Goal: Communication & Community: Answer question/provide support

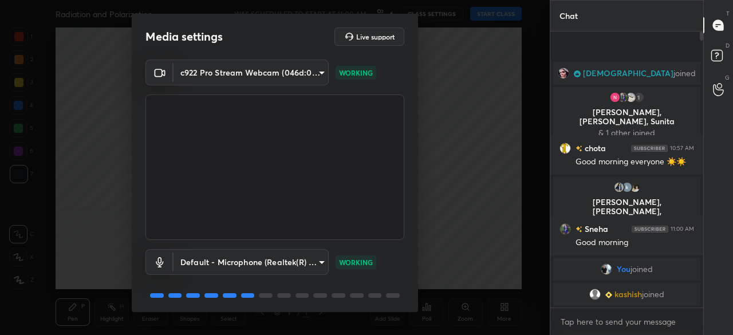
drag, startPoint x: 419, startPoint y: 215, endPoint x: 417, endPoint y: 256, distance: 40.7
click at [420, 270] on div "Media settings Live support c922 Pro Stream Webcam (046d:085c) cd2f673d030276f3…" at bounding box center [275, 167] width 550 height 335
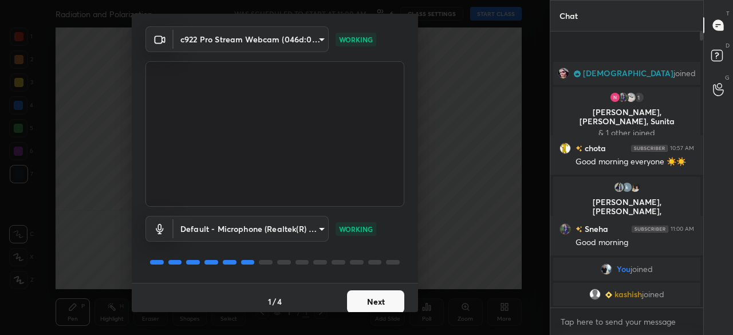
scroll to position [40, 0]
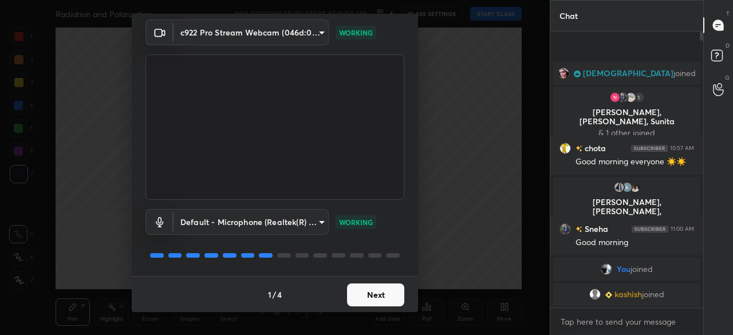
click at [380, 299] on button "Next" at bounding box center [375, 294] width 57 height 23
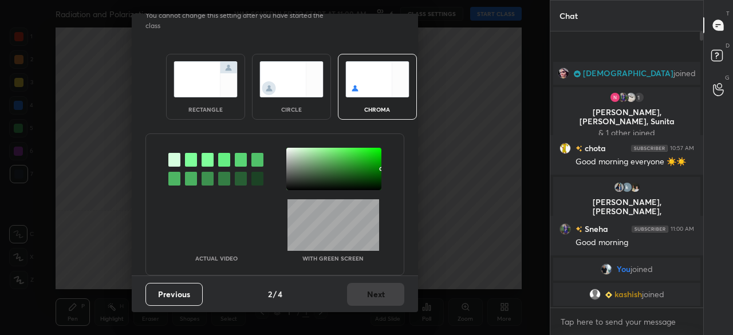
scroll to position [0, 0]
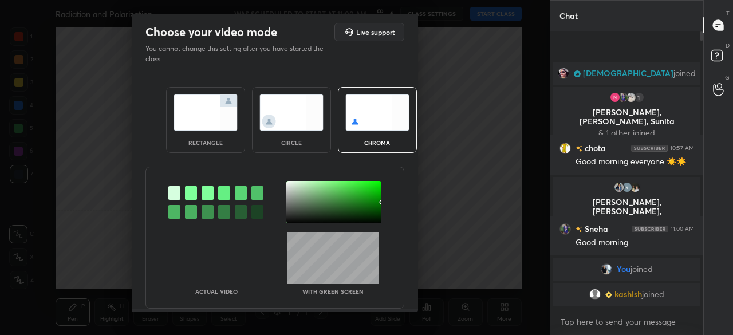
click at [291, 127] on img at bounding box center [291, 112] width 64 height 36
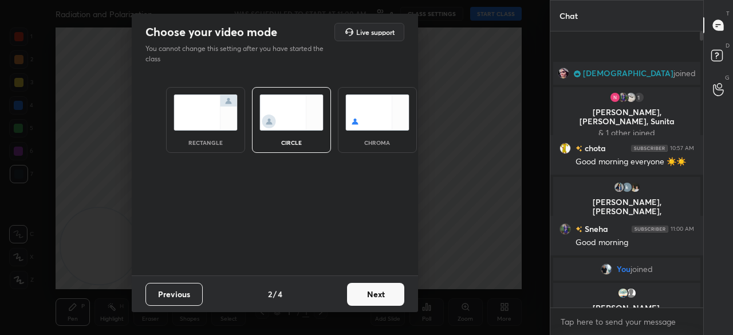
click at [391, 304] on button "Next" at bounding box center [375, 294] width 57 height 23
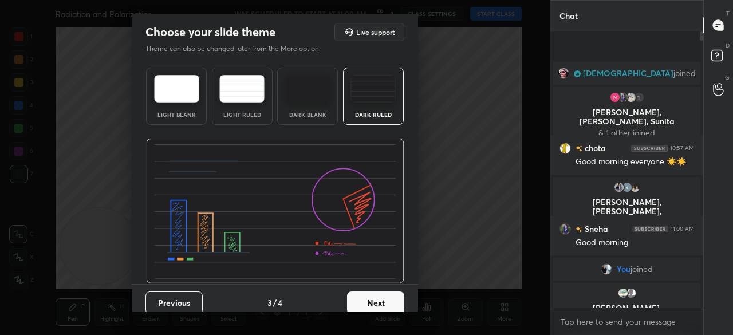
click at [395, 307] on button "Next" at bounding box center [375, 302] width 57 height 23
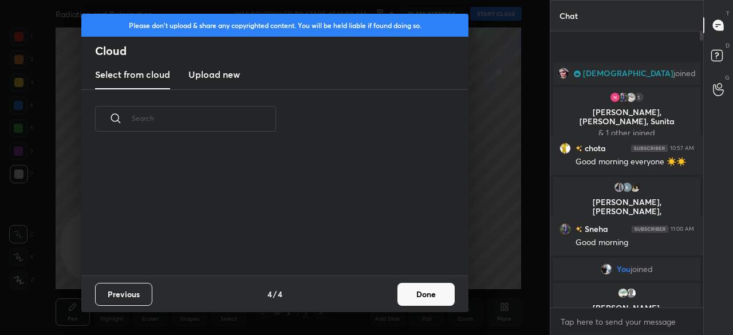
scroll to position [127, 368]
click at [243, 278] on div "Previous 4 / 4 Done" at bounding box center [274, 293] width 387 height 37
click at [434, 298] on button "Done" at bounding box center [425, 294] width 57 height 23
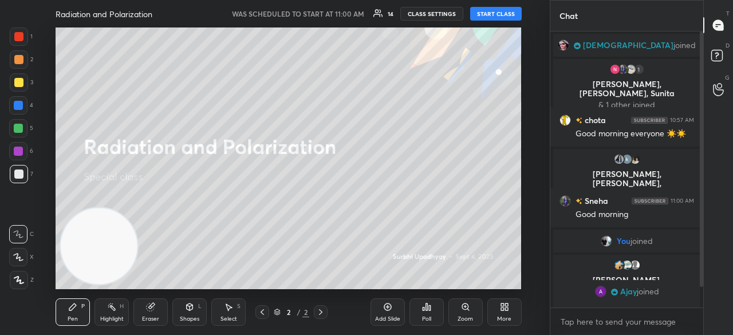
click at [514, 67] on div "Setting up your live class" at bounding box center [289, 158] width 504 height 262
click at [492, 14] on button "START CLASS" at bounding box center [496, 14] width 52 height 14
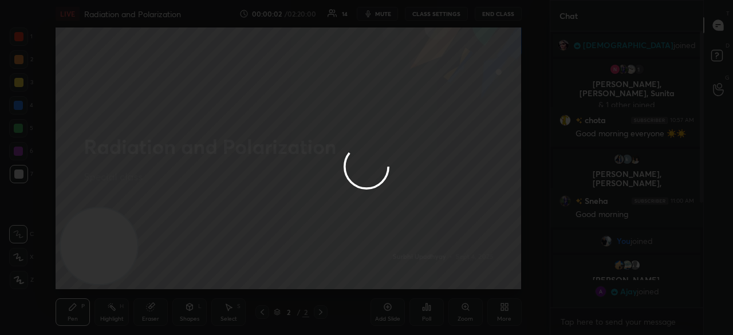
click at [20, 90] on div at bounding box center [366, 167] width 733 height 335
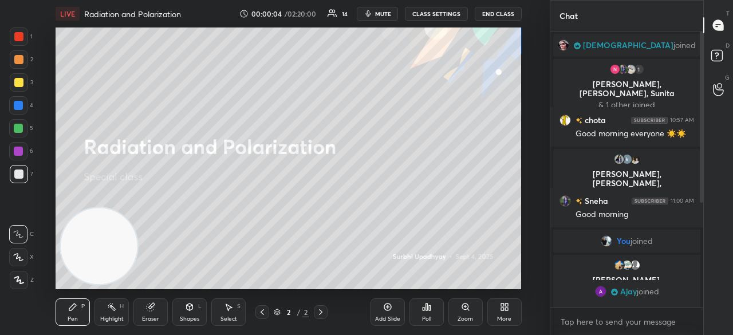
click at [18, 84] on div at bounding box center [18, 82] width 9 height 9
click at [19, 255] on icon at bounding box center [18, 257] width 10 height 8
click at [378, 13] on span "mute" at bounding box center [383, 14] width 16 height 8
click at [382, 14] on span "unmute" at bounding box center [381, 14] width 25 height 8
drag, startPoint x: 102, startPoint y: 262, endPoint x: 616, endPoint y: 72, distance: 548.2
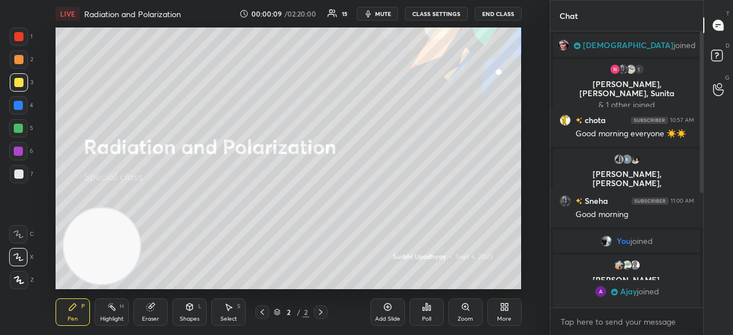
click at [617, 72] on div "1 2 3 4 5 6 7 C X Z C X Z E E Erase all H H LIVE Radiation and Polarization 00:…" at bounding box center [366, 167] width 733 height 335
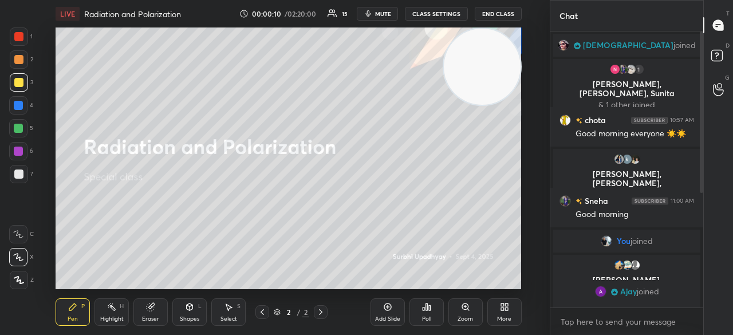
click at [391, 15] on span "mute" at bounding box center [383, 14] width 16 height 8
click at [389, 14] on span "unmute" at bounding box center [381, 14] width 25 height 8
click at [384, 14] on span "mute" at bounding box center [383, 14] width 16 height 8
click at [386, 13] on span "unmute" at bounding box center [381, 14] width 25 height 8
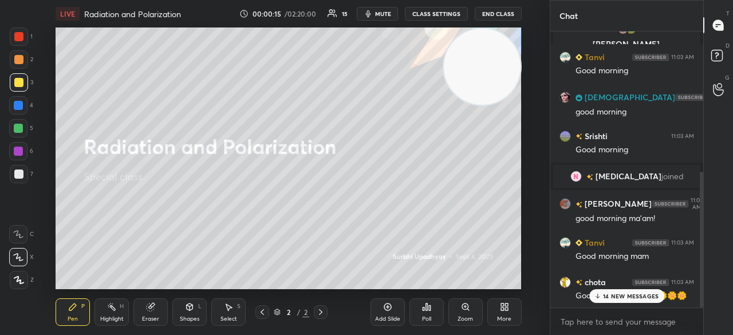
drag, startPoint x: 701, startPoint y: 132, endPoint x: 670, endPoint y: 314, distance: 184.1
click at [689, 318] on div "[PERSON_NAME] joined [PERSON_NAME], [PERSON_NAME] joined [PERSON_NAME] 11:03 AM…" at bounding box center [626, 182] width 153 height 303
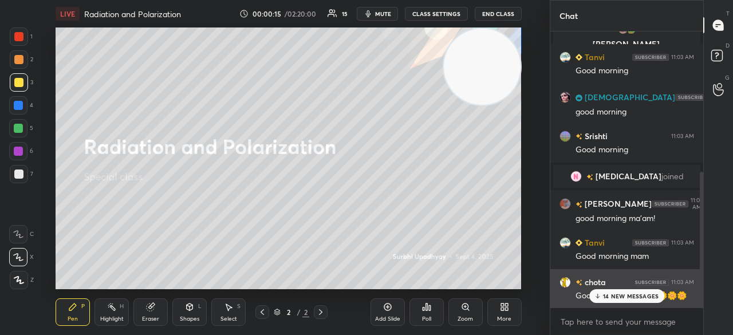
click at [632, 294] on p "14 NEW MESSAGES" at bounding box center [631, 296] width 56 height 7
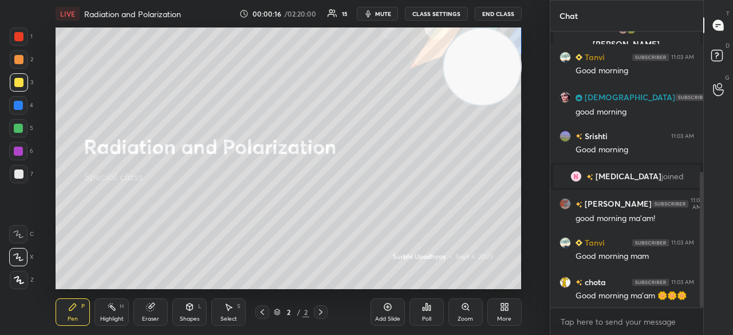
click at [631, 318] on body "1 2 3 4 5 6 7 C X Z C X Z E E Erase all H H LIVE Radiation and Polarization 00:…" at bounding box center [366, 167] width 733 height 335
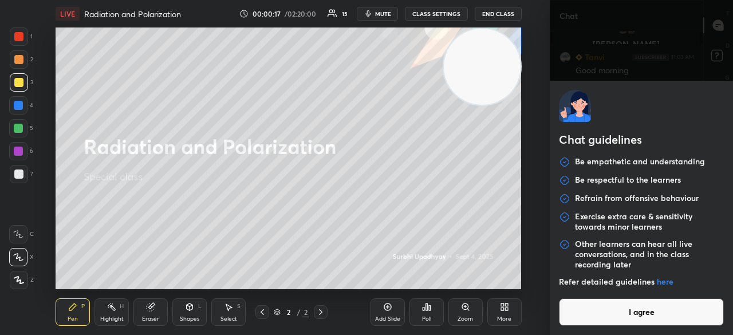
click at [618, 313] on button "I agree" at bounding box center [641, 311] width 165 height 27
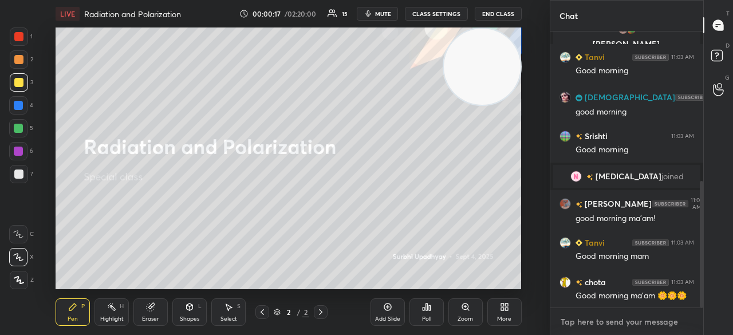
scroll to position [326, 0]
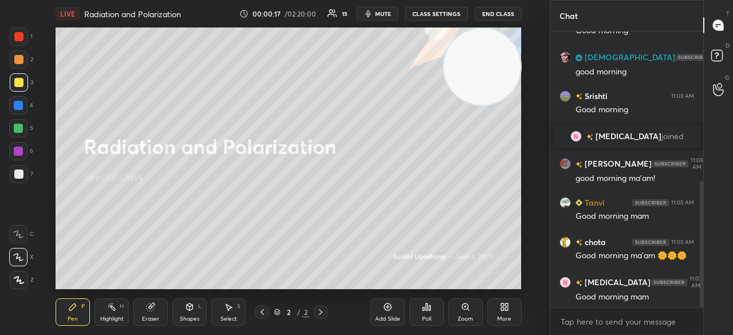
click at [520, 313] on div "More" at bounding box center [504, 311] width 34 height 27
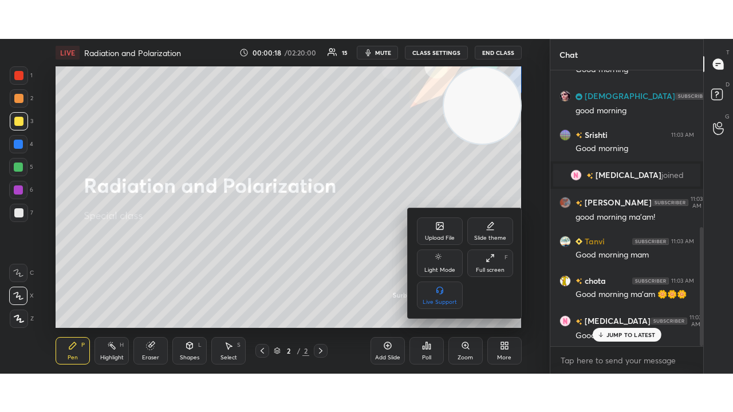
scroll to position [365, 0]
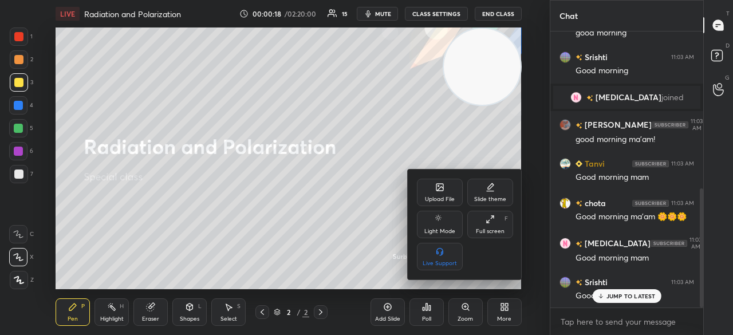
drag, startPoint x: 497, startPoint y: 238, endPoint x: 428, endPoint y: 71, distance: 180.8
click at [498, 236] on div "Full screen F" at bounding box center [490, 224] width 46 height 27
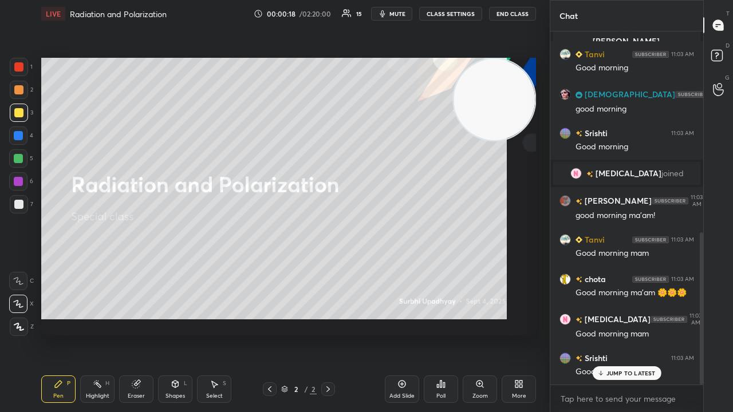
scroll to position [377, 149]
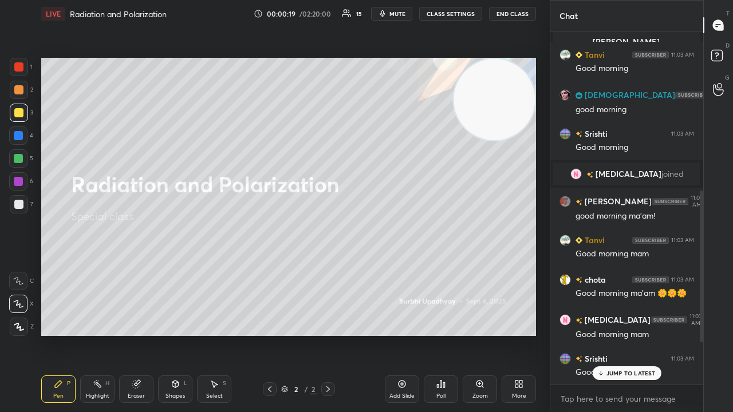
click at [395, 15] on span "mute" at bounding box center [397, 14] width 16 height 8
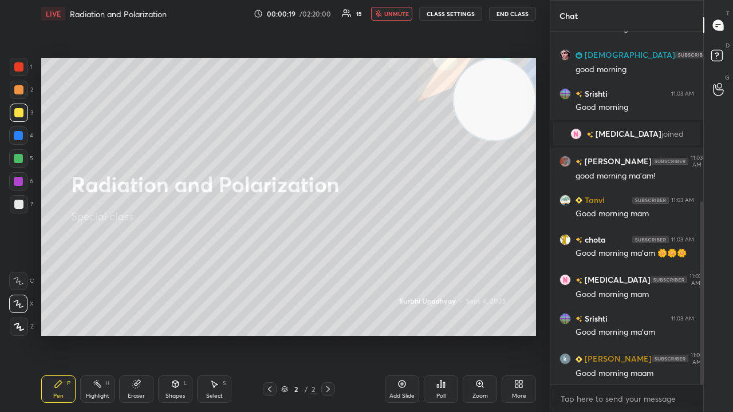
click at [395, 14] on span "unmute" at bounding box center [396, 14] width 25 height 8
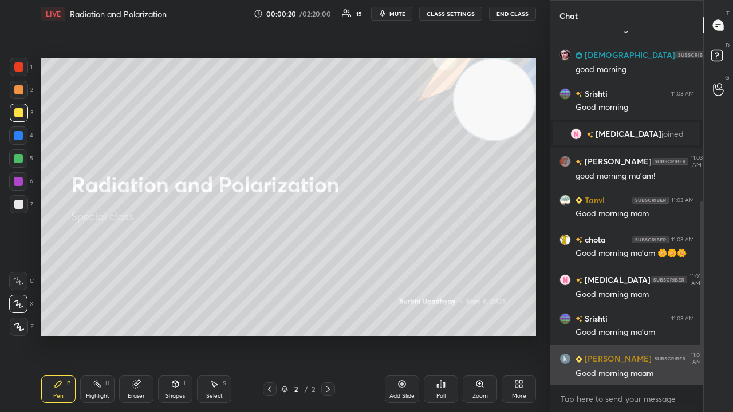
click at [647, 334] on div "[PERSON_NAME] 11:03 AM Good morning maam" at bounding box center [626, 365] width 153 height 41
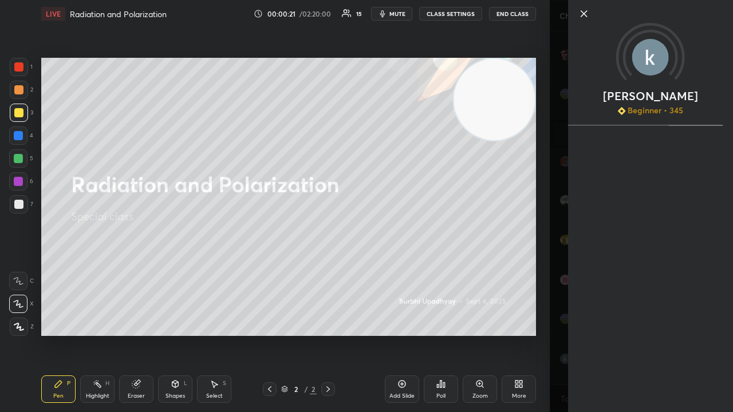
scroll to position [368, 0]
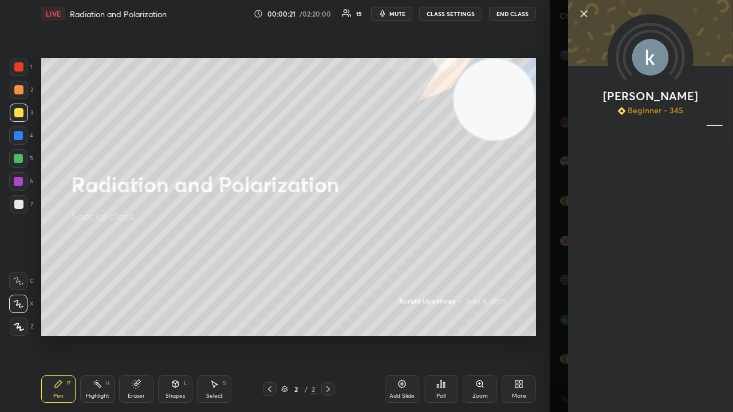
click at [562, 334] on div "[PERSON_NAME] Beginner • 345" at bounding box center [641, 206] width 183 height 412
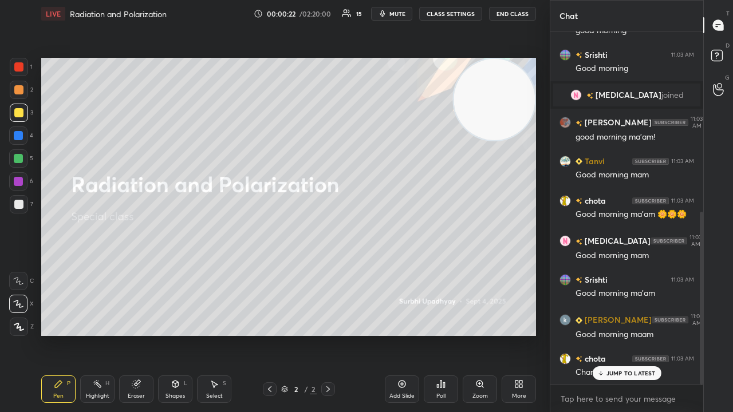
drag, startPoint x: 614, startPoint y: 373, endPoint x: 613, endPoint y: 401, distance: 28.7
click at [614, 334] on p "JUMP TO LATEST" at bounding box center [630, 373] width 49 height 7
click at [606, 334] on div "x" at bounding box center [626, 398] width 153 height 27
click at [387, 14] on icon "button" at bounding box center [382, 13] width 9 height 9
click at [393, 17] on span "unmute" at bounding box center [396, 14] width 25 height 8
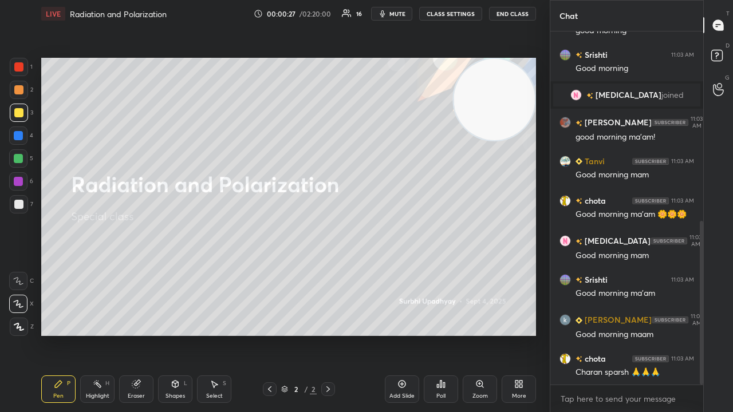
scroll to position [408, 0]
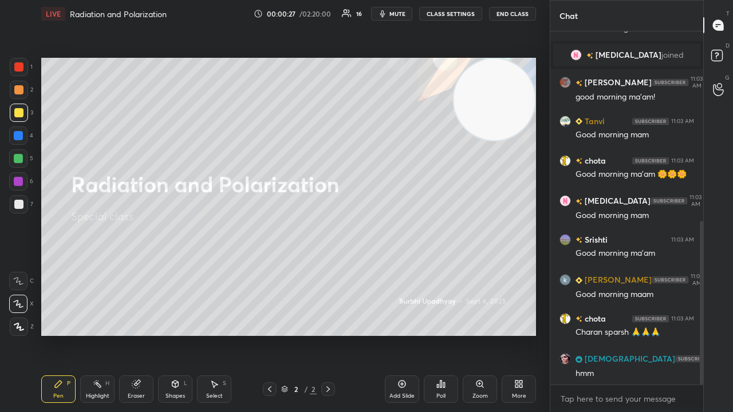
click at [17, 157] on div at bounding box center [18, 158] width 9 height 9
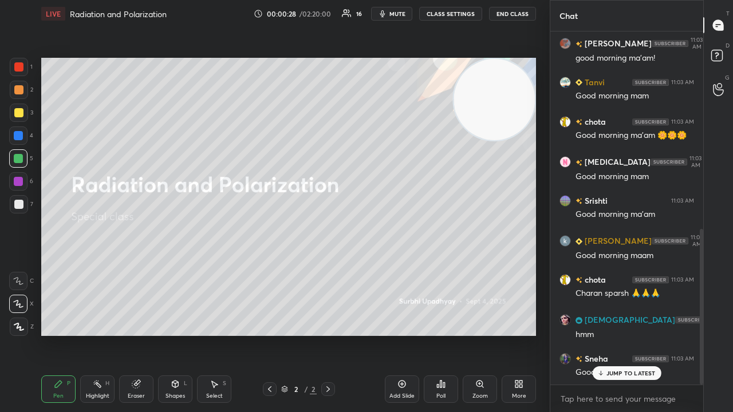
click at [16, 121] on div "3" at bounding box center [21, 115] width 23 height 23
click at [391, 17] on button "mute" at bounding box center [391, 14] width 41 height 14
click at [390, 17] on span "unmute" at bounding box center [396, 14] width 25 height 8
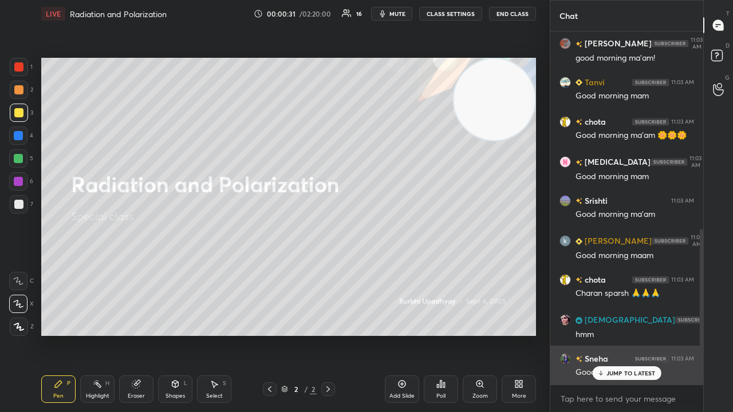
drag, startPoint x: 639, startPoint y: 377, endPoint x: 637, endPoint y: 384, distance: 7.2
click at [639, 334] on div "JUMP TO LATEST" at bounding box center [626, 373] width 69 height 14
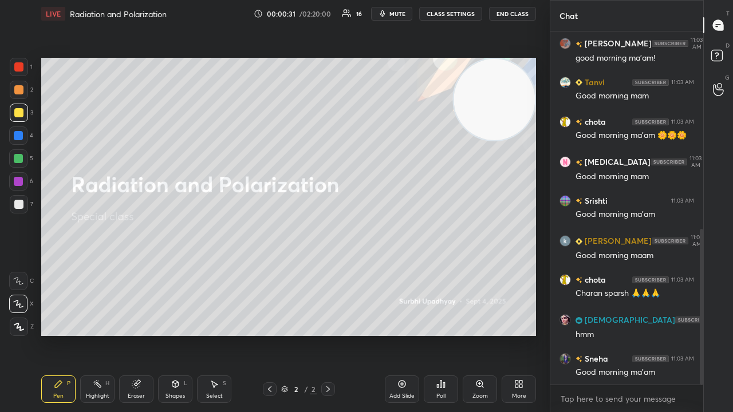
click at [634, 334] on div "x" at bounding box center [626, 398] width 153 height 27
click at [402, 17] on span "mute" at bounding box center [397, 14] width 16 height 8
click at [401, 18] on button "unmute" at bounding box center [391, 14] width 41 height 14
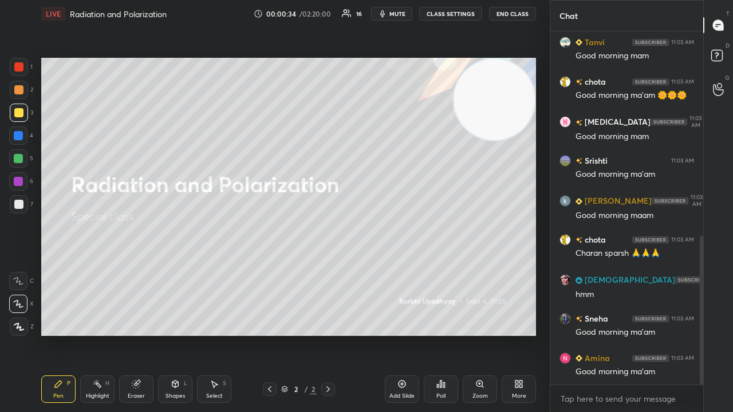
click at [402, 13] on span "mute" at bounding box center [397, 14] width 16 height 8
click at [401, 14] on span "unmute" at bounding box center [396, 14] width 25 height 8
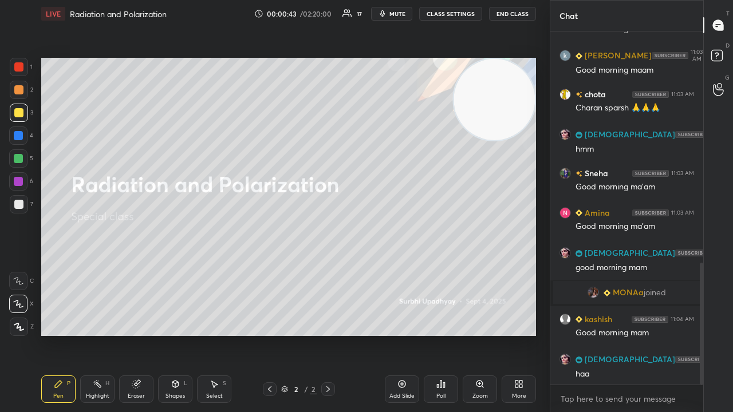
scroll to position [672, 0]
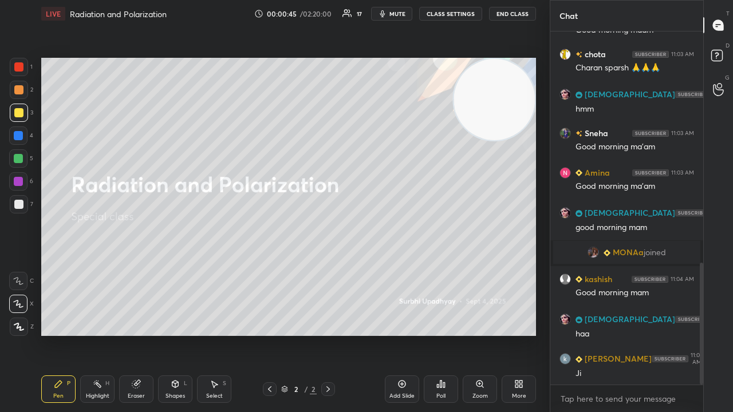
click at [402, 14] on span "mute" at bounding box center [397, 14] width 16 height 8
drag, startPoint x: 398, startPoint y: 14, endPoint x: 393, endPoint y: 13, distance: 5.8
click at [397, 14] on span "unmute" at bounding box center [396, 14] width 25 height 8
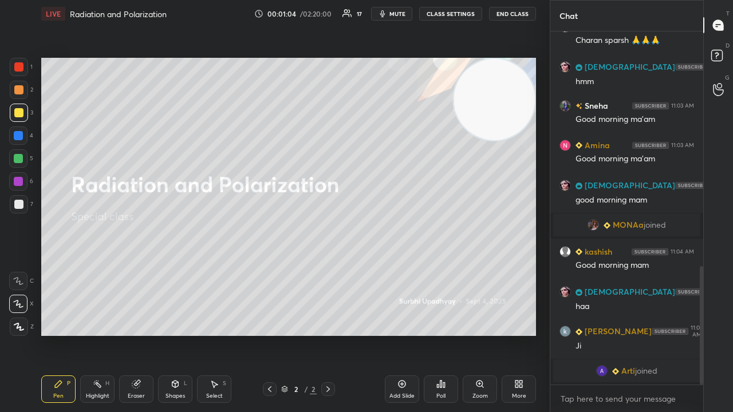
click at [382, 12] on icon "button" at bounding box center [382, 13] width 9 height 9
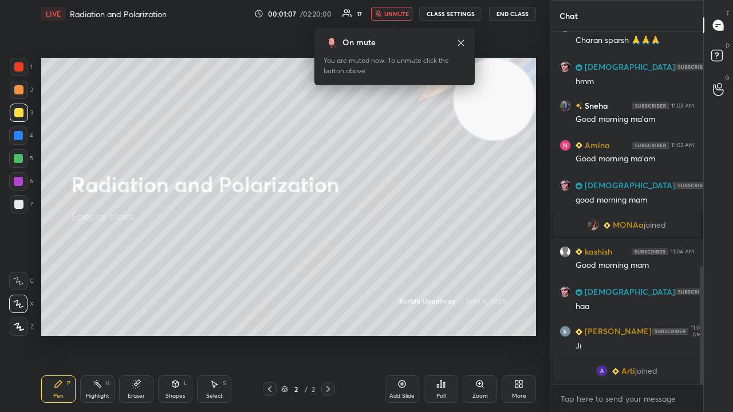
click at [389, 15] on span "unmute" at bounding box center [396, 14] width 25 height 8
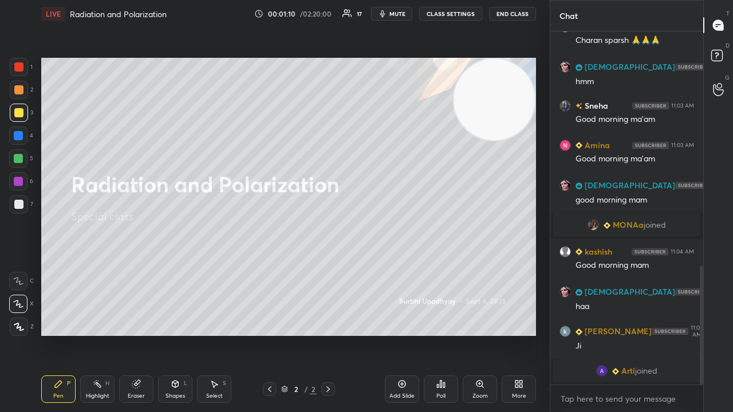
click at [390, 14] on button "mute" at bounding box center [391, 14] width 41 height 14
drag, startPoint x: 391, startPoint y: 14, endPoint x: 389, endPoint y: 7, distance: 7.1
click at [391, 14] on span "unmute" at bounding box center [396, 14] width 25 height 8
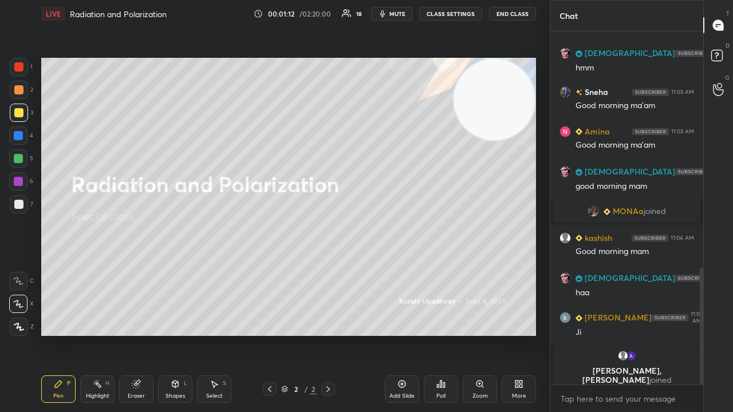
click at [21, 205] on div at bounding box center [18, 204] width 9 height 9
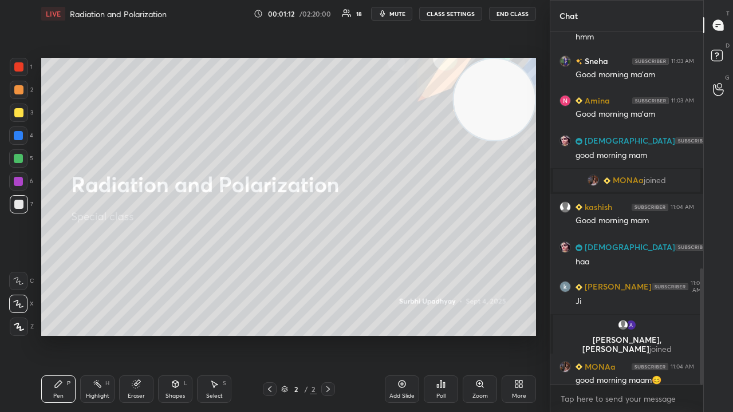
scroll to position [721, 0]
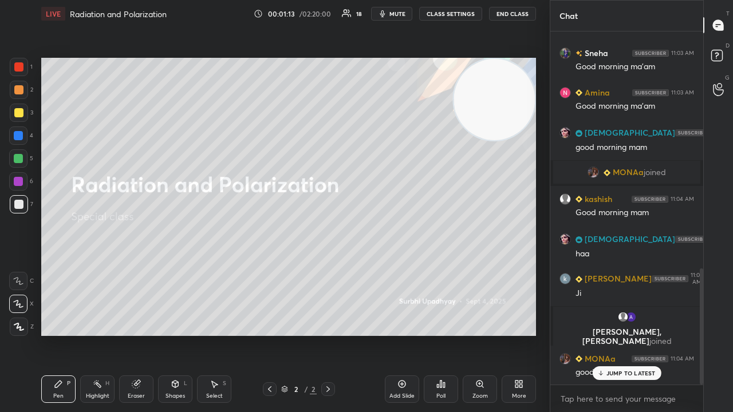
click at [398, 14] on span "mute" at bounding box center [397, 14] width 16 height 8
click at [400, 14] on span "unmute" at bounding box center [396, 14] width 25 height 8
drag, startPoint x: 636, startPoint y: 372, endPoint x: 634, endPoint y: 386, distance: 15.0
click at [636, 334] on p "JUMP TO LATEST" at bounding box center [630, 373] width 49 height 7
click at [631, 334] on textarea at bounding box center [626, 399] width 135 height 18
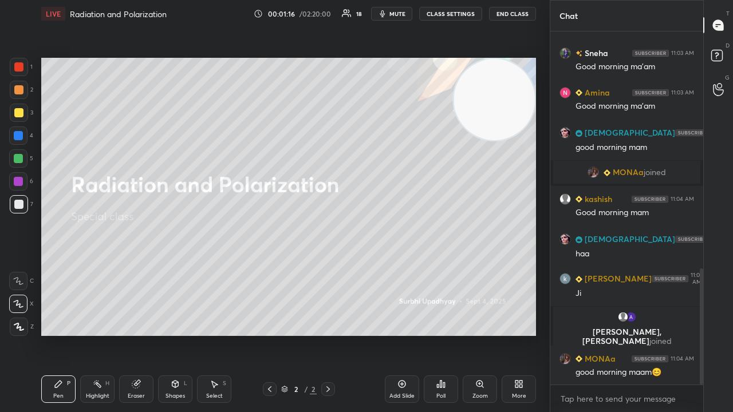
click at [393, 18] on button "mute" at bounding box center [391, 14] width 41 height 14
click at [395, 15] on span "unmute" at bounding box center [396, 14] width 25 height 8
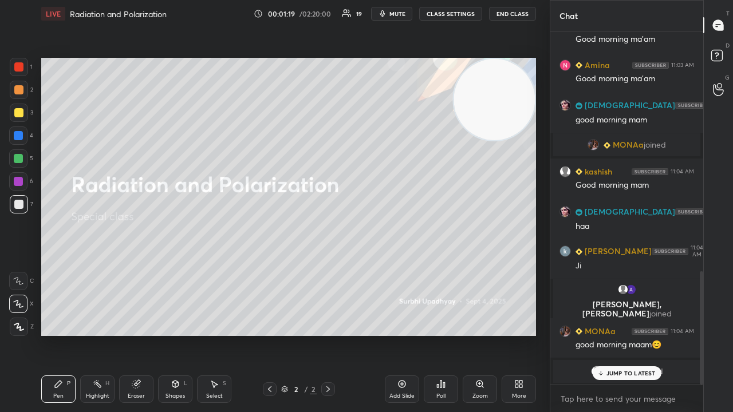
drag, startPoint x: 611, startPoint y: 371, endPoint x: 610, endPoint y: 390, distance: 19.5
click at [611, 334] on p "JUMP TO LATEST" at bounding box center [630, 373] width 49 height 7
click at [398, 11] on span "mute" at bounding box center [397, 14] width 16 height 8
click at [400, 10] on span "unmute" at bounding box center [396, 14] width 25 height 8
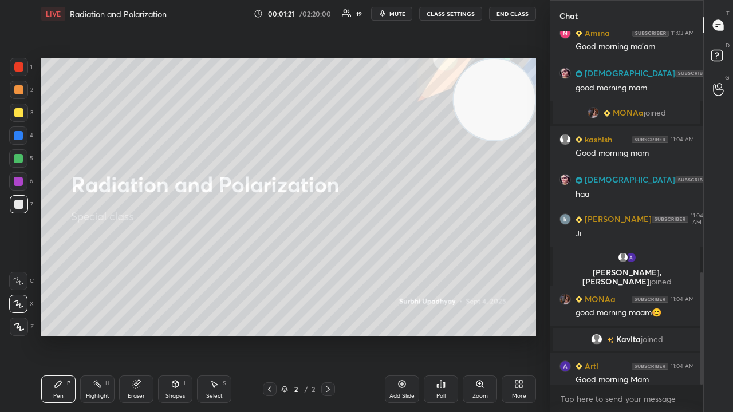
scroll to position [757, 0]
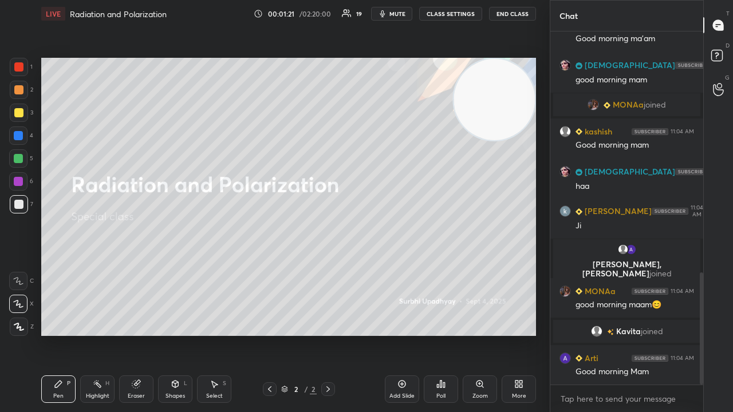
click at [643, 334] on div "x" at bounding box center [626, 398] width 153 height 27
click at [401, 15] on span "mute" at bounding box center [397, 14] width 16 height 8
click at [403, 14] on span "unmute" at bounding box center [396, 14] width 25 height 8
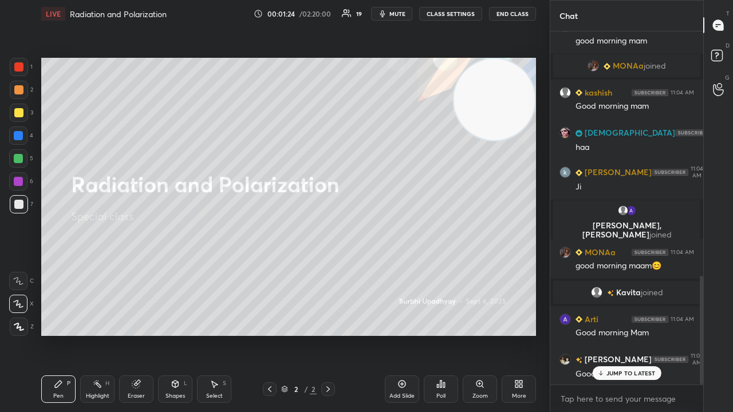
drag, startPoint x: 633, startPoint y: 373, endPoint x: 633, endPoint y: 397, distance: 24.0
click at [633, 334] on p "JUMP TO LATEST" at bounding box center [630, 373] width 49 height 7
click at [633, 334] on textarea at bounding box center [626, 399] width 135 height 18
click at [402, 15] on span "mute" at bounding box center [397, 14] width 16 height 8
click at [401, 15] on span "unmute" at bounding box center [396, 14] width 25 height 8
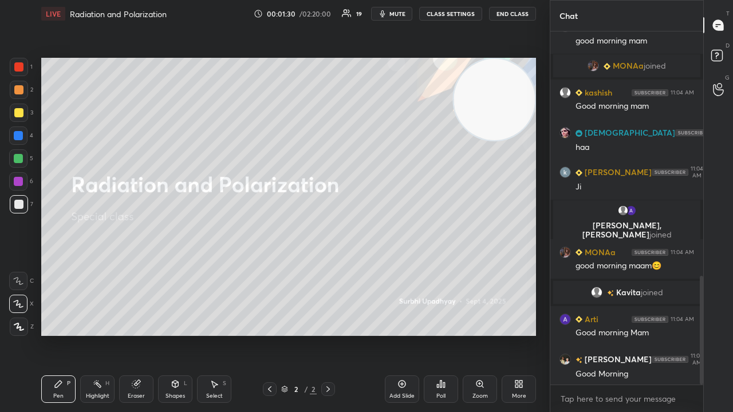
click at [405, 15] on span "mute" at bounding box center [397, 14] width 16 height 8
click at [406, 15] on span "unmute" at bounding box center [396, 14] width 25 height 8
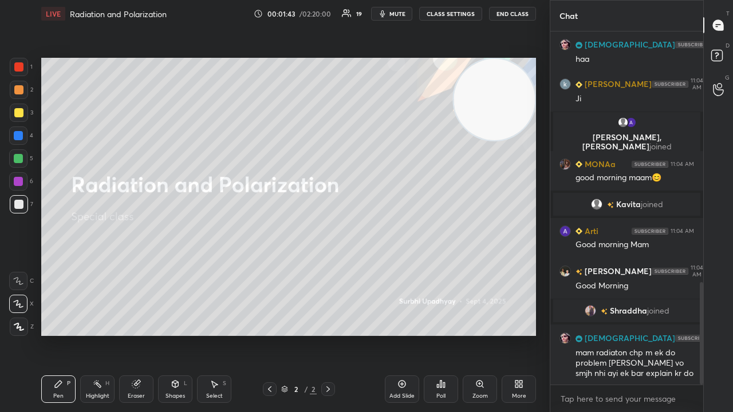
scroll to position [902, 0]
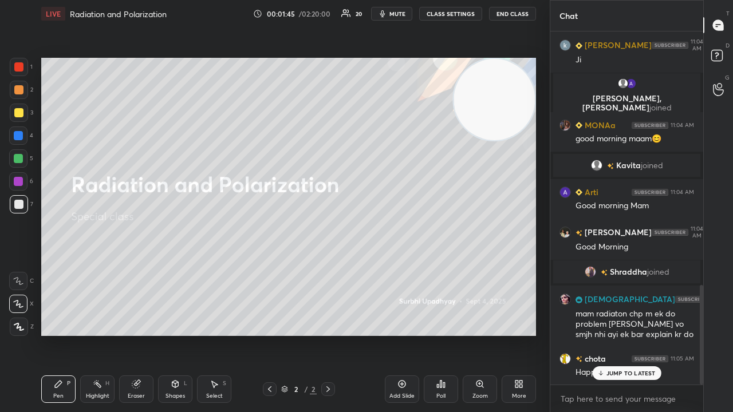
click at [405, 15] on span "mute" at bounding box center [397, 14] width 16 height 8
click at [403, 15] on span "unmute" at bounding box center [396, 14] width 25 height 8
click at [18, 118] on div at bounding box center [19, 113] width 18 height 18
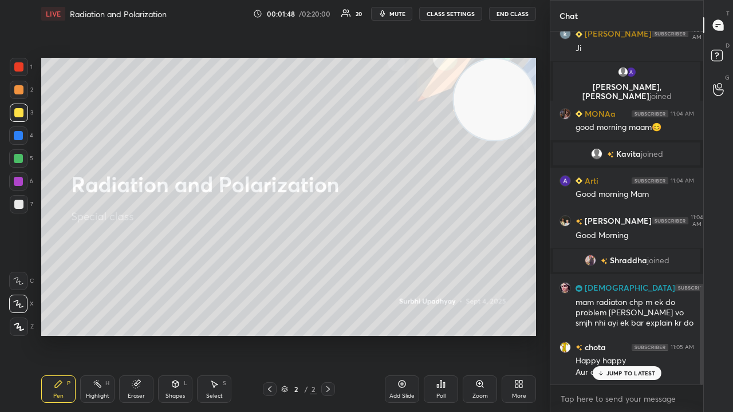
click at [18, 204] on div at bounding box center [18, 204] width 9 height 9
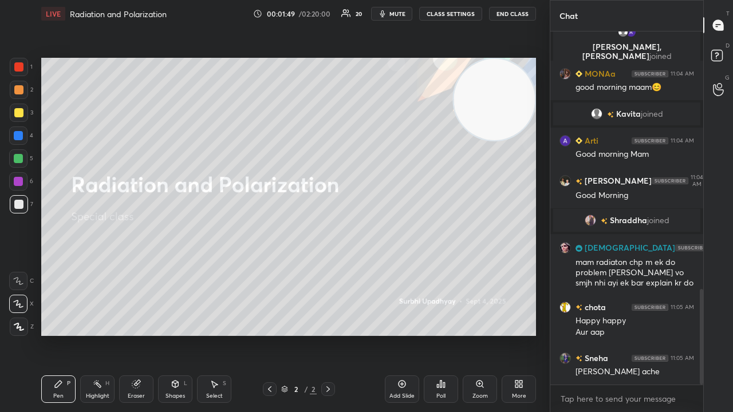
click at [634, 334] on div "x" at bounding box center [626, 398] width 153 height 27
click at [398, 11] on span "mute" at bounding box center [397, 14] width 16 height 8
click at [397, 12] on span "unmute" at bounding box center [396, 14] width 25 height 8
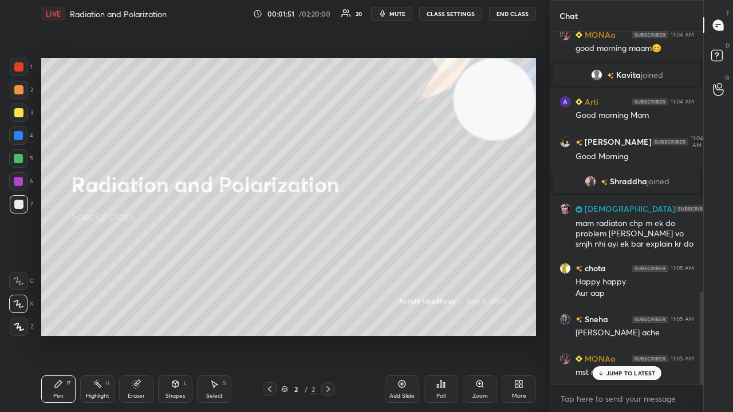
drag, startPoint x: 23, startPoint y: 114, endPoint x: 26, endPoint y: 108, distance: 6.9
click at [24, 113] on div at bounding box center [19, 113] width 18 height 18
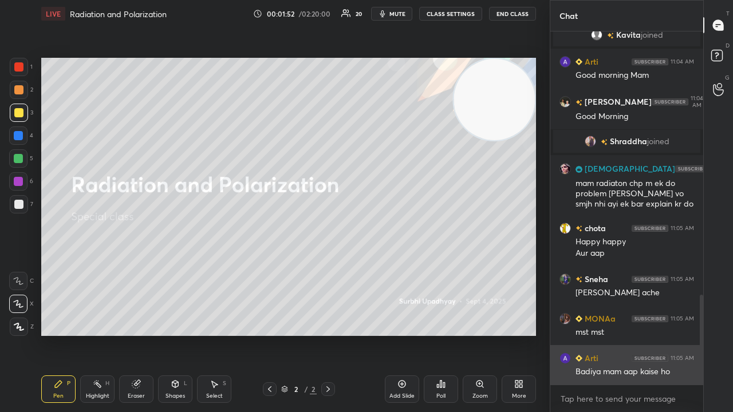
click at [625, 334] on div "Badiya mam aap kaise ho" at bounding box center [634, 371] width 119 height 11
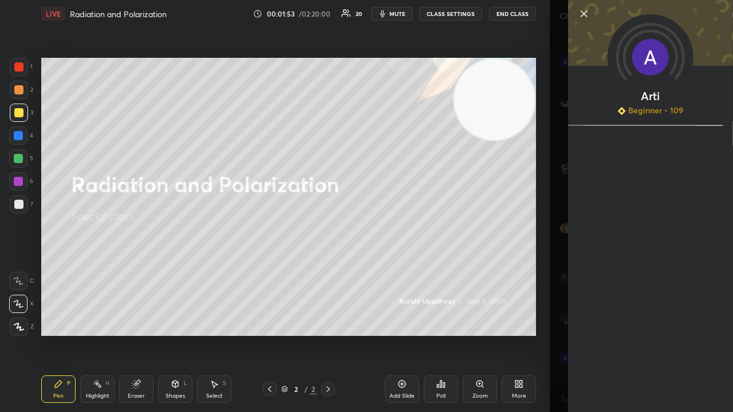
click at [563, 334] on div "Arti Beginner • 109" at bounding box center [641, 206] width 183 height 412
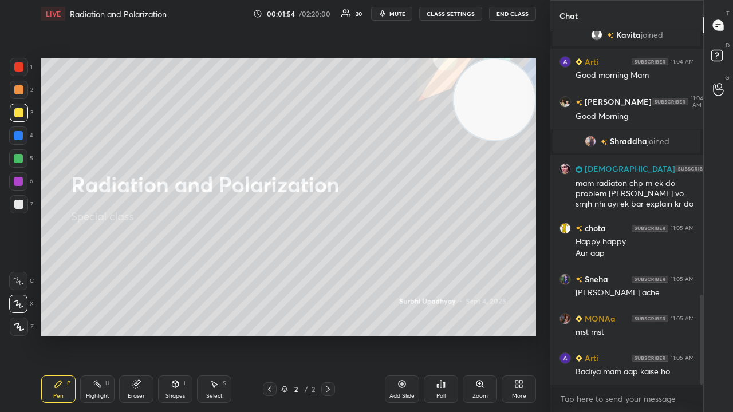
click at [593, 334] on div "x" at bounding box center [626, 398] width 153 height 27
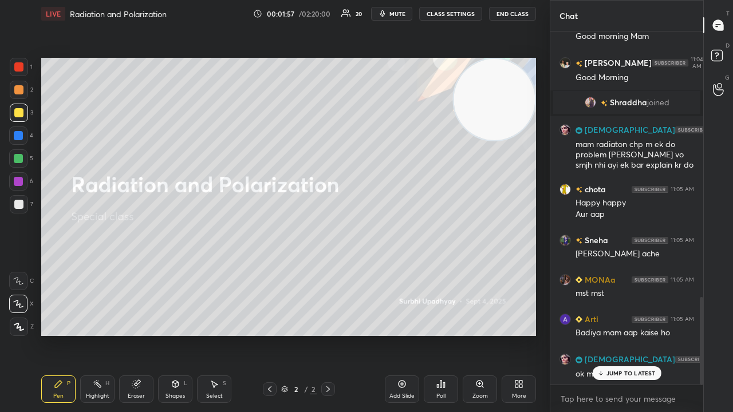
drag, startPoint x: 606, startPoint y: 370, endPoint x: 597, endPoint y: 403, distance: 33.9
click at [605, 334] on div "JUMP TO LATEST" at bounding box center [626, 373] width 69 height 14
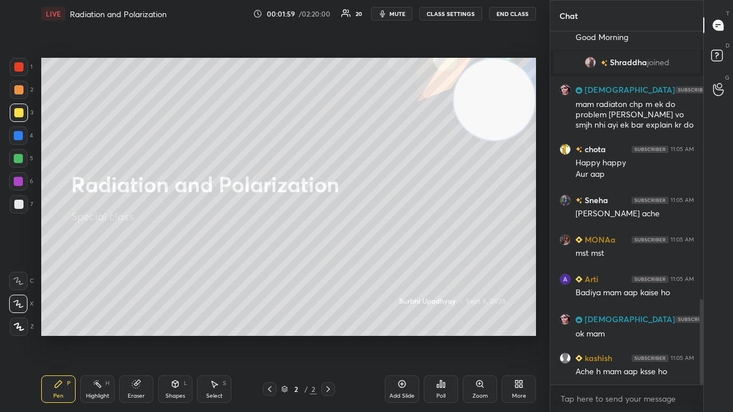
click at [395, 16] on span "mute" at bounding box center [397, 14] width 16 height 8
click at [398, 14] on span "unmute" at bounding box center [396, 14] width 25 height 8
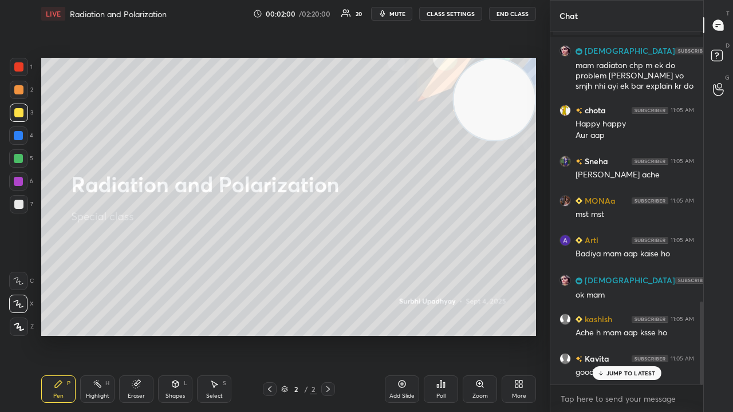
click at [621, 334] on div "x" at bounding box center [626, 398] width 153 height 27
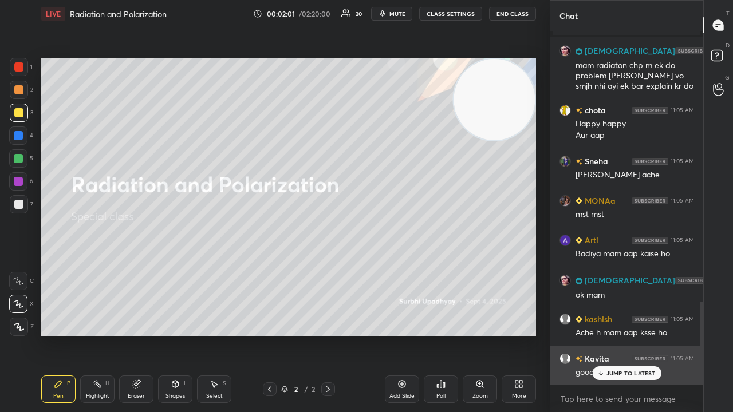
drag, startPoint x: 631, startPoint y: 374, endPoint x: 632, endPoint y: 380, distance: 5.8
click at [631, 334] on p "JUMP TO LATEST" at bounding box center [630, 373] width 49 height 7
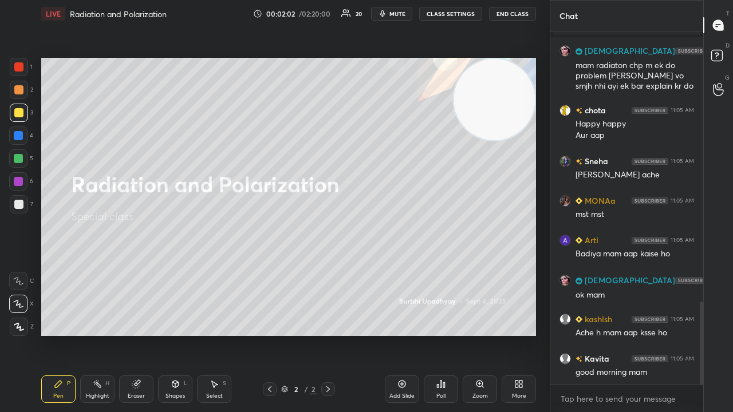
click at [396, 15] on span "mute" at bounding box center [397, 14] width 16 height 8
click at [396, 15] on span "unmute" at bounding box center [396, 14] width 25 height 8
click at [678, 334] on textarea at bounding box center [626, 399] width 135 height 18
click at [704, 334] on div "T Messages (T) D Doubts (D) G Raise Hand (G)" at bounding box center [718, 206] width 30 height 412
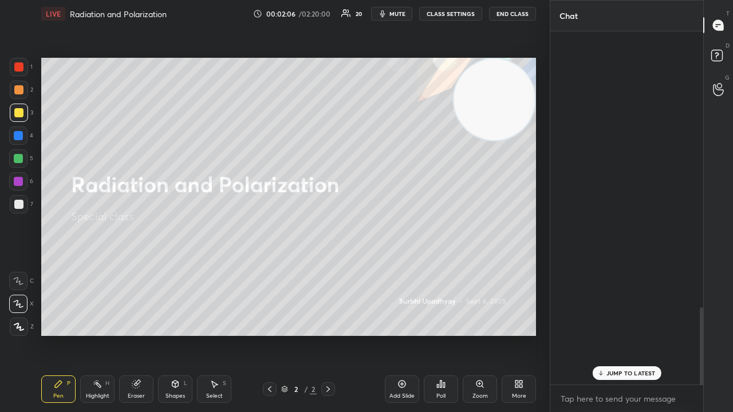
scroll to position [1262, 0]
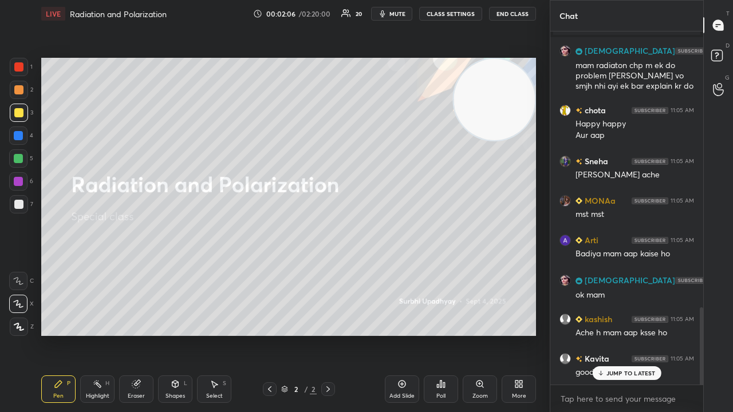
drag, startPoint x: 701, startPoint y: 366, endPoint x: 673, endPoint y: 412, distance: 52.9
click at [676, 334] on div "[PERSON_NAME] 11:04 AM Good Morning [PERSON_NAME] joined SUNITA 11:05 AM mam ra…" at bounding box center [626, 221] width 153 height 381
click at [642, 334] on p "JUMP TO LATEST" at bounding box center [630, 373] width 49 height 7
click at [636, 334] on div "x" at bounding box center [626, 398] width 153 height 27
click at [397, 18] on button "mute" at bounding box center [391, 14] width 41 height 14
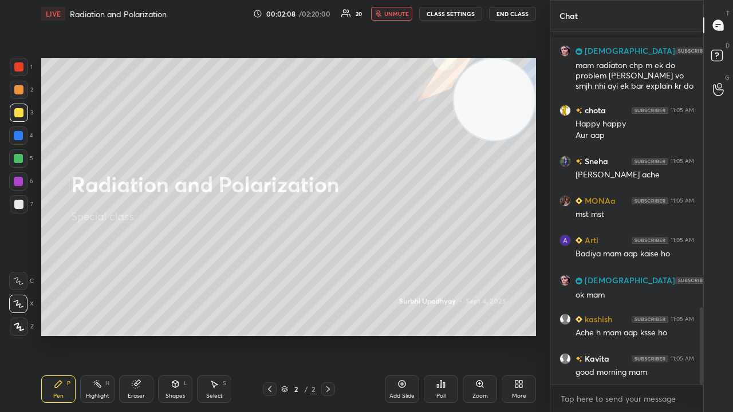
click at [398, 18] on button "unmute" at bounding box center [391, 14] width 41 height 14
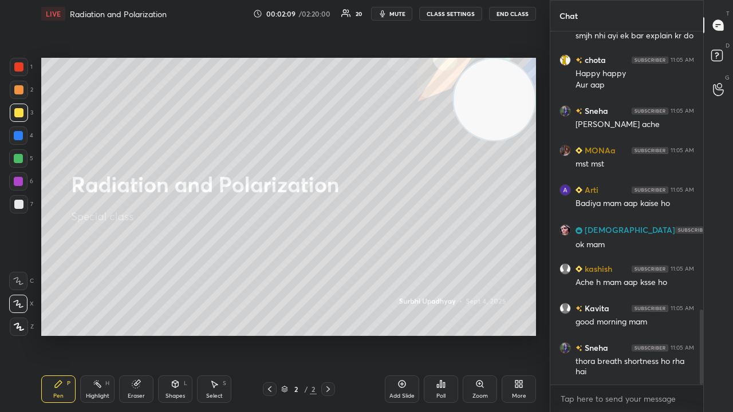
click at [19, 206] on div at bounding box center [18, 204] width 9 height 9
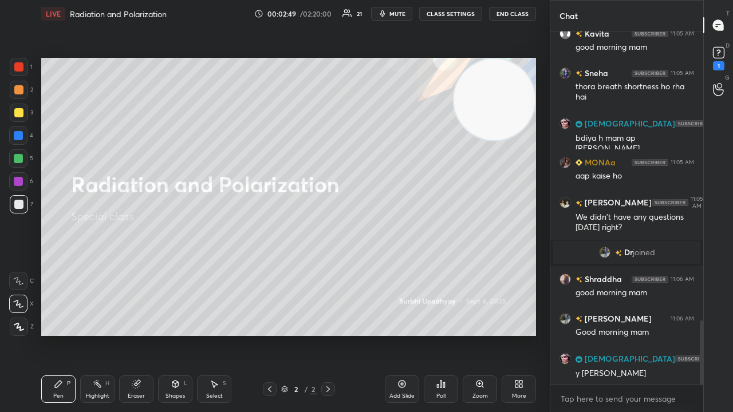
scroll to position [1636, 0]
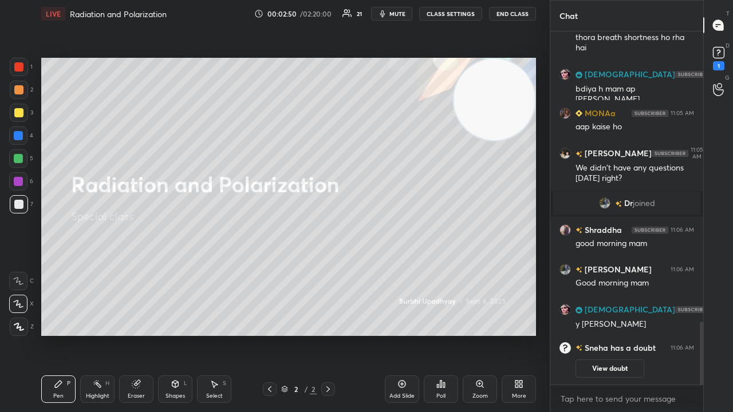
click at [394, 11] on span "mute" at bounding box center [397, 14] width 16 height 8
click at [394, 10] on span "unmute" at bounding box center [396, 14] width 25 height 8
click at [599, 334] on div "x" at bounding box center [626, 398] width 153 height 27
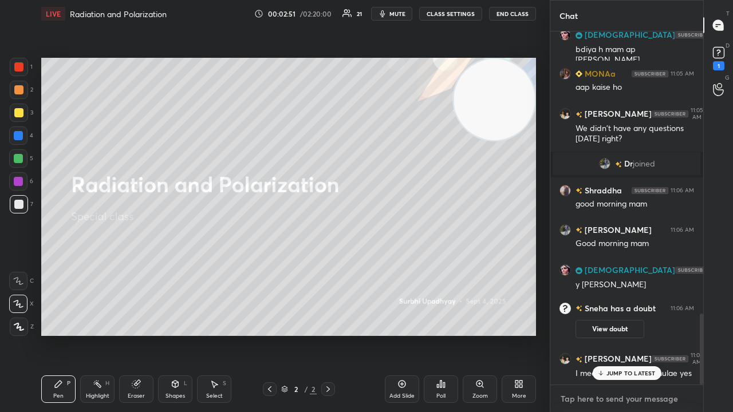
scroll to position [1400, 0]
click at [609, 334] on p "JUMP TO LATEST" at bounding box center [630, 373] width 49 height 7
click at [613, 334] on textarea at bounding box center [626, 399] width 135 height 18
click at [402, 17] on span "mute" at bounding box center [397, 14] width 16 height 8
click at [402, 17] on span "unmute" at bounding box center [396, 14] width 25 height 8
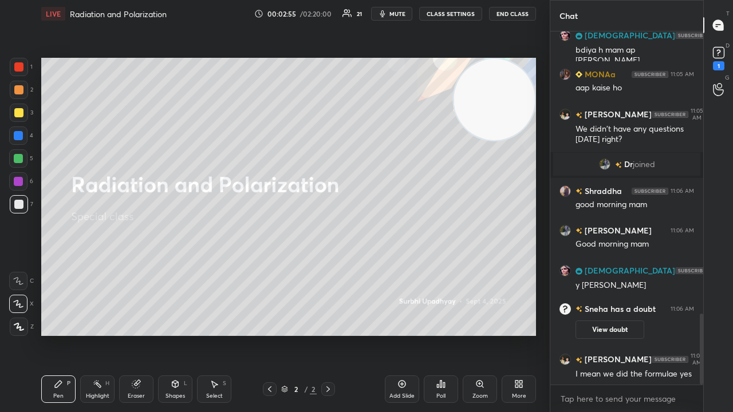
click at [609, 334] on div "x" at bounding box center [626, 398] width 153 height 27
click at [394, 14] on span "mute" at bounding box center [397, 14] width 16 height 8
click at [396, 13] on span "unmute" at bounding box center [396, 14] width 25 height 8
click at [590, 334] on div "x" at bounding box center [626, 398] width 153 height 27
click at [393, 10] on span "mute" at bounding box center [397, 14] width 16 height 8
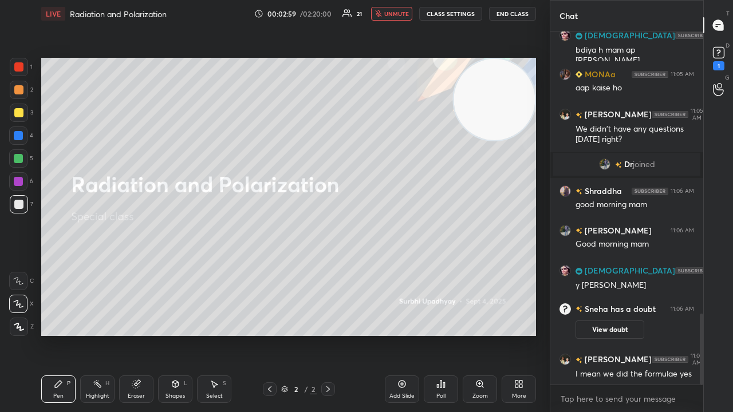
scroll to position [1441, 0]
click at [394, 11] on span "unmute" at bounding box center [396, 14] width 25 height 8
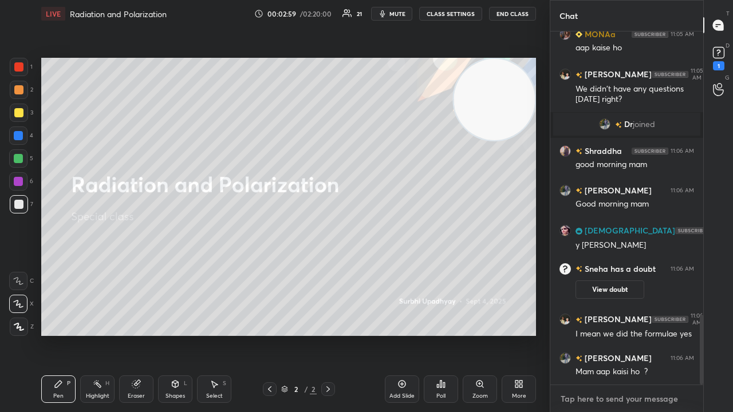
click at [636, 334] on textarea at bounding box center [626, 399] width 135 height 18
click at [403, 15] on span "mute" at bounding box center [397, 14] width 16 height 8
drag, startPoint x: 403, startPoint y: 13, endPoint x: 407, endPoint y: 3, distance: 10.0
click at [403, 13] on span "unmute" at bounding box center [396, 14] width 25 height 8
click at [607, 334] on div "x" at bounding box center [626, 398] width 153 height 27
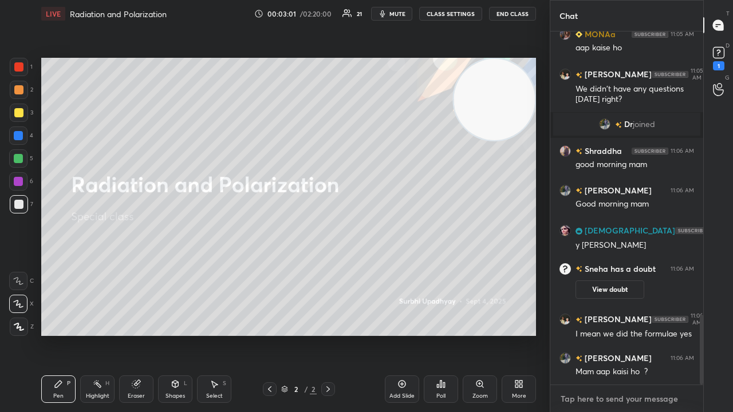
scroll to position [1479, 0]
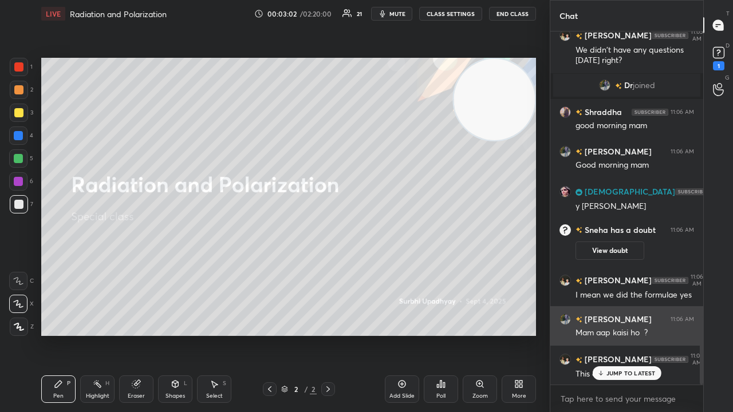
click at [567, 320] on img "grid" at bounding box center [564, 319] width 11 height 11
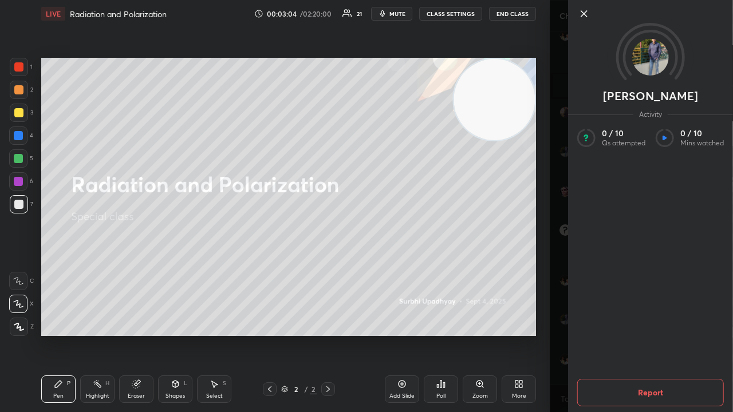
click at [590, 18] on div at bounding box center [659, 14] width 165 height 14
click at [584, 14] on icon at bounding box center [584, 14] width 6 height 6
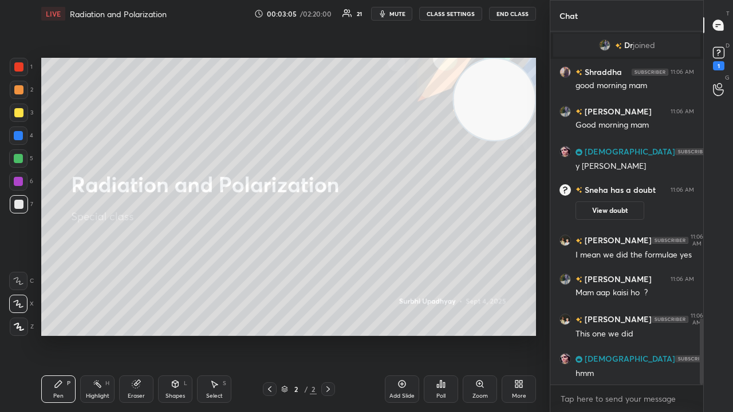
click at [650, 334] on div "x" at bounding box center [626, 398] width 153 height 27
click at [402, 15] on span "mute" at bounding box center [397, 14] width 16 height 8
click at [407, 8] on button "unmute" at bounding box center [391, 14] width 41 height 14
click at [723, 48] on icon at bounding box center [718, 52] width 17 height 17
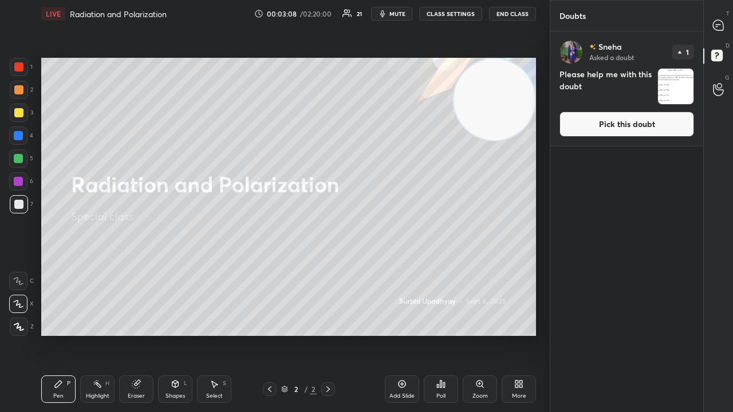
click at [679, 118] on button "Pick this doubt" at bounding box center [626, 124] width 135 height 25
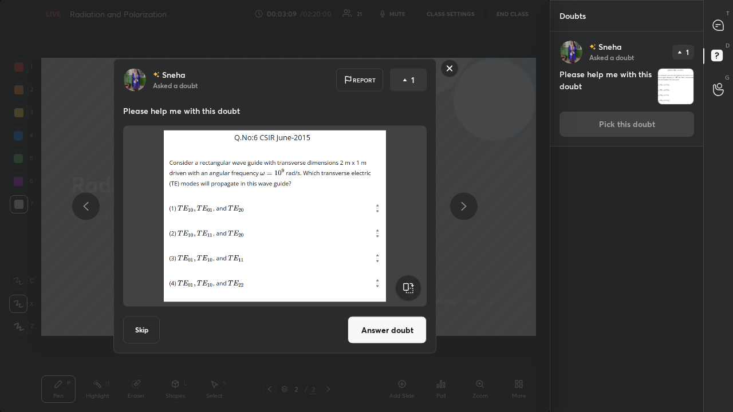
click at [401, 326] on button "Answer doubt" at bounding box center [387, 330] width 79 height 27
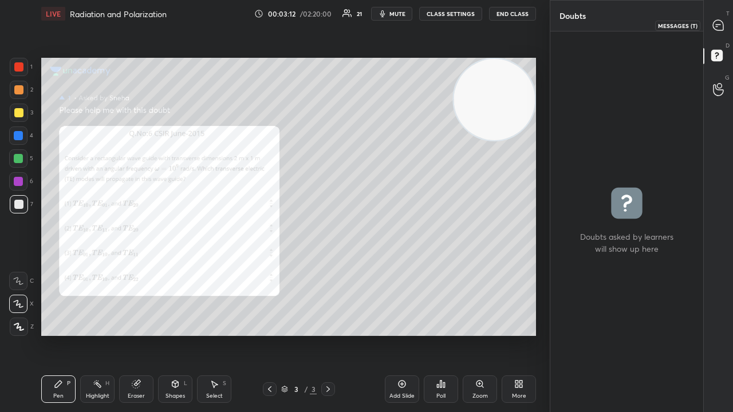
click at [723, 25] on icon at bounding box center [718, 25] width 10 height 10
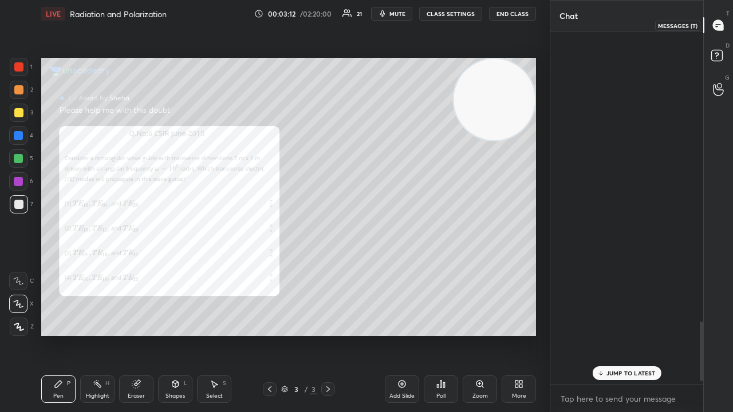
scroll to position [350, 149]
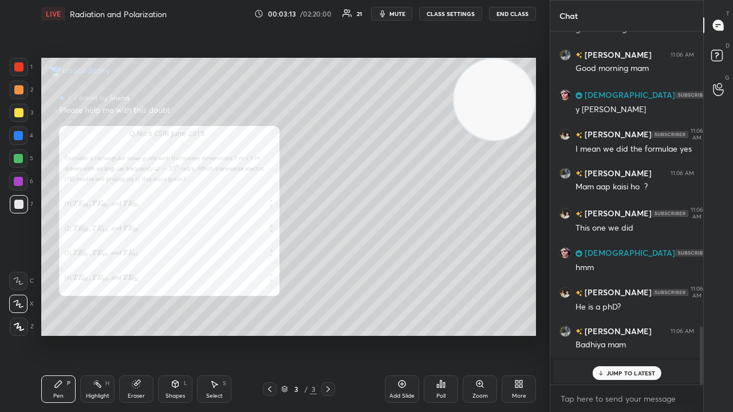
click at [630, 334] on p "JUMP TO LATEST" at bounding box center [630, 373] width 49 height 7
click at [624, 334] on textarea at bounding box center [626, 399] width 135 height 18
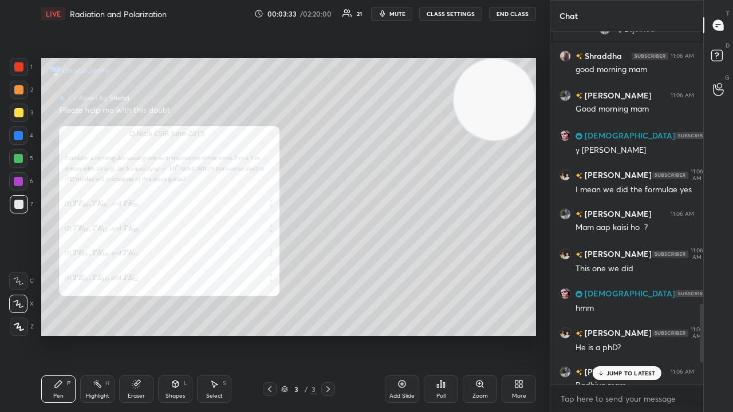
scroll to position [1809, 0]
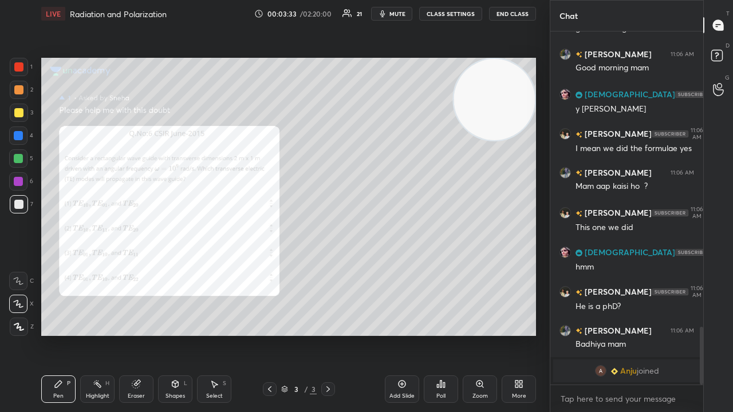
drag, startPoint x: 701, startPoint y: 359, endPoint x: 672, endPoint y: 411, distance: 59.4
click at [674, 334] on div "Dr joined [PERSON_NAME] 11:06 AM good morning mam [PERSON_NAME] 11:06 AM Good m…" at bounding box center [626, 221] width 153 height 381
click at [669, 334] on div "x" at bounding box center [626, 398] width 153 height 27
click at [382, 14] on icon "button" at bounding box center [382, 13] width 9 height 9
click at [385, 14] on button "unmute" at bounding box center [391, 14] width 41 height 14
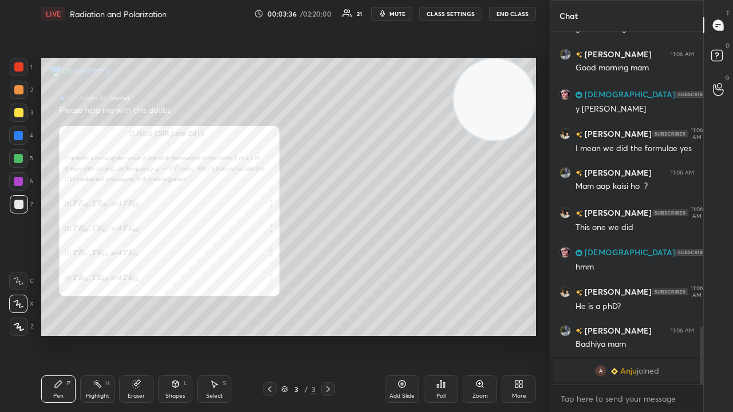
click at [405, 10] on span "mute" at bounding box center [397, 14] width 16 height 8
click at [405, 13] on span "mute" at bounding box center [397, 14] width 16 height 8
click at [395, 15] on span "mute" at bounding box center [397, 14] width 16 height 8
click at [395, 14] on span "unmute" at bounding box center [396, 14] width 25 height 8
click at [396, 14] on span "mute" at bounding box center [397, 14] width 16 height 8
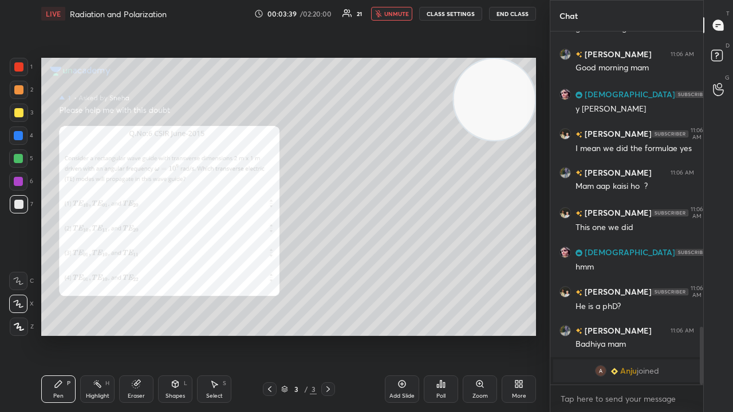
click at [396, 16] on span "unmute" at bounding box center [396, 14] width 25 height 8
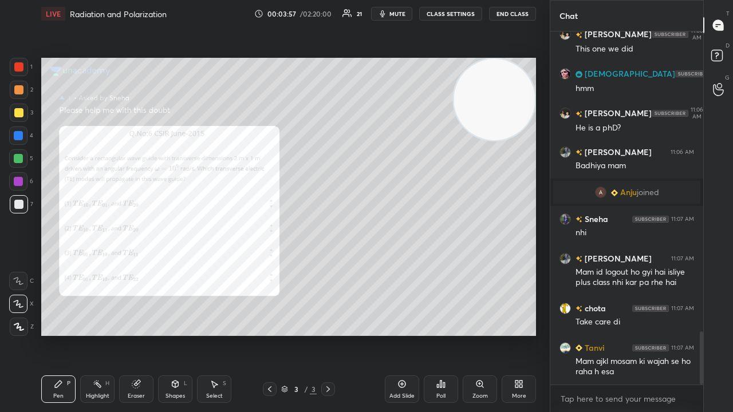
scroll to position [2027, 0]
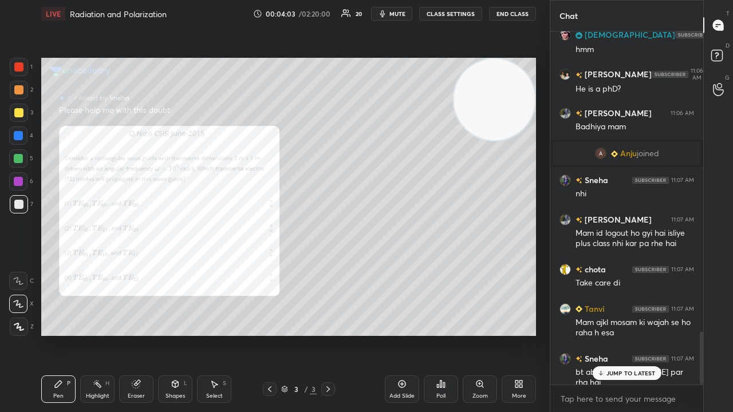
drag, startPoint x: 613, startPoint y: 373, endPoint x: 609, endPoint y: 389, distance: 17.1
click at [612, 334] on p "JUMP TO LATEST" at bounding box center [630, 373] width 49 height 7
click at [606, 334] on textarea at bounding box center [626, 399] width 135 height 18
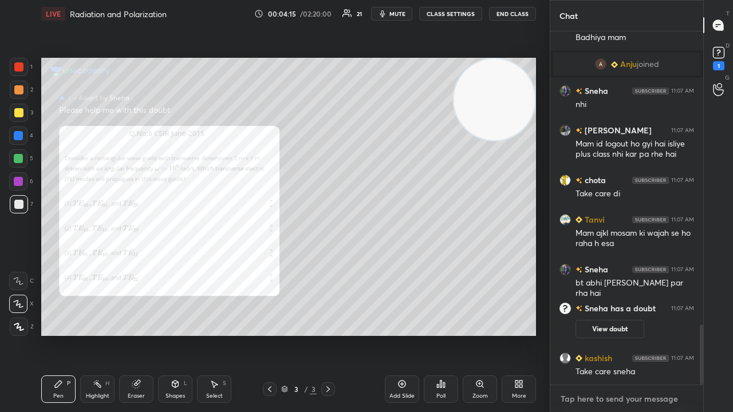
scroll to position [1713, 0]
click at [403, 13] on span "mute" at bounding box center [397, 14] width 16 height 8
click at [404, 13] on span "unmute" at bounding box center [396, 14] width 25 height 8
click at [394, 13] on span "mute" at bounding box center [397, 14] width 16 height 8
click at [398, 11] on span "unmute" at bounding box center [396, 14] width 25 height 8
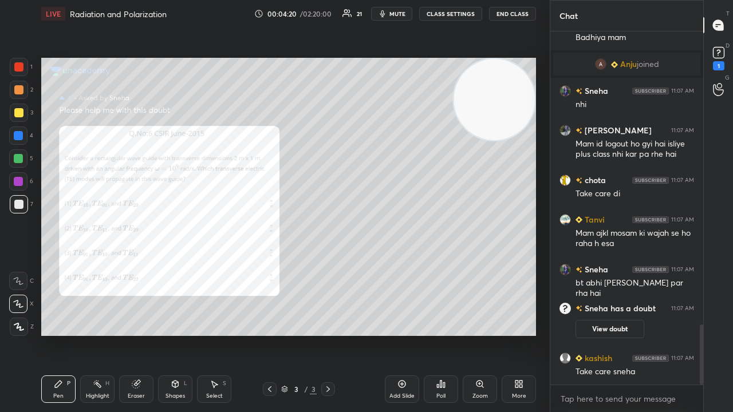
click at [18, 156] on div at bounding box center [18, 158] width 9 height 9
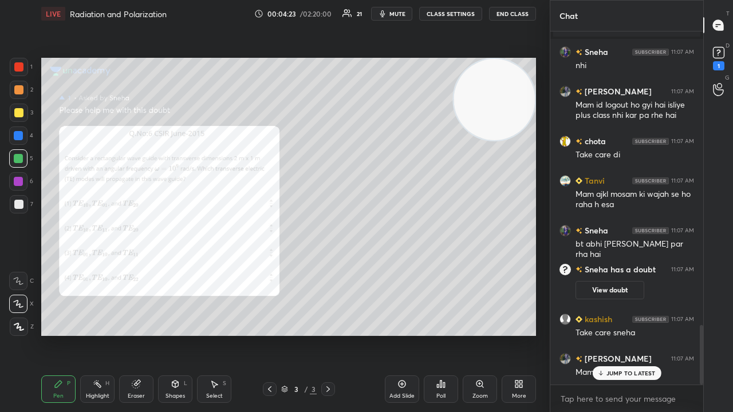
click at [632, 334] on div "Dr joined [PERSON_NAME] 11:06 AM good morning mam [PERSON_NAME] 11:06 AM Good m…" at bounding box center [626, 207] width 153 height 353
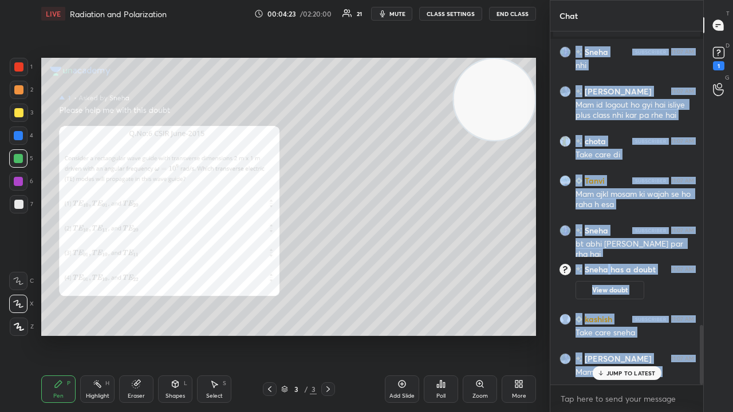
scroll to position [1792, 0]
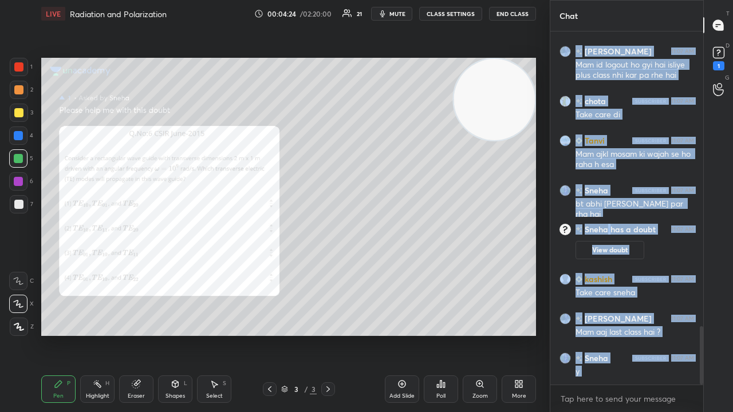
click at [621, 334] on div "x" at bounding box center [626, 398] width 153 height 27
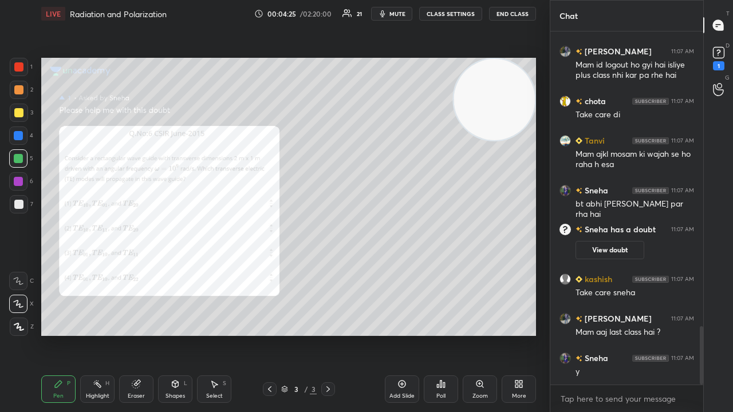
click at [396, 14] on span "mute" at bounding box center [397, 14] width 16 height 8
click at [394, 14] on span "unmute" at bounding box center [396, 14] width 25 height 8
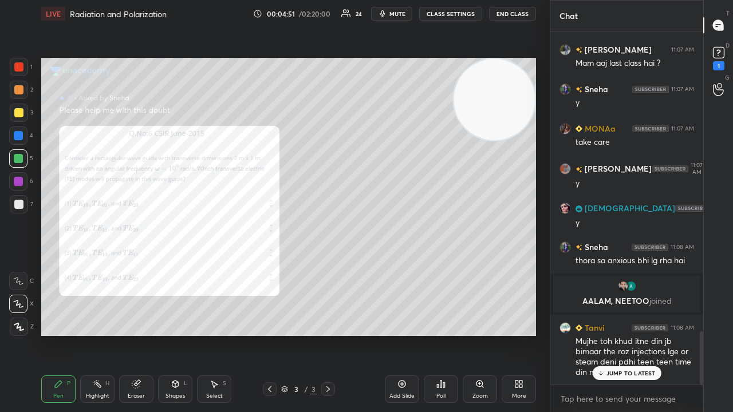
scroll to position [2027, 0]
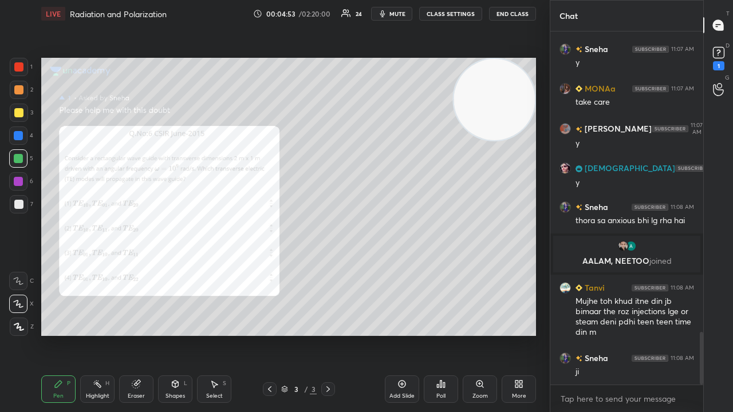
click at [398, 13] on span "mute" at bounding box center [397, 14] width 16 height 8
click at [397, 13] on span "unmute" at bounding box center [396, 14] width 25 height 8
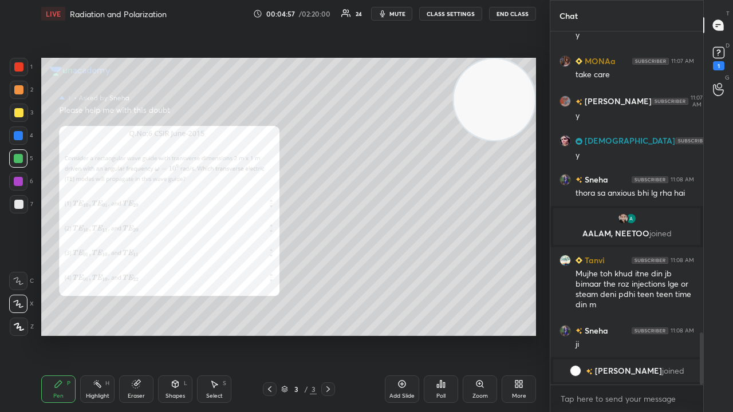
click at [577, 334] on div "x" at bounding box center [626, 398] width 153 height 27
click at [394, 13] on span "mute" at bounding box center [397, 14] width 16 height 8
click at [393, 13] on span "unmute" at bounding box center [396, 14] width 25 height 8
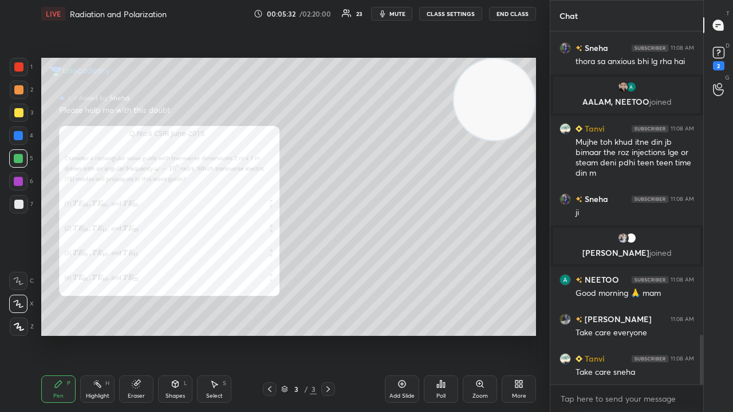
scroll to position [2204, 0]
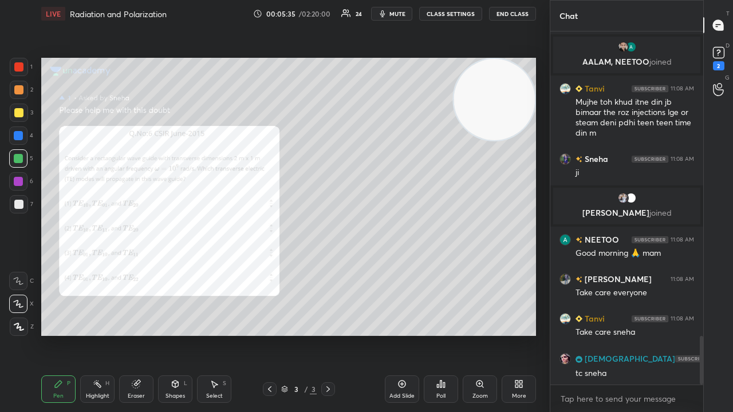
click at [385, 14] on icon "button" at bounding box center [382, 13] width 5 height 7
click at [388, 13] on span "unmute" at bounding box center [396, 14] width 25 height 8
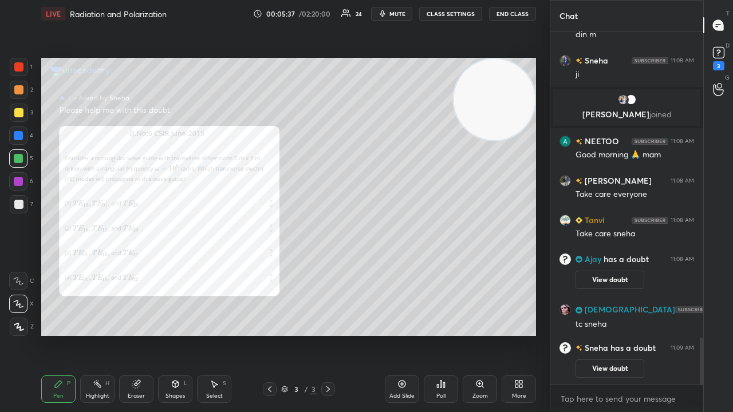
click at [647, 334] on div "x" at bounding box center [626, 398] width 153 height 27
drag, startPoint x: 700, startPoint y: 361, endPoint x: 699, endPoint y: 401, distance: 40.7
click at [701, 334] on div "AALAM, [PERSON_NAME] joined [PERSON_NAME] 11:08 AM Mujhe toh khud itne din jb b…" at bounding box center [626, 221] width 153 height 381
click at [638, 334] on div "x" at bounding box center [626, 398] width 153 height 27
click at [395, 16] on span "mute" at bounding box center [397, 14] width 16 height 8
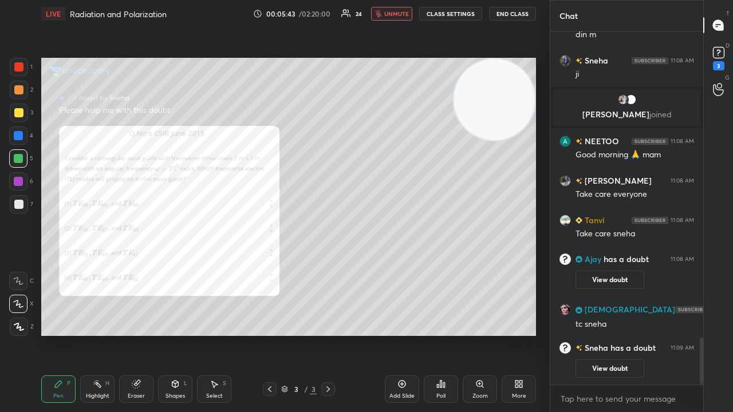
click at [396, 17] on span "unmute" at bounding box center [396, 14] width 25 height 8
click at [26, 209] on div at bounding box center [19, 204] width 18 height 18
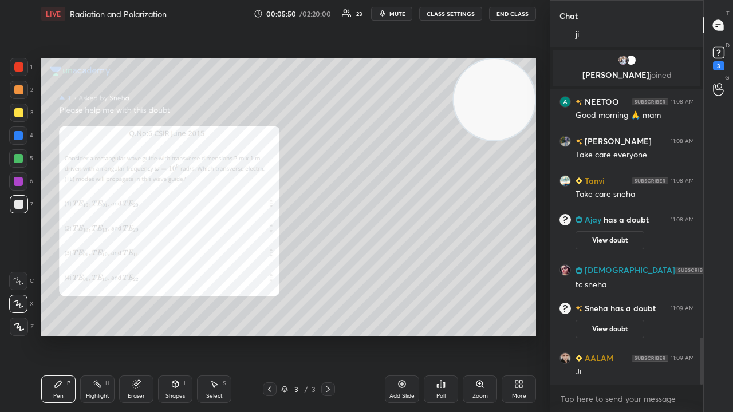
scroll to position [2350, 0]
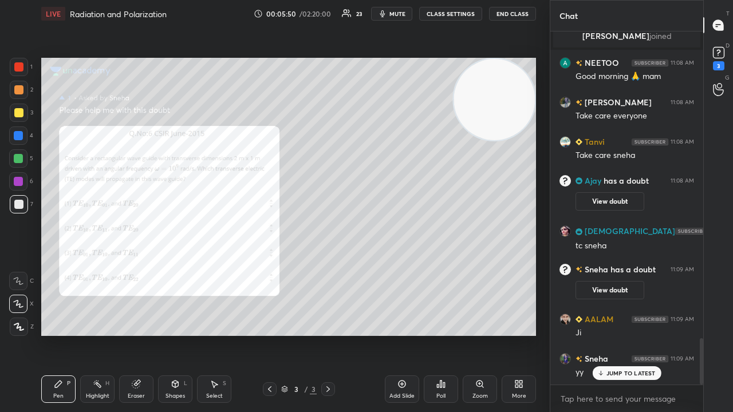
click at [398, 14] on span "mute" at bounding box center [397, 14] width 16 height 8
click at [397, 15] on span "unmute" at bounding box center [396, 14] width 25 height 8
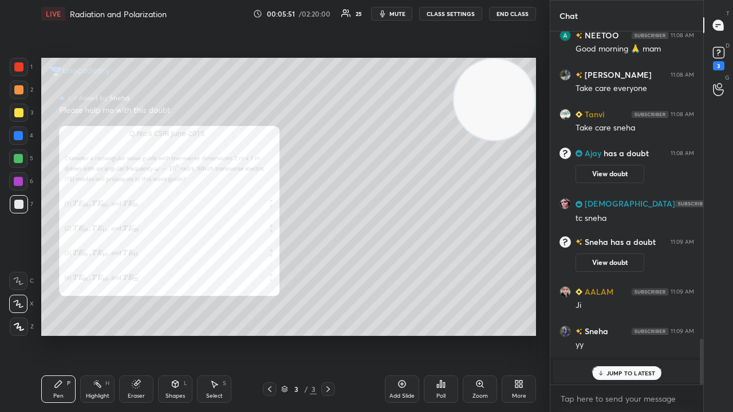
click at [625, 334] on p "JUMP TO LATEST" at bounding box center [630, 373] width 49 height 7
click at [395, 15] on span "mute" at bounding box center [397, 14] width 16 height 8
click at [393, 13] on span "mute" at bounding box center [397, 14] width 16 height 8
click at [618, 334] on textarea at bounding box center [626, 399] width 135 height 18
click at [398, 17] on button "mute" at bounding box center [391, 14] width 41 height 14
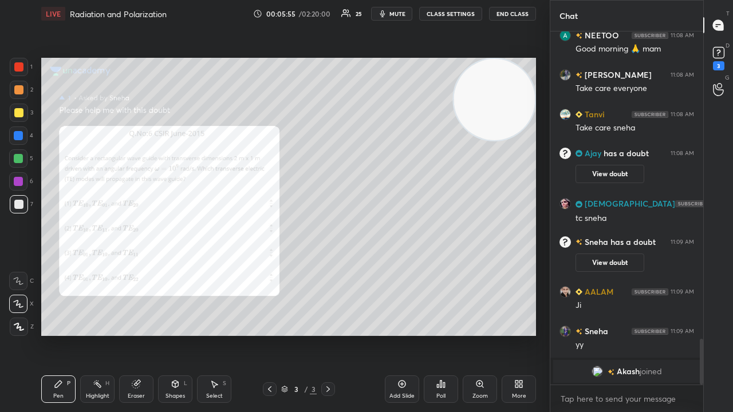
click at [400, 14] on span "mute" at bounding box center [397, 14] width 16 height 8
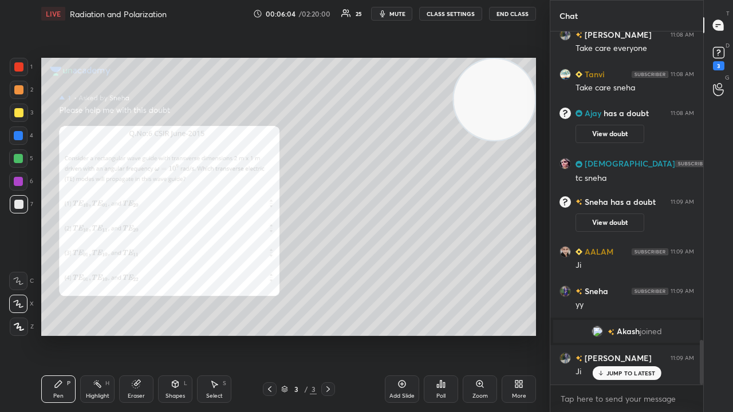
scroll to position [2456, 0]
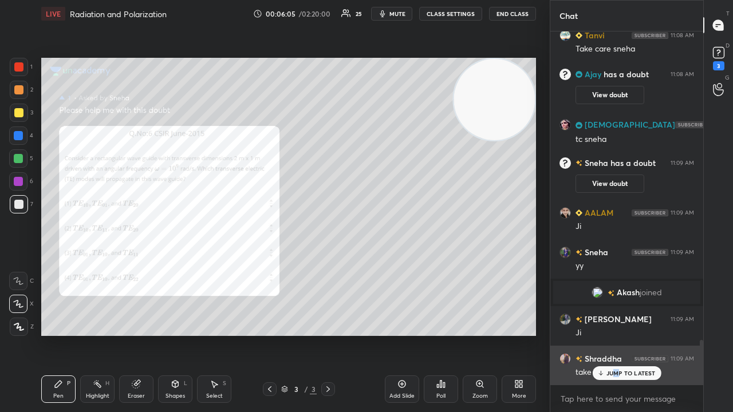
drag, startPoint x: 616, startPoint y: 369, endPoint x: 617, endPoint y: 384, distance: 14.3
click at [616, 334] on p "JUMP TO LATEST" at bounding box center [630, 373] width 49 height 7
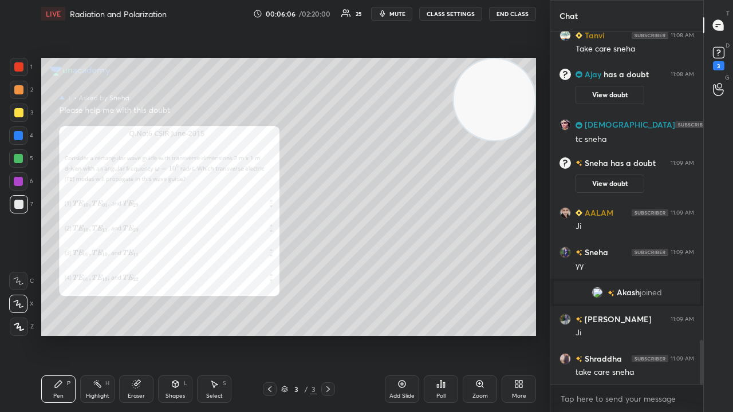
click at [396, 11] on span "mute" at bounding box center [397, 14] width 16 height 8
click at [395, 14] on span "unmute" at bounding box center [396, 14] width 25 height 8
click at [395, 11] on span "mute" at bounding box center [397, 14] width 16 height 8
click at [394, 12] on span "mute" at bounding box center [397, 14] width 16 height 8
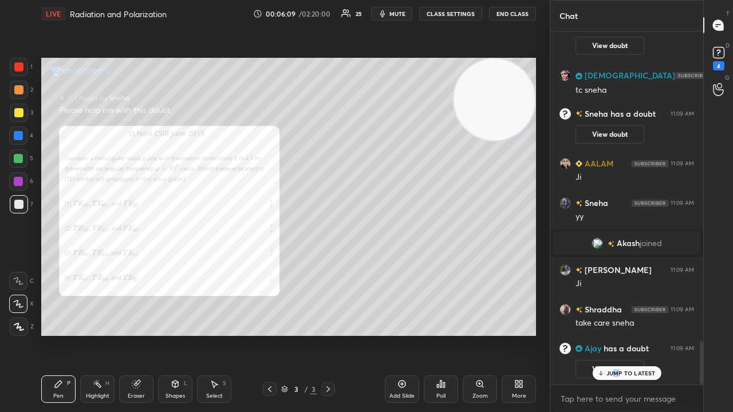
click at [18, 122] on div "3" at bounding box center [21, 115] width 23 height 23
click at [19, 212] on div at bounding box center [19, 204] width 18 height 18
drag, startPoint x: 617, startPoint y: 364, endPoint x: 616, endPoint y: 373, distance: 8.7
click at [617, 334] on div "[PERSON_NAME] 11:07 AM y SUNITA 11:08 AM y Sneha 11:08 AM thora sa anxious bhi …" at bounding box center [626, 207] width 153 height 353
click at [618, 334] on p "JUMP TO LATEST" at bounding box center [630, 373] width 49 height 7
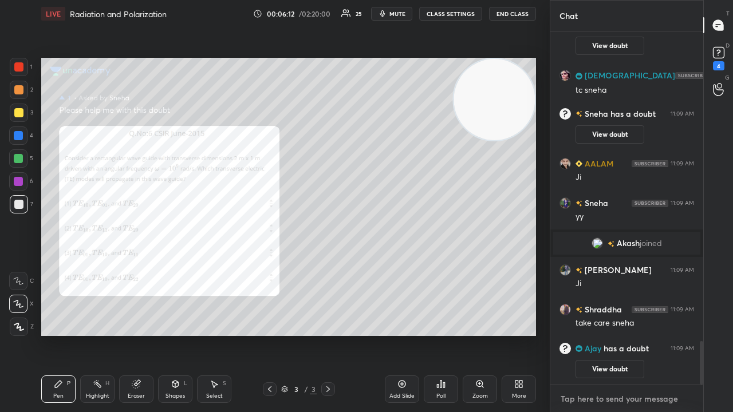
click at [609, 334] on textarea at bounding box center [626, 399] width 135 height 18
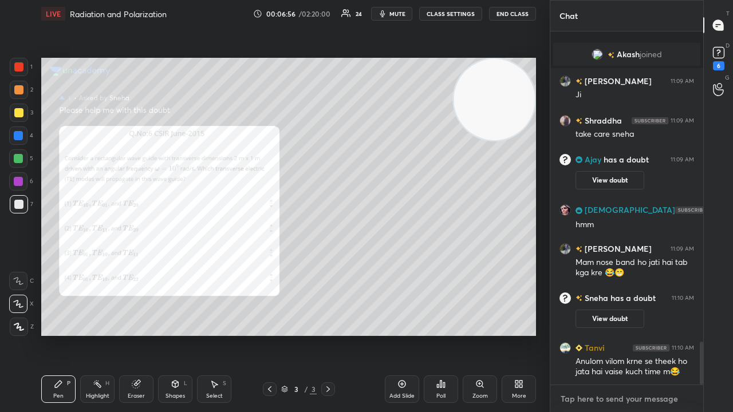
scroll to position [2594, 0]
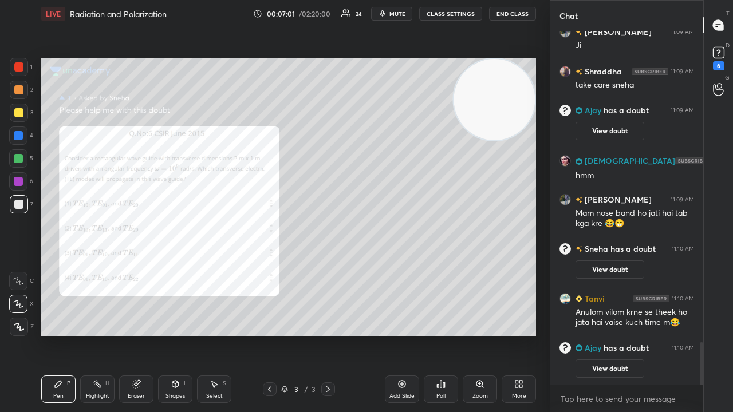
click at [391, 11] on button "mute" at bounding box center [391, 14] width 41 height 14
click at [391, 13] on span "unmute" at bounding box center [396, 14] width 25 height 8
drag, startPoint x: 602, startPoint y: 412, endPoint x: 611, endPoint y: 412, distance: 9.2
click at [603, 334] on div "x" at bounding box center [626, 398] width 153 height 27
click at [405, 11] on span "mute" at bounding box center [397, 14] width 16 height 8
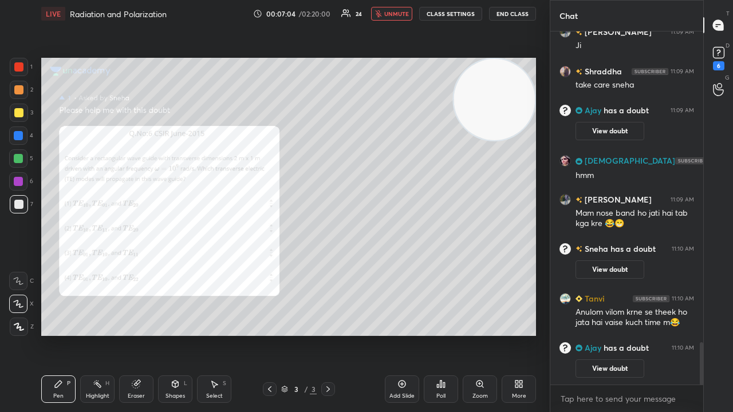
click at [404, 10] on span "unmute" at bounding box center [396, 14] width 25 height 8
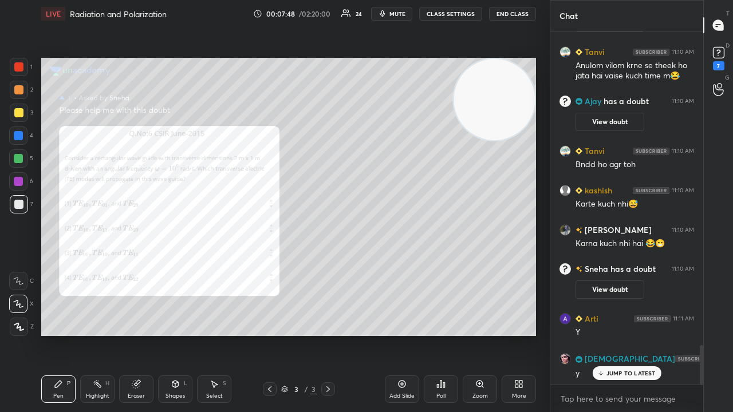
scroll to position [2800, 0]
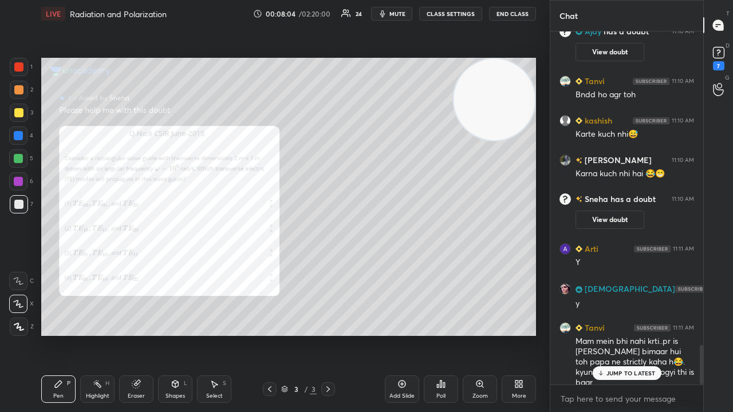
click at [634, 334] on div "JUMP TO LATEST" at bounding box center [626, 373] width 69 height 14
click at [395, 10] on span "mute" at bounding box center [397, 14] width 16 height 8
click at [397, 11] on span "unmute" at bounding box center [396, 14] width 25 height 8
click at [401, 15] on span "mute" at bounding box center [397, 14] width 16 height 8
click at [402, 14] on span "mute" at bounding box center [397, 14] width 16 height 8
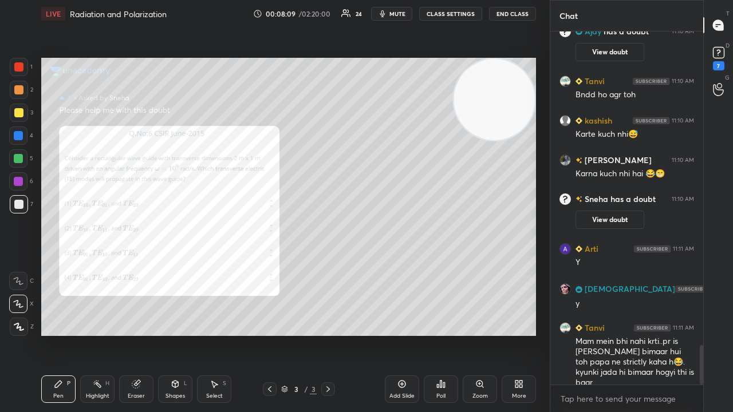
click at [20, 168] on div "5" at bounding box center [21, 160] width 24 height 23
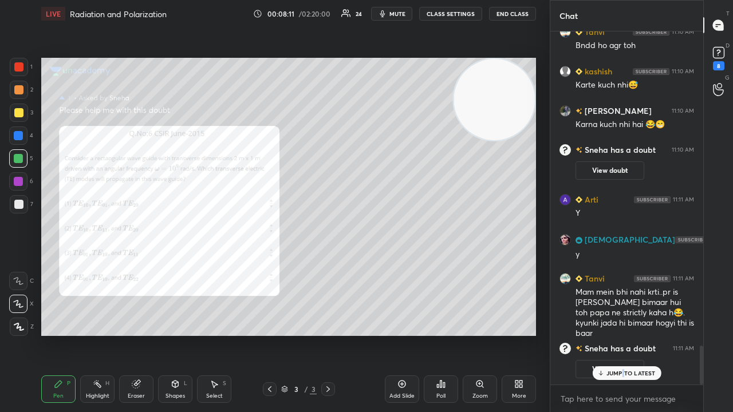
drag, startPoint x: 624, startPoint y: 374, endPoint x: 617, endPoint y: 412, distance: 38.0
click at [622, 334] on p "JUMP TO LATEST" at bounding box center [630, 373] width 49 height 7
click at [611, 334] on div "x" at bounding box center [626, 398] width 153 height 27
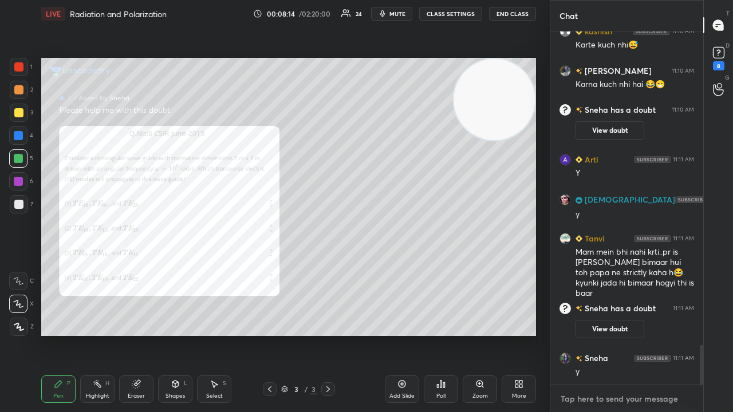
scroll to position [2804, 0]
click at [392, 14] on button "mute" at bounding box center [391, 14] width 41 height 14
click at [393, 15] on span "mute" at bounding box center [397, 14] width 16 height 8
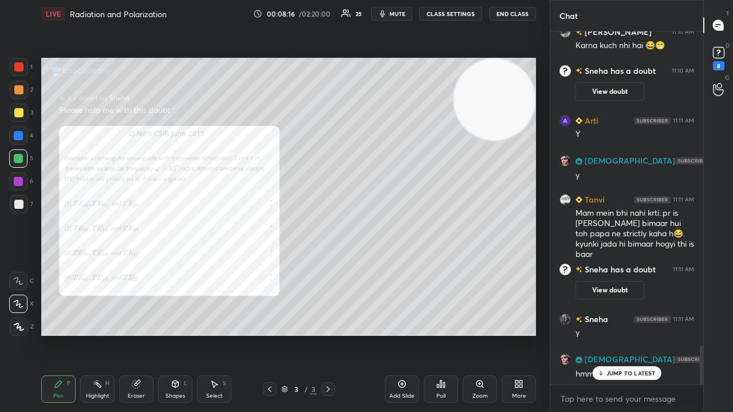
click at [15, 199] on div at bounding box center [19, 204] width 18 height 18
click at [617, 334] on p "JUMP TO LATEST" at bounding box center [630, 373] width 49 height 7
click at [606, 334] on div "x" at bounding box center [626, 398] width 153 height 27
click at [397, 11] on span "mute" at bounding box center [397, 14] width 16 height 8
click at [396, 13] on span "mute" at bounding box center [397, 14] width 16 height 8
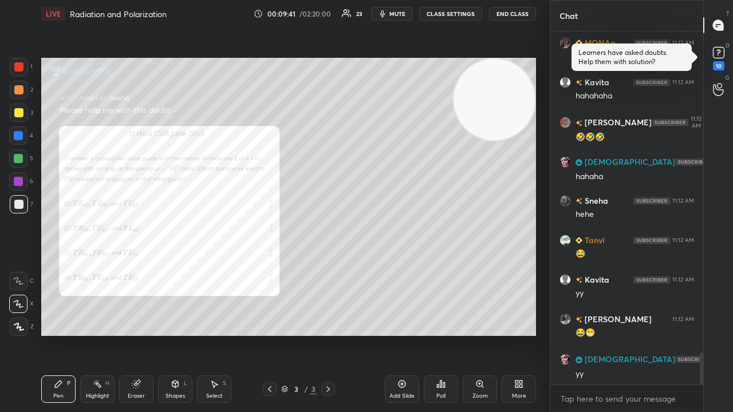
scroll to position [3594, 0]
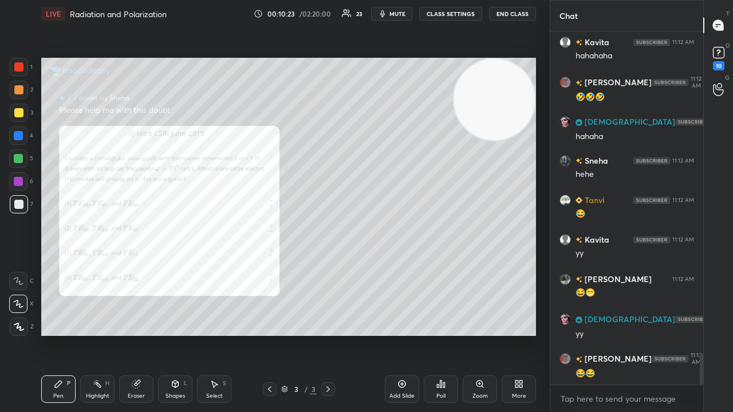
click at [394, 18] on button "mute" at bounding box center [391, 14] width 41 height 14
click at [395, 16] on span "unmute" at bounding box center [396, 14] width 25 height 8
click at [270, 334] on icon at bounding box center [269, 389] width 9 height 9
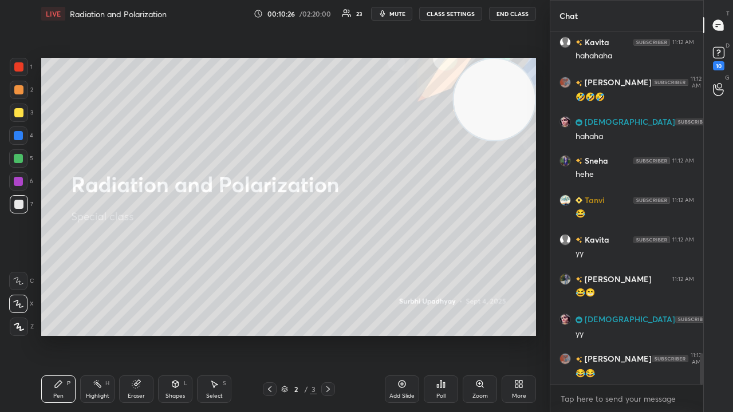
click at [401, 14] on span "mute" at bounding box center [397, 14] width 16 height 8
click at [400, 15] on span "mute" at bounding box center [397, 14] width 16 height 8
click at [325, 334] on div "Pen P Highlight H Eraser Shapes L Select S 2 / 3 Add Slide Poll Zoom More" at bounding box center [288, 389] width 495 height 46
click at [327, 334] on icon at bounding box center [327, 389] width 3 height 6
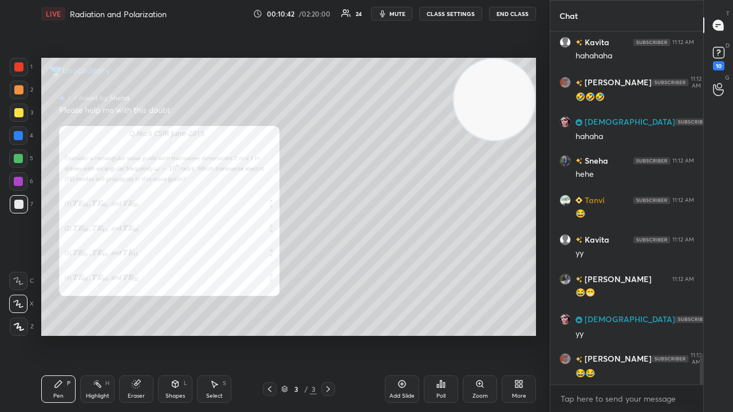
click at [389, 17] on button "mute" at bounding box center [391, 14] width 41 height 14
click at [391, 15] on span "unmute" at bounding box center [396, 14] width 25 height 8
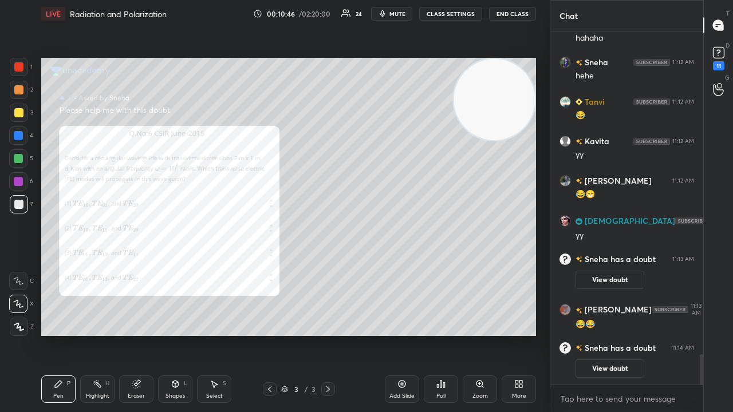
click at [478, 334] on div "Zoom" at bounding box center [480, 389] width 34 height 27
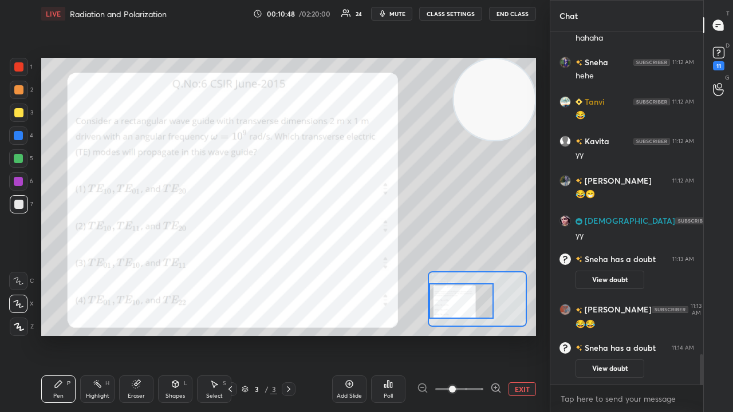
drag, startPoint x: 474, startPoint y: 305, endPoint x: 456, endPoint y: 303, distance: 17.8
click at [457, 306] on div at bounding box center [461, 300] width 65 height 35
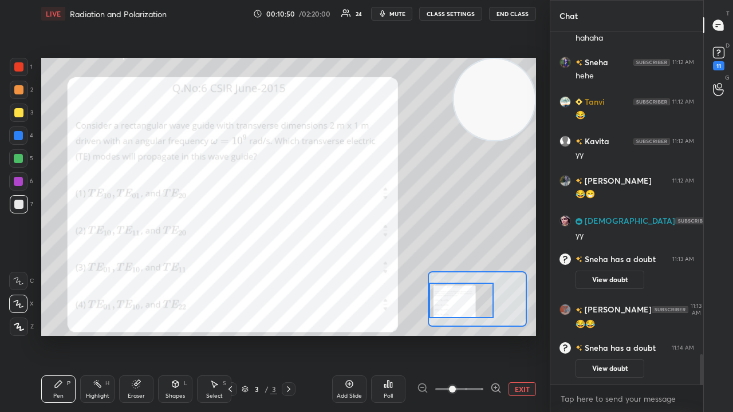
drag, startPoint x: 700, startPoint y: 374, endPoint x: 696, endPoint y: 388, distance: 13.8
click at [698, 334] on div "[PERSON_NAME] has a doubt 11:12 AM View doubt SUNITA 11:12 AM [PERSON_NAME] 11:…" at bounding box center [626, 221] width 153 height 381
click at [685, 334] on div "x" at bounding box center [626, 398] width 153 height 27
click at [403, 11] on span "mute" at bounding box center [397, 14] width 16 height 8
click at [401, 13] on span "unmute" at bounding box center [396, 14] width 25 height 8
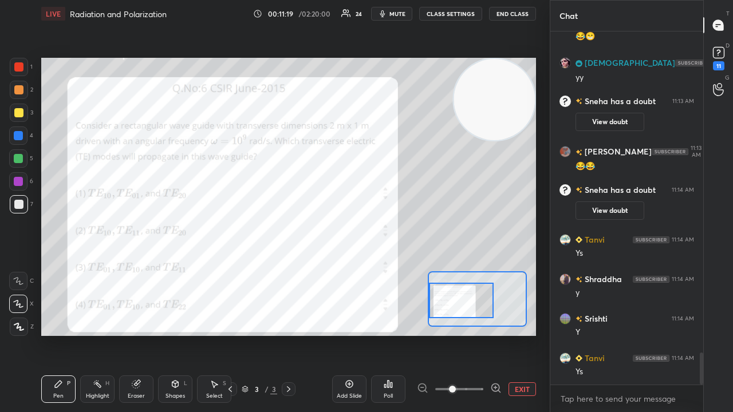
scroll to position [3622, 0]
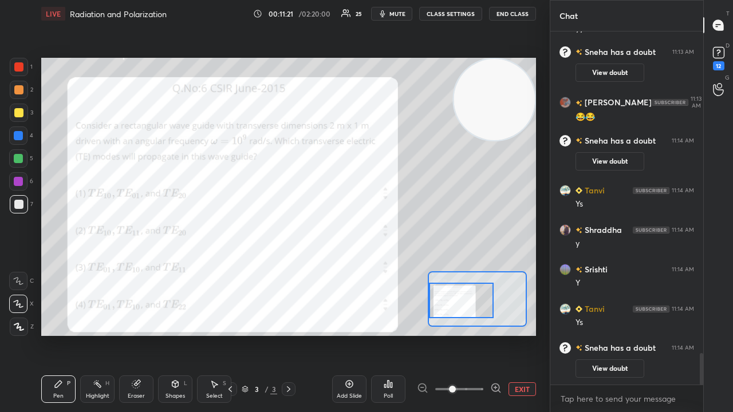
click at [398, 13] on span "mute" at bounding box center [397, 14] width 16 height 8
click at [397, 13] on span "mute" at bounding box center [397, 14] width 16 height 8
click at [18, 73] on div at bounding box center [19, 67] width 18 height 18
click at [397, 13] on span "mute" at bounding box center [397, 14] width 16 height 8
click at [399, 11] on span "unmute" at bounding box center [396, 14] width 25 height 8
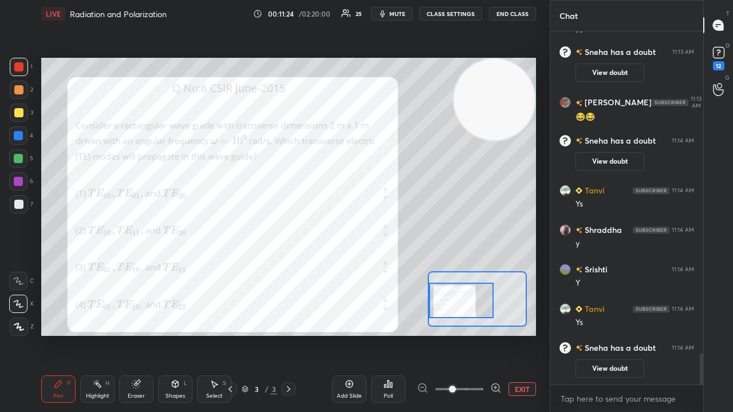
scroll to position [3607, 0]
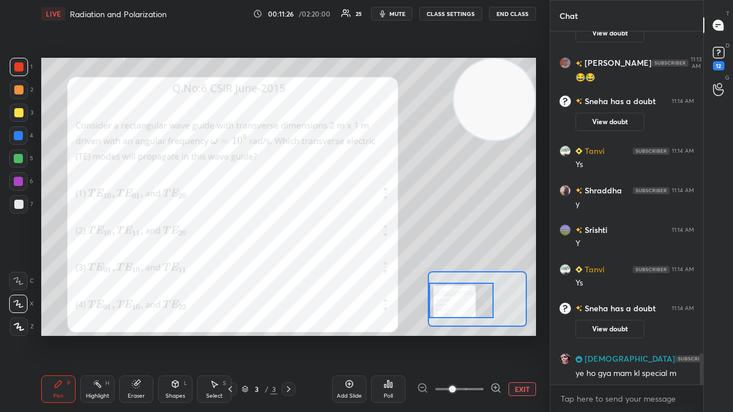
click at [399, 15] on span "mute" at bounding box center [397, 14] width 16 height 8
click at [399, 14] on span "unmute" at bounding box center [396, 14] width 25 height 8
click at [397, 15] on span "mute" at bounding box center [397, 14] width 16 height 8
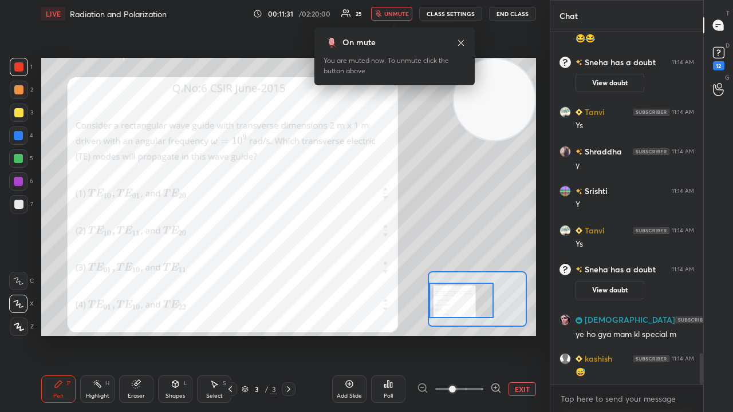
click at [394, 15] on span "unmute" at bounding box center [396, 14] width 25 height 8
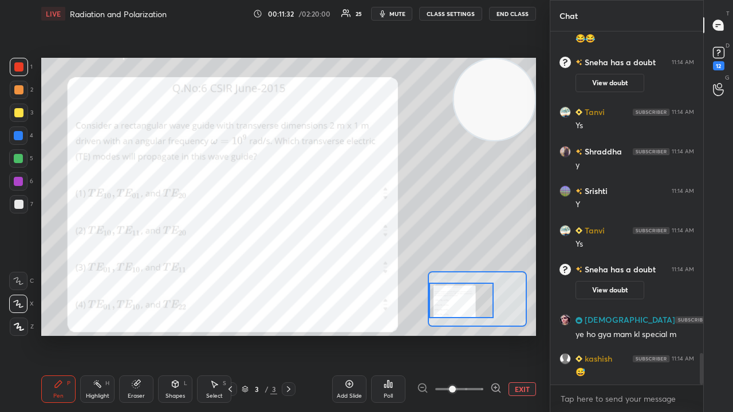
click at [394, 15] on span "mute" at bounding box center [397, 14] width 16 height 8
click at [395, 15] on span "unmute" at bounding box center [396, 14] width 25 height 8
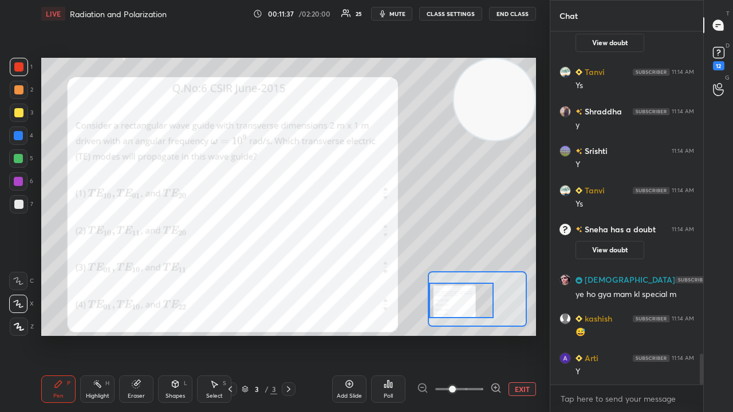
click at [229, 334] on icon at bounding box center [229, 389] width 3 height 6
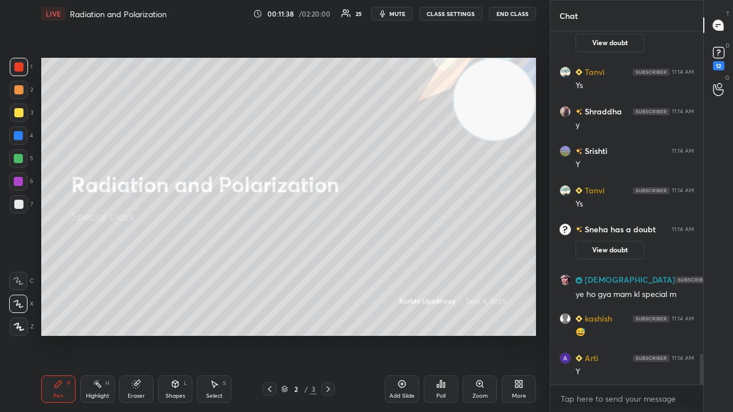
click at [330, 334] on icon at bounding box center [327, 389] width 9 height 9
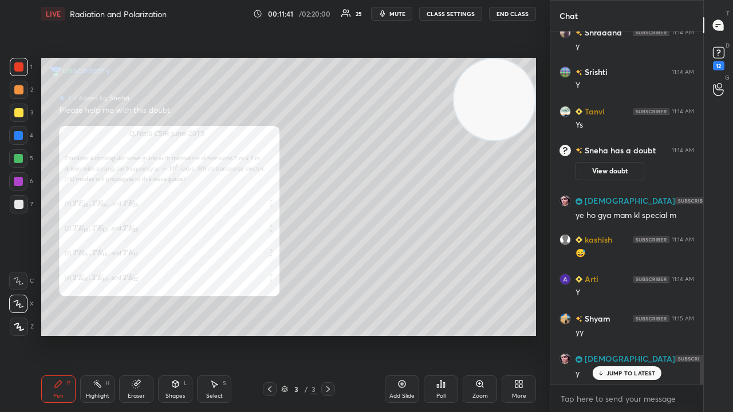
scroll to position [3804, 0]
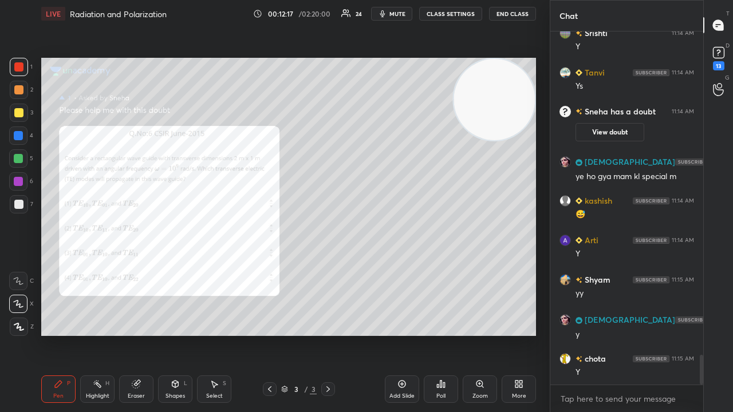
click at [390, 14] on button "mute" at bounding box center [391, 14] width 41 height 14
click at [394, 13] on span "unmute" at bounding box center [396, 14] width 25 height 8
click at [723, 61] on icon at bounding box center [718, 52] width 17 height 17
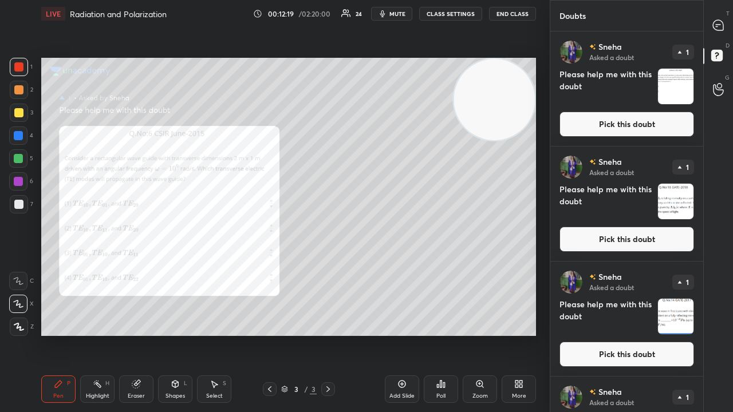
scroll to position [1115, 0]
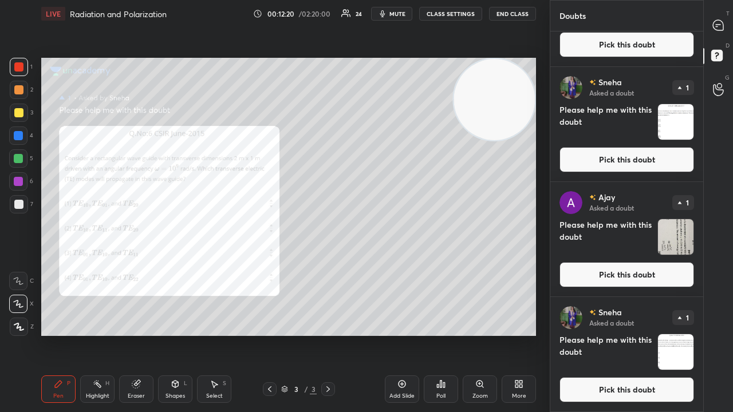
click at [666, 334] on button "Pick this doubt" at bounding box center [626, 389] width 135 height 25
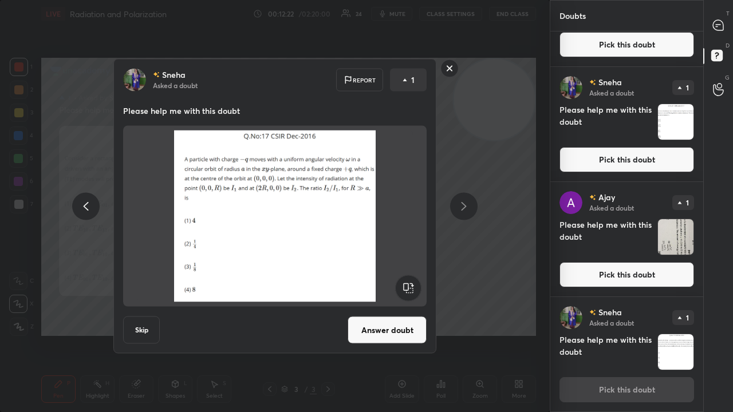
click at [392, 331] on button "Answer doubt" at bounding box center [387, 330] width 79 height 27
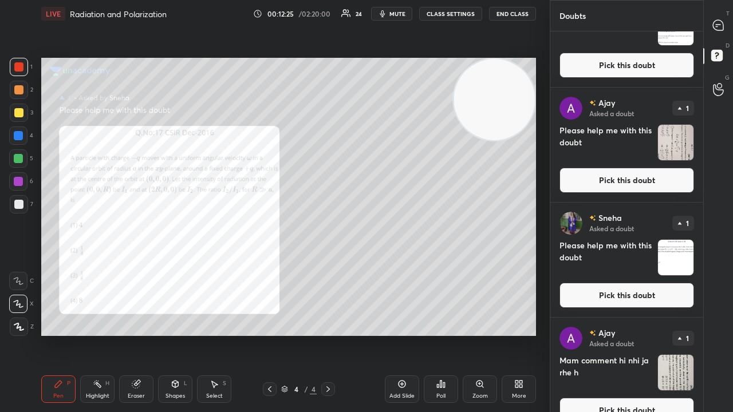
scroll to position [1000, 0]
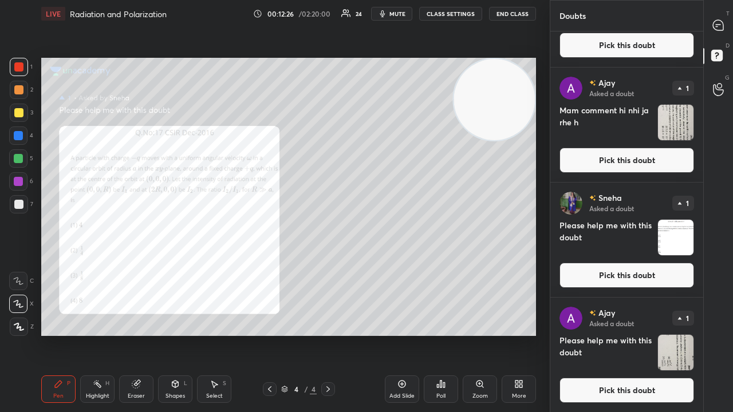
click at [673, 334] on button "Pick this doubt" at bounding box center [626, 390] width 135 height 25
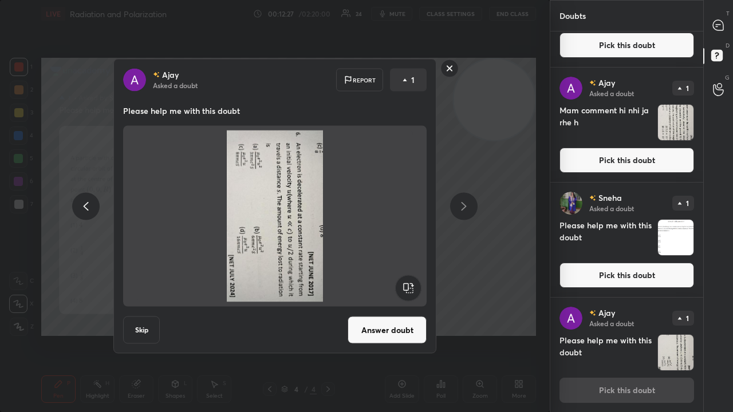
click at [417, 286] on rect at bounding box center [408, 288] width 26 height 26
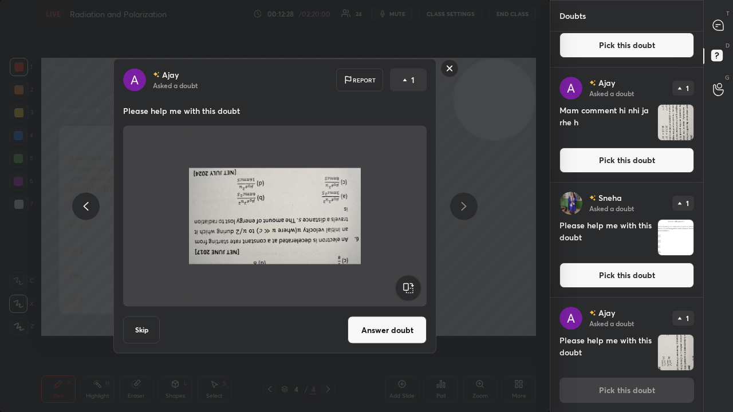
click at [412, 289] on rect at bounding box center [408, 288] width 26 height 26
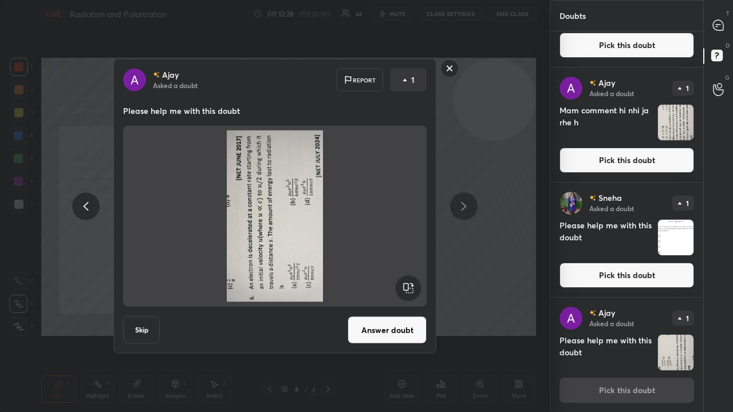
click at [411, 282] on rect at bounding box center [408, 288] width 26 height 26
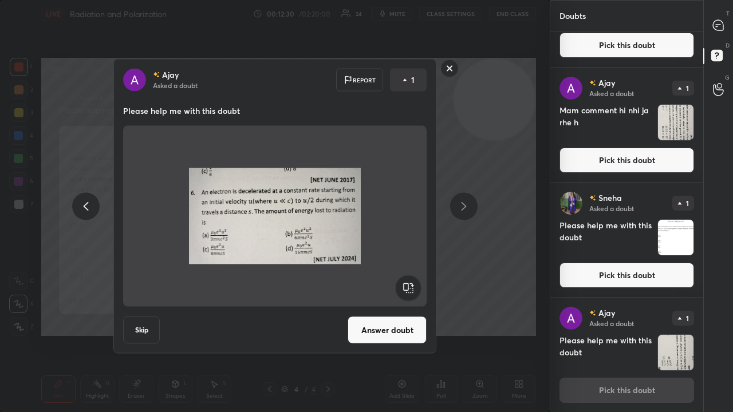
click at [379, 334] on button "Answer doubt" at bounding box center [387, 330] width 79 height 27
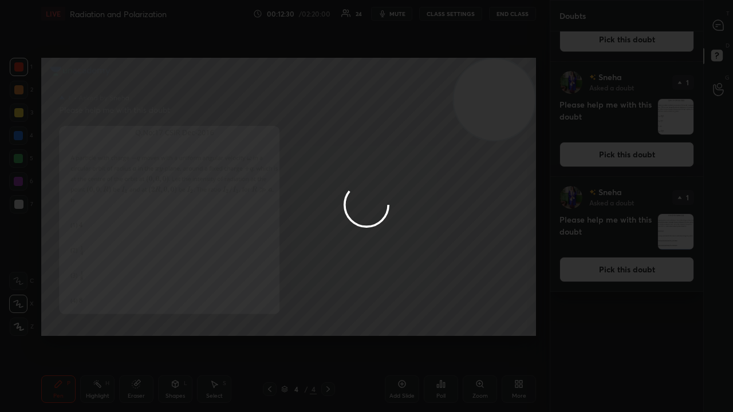
scroll to position [0, 0]
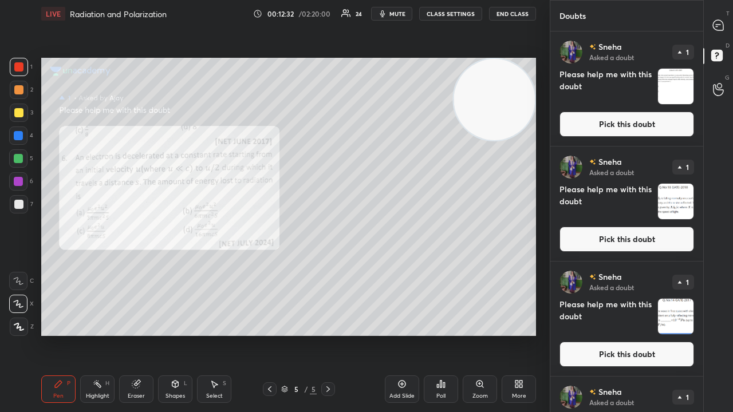
click at [700, 233] on div "[PERSON_NAME] Asked a doubt 1 Please help me with this doubt Pick this doubt [P…" at bounding box center [626, 221] width 153 height 381
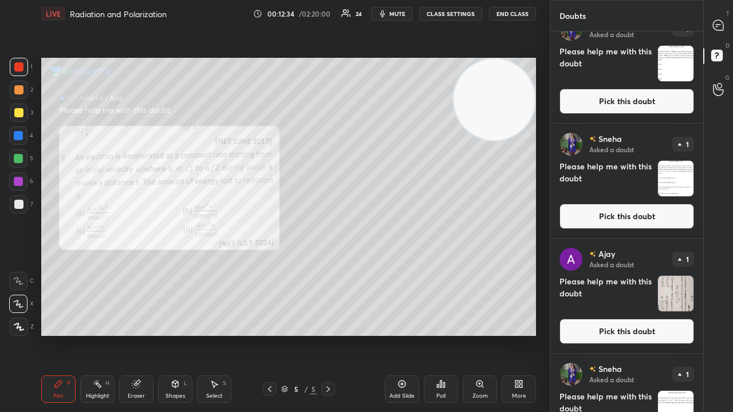
scroll to position [885, 0]
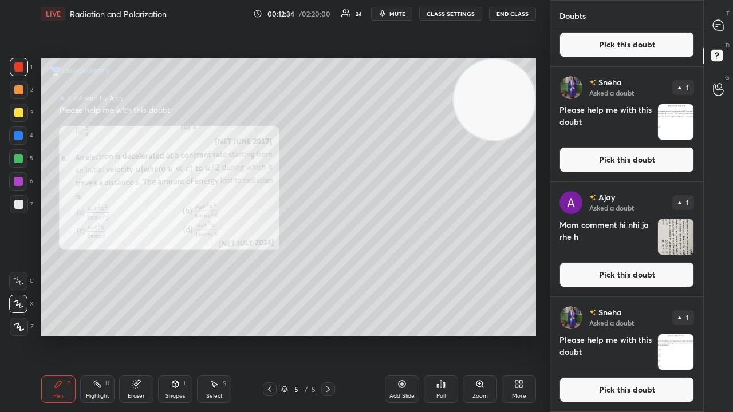
click at [674, 334] on button "Pick this doubt" at bounding box center [626, 389] width 135 height 25
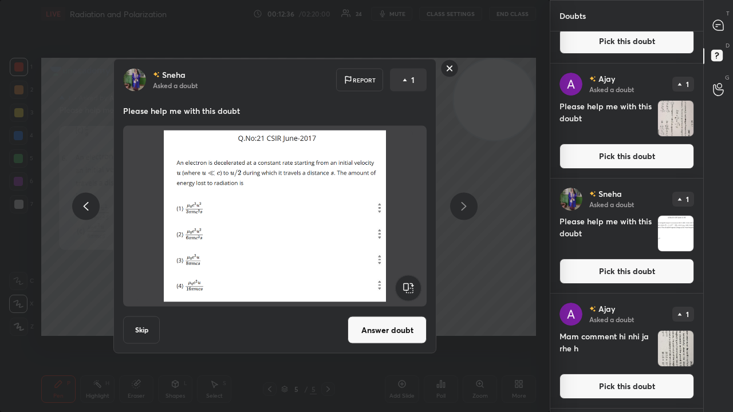
drag, startPoint x: 394, startPoint y: 333, endPoint x: 389, endPoint y: 329, distance: 7.3
click at [394, 334] on button "Answer doubt" at bounding box center [387, 330] width 79 height 27
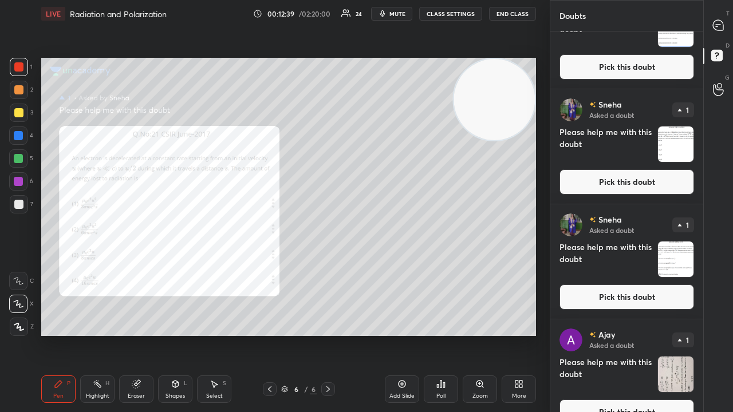
drag, startPoint x: 705, startPoint y: 319, endPoint x: 701, endPoint y: 313, distance: 7.8
click at [705, 316] on div "T Messages (T) D Doubts (D) G Raise Hand (G)" at bounding box center [718, 206] width 30 height 412
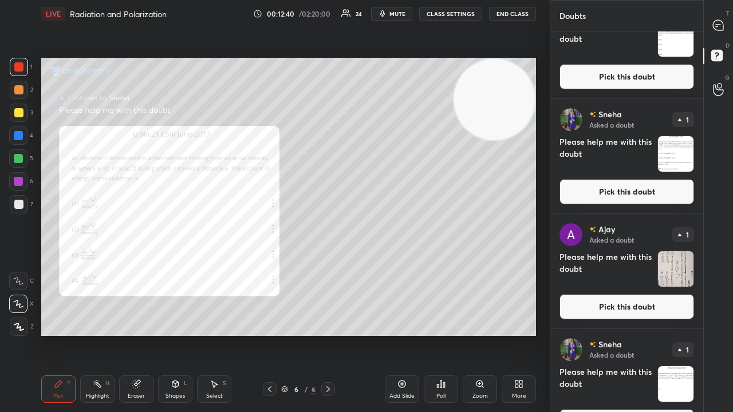
scroll to position [885, 0]
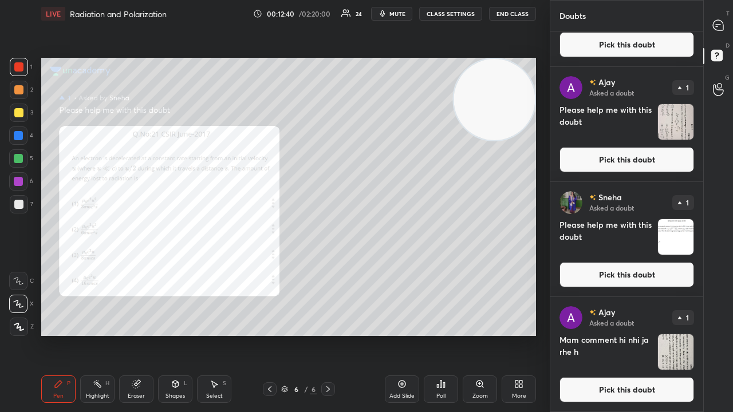
click at [669, 334] on button "Pick this doubt" at bounding box center [626, 389] width 135 height 25
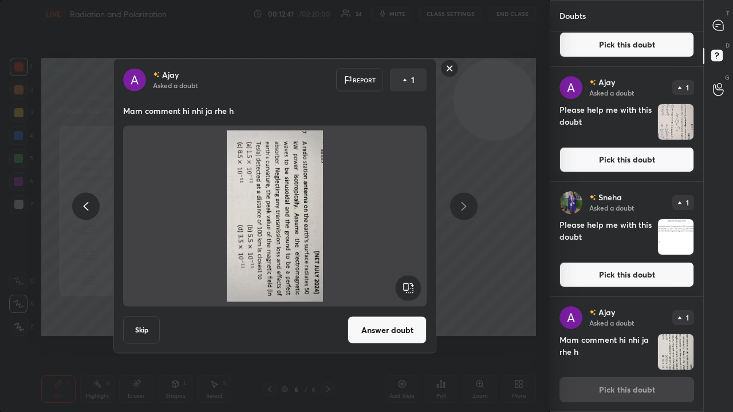
click at [410, 284] on rect at bounding box center [408, 288] width 26 height 26
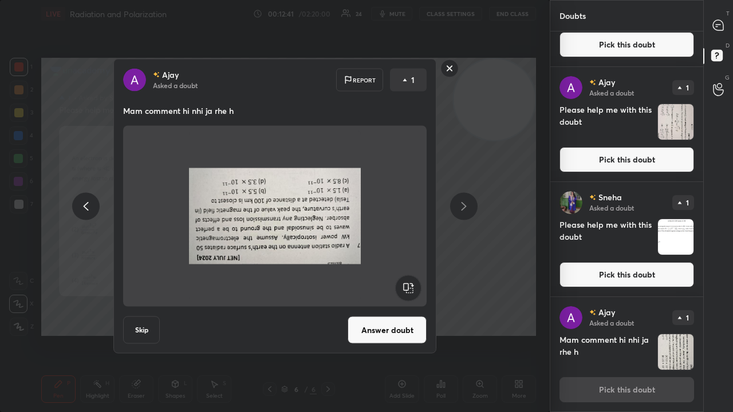
click at [409, 285] on rect at bounding box center [408, 288] width 26 height 26
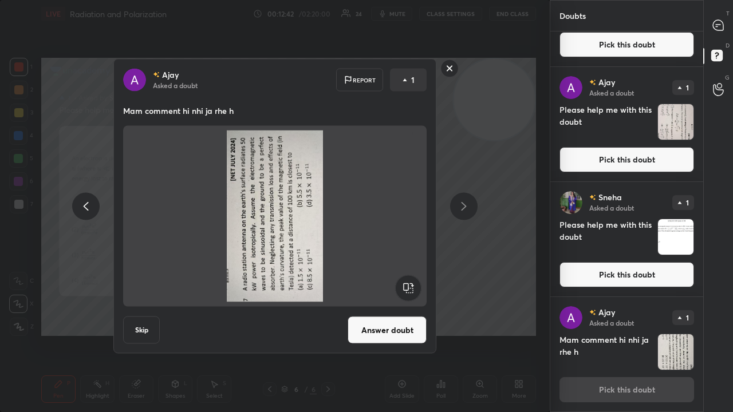
click at [408, 287] on rect at bounding box center [408, 288] width 26 height 26
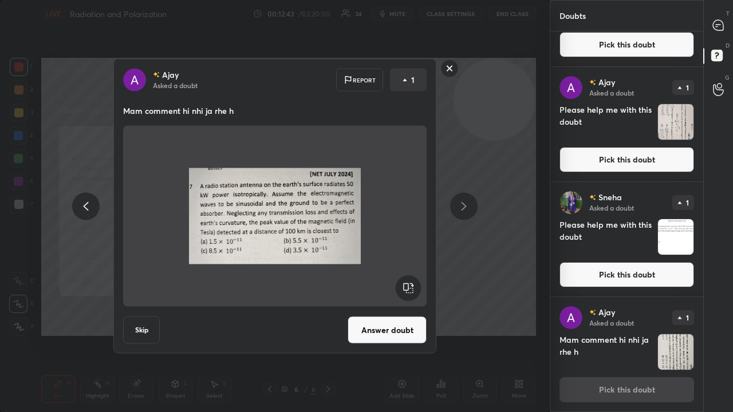
click at [393, 330] on button "Answer doubt" at bounding box center [387, 330] width 79 height 27
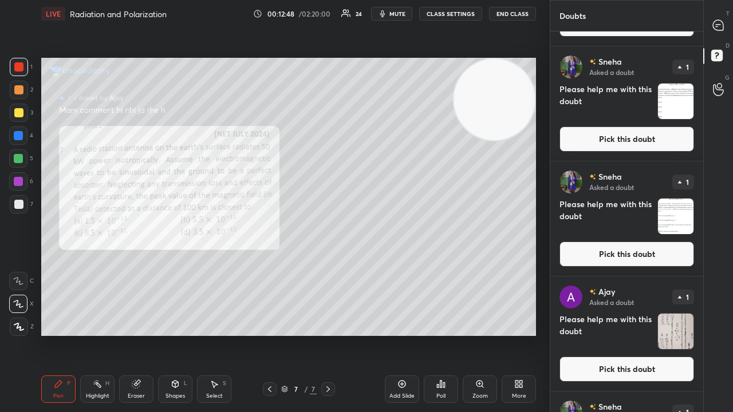
scroll to position [770, 0]
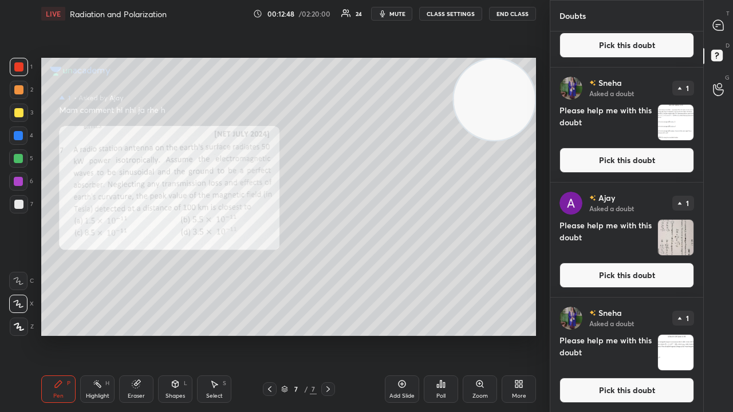
click at [665, 334] on button "Pick this doubt" at bounding box center [626, 390] width 135 height 25
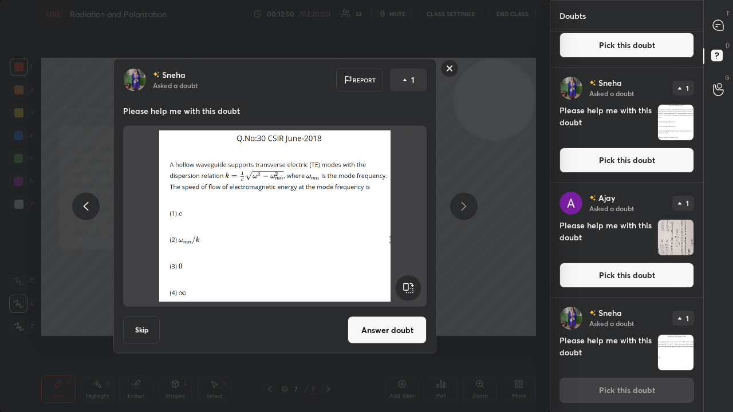
click at [374, 326] on button "Answer doubt" at bounding box center [387, 330] width 79 height 27
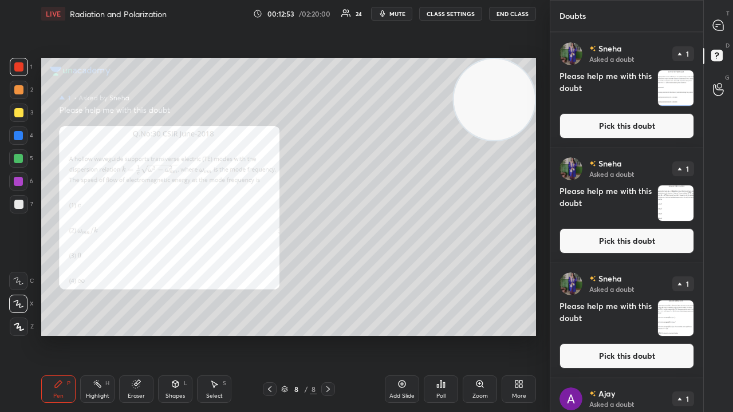
scroll to position [655, 0]
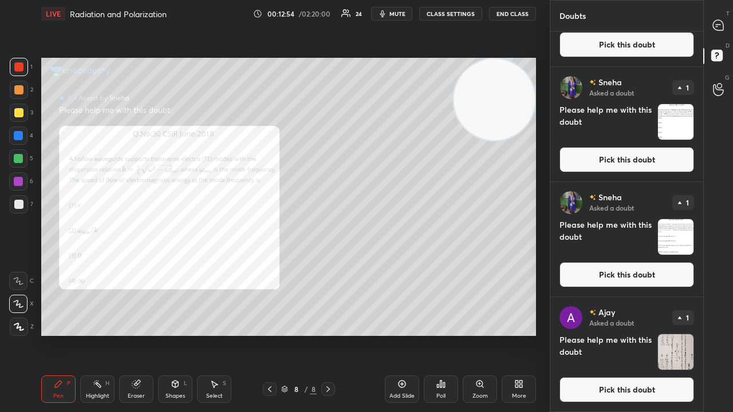
click at [671, 334] on button "Pick this doubt" at bounding box center [626, 389] width 135 height 25
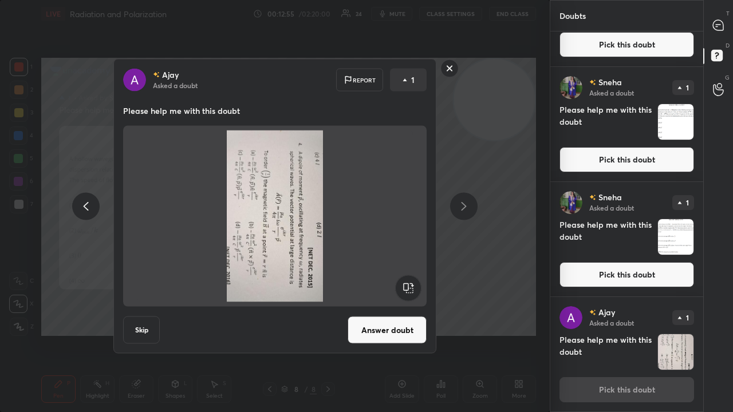
click at [407, 282] on rect at bounding box center [408, 288] width 26 height 26
click at [409, 283] on rect at bounding box center [408, 288] width 26 height 26
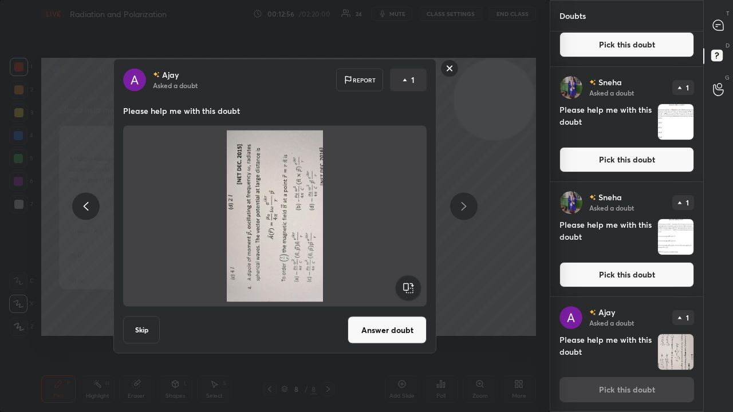
click at [409, 284] on rect at bounding box center [408, 288] width 26 height 26
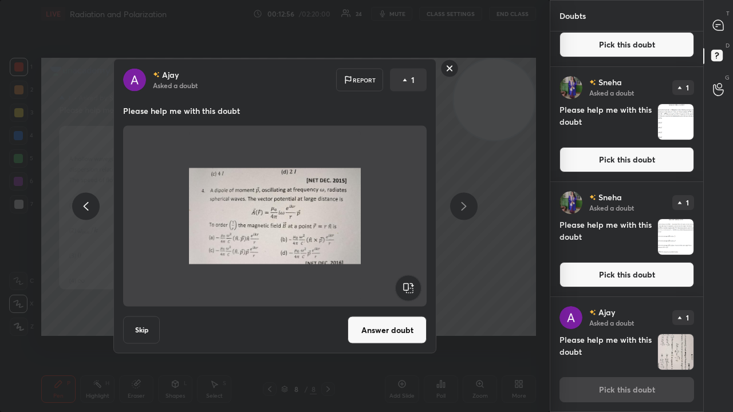
click at [393, 323] on button "Answer doubt" at bounding box center [387, 330] width 79 height 27
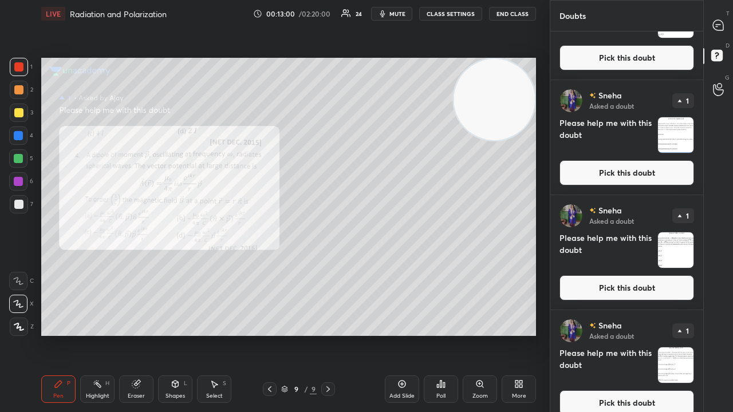
scroll to position [539, 0]
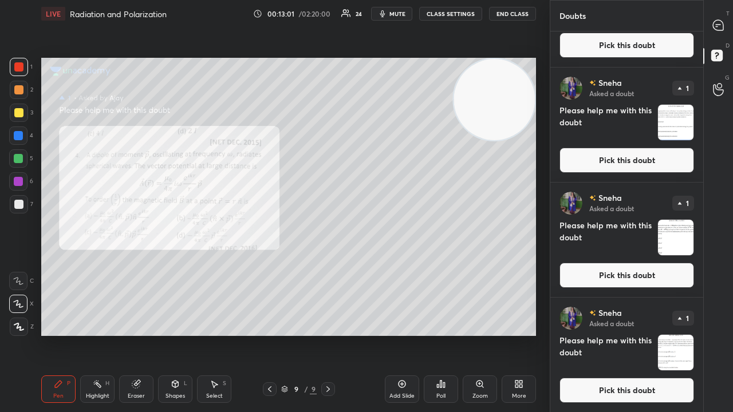
click at [657, 334] on button "Pick this doubt" at bounding box center [626, 390] width 135 height 25
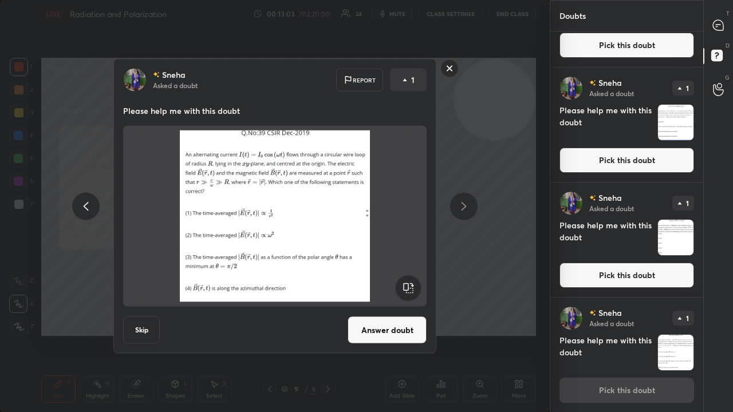
drag, startPoint x: 396, startPoint y: 318, endPoint x: 400, endPoint y: 307, distance: 12.1
click at [396, 318] on button "Answer doubt" at bounding box center [387, 330] width 79 height 27
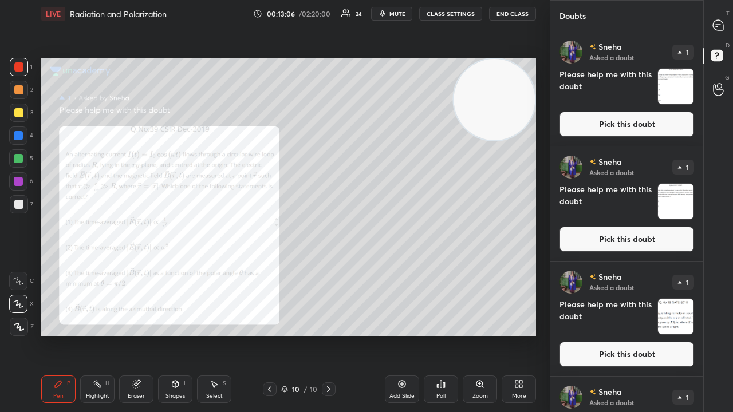
click at [702, 217] on div "Doubts Enable hand raising Enable raise hand to speak to learners. Once enabled…" at bounding box center [641, 206] width 183 height 412
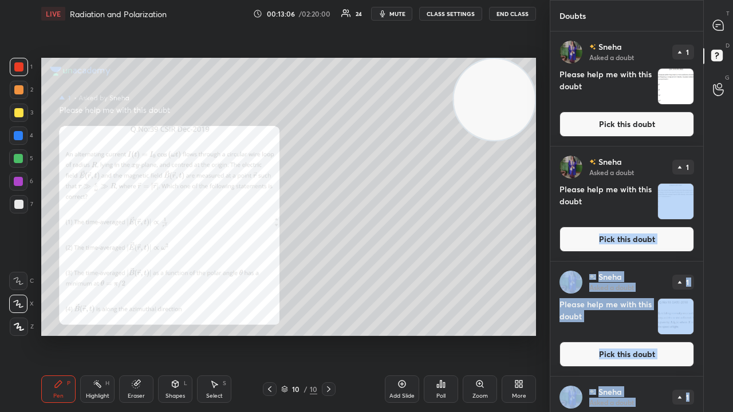
drag, startPoint x: 699, startPoint y: 228, endPoint x: 692, endPoint y: 338, distance: 109.6
click at [689, 334] on div "[PERSON_NAME] Asked a doubt 1 Please help me with this doubt Pick this doubt [P…" at bounding box center [626, 336] width 153 height 610
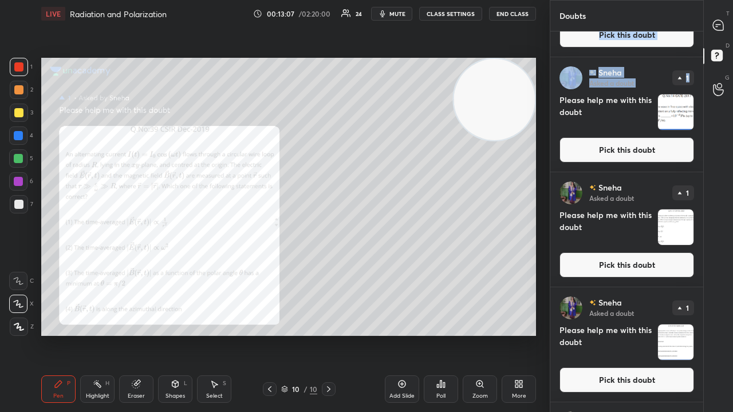
scroll to position [311, 0]
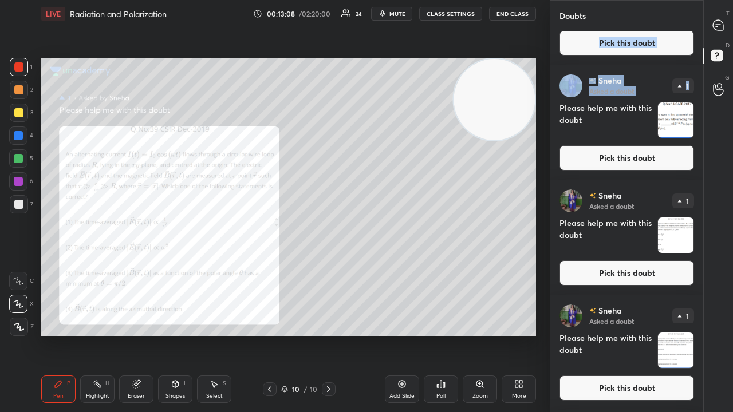
click at [673, 334] on button "Pick this doubt" at bounding box center [626, 388] width 135 height 25
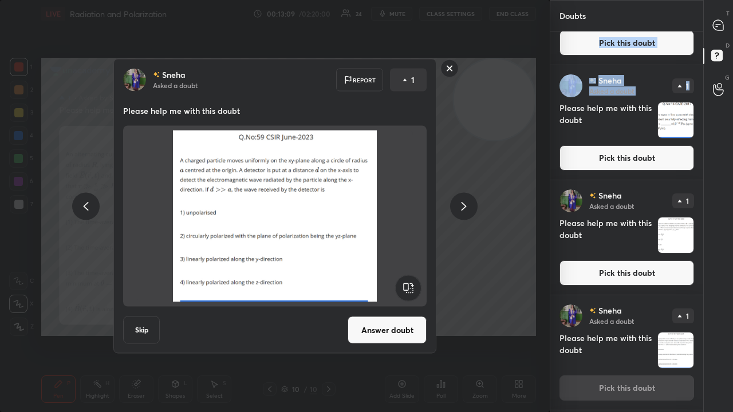
click at [383, 330] on button "Answer doubt" at bounding box center [387, 330] width 79 height 27
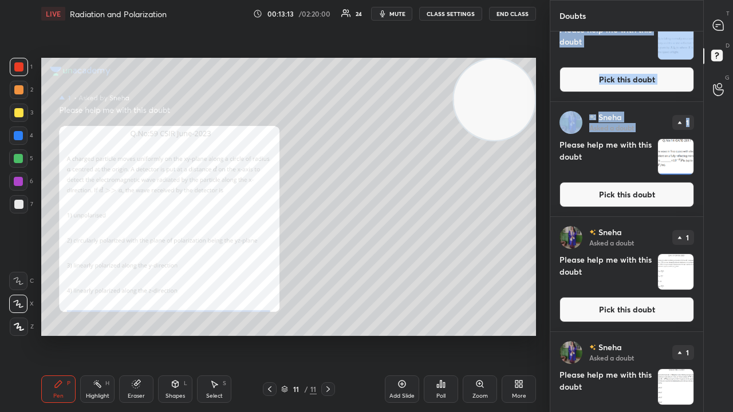
scroll to position [309, 0]
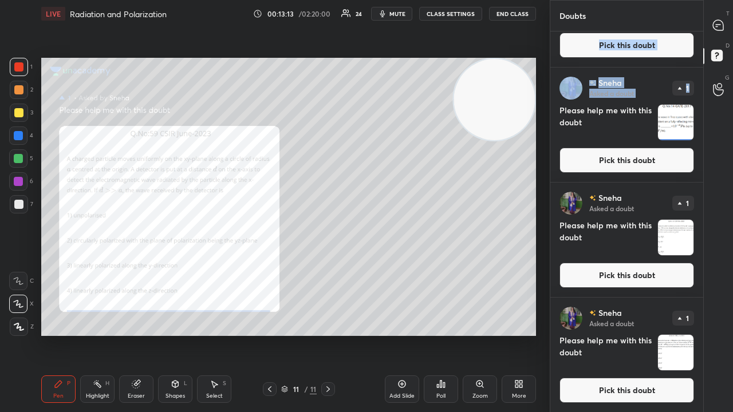
click at [674, 334] on button "Pick this doubt" at bounding box center [626, 390] width 135 height 25
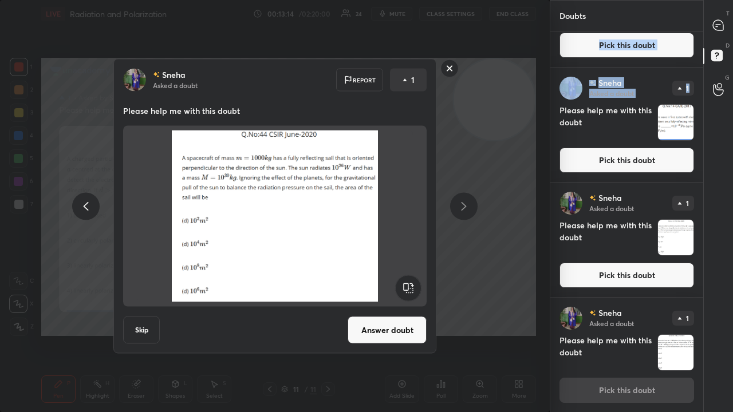
drag, startPoint x: 377, startPoint y: 334, endPoint x: 378, endPoint y: 327, distance: 6.9
click at [378, 334] on button "Answer doubt" at bounding box center [387, 330] width 79 height 27
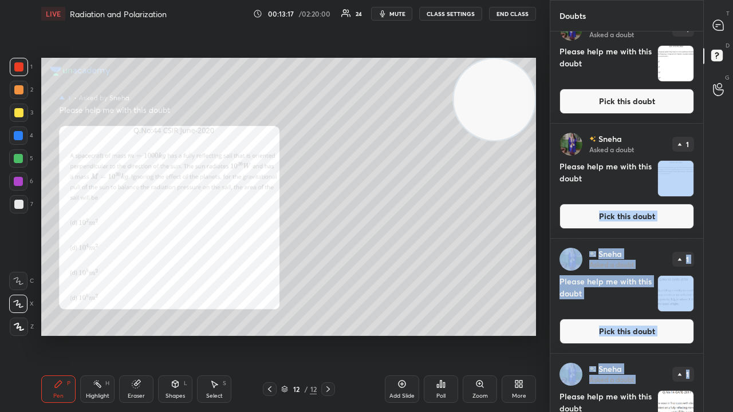
scroll to position [195, 0]
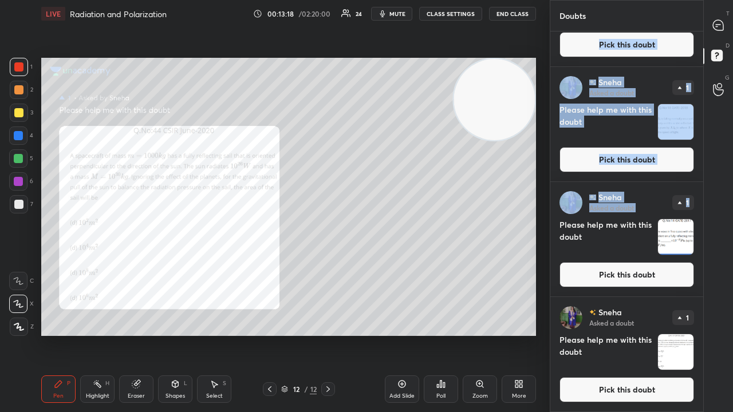
click at [665, 334] on button "Pick this doubt" at bounding box center [626, 389] width 135 height 25
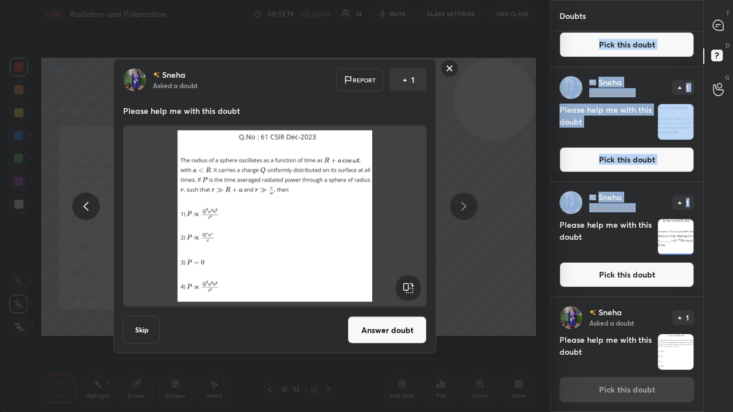
click at [385, 334] on button "Answer doubt" at bounding box center [387, 330] width 79 height 27
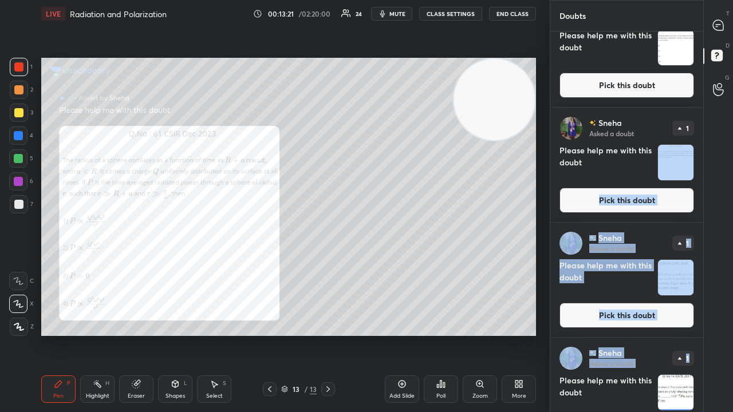
scroll to position [79, 0]
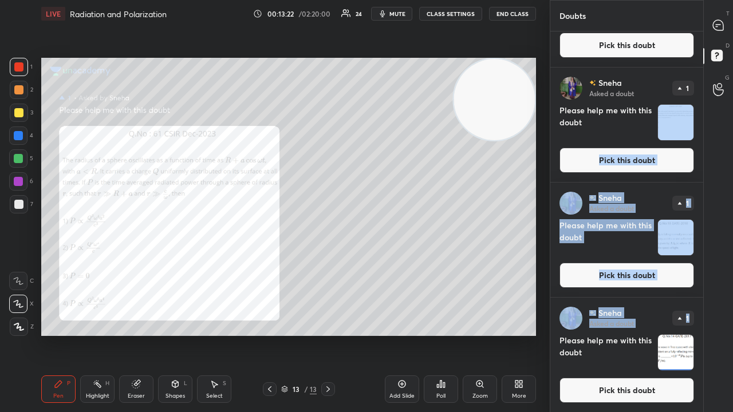
click at [662, 334] on button "Pick this doubt" at bounding box center [626, 390] width 135 height 25
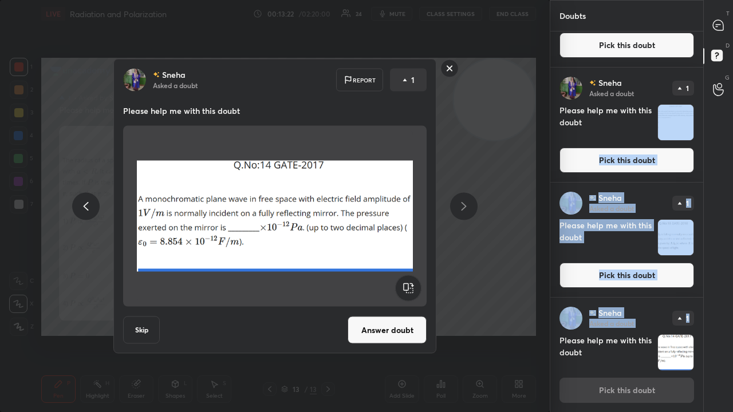
click at [396, 331] on button "Answer doubt" at bounding box center [387, 330] width 79 height 27
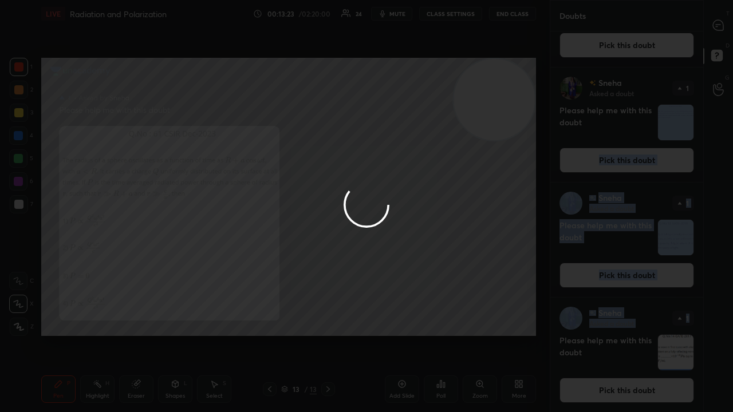
scroll to position [0, 0]
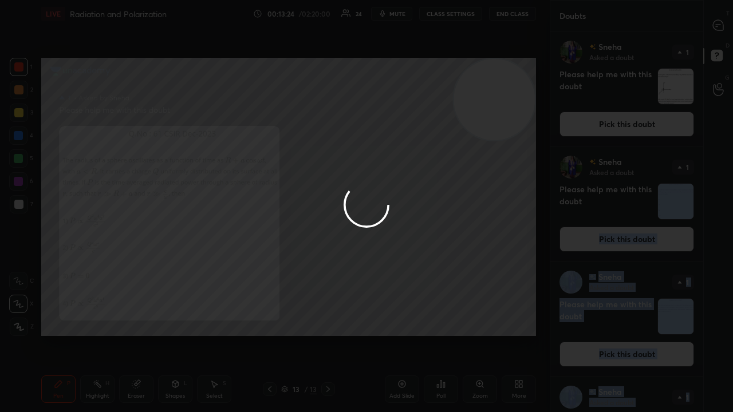
click at [730, 27] on div at bounding box center [366, 206] width 733 height 412
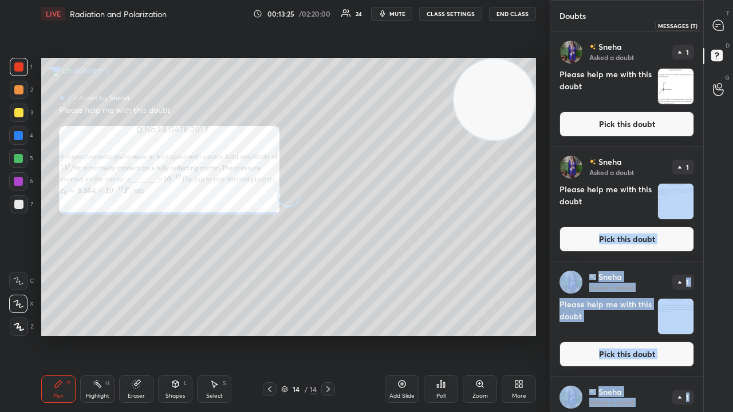
click at [721, 29] on icon at bounding box center [718, 25] width 10 height 10
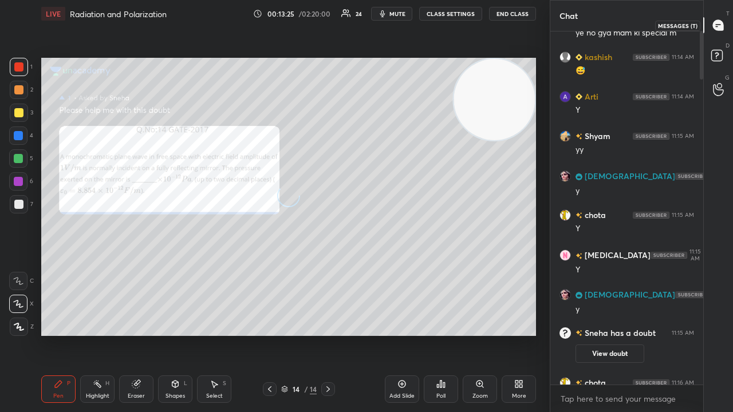
scroll to position [350, 149]
click at [713, 54] on rect at bounding box center [716, 55] width 11 height 11
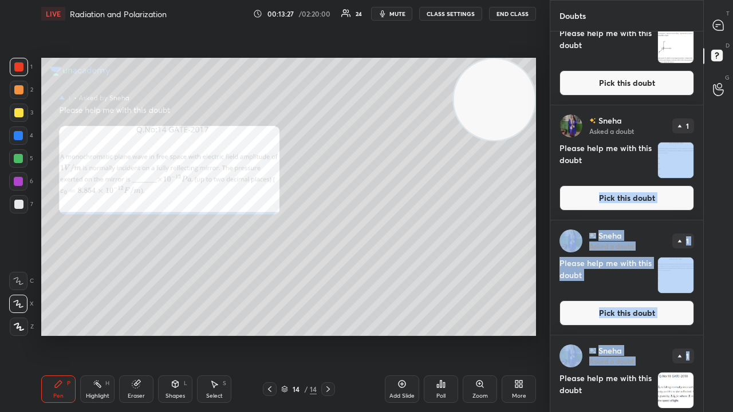
scroll to position [79, 0]
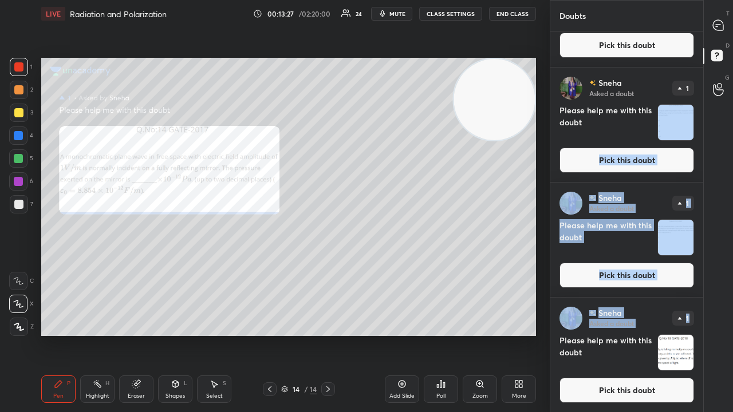
click at [658, 334] on button "Pick this doubt" at bounding box center [626, 390] width 135 height 25
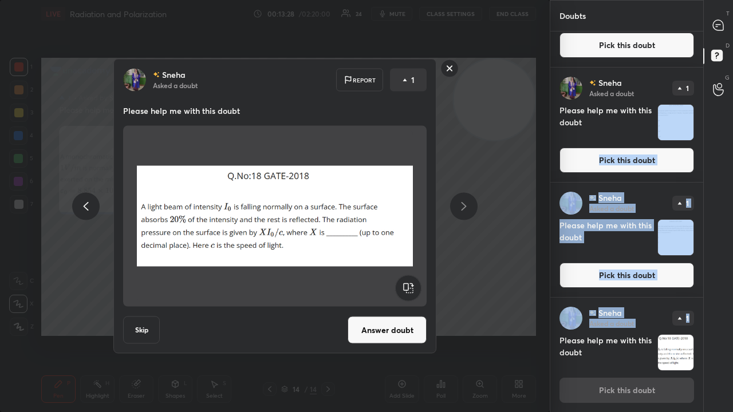
drag, startPoint x: 372, startPoint y: 334, endPoint x: 373, endPoint y: 324, distance: 9.8
click at [373, 334] on button "Answer doubt" at bounding box center [387, 330] width 79 height 27
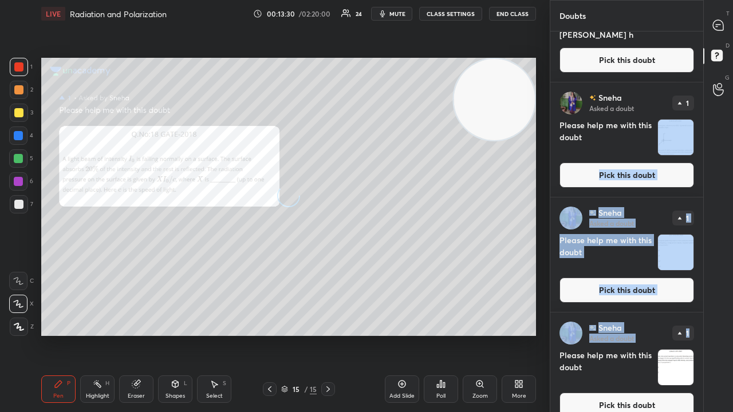
scroll to position [66, 0]
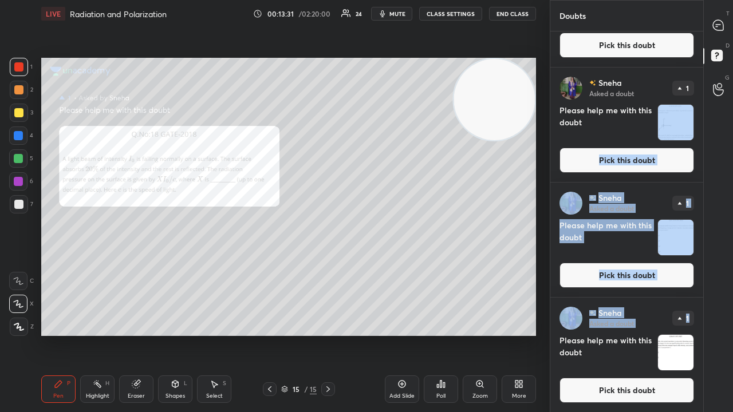
click at [658, 334] on button "Pick this doubt" at bounding box center [626, 390] width 135 height 25
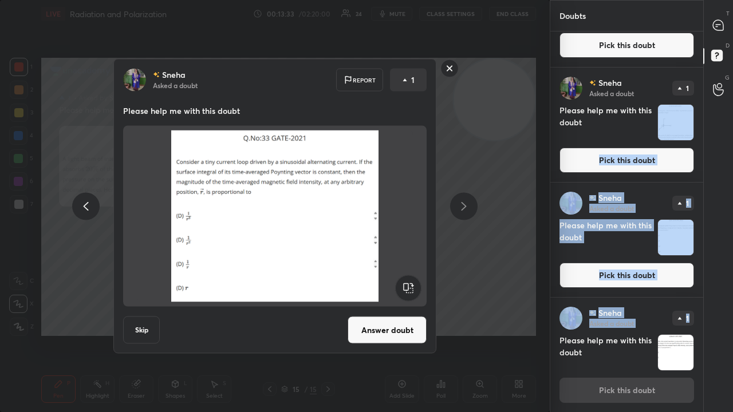
drag, startPoint x: 394, startPoint y: 329, endPoint x: 394, endPoint y: 320, distance: 8.6
click at [394, 329] on button "Answer doubt" at bounding box center [387, 330] width 79 height 27
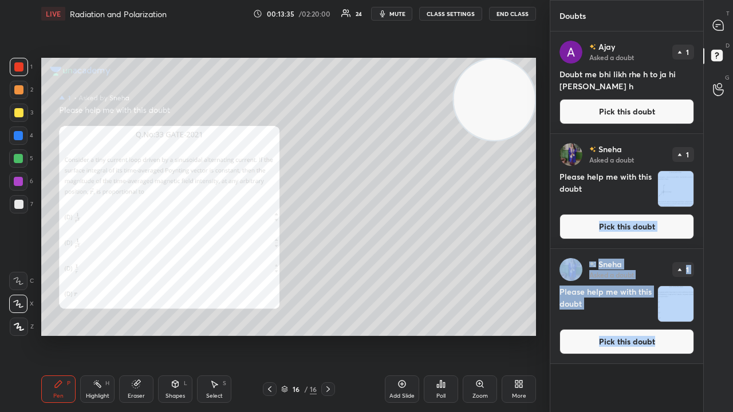
click at [650, 334] on button "Pick this doubt" at bounding box center [626, 341] width 135 height 25
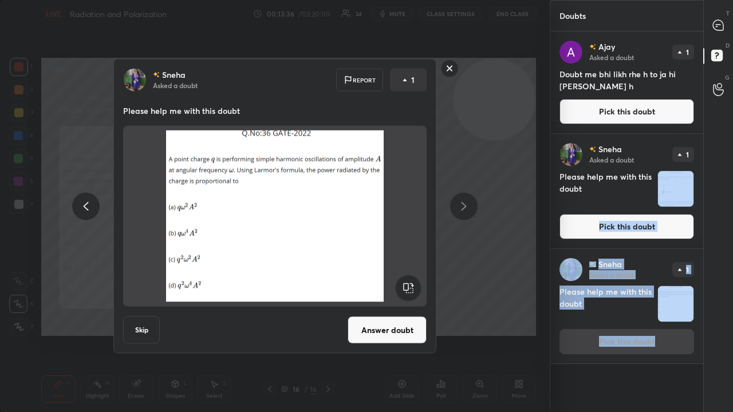
click at [388, 330] on button "Answer doubt" at bounding box center [387, 330] width 79 height 27
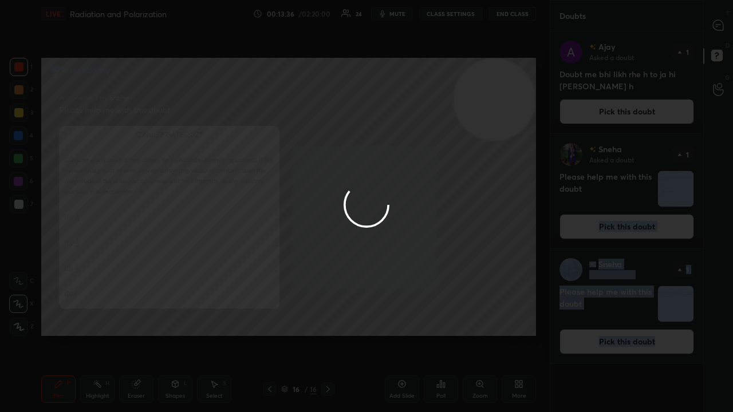
click at [388, 330] on div at bounding box center [275, 206] width 550 height 412
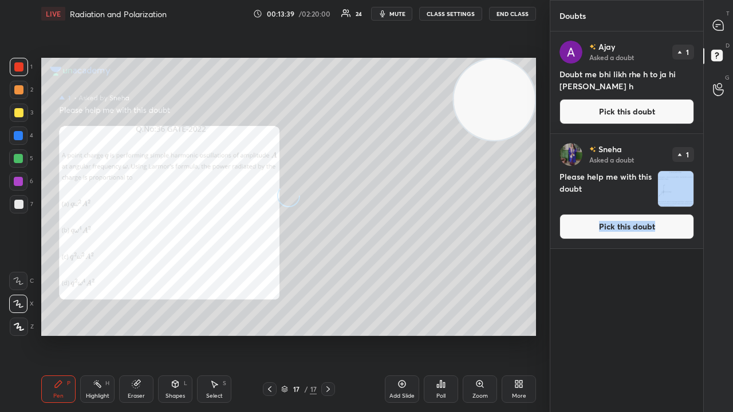
click at [661, 230] on button "Pick this doubt" at bounding box center [626, 226] width 135 height 25
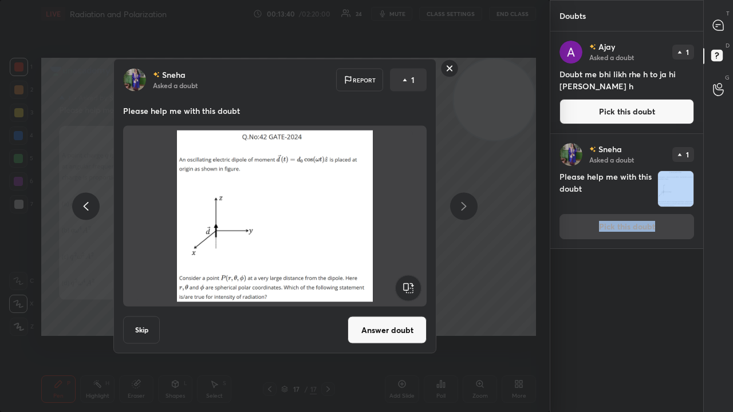
click at [386, 332] on button "Answer doubt" at bounding box center [387, 330] width 79 height 27
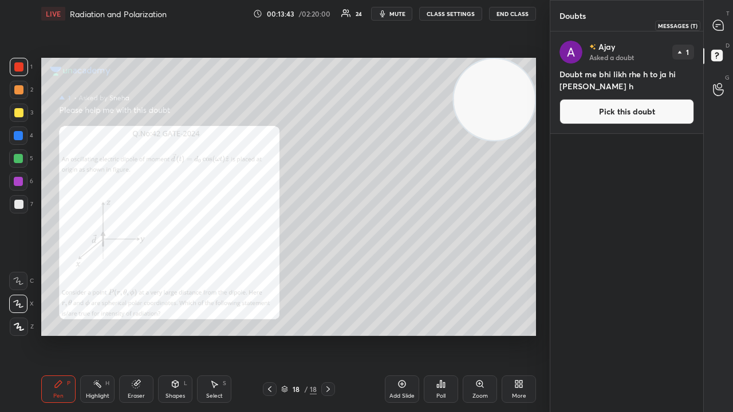
click at [721, 26] on icon at bounding box center [718, 25] width 10 height 10
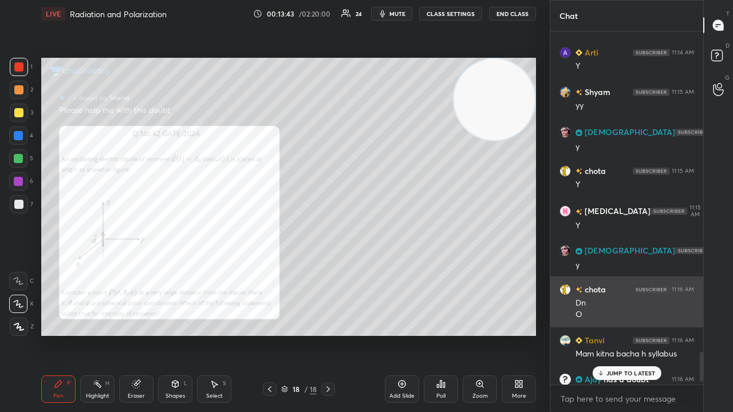
scroll to position [350, 149]
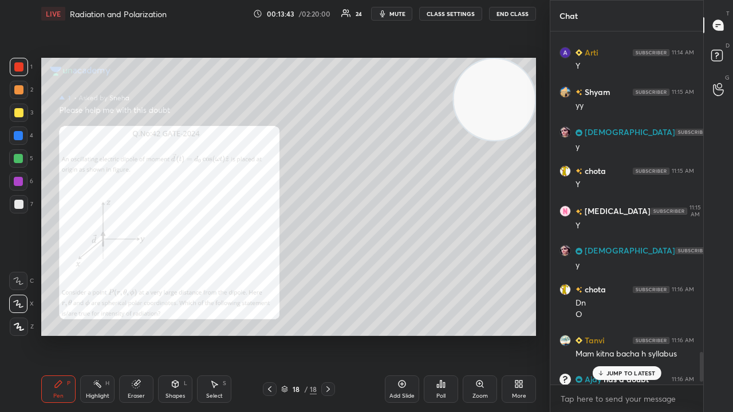
click at [617, 334] on p "JUMP TO LATEST" at bounding box center [630, 373] width 49 height 7
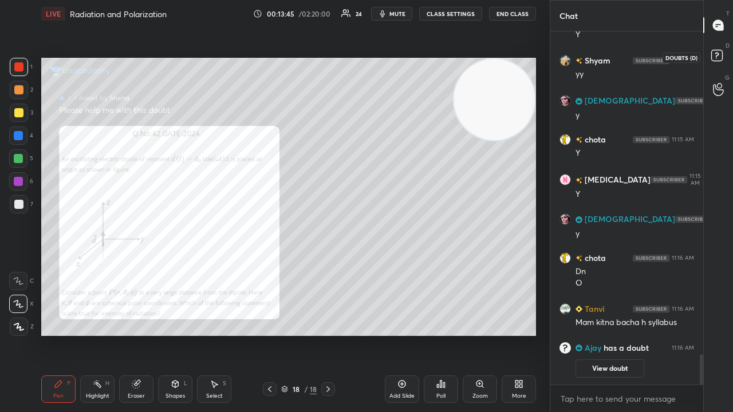
click at [720, 57] on rect at bounding box center [716, 55] width 11 height 11
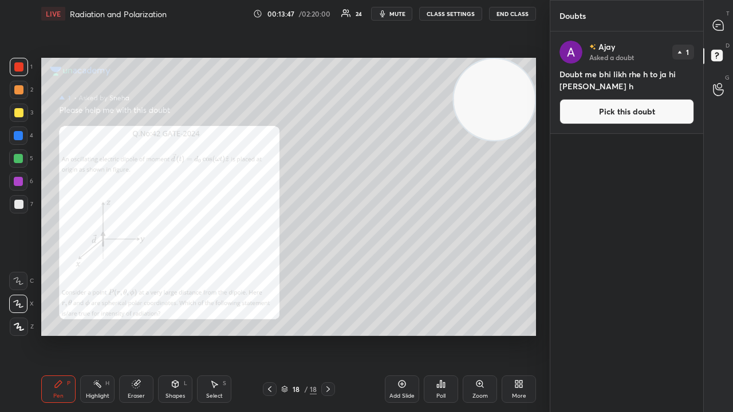
click at [722, 11] on div "T Messages (T)" at bounding box center [718, 25] width 29 height 32
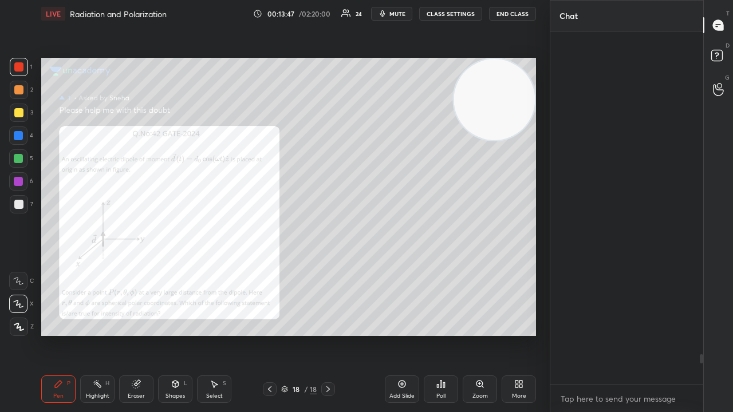
scroll to position [350, 149]
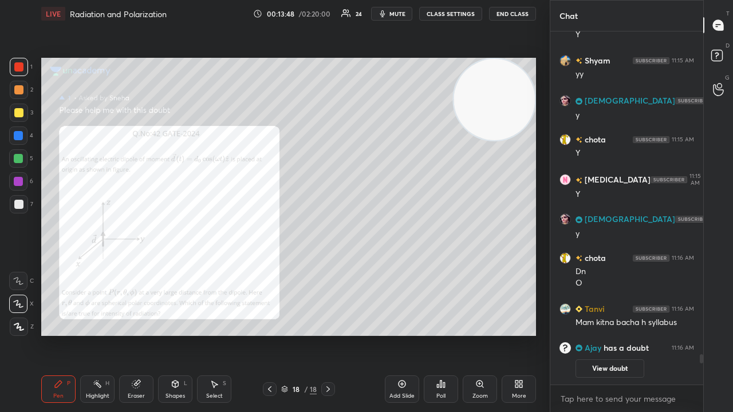
click at [611, 334] on div "x" at bounding box center [626, 398] width 153 height 27
click at [398, 13] on span "mute" at bounding box center [397, 14] width 16 height 8
click at [400, 14] on span "mute" at bounding box center [397, 14] width 16 height 8
click at [22, 200] on div at bounding box center [18, 204] width 9 height 9
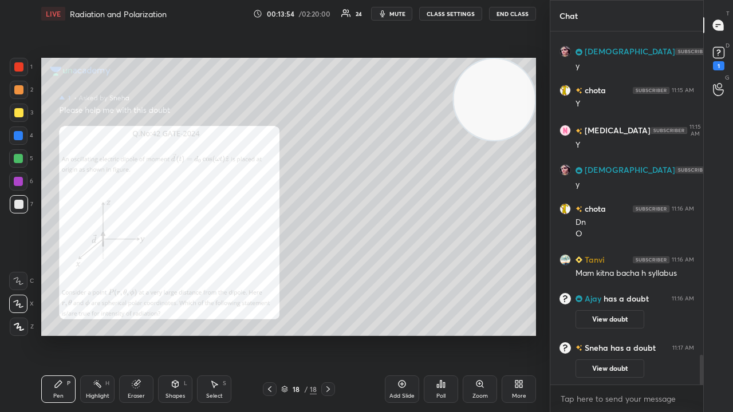
click at [393, 11] on span "mute" at bounding box center [397, 14] width 16 height 8
click at [395, 13] on span "unmute" at bounding box center [396, 14] width 25 height 8
click at [396, 14] on span "mute" at bounding box center [397, 14] width 16 height 8
click at [399, 13] on span "unmute" at bounding box center [396, 14] width 25 height 8
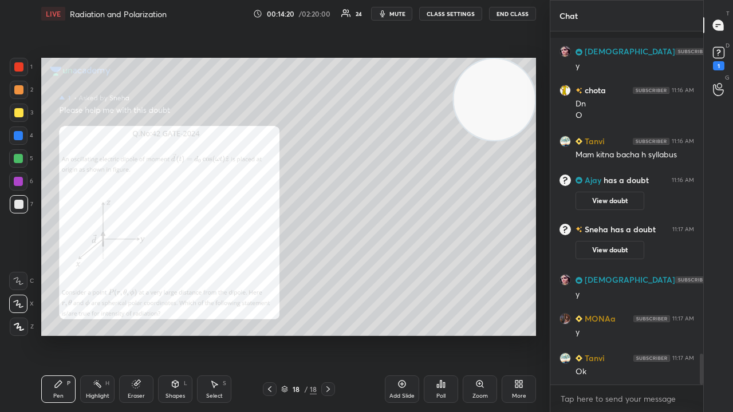
scroll to position [3699, 0]
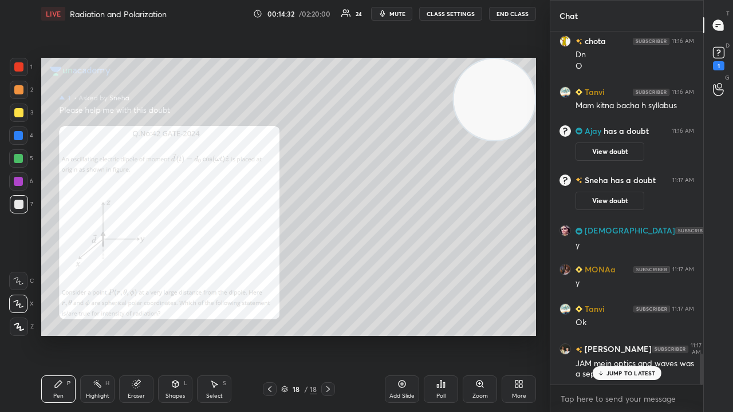
drag, startPoint x: 599, startPoint y: 376, endPoint x: 601, endPoint y: 390, distance: 15.0
click at [599, 334] on div "JUMP TO LATEST" at bounding box center [626, 373] width 69 height 14
click at [405, 12] on span "mute" at bounding box center [397, 14] width 16 height 8
click at [404, 14] on span "unmute" at bounding box center [396, 14] width 25 height 8
click at [282, 334] on icon at bounding box center [285, 391] width 6 height 2
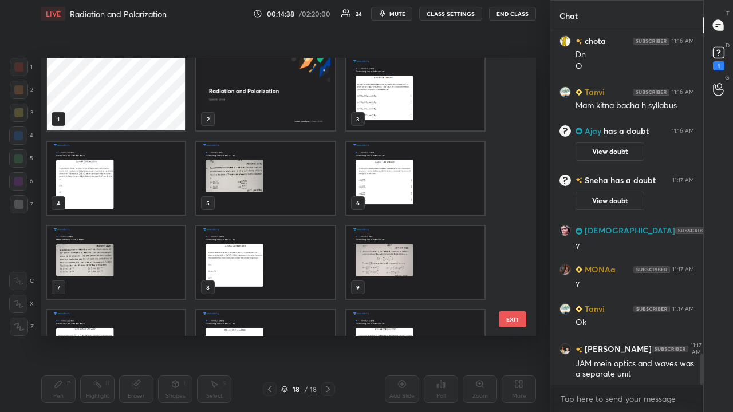
scroll to position [4, 0]
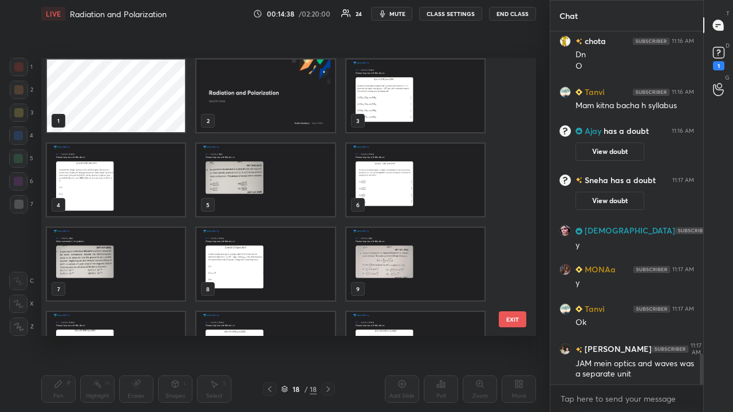
click at [353, 110] on img "grid" at bounding box center [415, 96] width 138 height 73
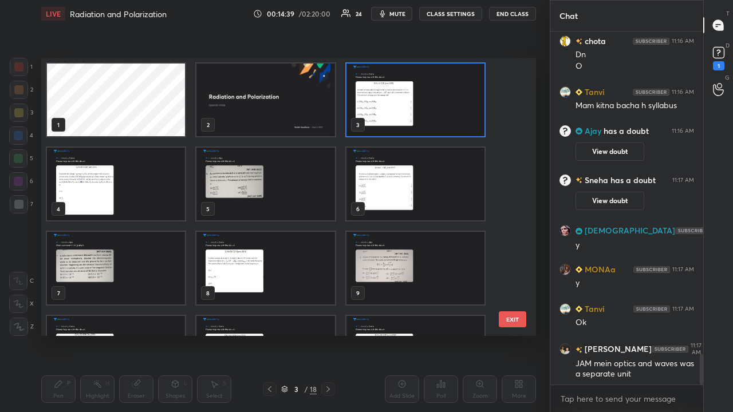
click at [357, 111] on img "grid" at bounding box center [415, 100] width 138 height 73
click at [357, 112] on img "grid" at bounding box center [415, 100] width 138 height 73
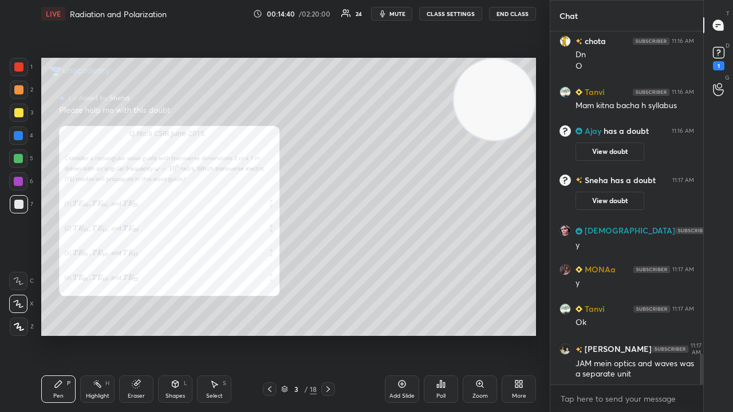
click at [321, 334] on div "3 / 18" at bounding box center [299, 389] width 72 height 14
click at [329, 334] on icon at bounding box center [327, 389] width 3 height 6
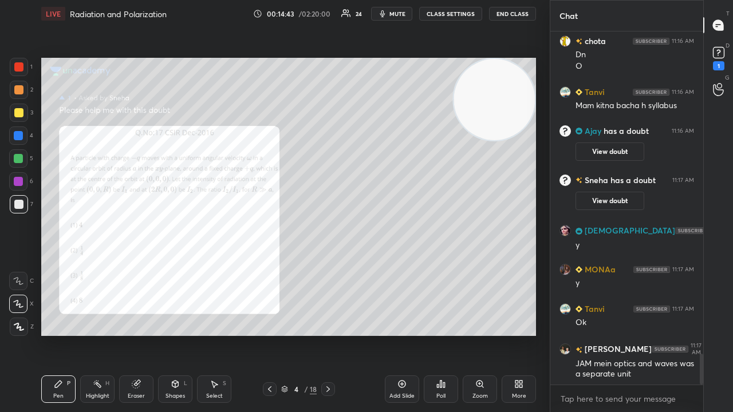
click at [267, 334] on icon at bounding box center [269, 389] width 9 height 9
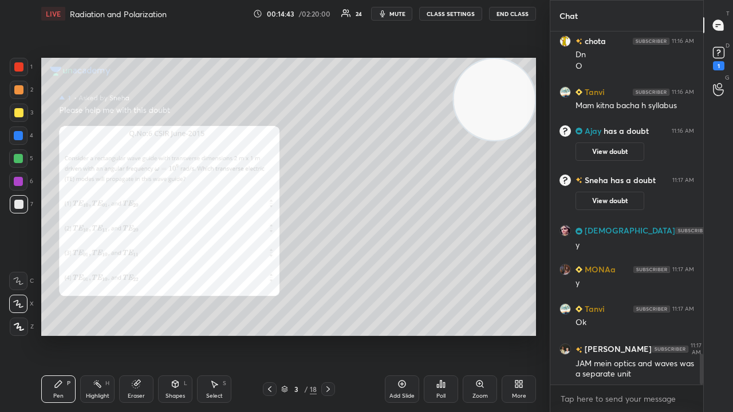
click at [327, 334] on icon at bounding box center [327, 389] width 9 height 9
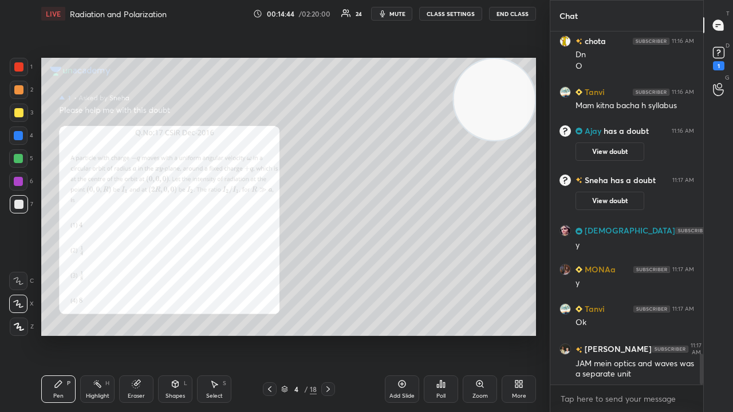
click at [483, 334] on icon at bounding box center [479, 384] width 9 height 9
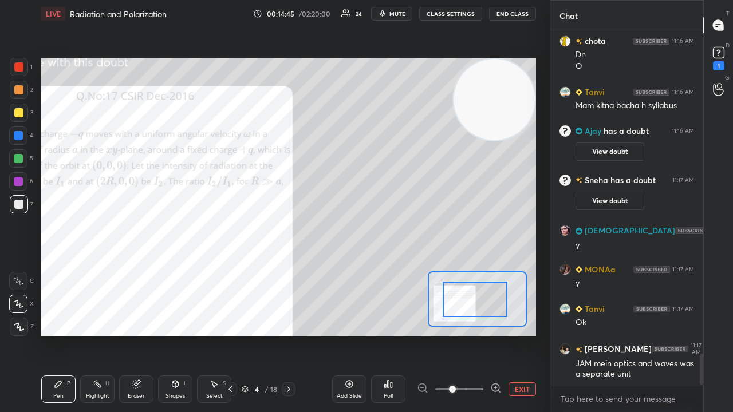
drag, startPoint x: 473, startPoint y: 302, endPoint x: 447, endPoint y: 302, distance: 25.8
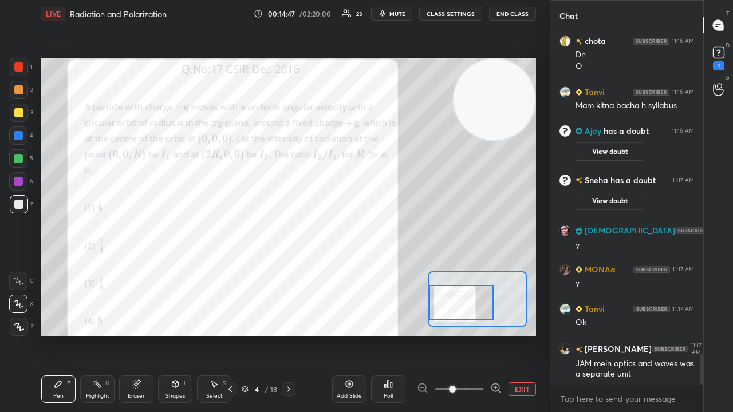
drag, startPoint x: 472, startPoint y: 302, endPoint x: 452, endPoint y: 305, distance: 20.2
click at [452, 305] on div at bounding box center [461, 302] width 65 height 35
click at [405, 13] on span "mute" at bounding box center [397, 14] width 16 height 8
drag, startPoint x: 404, startPoint y: 13, endPoint x: 407, endPoint y: 7, distance: 6.2
click at [404, 12] on span "unmute" at bounding box center [396, 14] width 25 height 8
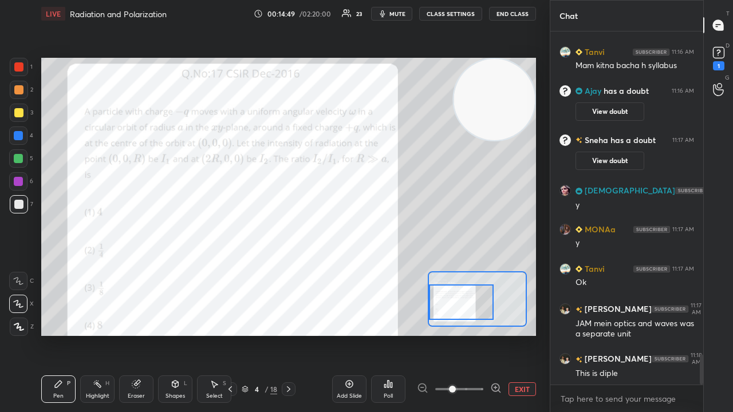
click at [19, 74] on div at bounding box center [19, 67] width 18 height 18
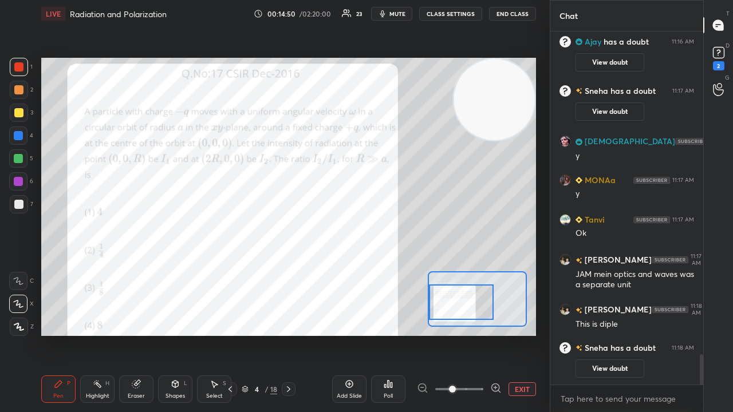
click at [381, 14] on icon "button" at bounding box center [382, 13] width 9 height 9
click at [385, 14] on button "unmute" at bounding box center [391, 14] width 41 height 14
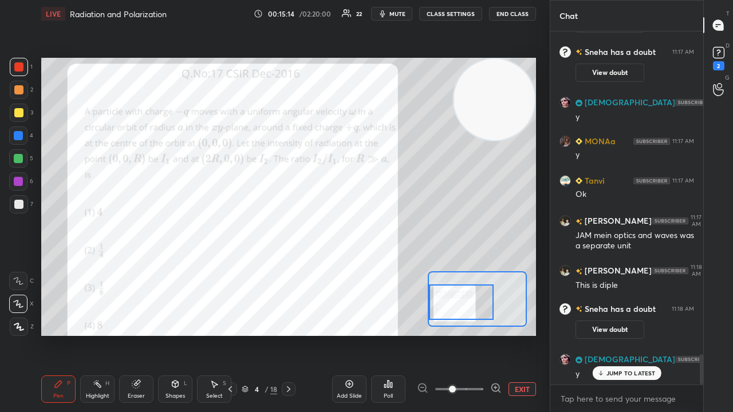
scroll to position [3802, 0]
click at [396, 15] on span "mute" at bounding box center [397, 14] width 16 height 8
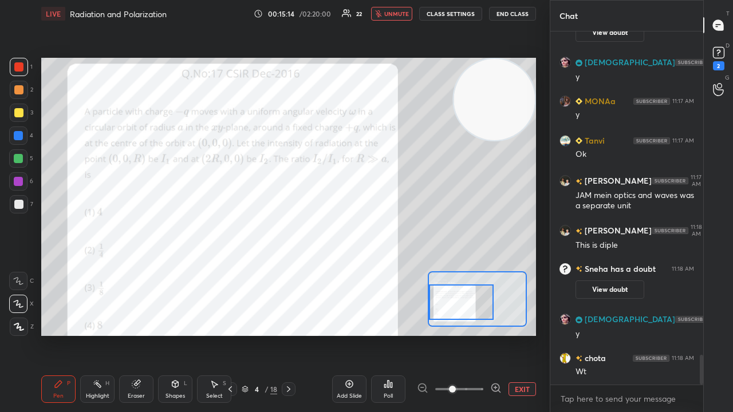
click at [396, 15] on span "unmute" at bounding box center [396, 14] width 25 height 8
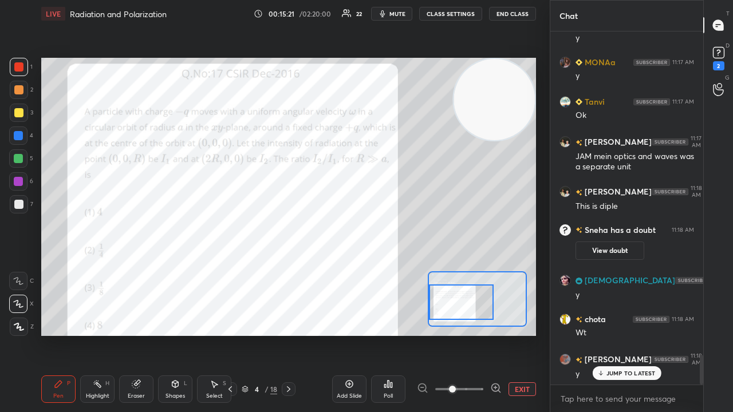
click at [397, 13] on span "mute" at bounding box center [397, 14] width 16 height 8
click at [396, 14] on span "unmute" at bounding box center [396, 14] width 25 height 8
click at [403, 13] on span "mute" at bounding box center [397, 14] width 16 height 8
click at [404, 16] on span "unmute" at bounding box center [396, 14] width 25 height 8
click at [723, 70] on div "D Doubts (D) 2" at bounding box center [718, 57] width 29 height 32
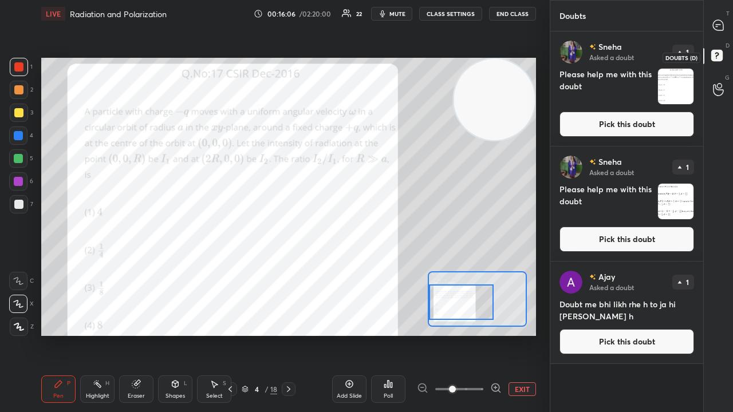
click at [656, 127] on button "Pick this doubt" at bounding box center [626, 124] width 135 height 25
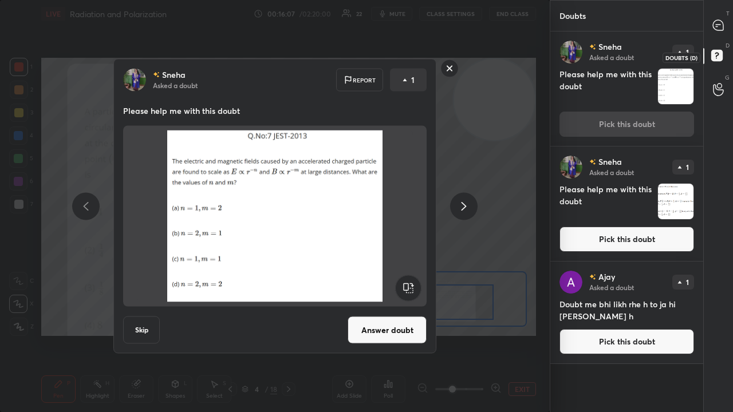
click at [447, 70] on rect at bounding box center [450, 69] width 18 height 18
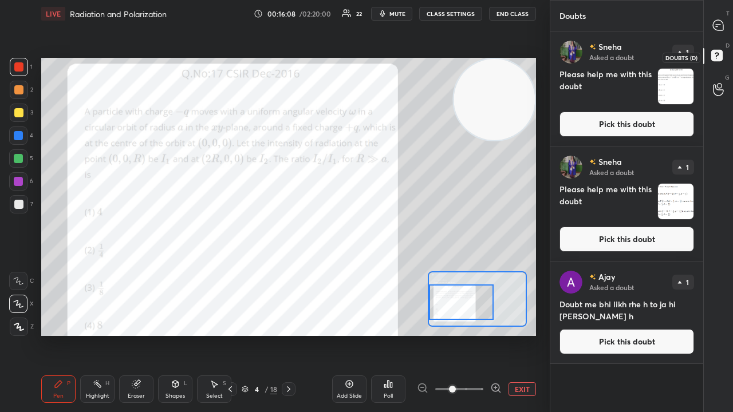
click at [725, 18] on div at bounding box center [718, 25] width 23 height 21
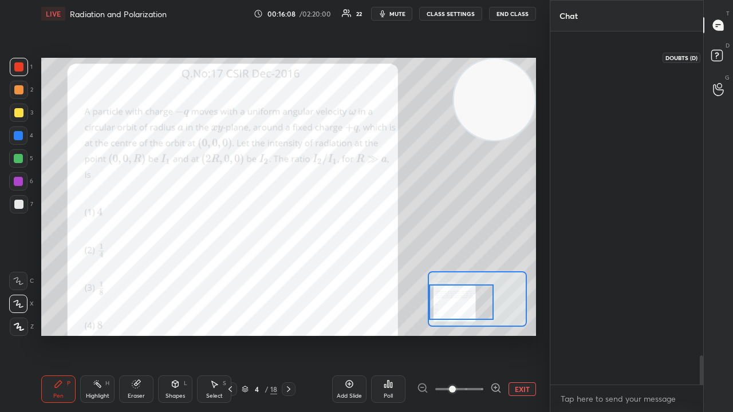
scroll to position [350, 149]
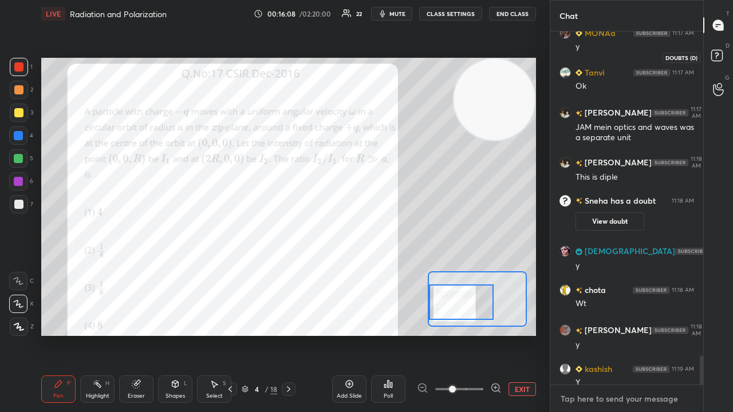
click at [687, 334] on textarea at bounding box center [626, 399] width 135 height 18
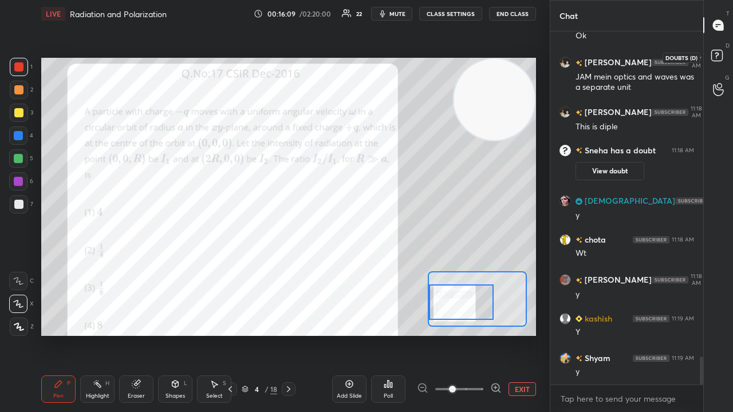
drag, startPoint x: 702, startPoint y: 370, endPoint x: 696, endPoint y: 408, distance: 38.9
click at [701, 334] on div "[DEMOGRAPHIC_DATA] 11:17 AM y [PERSON_NAME] 11:17 AM [PERSON_NAME] 11:17 AM JAM…" at bounding box center [626, 221] width 153 height 381
click at [695, 334] on div "x" at bounding box center [626, 398] width 153 height 27
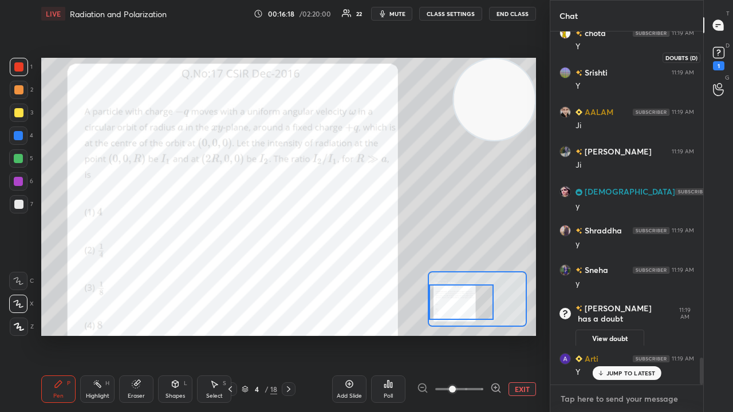
scroll to position [4307, 0]
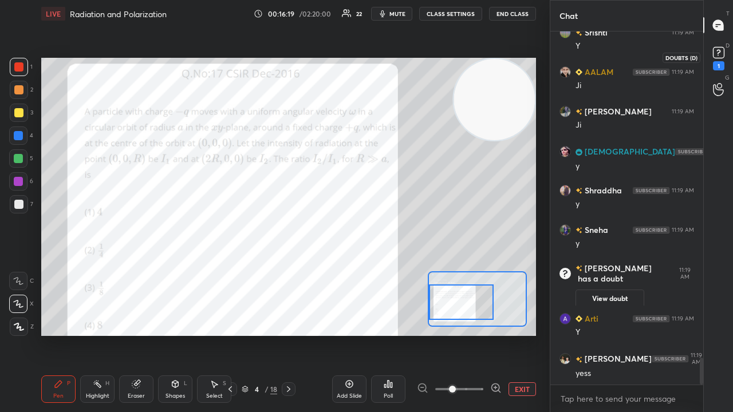
click at [408, 15] on button "mute" at bounding box center [391, 14] width 41 height 14
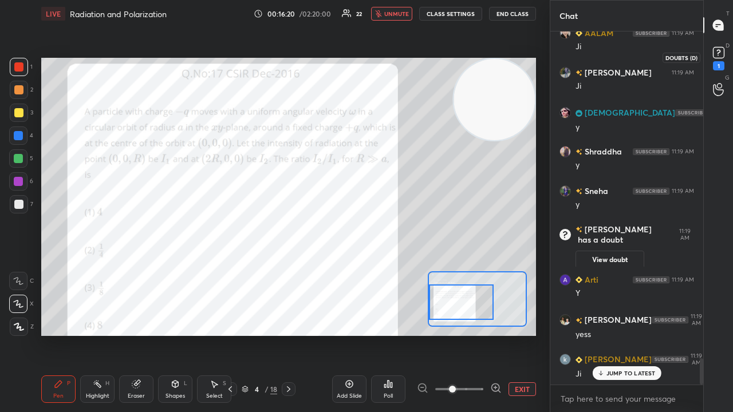
click at [404, 16] on span "unmute" at bounding box center [396, 14] width 25 height 8
drag, startPoint x: 630, startPoint y: 376, endPoint x: 632, endPoint y: 385, distance: 9.3
click at [630, 334] on p "JUMP TO LATEST" at bounding box center [630, 373] width 49 height 7
click at [402, 14] on span "mute" at bounding box center [397, 14] width 16 height 8
click at [401, 18] on button "unmute" at bounding box center [391, 14] width 41 height 14
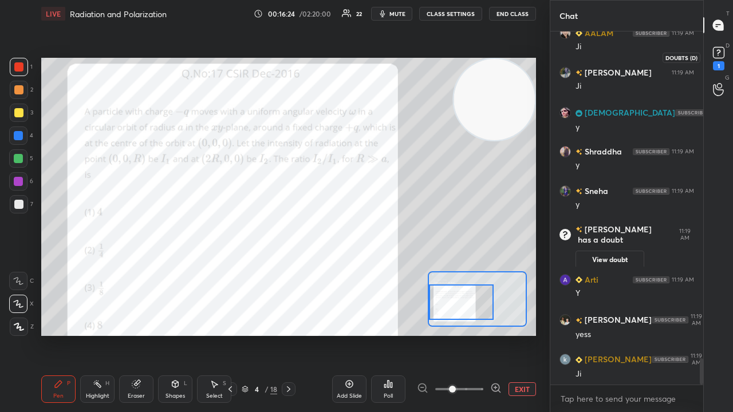
drag, startPoint x: 723, startPoint y: 57, endPoint x: 717, endPoint y: 76, distance: 19.2
click at [723, 56] on rect at bounding box center [718, 53] width 11 height 11
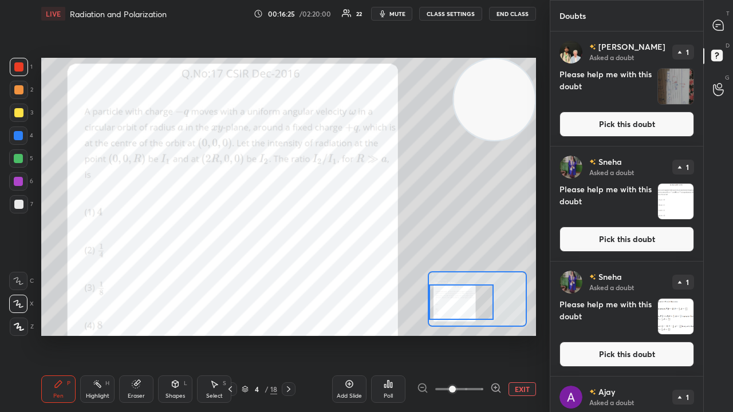
click at [670, 122] on button "Pick this doubt" at bounding box center [626, 124] width 135 height 25
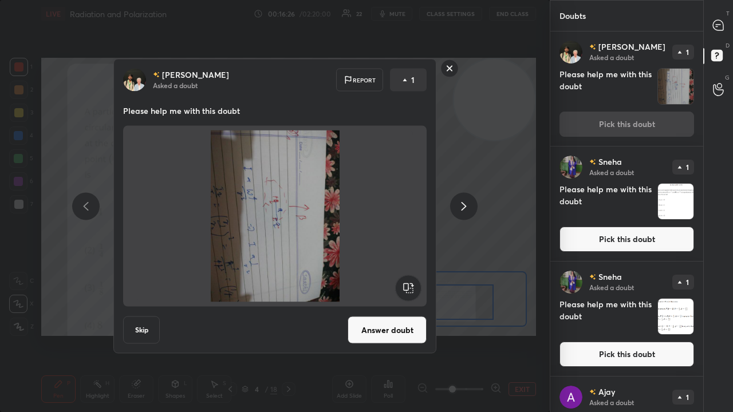
click at [464, 207] on icon at bounding box center [463, 206] width 5 height 9
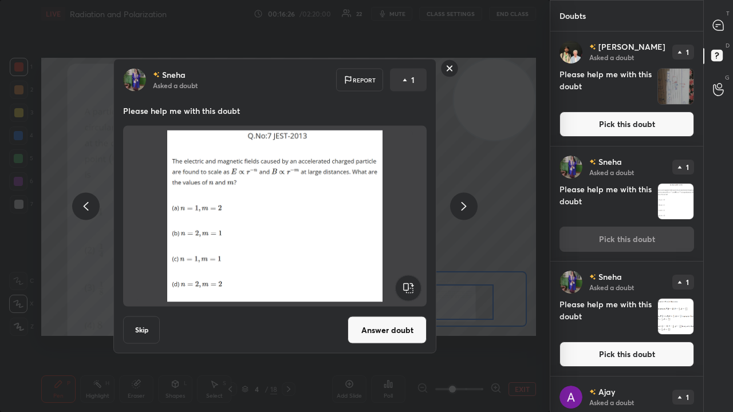
click at [464, 210] on icon at bounding box center [464, 206] width 14 height 14
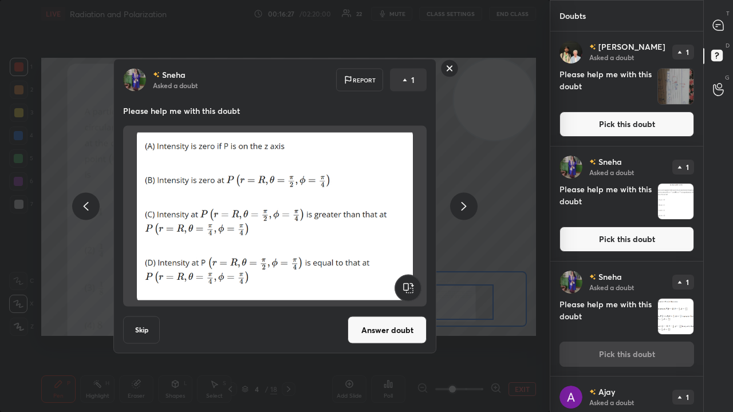
click at [453, 62] on rect at bounding box center [450, 69] width 18 height 18
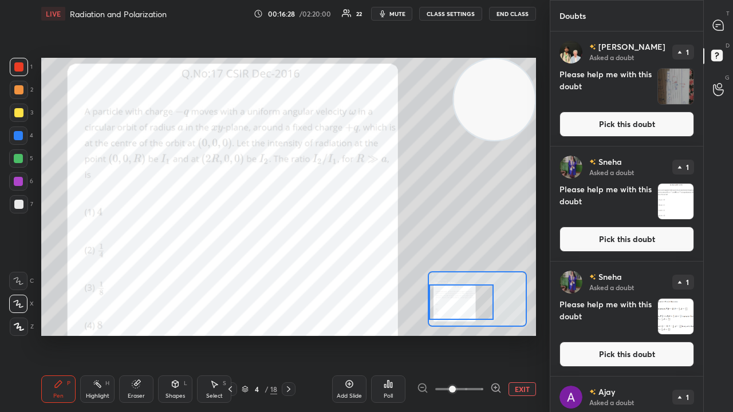
click at [665, 120] on button "Pick this doubt" at bounding box center [626, 124] width 135 height 25
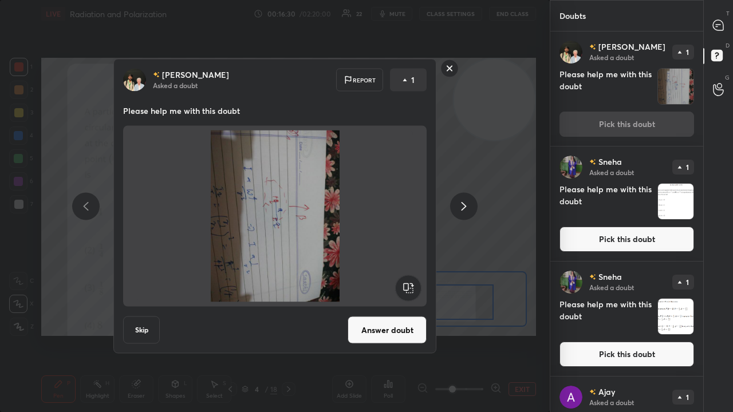
click at [447, 73] on rect at bounding box center [450, 69] width 18 height 18
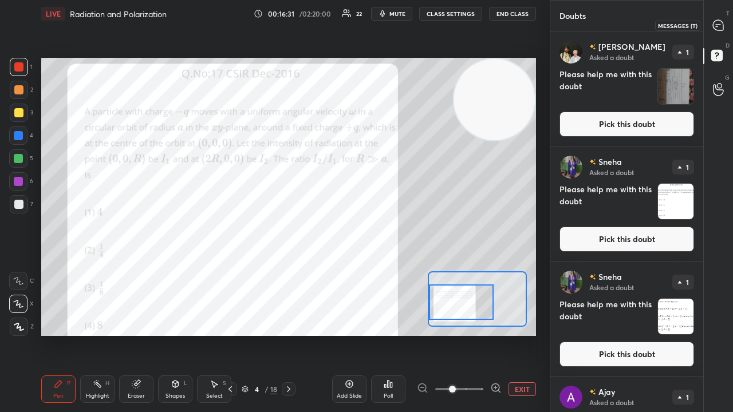
click at [717, 30] on div at bounding box center [718, 25] width 23 height 21
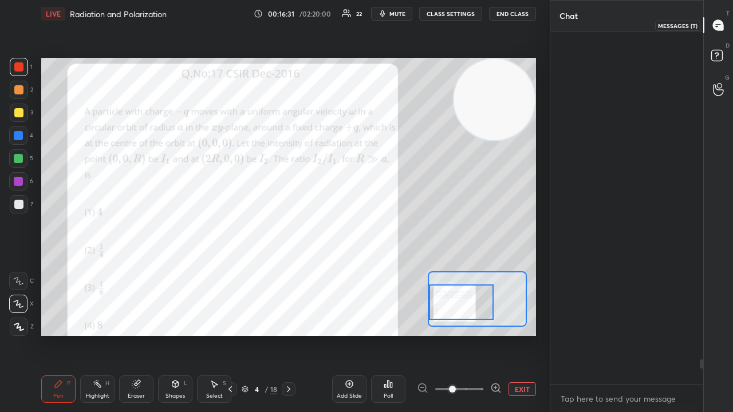
scroll to position [350, 149]
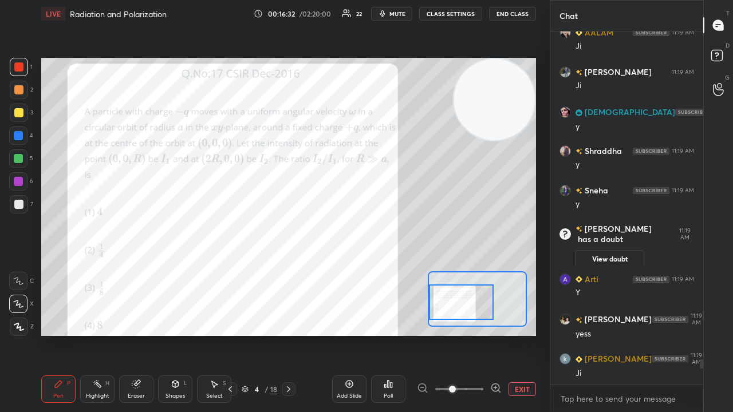
click at [624, 334] on div "x" at bounding box center [626, 398] width 153 height 27
click at [402, 11] on span "mute" at bounding box center [397, 14] width 16 height 8
click at [402, 10] on span "unmute" at bounding box center [396, 14] width 25 height 8
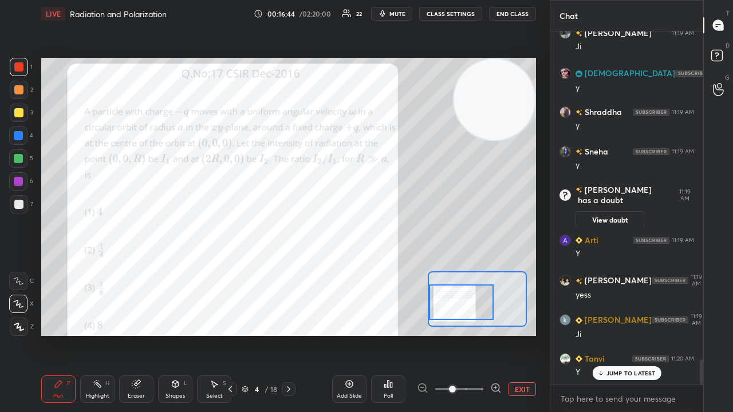
click at [609, 334] on p "JUMP TO LATEST" at bounding box center [630, 373] width 49 height 7
click at [141, 334] on div "Eraser" at bounding box center [136, 396] width 17 height 6
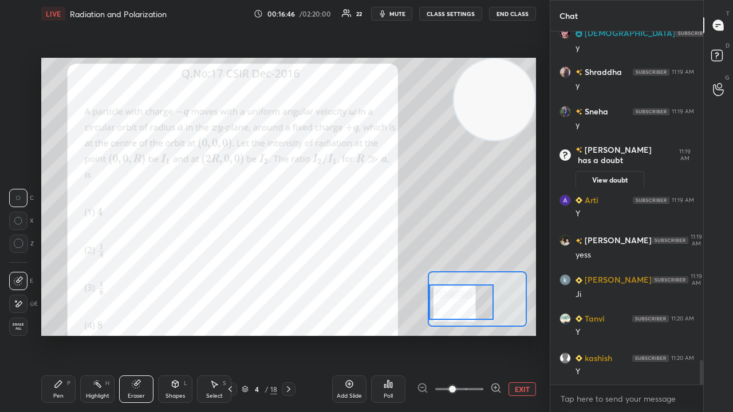
scroll to position [4673, 0]
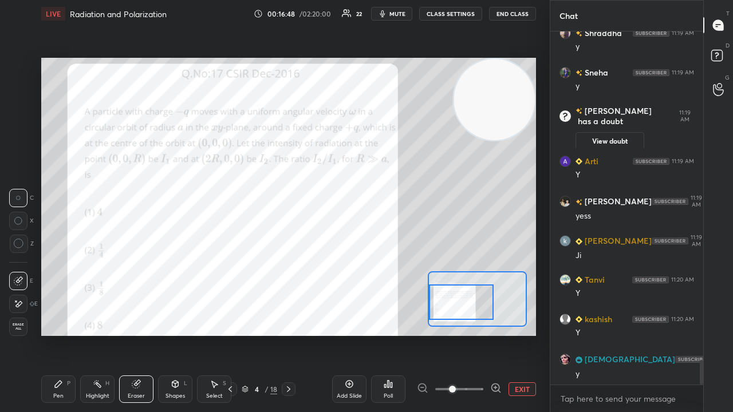
click at [167, 334] on div "Shapes L" at bounding box center [175, 389] width 34 height 27
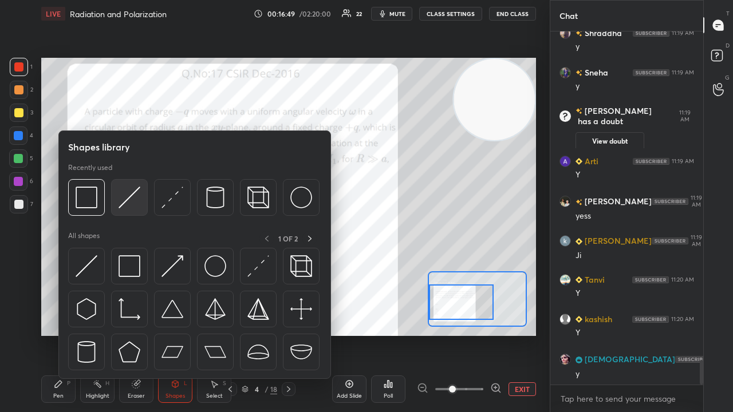
click at [126, 203] on img at bounding box center [130, 198] width 22 height 22
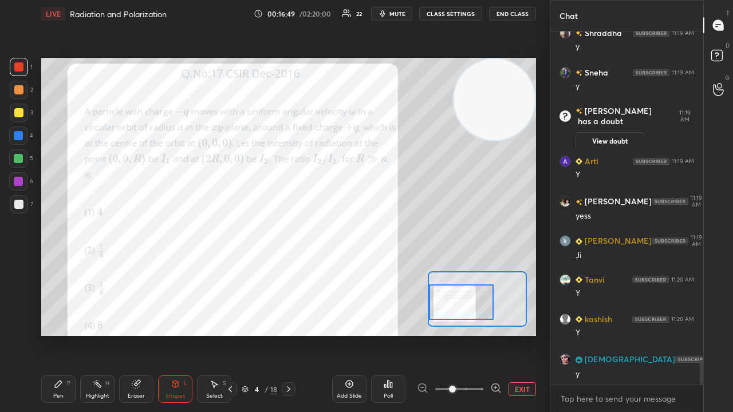
drag, startPoint x: 19, startPoint y: 184, endPoint x: 34, endPoint y: 187, distance: 15.2
click at [19, 185] on div at bounding box center [18, 181] width 9 height 9
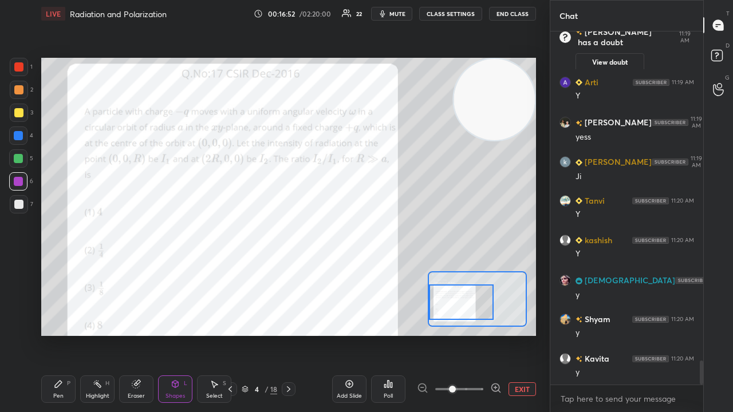
scroll to position [4792, 0]
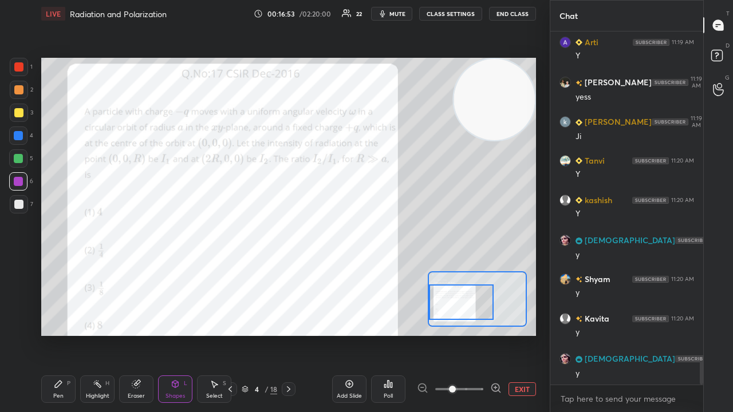
click at [58, 334] on div "Pen P" at bounding box center [58, 389] width 34 height 27
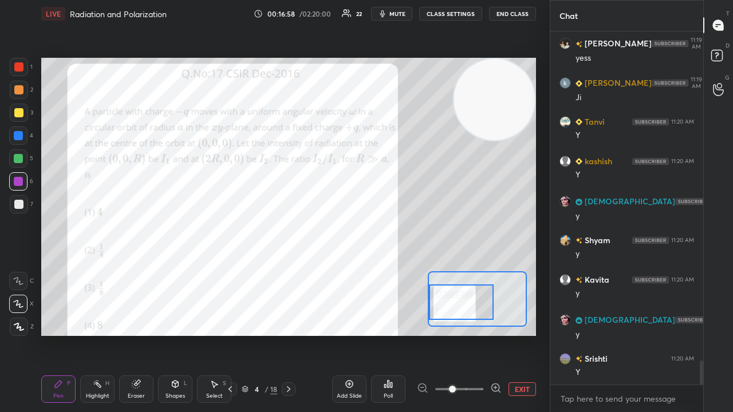
scroll to position [4871, 0]
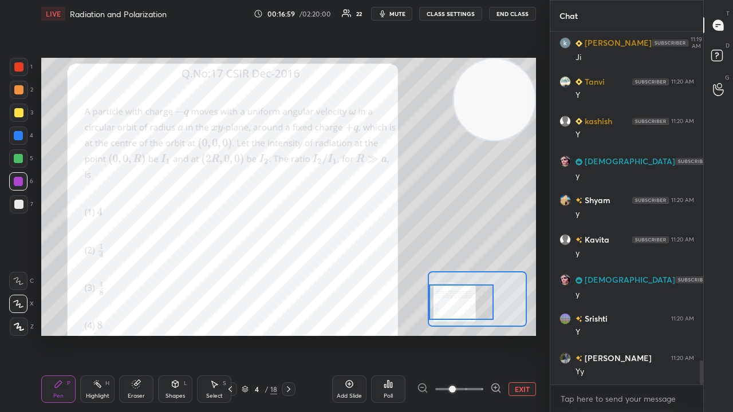
click at [21, 163] on div at bounding box center [18, 158] width 9 height 9
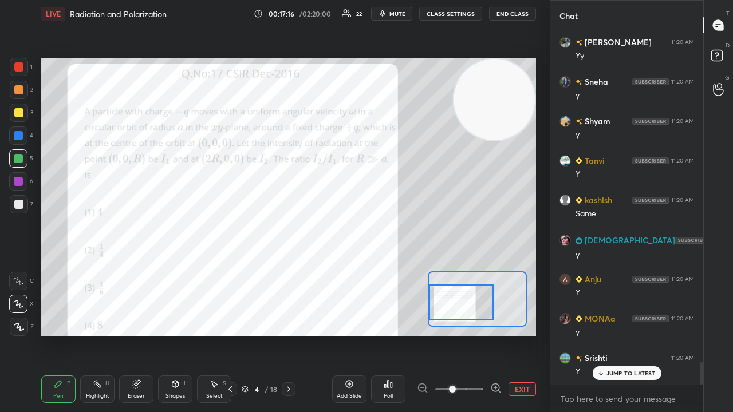
scroll to position [5226, 0]
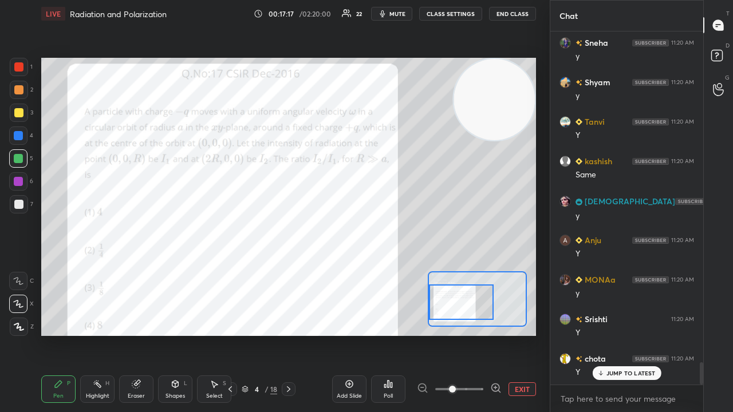
click at [21, 136] on div at bounding box center [18, 135] width 9 height 9
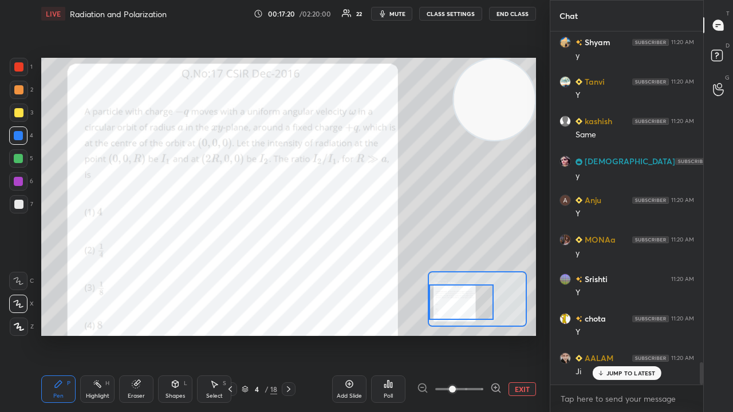
scroll to position [5305, 0]
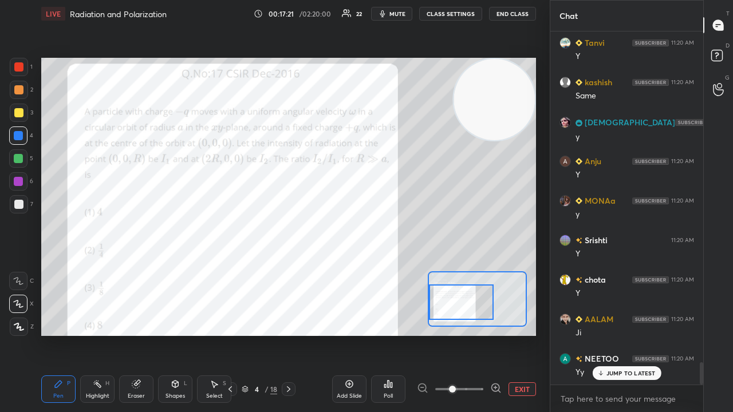
drag, startPoint x: 601, startPoint y: 373, endPoint x: 594, endPoint y: 397, distance: 24.9
click at [601, 334] on icon at bounding box center [600, 373] width 7 height 7
click at [396, 17] on button "mute" at bounding box center [391, 14] width 41 height 14
click at [399, 14] on span "unmute" at bounding box center [396, 14] width 25 height 8
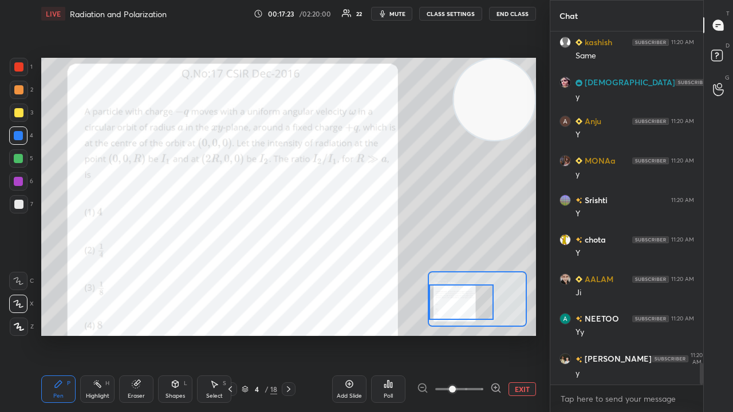
click at [397, 11] on span "mute" at bounding box center [397, 14] width 16 height 8
click at [396, 14] on span "unmute" at bounding box center [396, 14] width 25 height 8
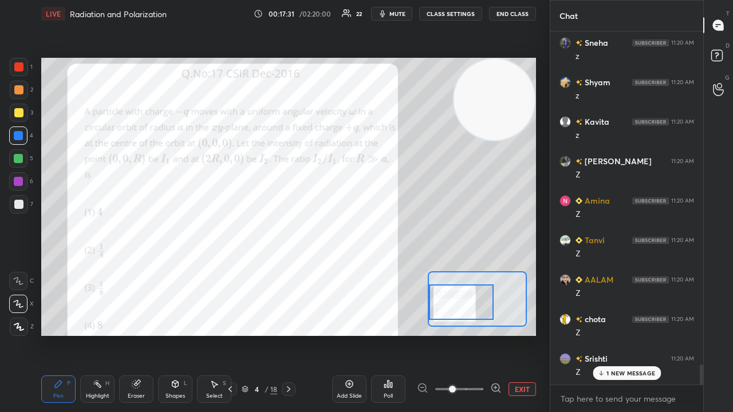
scroll to position [5841, 0]
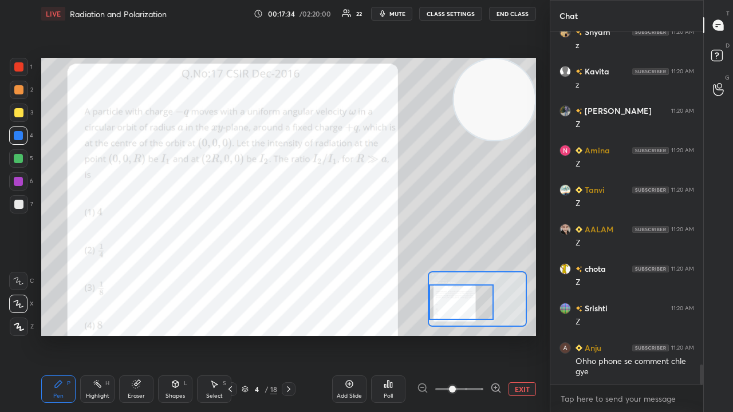
click at [403, 13] on span "mute" at bounding box center [397, 14] width 16 height 8
click at [402, 13] on span "mute" at bounding box center [397, 14] width 16 height 8
click at [393, 13] on span "mute" at bounding box center [397, 14] width 16 height 8
click at [393, 14] on span "unmute" at bounding box center [396, 14] width 25 height 8
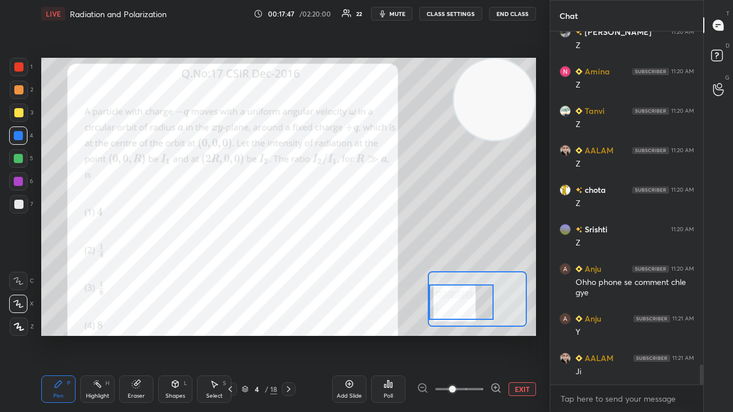
scroll to position [5959, 0]
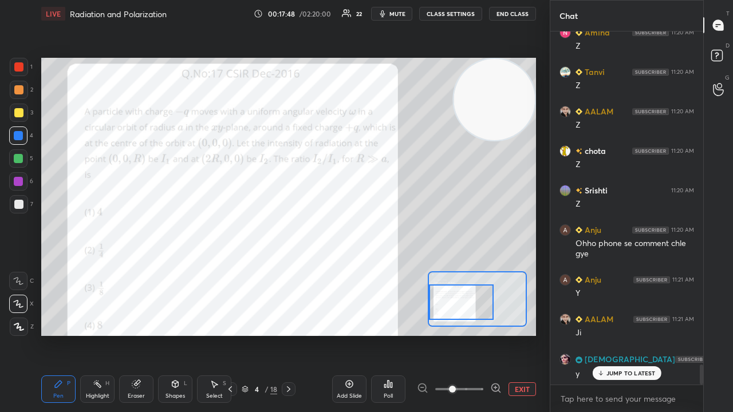
click at [397, 15] on span "mute" at bounding box center [397, 14] width 16 height 8
click at [397, 15] on span "unmute" at bounding box center [396, 14] width 25 height 8
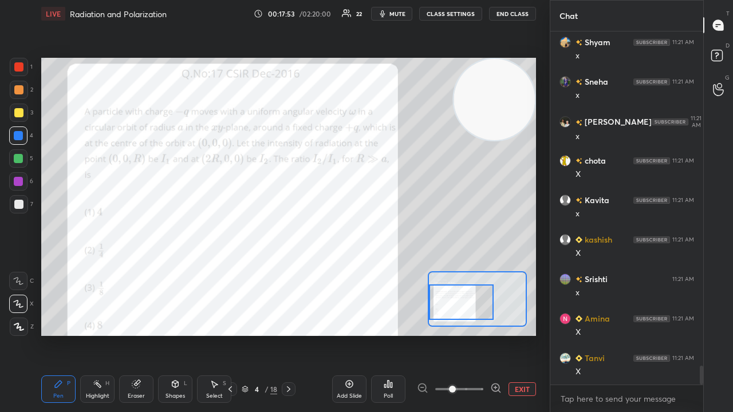
scroll to position [6354, 0]
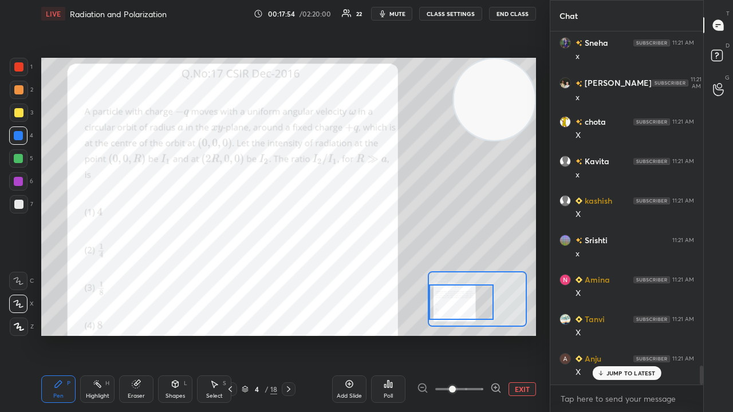
click at [398, 21] on div "LIVE Radiation and Polarization 00:17:54 / 02:20:00 22 mute CLASS SETTINGS End …" at bounding box center [288, 13] width 495 height 27
click at [398, 16] on span "mute" at bounding box center [397, 14] width 16 height 8
click at [400, 14] on span "unmute" at bounding box center [396, 14] width 25 height 8
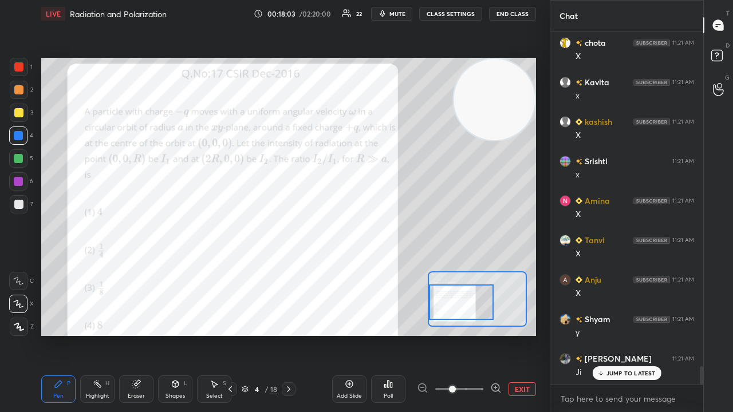
scroll to position [6473, 0]
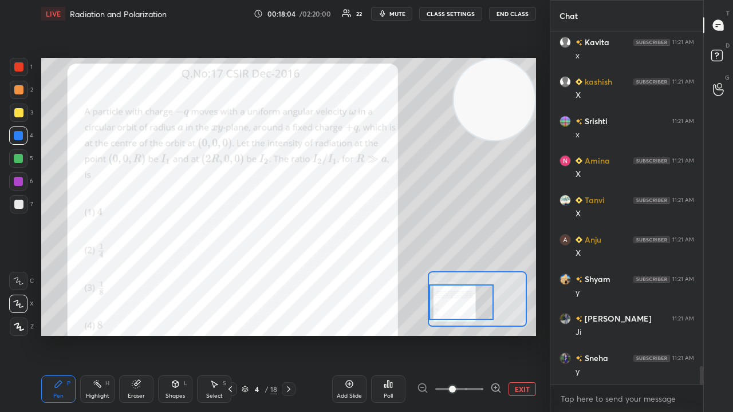
click at [398, 15] on span "mute" at bounding box center [397, 14] width 16 height 8
click at [400, 13] on span "unmute" at bounding box center [396, 14] width 25 height 8
click at [392, 14] on span "mute" at bounding box center [397, 14] width 16 height 8
click at [394, 13] on span "mute" at bounding box center [397, 14] width 16 height 8
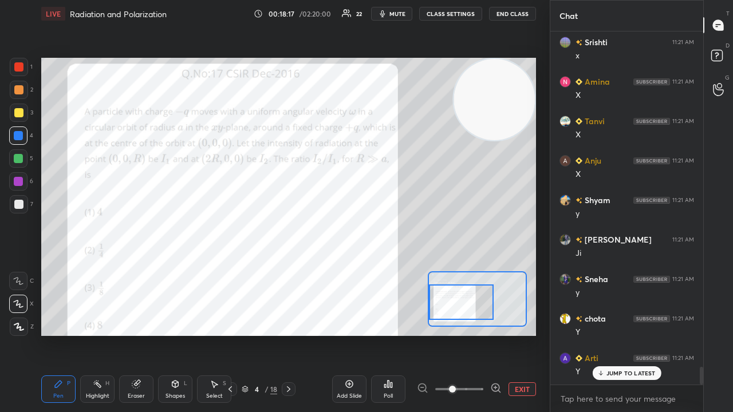
scroll to position [6591, 0]
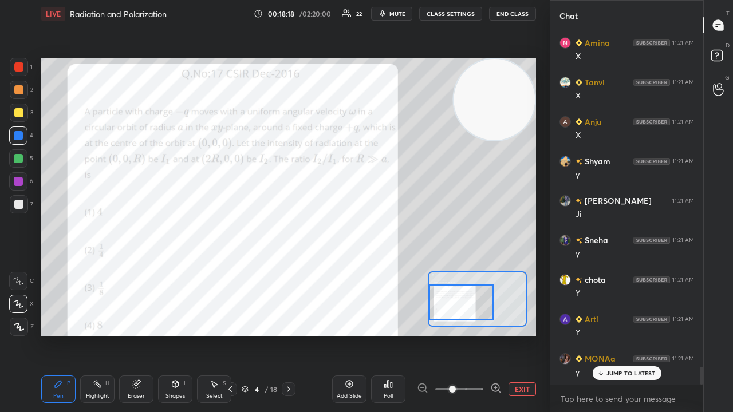
click at [387, 13] on icon "button" at bounding box center [382, 13] width 9 height 9
click at [389, 13] on span "unmute" at bounding box center [396, 14] width 25 height 8
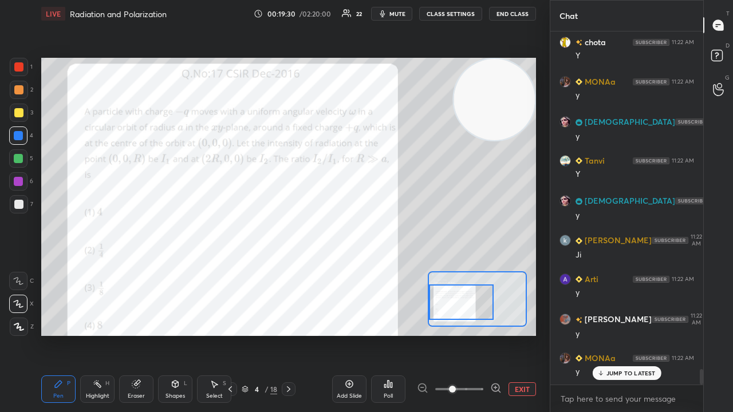
scroll to position [7618, 0]
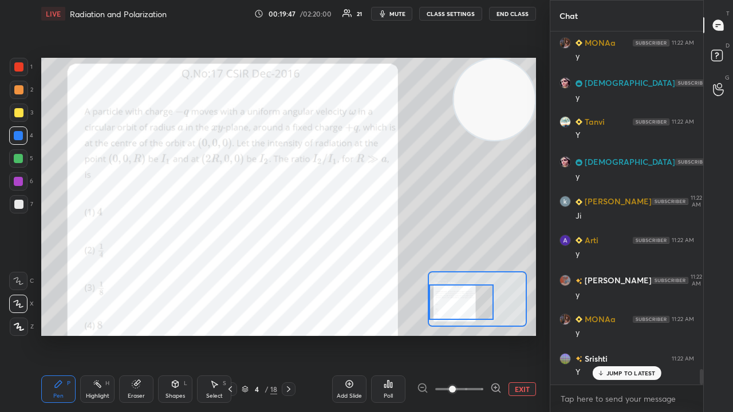
click at [602, 334] on div "JUMP TO LATEST" at bounding box center [626, 373] width 69 height 14
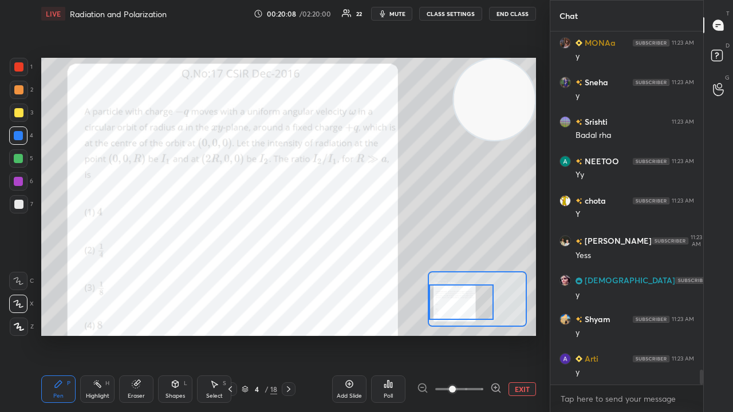
scroll to position [8133, 0]
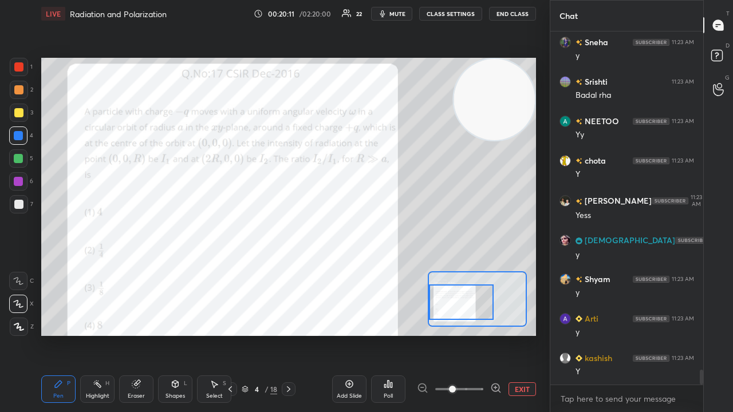
click at [403, 14] on span "mute" at bounding box center [397, 14] width 16 height 8
click at [403, 13] on span "unmute" at bounding box center [396, 14] width 25 height 8
click at [394, 14] on span "mute" at bounding box center [397, 14] width 16 height 8
click at [396, 13] on span "unmute" at bounding box center [396, 14] width 25 height 8
click at [396, 11] on span "mute" at bounding box center [397, 14] width 16 height 8
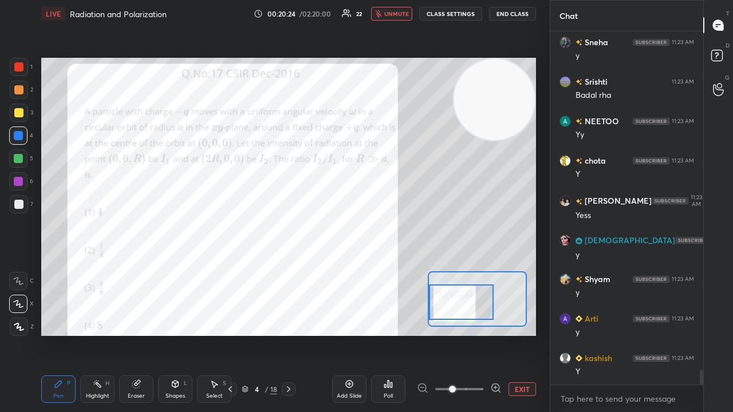
click at [397, 13] on span "unmute" at bounding box center [396, 14] width 25 height 8
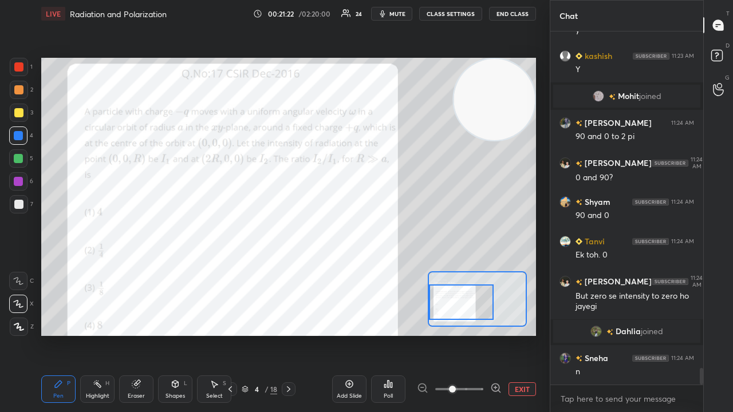
scroll to position [7136, 0]
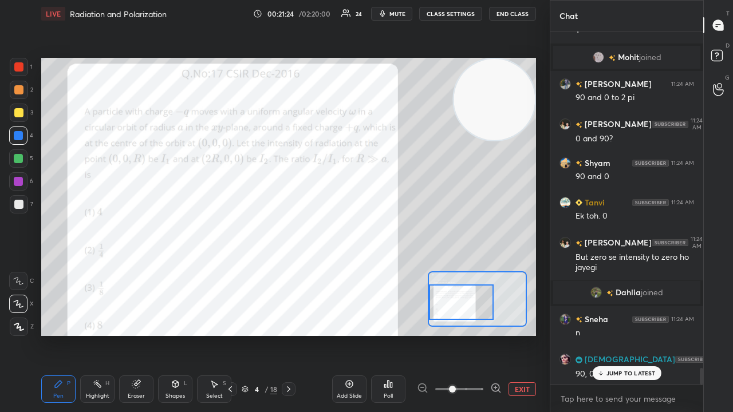
click at [597, 294] on img "grid" at bounding box center [595, 292] width 11 height 11
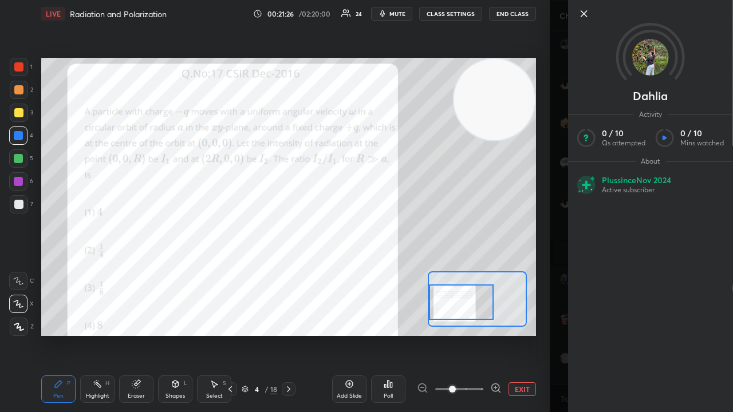
scroll to position [7215, 0]
click at [586, 15] on icon at bounding box center [584, 14] width 14 height 14
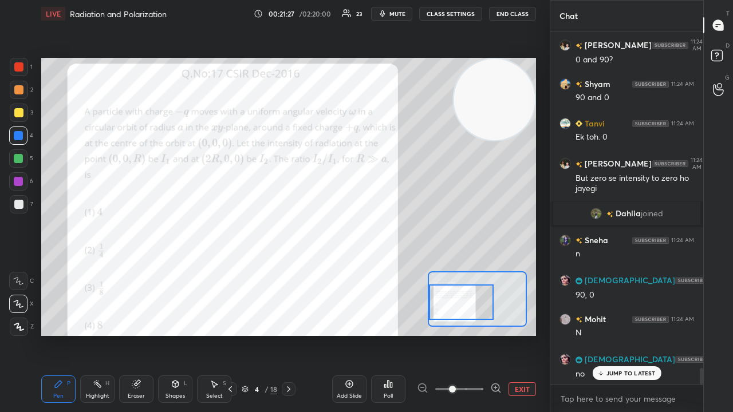
click at [396, 14] on span "mute" at bounding box center [397, 14] width 16 height 8
drag, startPoint x: 400, startPoint y: 14, endPoint x: 400, endPoint y: 6, distance: 8.0
click at [400, 13] on span "unmute" at bounding box center [396, 14] width 25 height 8
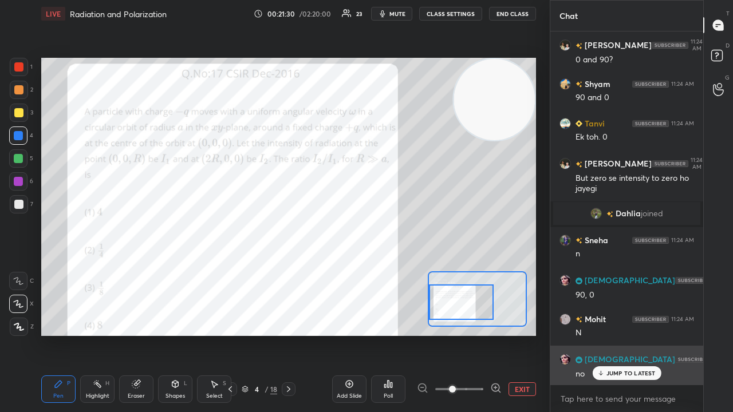
drag, startPoint x: 625, startPoint y: 374, endPoint x: 624, endPoint y: 382, distance: 7.5
click at [624, 334] on p "JUMP TO LATEST" at bounding box center [630, 373] width 49 height 7
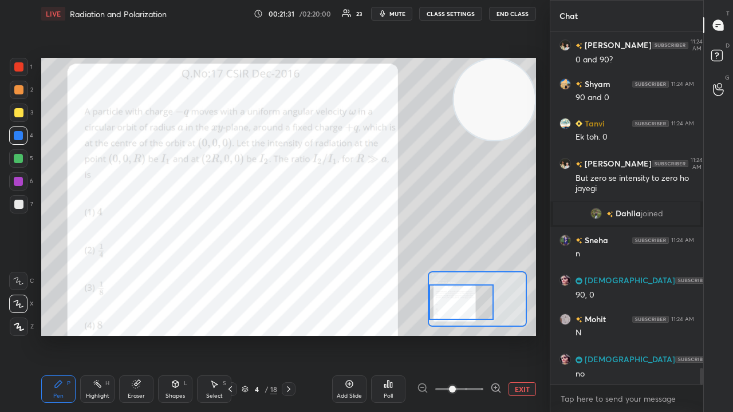
click at [387, 18] on icon "button" at bounding box center [382, 13] width 9 height 9
click at [396, 17] on span "unmute" at bounding box center [396, 14] width 25 height 8
click at [396, 16] on span "mute" at bounding box center [397, 14] width 16 height 8
click at [398, 13] on span "unmute" at bounding box center [396, 14] width 25 height 8
click at [608, 334] on div "x" at bounding box center [626, 398] width 153 height 27
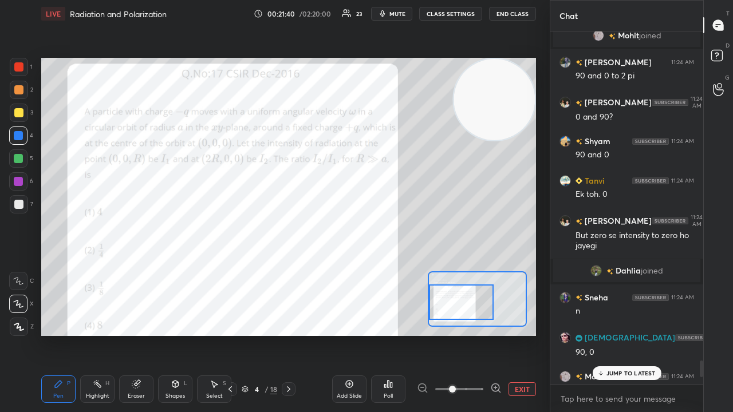
scroll to position [7133, 0]
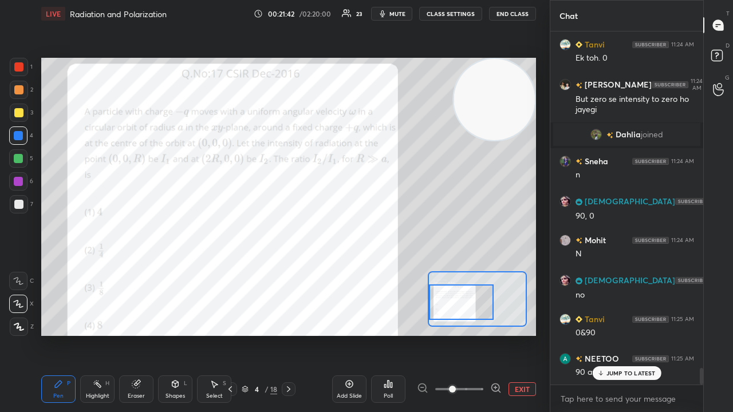
drag, startPoint x: 702, startPoint y: 378, endPoint x: 698, endPoint y: 400, distance: 21.6
click at [701, 334] on div "Shyam 11:24 AM 90 and 0 [PERSON_NAME] 11:24 AM Ek toh. 0 [PERSON_NAME] 11:24 AM…" at bounding box center [626, 221] width 153 height 381
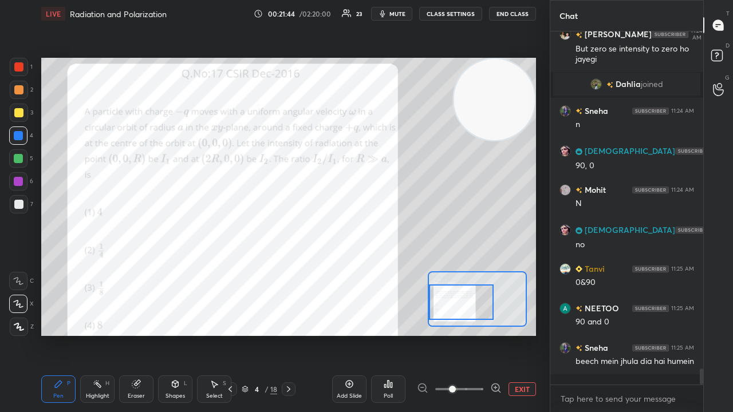
click at [397, 14] on span "mute" at bounding box center [397, 14] width 16 height 8
click at [397, 13] on span "unmute" at bounding box center [396, 14] width 25 height 8
click at [398, 14] on span "mute" at bounding box center [397, 14] width 16 height 8
click at [400, 13] on span "unmute" at bounding box center [396, 14] width 25 height 8
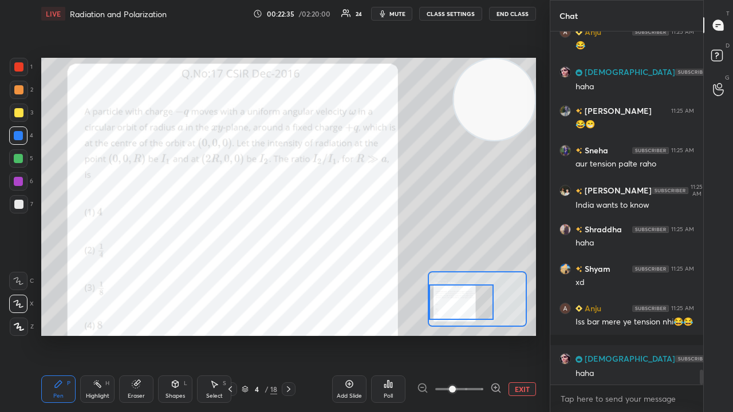
scroll to position [8115, 0]
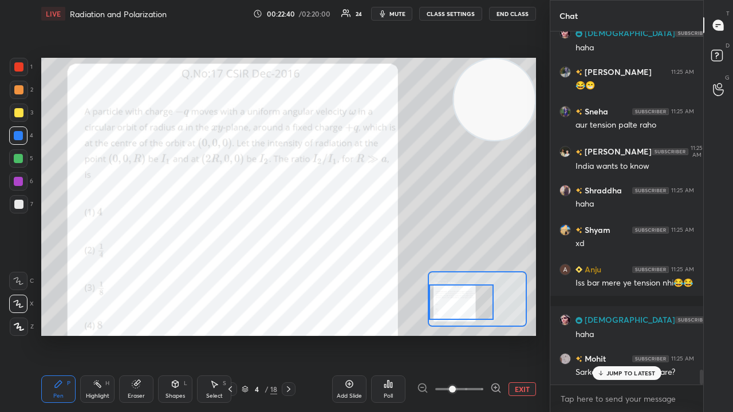
drag, startPoint x: 632, startPoint y: 374, endPoint x: 629, endPoint y: 394, distance: 19.8
click at [632, 334] on p "JUMP TO LATEST" at bounding box center [630, 373] width 49 height 7
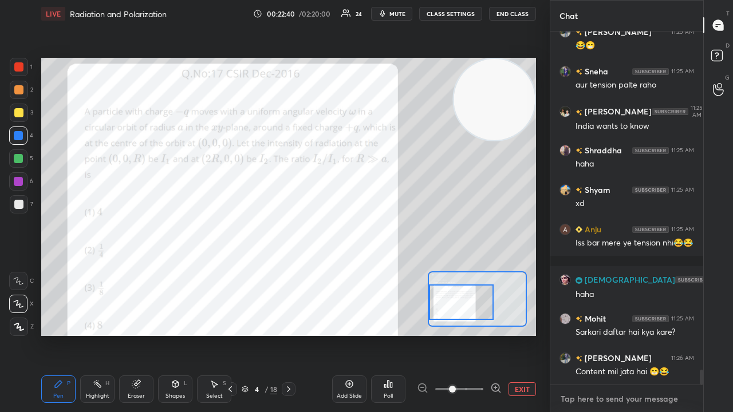
drag, startPoint x: 625, startPoint y: 401, endPoint x: 630, endPoint y: 411, distance: 11.3
click at [625, 334] on textarea at bounding box center [626, 399] width 135 height 18
click at [403, 15] on span "mute" at bounding box center [397, 14] width 16 height 8
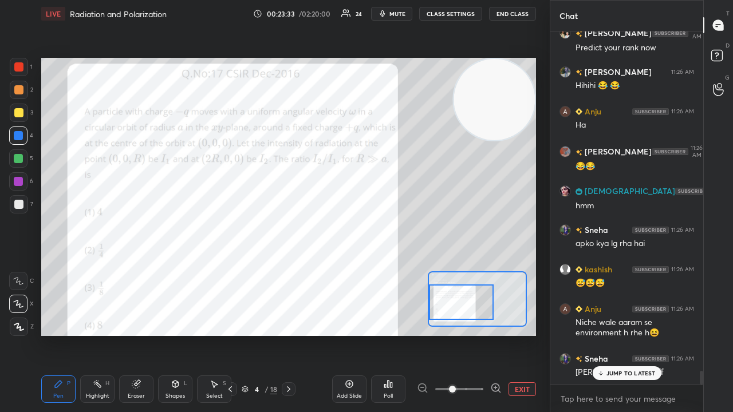
scroll to position [8741, 0]
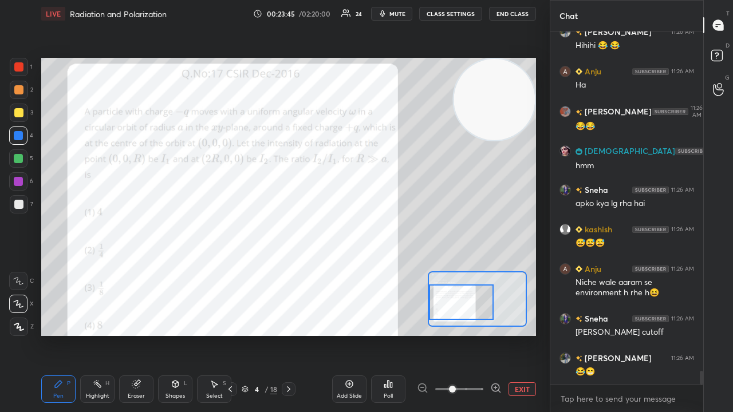
click at [401, 14] on span "mute" at bounding box center [397, 14] width 16 height 8
click at [401, 15] on span "unmute" at bounding box center [396, 14] width 25 height 8
click at [14, 187] on div at bounding box center [18, 181] width 18 height 18
click at [396, 14] on span "mute" at bounding box center [397, 14] width 16 height 8
click at [397, 13] on span "mute" at bounding box center [397, 14] width 16 height 8
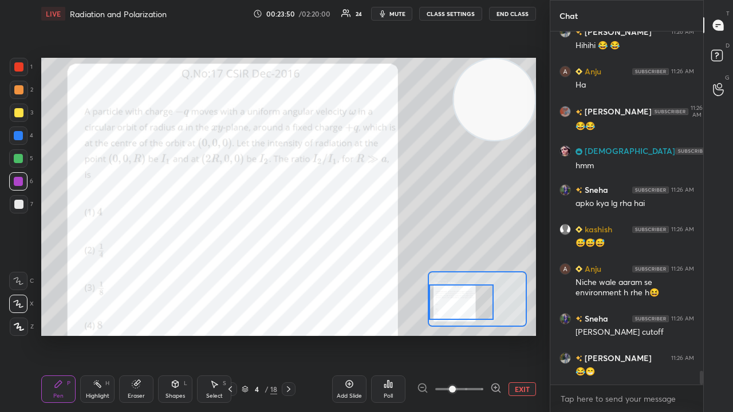
scroll to position [8780, 0]
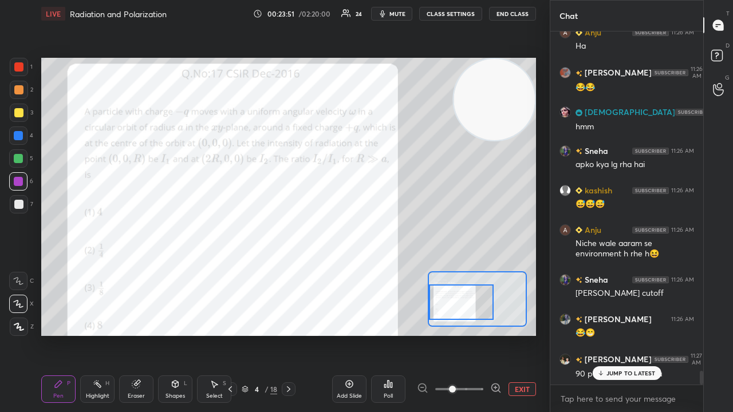
drag, startPoint x: 630, startPoint y: 369, endPoint x: 614, endPoint y: 412, distance: 45.3
click at [630, 334] on p "JUMP TO LATEST" at bounding box center [630, 373] width 49 height 7
click at [606, 334] on div "x" at bounding box center [626, 398] width 153 height 27
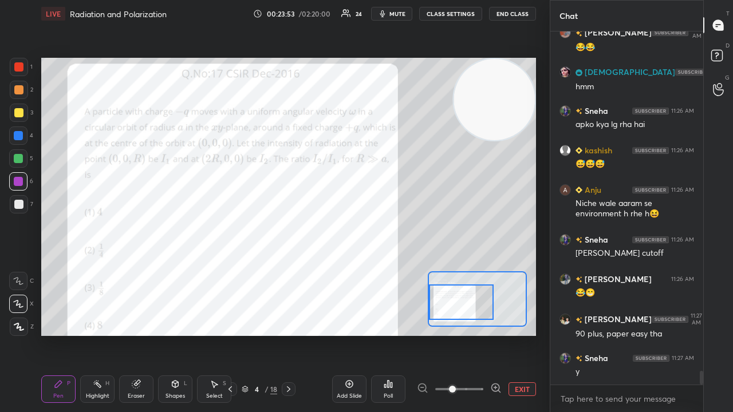
click at [398, 11] on span "mute" at bounding box center [397, 14] width 16 height 8
click at [400, 10] on span "unmute" at bounding box center [396, 14] width 25 height 8
click at [401, 13] on span "mute" at bounding box center [397, 14] width 16 height 8
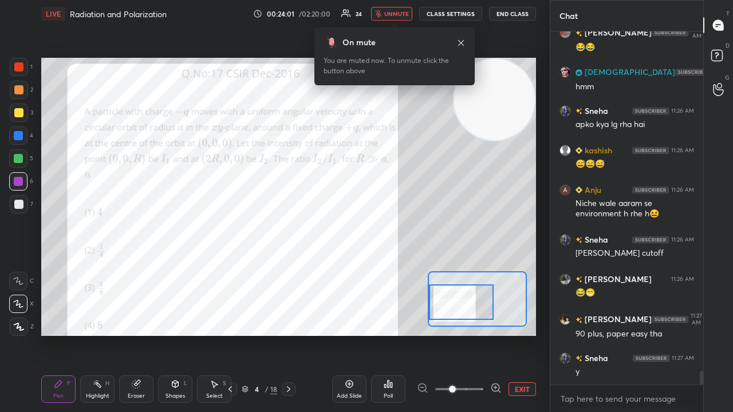
click at [403, 15] on span "unmute" at bounding box center [396, 14] width 25 height 8
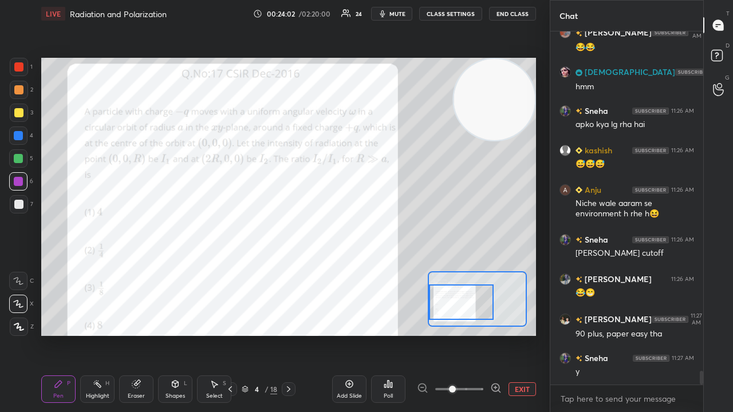
click at [411, 8] on button "mute" at bounding box center [391, 14] width 41 height 14
click at [404, 16] on span "unmute" at bounding box center [396, 14] width 25 height 8
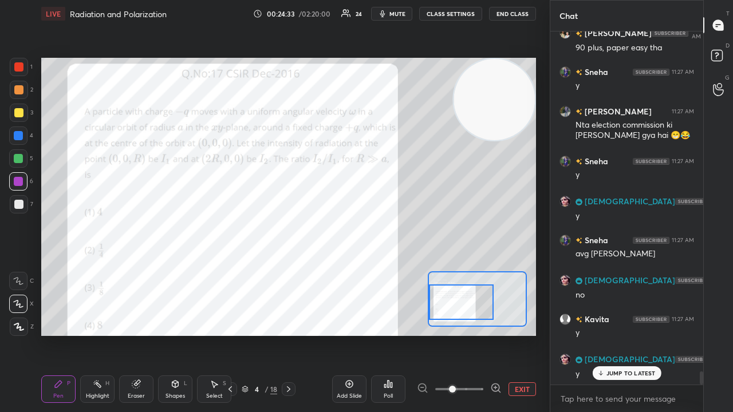
scroll to position [9146, 0]
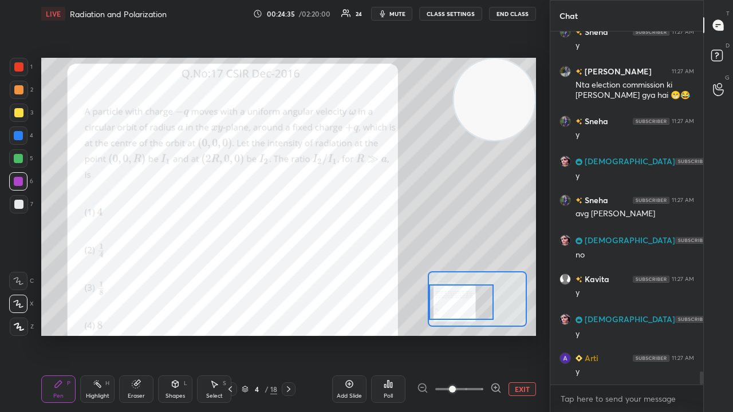
click at [398, 11] on span "mute" at bounding box center [397, 14] width 16 height 8
click at [399, 11] on span "unmute" at bounding box center [396, 14] width 25 height 8
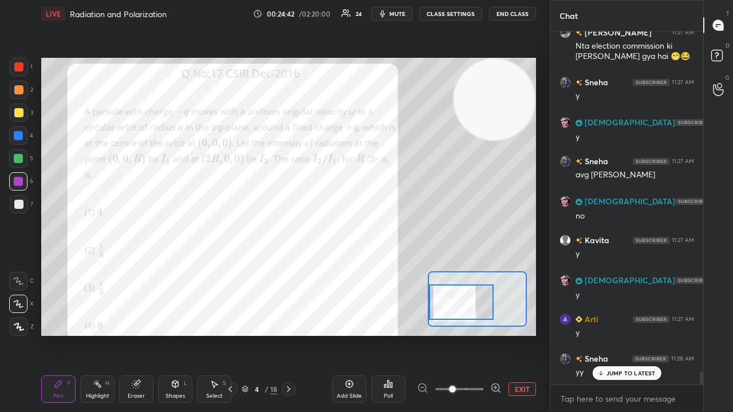
click at [399, 14] on span "mute" at bounding box center [397, 14] width 16 height 8
click at [401, 13] on span "unmute" at bounding box center [396, 14] width 25 height 8
click at [350, 334] on div "Add Slide" at bounding box center [349, 396] width 25 height 6
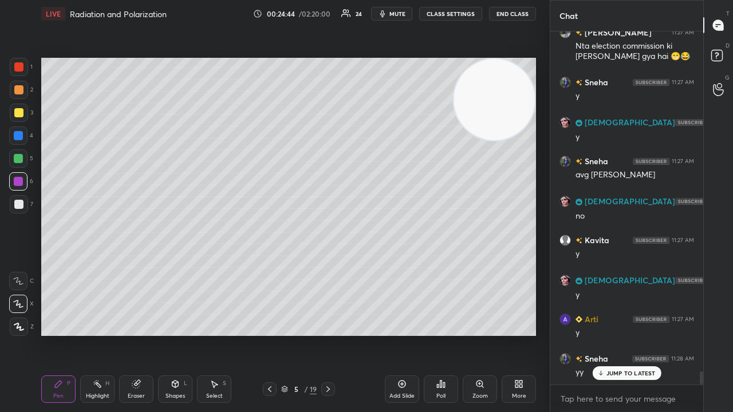
click at [176, 334] on div "Shapes L" at bounding box center [175, 389] width 34 height 27
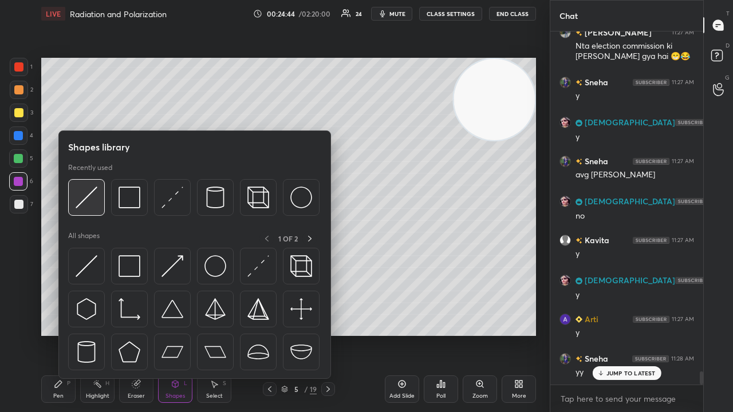
click at [90, 197] on img at bounding box center [87, 198] width 22 height 22
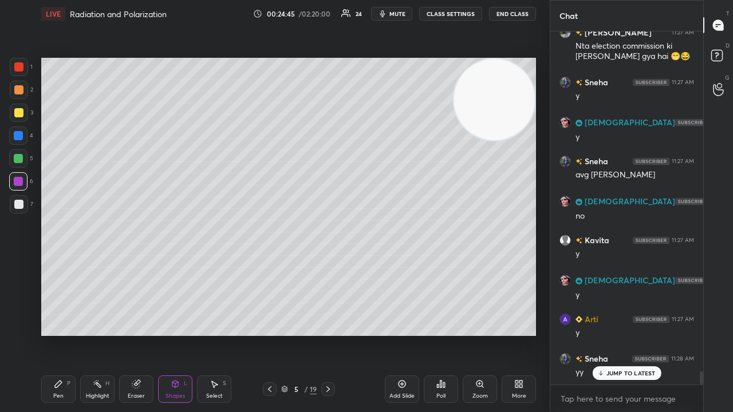
scroll to position [9225, 0]
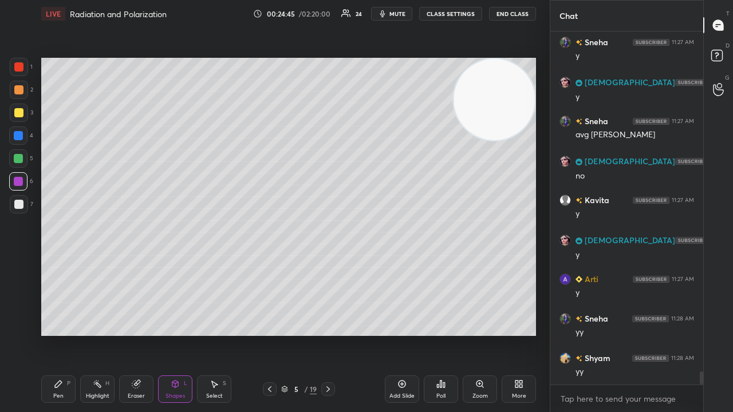
click at [20, 117] on div "3" at bounding box center [21, 115] width 23 height 23
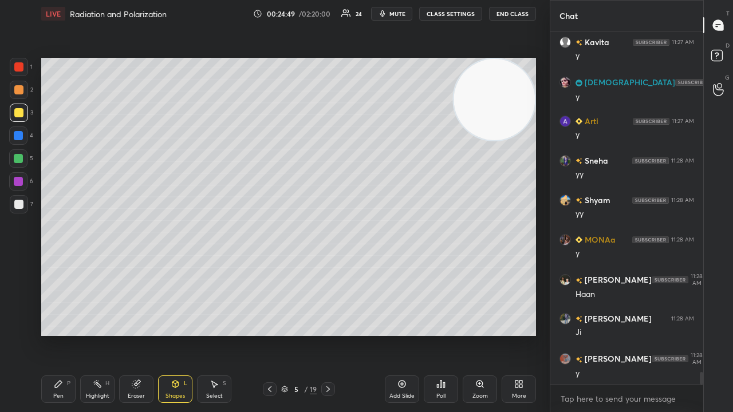
scroll to position [9422, 0]
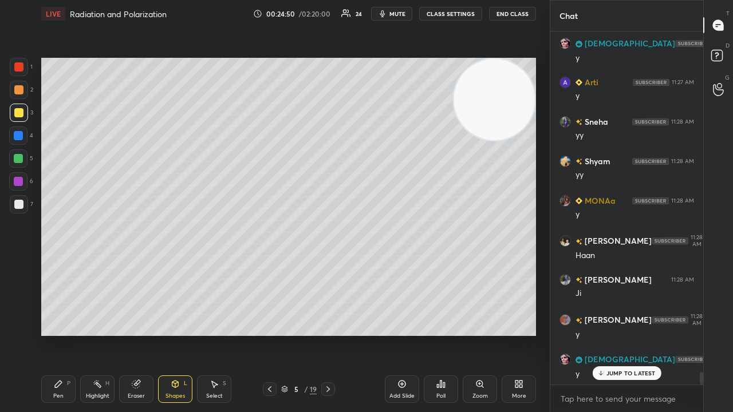
click at [175, 334] on div "Shapes L" at bounding box center [175, 389] width 34 height 27
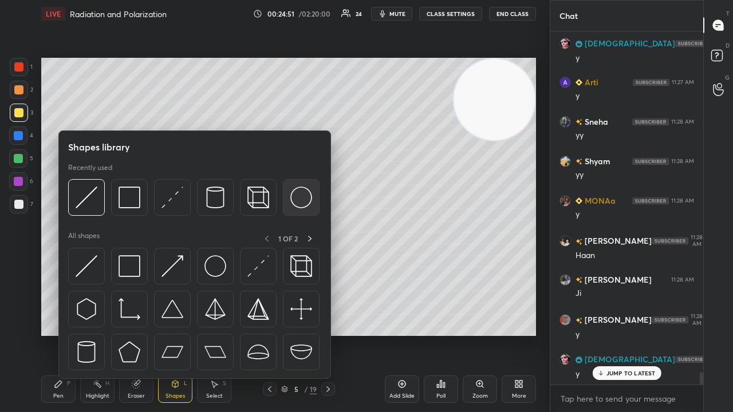
click at [299, 202] on img at bounding box center [301, 198] width 22 height 22
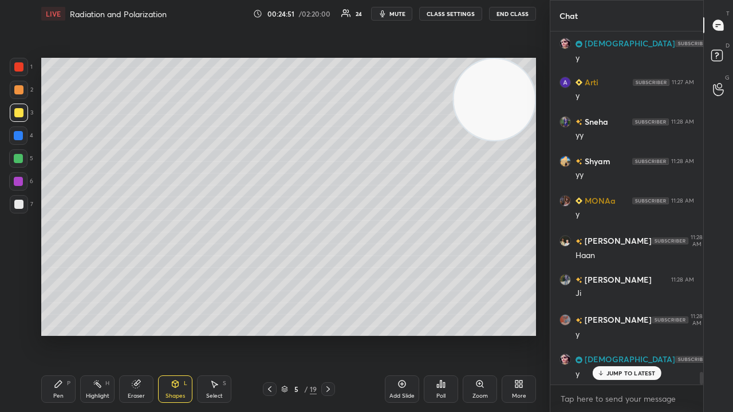
scroll to position [9449, 0]
click at [19, 159] on div at bounding box center [18, 158] width 9 height 9
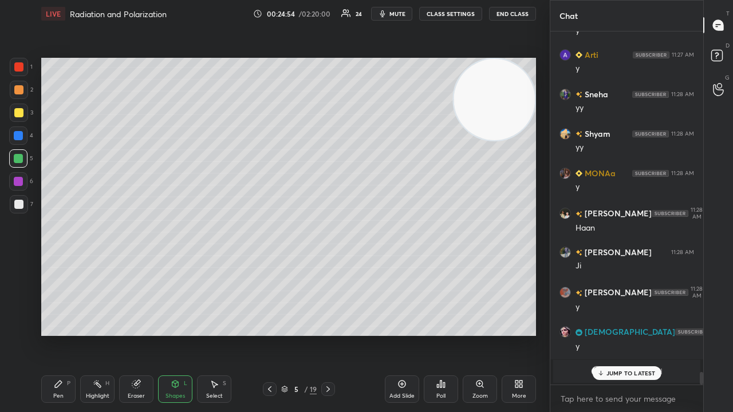
click at [173, 334] on div "Shapes" at bounding box center [174, 396] width 19 height 6
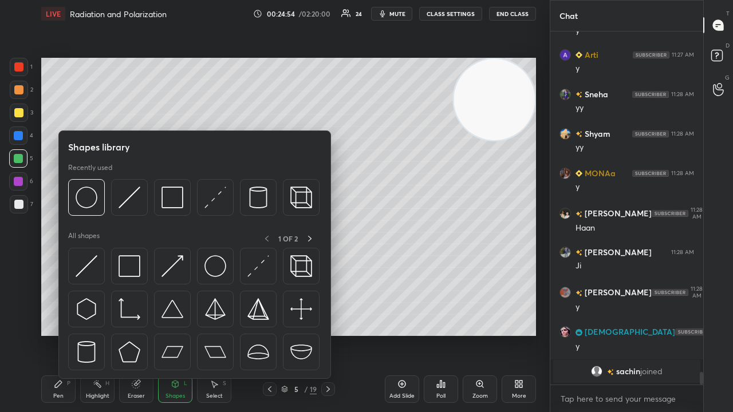
scroll to position [9489, 0]
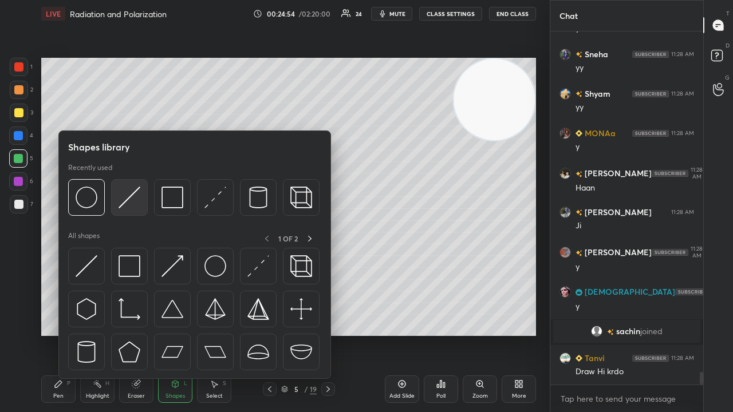
click at [131, 194] on img at bounding box center [130, 198] width 22 height 22
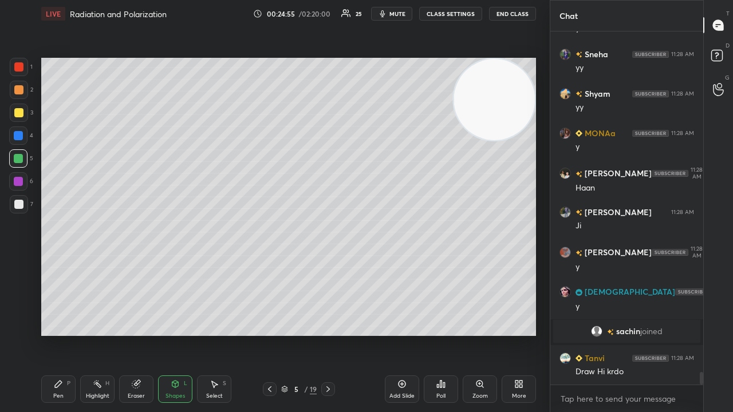
click at [21, 89] on div at bounding box center [18, 89] width 9 height 9
click at [398, 11] on span "mute" at bounding box center [397, 14] width 16 height 8
click at [399, 11] on span "unmute" at bounding box center [396, 14] width 25 height 8
click at [65, 334] on div "Pen P" at bounding box center [58, 389] width 34 height 27
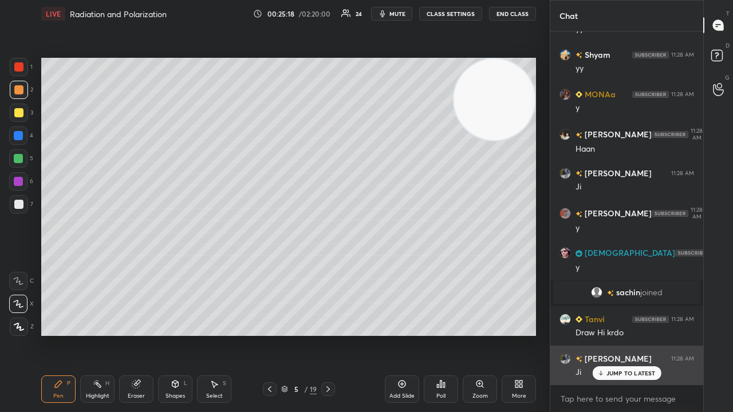
drag, startPoint x: 624, startPoint y: 378, endPoint x: 599, endPoint y: 378, distance: 24.6
click at [621, 334] on div "JUMP TO LATEST" at bounding box center [626, 373] width 69 height 14
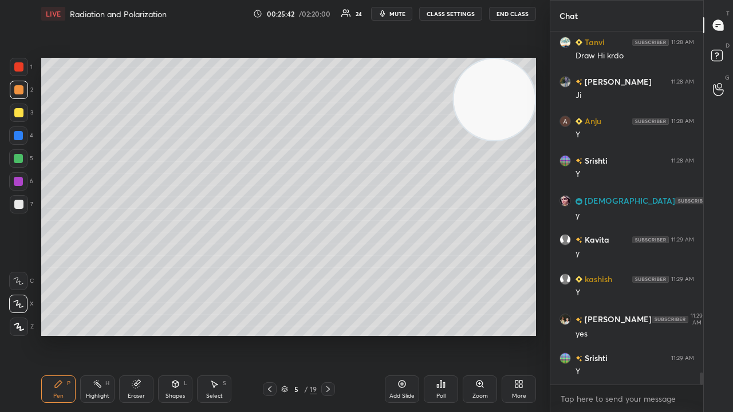
scroll to position [9844, 0]
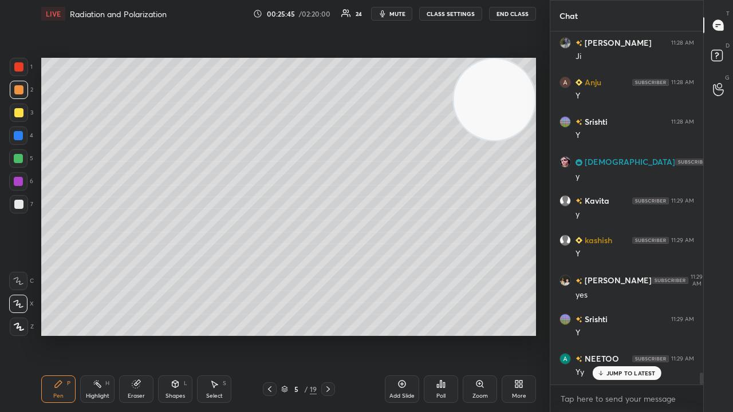
click at [405, 12] on span "mute" at bounding box center [397, 14] width 16 height 8
click at [406, 13] on span "unmute" at bounding box center [396, 14] width 25 height 8
click at [397, 14] on span "mute" at bounding box center [397, 14] width 16 height 8
click at [397, 13] on span "unmute" at bounding box center [396, 14] width 25 height 8
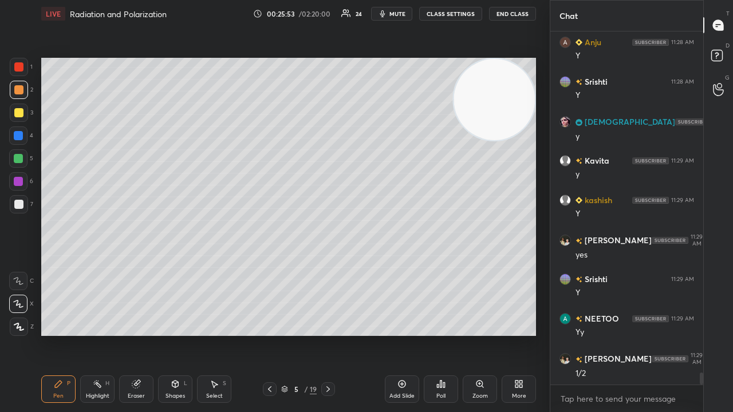
click at [399, 15] on span "mute" at bounding box center [397, 14] width 16 height 8
click at [400, 15] on span "unmute" at bounding box center [396, 14] width 25 height 8
drag, startPoint x: 698, startPoint y: 386, endPoint x: 692, endPoint y: 412, distance: 26.5
click at [696, 334] on div "[PERSON_NAME] 11:28 AM [PERSON_NAME] 11:28 AM Y [PERSON_NAME] 11:28 AM Y [DEMOG…" at bounding box center [626, 221] width 153 height 381
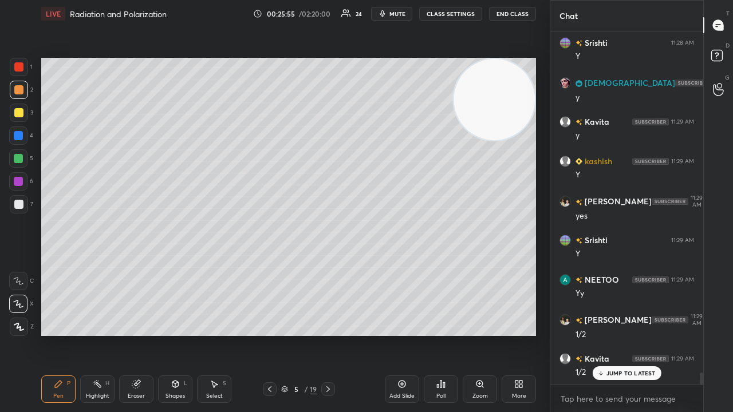
click at [688, 334] on div "x" at bounding box center [626, 398] width 153 height 27
click at [394, 14] on span "mute" at bounding box center [397, 14] width 16 height 8
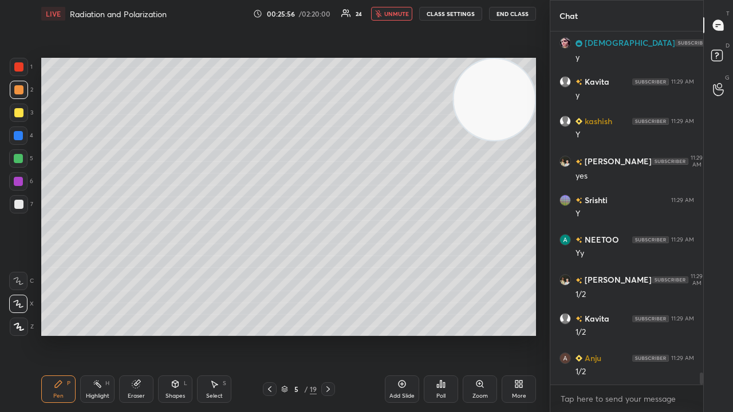
click at [394, 15] on span "unmute" at bounding box center [396, 14] width 25 height 8
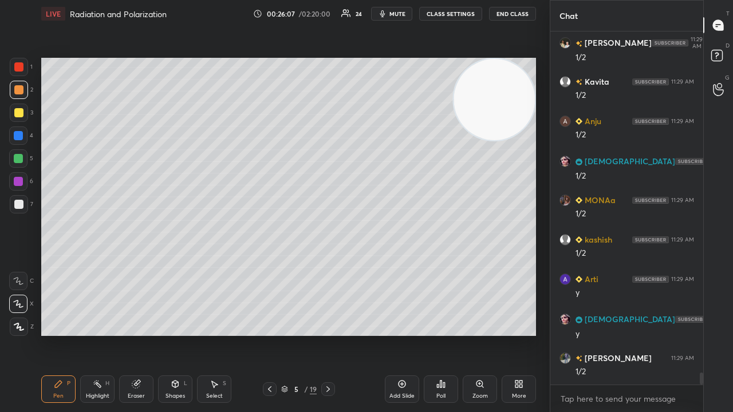
scroll to position [10240, 0]
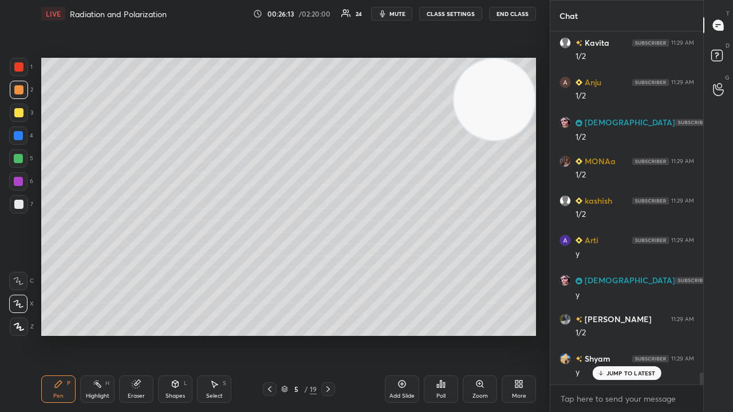
click at [620, 334] on div "JUMP TO LATEST" at bounding box center [626, 373] width 69 height 14
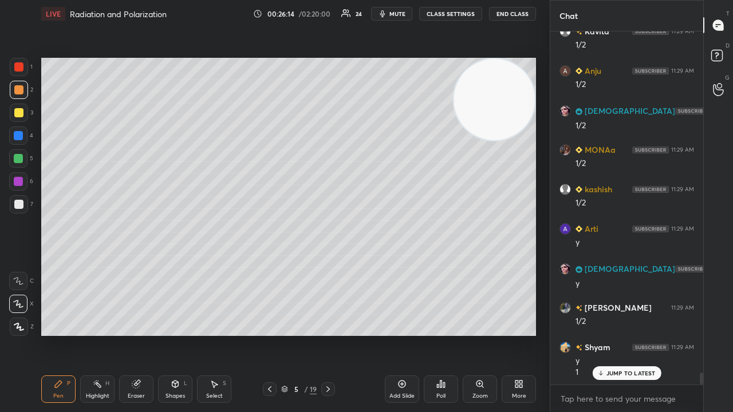
click at [379, 16] on button "mute" at bounding box center [391, 14] width 41 height 14
click at [381, 16] on icon "button" at bounding box center [378, 13] width 6 height 7
click at [269, 334] on icon at bounding box center [269, 389] width 9 height 9
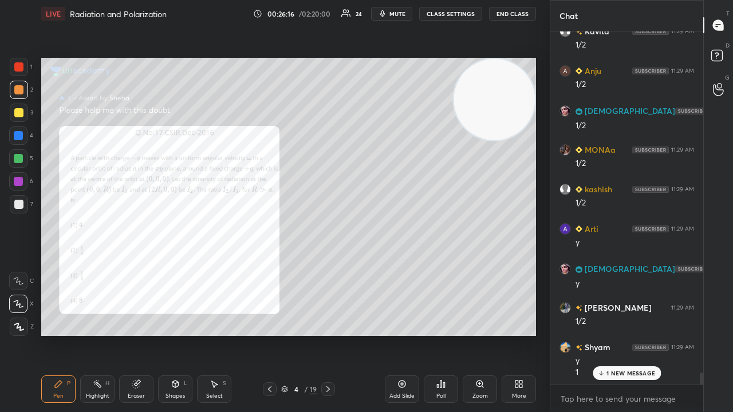
scroll to position [10291, 0]
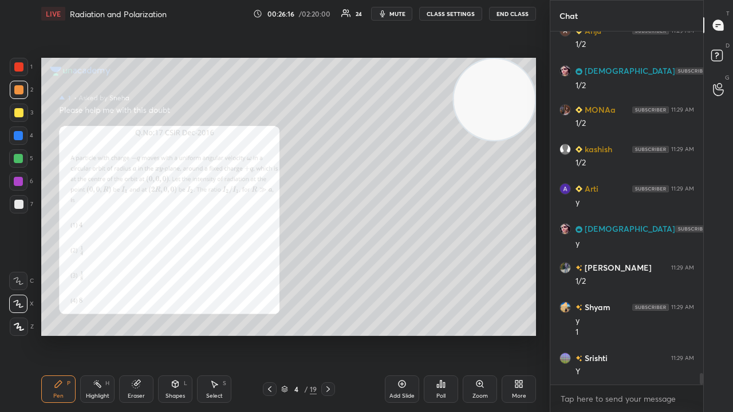
click at [487, 334] on div "Zoom" at bounding box center [479, 396] width 15 height 6
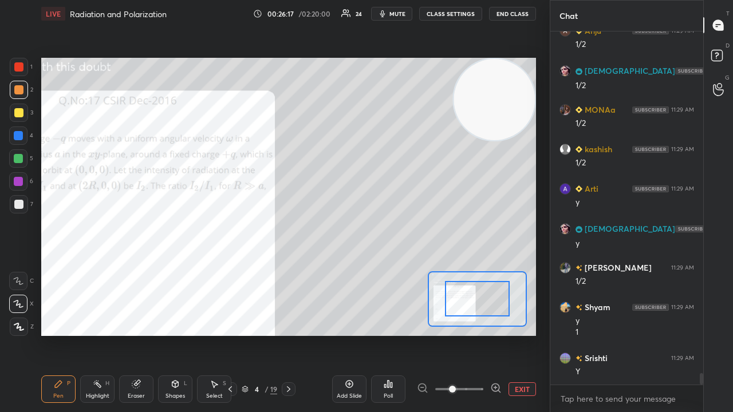
scroll to position [10330, 0]
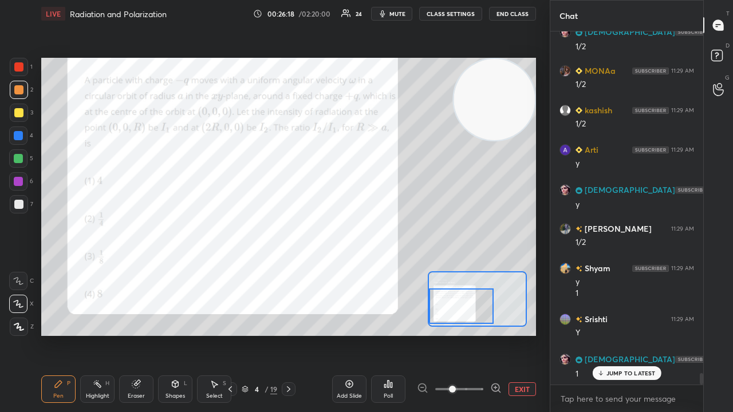
drag, startPoint x: 469, startPoint y: 310, endPoint x: 453, endPoint y: 314, distance: 16.4
click at [455, 316] on div at bounding box center [461, 306] width 65 height 35
click at [398, 13] on span "mute" at bounding box center [397, 14] width 16 height 8
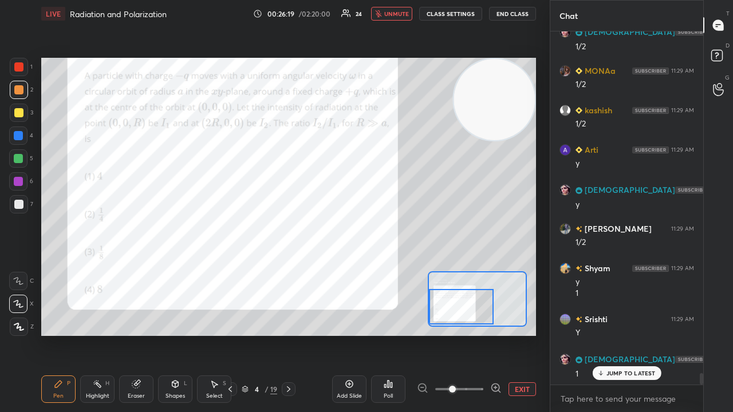
click at [399, 12] on span "unmute" at bounding box center [396, 14] width 25 height 8
drag, startPoint x: 17, startPoint y: 105, endPoint x: 16, endPoint y: 112, distance: 6.9
click at [17, 106] on div at bounding box center [19, 113] width 18 height 18
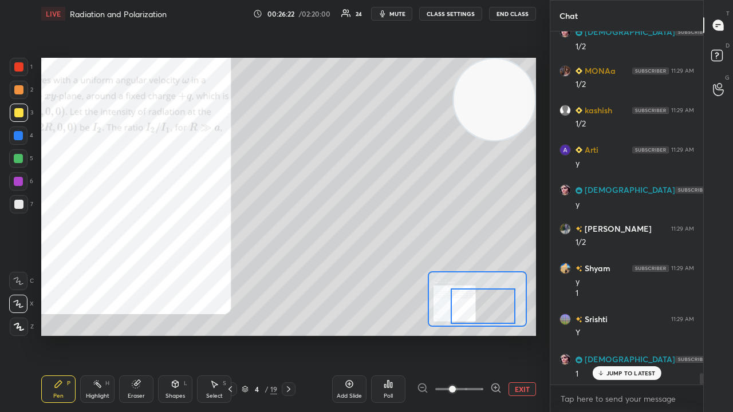
drag, startPoint x: 464, startPoint y: 310, endPoint x: 492, endPoint y: 310, distance: 28.1
click at [492, 310] on div at bounding box center [483, 306] width 65 height 35
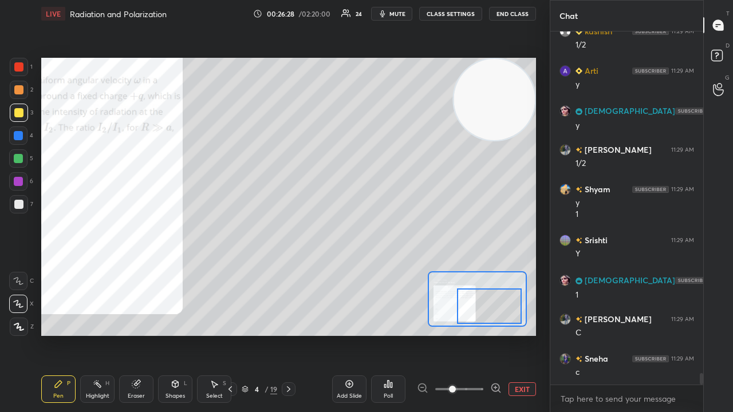
scroll to position [10449, 0]
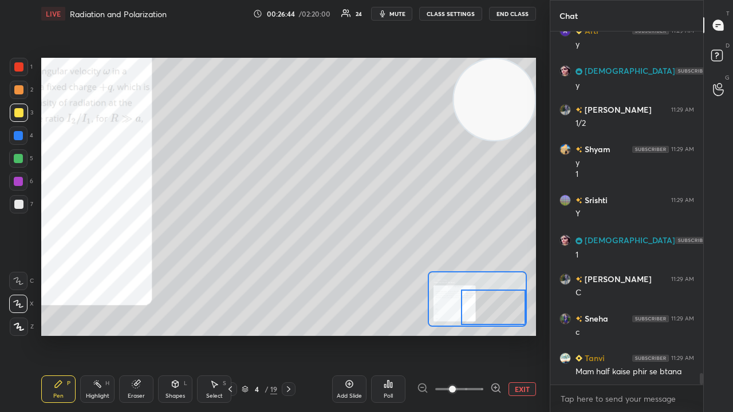
drag, startPoint x: 482, startPoint y: 311, endPoint x: 492, endPoint y: 297, distance: 17.2
click at [499, 310] on div at bounding box center [493, 307] width 65 height 35
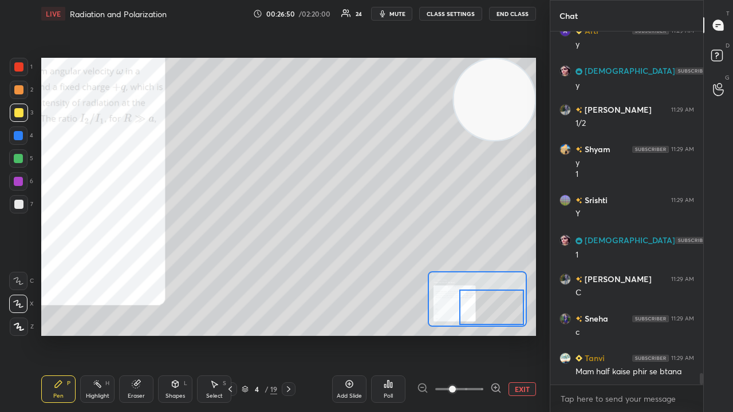
scroll to position [10488, 0]
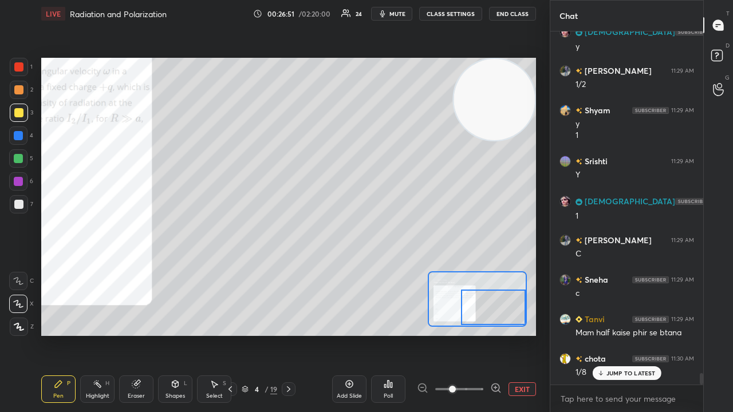
click at [486, 311] on div at bounding box center [493, 307] width 65 height 35
click at [612, 334] on p "JUMP TO LATEST" at bounding box center [630, 373] width 49 height 7
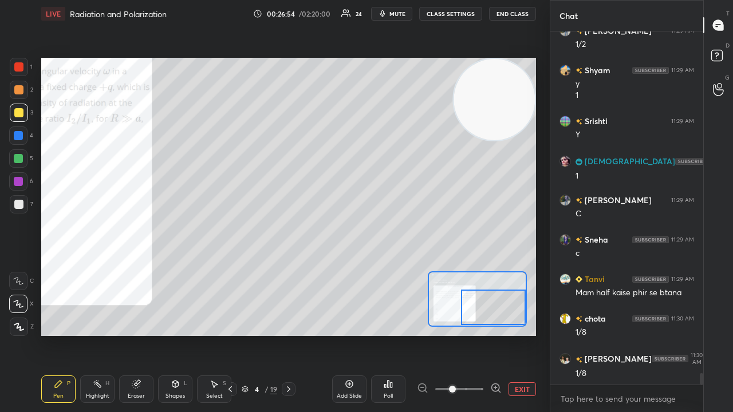
click at [137, 334] on div "Eraser" at bounding box center [136, 396] width 17 height 6
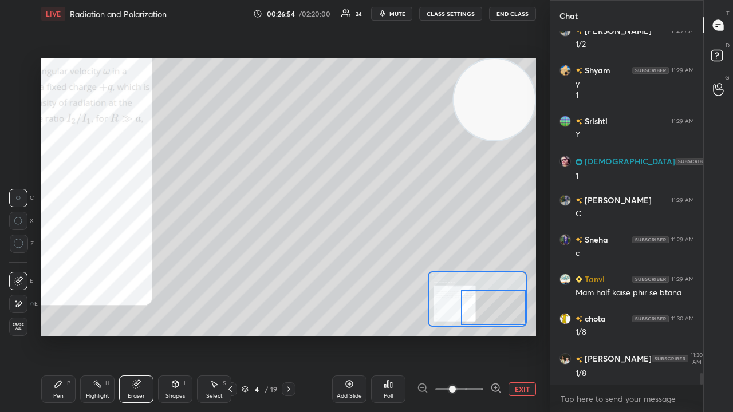
scroll to position [10567, 0]
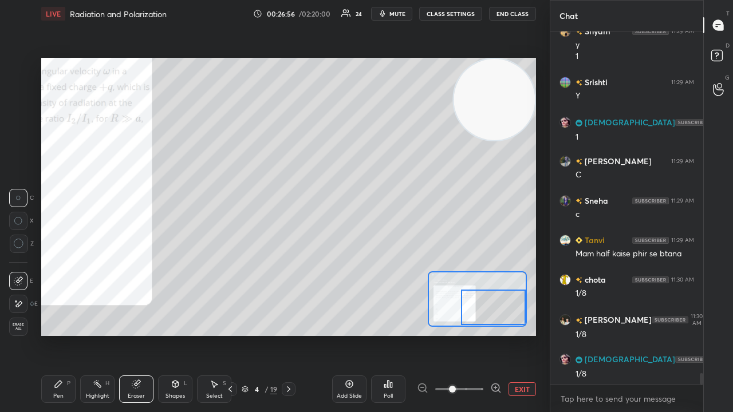
click at [60, 334] on div "Pen P" at bounding box center [58, 389] width 34 height 27
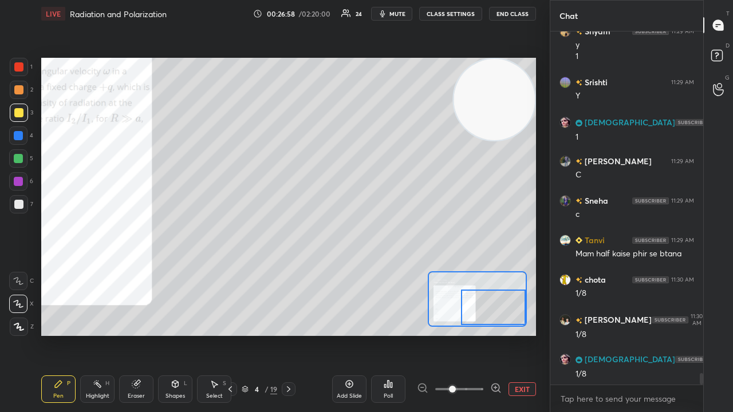
click at [394, 14] on span "mute" at bounding box center [397, 14] width 16 height 8
click at [395, 11] on span "unmute" at bounding box center [396, 14] width 25 height 8
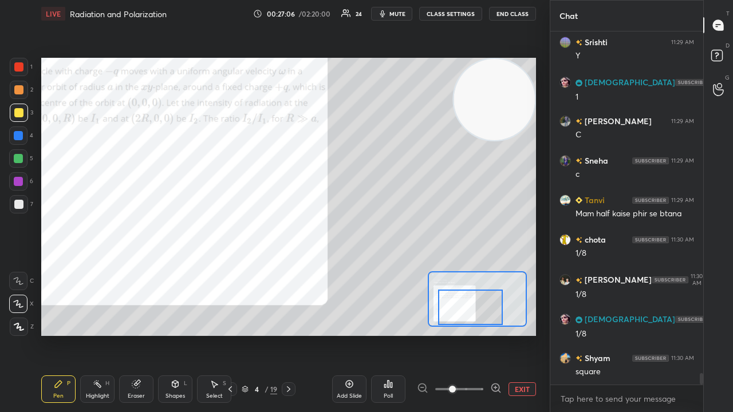
drag, startPoint x: 467, startPoint y: 305, endPoint x: 449, endPoint y: 312, distance: 19.2
click at [456, 308] on div at bounding box center [470, 307] width 65 height 35
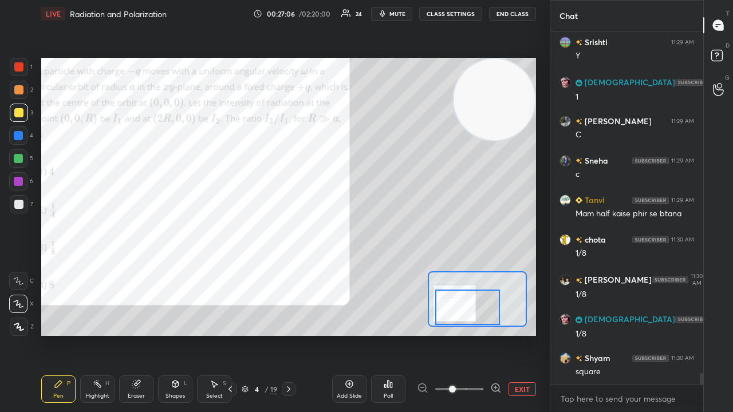
scroll to position [10646, 0]
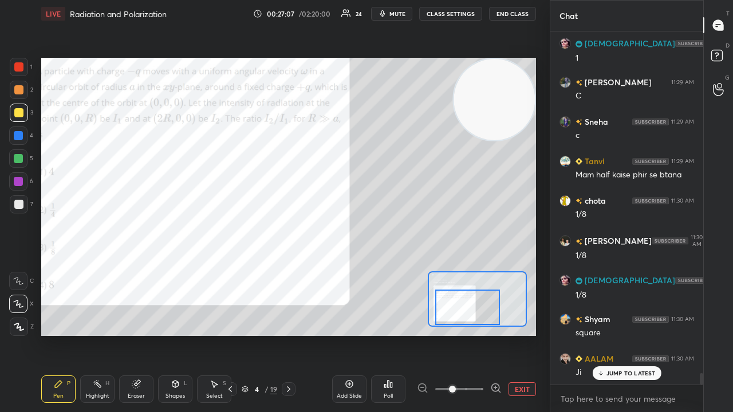
click at [475, 305] on div at bounding box center [467, 307] width 65 height 35
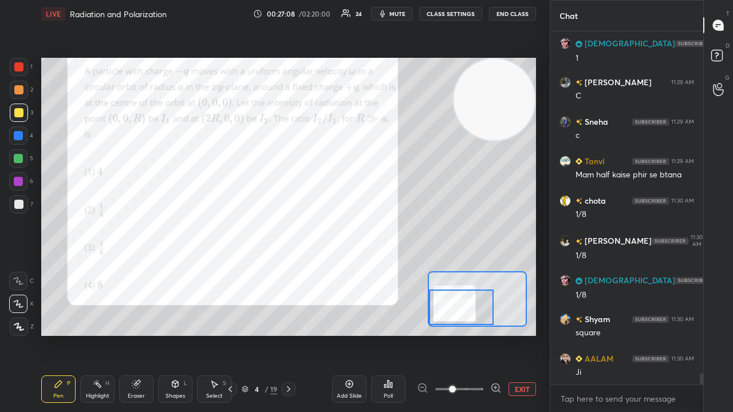
scroll to position [10686, 0]
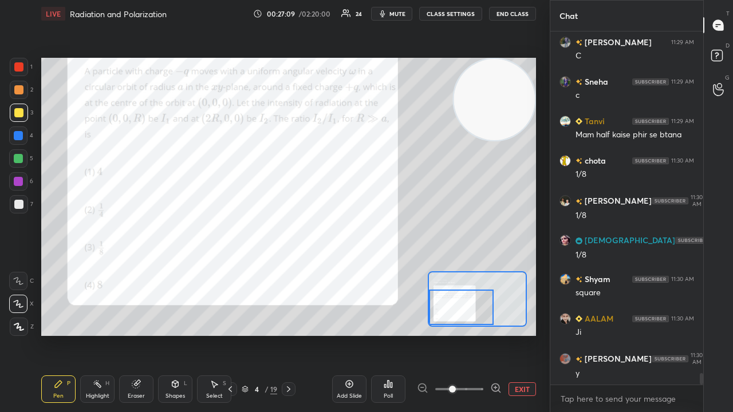
click at [289, 334] on div at bounding box center [289, 389] width 14 height 14
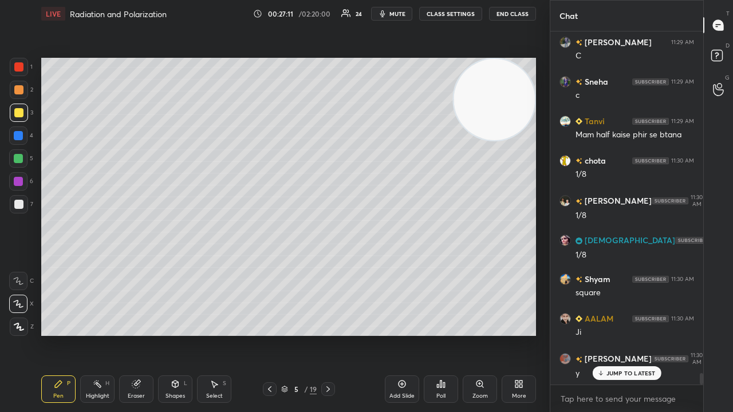
scroll to position [10725, 0]
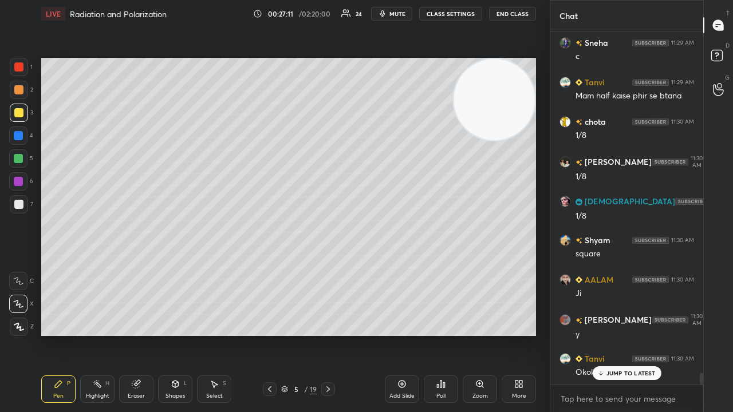
click at [329, 334] on icon at bounding box center [327, 389] width 9 height 9
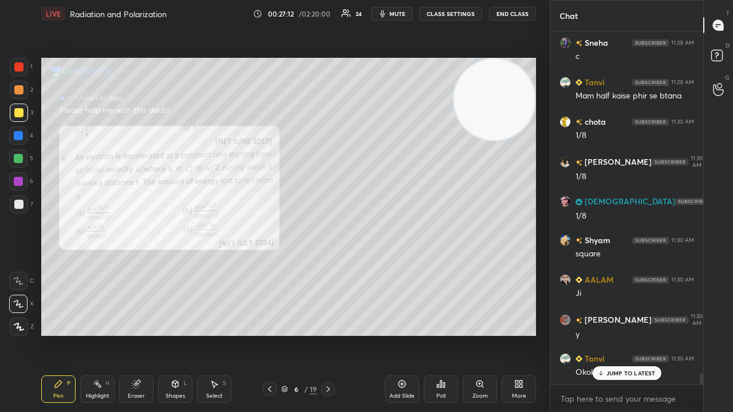
click at [271, 334] on icon at bounding box center [269, 389] width 9 height 9
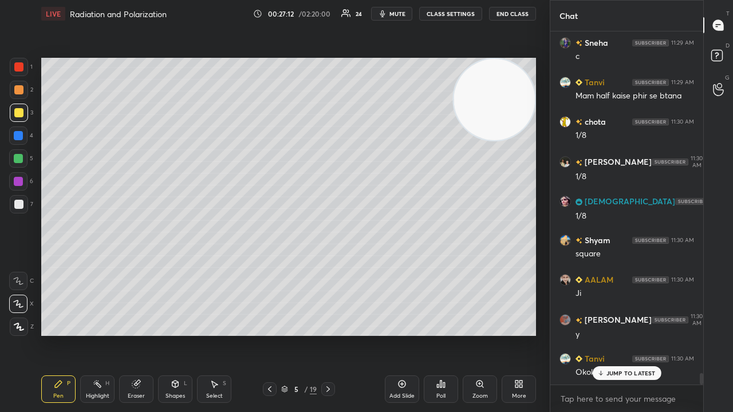
click at [402, 334] on div "Add Slide" at bounding box center [401, 396] width 25 height 6
click at [172, 334] on icon at bounding box center [175, 384] width 6 height 7
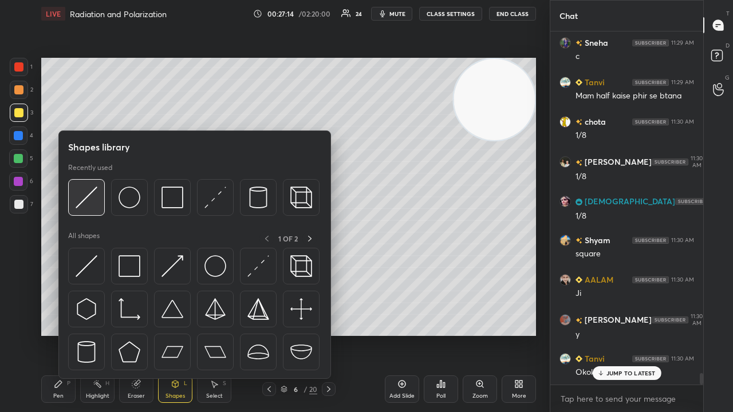
click at [89, 199] on img at bounding box center [87, 198] width 22 height 22
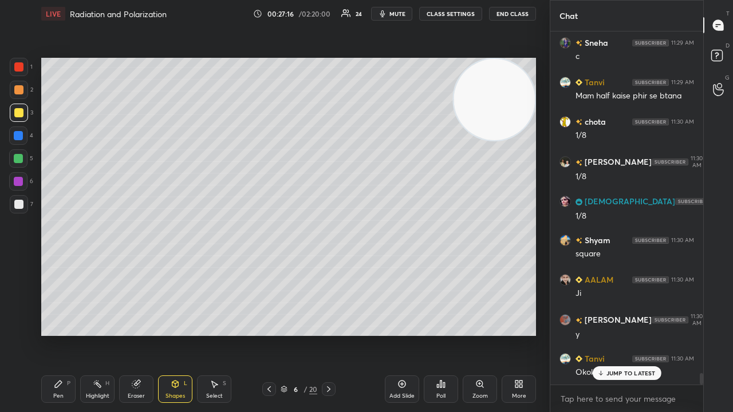
click at [53, 334] on div "Pen P" at bounding box center [58, 389] width 34 height 27
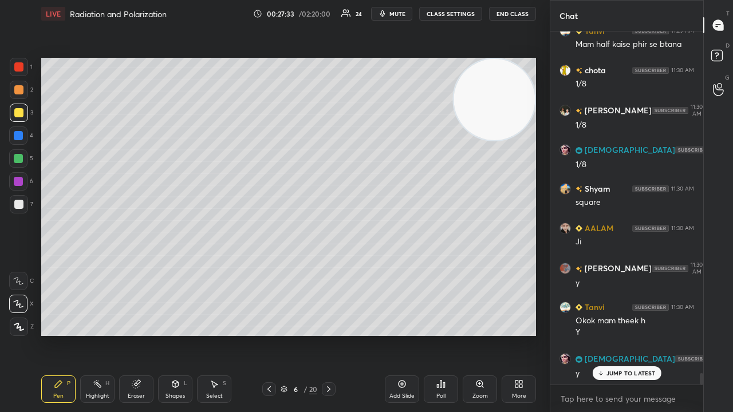
scroll to position [10815, 0]
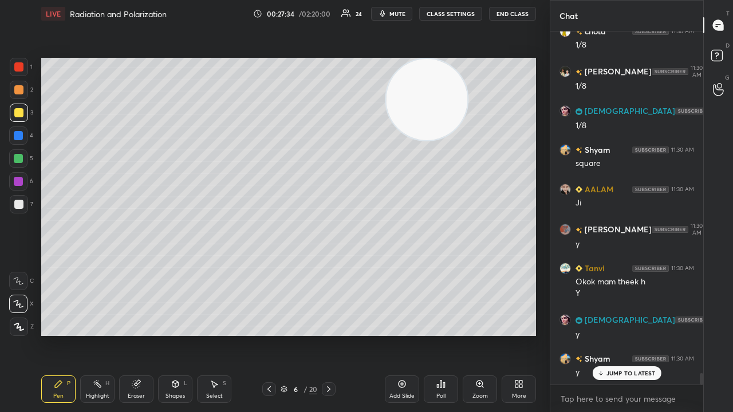
drag, startPoint x: 478, startPoint y: 120, endPoint x: 120, endPoint y: 88, distance: 358.7
click at [386, 92] on video at bounding box center [426, 99] width 81 height 81
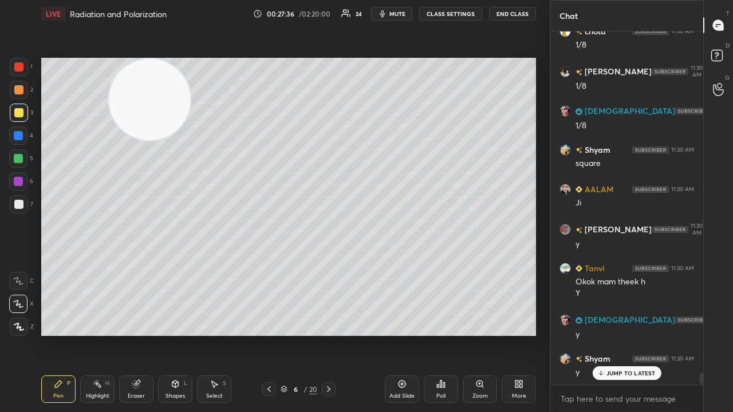
click at [128, 334] on div "Eraser" at bounding box center [136, 389] width 34 height 27
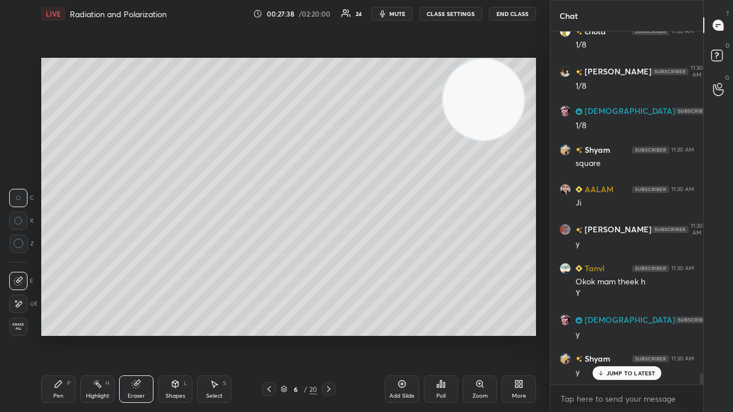
drag, startPoint x: 142, startPoint y: 100, endPoint x: 465, endPoint y: 62, distance: 325.1
click at [478, 64] on video at bounding box center [483, 99] width 81 height 81
click at [402, 9] on button "mute" at bounding box center [391, 14] width 41 height 14
drag, startPoint x: 400, startPoint y: 9, endPoint x: 397, endPoint y: 4, distance: 5.9
click at [401, 9] on button "unmute" at bounding box center [391, 14] width 41 height 14
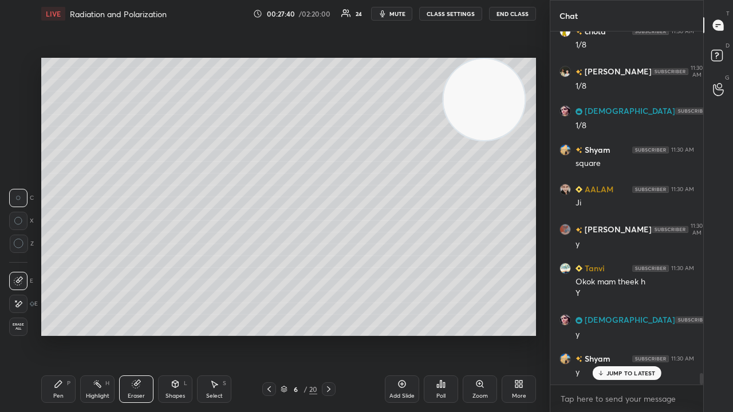
click at [616, 334] on p "JUMP TO LATEST" at bounding box center [630, 373] width 49 height 7
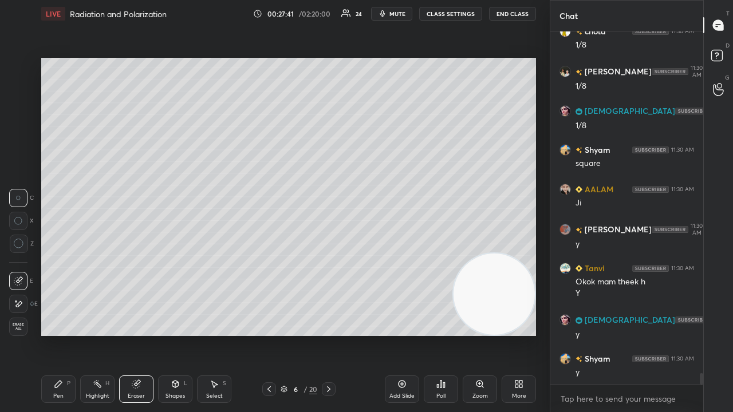
drag, startPoint x: 489, startPoint y: 98, endPoint x: 505, endPoint y: 408, distance: 310.2
click at [512, 334] on div "LIVE Radiation and Polarization 00:27:41 / 02:20:00 24 mute CLASS SETTINGS End …" at bounding box center [289, 206] width 504 height 412
click at [394, 14] on span "mute" at bounding box center [397, 14] width 16 height 8
click at [396, 14] on span "unmute" at bounding box center [396, 14] width 25 height 8
click at [54, 334] on div "Pen" at bounding box center [58, 396] width 10 height 6
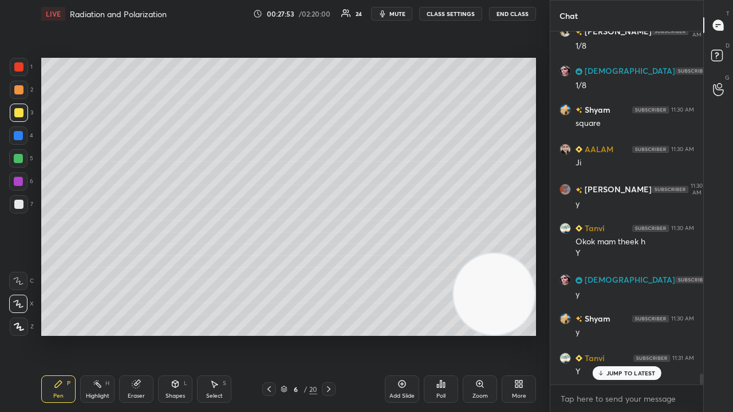
scroll to position [10895, 0]
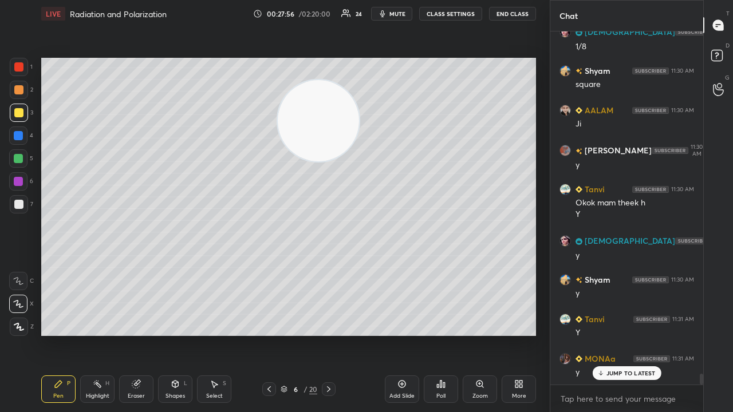
drag, startPoint x: 489, startPoint y: 314, endPoint x: 263, endPoint y: 80, distance: 325.2
click at [279, 95] on video at bounding box center [318, 120] width 81 height 81
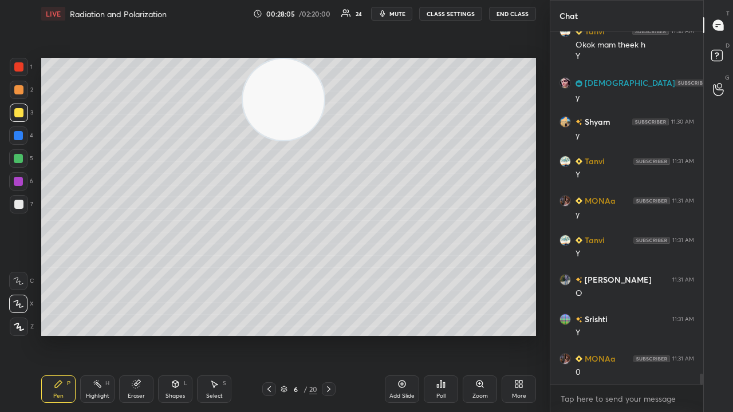
scroll to position [11093, 0]
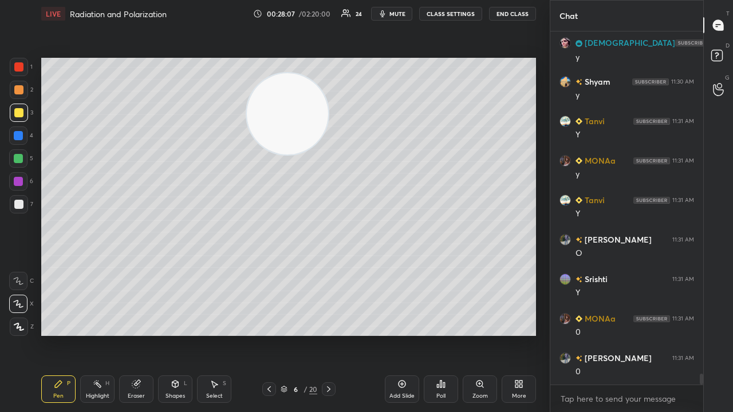
drag, startPoint x: 299, startPoint y: 137, endPoint x: 465, endPoint y: 412, distance: 320.6
click at [484, 334] on div "LIVE Radiation and Polarization 00:28:07 / 02:20:00 24 mute CLASS SETTINGS End …" at bounding box center [289, 206] width 504 height 412
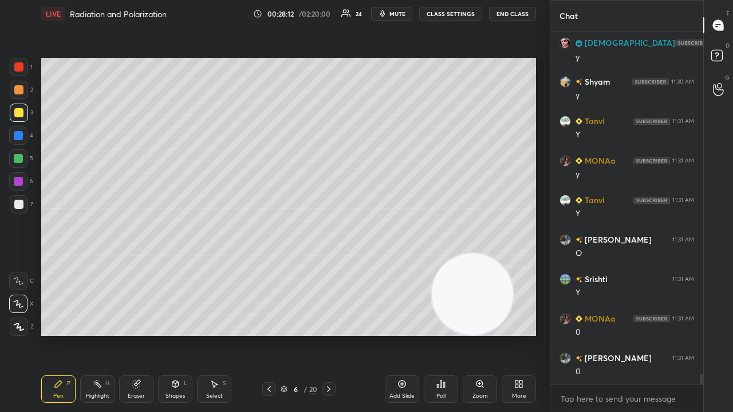
click at [19, 161] on div at bounding box center [18, 158] width 9 height 9
click at [396, 15] on span "mute" at bounding box center [397, 14] width 16 height 8
click at [397, 15] on span "unmute" at bounding box center [396, 14] width 25 height 8
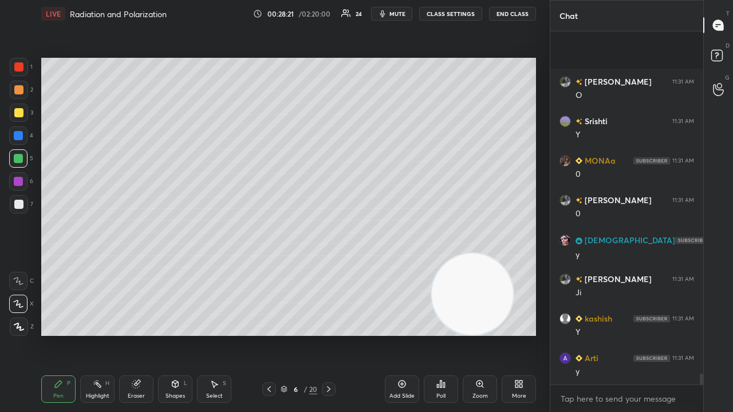
scroll to position [11330, 0]
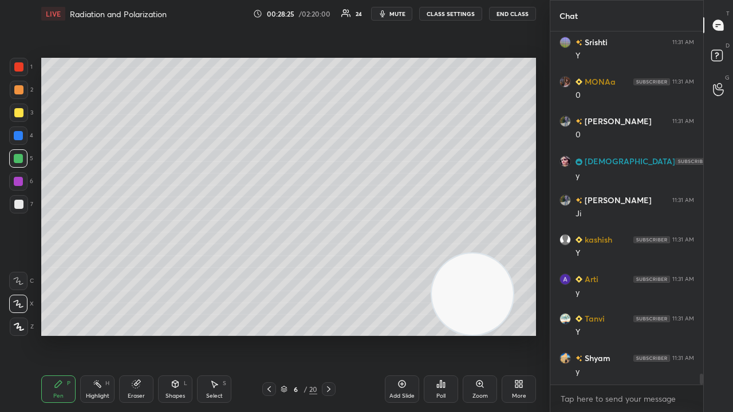
click at [401, 18] on button "mute" at bounding box center [391, 14] width 41 height 14
click at [398, 17] on span "mute" at bounding box center [397, 14] width 16 height 8
click at [393, 10] on span "mute" at bounding box center [397, 14] width 16 height 8
click at [394, 10] on span "unmute" at bounding box center [396, 14] width 25 height 8
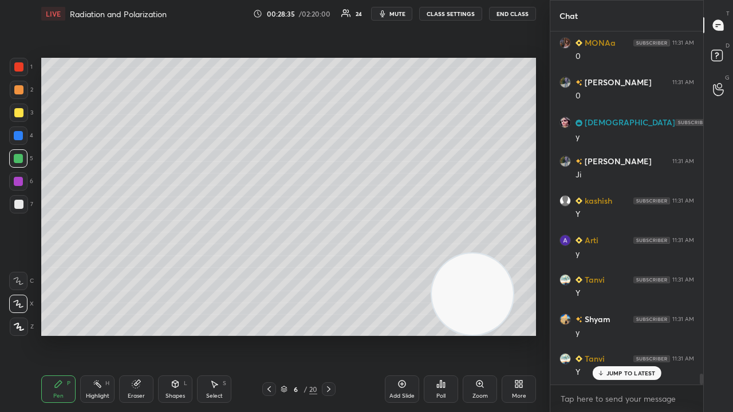
click at [405, 14] on span "mute" at bounding box center [397, 14] width 16 height 8
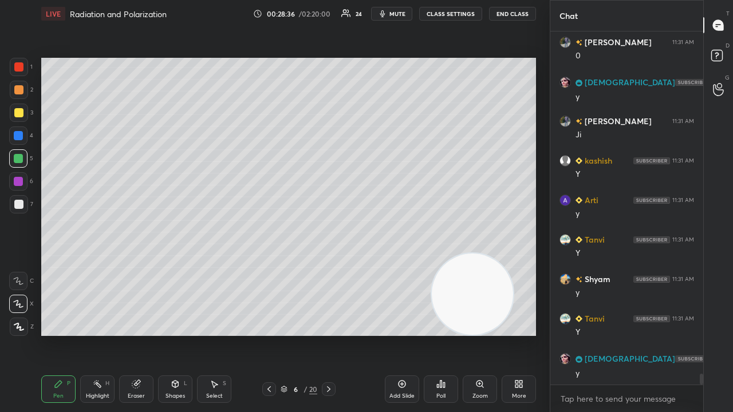
scroll to position [11448, 0]
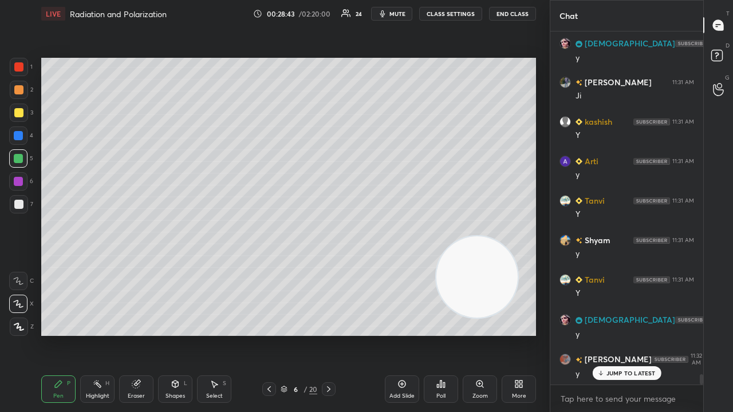
drag, startPoint x: 474, startPoint y: 309, endPoint x: 491, endPoint y: 220, distance: 91.0
click at [515, 236] on video at bounding box center [476, 276] width 81 height 81
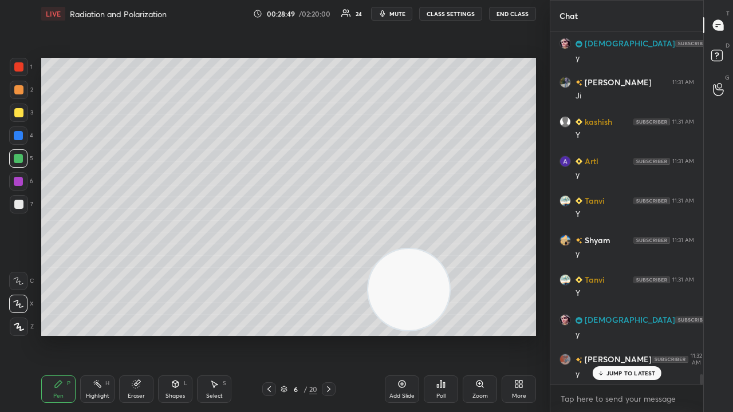
drag, startPoint x: 492, startPoint y: 198, endPoint x: 0, endPoint y: 389, distance: 528.4
click at [0, 334] on div "1 2 3 4 5 6 7 C X Z C X Z E E Erase all H H LIVE Radiation and Polarization 00:…" at bounding box center [270, 206] width 540 height 412
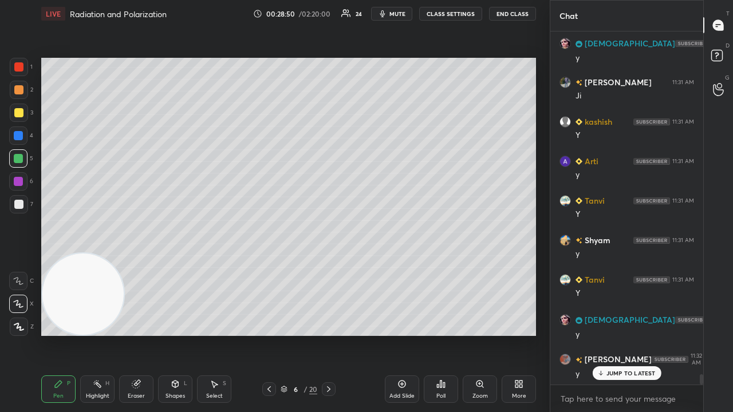
click at [392, 14] on button "mute" at bounding box center [391, 14] width 41 height 14
click at [394, 13] on span "mute" at bounding box center [397, 14] width 16 height 8
click at [396, 14] on span "mute" at bounding box center [397, 14] width 16 height 8
click at [396, 14] on span "unmute" at bounding box center [396, 14] width 25 height 8
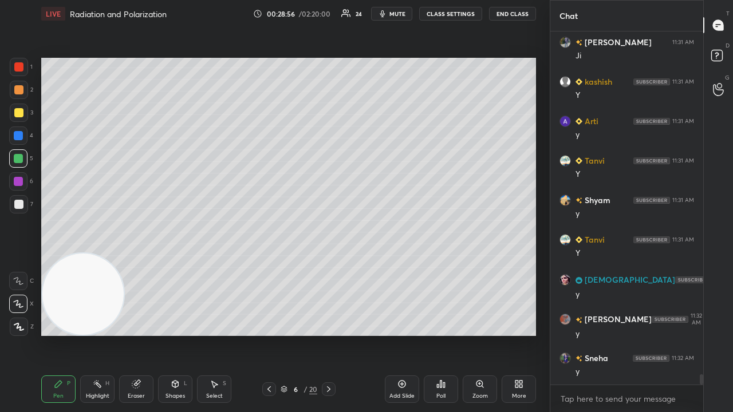
scroll to position [11527, 0]
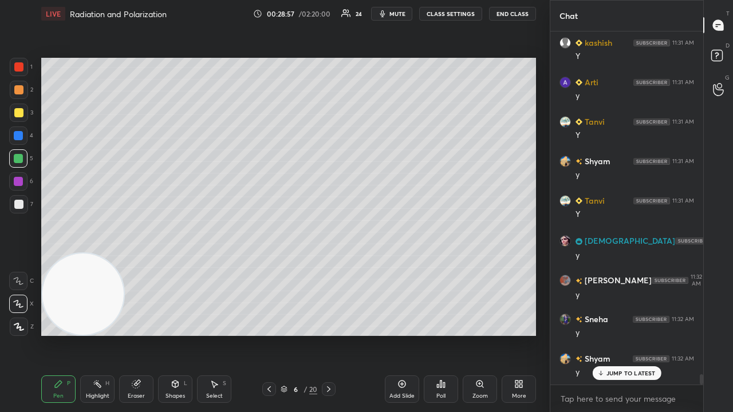
click at [273, 334] on icon at bounding box center [269, 389] width 9 height 9
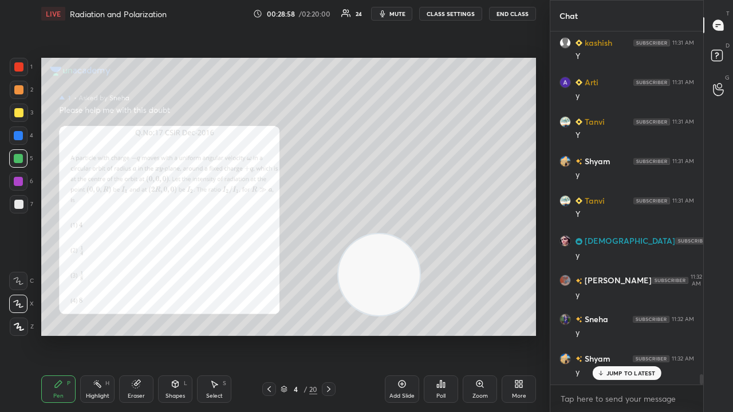
drag, startPoint x: 152, startPoint y: 315, endPoint x: 520, endPoint y: 276, distance: 370.2
click at [420, 279] on video at bounding box center [378, 274] width 81 height 81
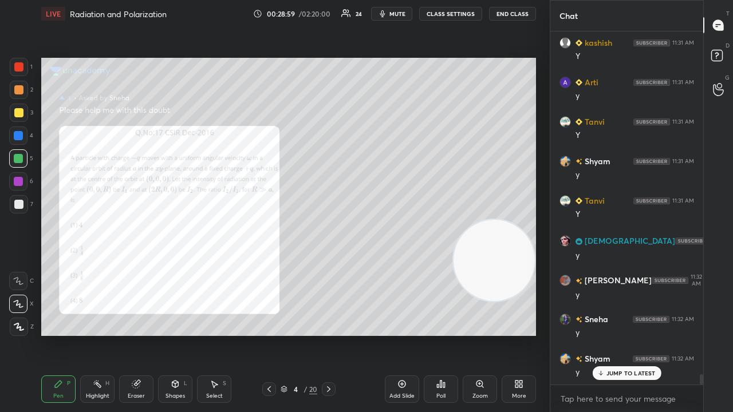
scroll to position [11567, 0]
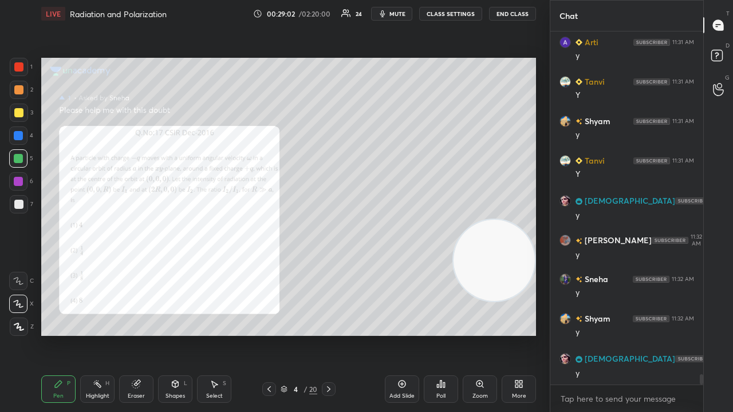
click at [396, 10] on span "mute" at bounding box center [397, 14] width 16 height 8
click at [396, 11] on span "mute" at bounding box center [397, 14] width 16 height 8
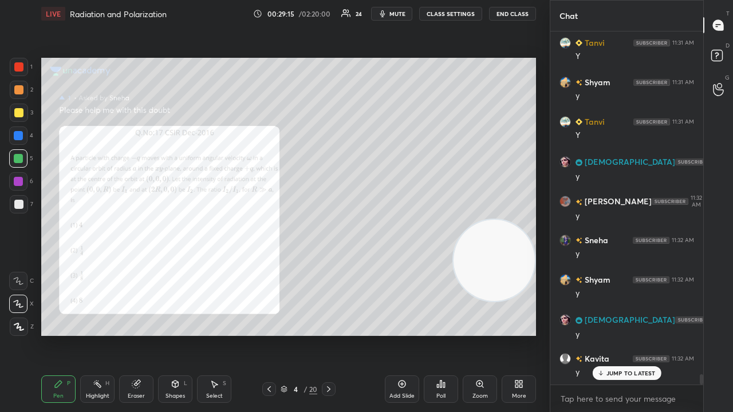
click at [607, 334] on p "JUMP TO LATEST" at bounding box center [630, 373] width 49 height 7
click at [394, 18] on button "mute" at bounding box center [391, 14] width 41 height 14
click at [395, 16] on span "unmute" at bounding box center [396, 14] width 25 height 8
click at [330, 334] on icon at bounding box center [328, 389] width 9 height 9
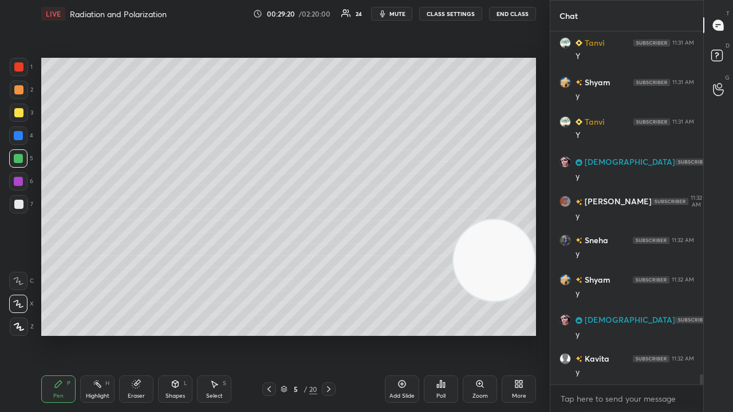
scroll to position [11646, 0]
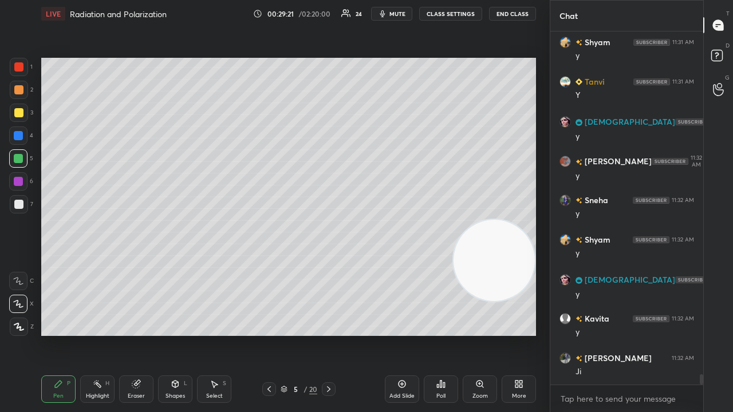
click at [329, 334] on icon at bounding box center [328, 389] width 9 height 9
click at [328, 334] on icon at bounding box center [328, 389] width 9 height 9
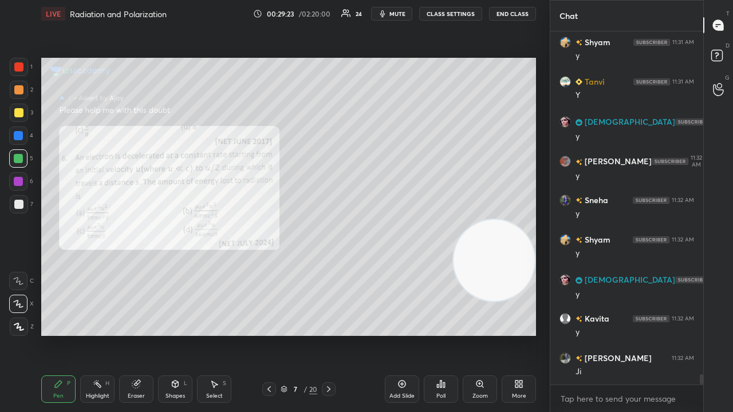
click at [403, 18] on button "mute" at bounding box center [391, 14] width 41 height 14
drag, startPoint x: 401, startPoint y: 18, endPoint x: 410, endPoint y: 15, distance: 9.1
click at [402, 18] on button "unmute" at bounding box center [391, 14] width 41 height 14
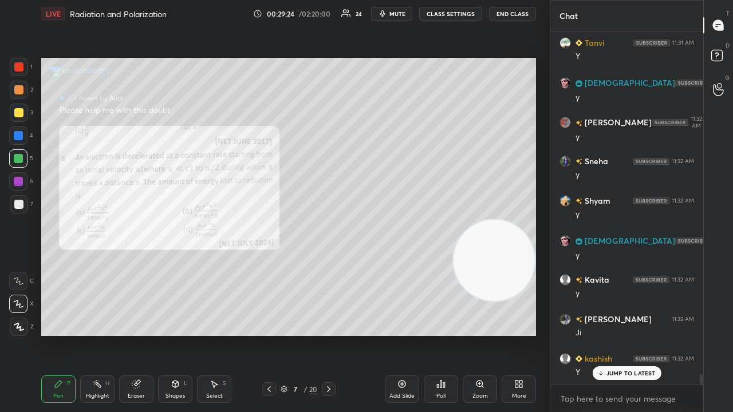
scroll to position [11725, 0]
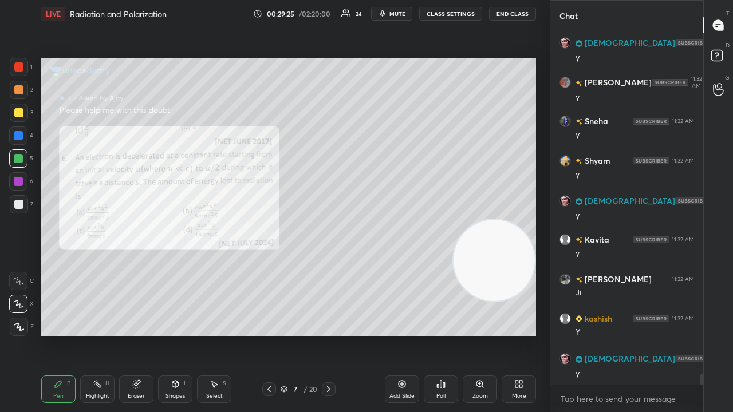
drag, startPoint x: 615, startPoint y: 412, endPoint x: 613, endPoint y: 404, distance: 8.0
click at [616, 334] on div "x" at bounding box center [626, 398] width 153 height 27
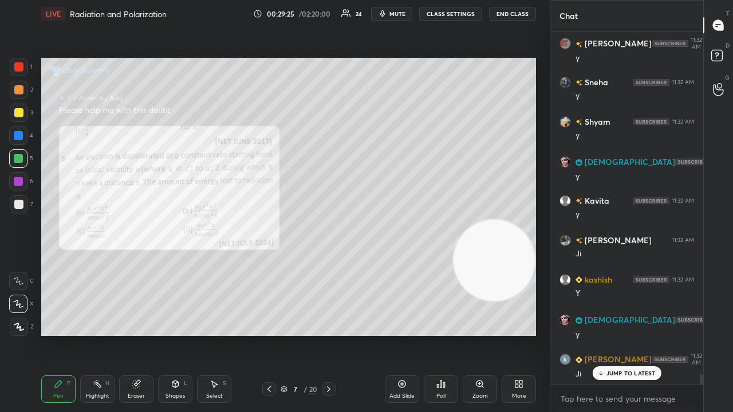
click at [385, 14] on icon "button" at bounding box center [382, 13] width 5 height 7
click at [388, 15] on span "unmute" at bounding box center [396, 14] width 25 height 8
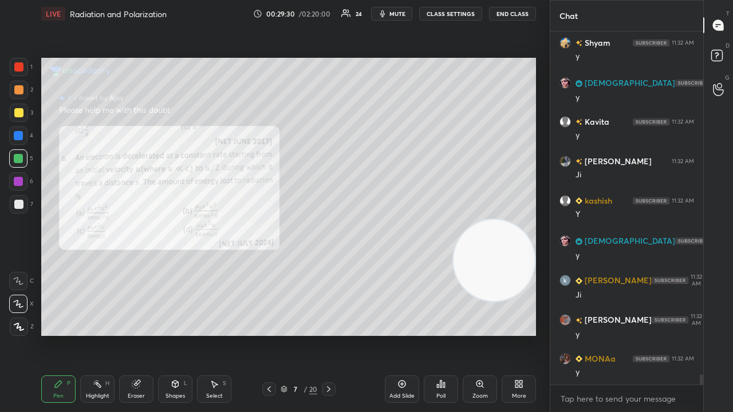
scroll to position [11883, 0]
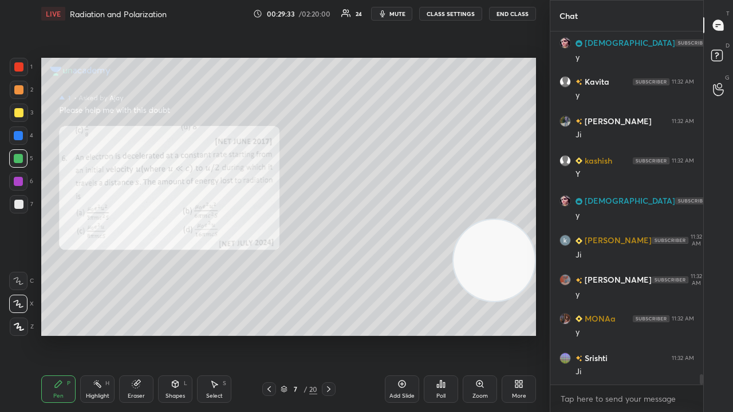
click at [479, 334] on icon at bounding box center [479, 383] width 0 height 2
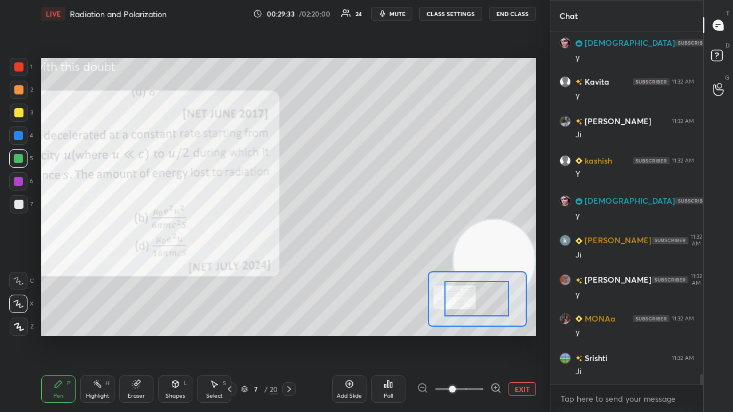
drag, startPoint x: 483, startPoint y: 302, endPoint x: 452, endPoint y: 302, distance: 30.4
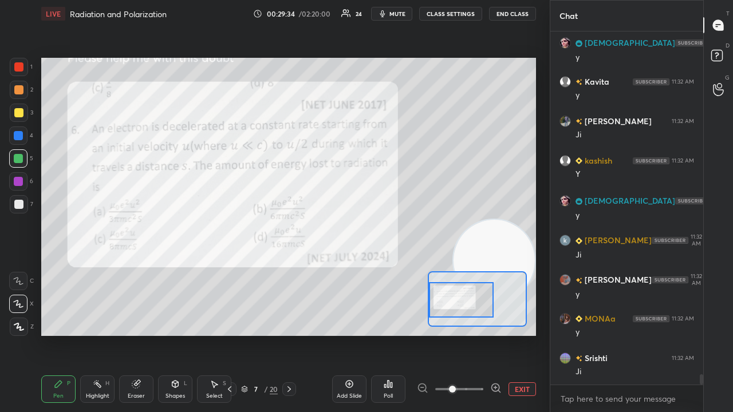
drag, startPoint x: 436, startPoint y: 303, endPoint x: 428, endPoint y: 305, distance: 7.5
click at [429, 305] on div at bounding box center [461, 299] width 65 height 35
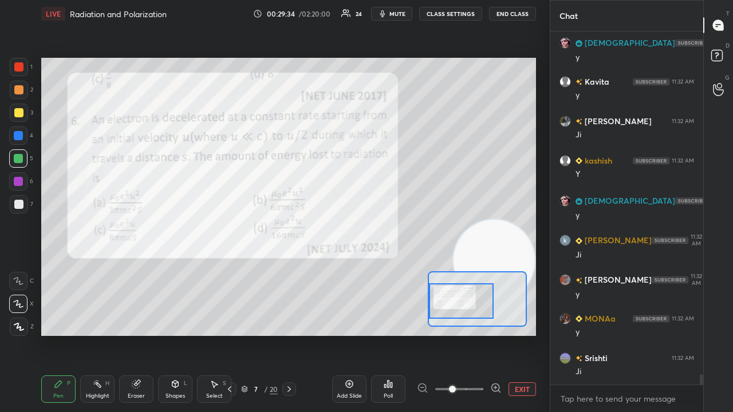
scroll to position [11922, 0]
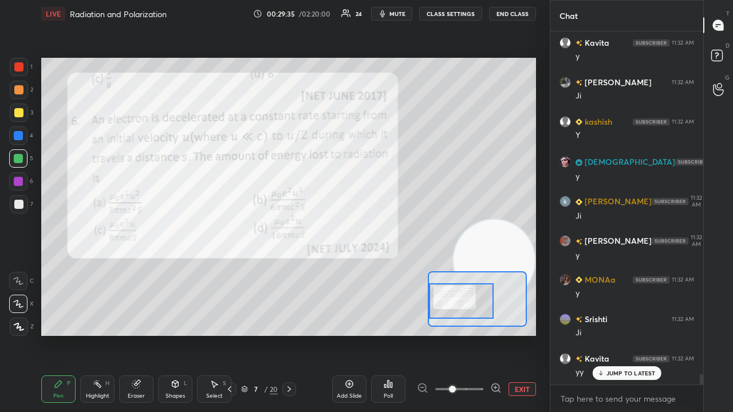
click at [394, 15] on span "mute" at bounding box center [397, 14] width 16 height 8
click at [392, 15] on span "mute" at bounding box center [397, 14] width 16 height 8
click at [610, 334] on p "JUMP TO LATEST" at bounding box center [630, 373] width 49 height 7
click at [401, 15] on span "mute" at bounding box center [397, 14] width 16 height 8
click at [402, 14] on span "unmute" at bounding box center [396, 14] width 25 height 8
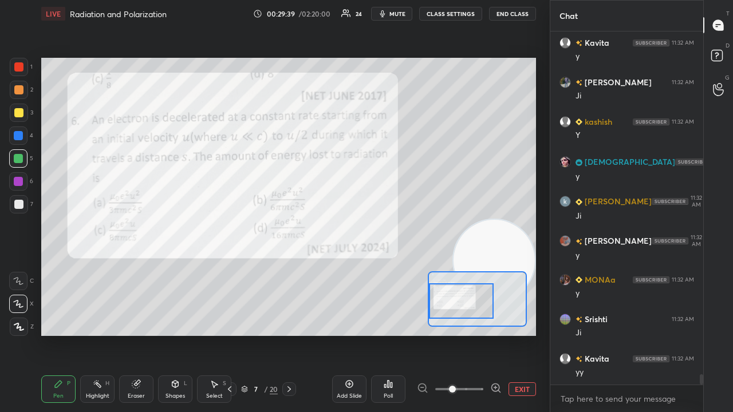
drag, startPoint x: 15, startPoint y: 111, endPoint x: 24, endPoint y: 84, distance: 29.0
click at [15, 113] on div at bounding box center [18, 112] width 9 height 9
click at [25, 73] on div at bounding box center [19, 67] width 18 height 18
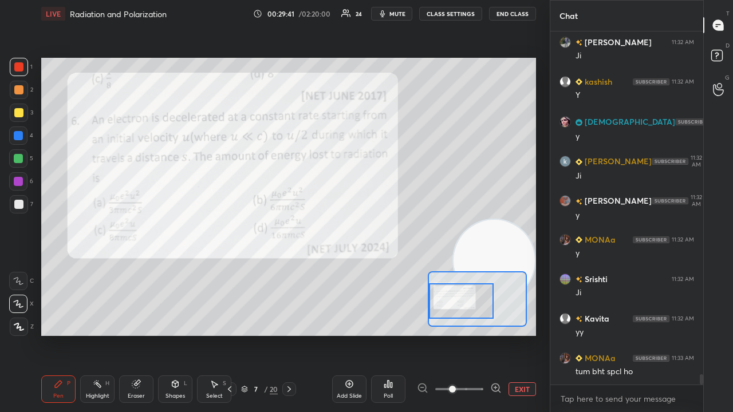
scroll to position [12001, 0]
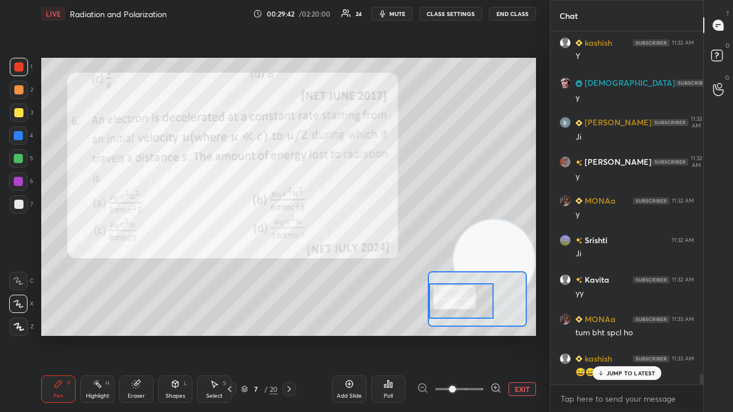
click at [633, 334] on div "x" at bounding box center [626, 398] width 153 height 27
drag, startPoint x: 624, startPoint y: 376, endPoint x: 620, endPoint y: 412, distance: 35.7
click at [624, 334] on div "JUMP TO LATEST" at bounding box center [626, 373] width 69 height 14
click at [616, 334] on div "x" at bounding box center [626, 398] width 153 height 27
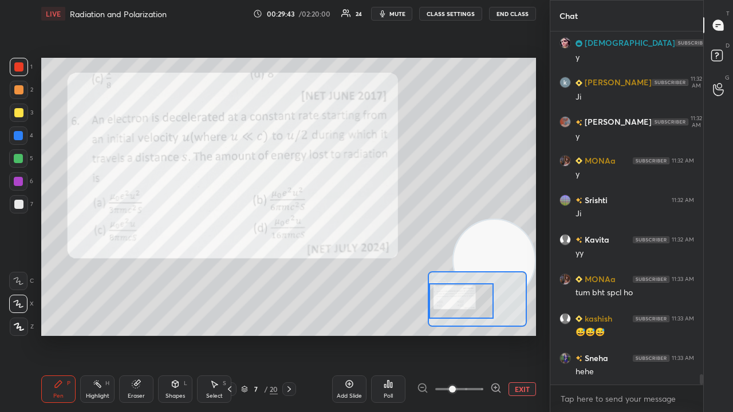
click at [399, 10] on button "mute" at bounding box center [391, 14] width 41 height 14
click at [401, 11] on span "unmute" at bounding box center [396, 14] width 25 height 8
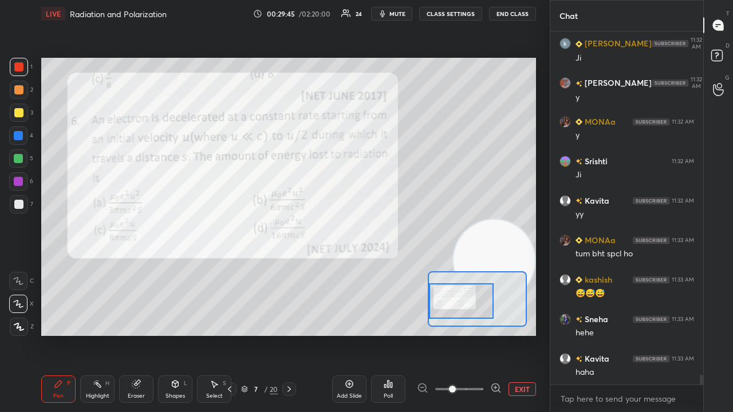
scroll to position [12120, 0]
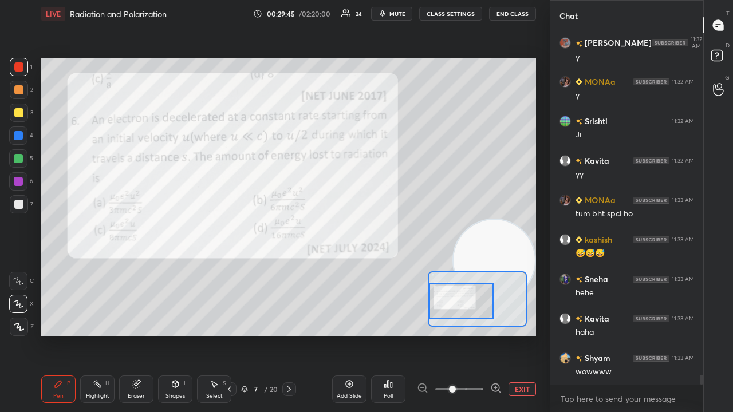
click at [18, 188] on div at bounding box center [18, 181] width 18 height 18
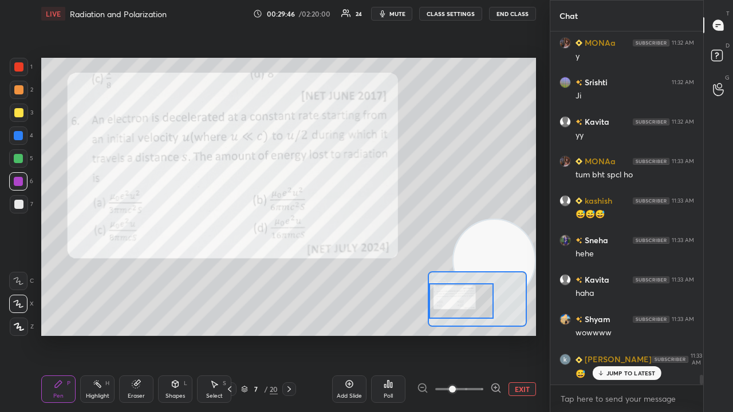
click at [387, 11] on icon "button" at bounding box center [382, 13] width 9 height 9
click at [389, 11] on span "mute" at bounding box center [397, 14] width 16 height 8
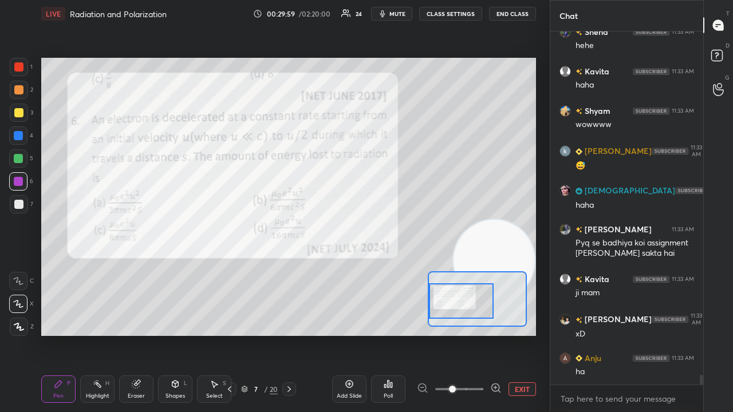
scroll to position [12406, 0]
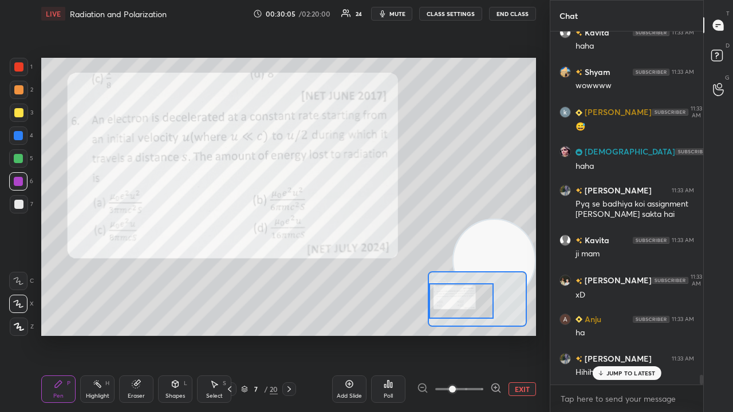
click at [396, 11] on span "mute" at bounding box center [397, 14] width 16 height 8
click at [397, 11] on span "unmute" at bounding box center [396, 14] width 25 height 8
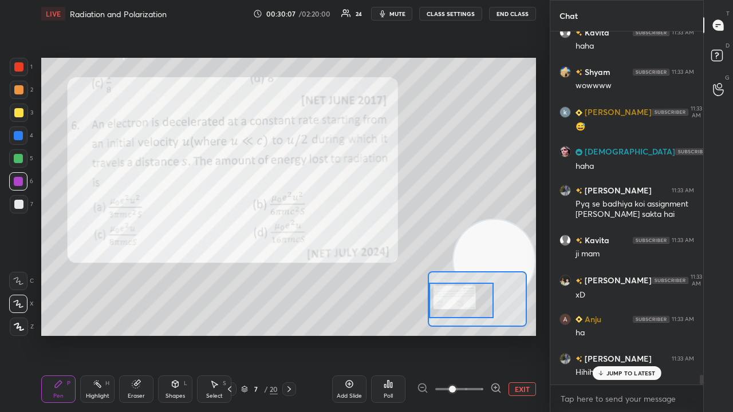
click at [458, 300] on div at bounding box center [461, 300] width 65 height 35
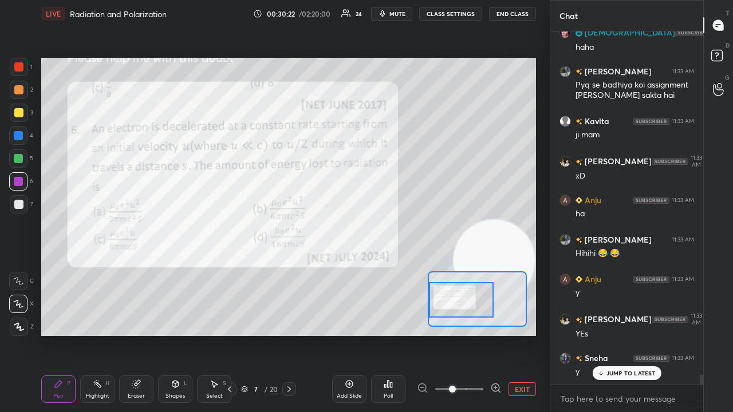
scroll to position [12564, 0]
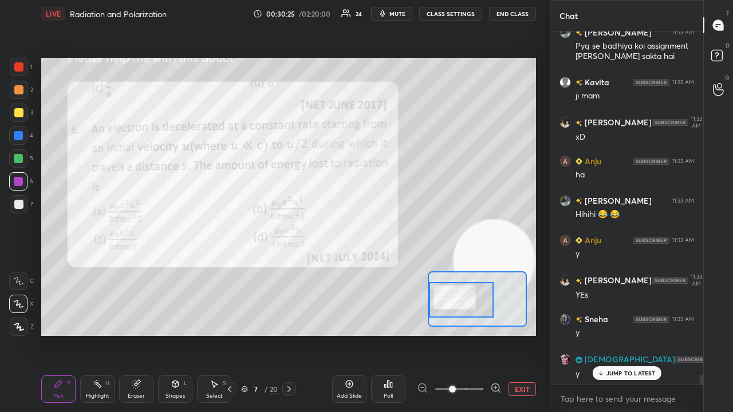
click at [405, 14] on span "mute" at bounding box center [397, 14] width 16 height 8
click at [402, 14] on span "unmute" at bounding box center [396, 14] width 25 height 8
click at [137, 334] on div "Eraser" at bounding box center [136, 389] width 34 height 27
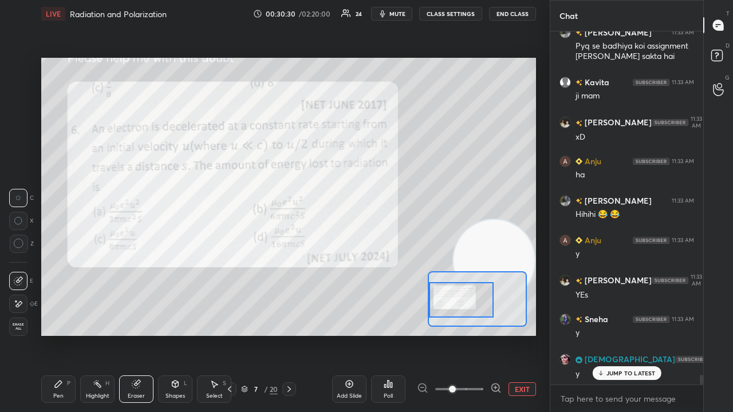
click at [57, 334] on div "Pen P Highlight H Eraser Shapes L Select S 7 / 20 Add Slide Poll EXIT" at bounding box center [288, 389] width 495 height 46
click at [58, 334] on div "Pen" at bounding box center [58, 396] width 10 height 6
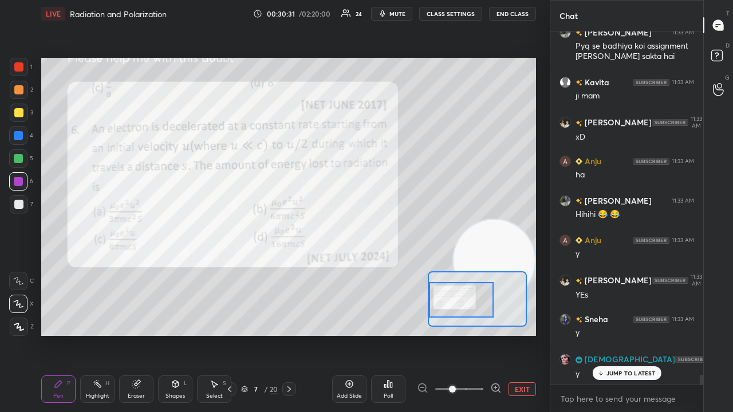
click at [136, 334] on icon at bounding box center [135, 384] width 7 height 7
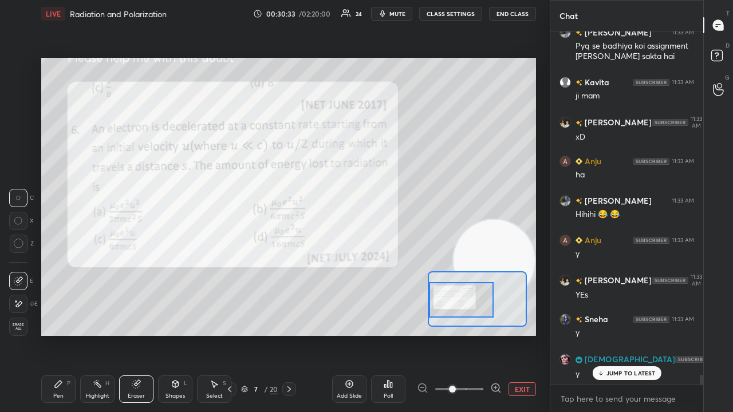
click at [27, 334] on div "1 2 3 4 5 6 7 C X Z C X Z E E Erase all H H LIVE Radiation and Polarization 00:…" at bounding box center [270, 206] width 540 height 412
drag, startPoint x: 61, startPoint y: 390, endPoint x: 65, endPoint y: 385, distance: 6.9
click at [61, 334] on div "Pen P" at bounding box center [58, 389] width 34 height 27
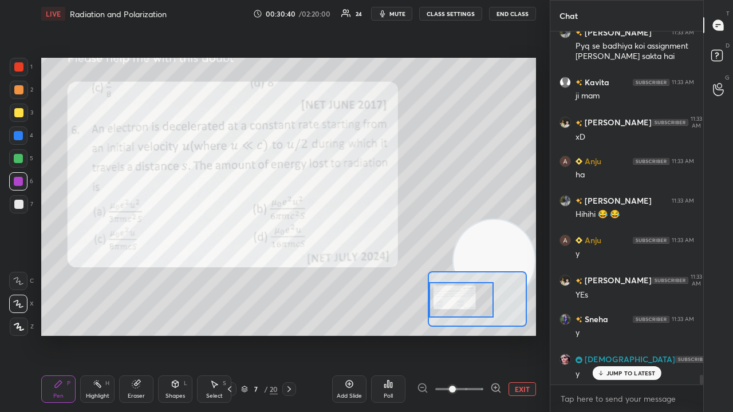
scroll to position [12604, 0]
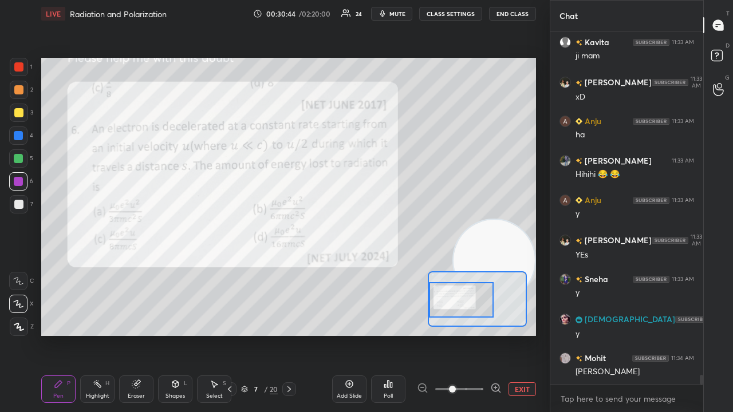
click at [397, 16] on span "mute" at bounding box center [397, 14] width 16 height 8
click at [396, 16] on span "unmute" at bounding box center [396, 14] width 25 height 8
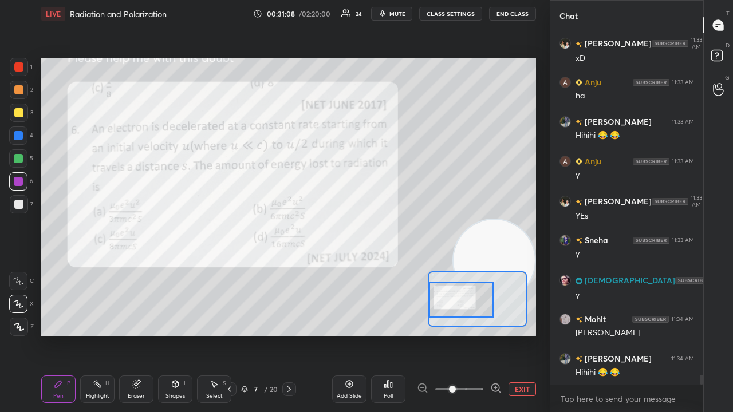
scroll to position [12683, 0]
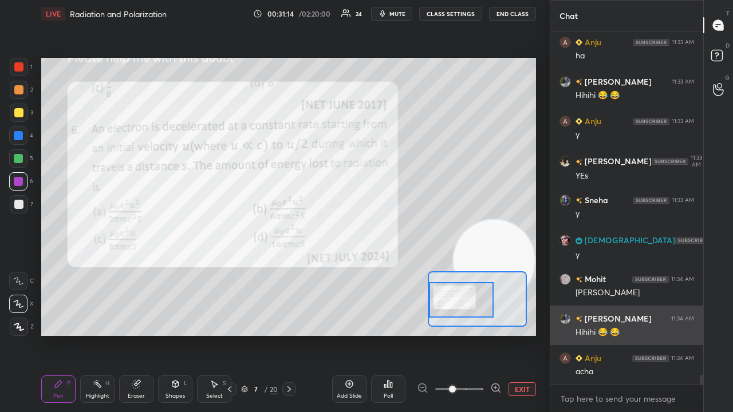
click at [565, 319] on img "grid" at bounding box center [564, 318] width 11 height 11
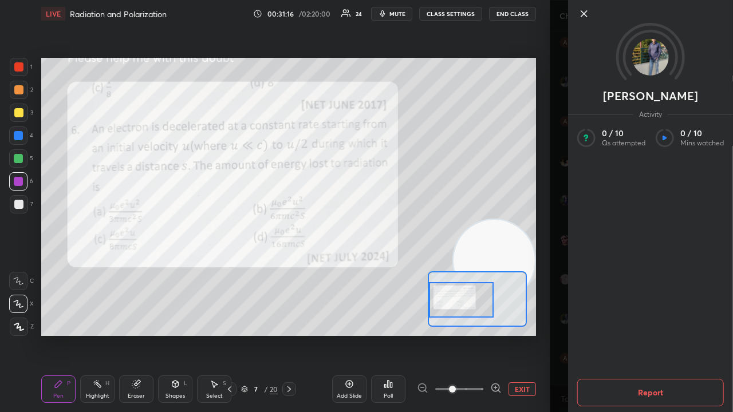
click at [584, 16] on icon at bounding box center [584, 14] width 14 height 14
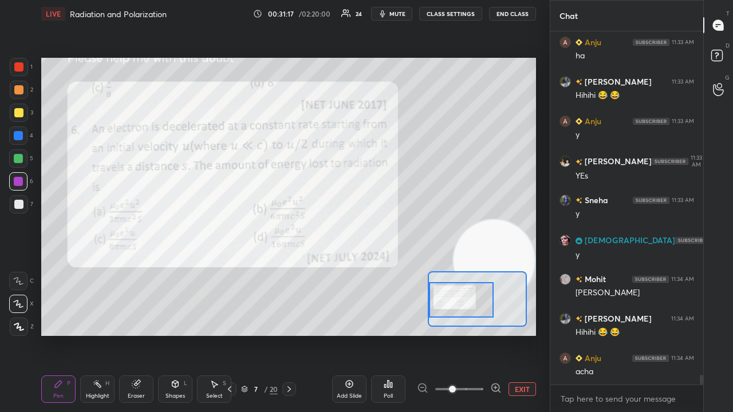
click at [401, 13] on span "mute" at bounding box center [397, 14] width 16 height 8
click at [401, 14] on span "mute" at bounding box center [397, 14] width 16 height 8
click at [18, 206] on div at bounding box center [18, 204] width 9 height 9
click at [393, 18] on button "mute" at bounding box center [391, 14] width 41 height 14
click at [392, 17] on button "unmute" at bounding box center [391, 14] width 41 height 14
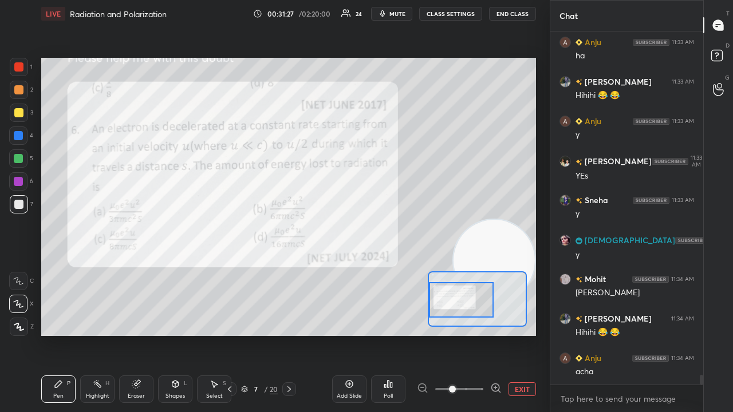
click at [21, 72] on div at bounding box center [19, 67] width 18 height 18
click at [405, 13] on span "mute" at bounding box center [397, 14] width 16 height 8
click at [404, 15] on span "unmute" at bounding box center [396, 14] width 25 height 8
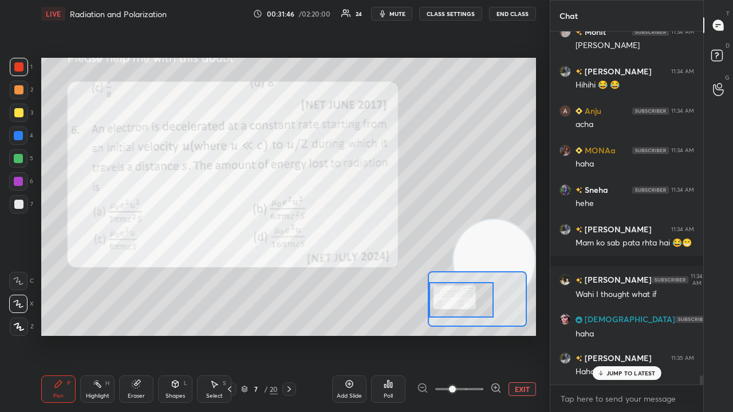
scroll to position [12980, 0]
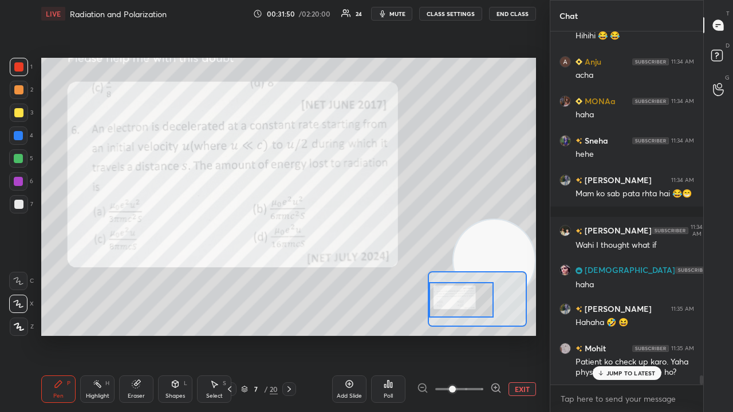
drag, startPoint x: 644, startPoint y: 374, endPoint x: 655, endPoint y: 409, distance: 37.1
click at [644, 334] on p "JUMP TO LATEST" at bounding box center [630, 373] width 49 height 7
click at [409, 9] on button "mute" at bounding box center [391, 14] width 41 height 14
click at [406, 11] on span "unmute" at bounding box center [396, 14] width 25 height 8
click at [397, 10] on button "mute" at bounding box center [391, 14] width 41 height 14
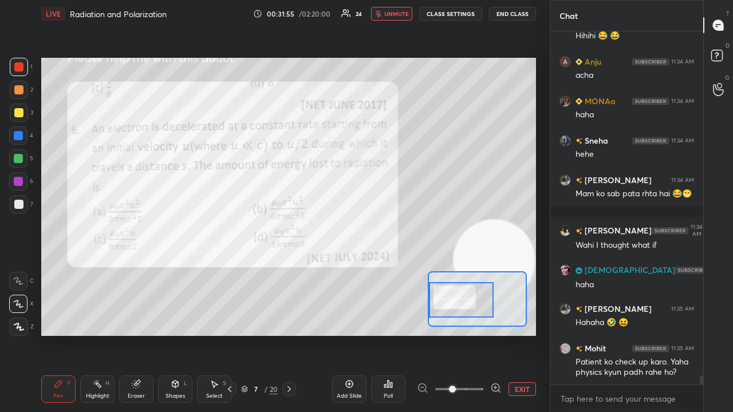
click at [397, 14] on span "unmute" at bounding box center [396, 14] width 25 height 8
click at [395, 13] on span "mute" at bounding box center [397, 14] width 16 height 8
click at [394, 14] on span "unmute" at bounding box center [396, 14] width 25 height 8
click at [397, 16] on span "mute" at bounding box center [397, 14] width 16 height 8
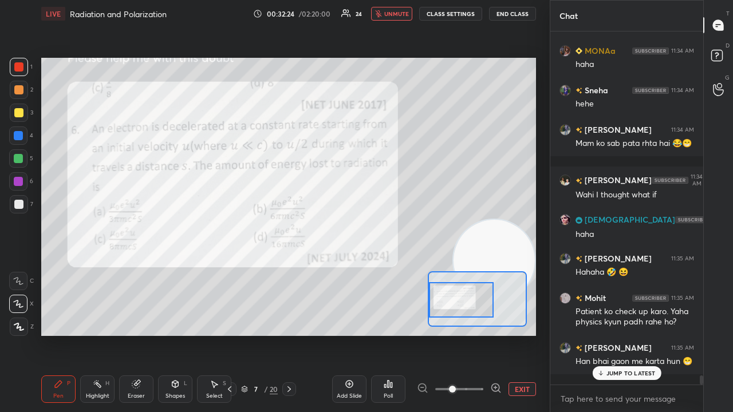
scroll to position [13079, 0]
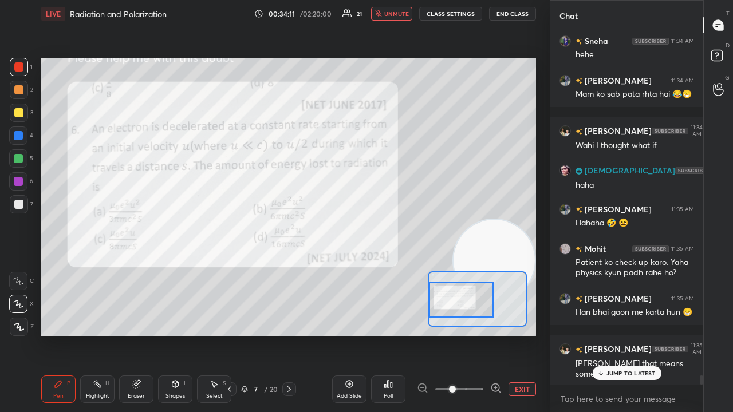
drag, startPoint x: 636, startPoint y: 374, endPoint x: 620, endPoint y: 389, distance: 22.3
click at [636, 334] on p "JUMP TO LATEST" at bounding box center [630, 373] width 49 height 7
click at [398, 15] on span "unmute" at bounding box center [396, 14] width 25 height 8
click at [395, 14] on span "mute" at bounding box center [397, 14] width 16 height 8
click at [397, 13] on span "unmute" at bounding box center [396, 14] width 25 height 8
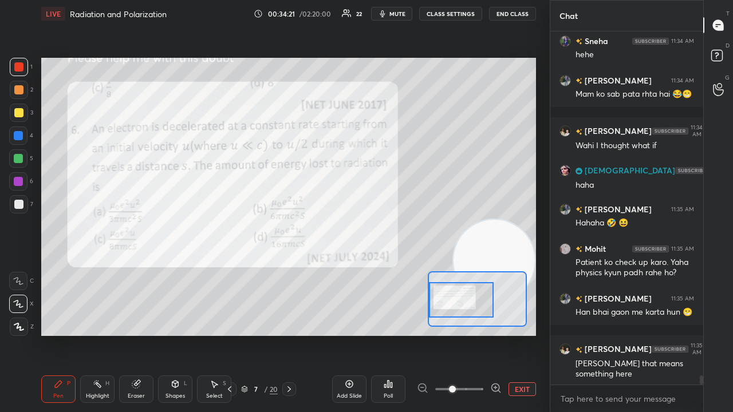
click at [400, 14] on span "mute" at bounding box center [397, 14] width 16 height 8
drag, startPoint x: 400, startPoint y: 12, endPoint x: 404, endPoint y: 3, distance: 9.5
click at [400, 11] on span "unmute" at bounding box center [396, 14] width 25 height 8
click at [387, 13] on icon "button" at bounding box center [382, 13] width 9 height 9
click at [389, 13] on span "unmute" at bounding box center [396, 14] width 25 height 8
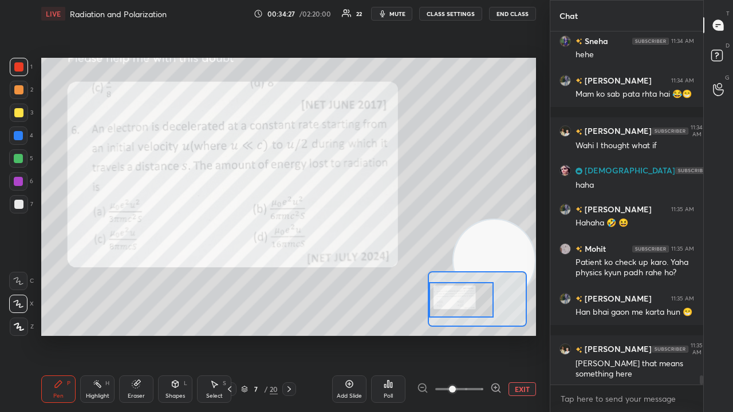
click at [396, 12] on span "mute" at bounding box center [397, 14] width 16 height 8
click at [398, 11] on span "unmute" at bounding box center [396, 14] width 25 height 8
click at [402, 15] on span "mute" at bounding box center [397, 14] width 16 height 8
click at [398, 16] on span "unmute" at bounding box center [396, 14] width 25 height 8
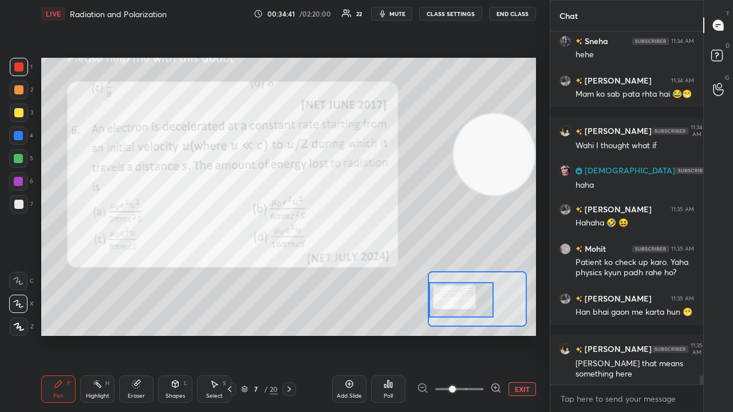
drag, startPoint x: 491, startPoint y: 223, endPoint x: 500, endPoint y: 127, distance: 97.2
click at [505, 139] on video at bounding box center [493, 154] width 81 height 81
click at [408, 18] on button "mute" at bounding box center [391, 14] width 41 height 14
click at [408, 17] on span "unmute" at bounding box center [396, 14] width 25 height 8
click at [21, 105] on div at bounding box center [19, 113] width 18 height 18
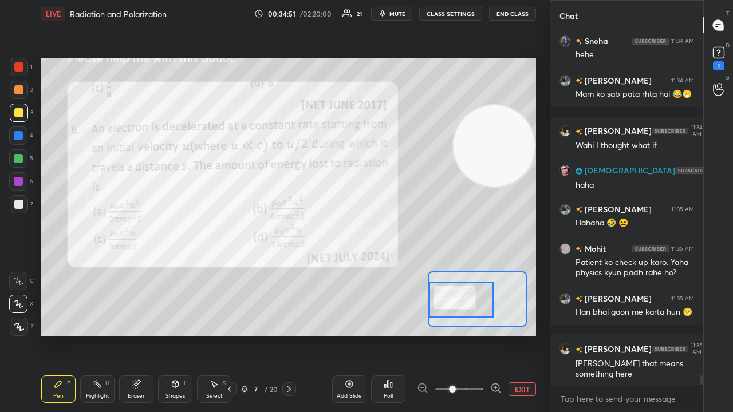
scroll to position [13129, 0]
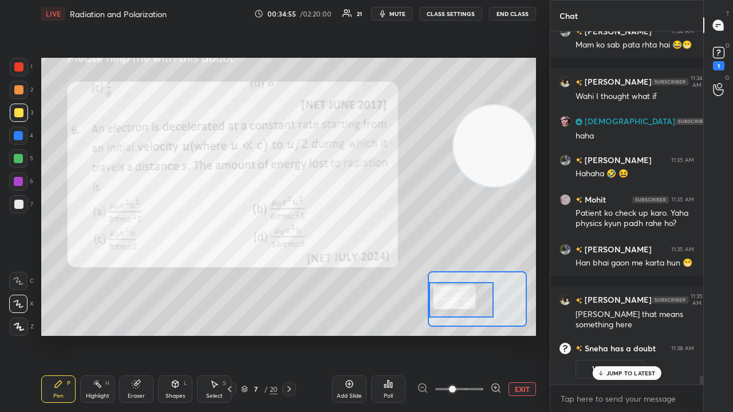
drag, startPoint x: 634, startPoint y: 376, endPoint x: 628, endPoint y: 380, distance: 7.5
click at [633, 334] on div "JUMP TO LATEST" at bounding box center [626, 373] width 69 height 14
click at [725, 64] on div "1" at bounding box center [718, 57] width 17 height 26
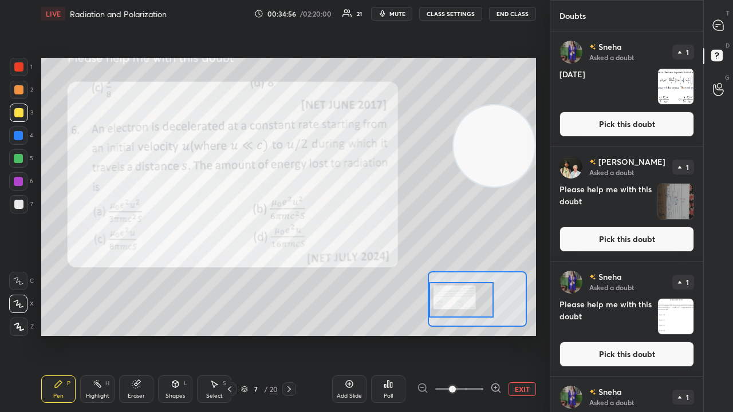
click at [667, 118] on button "Pick this doubt" at bounding box center [626, 124] width 135 height 25
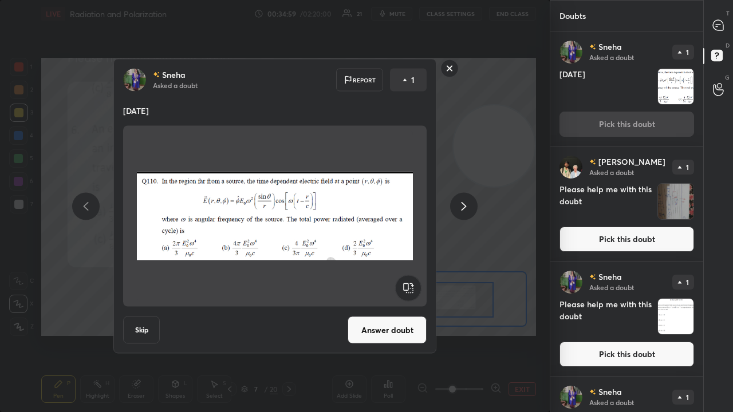
click at [464, 207] on icon at bounding box center [463, 206] width 5 height 9
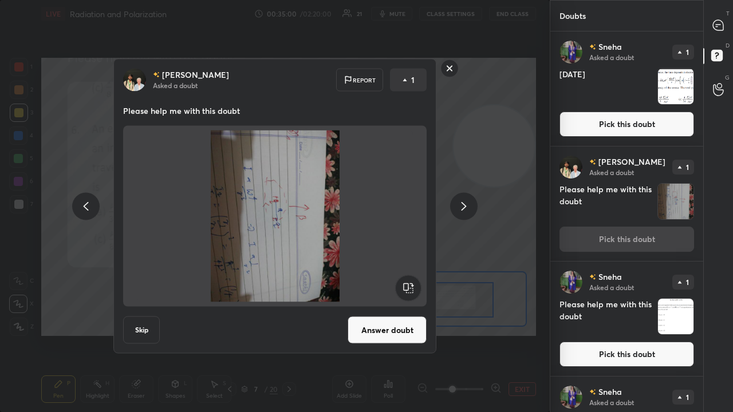
click at [463, 210] on icon at bounding box center [463, 206] width 5 height 9
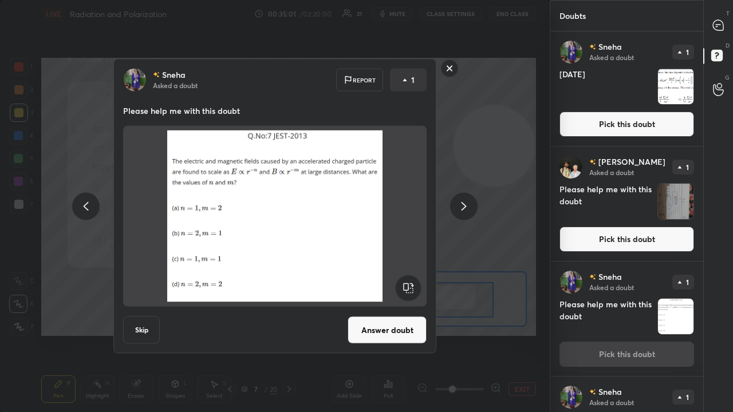
click at [455, 63] on rect at bounding box center [450, 69] width 18 height 18
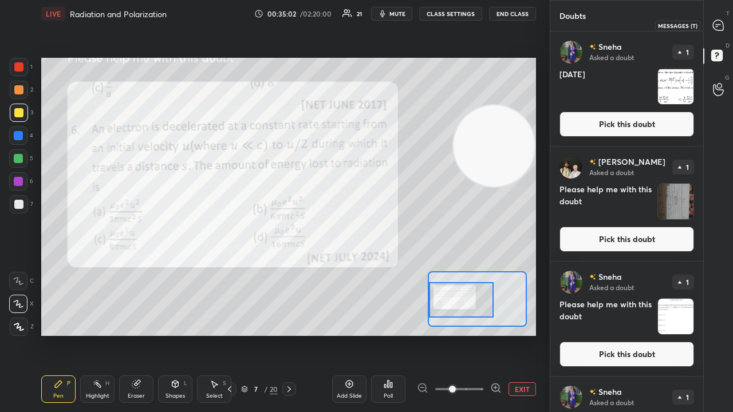
click at [718, 25] on icon at bounding box center [718, 25] width 10 height 10
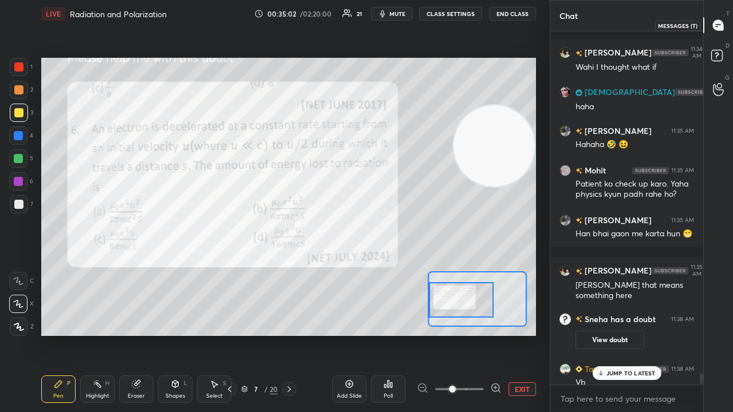
scroll to position [350, 149]
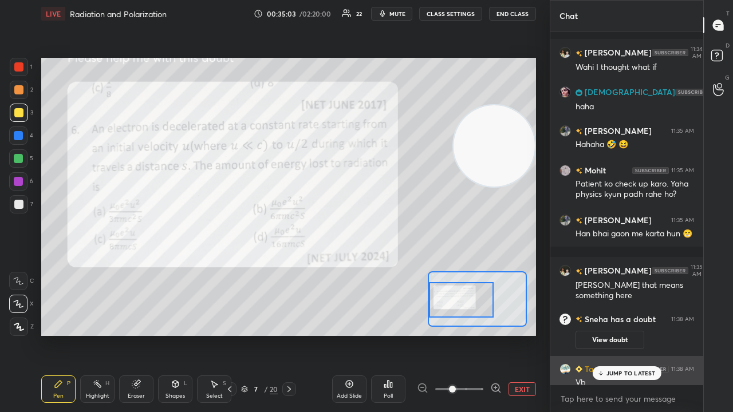
click at [602, 334] on div "Vb" at bounding box center [634, 382] width 119 height 11
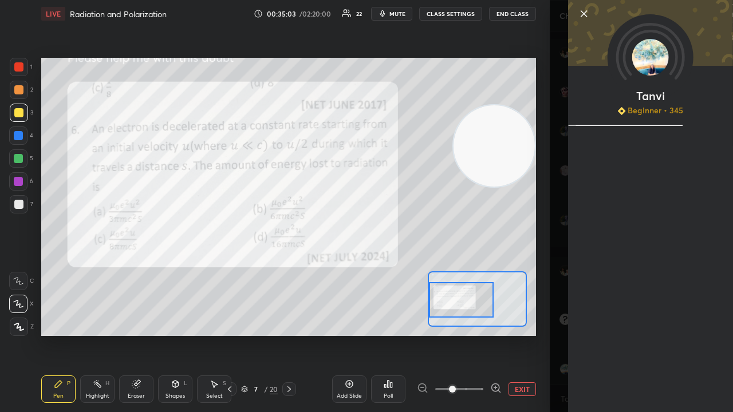
click at [608, 334] on div "[PERSON_NAME] Beginner • 345" at bounding box center [641, 206] width 183 height 412
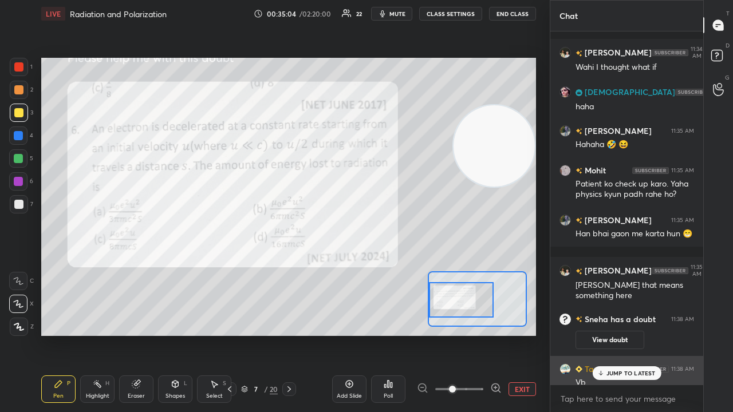
click at [609, 334] on div "JUMP TO LATEST" at bounding box center [626, 373] width 69 height 14
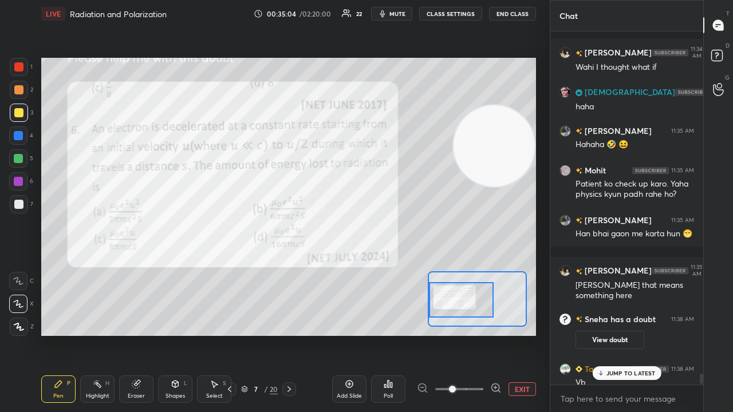
scroll to position [11622, 0]
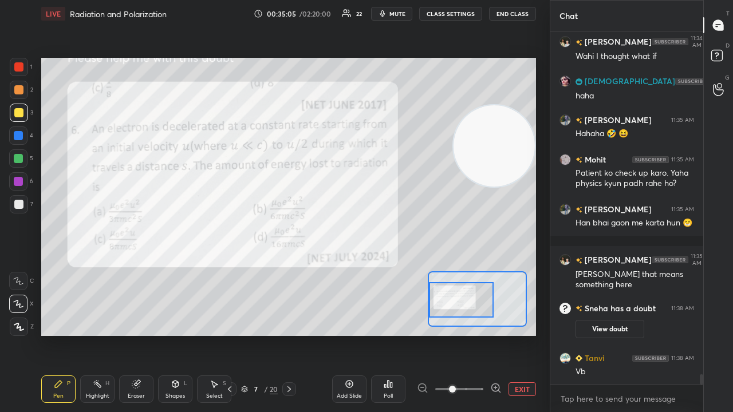
click at [385, 10] on icon "button" at bounding box center [382, 13] width 5 height 7
click at [400, 15] on span "unmute" at bounding box center [396, 14] width 25 height 8
click at [401, 13] on span "mute" at bounding box center [397, 14] width 16 height 8
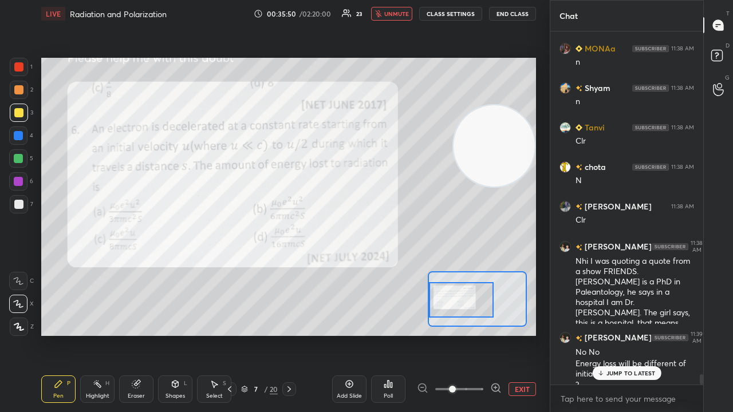
scroll to position [12061, 0]
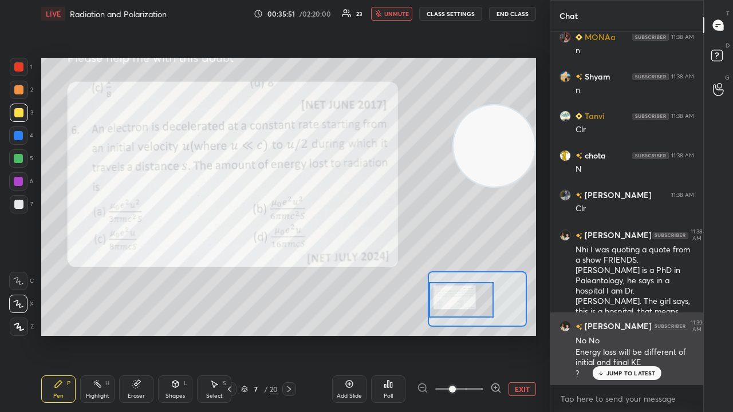
drag, startPoint x: 614, startPoint y: 371, endPoint x: 608, endPoint y: 372, distance: 6.3
click at [615, 334] on p "JUMP TO LATEST" at bounding box center [630, 373] width 49 height 7
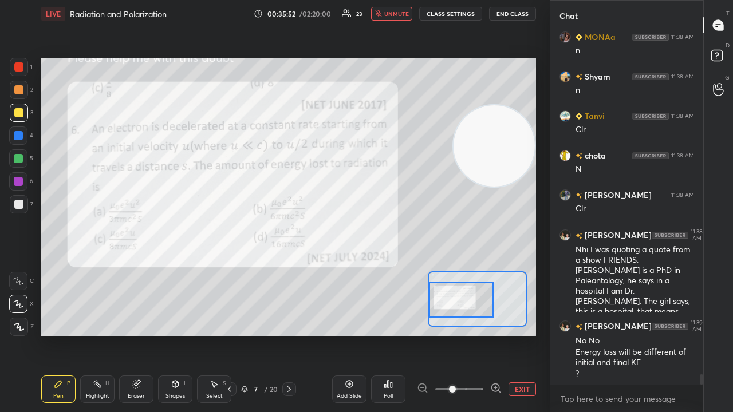
click at [388, 18] on button "unmute" at bounding box center [391, 14] width 41 height 14
click at [402, 17] on span "mute" at bounding box center [397, 14] width 16 height 8
click at [403, 15] on span "unmute" at bounding box center [396, 14] width 25 height 8
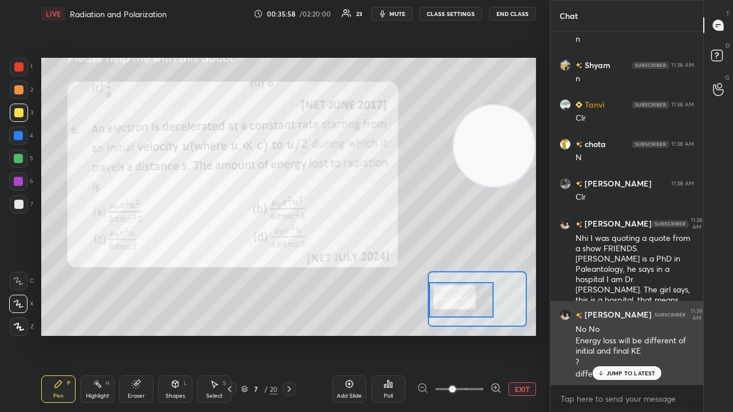
drag, startPoint x: 627, startPoint y: 374, endPoint x: 627, endPoint y: 381, distance: 6.9
click at [627, 334] on div "JUMP TO LATEST" at bounding box center [626, 373] width 69 height 14
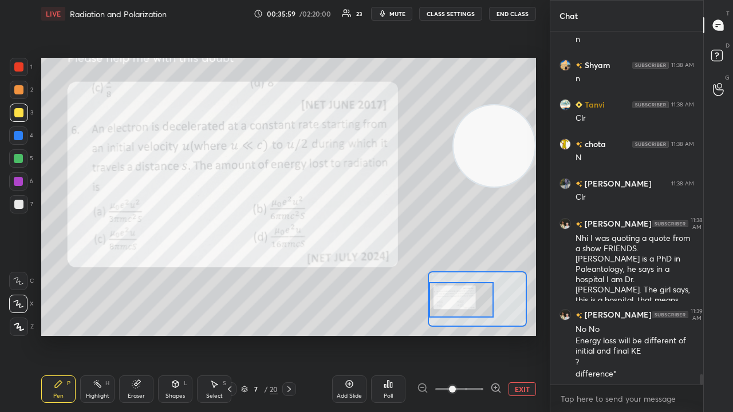
click at [403, 13] on span "mute" at bounding box center [397, 14] width 16 height 8
click at [403, 14] on span "unmute" at bounding box center [396, 14] width 25 height 8
click at [404, 11] on span "mute" at bounding box center [397, 14] width 16 height 8
click at [401, 14] on span "unmute" at bounding box center [396, 14] width 25 height 8
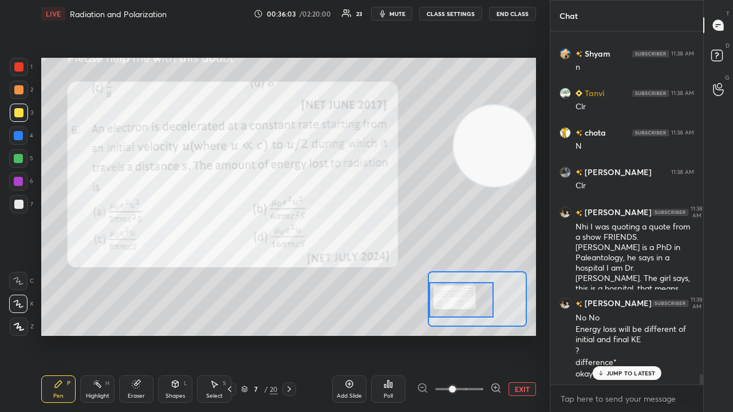
click at [398, 18] on button "mute" at bounding box center [391, 14] width 41 height 14
click at [398, 16] on span "unmute" at bounding box center [396, 14] width 25 height 8
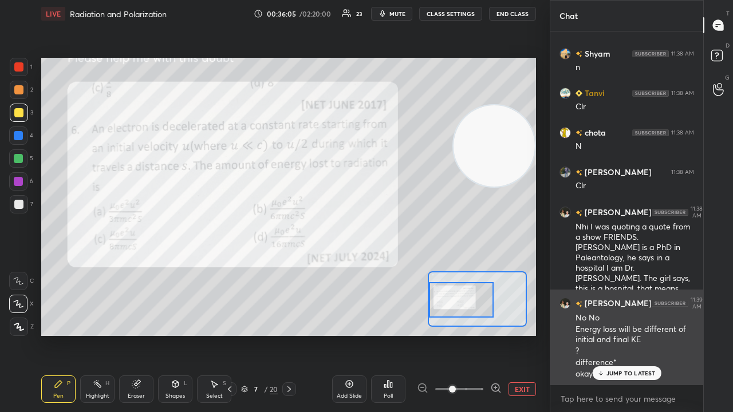
click at [620, 334] on p "JUMP TO LATEST" at bounding box center [630, 373] width 49 height 7
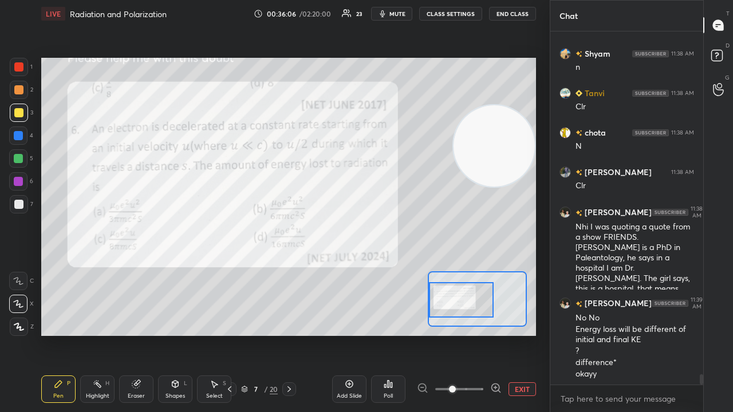
click at [395, 13] on span "mute" at bounding box center [397, 14] width 16 height 8
click at [398, 18] on button "unmute" at bounding box center [391, 14] width 41 height 14
click at [400, 8] on button "mute" at bounding box center [391, 14] width 41 height 14
click at [398, 9] on button "unmute" at bounding box center [391, 14] width 41 height 14
drag, startPoint x: 701, startPoint y: 379, endPoint x: 694, endPoint y: 409, distance: 31.2
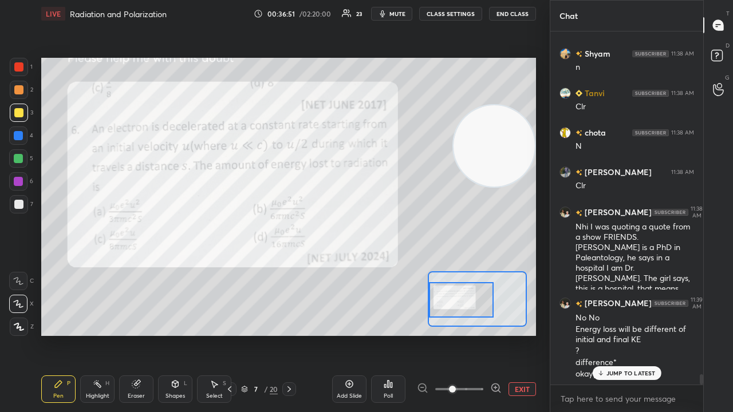
click at [696, 334] on div "[PERSON_NAME] 11:38 AM N [DEMOGRAPHIC_DATA] 11:38 AM n Shyam 11:38 AM n [PERSON…" at bounding box center [626, 221] width 153 height 381
click at [674, 334] on div "x" at bounding box center [626, 398] width 153 height 27
drag, startPoint x: 652, startPoint y: 374, endPoint x: 650, endPoint y: 388, distance: 13.2
click at [652, 334] on p "JUMP TO LATEST" at bounding box center [630, 373] width 49 height 7
drag, startPoint x: 646, startPoint y: 387, endPoint x: 654, endPoint y: 396, distance: 12.2
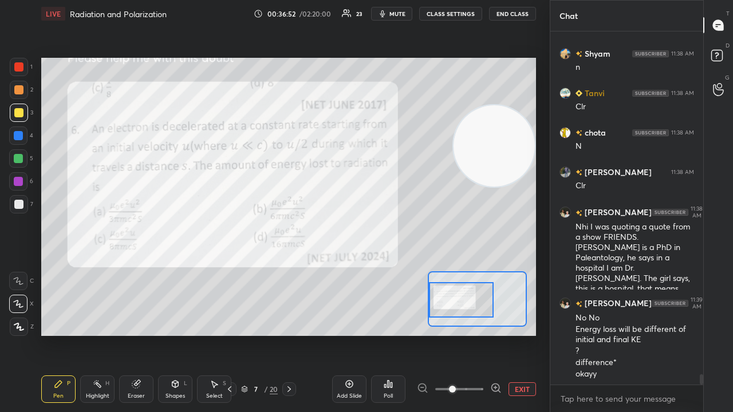
click at [645, 334] on div "x" at bounding box center [626, 398] width 153 height 27
click at [404, 13] on span "mute" at bounding box center [397, 14] width 16 height 8
click at [404, 13] on span "unmute" at bounding box center [396, 14] width 25 height 8
click at [605, 334] on div "x" at bounding box center [626, 398] width 153 height 27
drag, startPoint x: 700, startPoint y: 380, endPoint x: 698, endPoint y: 393, distance: 13.4
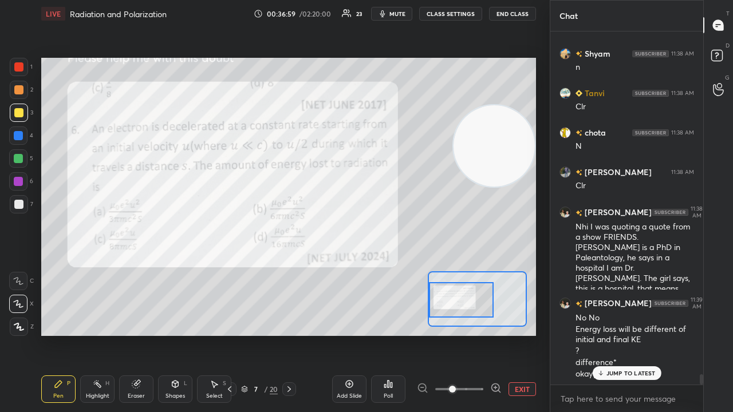
click at [698, 334] on div "[PERSON_NAME] 11:38 AM N [DEMOGRAPHIC_DATA] 11:38 AM n Shyam 11:38 AM n [PERSON…" at bounding box center [626, 221] width 153 height 381
click at [678, 334] on div "x" at bounding box center [626, 398] width 153 height 27
click at [637, 334] on div "JUMP TO LATEST" at bounding box center [626, 373] width 69 height 14
click at [403, 15] on span "mute" at bounding box center [397, 14] width 16 height 8
click at [403, 14] on span "unmute" at bounding box center [396, 14] width 25 height 8
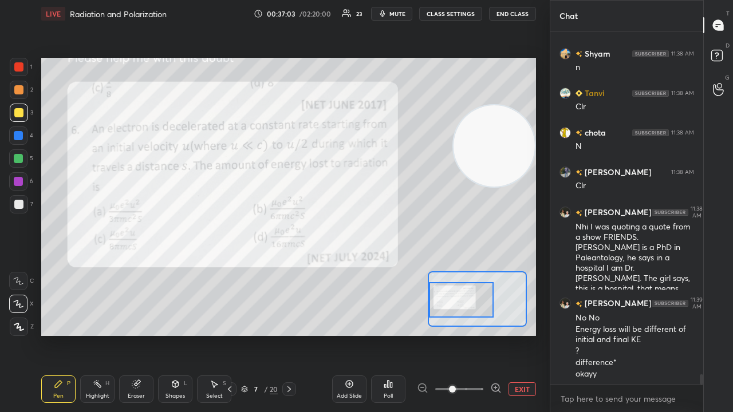
click at [614, 334] on div "x" at bounding box center [626, 398] width 153 height 27
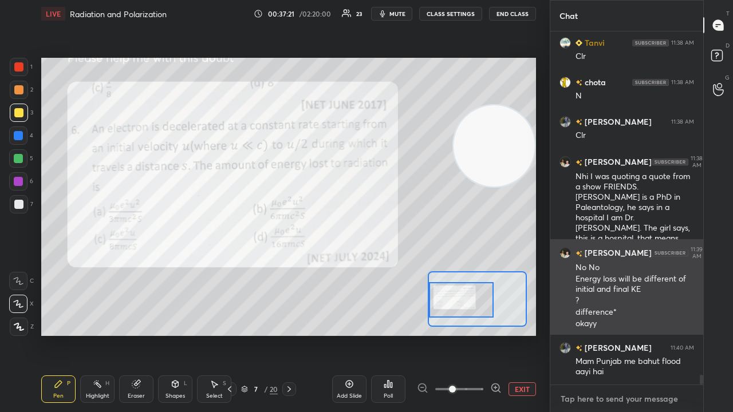
scroll to position [12174, 0]
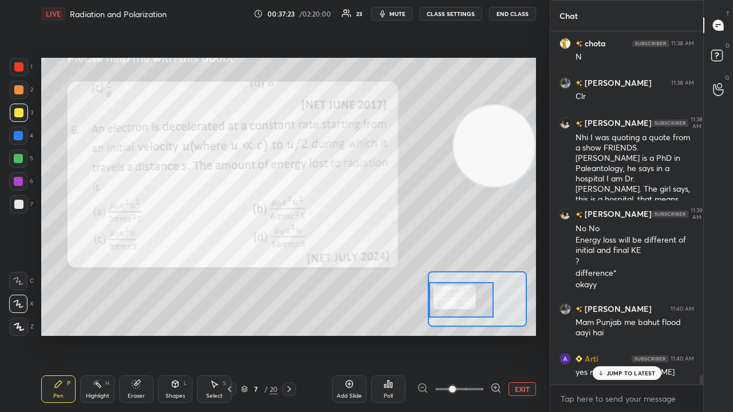
click at [603, 334] on icon at bounding box center [600, 373] width 7 height 7
click at [603, 334] on div "x" at bounding box center [626, 398] width 153 height 27
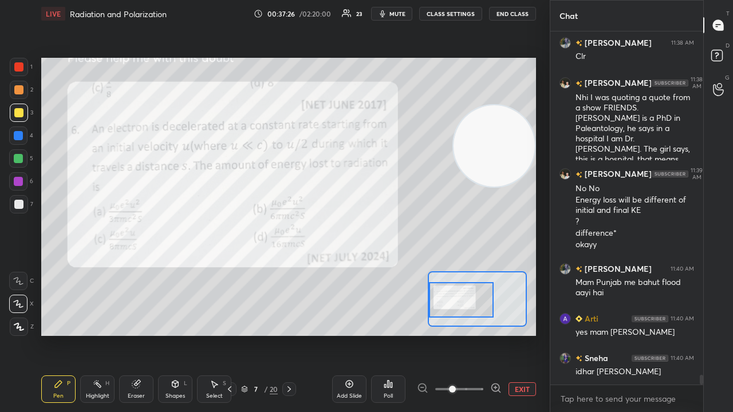
click at [387, 15] on icon "button" at bounding box center [382, 13] width 9 height 9
click at [389, 14] on span "unmute" at bounding box center [396, 14] width 25 height 8
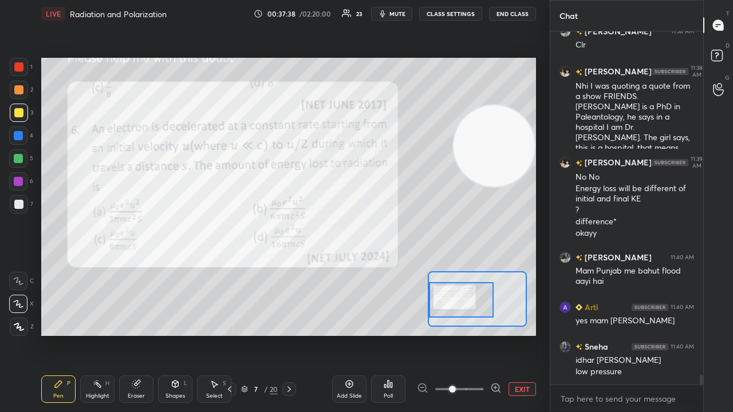
scroll to position [12285, 0]
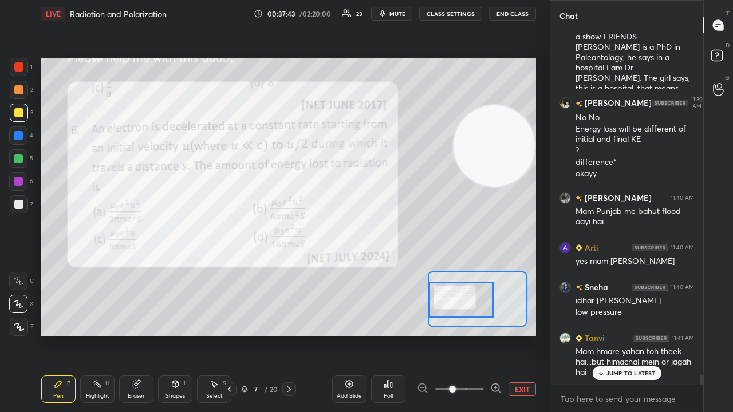
click at [651, 334] on div "[PERSON_NAME] 11:35 AM [PERSON_NAME] that means something here [PERSON_NAME] ha…" at bounding box center [626, 207] width 153 height 353
click at [645, 334] on p "JUMP TO LATEST" at bounding box center [630, 373] width 49 height 7
drag, startPoint x: 636, startPoint y: 399, endPoint x: 631, endPoint y: 411, distance: 13.1
click at [636, 334] on textarea at bounding box center [626, 399] width 135 height 18
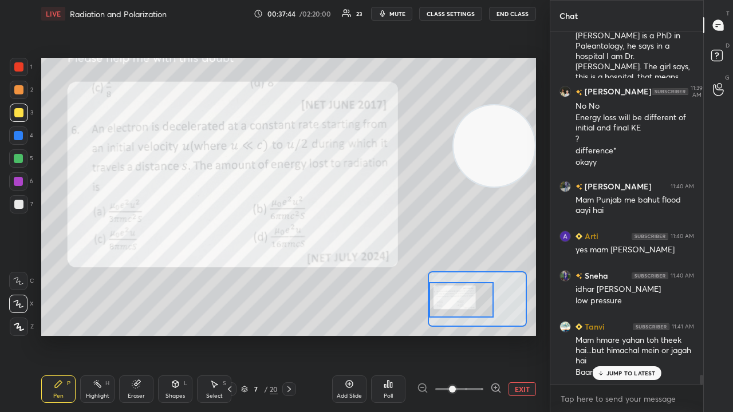
click at [395, 14] on span "mute" at bounding box center [397, 14] width 16 height 8
click at [396, 14] on span "unmute" at bounding box center [396, 14] width 25 height 8
drag, startPoint x: 609, startPoint y: 372, endPoint x: 610, endPoint y: 391, distance: 19.5
click at [609, 334] on p "JUMP TO LATEST" at bounding box center [630, 373] width 49 height 7
click at [402, 10] on span "mute" at bounding box center [397, 14] width 16 height 8
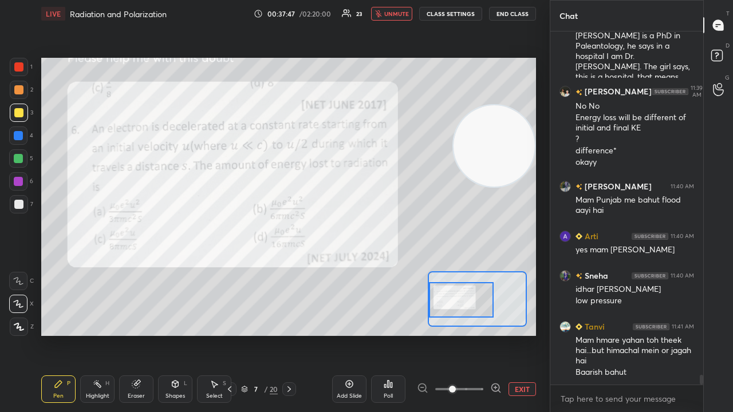
click at [402, 10] on span "unmute" at bounding box center [396, 14] width 25 height 8
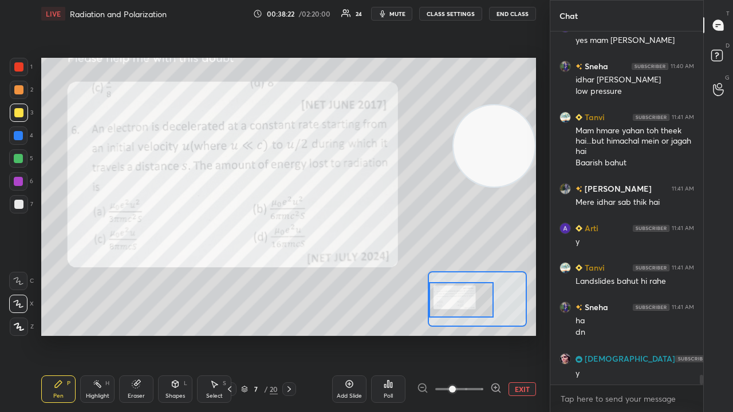
scroll to position [12545, 0]
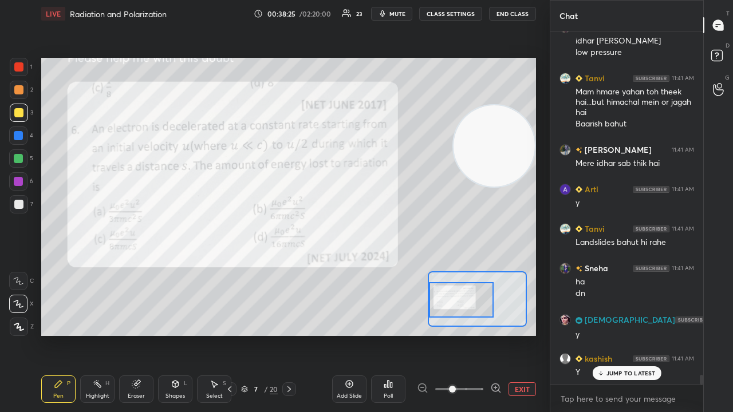
click at [400, 15] on span "mute" at bounding box center [397, 14] width 16 height 8
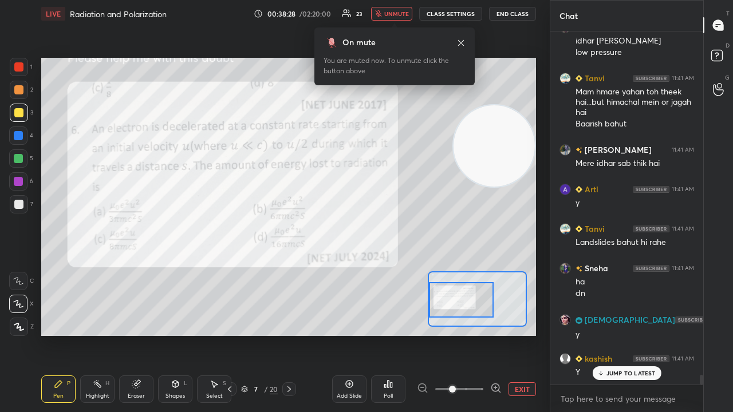
drag, startPoint x: 393, startPoint y: 16, endPoint x: 392, endPoint y: 9, distance: 7.5
click at [393, 15] on span "unmute" at bounding box center [396, 14] width 25 height 8
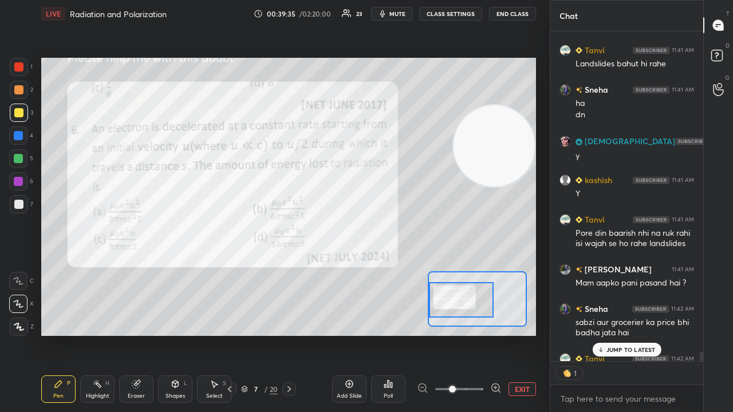
scroll to position [12723, 0]
click at [387, 15] on icon "button" at bounding box center [382, 13] width 9 height 9
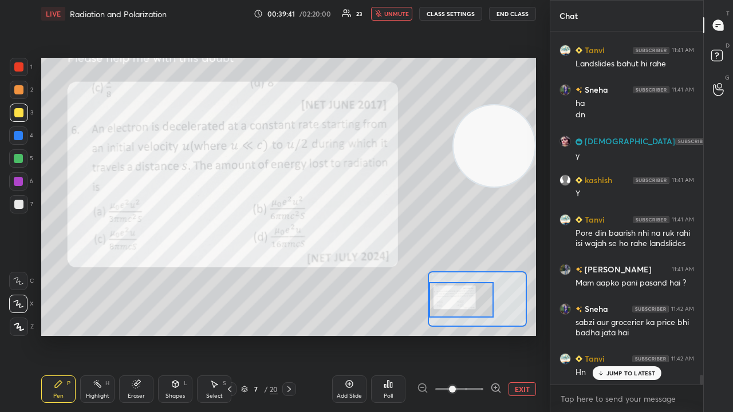
click at [389, 15] on span "unmute" at bounding box center [396, 14] width 25 height 8
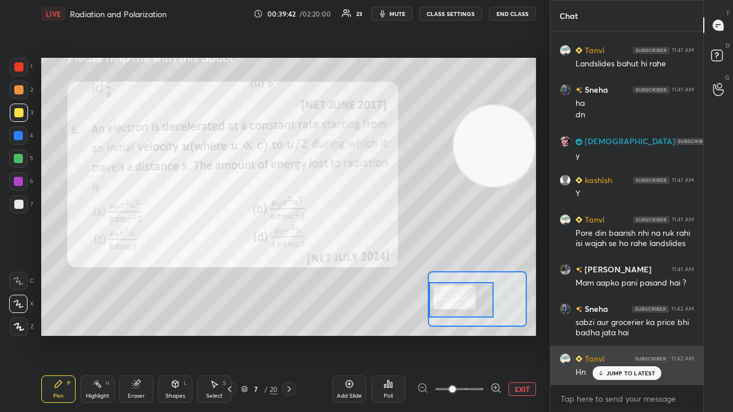
click at [653, 334] on p "JUMP TO LATEST" at bounding box center [630, 373] width 49 height 7
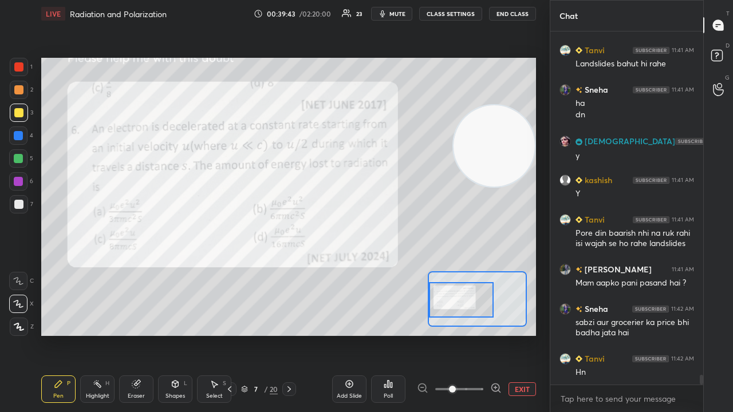
click at [387, 16] on icon "button" at bounding box center [382, 13] width 9 height 9
click at [389, 14] on span "mute" at bounding box center [397, 14] width 16 height 8
click at [403, 7] on button "mute" at bounding box center [391, 14] width 41 height 14
click at [403, 10] on button "unmute" at bounding box center [391, 14] width 41 height 14
click at [405, 13] on span "mute" at bounding box center [397, 14] width 16 height 8
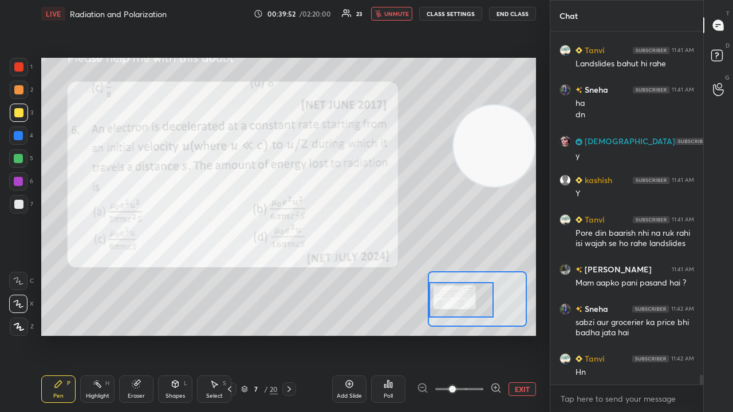
click at [407, 13] on span "unmute" at bounding box center [396, 14] width 25 height 8
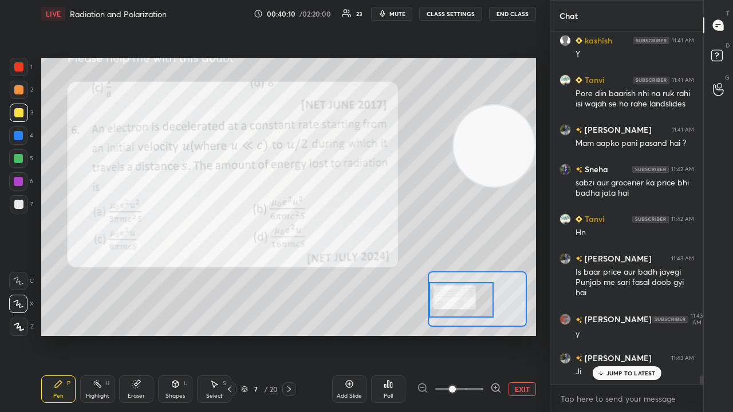
scroll to position [12902, 0]
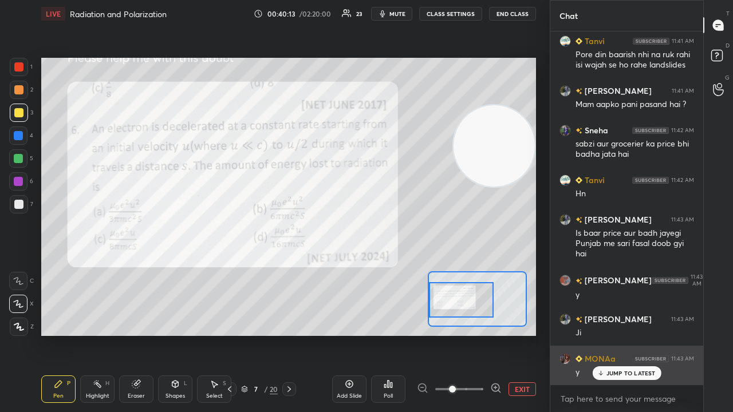
click at [624, 334] on p "JUMP TO LATEST" at bounding box center [630, 373] width 49 height 7
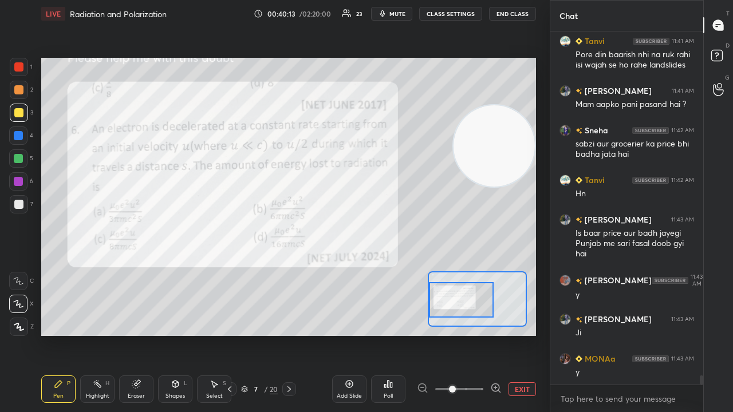
drag, startPoint x: 620, startPoint y: 408, endPoint x: 611, endPoint y: 412, distance: 9.8
click at [617, 334] on div "x" at bounding box center [626, 398] width 153 height 27
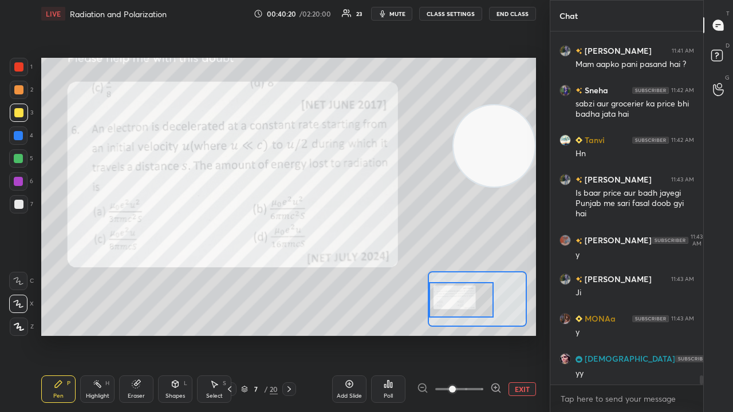
click at [608, 334] on div "x" at bounding box center [626, 398] width 153 height 27
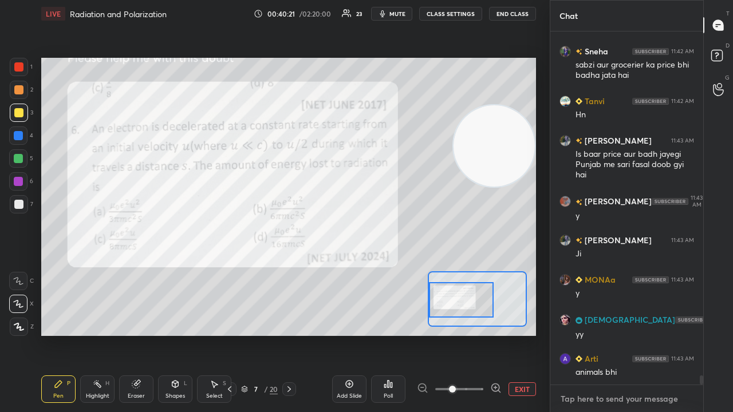
scroll to position [13031, 0]
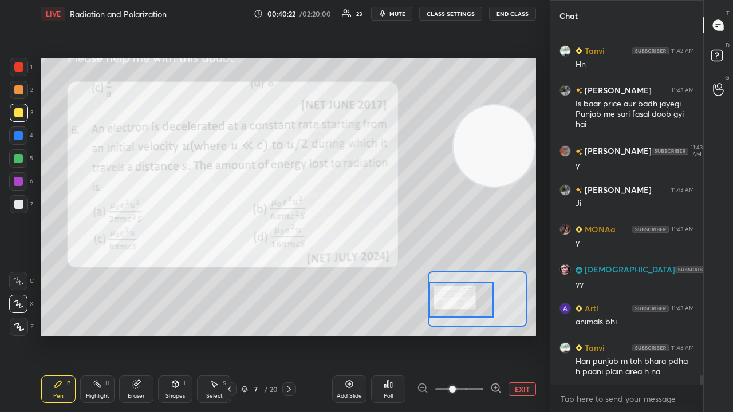
click at [618, 334] on div "x" at bounding box center [626, 398] width 153 height 27
click at [398, 13] on span "mute" at bounding box center [397, 14] width 16 height 8
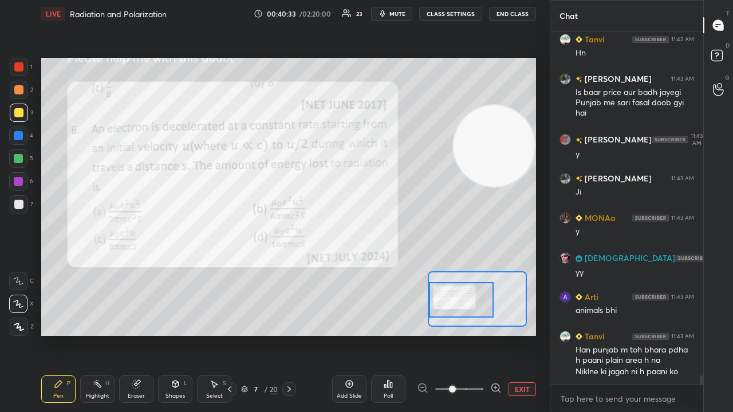
click at [391, 15] on button "mute" at bounding box center [391, 14] width 41 height 14
click at [392, 14] on span "mute" at bounding box center [397, 14] width 16 height 8
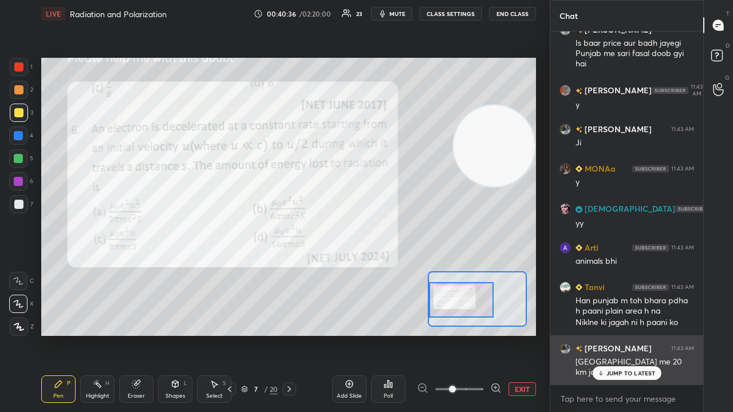
click at [640, 334] on div "[PERSON_NAME] 11:43 AM [GEOGRAPHIC_DATA] me 20 km jaam lag gya hai" at bounding box center [626, 361] width 153 height 50
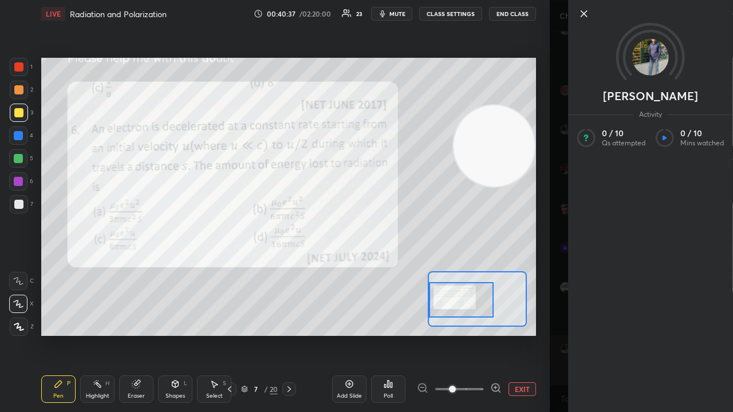
click at [636, 334] on div "[PERSON_NAME] Activity 0 / 10 Qs attempted 0 / 10 Mins watched" at bounding box center [641, 206] width 183 height 412
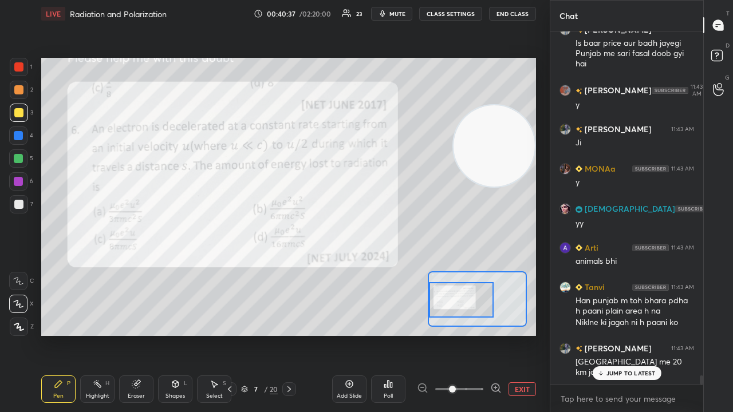
drag, startPoint x: 609, startPoint y: 372, endPoint x: 607, endPoint y: 389, distance: 16.7
click at [609, 334] on p "JUMP TO LATEST" at bounding box center [630, 373] width 49 height 7
click at [606, 334] on textarea at bounding box center [626, 399] width 135 height 18
click at [398, 15] on span "mute" at bounding box center [397, 14] width 16 height 8
click at [401, 17] on span "unmute" at bounding box center [396, 14] width 25 height 8
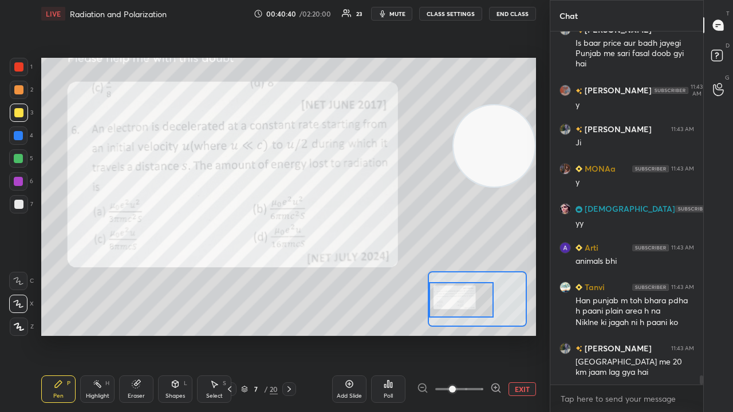
click at [15, 211] on div at bounding box center [19, 204] width 18 height 18
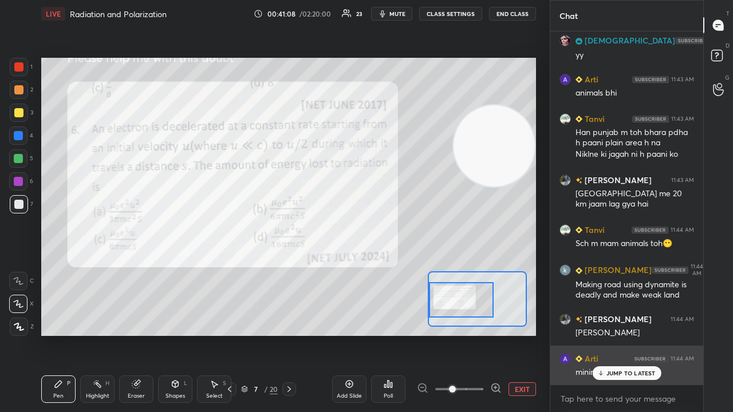
scroll to position [13300, 0]
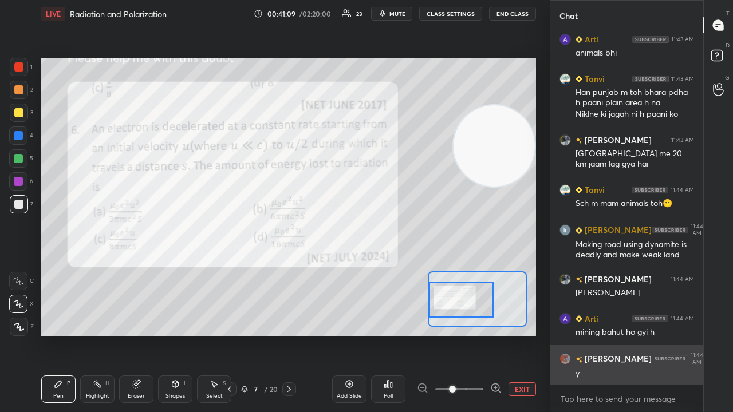
click at [606, 334] on div "y" at bounding box center [634, 373] width 119 height 11
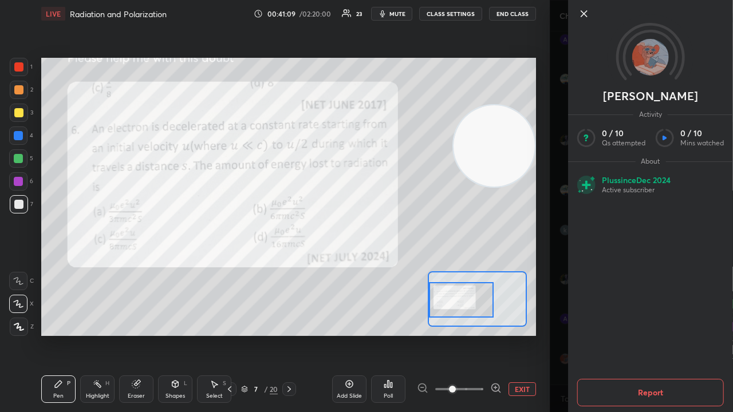
click at [561, 334] on div "[PERSON_NAME] Activity 0 / 10 Qs attempted 0 / 10 Mins watched About Plus since…" at bounding box center [641, 206] width 183 height 412
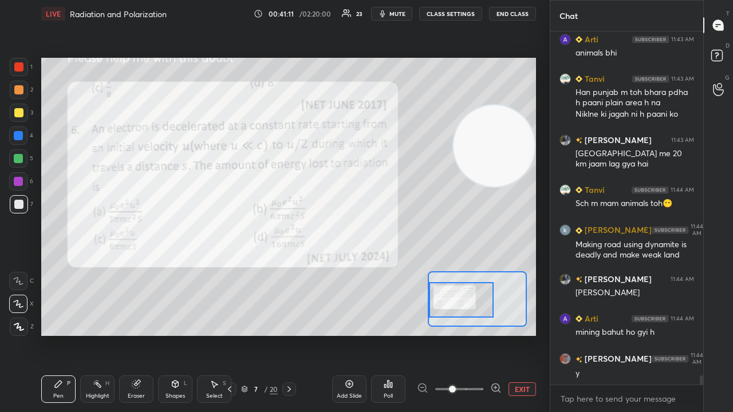
click at [391, 13] on button "mute" at bounding box center [391, 14] width 41 height 14
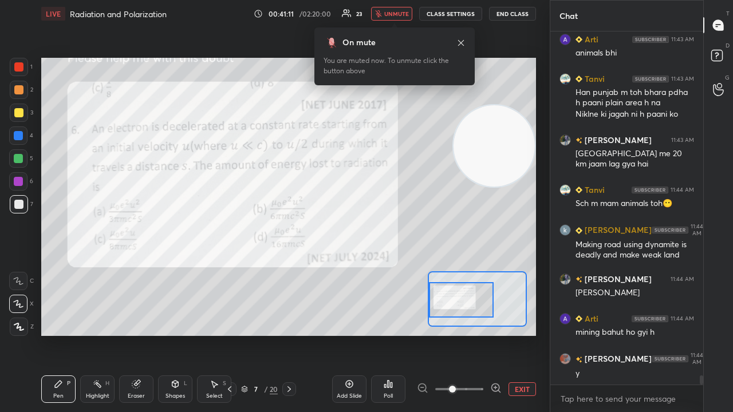
click at [396, 15] on span "unmute" at bounding box center [396, 14] width 25 height 8
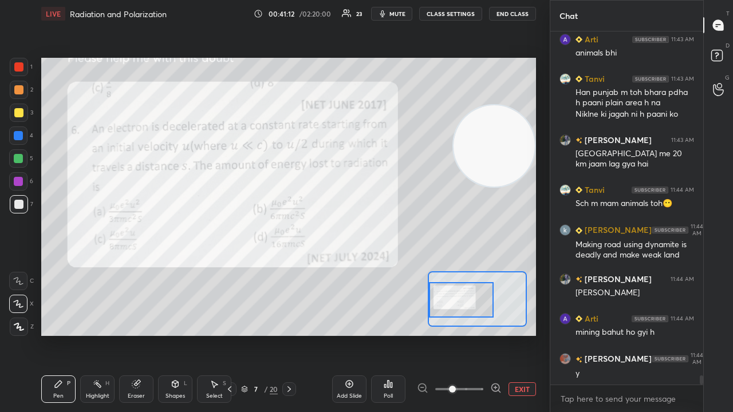
click at [626, 334] on div "x" at bounding box center [626, 398] width 153 height 27
click at [19, 162] on div at bounding box center [18, 158] width 9 height 9
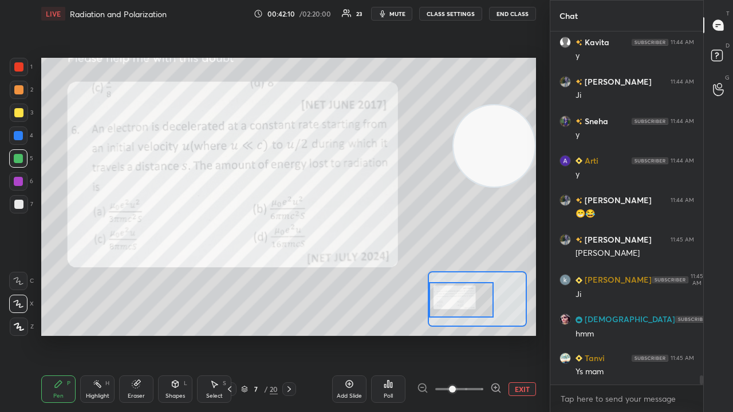
scroll to position [13745, 0]
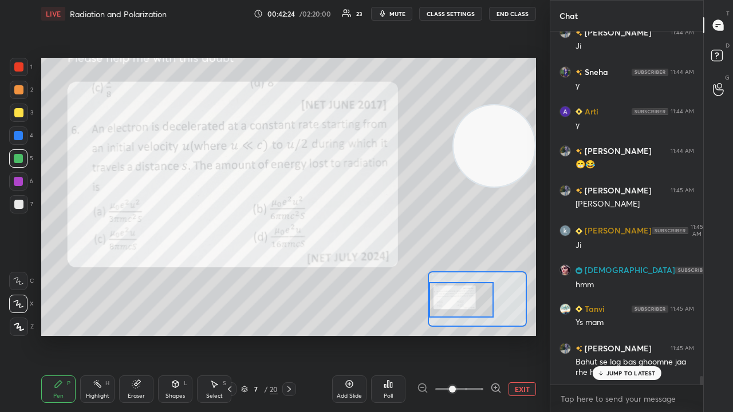
drag, startPoint x: 608, startPoint y: 372, endPoint x: 593, endPoint y: 412, distance: 42.2
click at [606, 334] on p "JUMP TO LATEST" at bounding box center [630, 373] width 49 height 7
click at [400, 13] on span "mute" at bounding box center [397, 14] width 16 height 8
click at [399, 13] on span "unmute" at bounding box center [396, 14] width 25 height 8
click at [23, 205] on div at bounding box center [19, 204] width 18 height 18
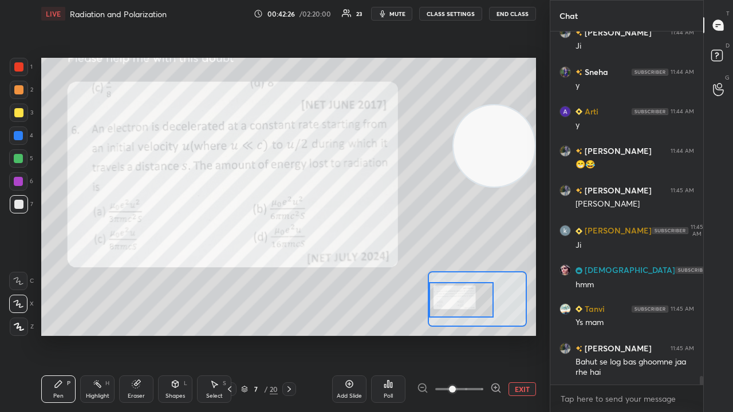
scroll to position [13826, 0]
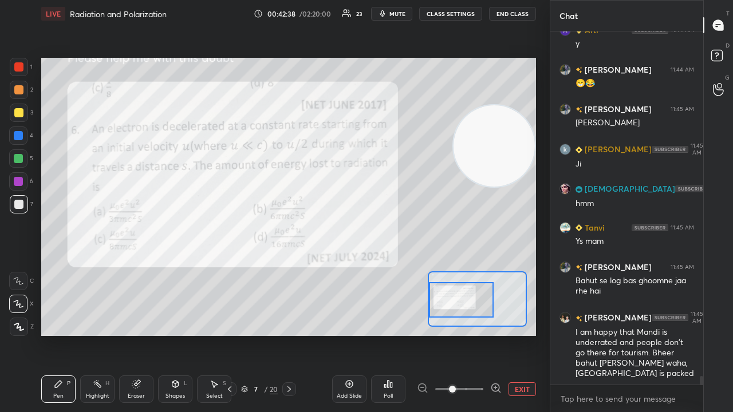
drag, startPoint x: 22, startPoint y: 155, endPoint x: 26, endPoint y: 141, distance: 14.9
click at [23, 153] on div at bounding box center [18, 158] width 18 height 18
click at [23, 125] on div "1 2 3 4 5 6 7" at bounding box center [21, 138] width 24 height 160
click at [18, 116] on div at bounding box center [18, 112] width 9 height 9
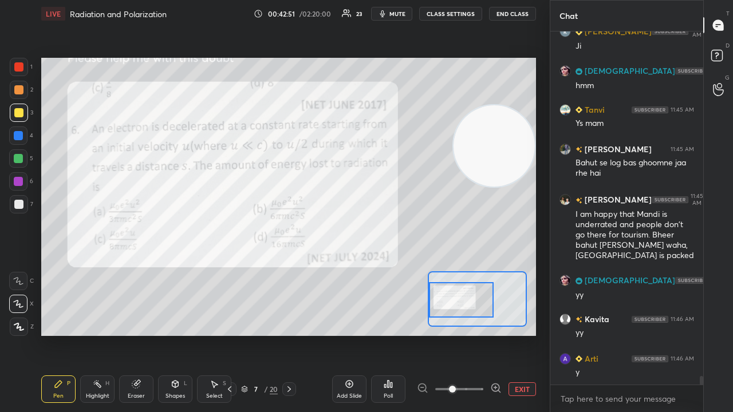
scroll to position [13984, 0]
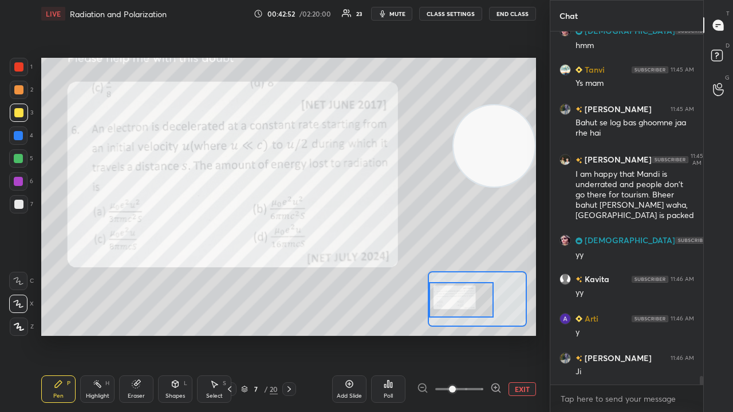
click at [17, 208] on div at bounding box center [18, 204] width 9 height 9
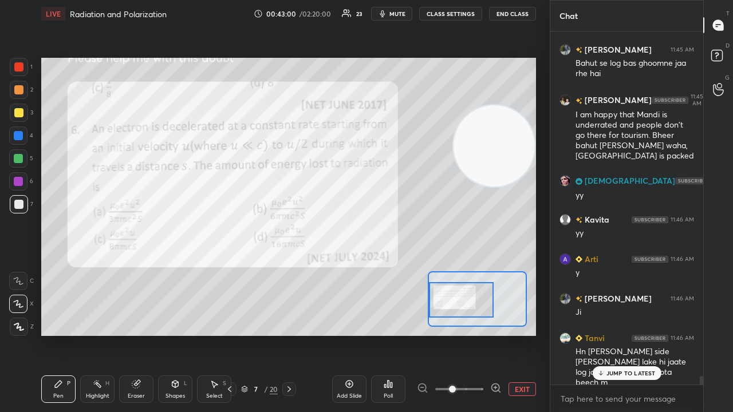
click at [608, 334] on p "JUMP TO LATEST" at bounding box center [630, 373] width 49 height 7
click at [387, 14] on icon "button" at bounding box center [382, 13] width 9 height 9
click at [390, 15] on span "unmute" at bounding box center [396, 14] width 25 height 8
drag, startPoint x: 634, startPoint y: 409, endPoint x: 629, endPoint y: 400, distance: 10.8
click at [633, 334] on div "x" at bounding box center [626, 398] width 153 height 27
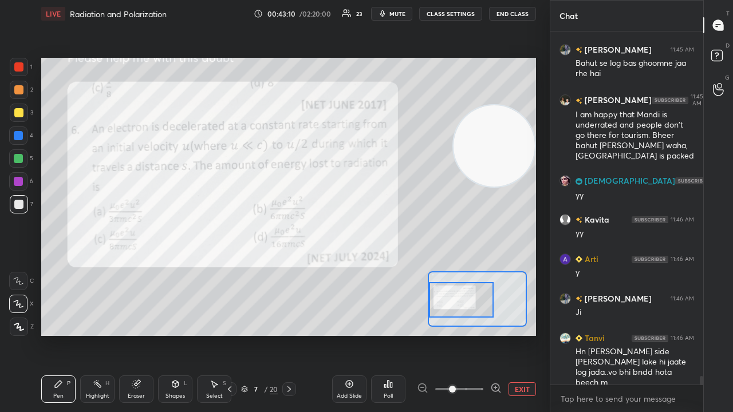
click at [404, 11] on span "mute" at bounding box center [397, 14] width 16 height 8
drag, startPoint x: 404, startPoint y: 13, endPoint x: 396, endPoint y: 8, distance: 9.2
click at [403, 14] on span "unmute" at bounding box center [396, 14] width 25 height 8
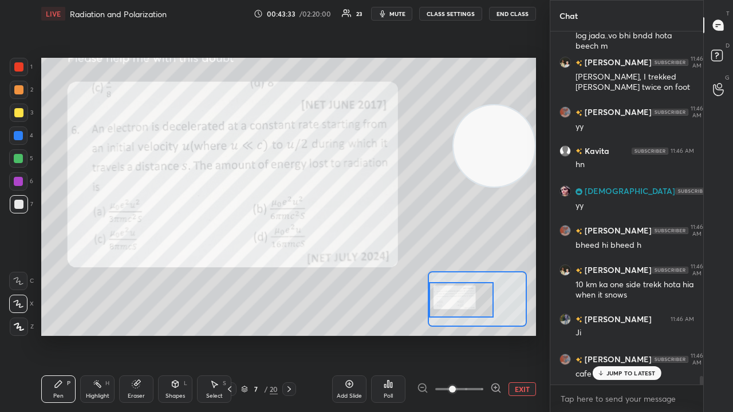
scroll to position [14420, 0]
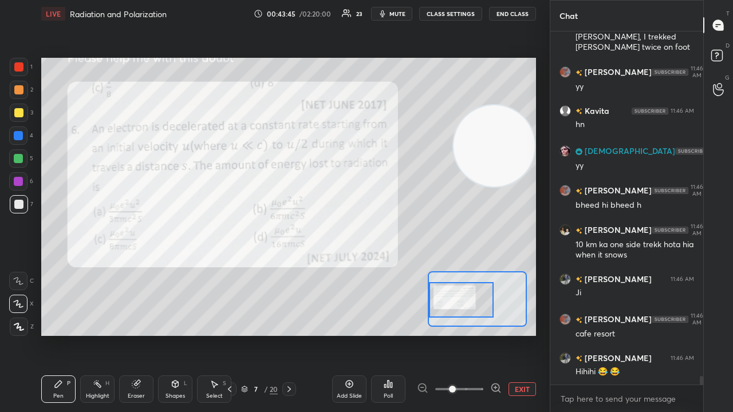
click at [403, 11] on span "mute" at bounding box center [397, 14] width 16 height 8
click at [403, 13] on span "unmute" at bounding box center [396, 14] width 25 height 8
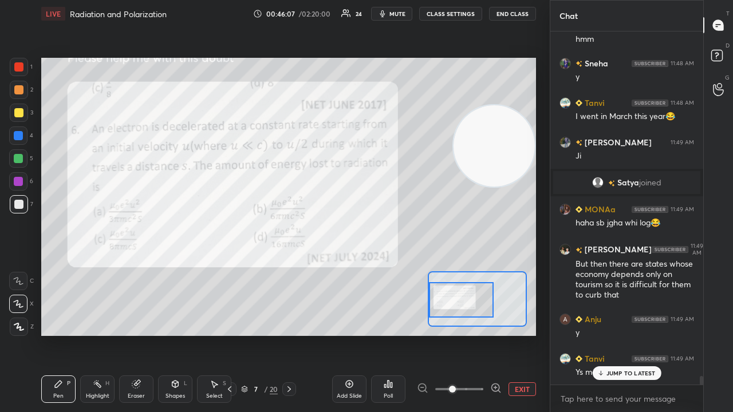
scroll to position [13914, 0]
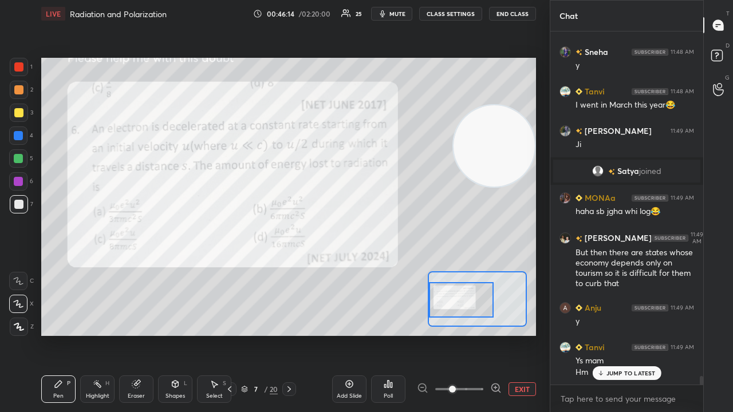
drag, startPoint x: 610, startPoint y: 373, endPoint x: 593, endPoint y: 412, distance: 42.3
click at [609, 334] on p "JUMP TO LATEST" at bounding box center [630, 373] width 49 height 7
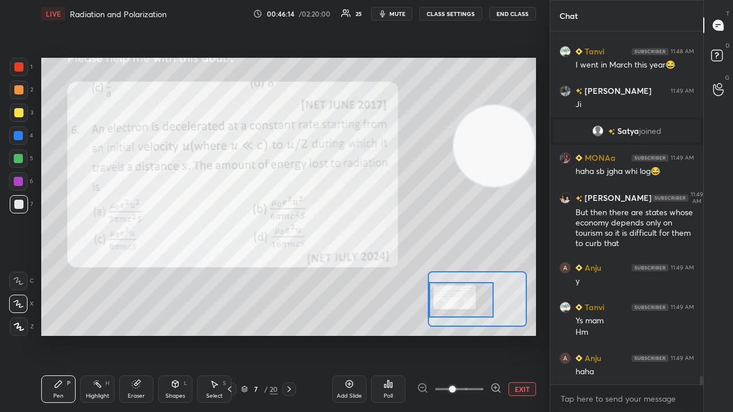
drag, startPoint x: 591, startPoint y: 412, endPoint x: 582, endPoint y: 412, distance: 9.2
click at [588, 334] on div "x" at bounding box center [626, 398] width 153 height 27
click at [397, 19] on button "mute" at bounding box center [391, 14] width 41 height 14
click at [401, 15] on span "unmute" at bounding box center [396, 14] width 25 height 8
click at [13, 142] on div at bounding box center [18, 136] width 18 height 18
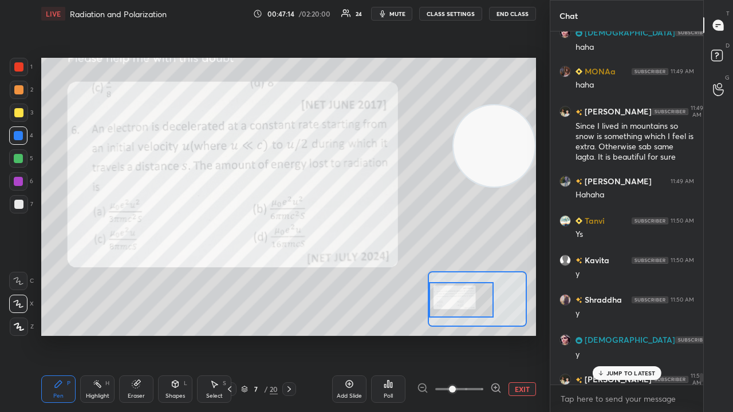
scroll to position [14480, 0]
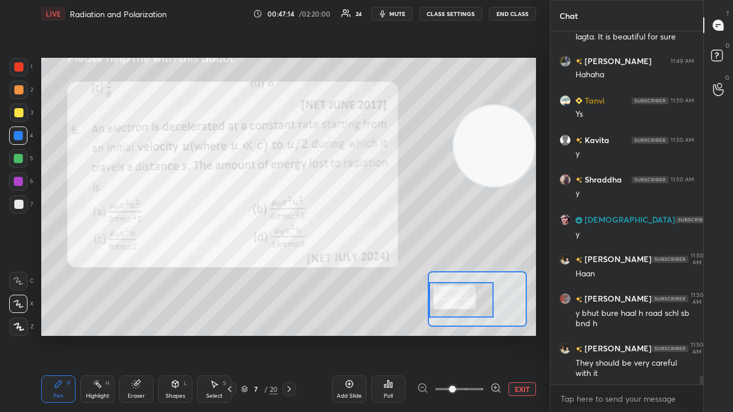
drag, startPoint x: 702, startPoint y: 381, endPoint x: 692, endPoint y: 398, distance: 19.5
click at [700, 334] on div "[DEMOGRAPHIC_DATA] 11:49 AM [PERSON_NAME] 11:49 AM Since I lived in mountains s…" at bounding box center [626, 221] width 153 height 381
click at [660, 334] on div "x" at bounding box center [626, 398] width 153 height 27
click at [19, 163] on div at bounding box center [18, 158] width 18 height 18
click at [24, 208] on div at bounding box center [19, 204] width 18 height 18
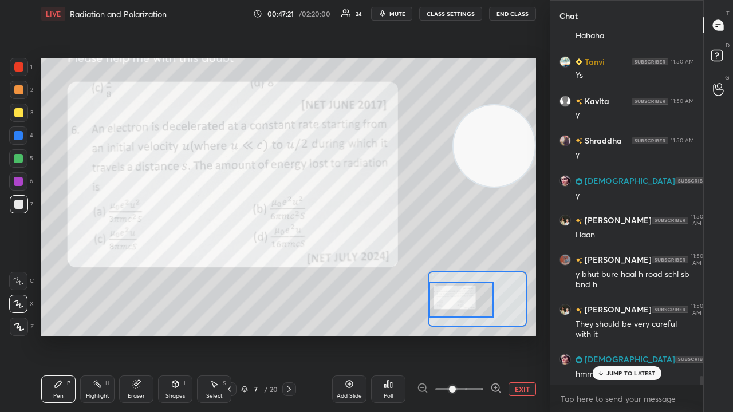
click at [401, 13] on span "mute" at bounding box center [397, 14] width 16 height 8
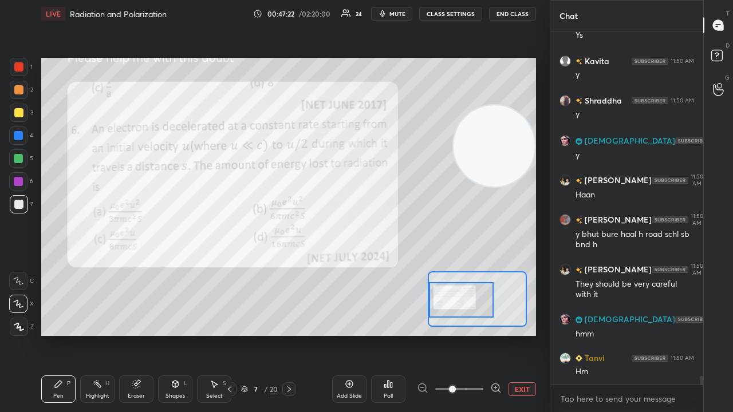
scroll to position [14598, 0]
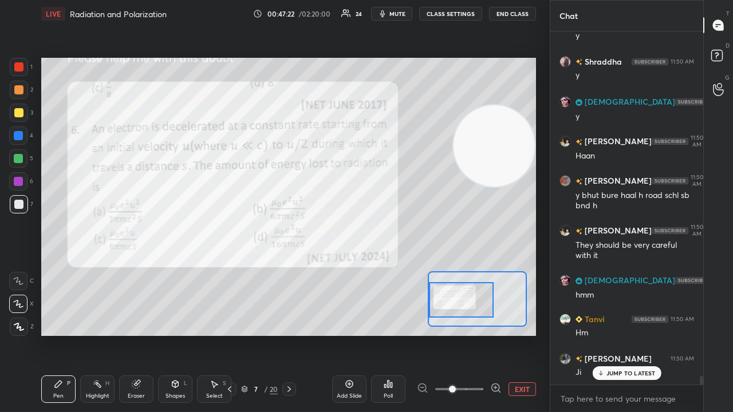
click at [390, 11] on button "mute" at bounding box center [391, 14] width 41 height 14
click at [392, 13] on span "unmute" at bounding box center [396, 14] width 25 height 8
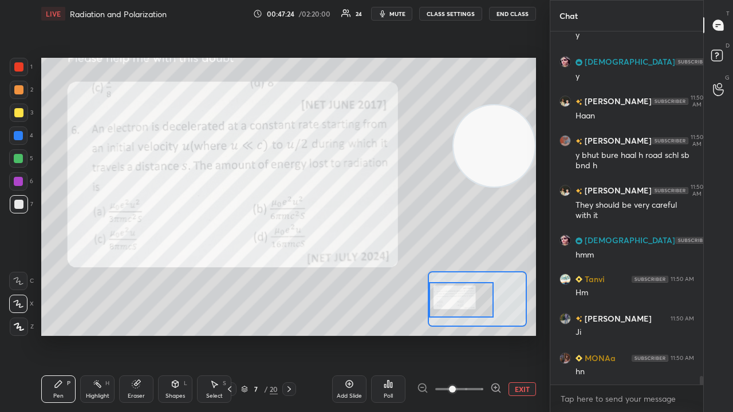
click at [398, 11] on span "mute" at bounding box center [397, 14] width 16 height 8
click at [398, 11] on span "unmute" at bounding box center [396, 14] width 25 height 8
click at [14, 111] on div at bounding box center [18, 112] width 9 height 9
click at [397, 13] on span "mute" at bounding box center [397, 14] width 16 height 8
click at [397, 13] on span "unmute" at bounding box center [396, 14] width 25 height 8
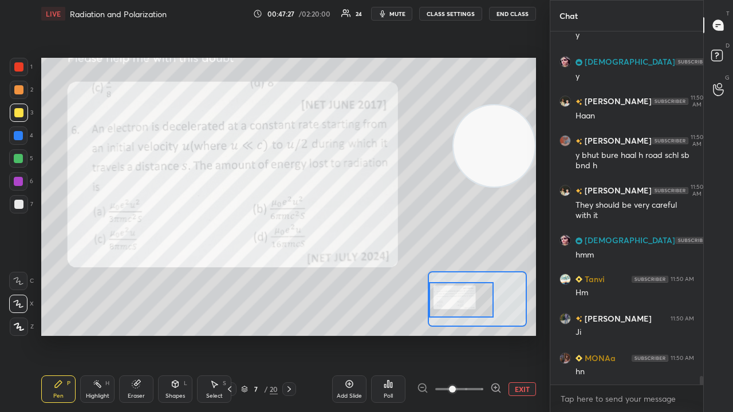
click at [13, 163] on div at bounding box center [18, 158] width 18 height 18
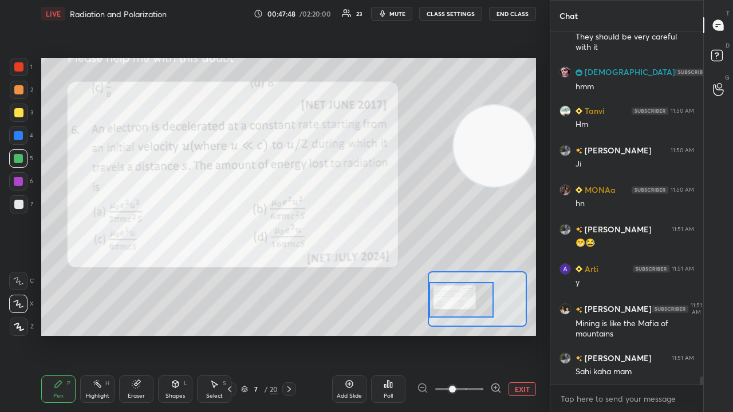
scroll to position [14855, 0]
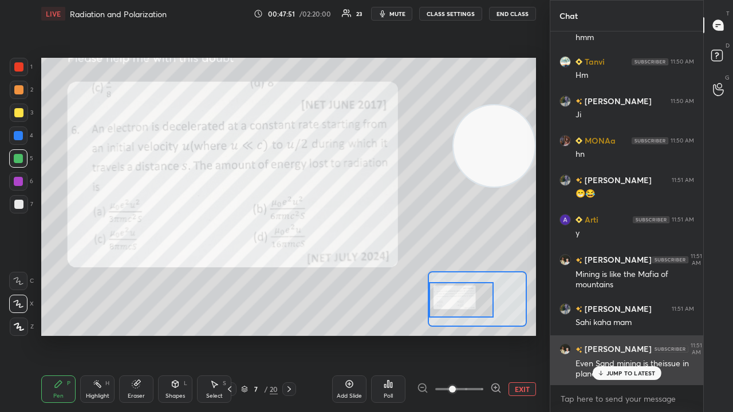
click at [623, 334] on div "JUMP TO LATEST" at bounding box center [626, 373] width 69 height 14
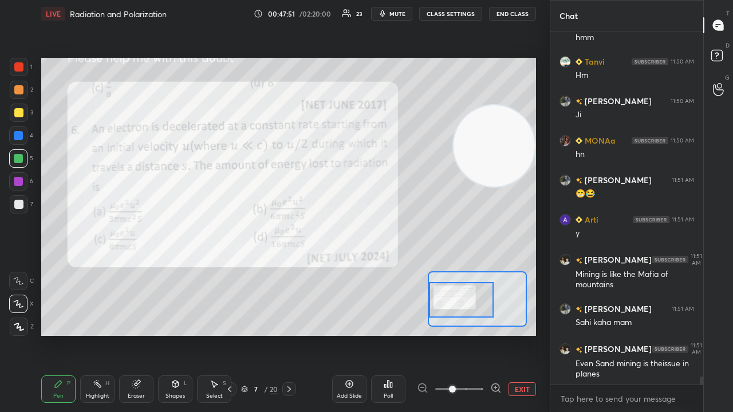
click at [605, 334] on div "x" at bounding box center [626, 398] width 153 height 27
click at [405, 13] on span "mute" at bounding box center [397, 14] width 16 height 8
click at [404, 13] on span "unmute" at bounding box center [396, 14] width 25 height 8
click at [22, 68] on div at bounding box center [18, 66] width 9 height 9
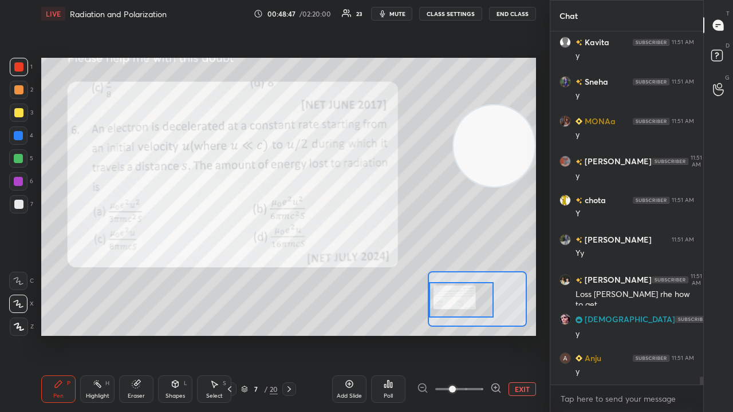
scroll to position [15340, 0]
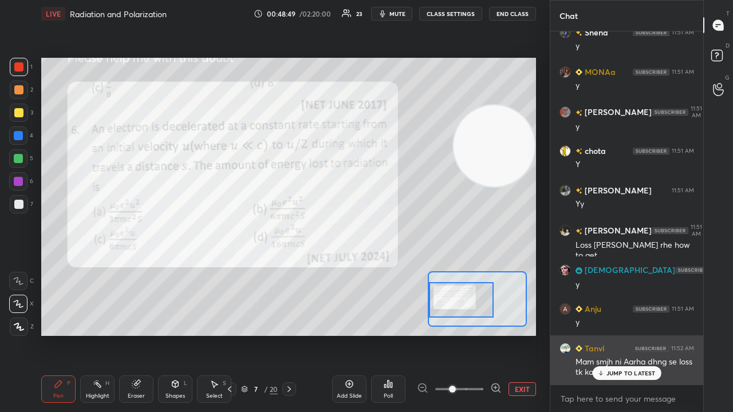
click at [610, 334] on div "JUMP TO LATEST" at bounding box center [626, 373] width 69 height 14
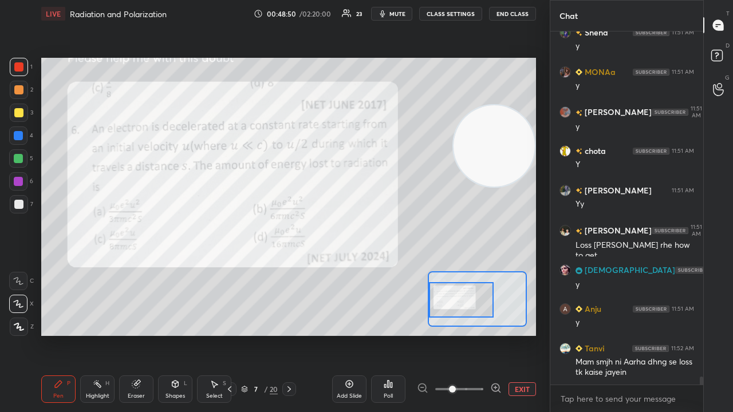
click at [399, 14] on span "mute" at bounding box center [397, 14] width 16 height 8
click at [400, 14] on span "unmute" at bounding box center [396, 14] width 25 height 8
click at [19, 163] on div at bounding box center [18, 158] width 9 height 9
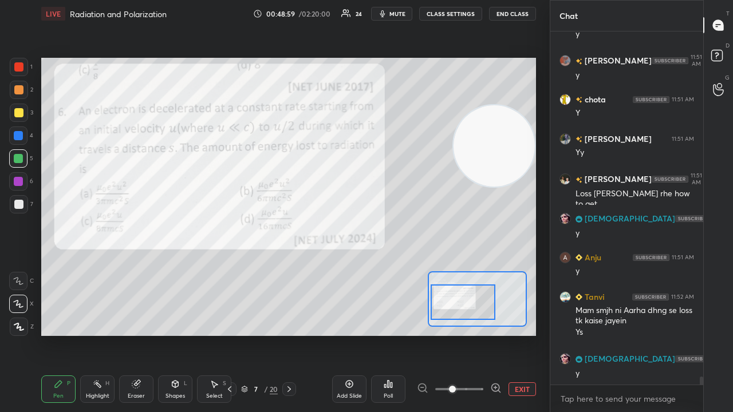
scroll to position [15430, 0]
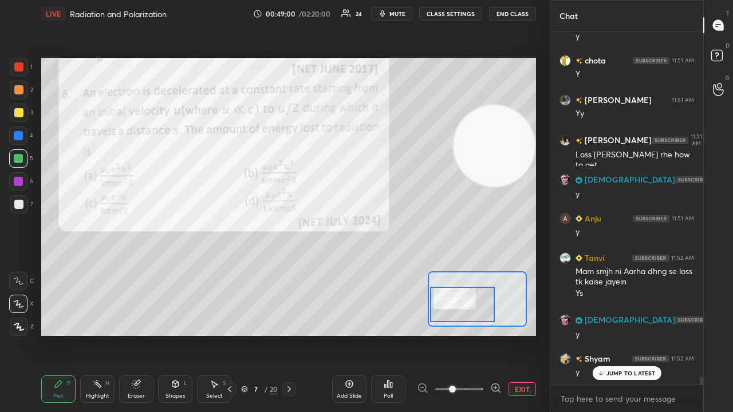
drag, startPoint x: 456, startPoint y: 313, endPoint x: 455, endPoint y: 318, distance: 5.8
click at [455, 318] on div at bounding box center [462, 304] width 65 height 35
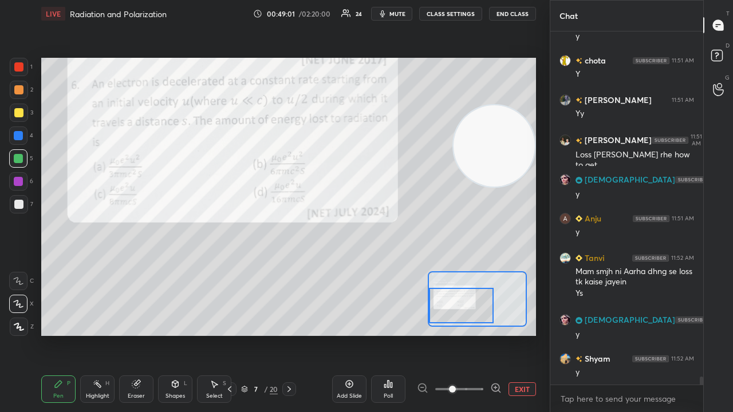
scroll to position [15470, 0]
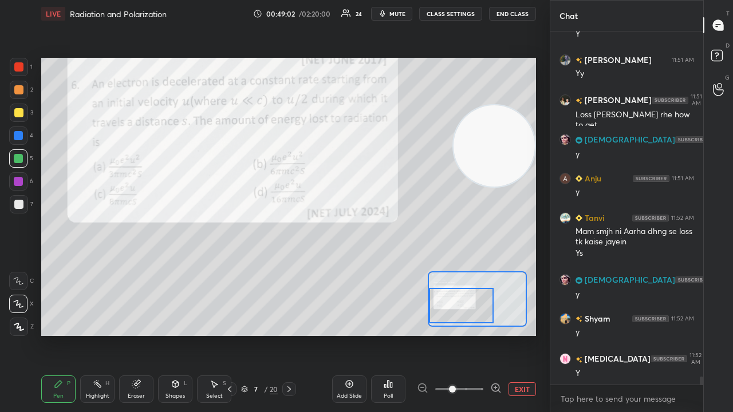
click at [400, 14] on span "mute" at bounding box center [397, 14] width 16 height 8
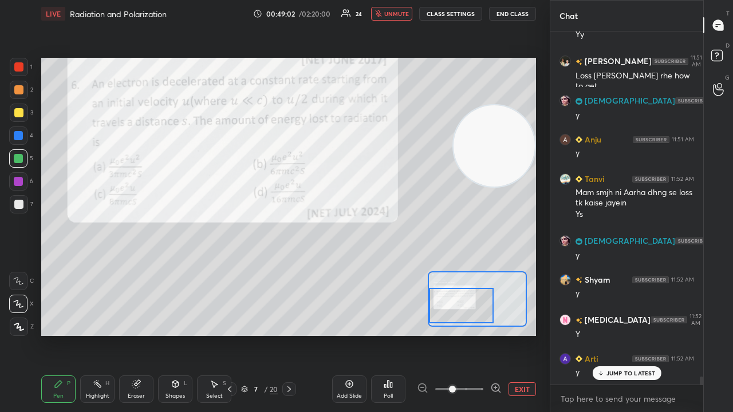
click at [401, 14] on span "unmute" at bounding box center [396, 14] width 25 height 8
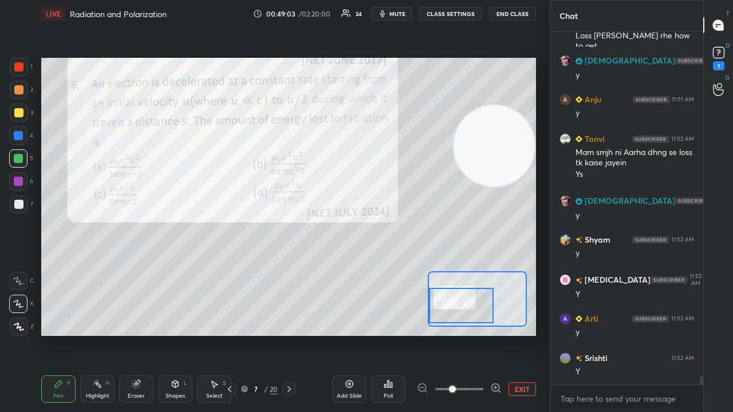
click at [20, 77] on div "1" at bounding box center [21, 69] width 23 height 23
click at [391, 15] on button "mute" at bounding box center [391, 14] width 41 height 14
click at [392, 15] on span "unmute" at bounding box center [396, 14] width 25 height 8
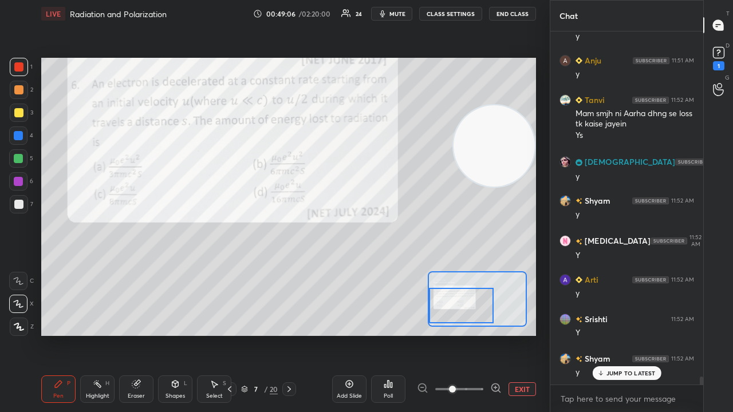
click at [16, 211] on div at bounding box center [19, 204] width 18 height 18
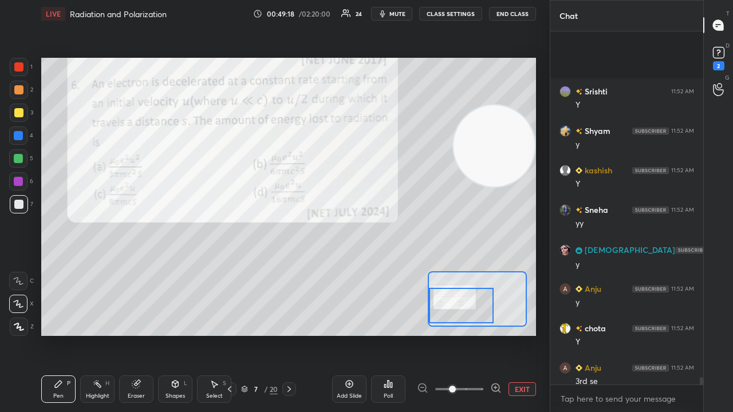
scroll to position [15964, 0]
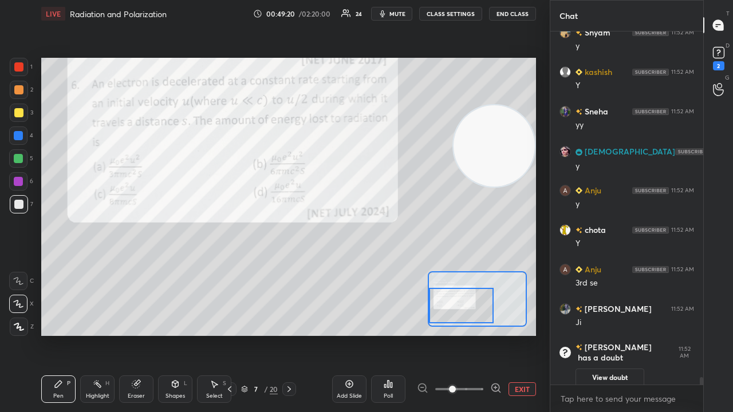
click at [401, 11] on span "mute" at bounding box center [397, 14] width 16 height 8
click at [401, 11] on span "unmute" at bounding box center [396, 14] width 25 height 8
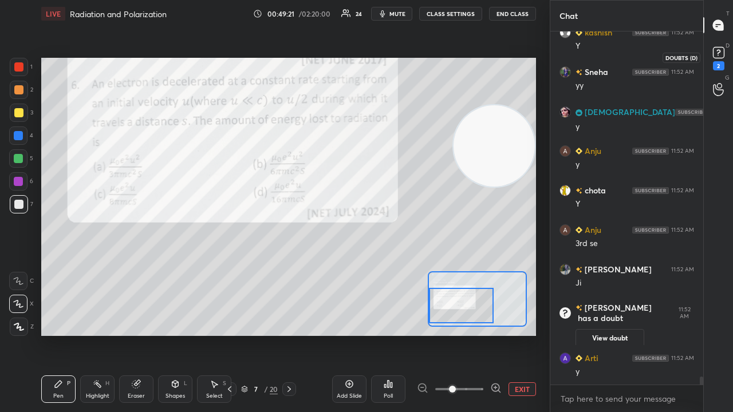
click at [727, 62] on div "2" at bounding box center [718, 57] width 23 height 21
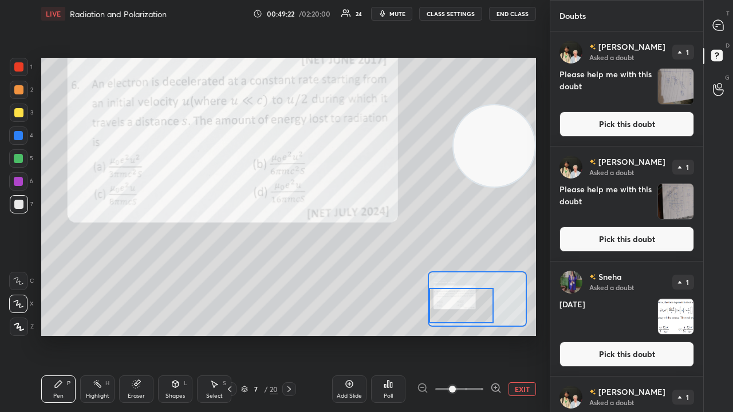
click at [675, 129] on button "Pick this doubt" at bounding box center [626, 124] width 135 height 25
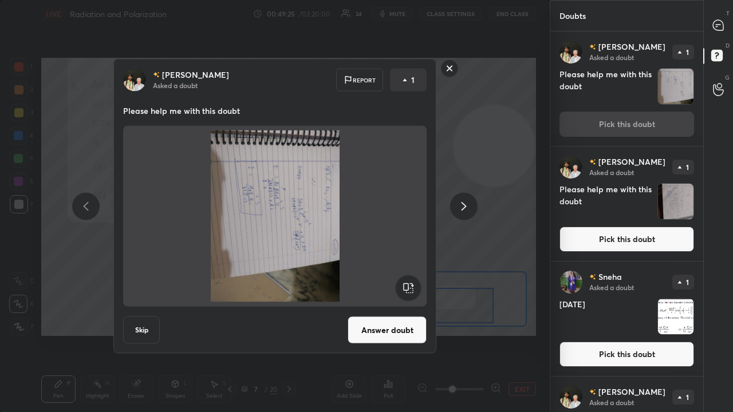
click at [407, 289] on rect at bounding box center [408, 288] width 26 height 26
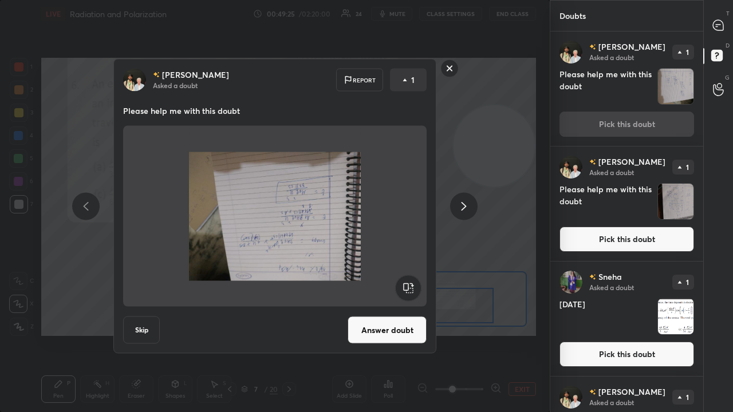
click at [405, 289] on rect at bounding box center [408, 288] width 26 height 26
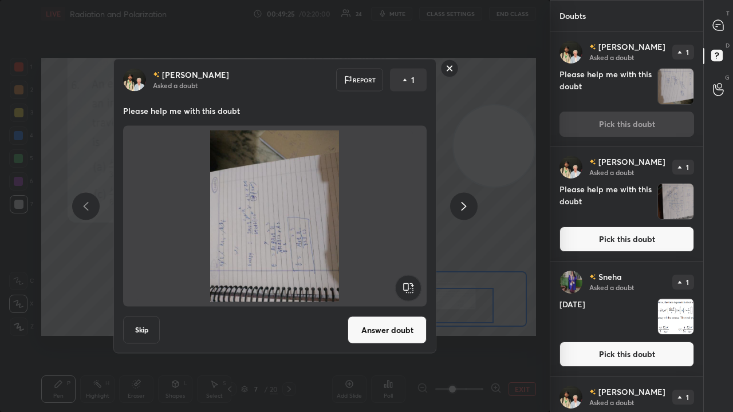
click at [404, 293] on rect at bounding box center [408, 288] width 26 height 26
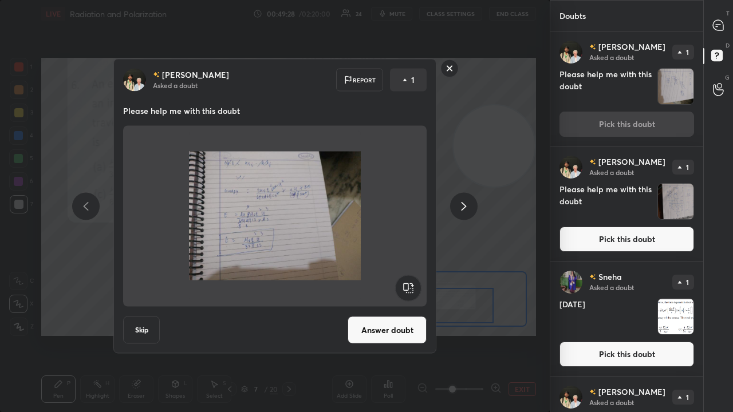
click at [597, 240] on button "Pick this doubt" at bounding box center [626, 239] width 135 height 25
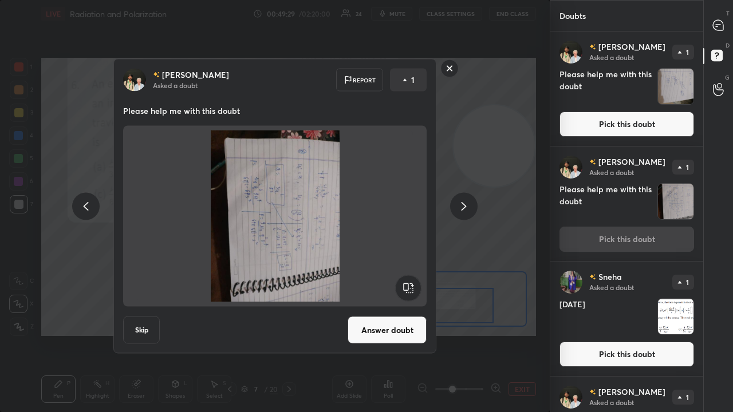
click at [411, 288] on rect at bounding box center [408, 288] width 26 height 26
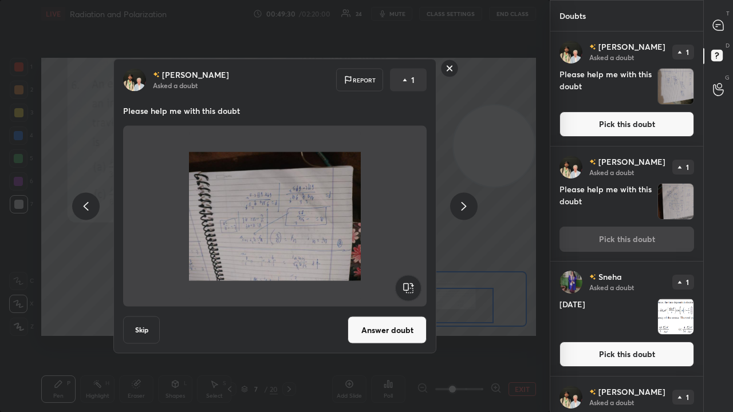
click at [411, 289] on rect at bounding box center [408, 288] width 26 height 26
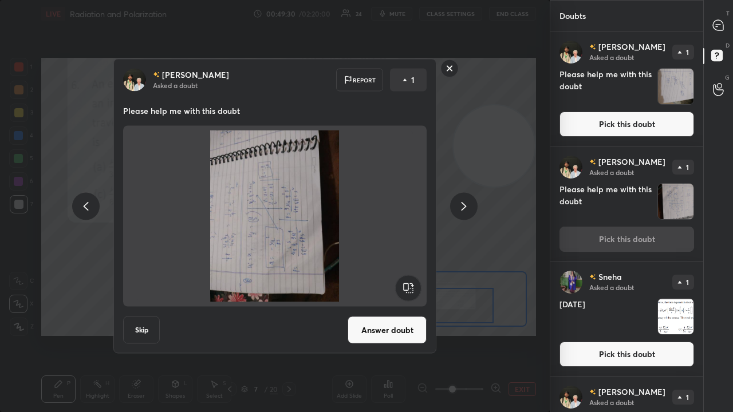
click at [411, 289] on rect at bounding box center [408, 288] width 26 height 26
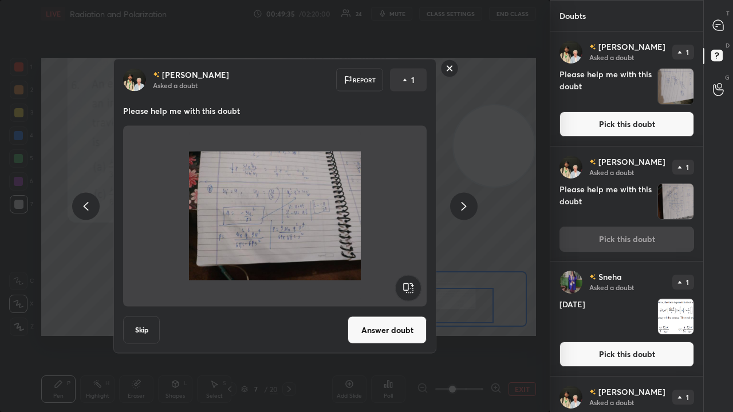
click at [451, 69] on rect at bounding box center [450, 69] width 18 height 18
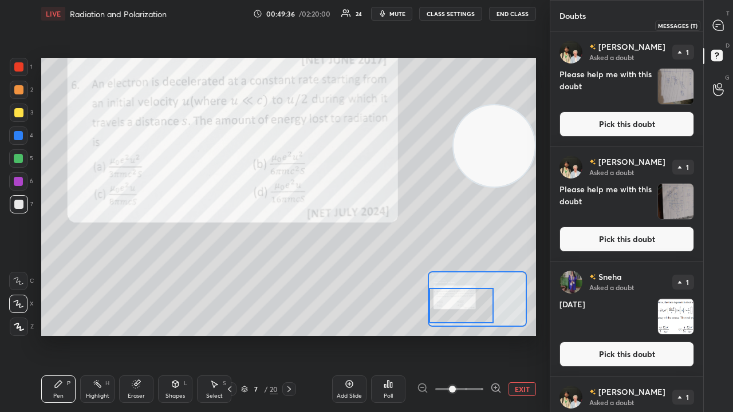
click at [722, 30] on icon at bounding box center [718, 25] width 10 height 10
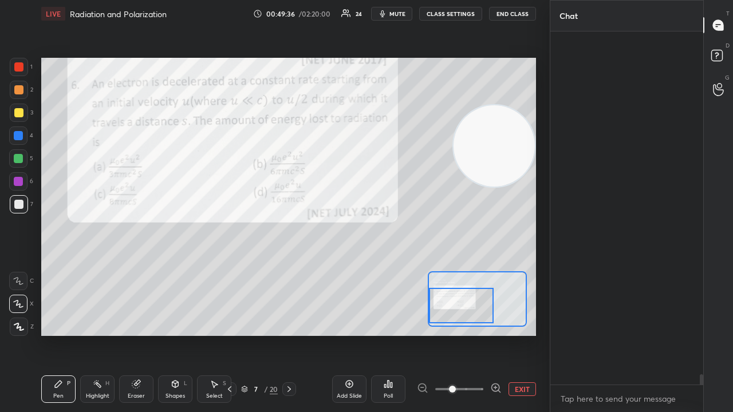
scroll to position [350, 149]
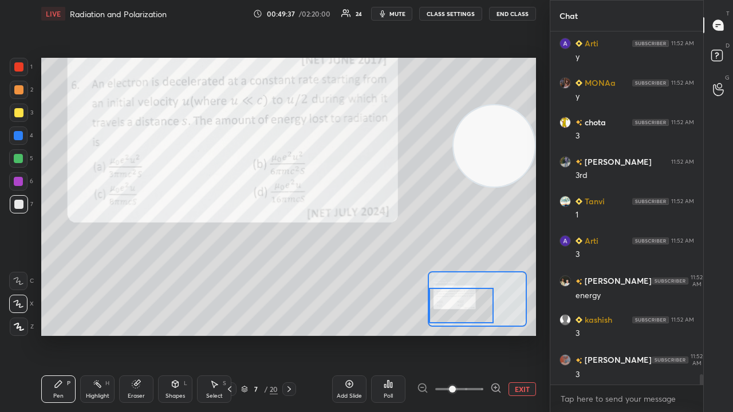
click at [617, 334] on div "x" at bounding box center [626, 398] width 153 height 27
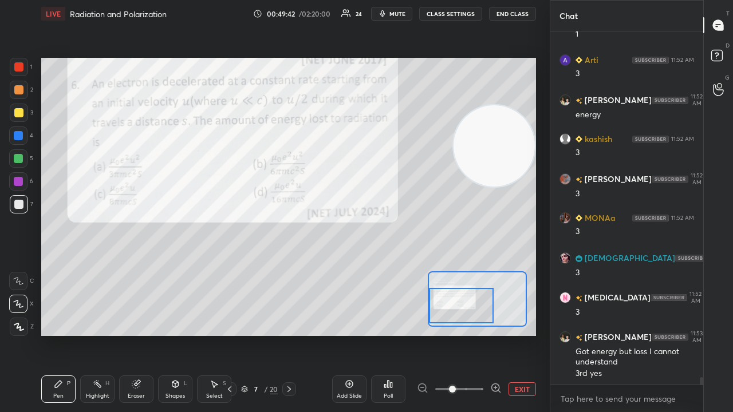
click at [402, 15] on span "mute" at bounding box center [397, 14] width 16 height 8
click at [405, 15] on span "unmute" at bounding box center [396, 14] width 25 height 8
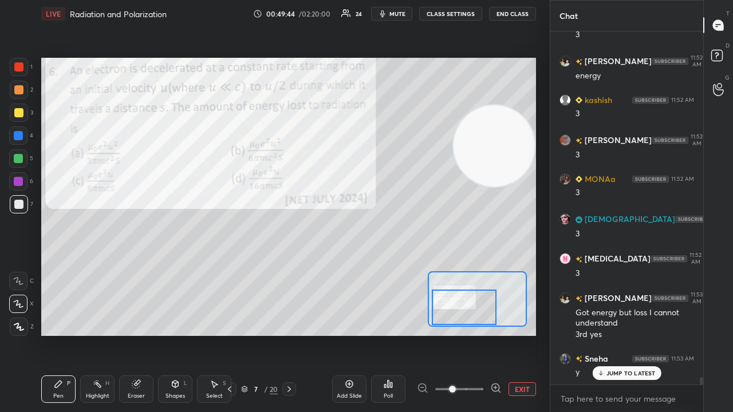
click at [469, 309] on div at bounding box center [464, 307] width 65 height 35
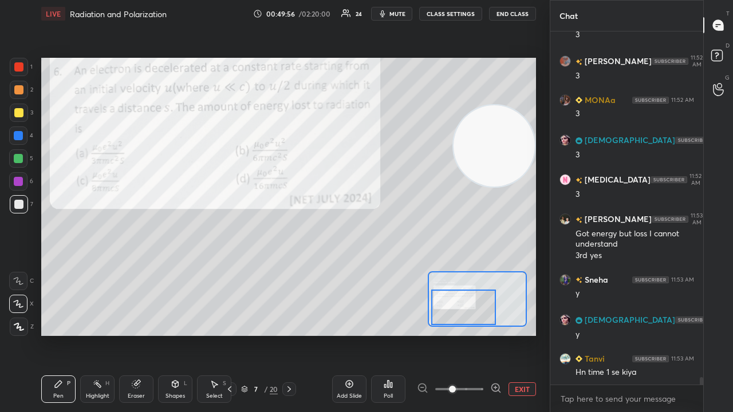
scroll to position [16049, 0]
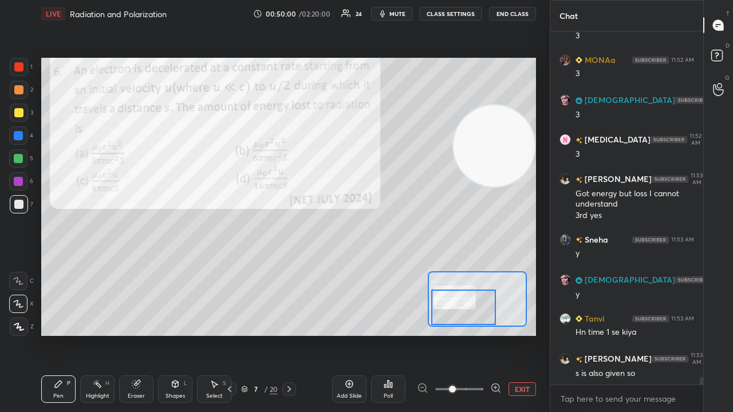
drag, startPoint x: 137, startPoint y: 393, endPoint x: 206, endPoint y: 340, distance: 87.4
click at [139, 334] on div "Eraser" at bounding box center [136, 389] width 34 height 27
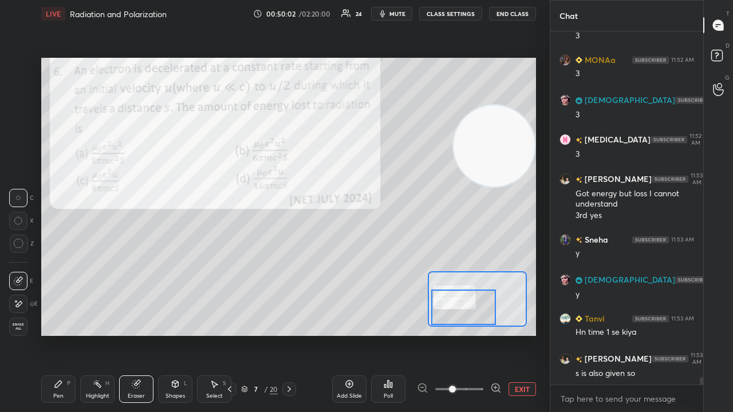
click at [65, 334] on div "Pen P" at bounding box center [58, 389] width 34 height 27
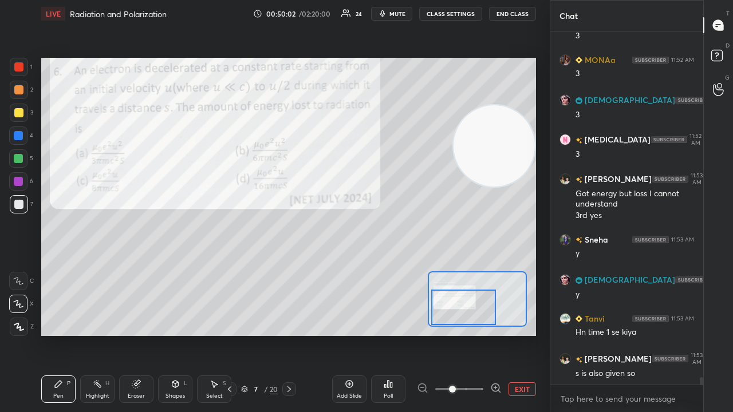
click at [140, 334] on div "Eraser" at bounding box center [136, 389] width 34 height 27
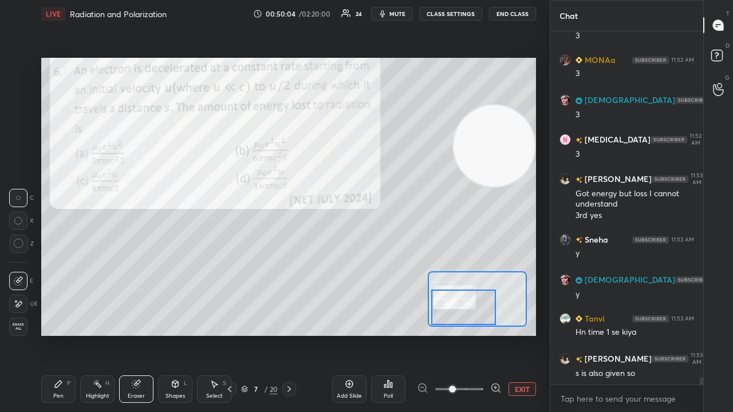
click at [49, 334] on div "Pen P" at bounding box center [58, 389] width 34 height 27
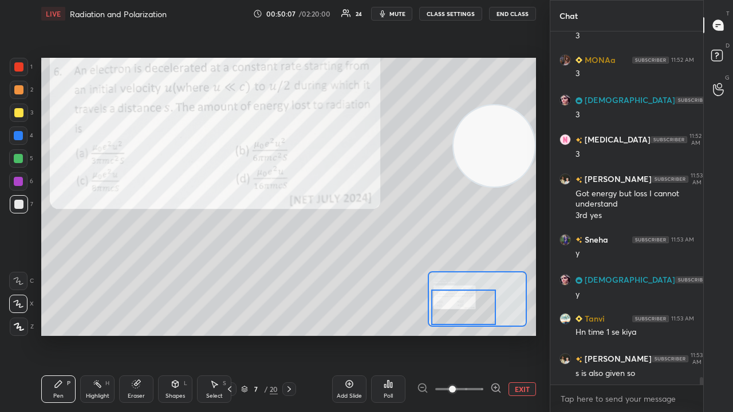
click at [400, 11] on span "mute" at bounding box center [397, 14] width 16 height 8
click at [401, 10] on span "unmute" at bounding box center [396, 14] width 25 height 8
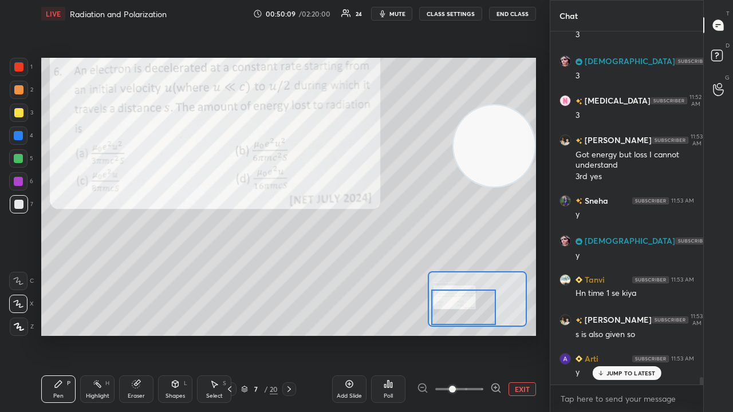
click at [23, 68] on div at bounding box center [19, 67] width 18 height 18
click at [401, 14] on span "mute" at bounding box center [397, 14] width 16 height 8
click at [401, 13] on span "unmute" at bounding box center [396, 14] width 25 height 8
click at [611, 334] on div "JUMP TO LATEST" at bounding box center [626, 373] width 69 height 14
click at [405, 15] on span "mute" at bounding box center [397, 14] width 16 height 8
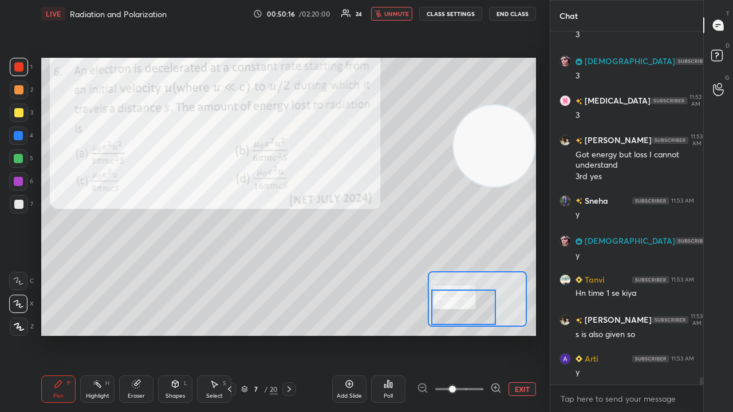
click at [404, 15] on span "unmute" at bounding box center [396, 14] width 25 height 8
click at [18, 205] on div at bounding box center [18, 204] width 9 height 9
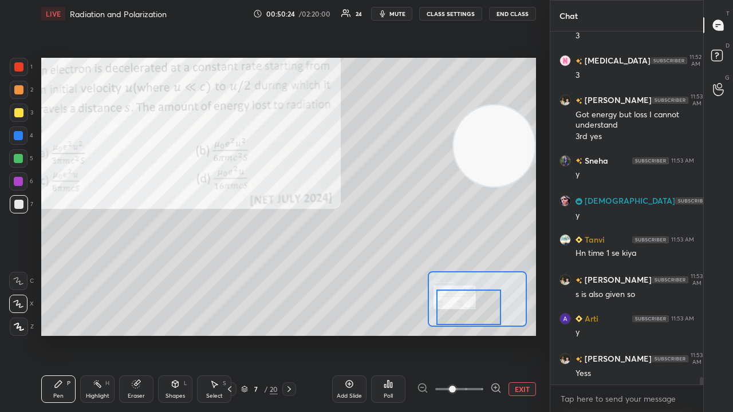
click at [478, 316] on div at bounding box center [468, 307] width 65 height 35
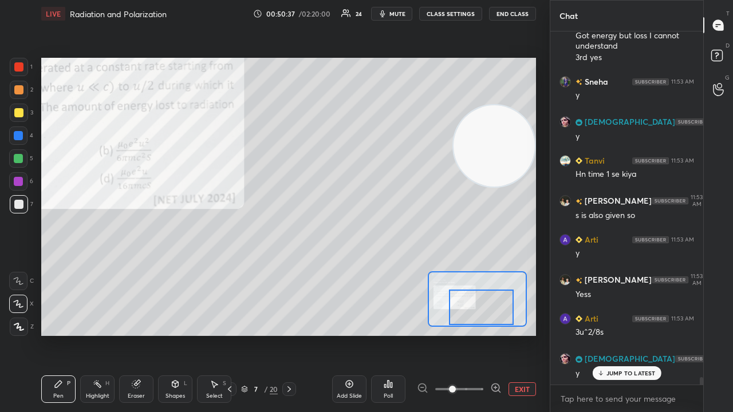
scroll to position [16246, 0]
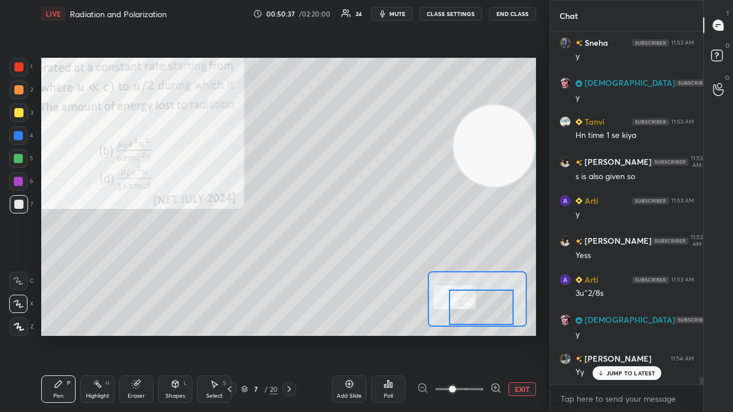
click at [405, 15] on span "mute" at bounding box center [397, 14] width 16 height 8
click at [406, 14] on span "unmute" at bounding box center [396, 14] width 25 height 8
click at [608, 334] on p "JUMP TO LATEST" at bounding box center [630, 373] width 49 height 7
click at [720, 63] on icon at bounding box center [718, 57] width 21 height 21
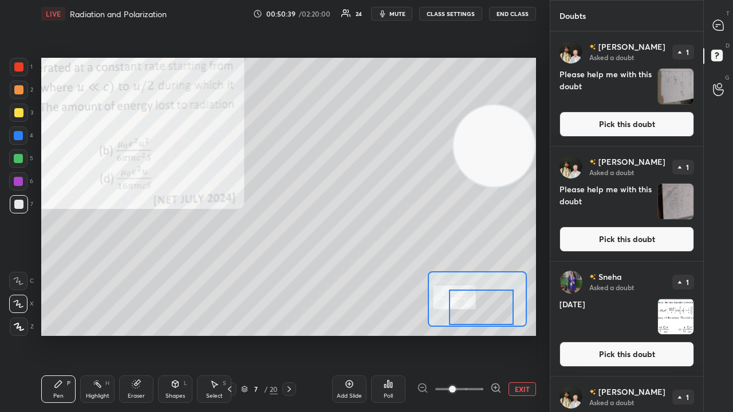
click at [656, 129] on button "Pick this doubt" at bounding box center [626, 124] width 135 height 25
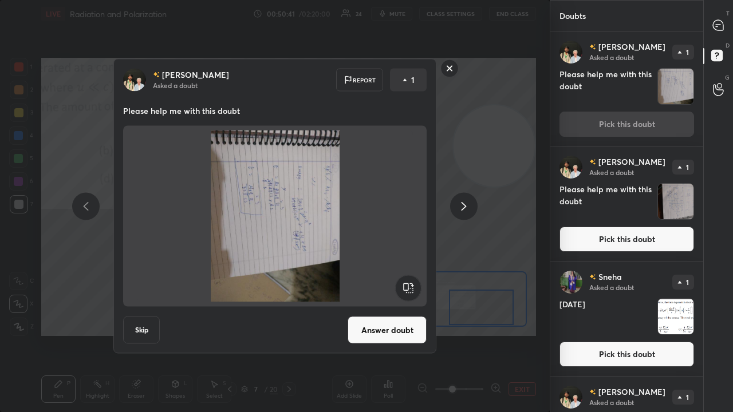
click at [91, 208] on icon at bounding box center [86, 206] width 14 height 14
click at [84, 210] on icon at bounding box center [86, 206] width 14 height 14
click at [464, 207] on icon at bounding box center [463, 206] width 5 height 9
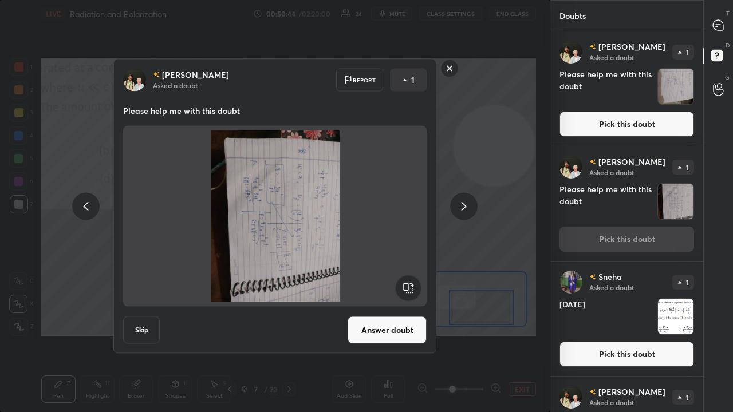
click at [410, 283] on rect at bounding box center [408, 288] width 26 height 26
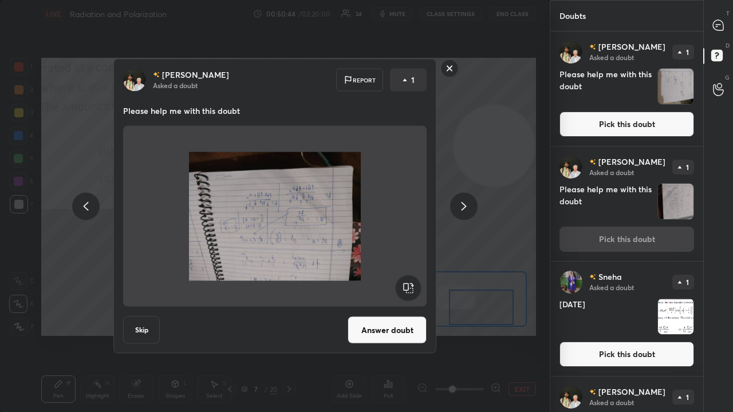
click at [408, 286] on rect at bounding box center [408, 288] width 26 height 26
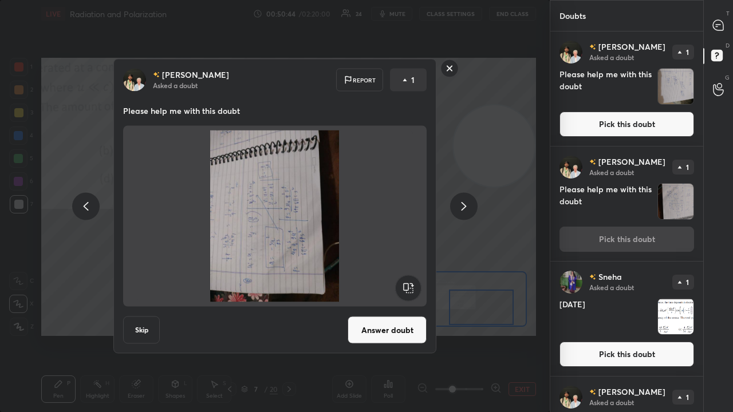
click at [408, 286] on rect at bounding box center [408, 288] width 26 height 26
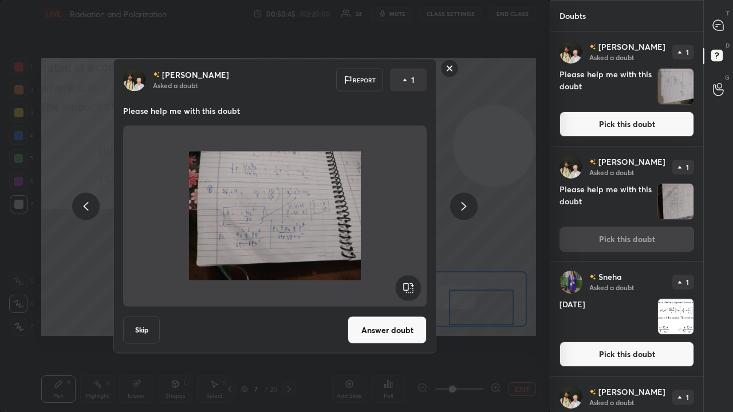
click at [408, 287] on rect at bounding box center [408, 288] width 26 height 26
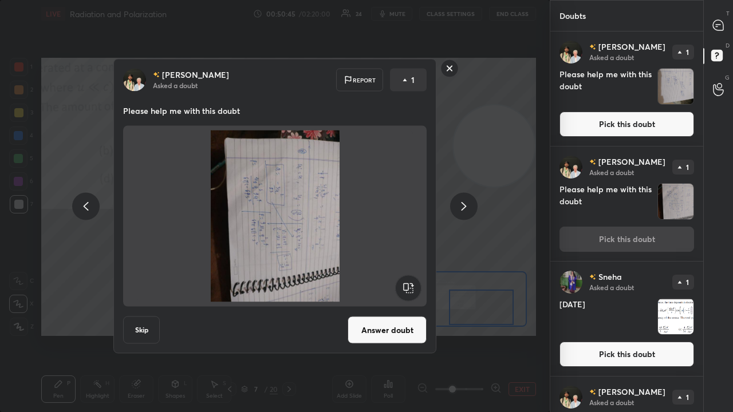
click at [407, 286] on rect at bounding box center [408, 288] width 26 height 26
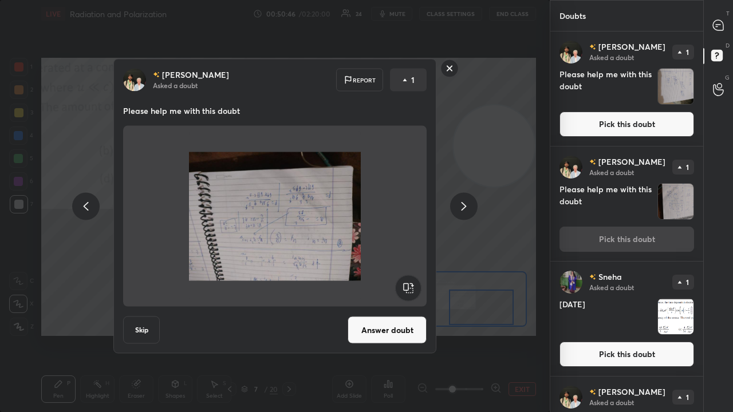
click at [404, 287] on rect at bounding box center [408, 288] width 26 height 26
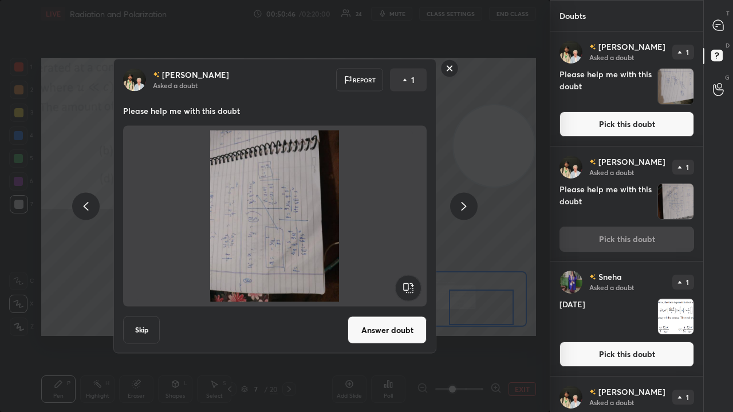
click at [406, 284] on rect at bounding box center [408, 288] width 26 height 26
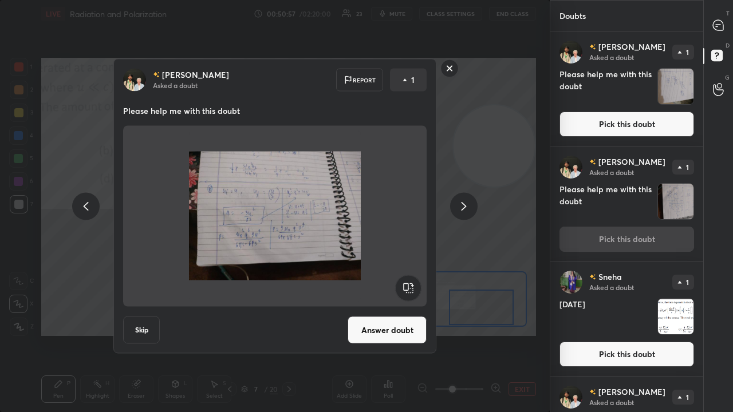
click at [466, 207] on icon at bounding box center [464, 206] width 14 height 14
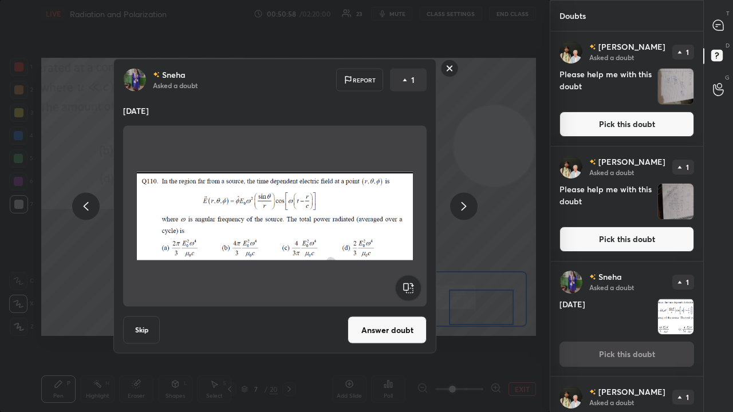
click at [87, 208] on icon at bounding box center [86, 206] width 5 height 9
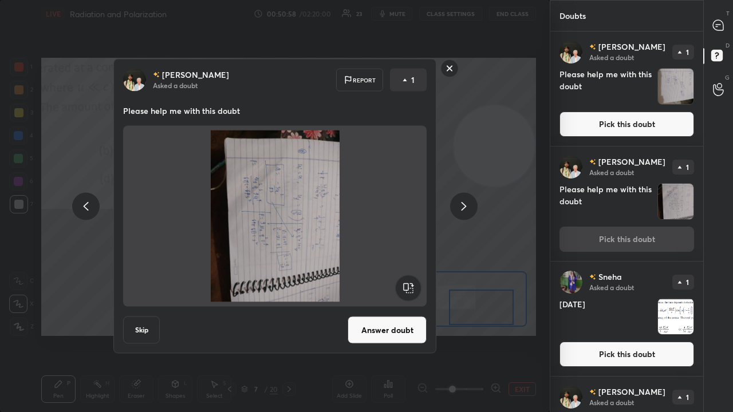
click at [88, 208] on icon at bounding box center [86, 206] width 14 height 14
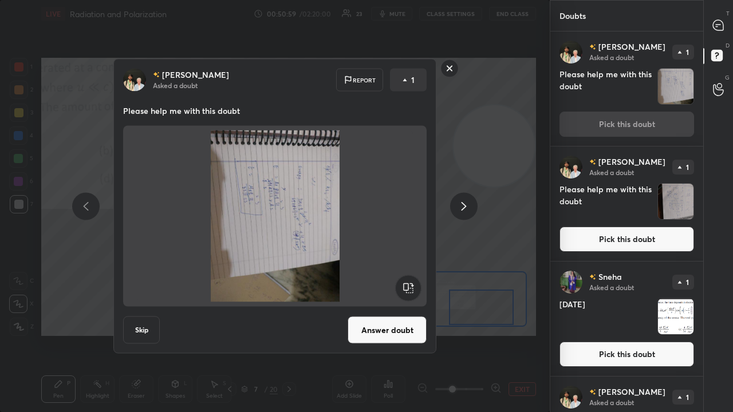
click at [411, 283] on rect at bounding box center [408, 288] width 26 height 26
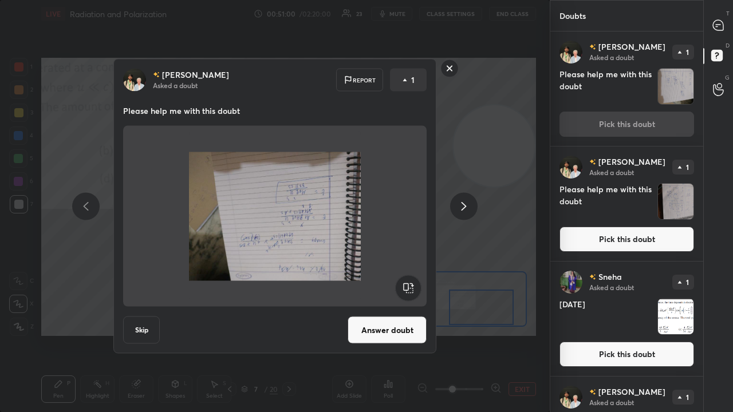
click at [411, 282] on rect at bounding box center [408, 288] width 26 height 26
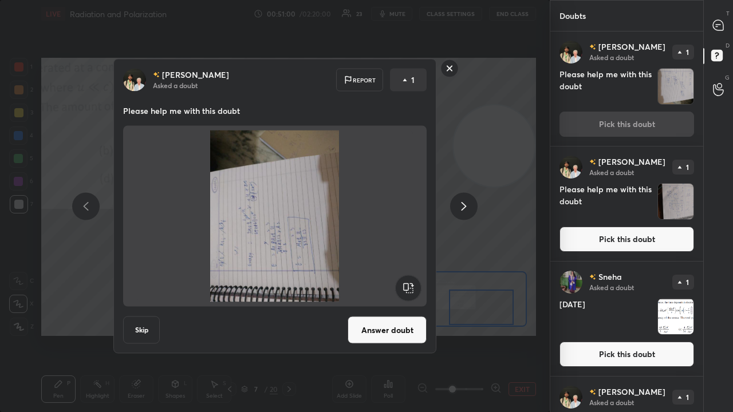
click at [412, 282] on rect at bounding box center [408, 288] width 26 height 26
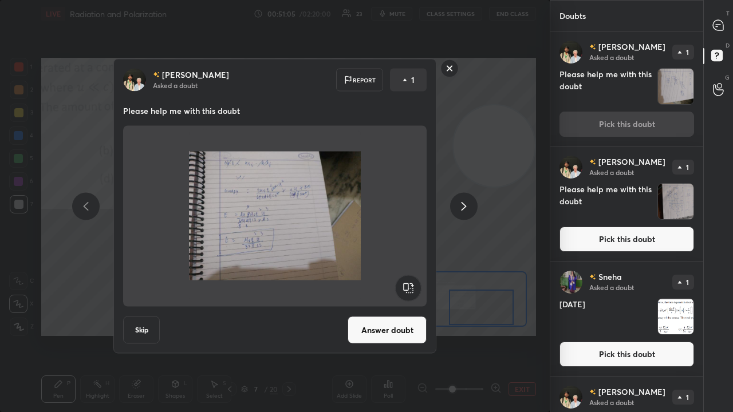
click at [453, 70] on rect at bounding box center [450, 69] width 18 height 18
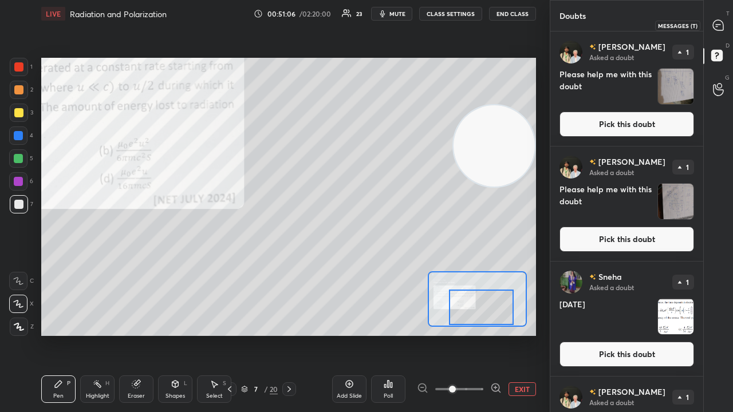
click at [721, 23] on icon at bounding box center [718, 25] width 10 height 10
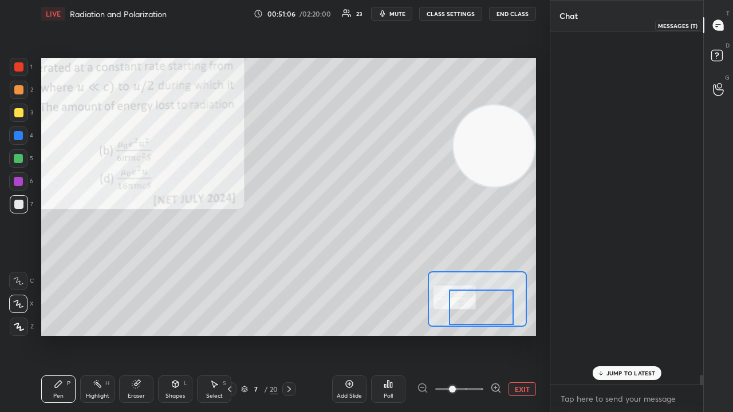
scroll to position [350, 149]
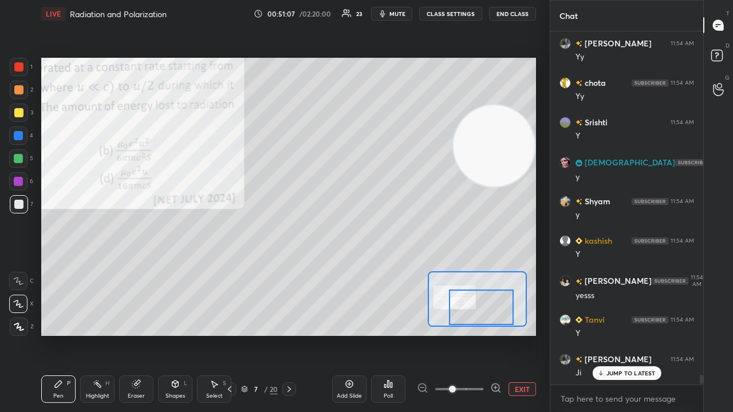
click at [622, 334] on p "JUMP TO LATEST" at bounding box center [630, 373] width 49 height 7
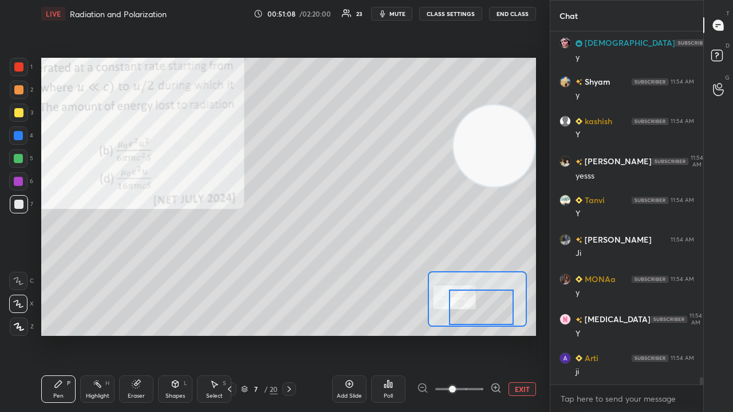
click at [476, 314] on div at bounding box center [481, 307] width 65 height 35
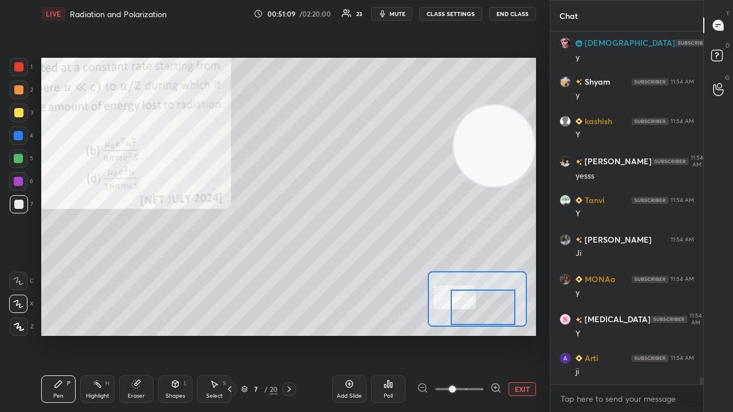
click at [397, 13] on span "mute" at bounding box center [397, 14] width 16 height 8
click at [401, 15] on span "unmute" at bounding box center [396, 14] width 25 height 8
click at [726, 54] on icon at bounding box center [718, 57] width 21 height 21
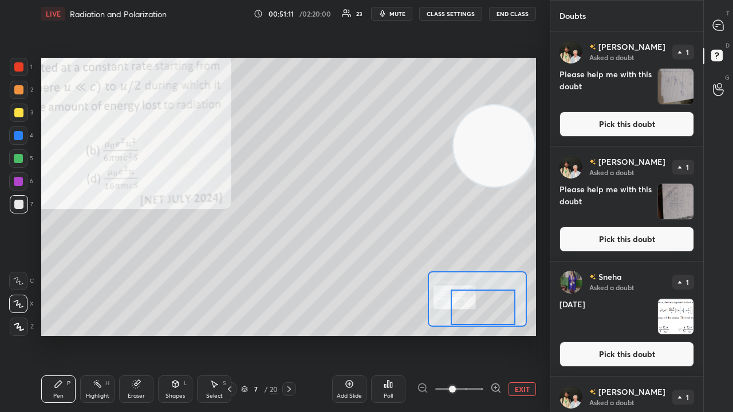
click at [676, 117] on button "Pick this doubt" at bounding box center [626, 124] width 135 height 25
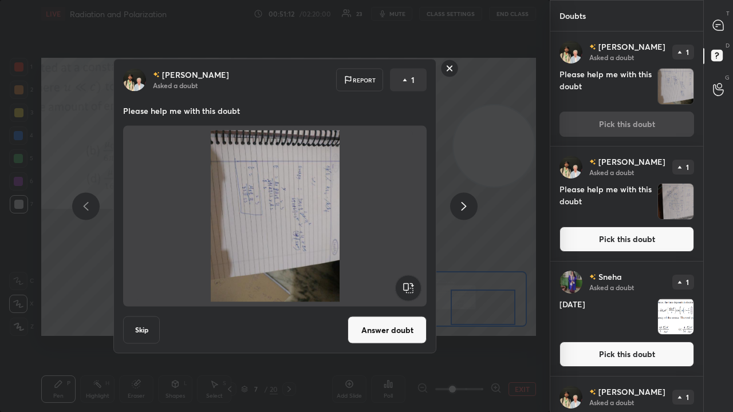
click at [463, 210] on icon at bounding box center [464, 206] width 14 height 14
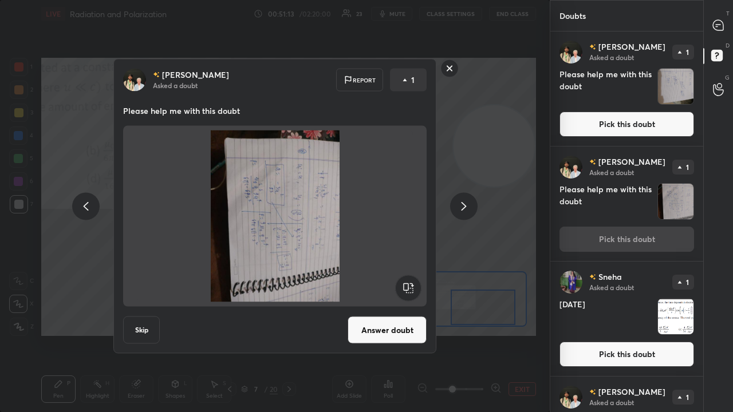
click at [409, 289] on rect at bounding box center [408, 288] width 26 height 26
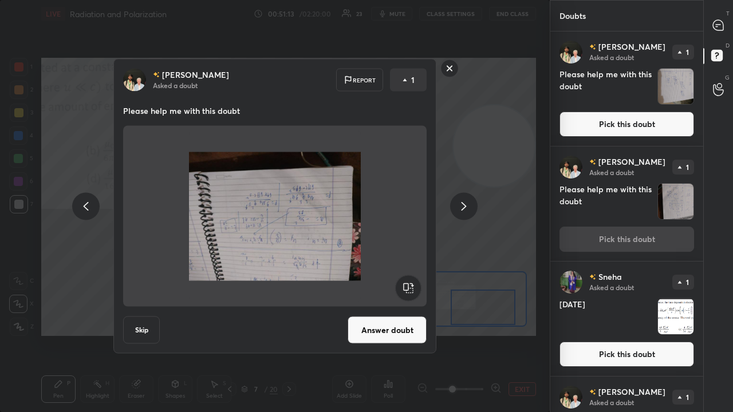
click at [409, 287] on rect at bounding box center [408, 288] width 26 height 26
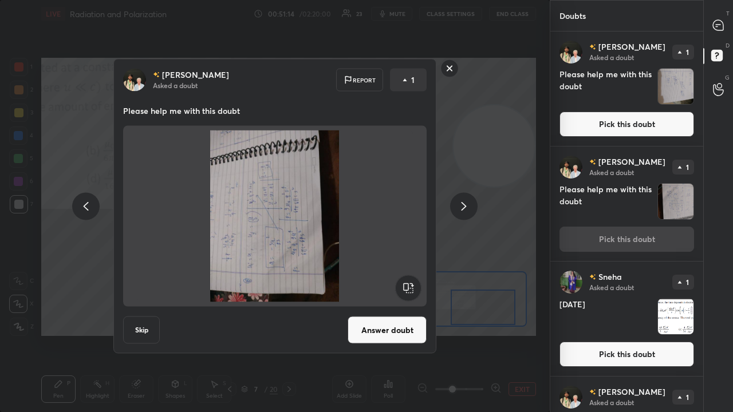
click at [410, 285] on rect at bounding box center [408, 288] width 26 height 26
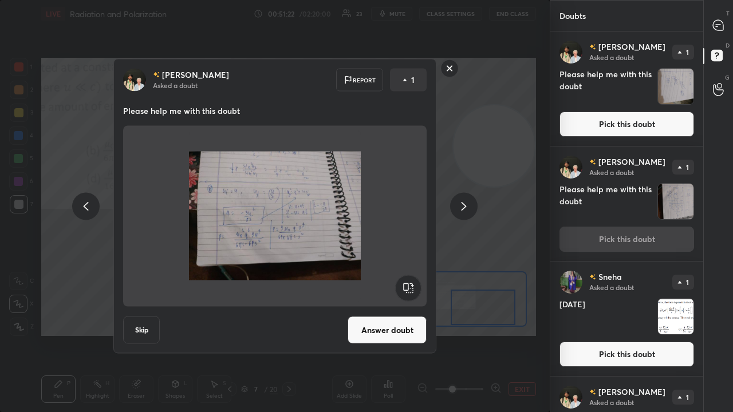
drag, startPoint x: 448, startPoint y: 68, endPoint x: 589, endPoint y: 50, distance: 141.9
click at [448, 68] on rect at bounding box center [450, 69] width 18 height 18
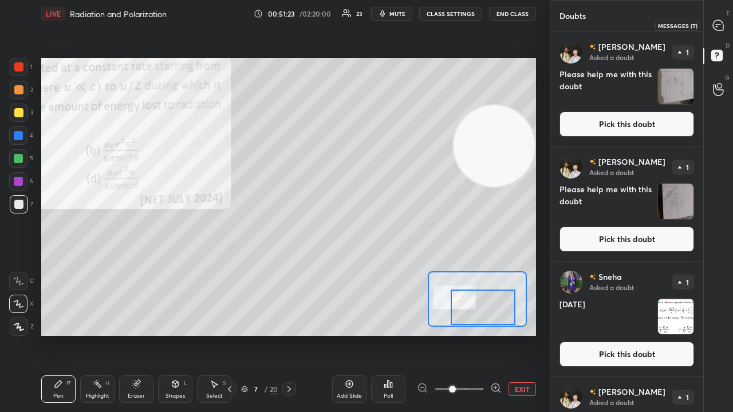
click at [719, 23] on icon at bounding box center [718, 25] width 10 height 10
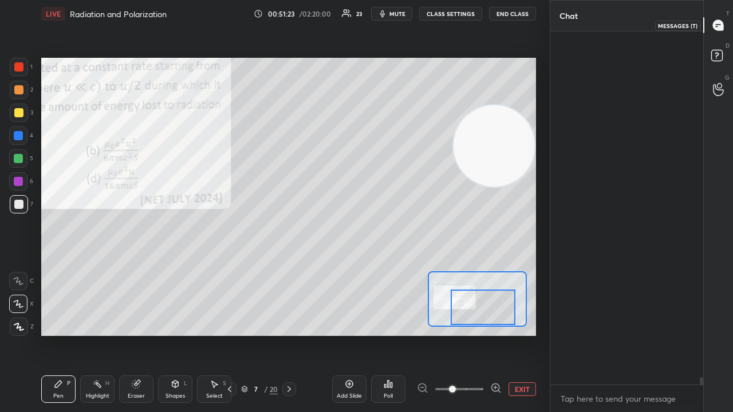
scroll to position [350, 149]
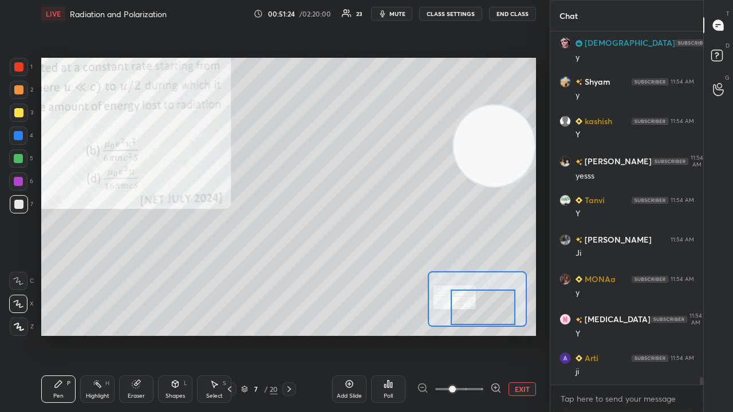
click at [582, 334] on div "x" at bounding box center [626, 398] width 153 height 27
click at [403, 16] on span "mute" at bounding box center [397, 14] width 16 height 8
click at [405, 13] on span "unmute" at bounding box center [396, 14] width 25 height 8
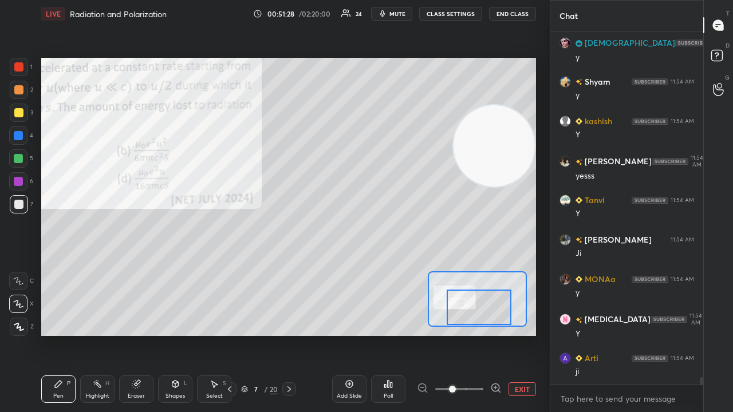
click at [473, 314] on div at bounding box center [479, 307] width 65 height 35
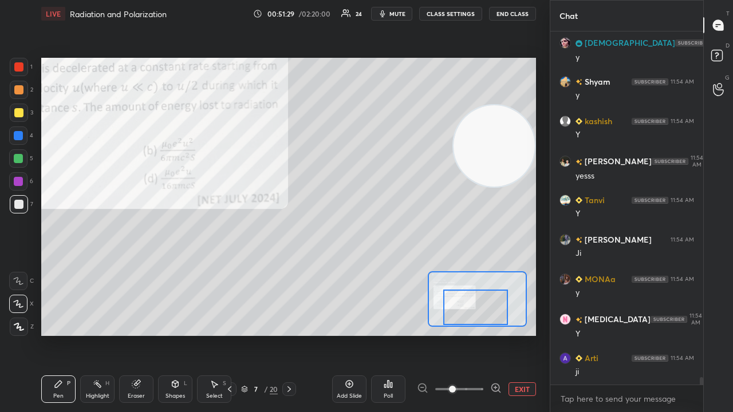
drag, startPoint x: 704, startPoint y: 379, endPoint x: 693, endPoint y: 412, distance: 34.4
click at [701, 334] on div "Chat [PERSON_NAME] 11:54 AM Y [DEMOGRAPHIC_DATA] 11:54 AM y Shyam 11:54 AM y [P…" at bounding box center [641, 206] width 183 height 412
click at [403, 13] on span "mute" at bounding box center [397, 14] width 16 height 8
click at [405, 13] on span "unmute" at bounding box center [396, 14] width 25 height 8
click at [16, 163] on div at bounding box center [18, 158] width 18 height 18
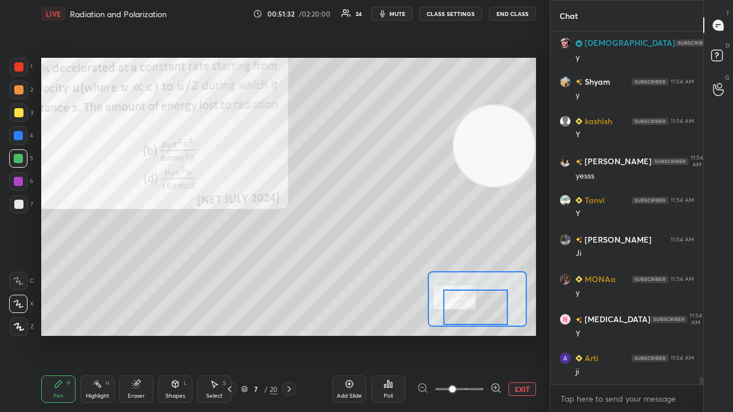
click at [19, 216] on div "7" at bounding box center [21, 206] width 23 height 23
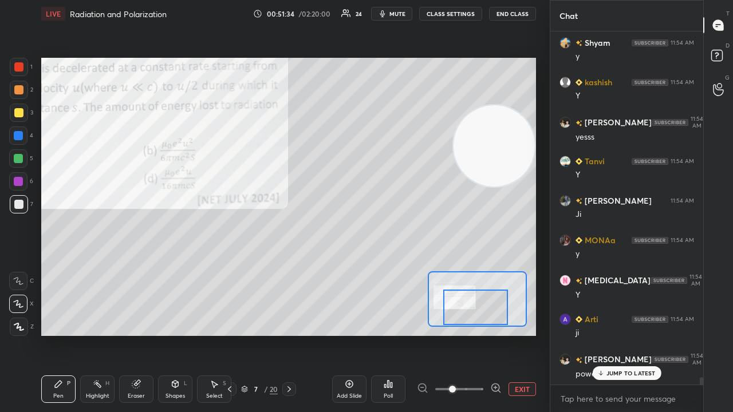
click at [597, 334] on icon at bounding box center [600, 373] width 7 height 7
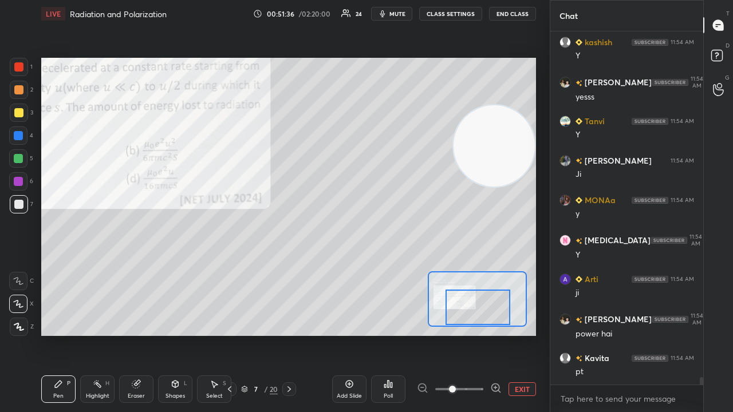
drag, startPoint x: 475, startPoint y: 314, endPoint x: 480, endPoint y: 322, distance: 8.7
click at [480, 322] on div at bounding box center [477, 307] width 65 height 35
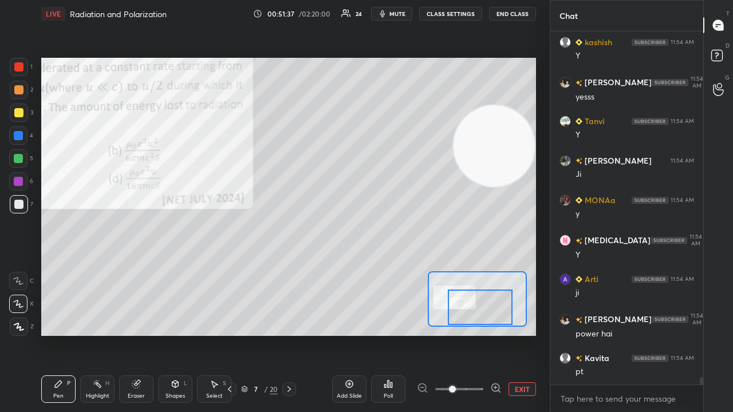
click at [337, 334] on div "Add Slide" at bounding box center [349, 389] width 34 height 27
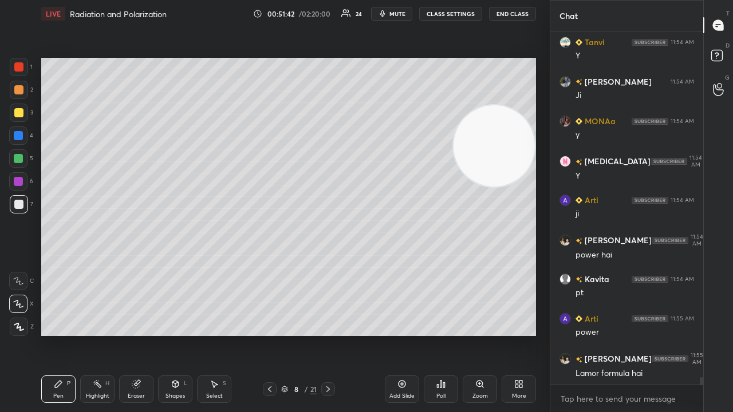
scroll to position [16878, 0]
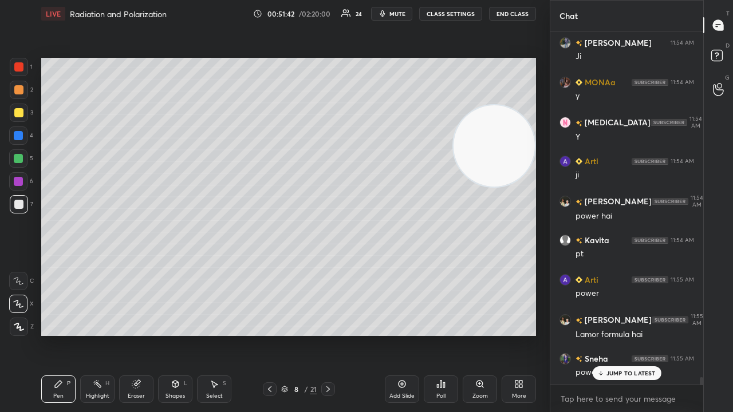
click at [405, 11] on span "mute" at bounding box center [397, 14] width 16 height 8
click at [403, 13] on span "unmute" at bounding box center [396, 14] width 25 height 8
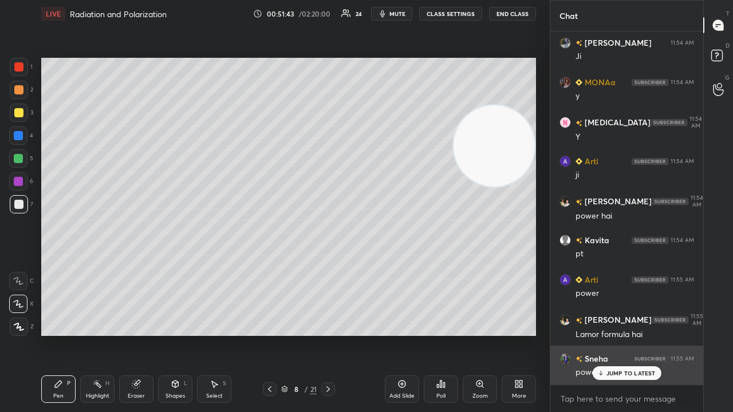
scroll to position [16918, 0]
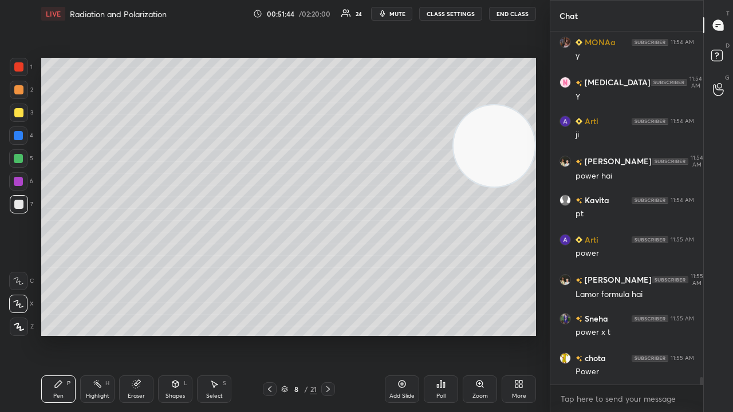
click at [398, 15] on span "mute" at bounding box center [397, 14] width 16 height 8
click at [398, 14] on span "unmute" at bounding box center [396, 14] width 25 height 8
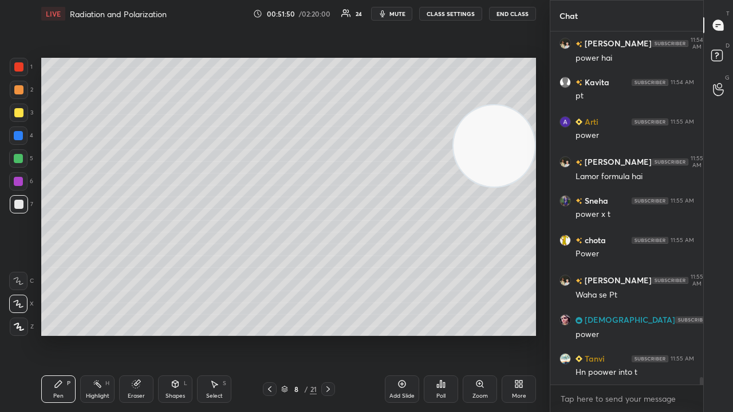
scroll to position [17076, 0]
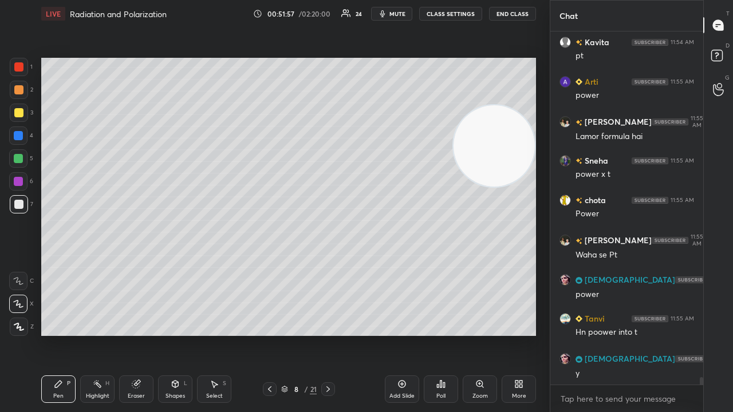
click at [273, 334] on icon at bounding box center [269, 389] width 9 height 9
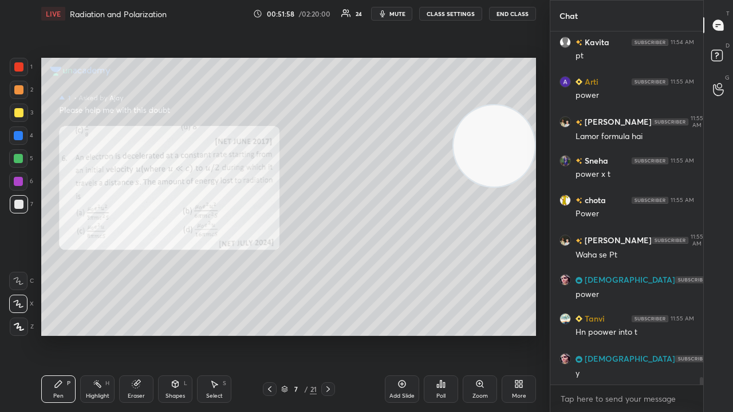
drag, startPoint x: 503, startPoint y: 145, endPoint x: 396, endPoint y: 41, distance: 149.0
click at [410, 44] on div "Setting up your live class Poll for secs No correct answer Start poll" at bounding box center [289, 196] width 504 height 339
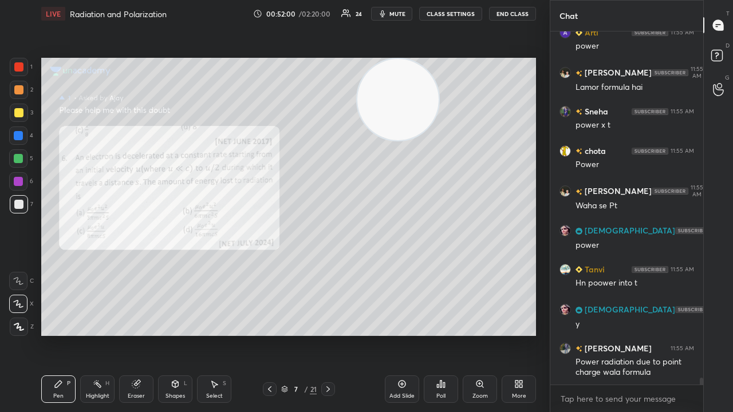
scroll to position [17165, 0]
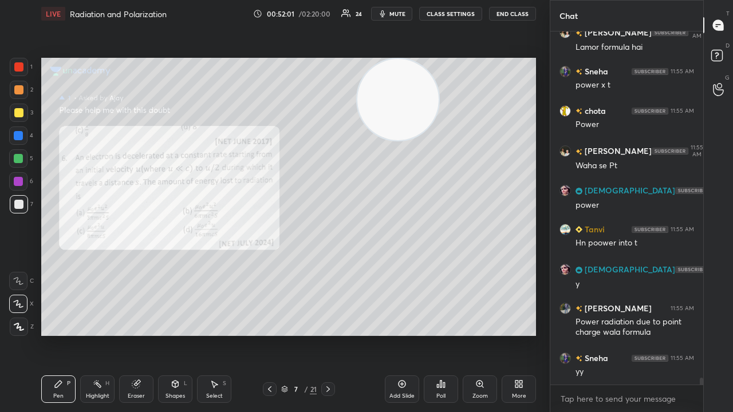
drag, startPoint x: 365, startPoint y: 108, endPoint x: 259, endPoint y: 92, distance: 106.6
click at [357, 92] on video at bounding box center [397, 99] width 81 height 81
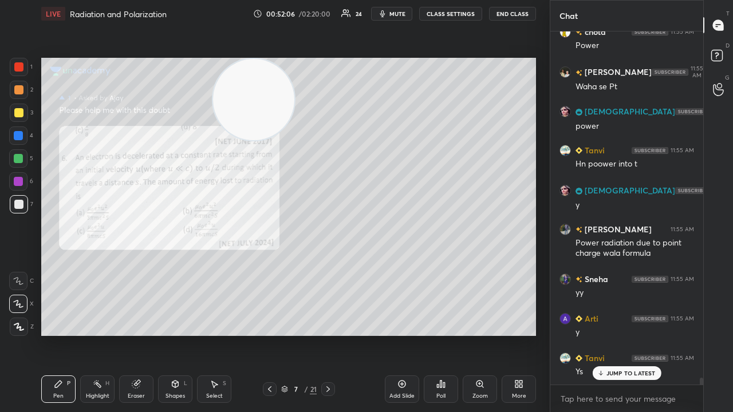
scroll to position [17283, 0]
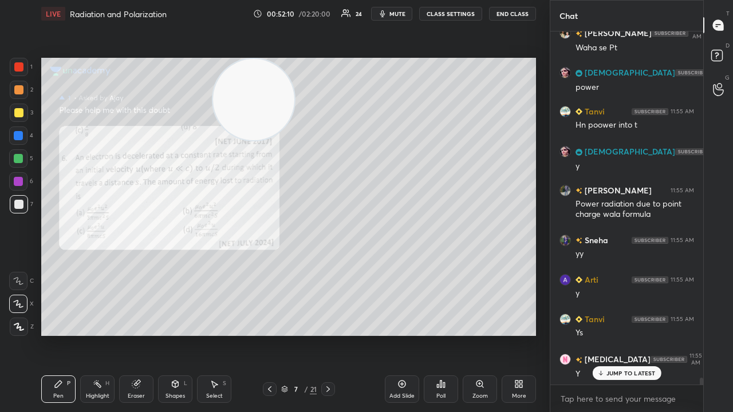
click at [400, 15] on span "mute" at bounding box center [397, 14] width 16 height 8
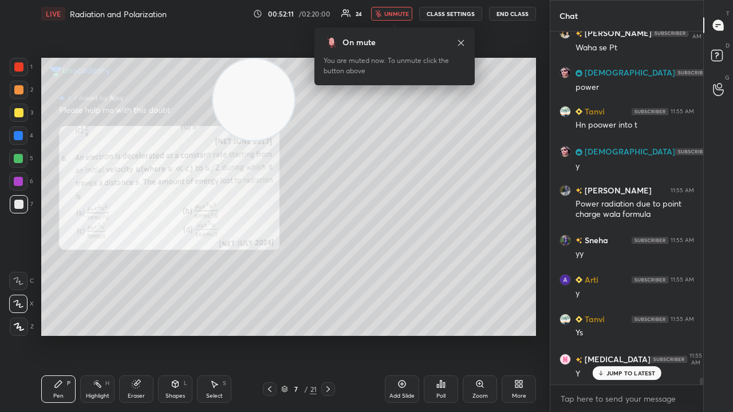
click at [397, 17] on button "unmute" at bounding box center [391, 14] width 41 height 14
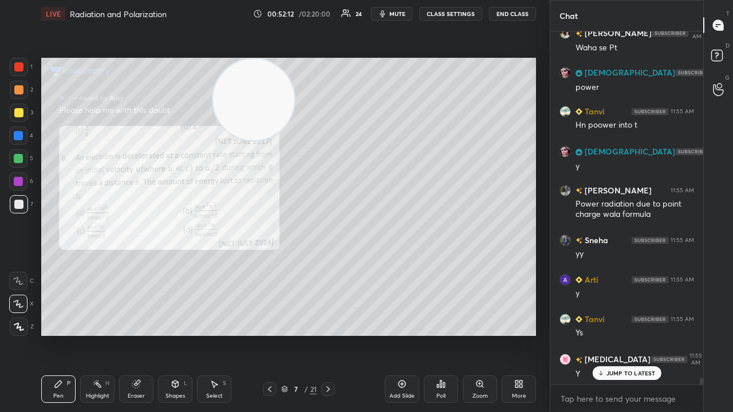
scroll to position [17323, 0]
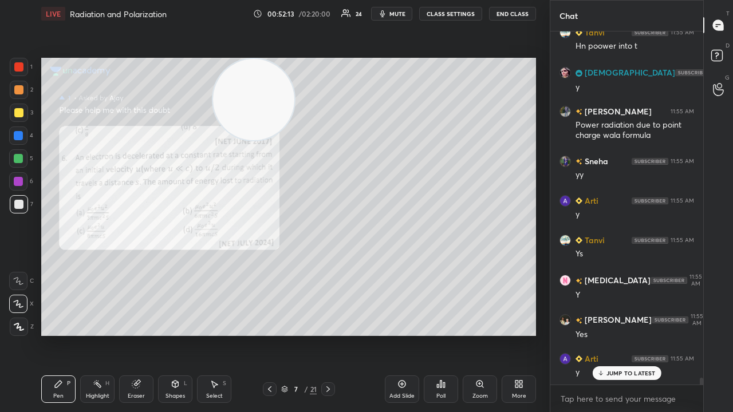
click at [398, 17] on button "mute" at bounding box center [391, 14] width 41 height 14
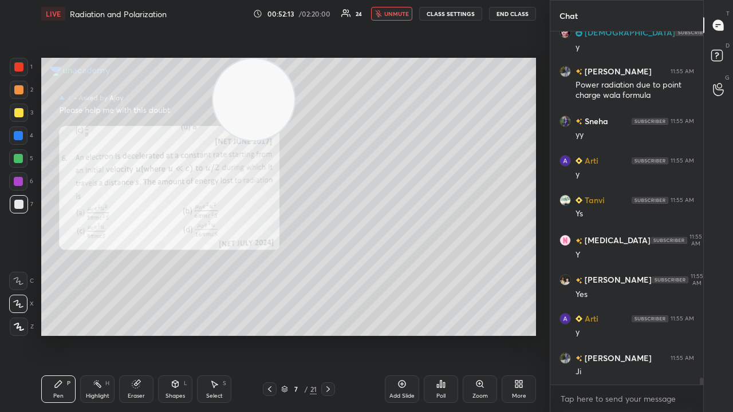
click at [399, 15] on span "unmute" at bounding box center [396, 14] width 25 height 8
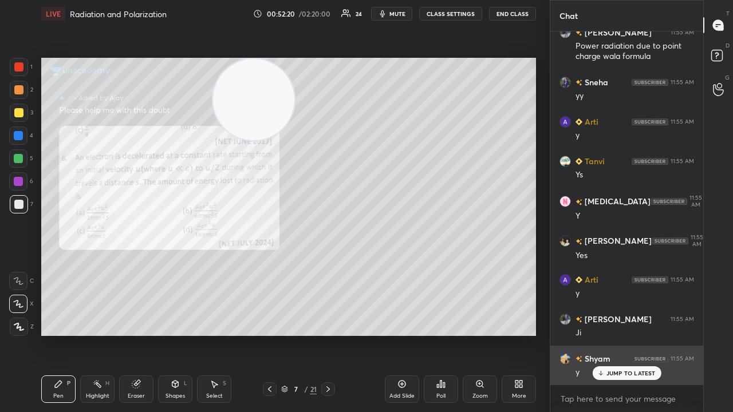
click at [614, 334] on p "JUMP TO LATEST" at bounding box center [630, 373] width 49 height 7
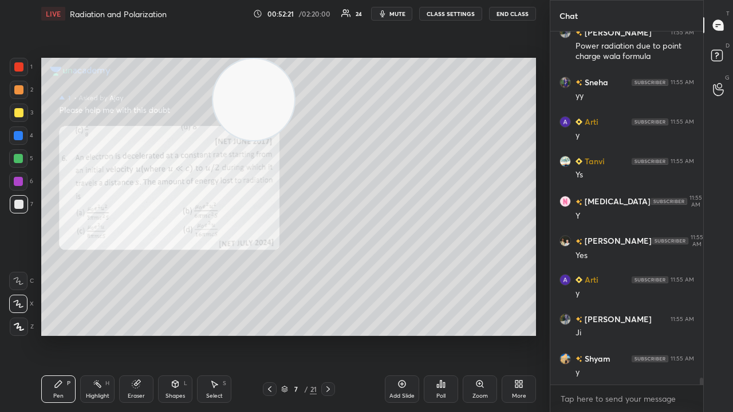
click at [386, 8] on button "mute" at bounding box center [391, 14] width 41 height 14
click at [389, 12] on span "mute" at bounding box center [397, 14] width 16 height 8
click at [404, 14] on span "mute" at bounding box center [397, 14] width 16 height 8
click at [404, 14] on span "unmute" at bounding box center [396, 14] width 25 height 8
click at [326, 334] on icon at bounding box center [327, 389] width 9 height 9
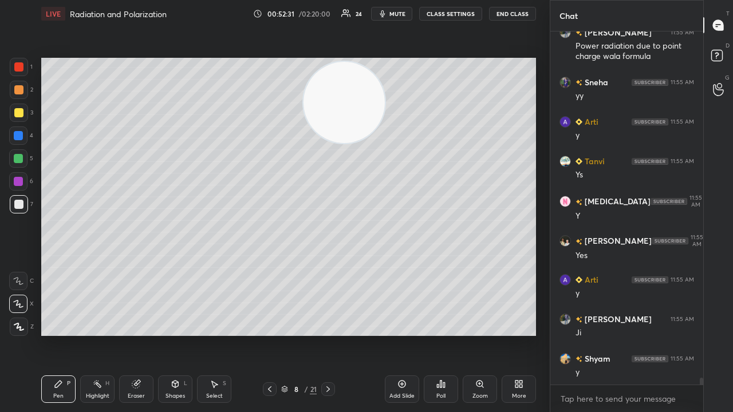
drag, startPoint x: 335, startPoint y: 105, endPoint x: 458, endPoint y: 105, distance: 123.1
click at [385, 100] on video at bounding box center [343, 102] width 81 height 81
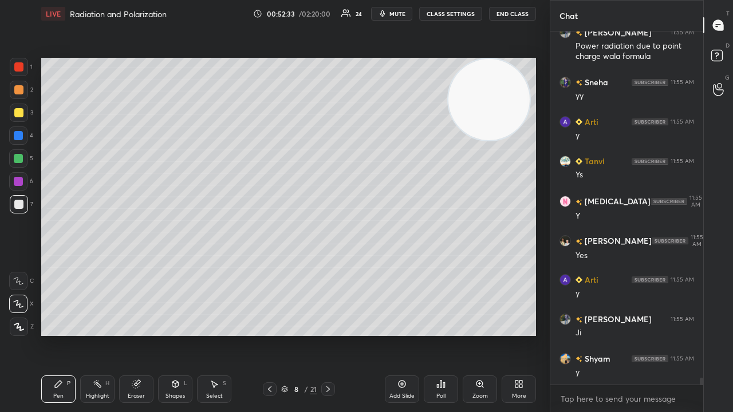
click at [396, 13] on span "mute" at bounding box center [397, 14] width 16 height 8
click at [397, 13] on span "unmute" at bounding box center [396, 14] width 25 height 8
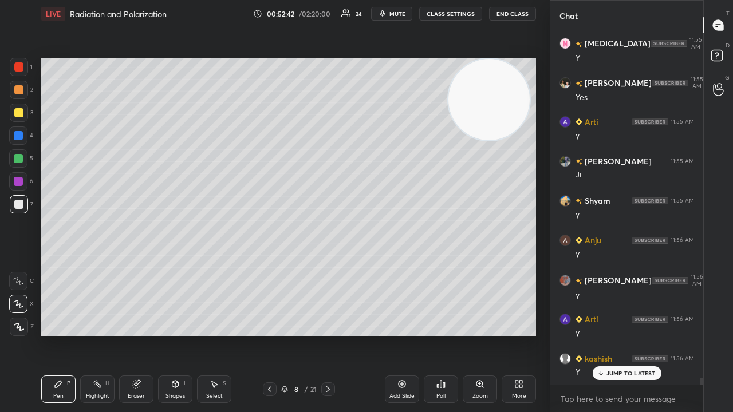
scroll to position [17639, 0]
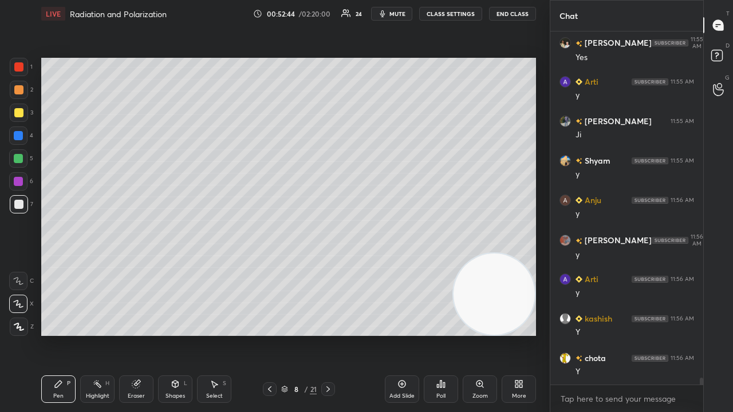
drag, startPoint x: 488, startPoint y: 187, endPoint x: 482, endPoint y: 392, distance: 205.1
click at [486, 334] on div "LIVE Radiation and Polarization 00:52:44 / 02:20:00 24 mute CLASS SETTINGS End …" at bounding box center [289, 206] width 504 height 412
click at [719, 49] on icon at bounding box center [718, 57] width 21 height 21
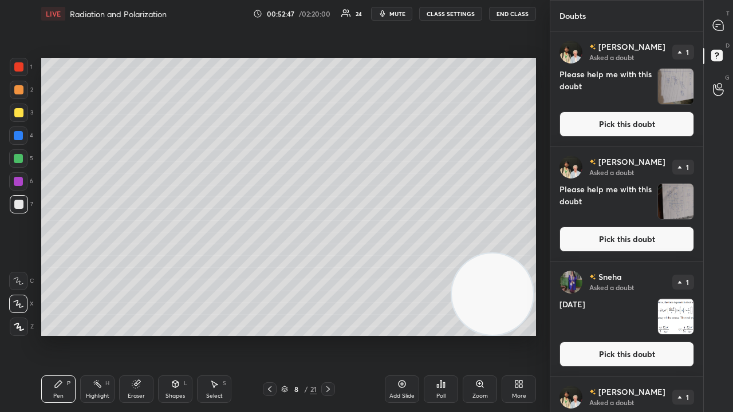
click at [674, 115] on button "Pick this doubt" at bounding box center [626, 124] width 135 height 25
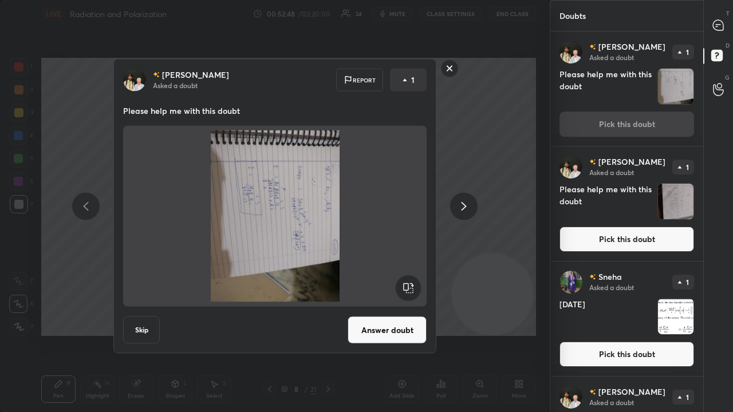
click at [408, 291] on rect at bounding box center [408, 288] width 26 height 26
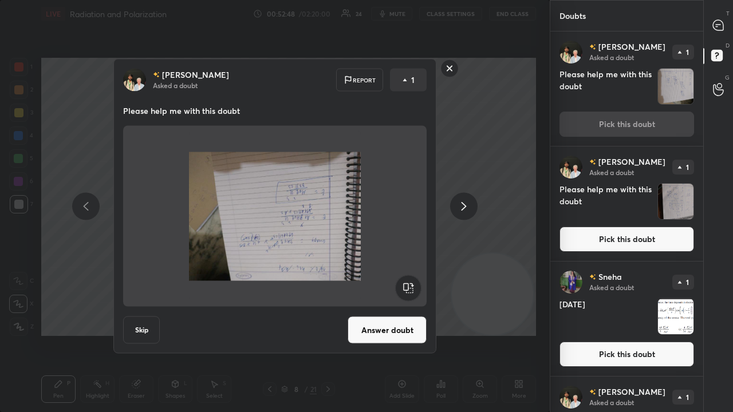
click at [408, 293] on rect at bounding box center [408, 288] width 26 height 26
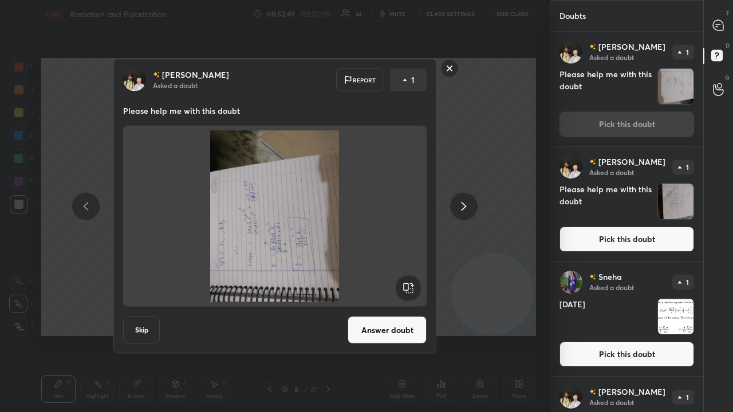
click at [409, 293] on rect at bounding box center [408, 288] width 26 height 26
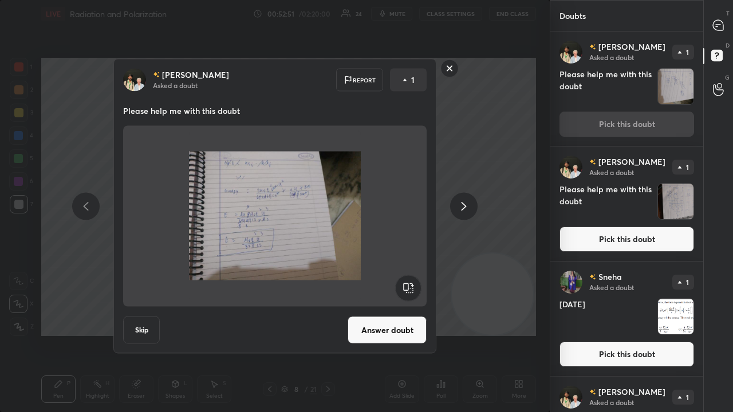
click at [464, 207] on icon at bounding box center [464, 206] width 14 height 14
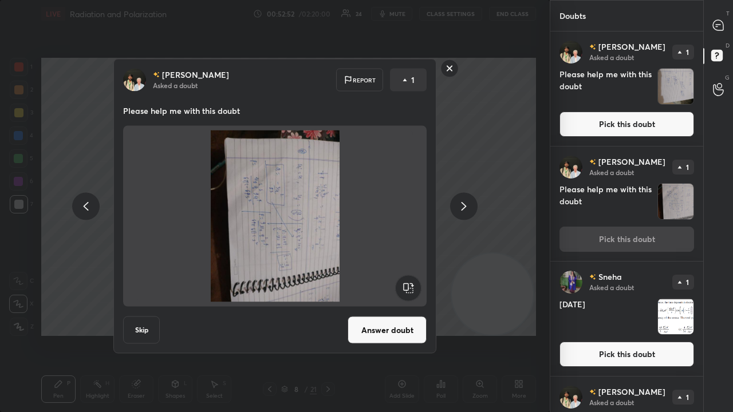
click at [413, 281] on rect at bounding box center [408, 288] width 26 height 26
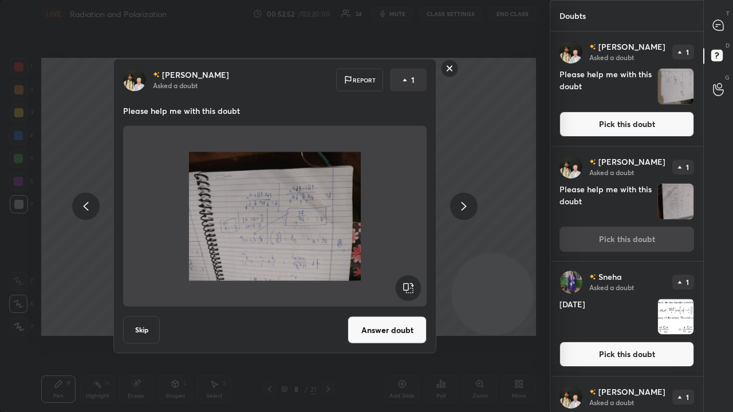
click at [409, 285] on rect at bounding box center [408, 288] width 26 height 26
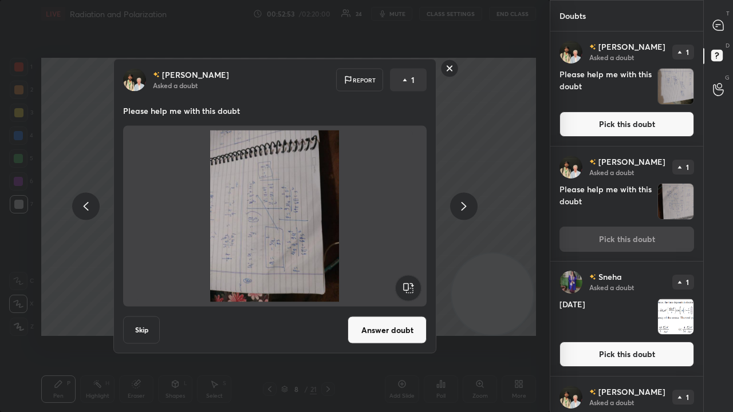
click at [409, 287] on rect at bounding box center [408, 288] width 26 height 26
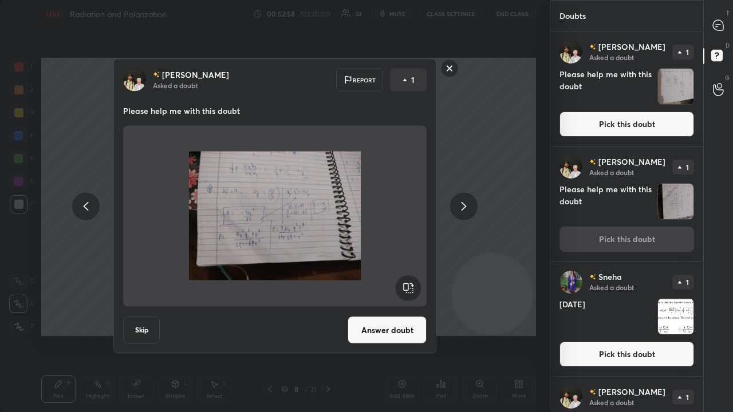
click at [447, 68] on rect at bounding box center [450, 69] width 18 height 18
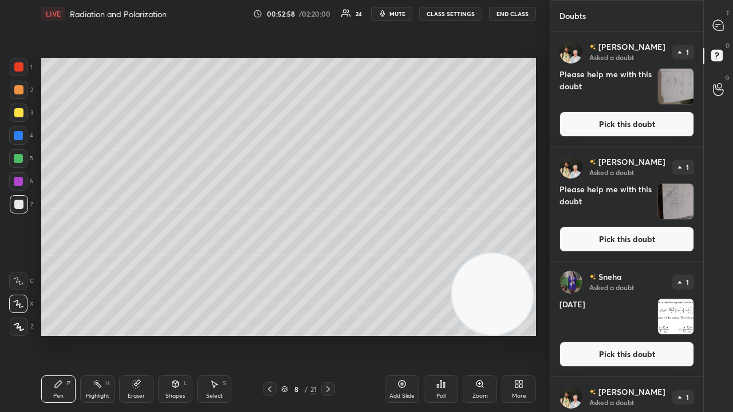
click at [732, 26] on div "T Messages (T)" at bounding box center [718, 25] width 29 height 32
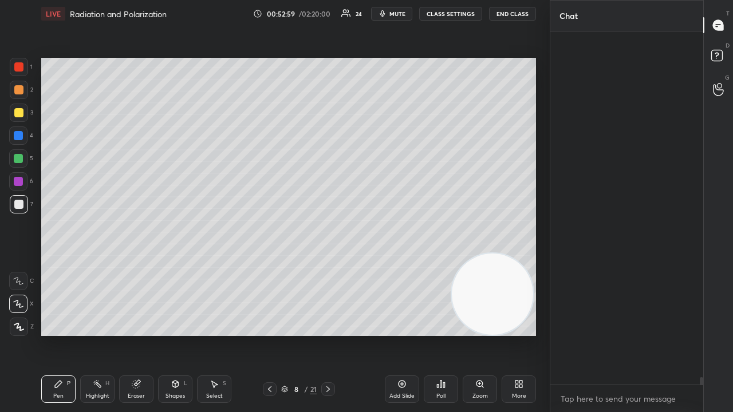
scroll to position [350, 149]
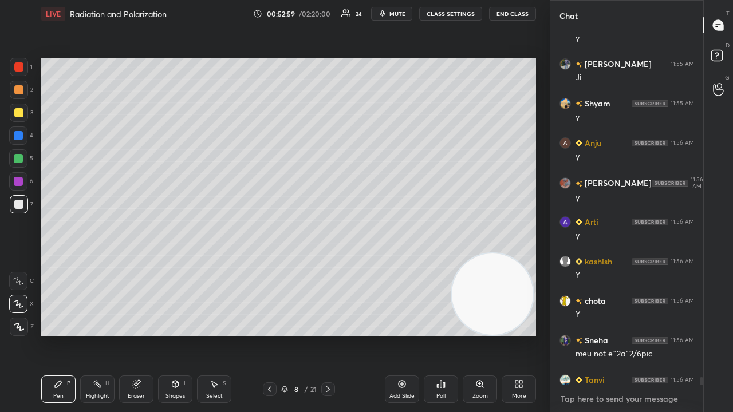
drag, startPoint x: 664, startPoint y: 397, endPoint x: 673, endPoint y: 390, distance: 11.9
click at [664, 334] on textarea at bounding box center [626, 399] width 135 height 18
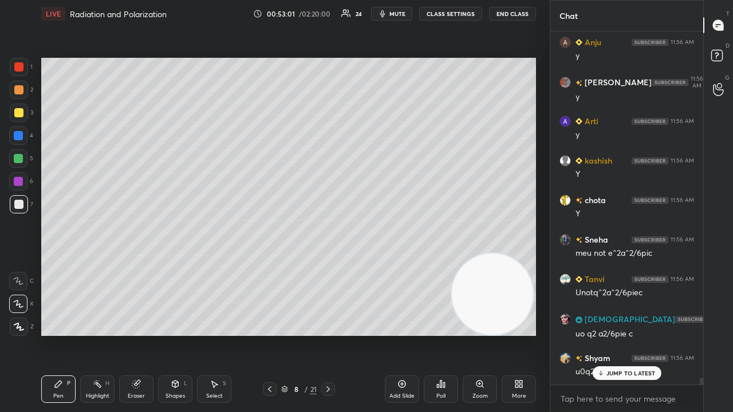
scroll to position [17836, 0]
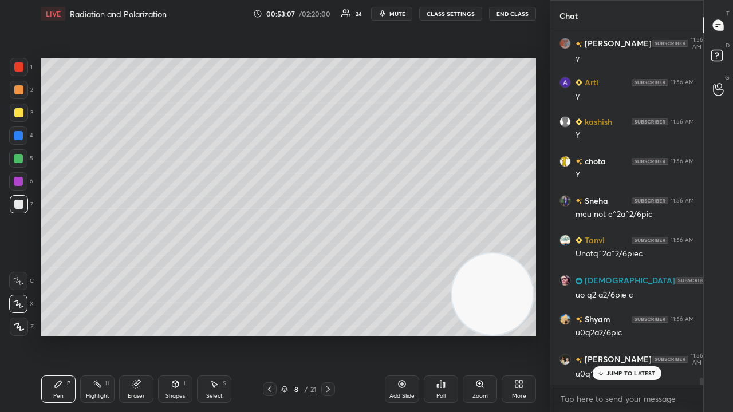
click at [396, 14] on span "mute" at bounding box center [397, 14] width 16 height 8
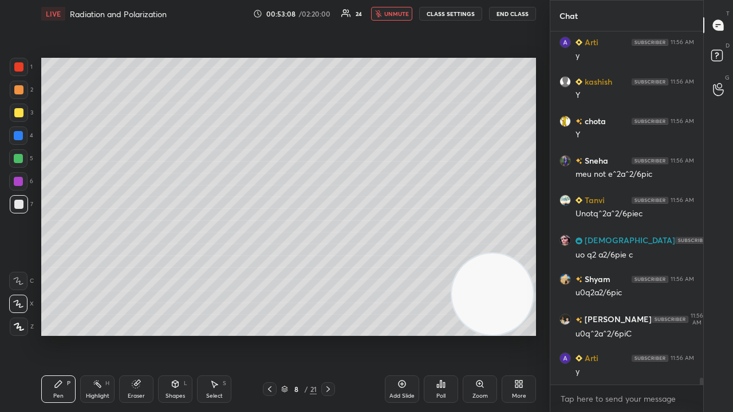
click at [398, 15] on span "unmute" at bounding box center [396, 14] width 25 height 8
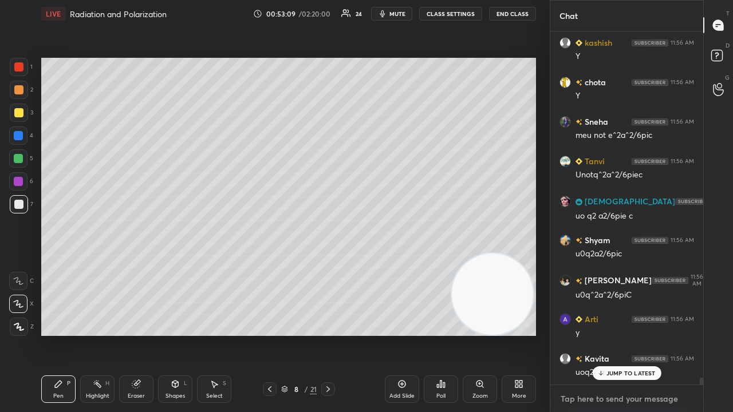
click at [606, 334] on textarea at bounding box center [626, 399] width 135 height 18
drag, startPoint x: 609, startPoint y: 369, endPoint x: 603, endPoint y: 412, distance: 43.3
click at [610, 334] on div "JUMP TO LATEST" at bounding box center [626, 373] width 69 height 14
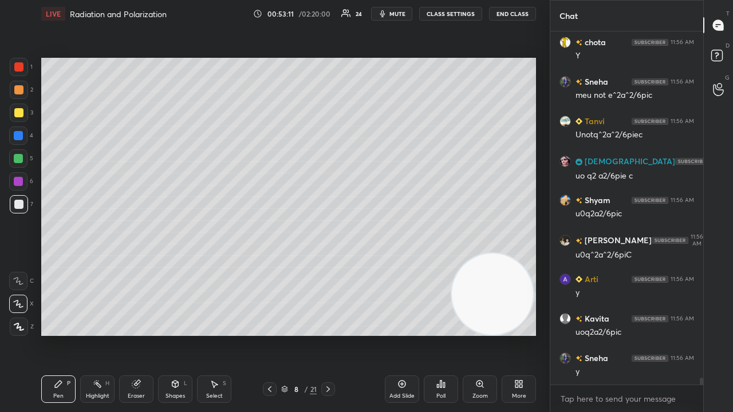
click at [400, 11] on span "mute" at bounding box center [397, 14] width 16 height 8
click at [401, 13] on span "mute" at bounding box center [397, 14] width 16 height 8
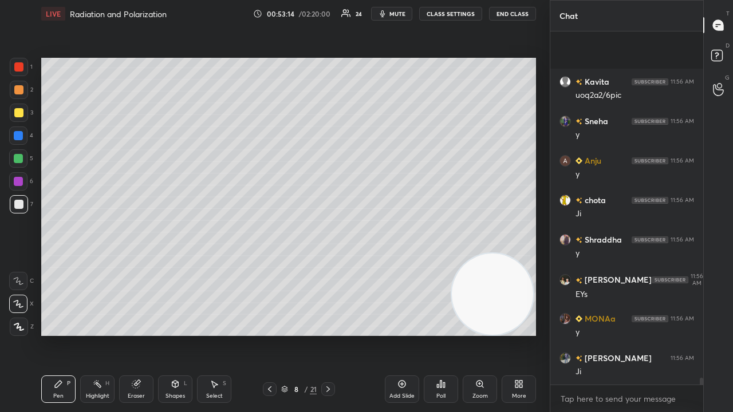
scroll to position [18271, 0]
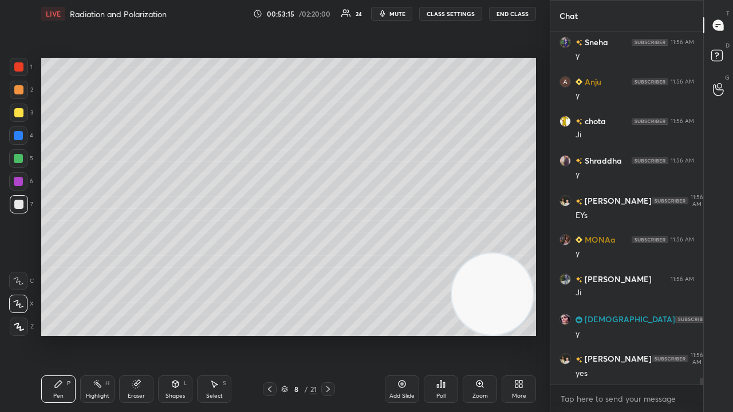
click at [394, 16] on span "mute" at bounding box center [397, 14] width 16 height 8
click at [395, 14] on span "unmute" at bounding box center [396, 14] width 25 height 8
click at [175, 334] on div "Shapes" at bounding box center [174, 396] width 19 height 6
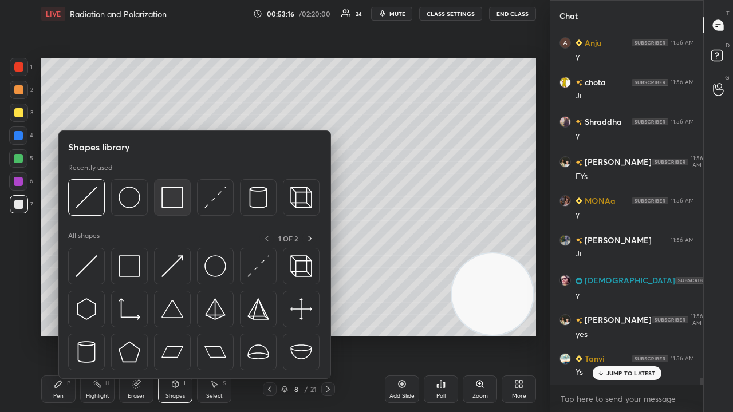
click at [176, 200] on img at bounding box center [172, 198] width 22 height 22
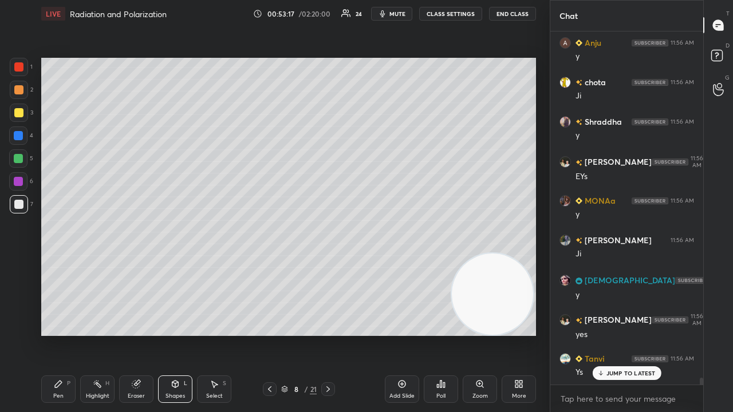
drag, startPoint x: 16, startPoint y: 117, endPoint x: 39, endPoint y: 105, distance: 25.9
click at [17, 116] on div at bounding box center [18, 112] width 9 height 9
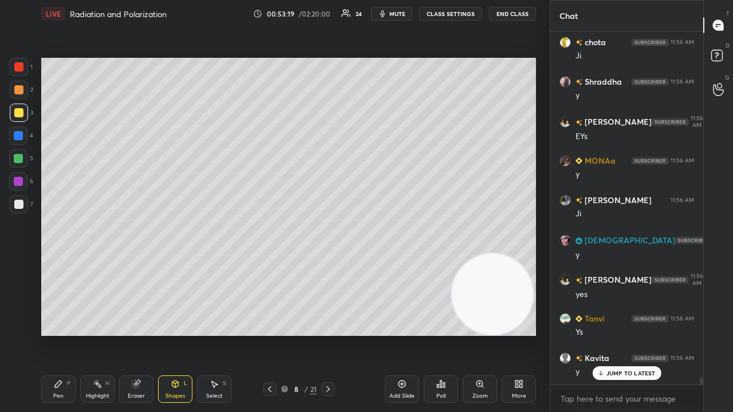
scroll to position [18389, 0]
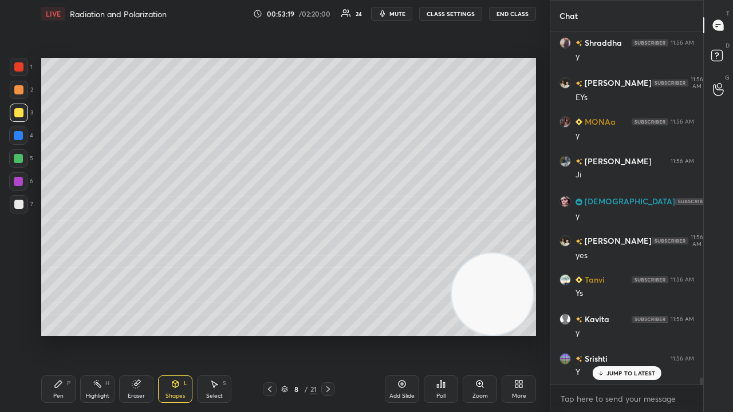
click at [57, 334] on icon at bounding box center [58, 384] width 7 height 7
drag, startPoint x: 16, startPoint y: 204, endPoint x: 19, endPoint y: 199, distance: 6.7
click at [17, 204] on div at bounding box center [18, 204] width 9 height 9
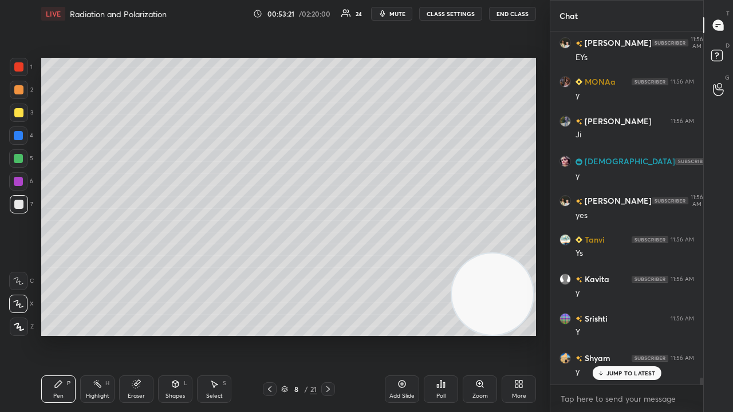
scroll to position [18468, 0]
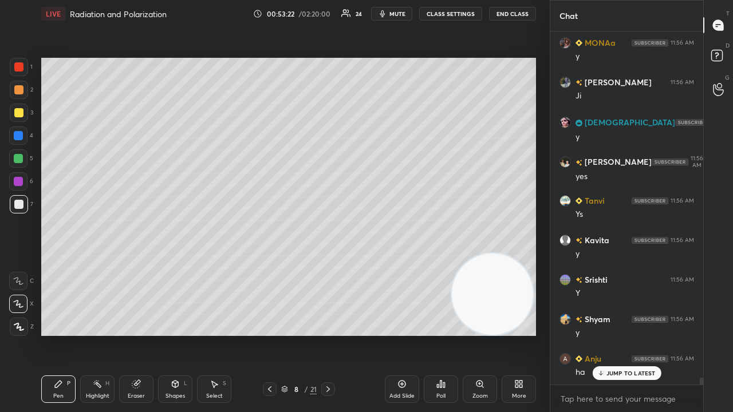
click at [403, 15] on span "mute" at bounding box center [397, 14] width 16 height 8
click at [400, 14] on span "unmute" at bounding box center [396, 14] width 25 height 8
click at [644, 334] on p "JUMP TO LATEST" at bounding box center [630, 373] width 49 height 7
click at [401, 17] on button "mute" at bounding box center [391, 14] width 41 height 14
click at [401, 15] on span "unmute" at bounding box center [396, 14] width 25 height 8
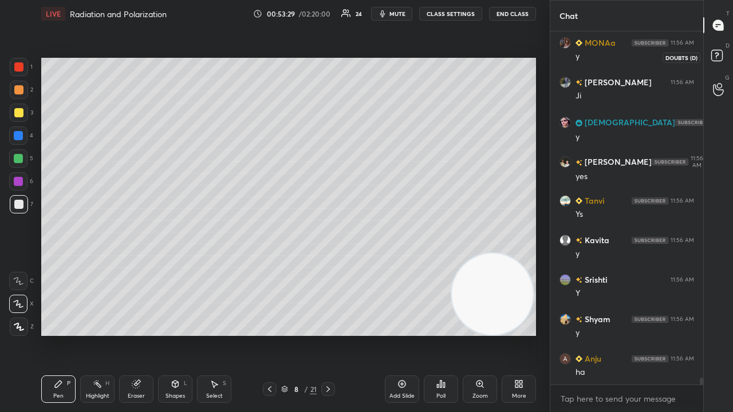
click at [725, 60] on icon at bounding box center [718, 57] width 21 height 21
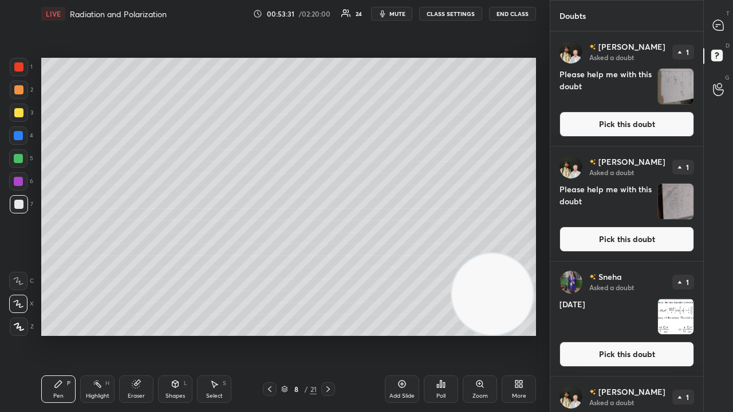
click at [636, 129] on button "Pick this doubt" at bounding box center [626, 124] width 135 height 25
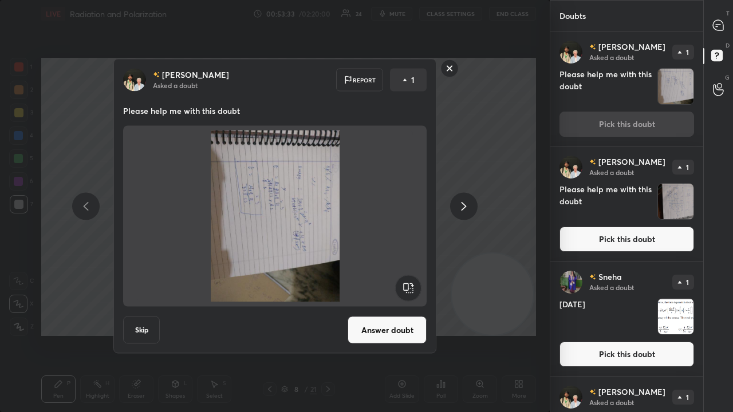
click at [419, 281] on icon at bounding box center [408, 288] width 26 height 27
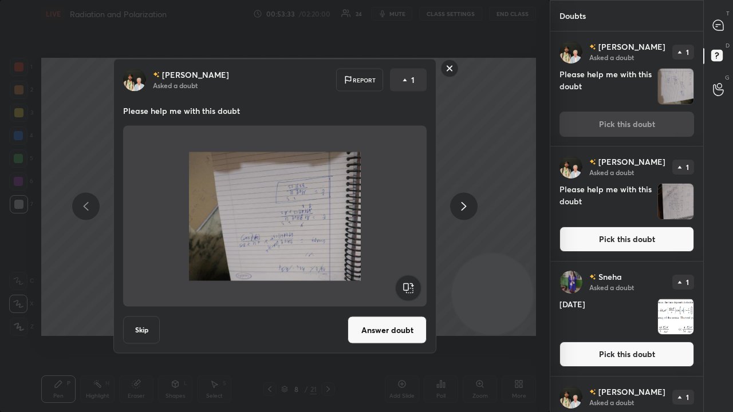
click at [416, 284] on rect at bounding box center [408, 288] width 26 height 26
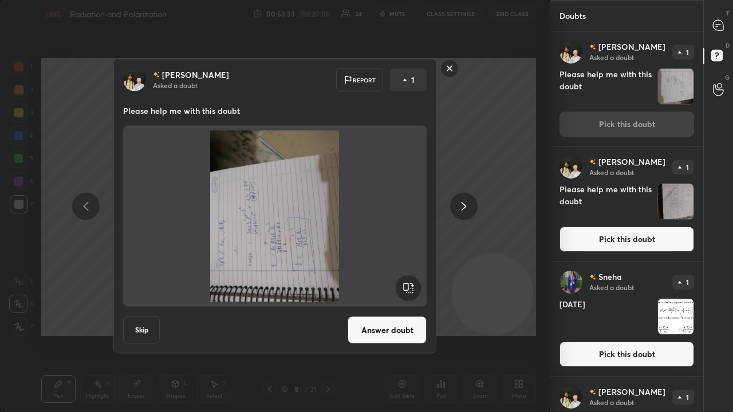
click at [416, 286] on rect at bounding box center [408, 288] width 26 height 26
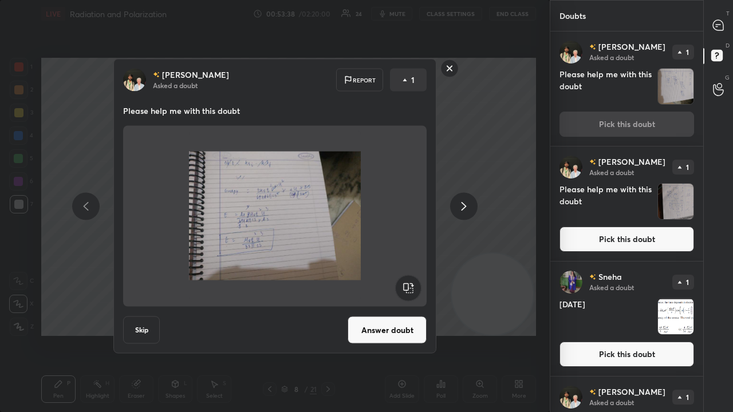
click at [84, 210] on icon at bounding box center [86, 206] width 14 height 14
click at [450, 71] on rect at bounding box center [450, 69] width 18 height 18
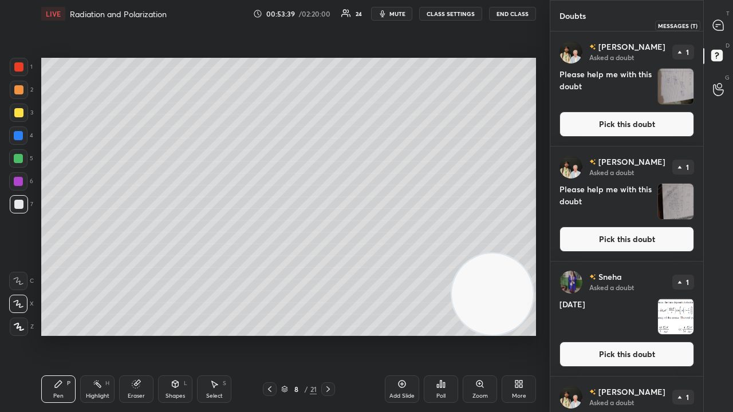
click at [721, 25] on icon at bounding box center [718, 25] width 10 height 10
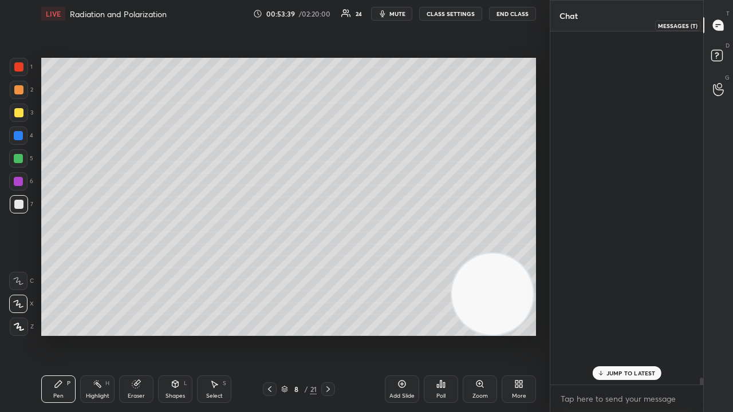
scroll to position [350, 149]
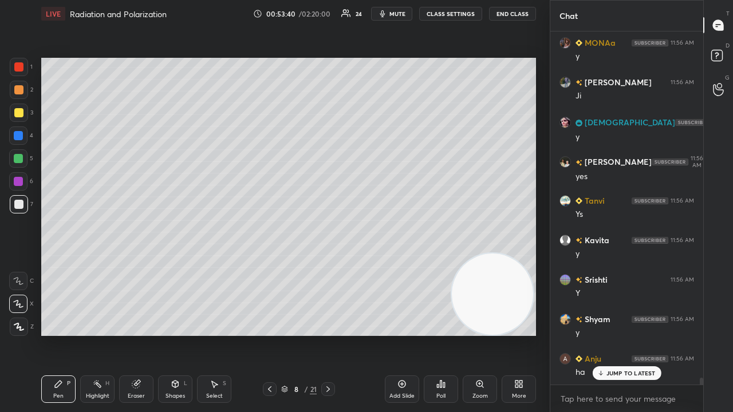
click at [610, 334] on p "JUMP TO LATEST" at bounding box center [630, 373] width 49 height 7
click at [396, 13] on span "mute" at bounding box center [397, 14] width 16 height 8
click at [397, 11] on span "unmute" at bounding box center [396, 14] width 25 height 8
click at [402, 11] on span "mute" at bounding box center [397, 14] width 16 height 8
click at [401, 11] on span "unmute" at bounding box center [396, 14] width 25 height 8
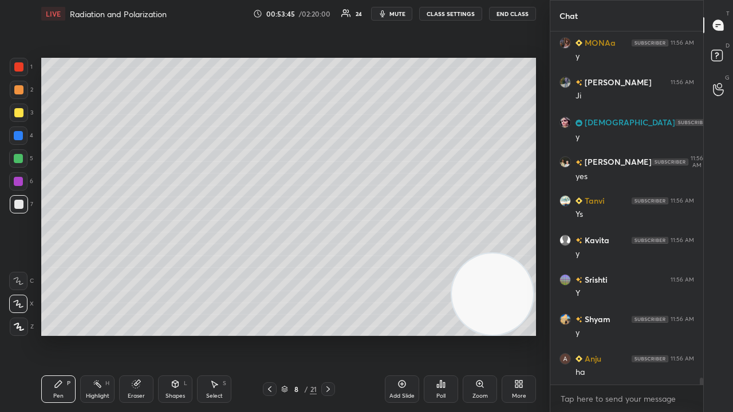
click at [396, 10] on span "mute" at bounding box center [397, 14] width 16 height 8
click at [396, 10] on span "unmute" at bounding box center [396, 14] width 25 height 8
click at [398, 11] on span "mute" at bounding box center [397, 14] width 16 height 8
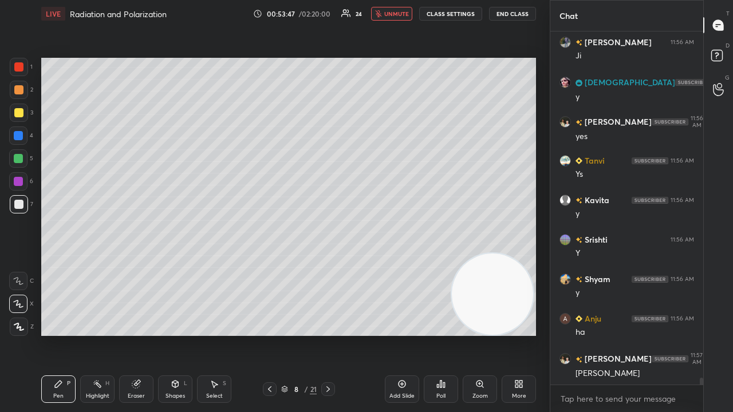
click at [400, 10] on span "unmute" at bounding box center [396, 14] width 25 height 8
click at [398, 11] on span "mute" at bounding box center [397, 14] width 16 height 8
drag, startPoint x: 400, startPoint y: 12, endPoint x: 397, endPoint y: 19, distance: 8.0
click at [400, 12] on span "unmute" at bounding box center [396, 14] width 25 height 8
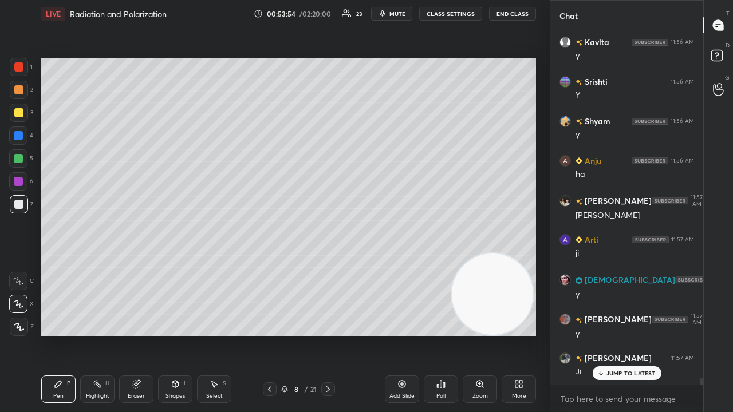
scroll to position [18705, 0]
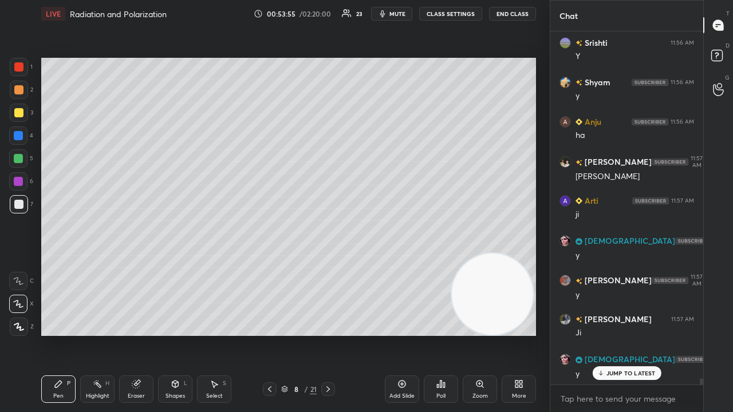
click at [405, 12] on span "mute" at bounding box center [397, 14] width 16 height 8
click at [405, 12] on span "unmute" at bounding box center [396, 14] width 25 height 8
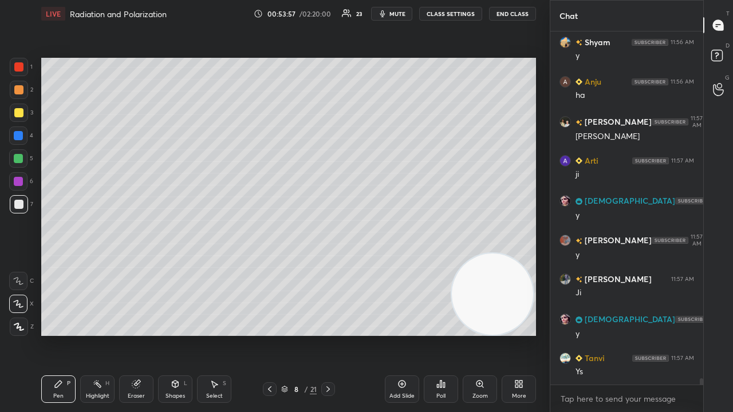
click at [135, 334] on div "Eraser" at bounding box center [136, 396] width 17 height 6
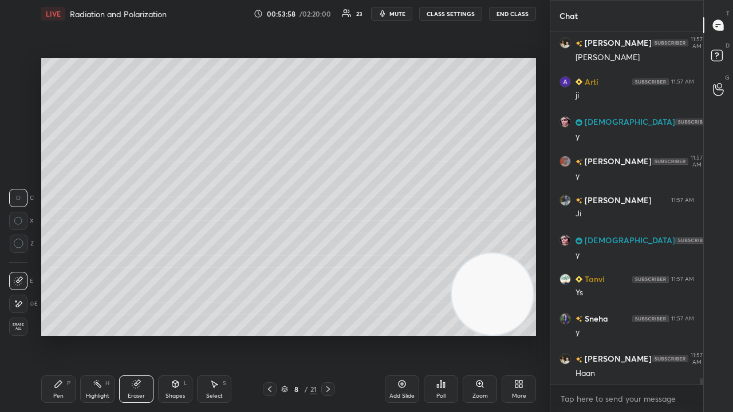
click at [56, 334] on div "Pen" at bounding box center [58, 396] width 10 height 6
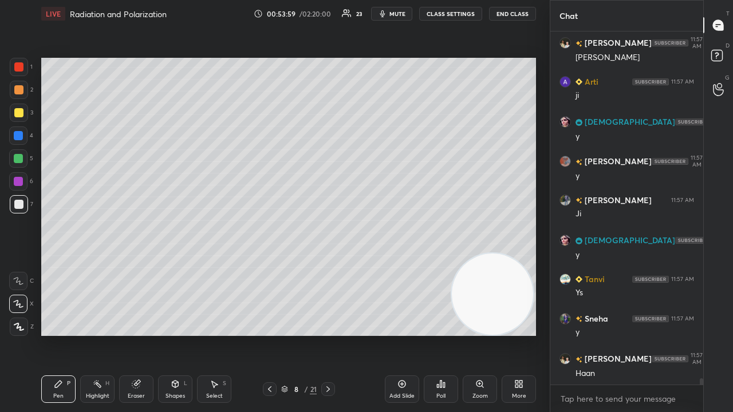
scroll to position [18863, 0]
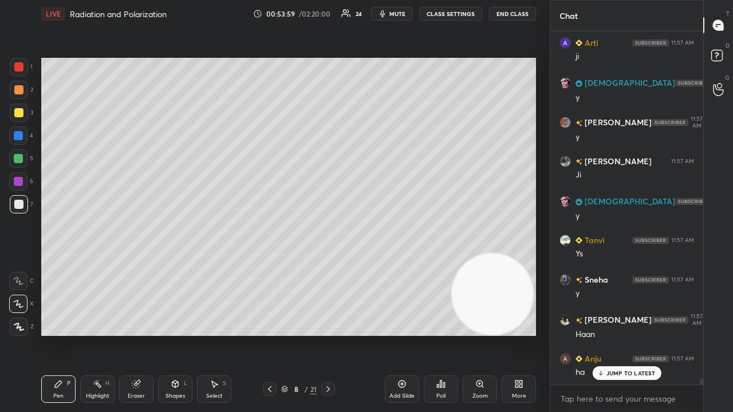
click at [134, 334] on div "Eraser" at bounding box center [136, 396] width 17 height 6
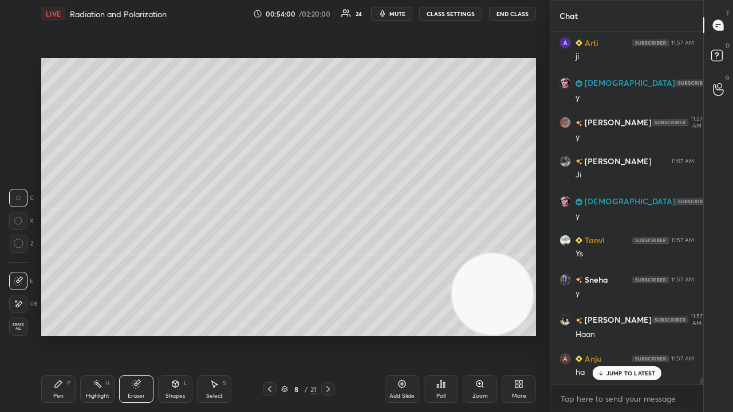
scroll to position [18903, 0]
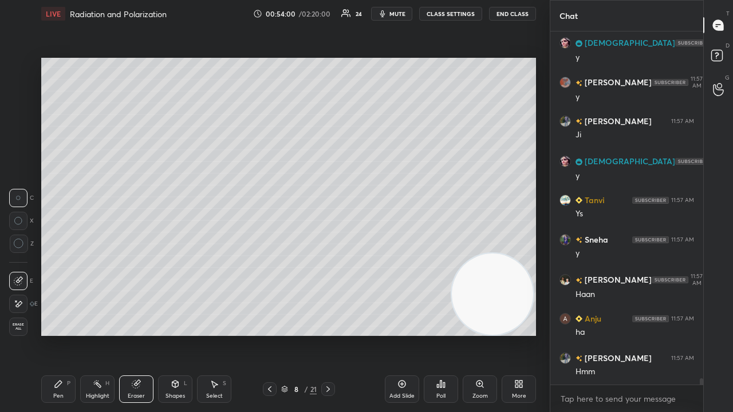
click at [18, 307] on icon at bounding box center [18, 304] width 9 height 10
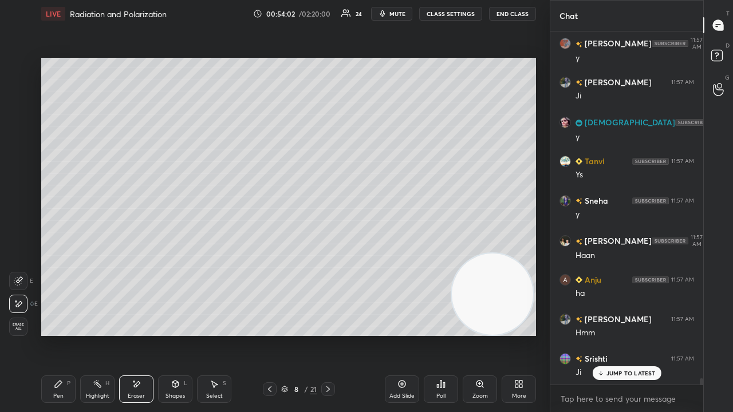
click at [61, 334] on div "Pen P" at bounding box center [58, 389] width 34 height 27
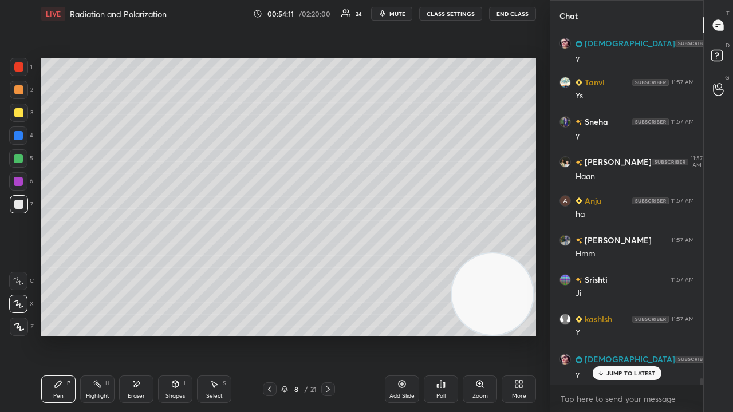
scroll to position [19049, 0]
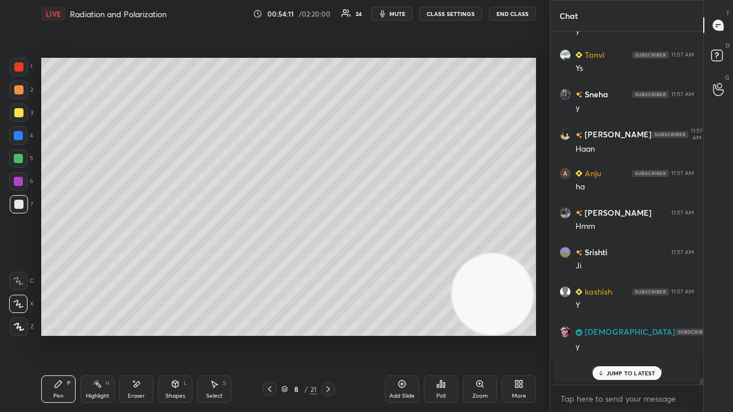
click at [270, 334] on icon at bounding box center [269, 389] width 9 height 9
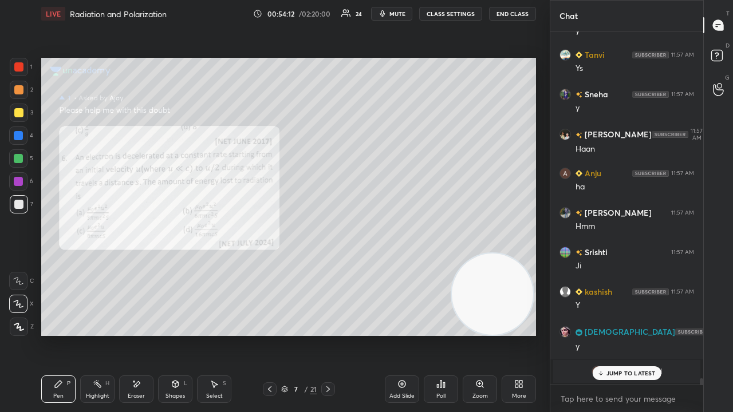
click at [330, 334] on icon at bounding box center [327, 389] width 9 height 9
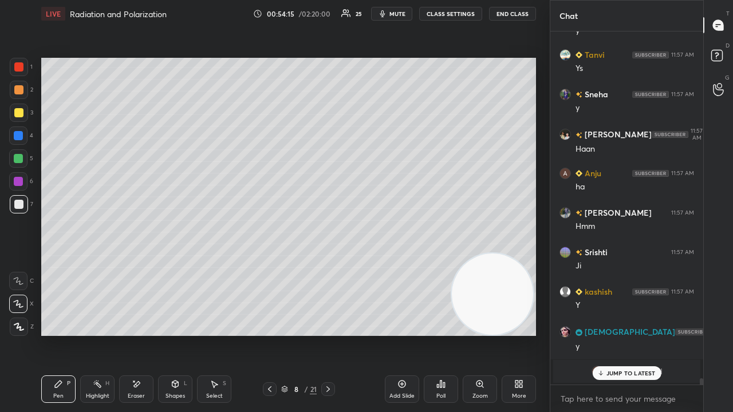
click at [604, 334] on icon at bounding box center [600, 373] width 7 height 7
drag, startPoint x: 502, startPoint y: 309, endPoint x: 528, endPoint y: 203, distance: 109.1
click at [532, 248] on video at bounding box center [492, 288] width 81 height 81
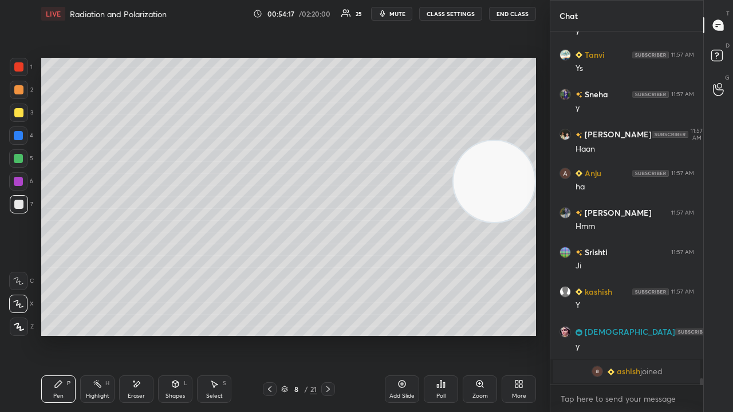
click at [403, 15] on span "mute" at bounding box center [397, 14] width 16 height 8
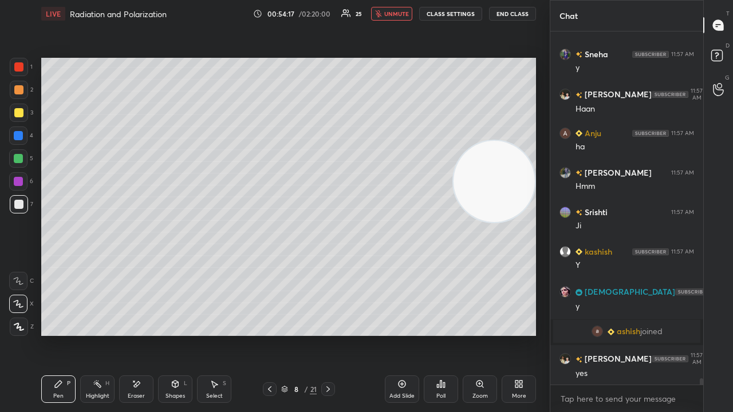
click at [403, 13] on span "unmute" at bounding box center [396, 14] width 25 height 8
click at [269, 334] on icon at bounding box center [269, 389] width 9 height 9
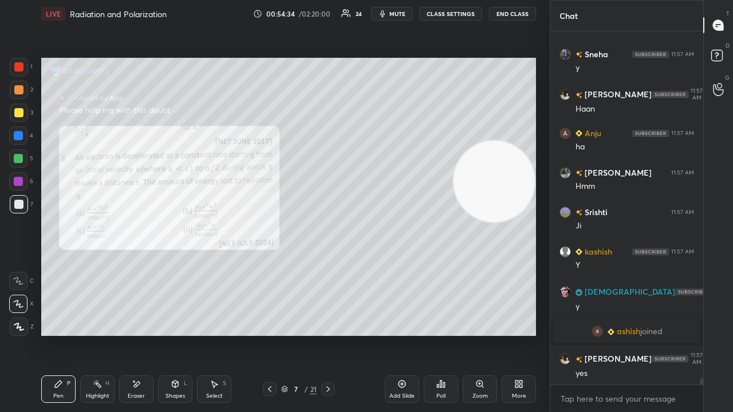
click at [327, 334] on icon at bounding box center [327, 389] width 9 height 9
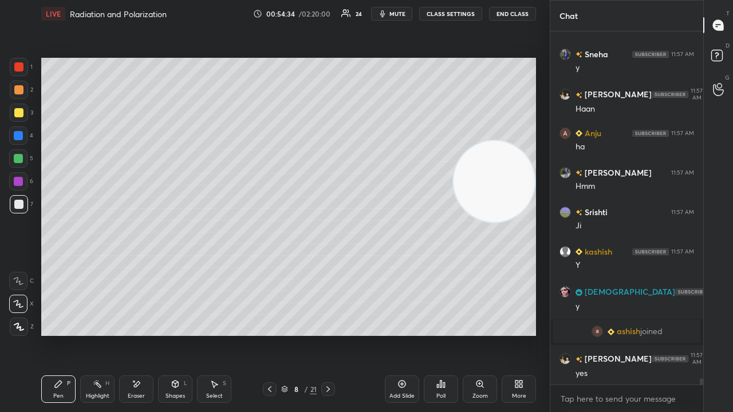
click at [269, 334] on icon at bounding box center [269, 389] width 3 height 6
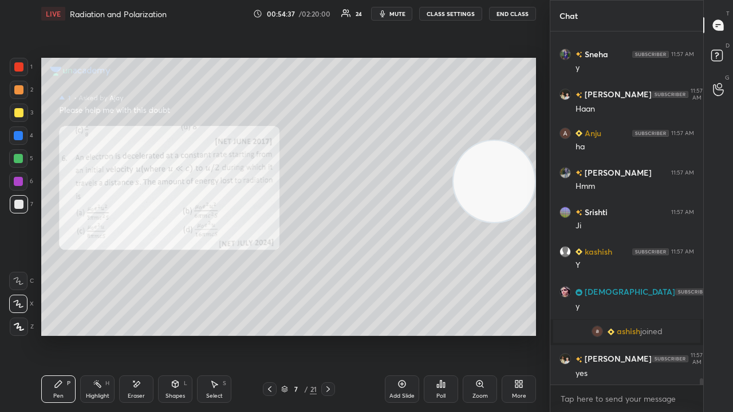
click at [328, 334] on icon at bounding box center [327, 389] width 9 height 9
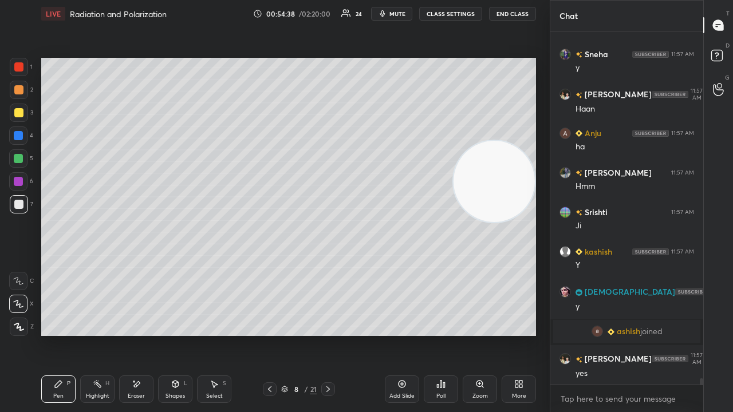
scroll to position [19128, 0]
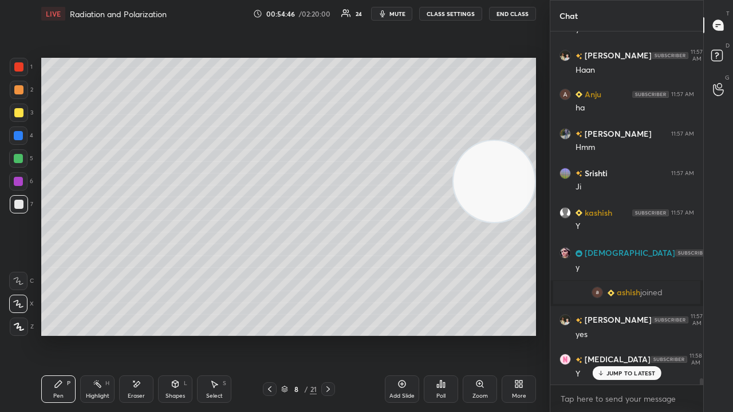
click at [269, 334] on icon at bounding box center [269, 389] width 9 height 9
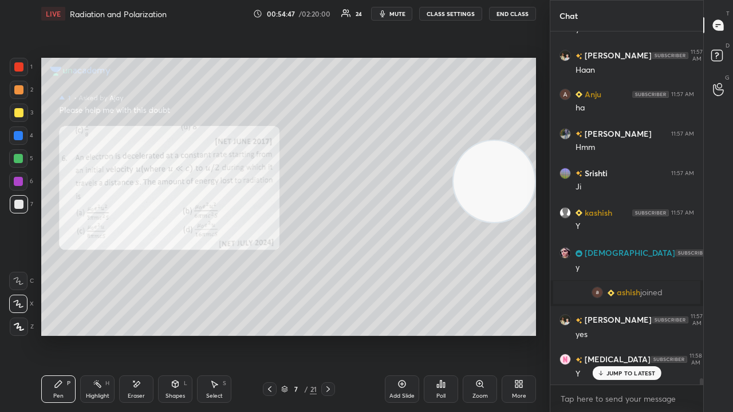
click at [322, 334] on div at bounding box center [328, 389] width 14 height 14
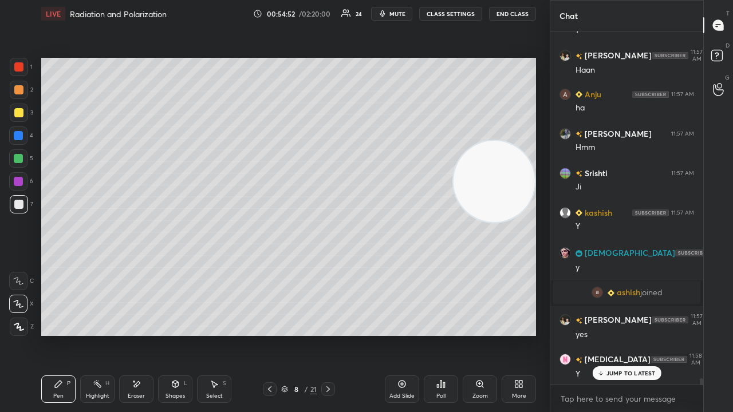
click at [539, 305] on div "Setting up your live class Poll for secs No correct answer Start poll" at bounding box center [289, 196] width 504 height 339
click at [604, 334] on icon at bounding box center [600, 373] width 7 height 7
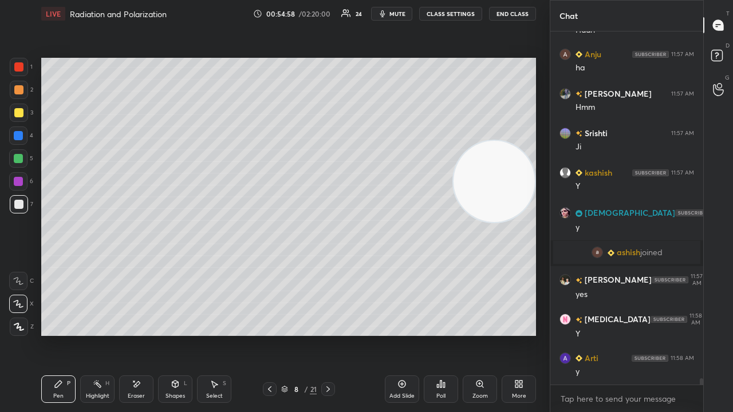
scroll to position [19207, 0]
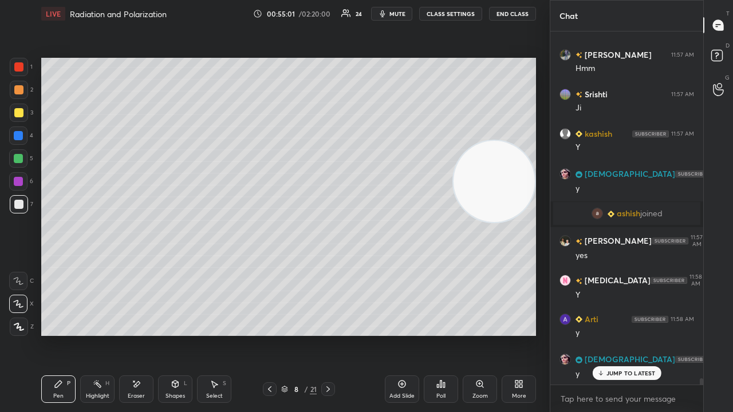
click at [404, 14] on span "mute" at bounding box center [397, 14] width 16 height 8
click at [403, 13] on span "unmute" at bounding box center [396, 14] width 25 height 8
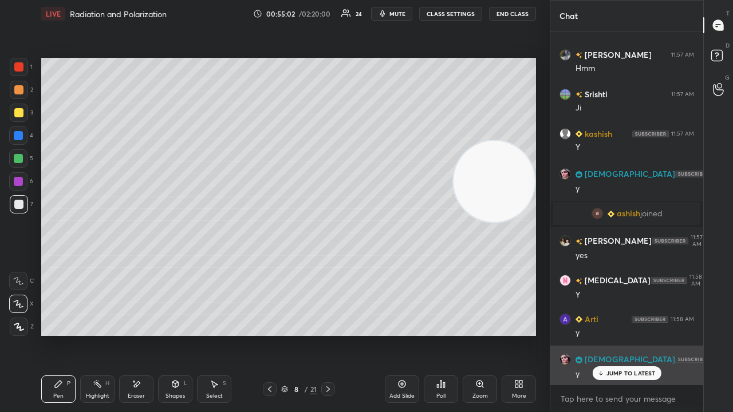
drag, startPoint x: 606, startPoint y: 374, endPoint x: 598, endPoint y: 378, distance: 8.5
click at [606, 334] on div "JUMP TO LATEST" at bounding box center [626, 373] width 69 height 14
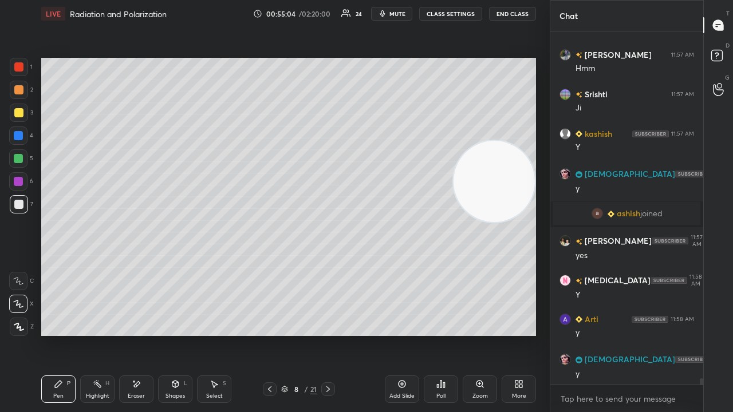
click at [407, 334] on div "Add Slide" at bounding box center [402, 389] width 34 height 27
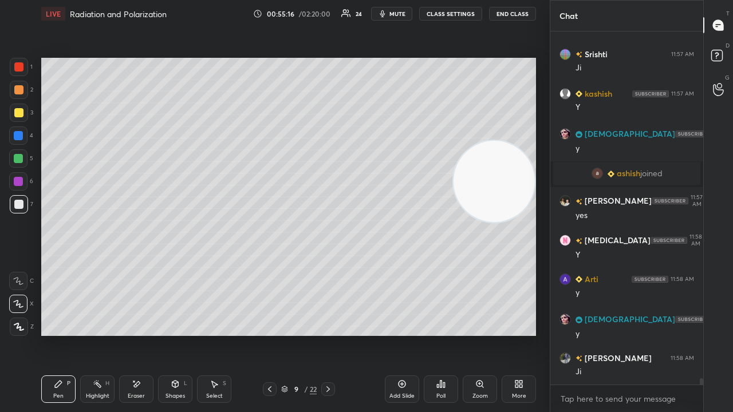
drag, startPoint x: 264, startPoint y: 390, endPoint x: 281, endPoint y: 392, distance: 16.6
click at [265, 334] on div at bounding box center [270, 389] width 14 height 14
drag, startPoint x: 326, startPoint y: 390, endPoint x: 332, endPoint y: 412, distance: 21.9
click at [332, 334] on div "Pen P Highlight H Eraser Shapes L Select S 8 / 22 Add Slide Poll Zoom More" at bounding box center [288, 389] width 495 height 46
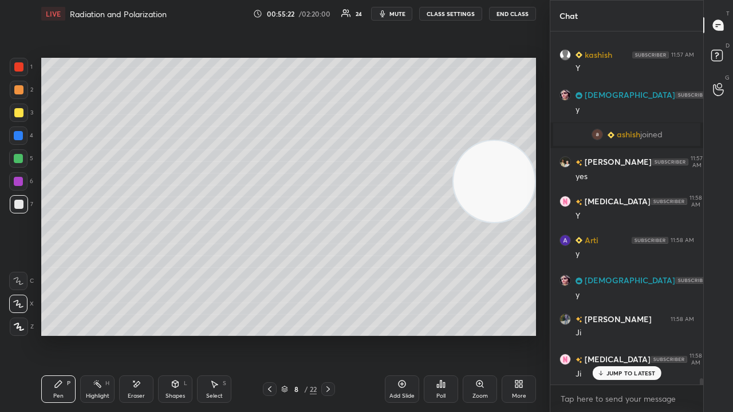
click at [329, 334] on icon at bounding box center [327, 389] width 9 height 9
click at [273, 334] on icon at bounding box center [269, 389] width 9 height 9
click at [330, 334] on div at bounding box center [328, 389] width 14 height 14
click at [608, 334] on p "JUMP TO LATEST" at bounding box center [630, 373] width 49 height 7
click at [400, 18] on button "mute" at bounding box center [391, 14] width 41 height 14
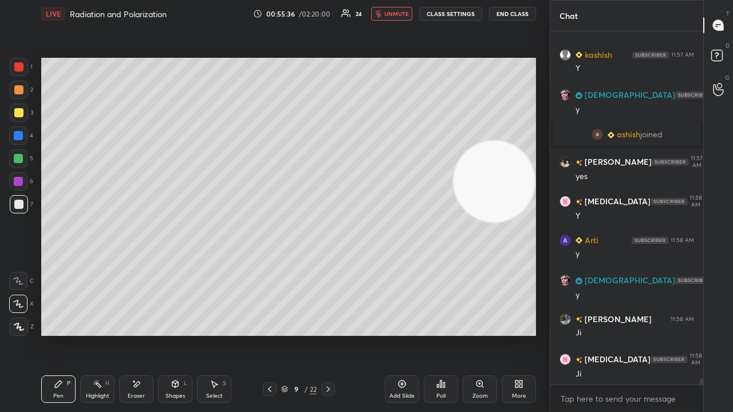
click at [400, 15] on span "unmute" at bounding box center [396, 14] width 25 height 8
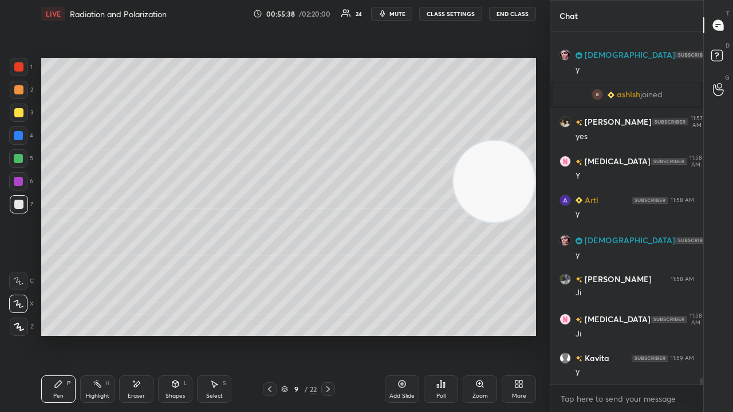
click at [396, 15] on span "mute" at bounding box center [397, 14] width 16 height 8
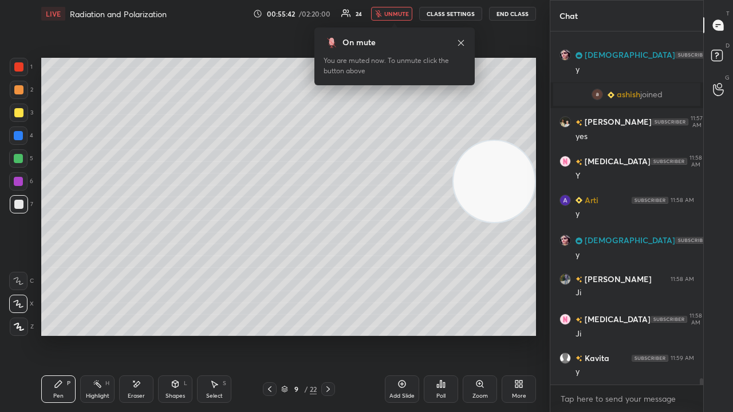
click at [402, 13] on span "unmute" at bounding box center [396, 14] width 25 height 8
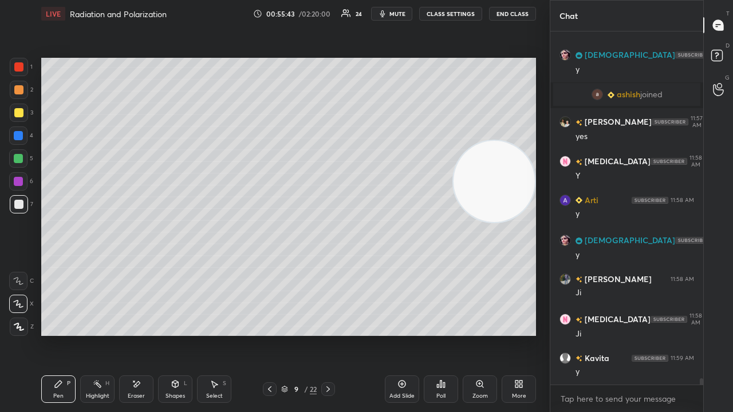
scroll to position [19365, 0]
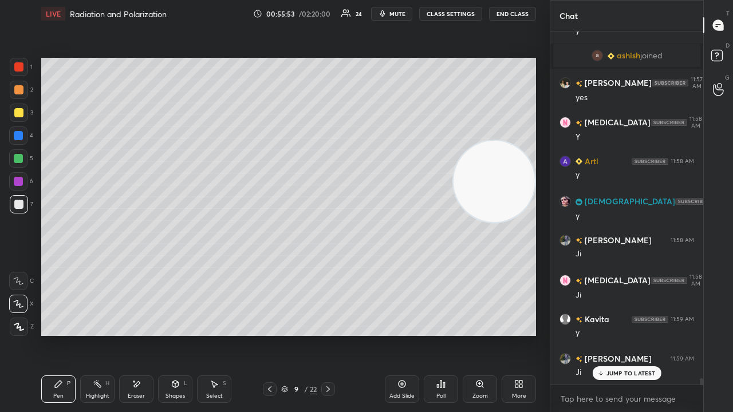
click at [264, 334] on div at bounding box center [270, 389] width 14 height 14
click at [265, 334] on icon at bounding box center [269, 389] width 9 height 9
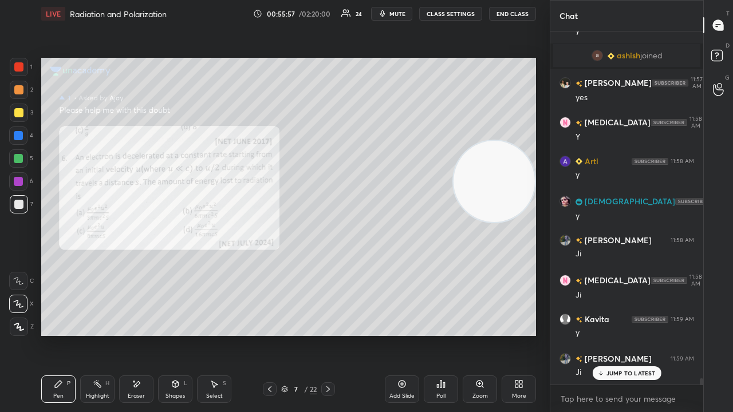
click at [15, 72] on div at bounding box center [19, 67] width 18 height 18
click at [398, 14] on span "mute" at bounding box center [397, 14] width 16 height 8
click at [398, 13] on span "unmute" at bounding box center [396, 14] width 25 height 8
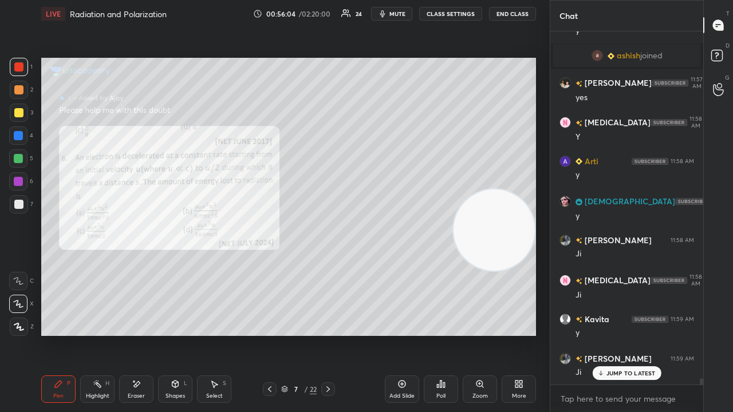
drag, startPoint x: 494, startPoint y: 215, endPoint x: 524, endPoint y: 330, distance: 118.6
click at [523, 334] on div "Setting up your live class Poll for secs No correct answer Start poll" at bounding box center [289, 196] width 504 height 339
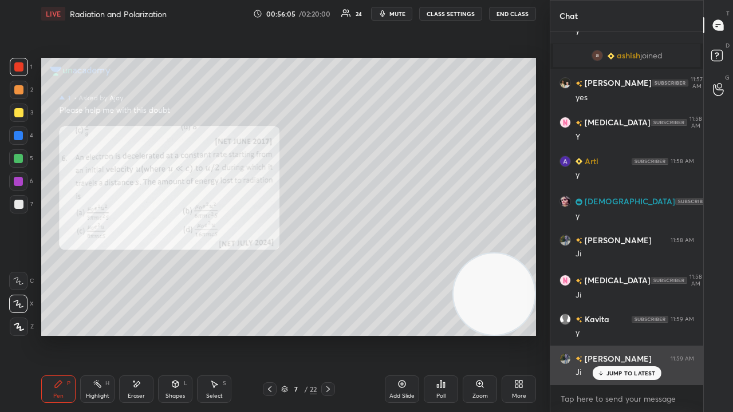
click at [603, 334] on icon at bounding box center [600, 373] width 7 height 7
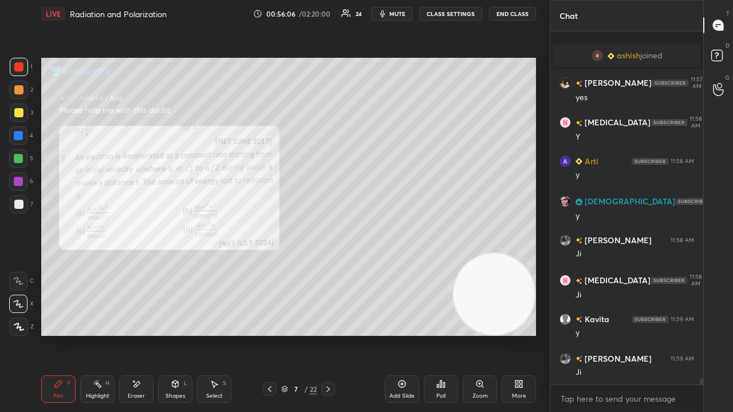
scroll to position [19405, 0]
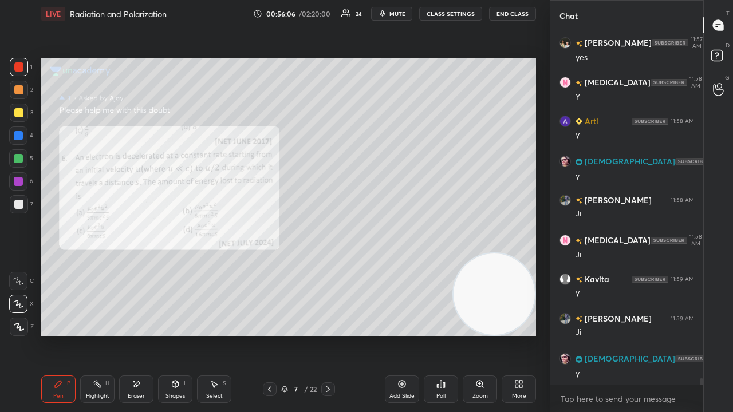
click at [392, 13] on button "mute" at bounding box center [391, 14] width 41 height 14
click at [394, 15] on span "unmute" at bounding box center [396, 14] width 25 height 8
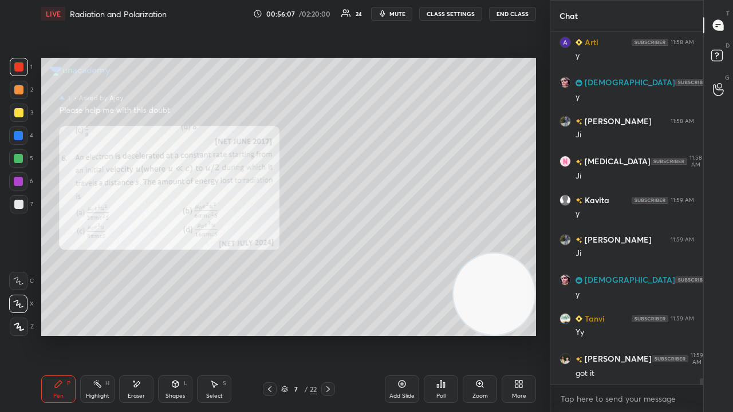
click at [396, 14] on span "mute" at bounding box center [397, 14] width 16 height 8
click at [396, 14] on span "unmute" at bounding box center [396, 14] width 25 height 8
click at [386, 13] on icon "button" at bounding box center [382, 13] width 9 height 9
click at [389, 12] on span "mute" at bounding box center [397, 14] width 16 height 8
click at [724, 46] on div "D Doubts (D)" at bounding box center [718, 57] width 29 height 32
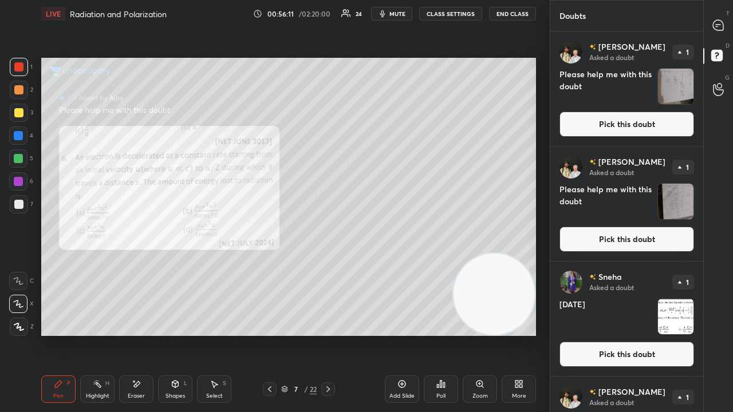
click at [657, 120] on button "Pick this doubt" at bounding box center [626, 124] width 135 height 25
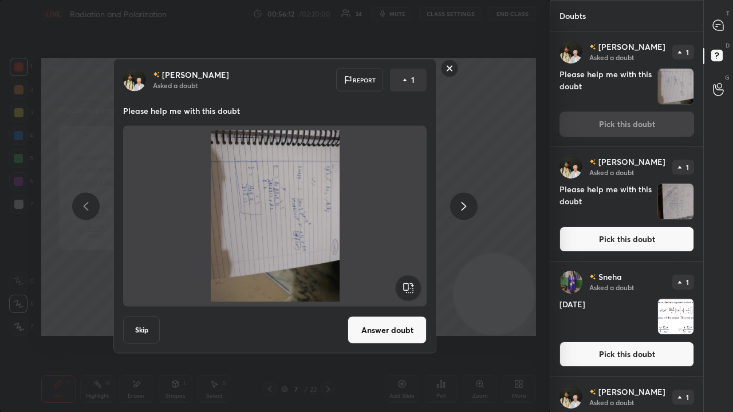
click at [463, 202] on icon at bounding box center [464, 206] width 14 height 14
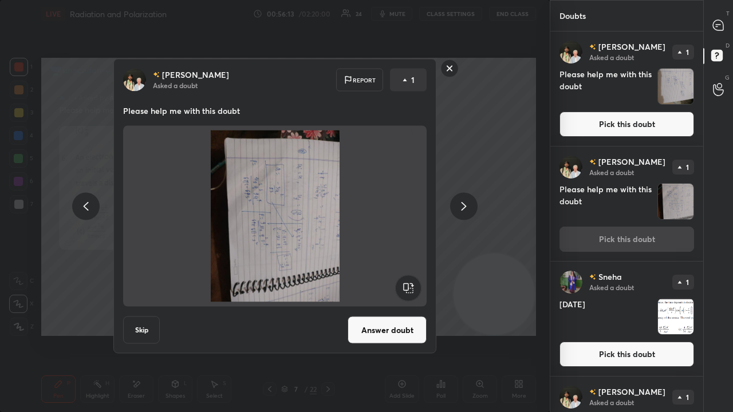
click at [90, 205] on icon at bounding box center [86, 206] width 14 height 14
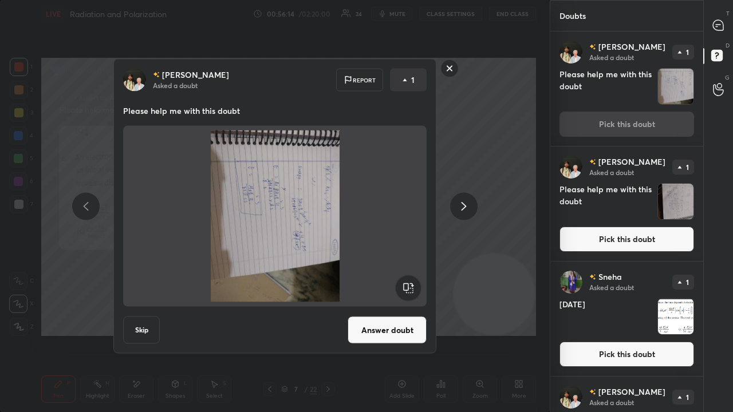
click at [410, 282] on rect at bounding box center [408, 288] width 26 height 26
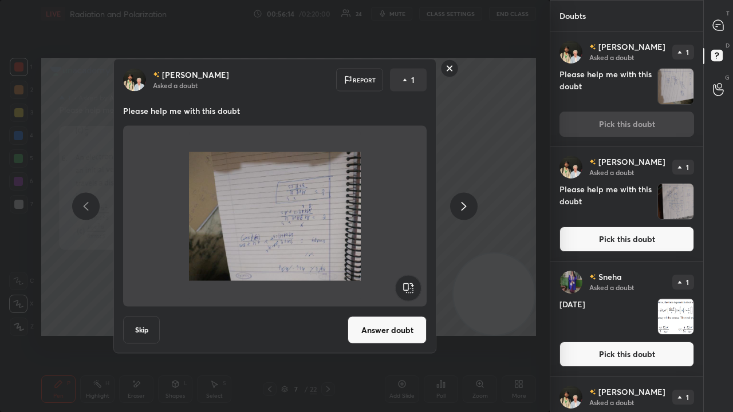
click at [411, 282] on rect at bounding box center [408, 288] width 26 height 26
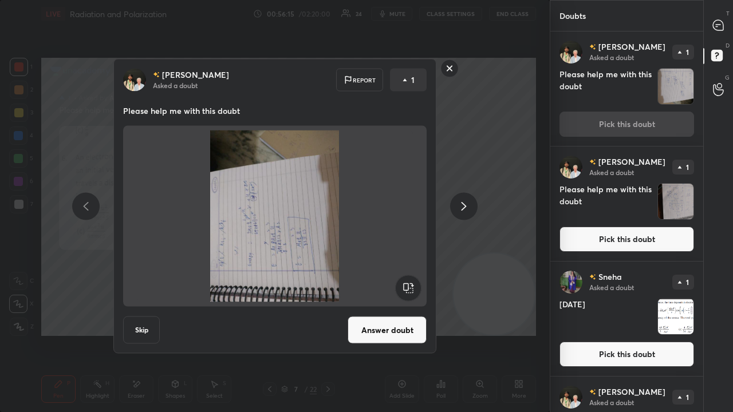
click at [411, 282] on rect at bounding box center [408, 288] width 26 height 26
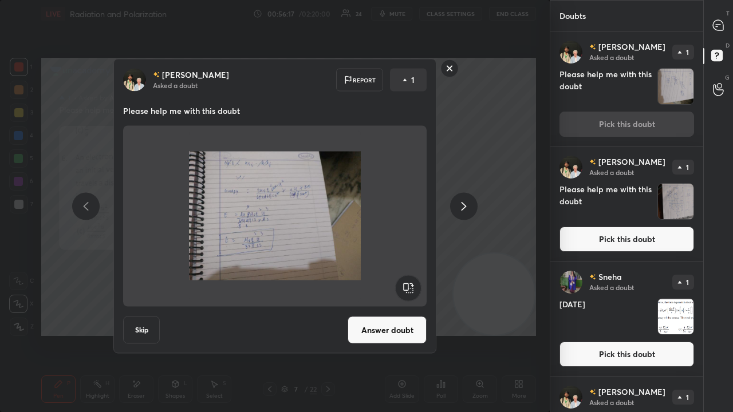
click at [451, 63] on rect at bounding box center [450, 69] width 18 height 18
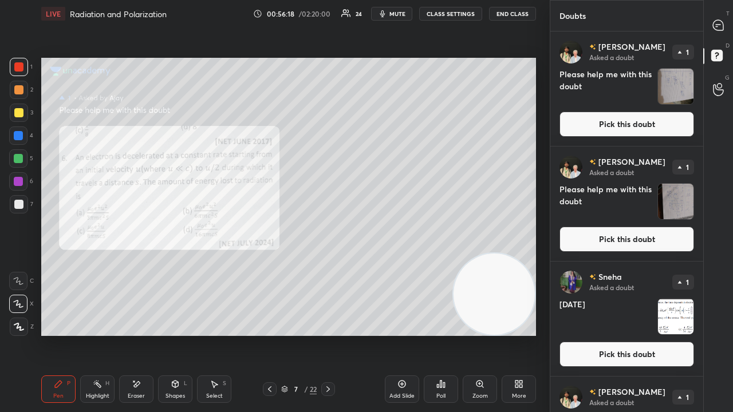
click at [400, 13] on span "mute" at bounding box center [397, 14] width 16 height 8
click at [401, 12] on span "unmute" at bounding box center [396, 14] width 25 height 8
click at [728, 20] on div at bounding box center [718, 25] width 23 height 21
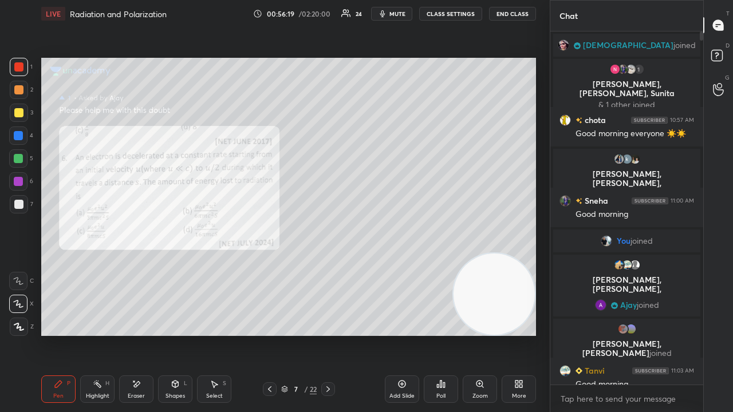
scroll to position [350, 149]
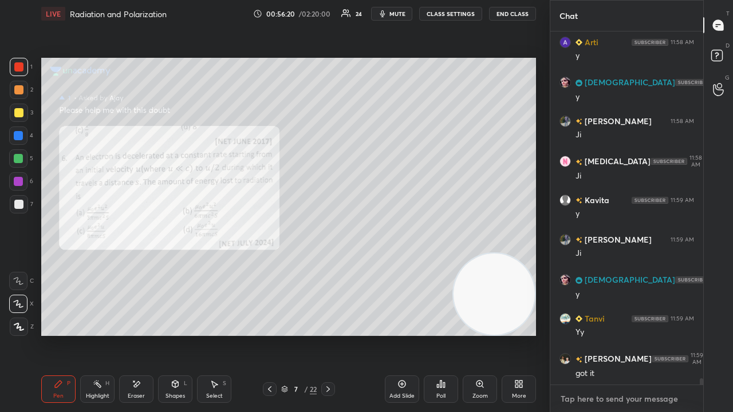
click at [621, 334] on textarea at bounding box center [626, 399] width 135 height 18
click at [393, 13] on span "mute" at bounding box center [397, 14] width 16 height 8
drag, startPoint x: 394, startPoint y: 12, endPoint x: 396, endPoint y: 5, distance: 7.2
click at [395, 10] on span "unmute" at bounding box center [396, 14] width 25 height 8
click at [325, 334] on icon at bounding box center [327, 389] width 9 height 9
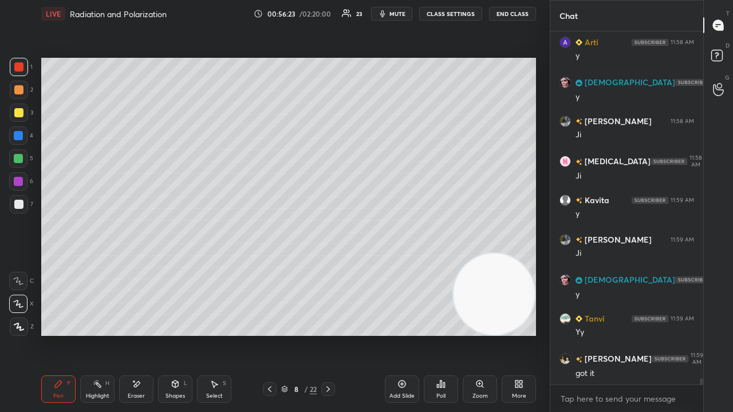
click at [269, 334] on icon at bounding box center [269, 389] width 9 height 9
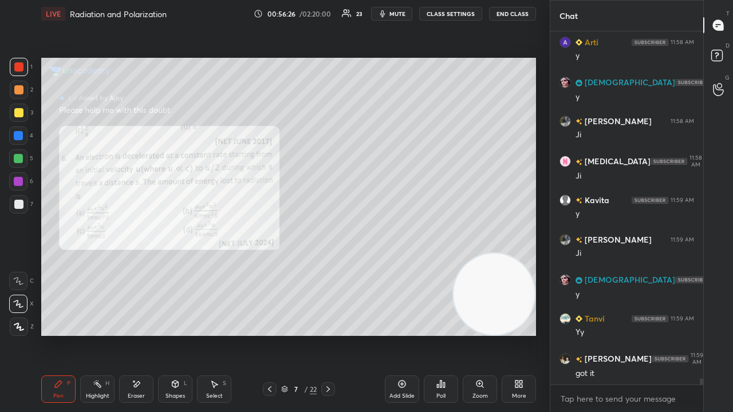
click at [385, 10] on icon "button" at bounding box center [382, 13] width 5 height 7
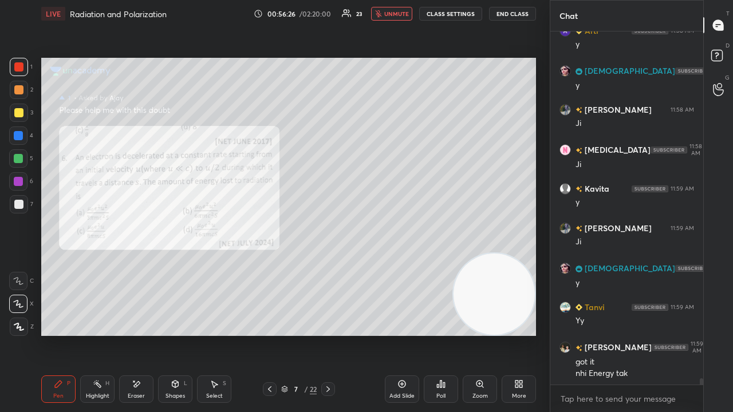
click at [385, 13] on button "unmute" at bounding box center [391, 14] width 41 height 14
click at [484, 334] on div "Zoom" at bounding box center [480, 389] width 34 height 27
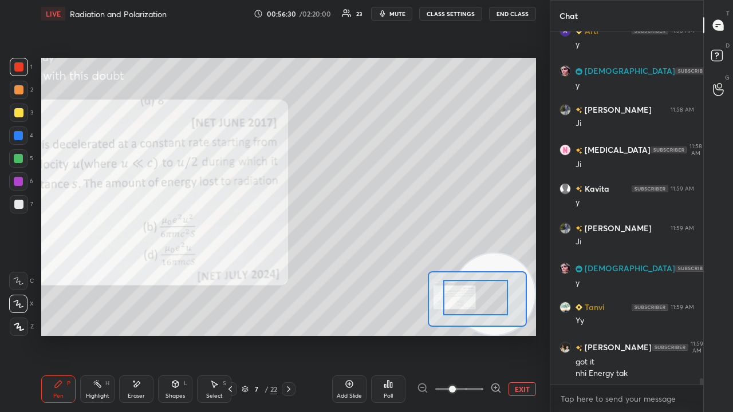
drag, startPoint x: 496, startPoint y: 314, endPoint x: 458, endPoint y: 305, distance: 39.6
drag, startPoint x: 483, startPoint y: 305, endPoint x: 457, endPoint y: 305, distance: 26.3
click at [457, 305] on div at bounding box center [474, 297] width 65 height 35
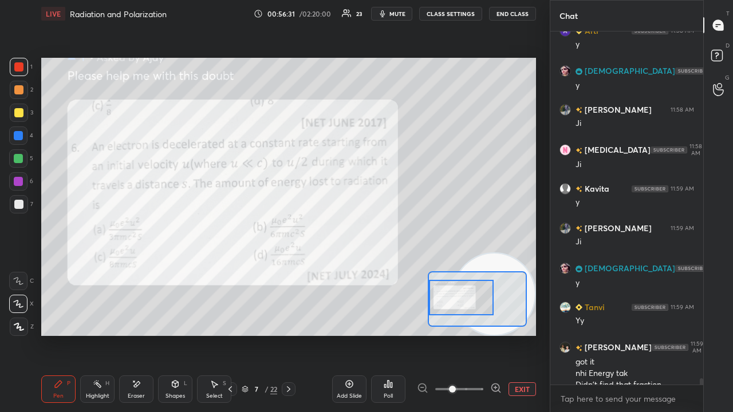
scroll to position [19507, 0]
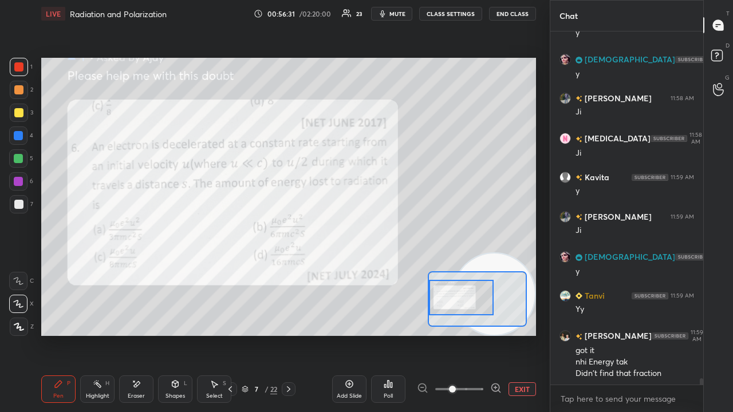
click at [460, 305] on div at bounding box center [461, 297] width 65 height 35
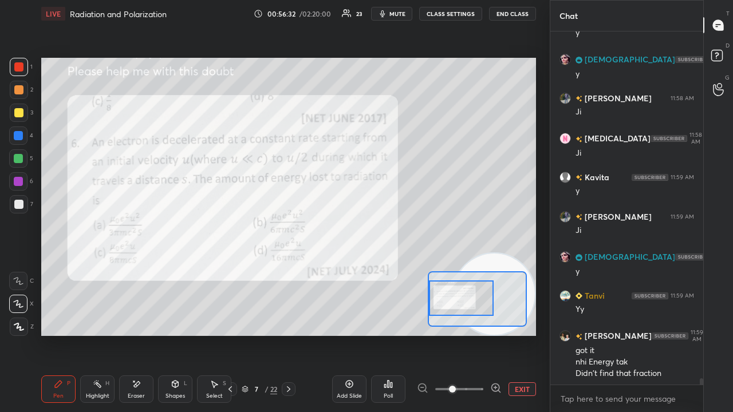
click at [403, 7] on div "LIVE Radiation and Polarization 00:56:32 / 02:20:00 23 mute CLASS SETTINGS End …" at bounding box center [288, 13] width 495 height 27
click at [398, 11] on span "mute" at bounding box center [397, 14] width 16 height 8
click at [397, 12] on span "unmute" at bounding box center [396, 14] width 25 height 8
click at [398, 13] on span "mute" at bounding box center [397, 14] width 16 height 8
click at [400, 12] on span "unmute" at bounding box center [396, 14] width 25 height 8
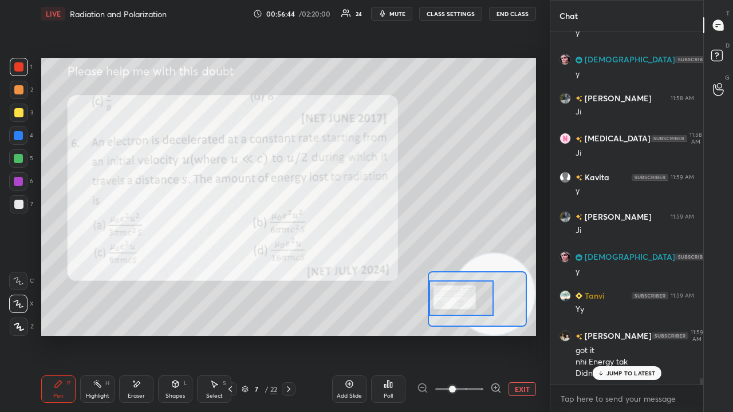
scroll to position [19546, 0]
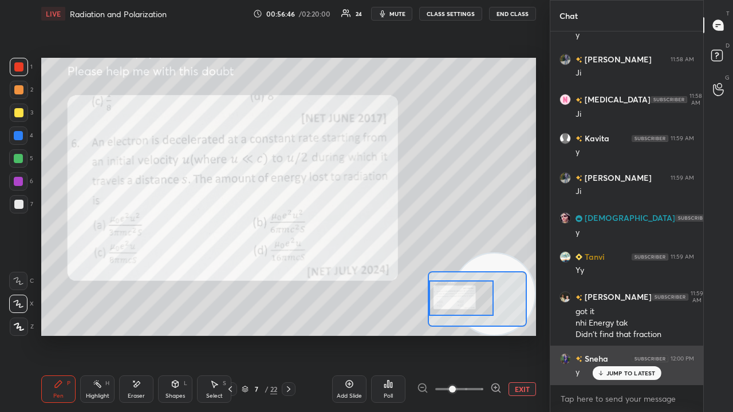
click at [591, 334] on div "y" at bounding box center [634, 372] width 119 height 11
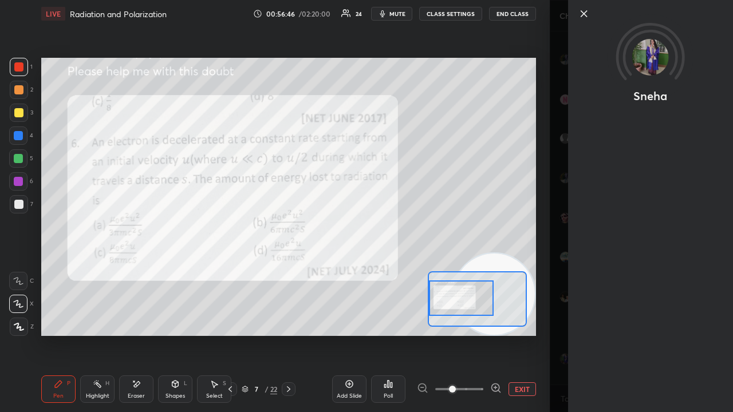
scroll to position [19586, 0]
click at [387, 13] on icon "button" at bounding box center [382, 13] width 9 height 9
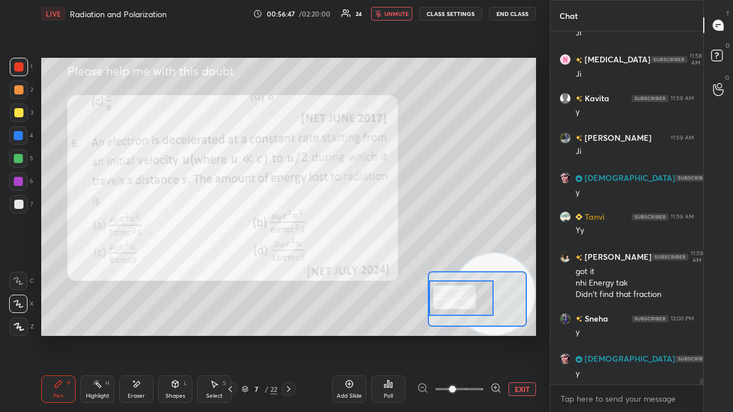
click at [392, 14] on span "unmute" at bounding box center [396, 14] width 25 height 8
click at [399, 14] on span "mute" at bounding box center [397, 14] width 16 height 8
click at [401, 14] on span "unmute" at bounding box center [396, 14] width 25 height 8
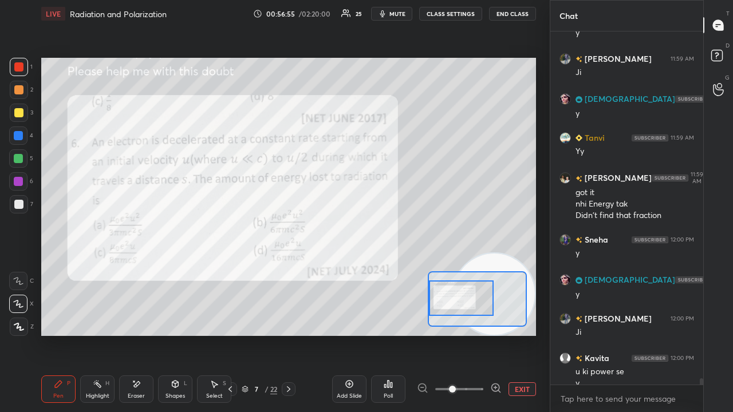
scroll to position [19676, 0]
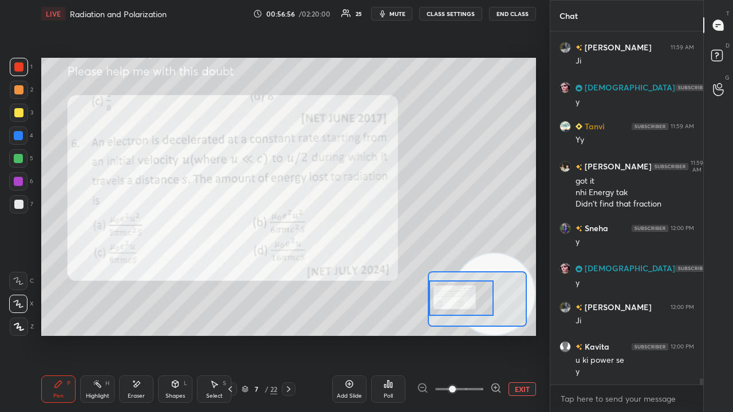
click at [392, 14] on button "mute" at bounding box center [391, 14] width 41 height 14
click at [394, 14] on span "unmute" at bounding box center [396, 14] width 25 height 8
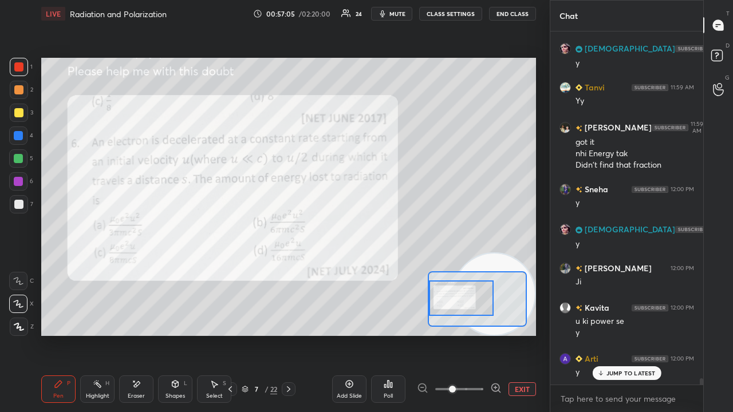
click at [400, 13] on span "mute" at bounding box center [397, 14] width 16 height 8
click at [400, 11] on span "unmute" at bounding box center [396, 14] width 25 height 8
click at [401, 15] on span "mute" at bounding box center [397, 14] width 16 height 8
click at [401, 14] on span "unmute" at bounding box center [396, 14] width 25 height 8
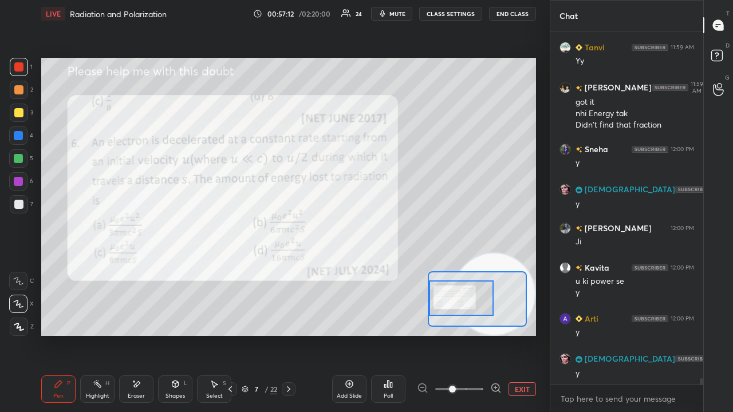
drag, startPoint x: 132, startPoint y: 390, endPoint x: 146, endPoint y: 343, distance: 49.5
click at [132, 334] on div "Eraser" at bounding box center [136, 389] width 34 height 27
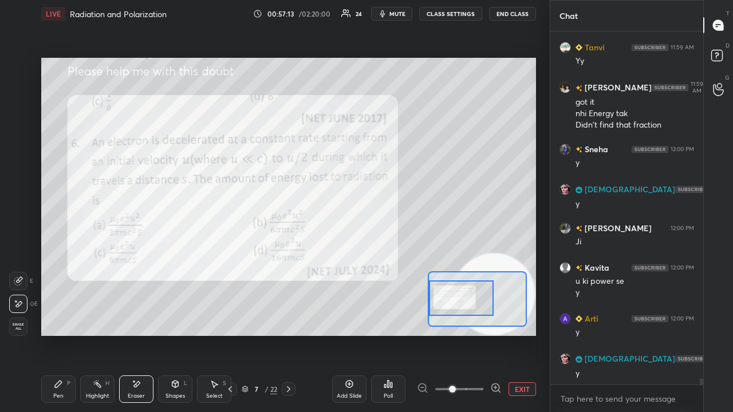
scroll to position [19794, 0]
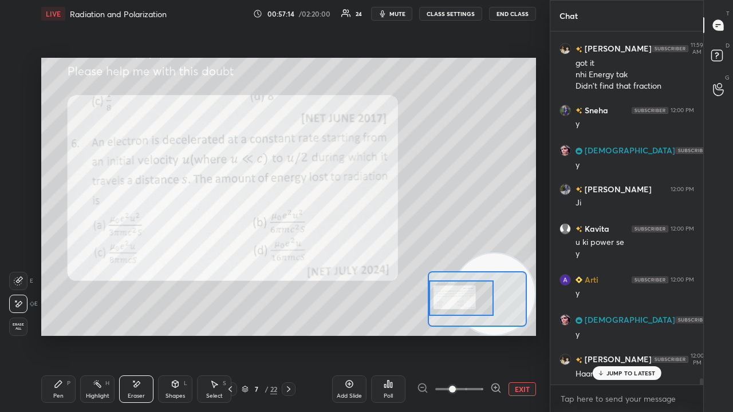
click at [54, 334] on icon at bounding box center [58, 384] width 9 height 9
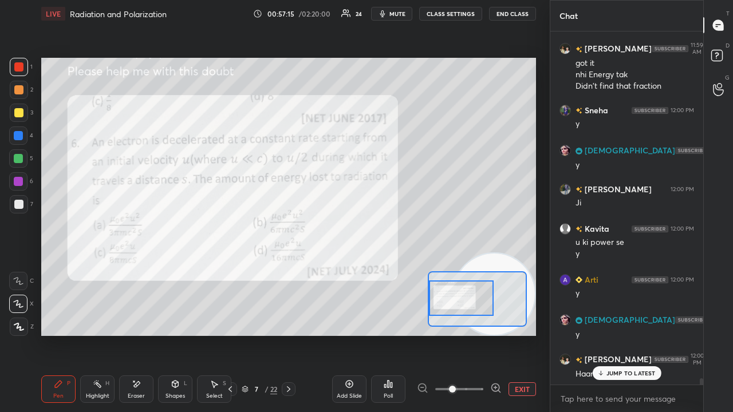
click at [134, 334] on div "Eraser" at bounding box center [136, 396] width 17 height 6
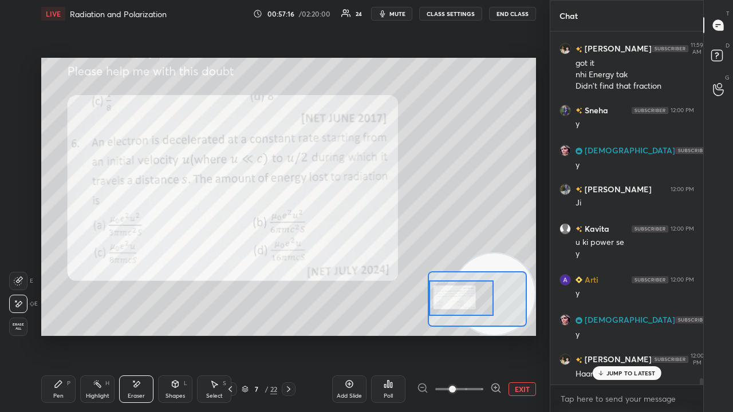
click at [54, 334] on icon at bounding box center [58, 384] width 9 height 9
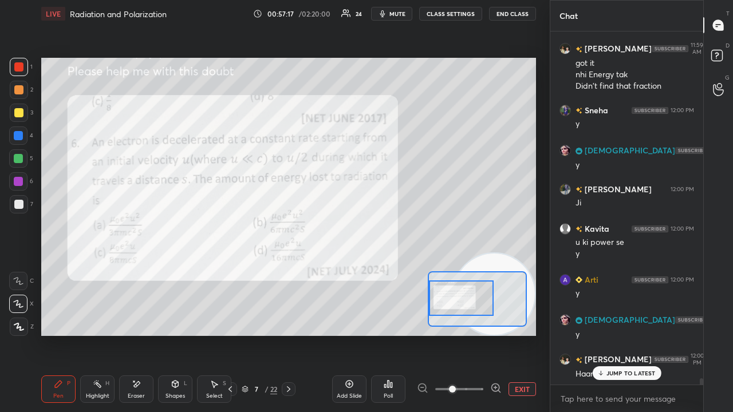
click at [397, 15] on span "mute" at bounding box center [397, 14] width 16 height 8
click at [398, 15] on span "mute" at bounding box center [397, 14] width 16 height 8
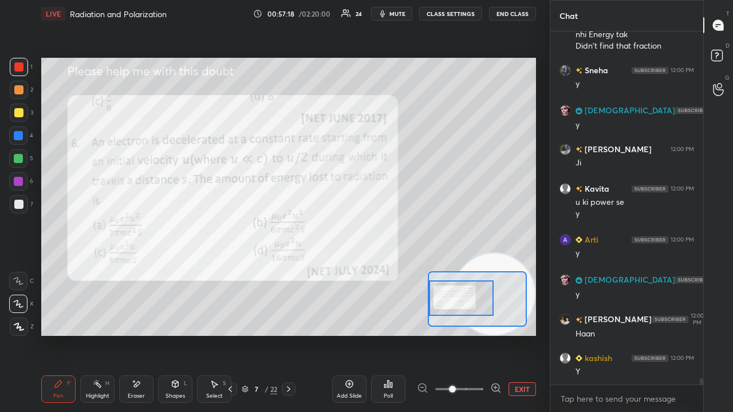
click at [19, 136] on div at bounding box center [18, 135] width 9 height 9
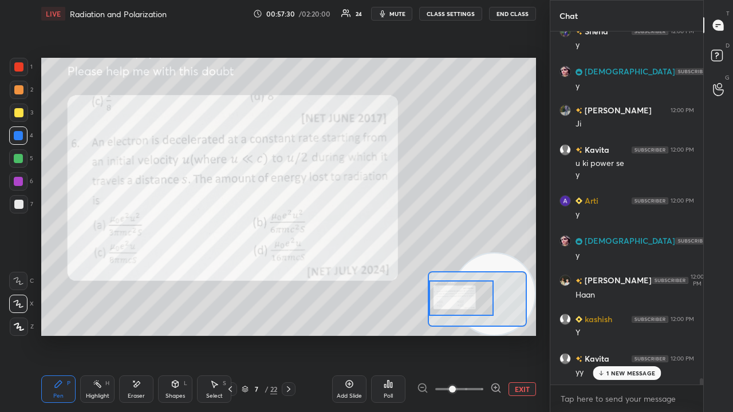
click at [291, 334] on div at bounding box center [289, 389] width 14 height 14
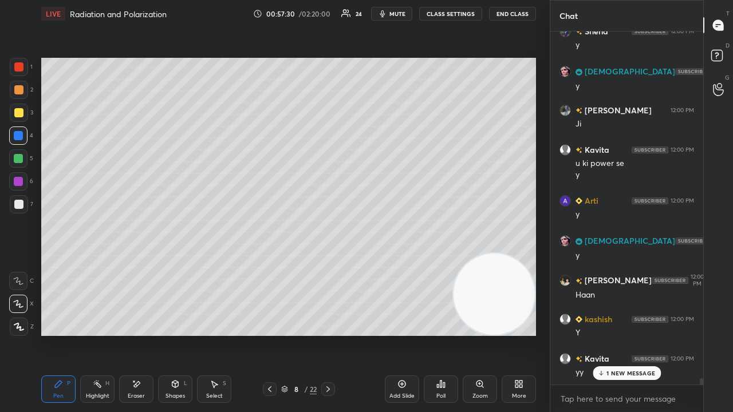
click at [292, 334] on div "8" at bounding box center [295, 389] width 11 height 7
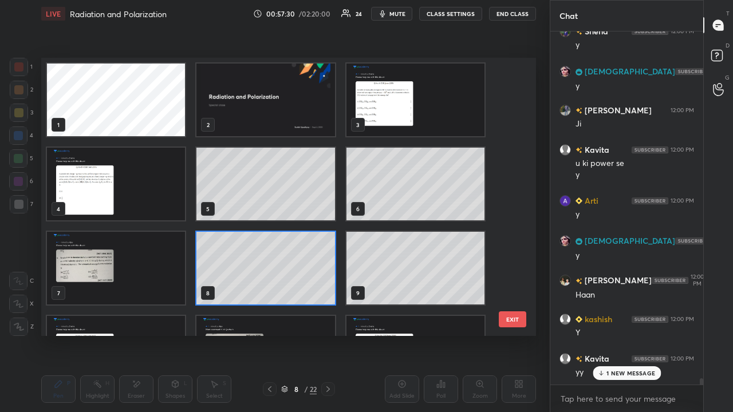
scroll to position [275, 489]
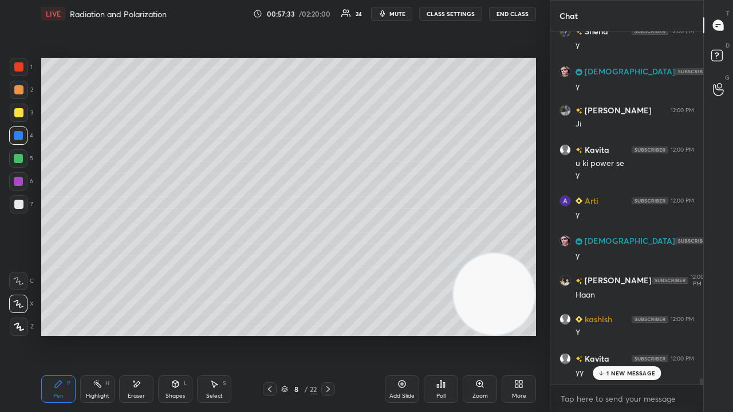
drag, startPoint x: 467, startPoint y: 181, endPoint x: 465, endPoint y: 171, distance: 10.6
click at [466, 254] on video at bounding box center [493, 294] width 81 height 81
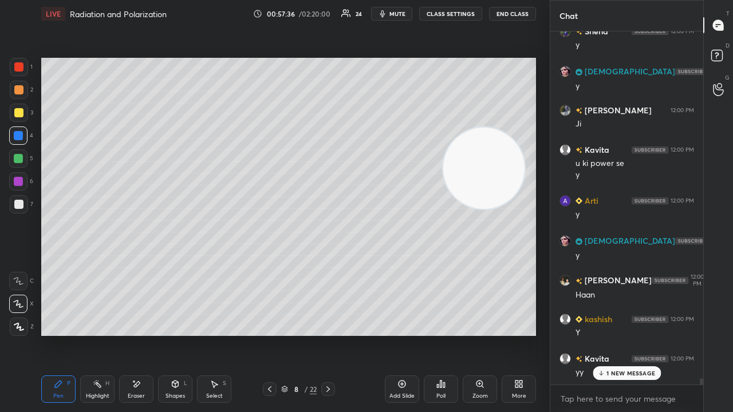
click at [266, 334] on icon at bounding box center [269, 389] width 9 height 9
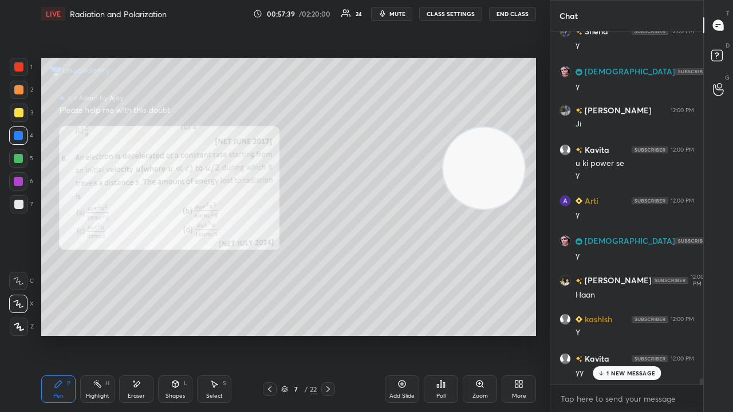
click at [610, 334] on div "1 NEW MESSAGE" at bounding box center [627, 373] width 68 height 14
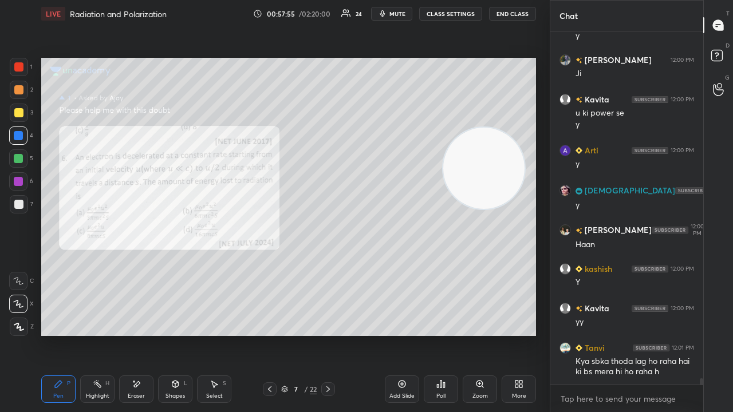
click at [135, 334] on div "Eraser" at bounding box center [136, 396] width 17 height 6
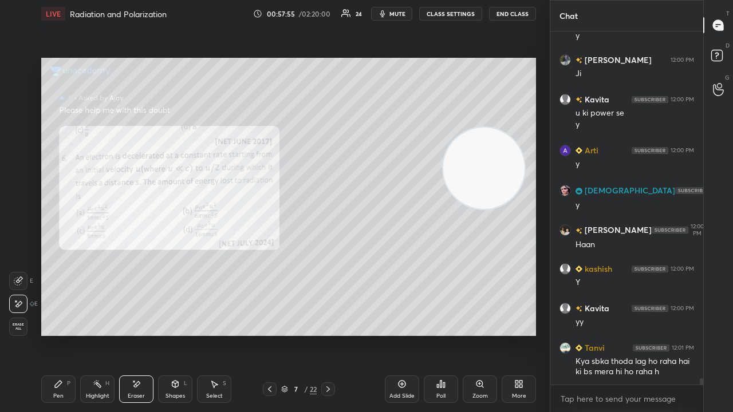
scroll to position [19963, 0]
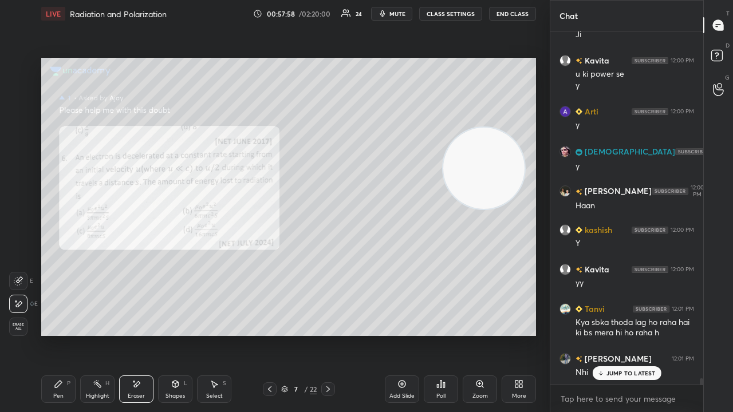
click at [58, 334] on div "Pen P" at bounding box center [58, 389] width 34 height 27
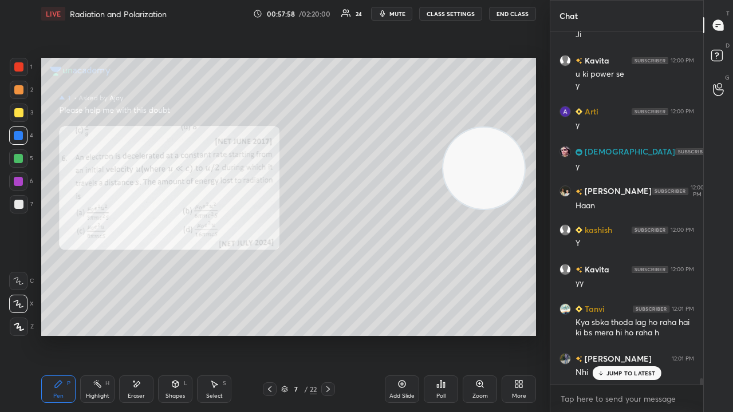
scroll to position [20003, 0]
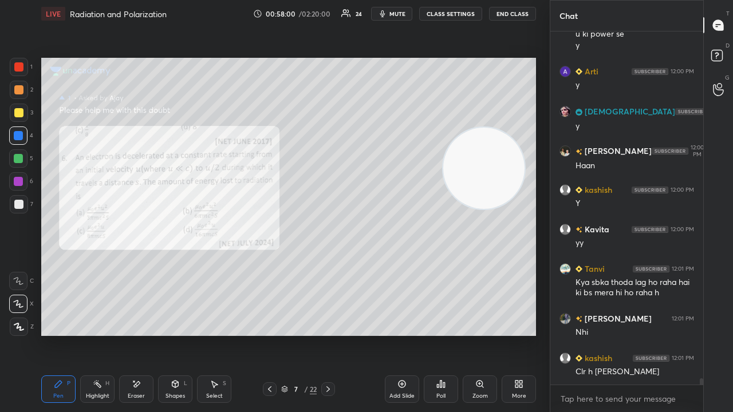
click at [396, 14] on span "mute" at bounding box center [397, 14] width 16 height 8
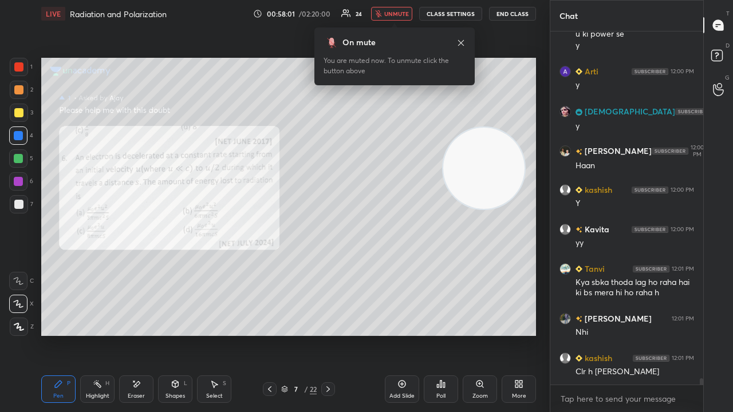
click at [397, 16] on span "unmute" at bounding box center [396, 14] width 25 height 8
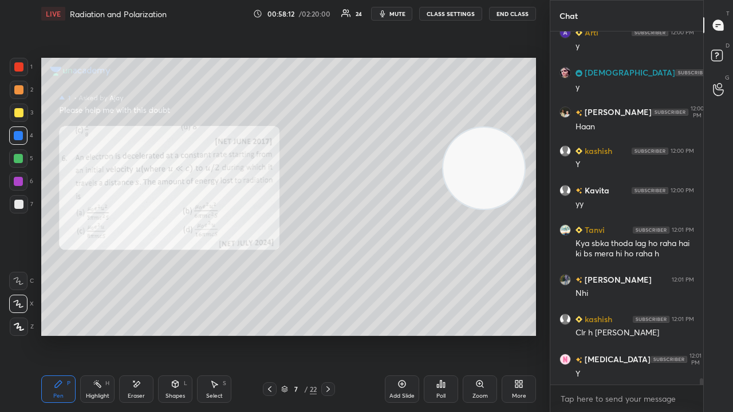
scroll to position [20082, 0]
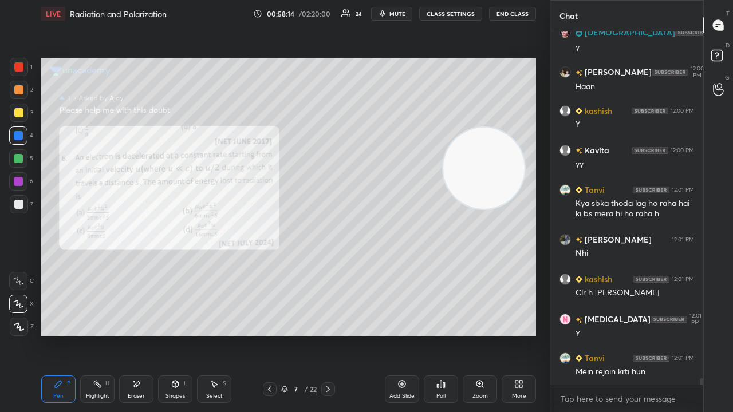
click at [127, 334] on div "Eraser" at bounding box center [136, 389] width 34 height 27
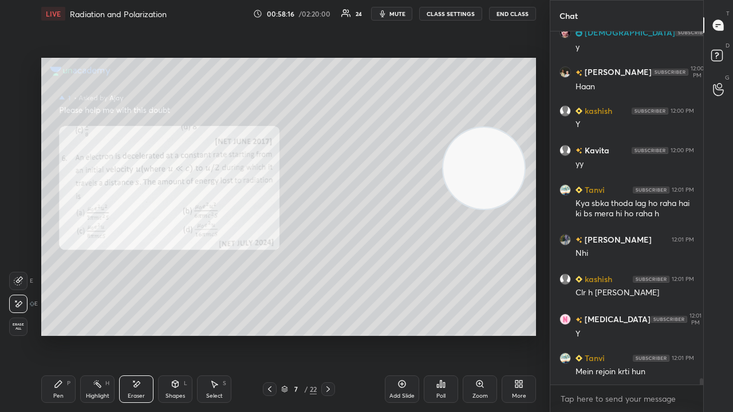
click at [54, 334] on icon at bounding box center [58, 384] width 9 height 9
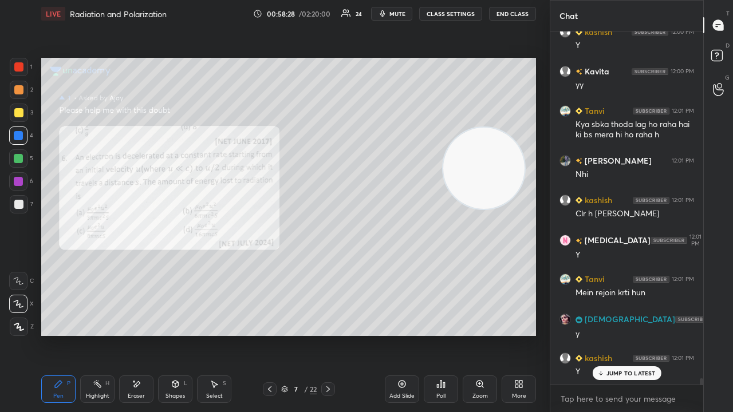
scroll to position [20200, 0]
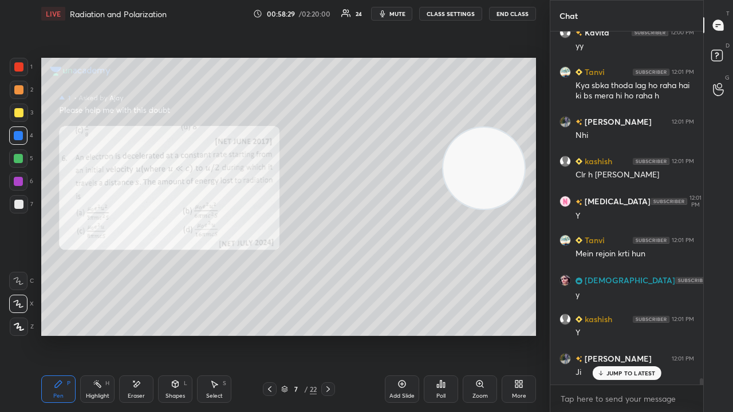
click at [635, 334] on p "JUMP TO LATEST" at bounding box center [630, 373] width 49 height 7
click at [143, 334] on div "Eraser" at bounding box center [136, 396] width 17 height 6
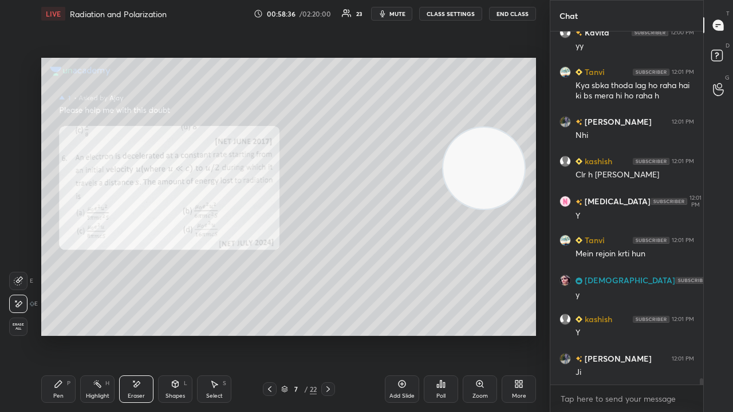
click at [54, 334] on icon at bounding box center [58, 384] width 9 height 9
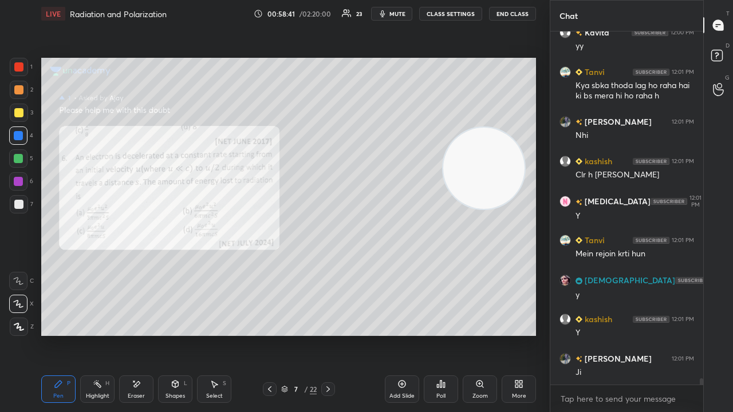
click at [398, 15] on span "mute" at bounding box center [397, 14] width 16 height 8
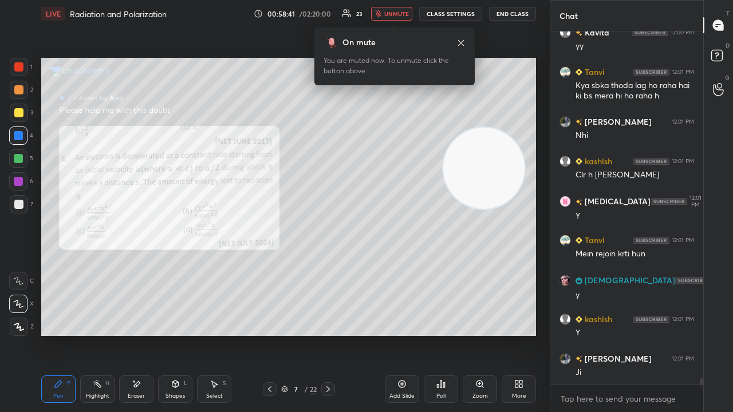
click at [395, 17] on span "unmute" at bounding box center [396, 14] width 25 height 8
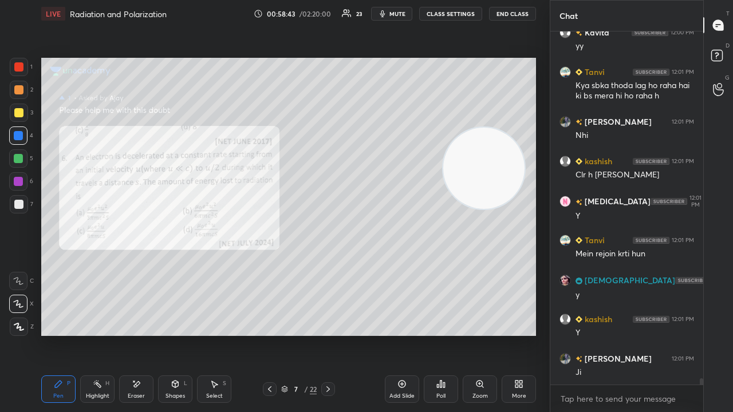
drag, startPoint x: 13, startPoint y: 167, endPoint x: 18, endPoint y: 159, distance: 9.9
click at [13, 167] on div at bounding box center [18, 158] width 18 height 18
click at [332, 334] on icon at bounding box center [327, 389] width 9 height 9
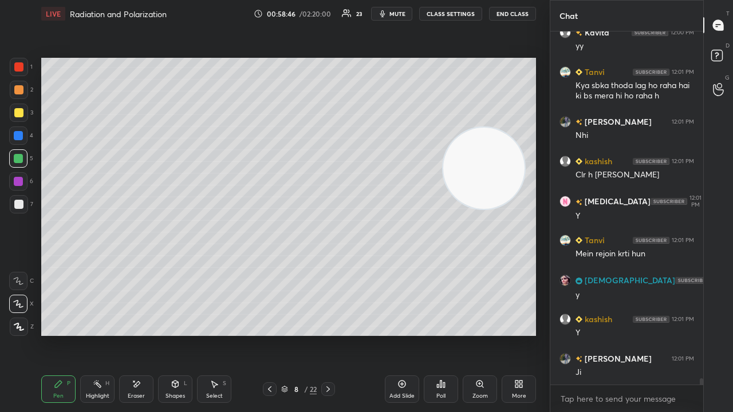
click at [409, 12] on button "mute" at bounding box center [391, 14] width 41 height 14
click at [405, 12] on span "unmute" at bounding box center [396, 14] width 25 height 8
click at [405, 15] on span "mute" at bounding box center [397, 14] width 16 height 8
click at [404, 15] on span "unmute" at bounding box center [396, 14] width 25 height 8
click at [270, 334] on icon at bounding box center [269, 389] width 9 height 9
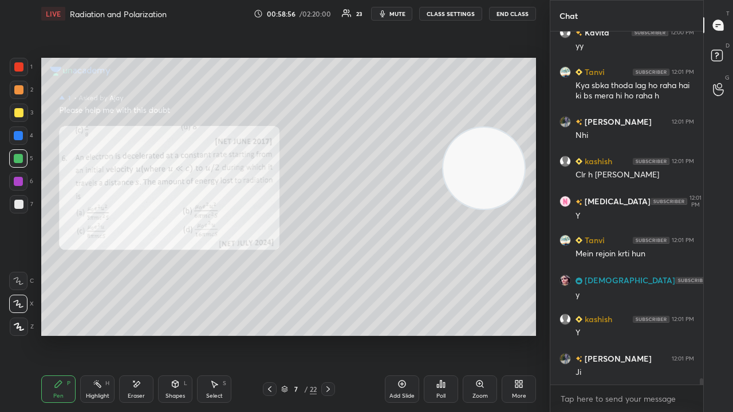
click at [395, 13] on span "mute" at bounding box center [397, 14] width 16 height 8
click at [395, 13] on span "unmute" at bounding box center [396, 14] width 25 height 8
click at [476, 334] on div "Zoom" at bounding box center [479, 396] width 15 height 6
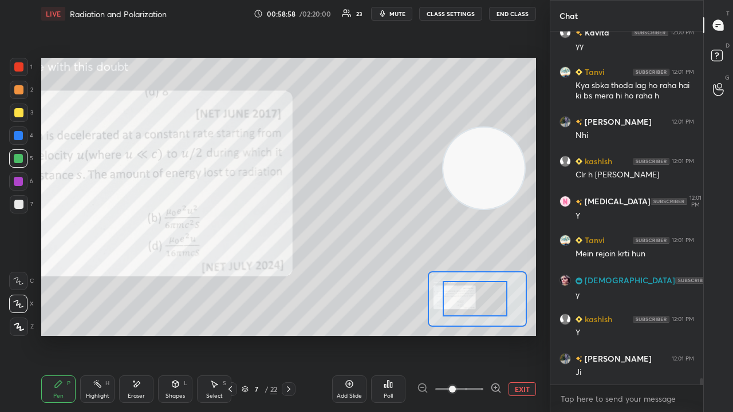
click at [447, 305] on div at bounding box center [475, 298] width 65 height 35
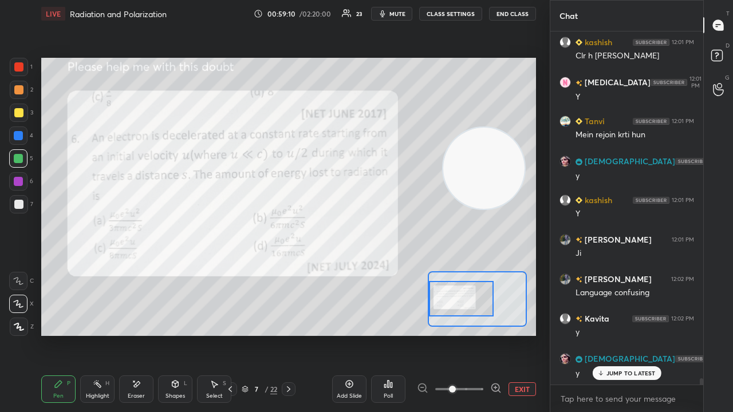
scroll to position [20358, 0]
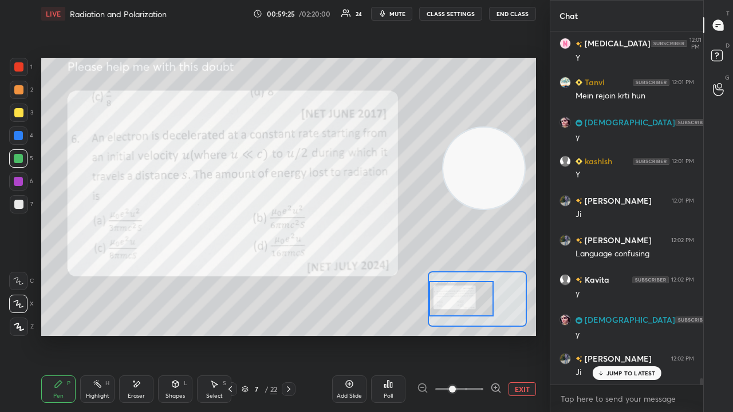
click at [402, 11] on span "mute" at bounding box center [397, 14] width 16 height 8
click at [401, 11] on span "unmute" at bounding box center [396, 14] width 25 height 8
click at [288, 334] on icon at bounding box center [288, 389] width 9 height 9
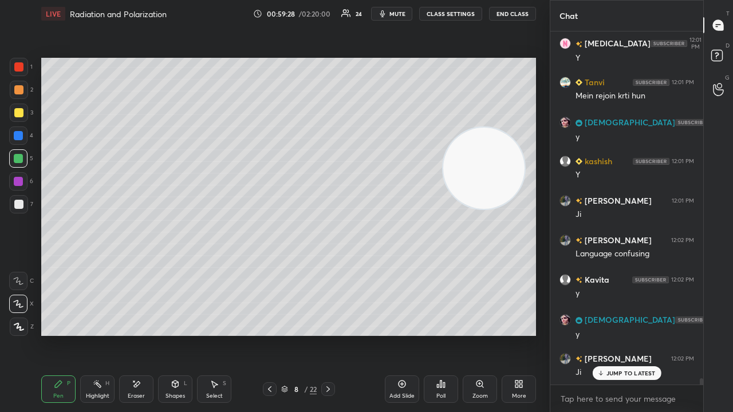
click at [327, 334] on icon at bounding box center [327, 389] width 9 height 9
click at [330, 334] on icon at bounding box center [327, 389] width 9 height 9
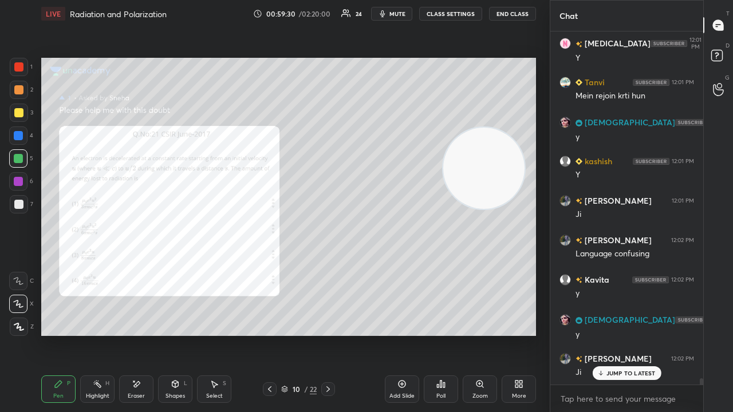
click at [480, 334] on div "Zoom" at bounding box center [480, 389] width 34 height 27
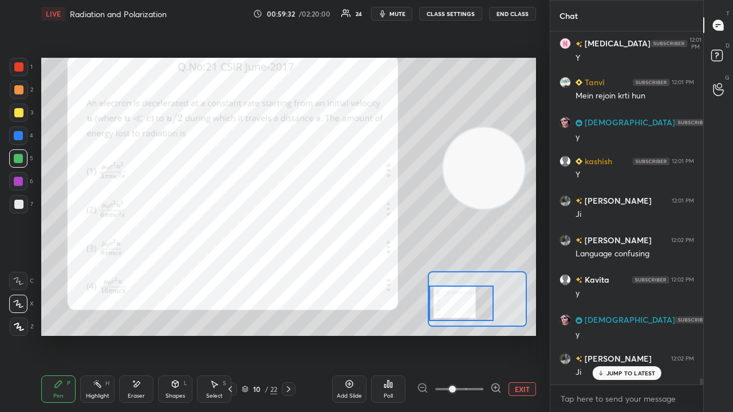
drag, startPoint x: 465, startPoint y: 297, endPoint x: 456, endPoint y: 301, distance: 10.2
click at [456, 301] on div at bounding box center [461, 303] width 65 height 35
click at [286, 334] on icon at bounding box center [288, 389] width 9 height 9
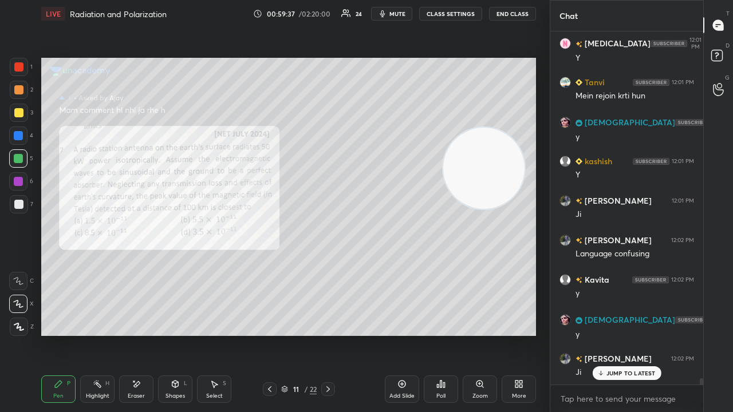
click at [486, 334] on div "Zoom" at bounding box center [480, 389] width 34 height 27
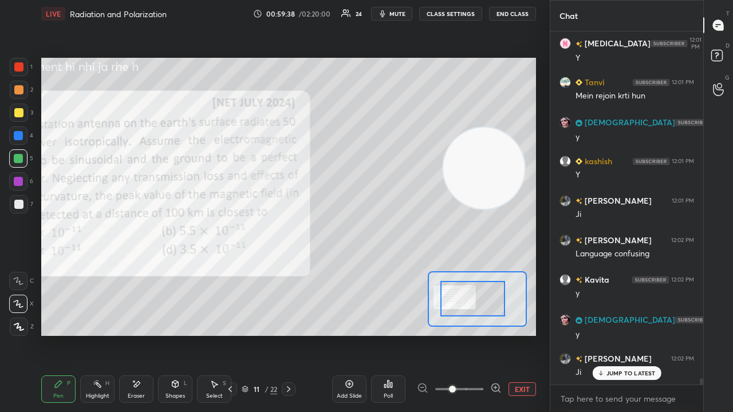
drag, startPoint x: 476, startPoint y: 297, endPoint x: 447, endPoint y: 300, distance: 30.0
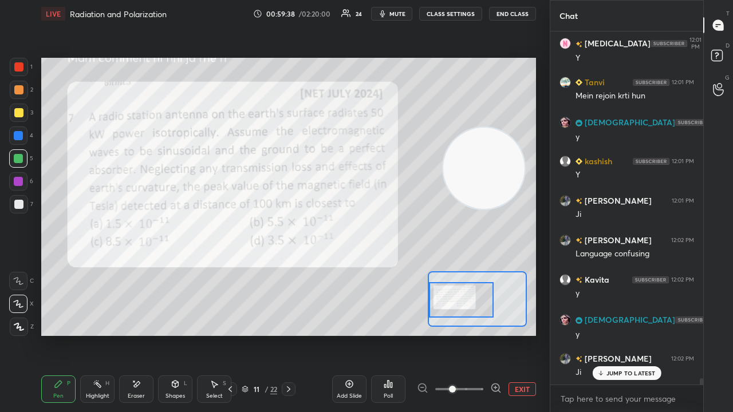
drag, startPoint x: 484, startPoint y: 297, endPoint x: 465, endPoint y: 299, distance: 19.0
click at [467, 300] on div at bounding box center [461, 299] width 65 height 35
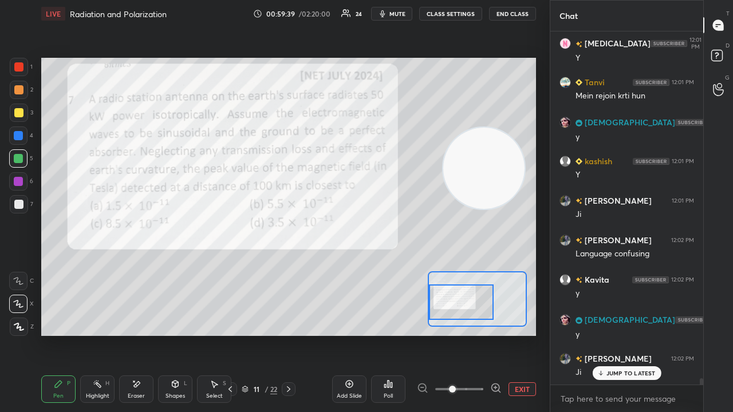
click at [402, 15] on span "mute" at bounding box center [397, 14] width 16 height 8
click at [402, 14] on span "unmute" at bounding box center [396, 14] width 25 height 8
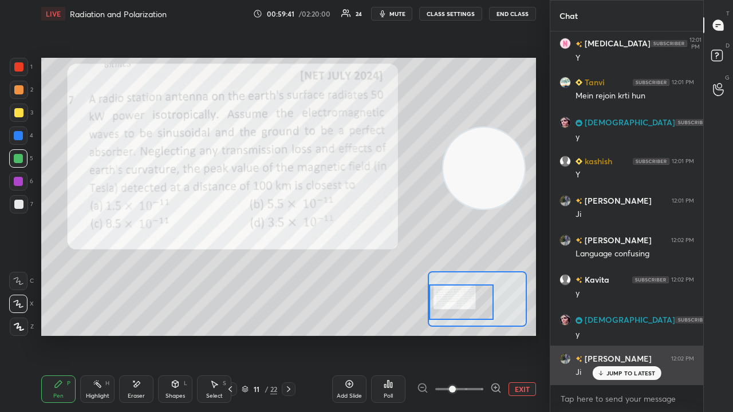
click at [615, 334] on p "JUMP TO LATEST" at bounding box center [630, 373] width 49 height 7
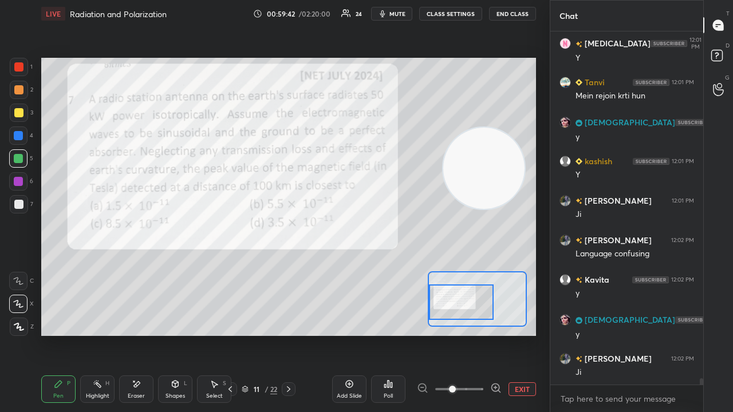
click at [17, 76] on div "1" at bounding box center [21, 69] width 23 height 23
click at [390, 16] on button "mute" at bounding box center [391, 14] width 41 height 14
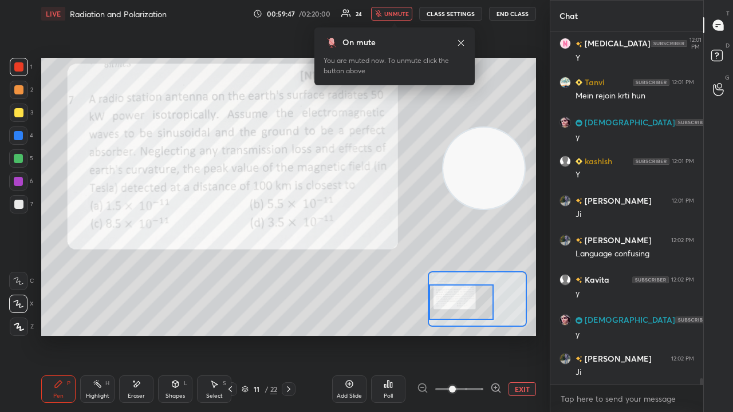
click at [393, 15] on span "unmute" at bounding box center [396, 14] width 25 height 8
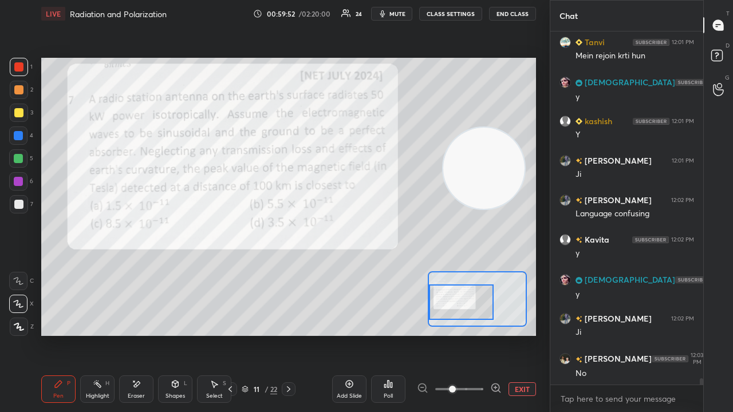
scroll to position [20437, 0]
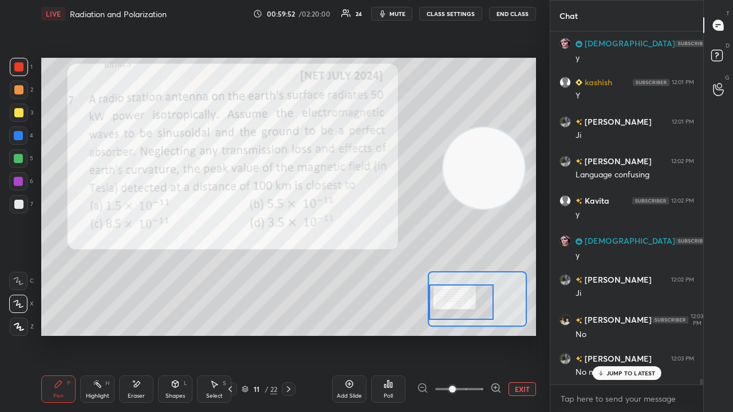
click at [403, 14] on span "mute" at bounding box center [397, 14] width 16 height 8
click at [403, 14] on span "unmute" at bounding box center [396, 14] width 25 height 8
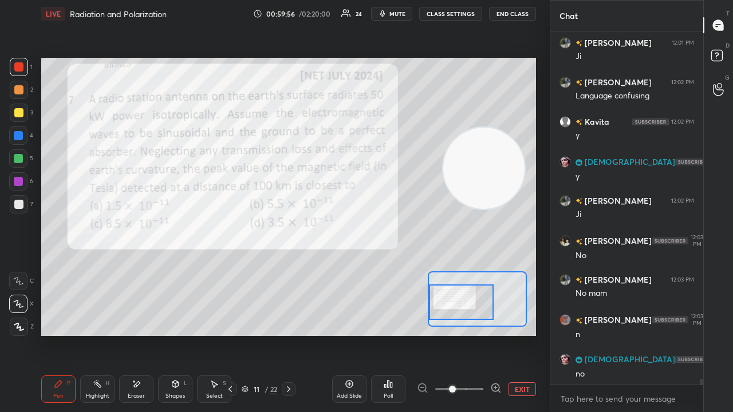
scroll to position [20556, 0]
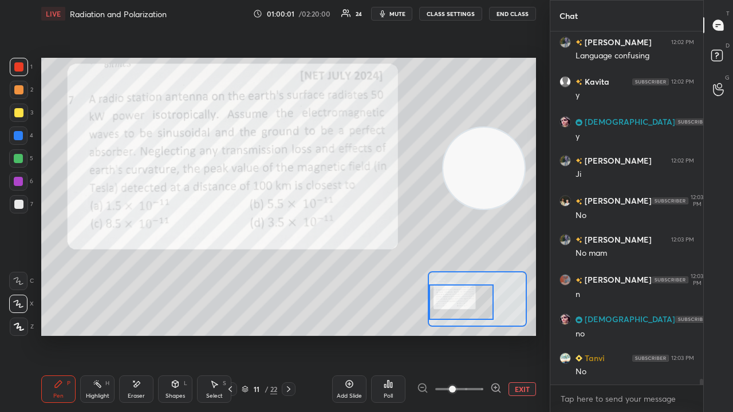
click at [396, 15] on span "mute" at bounding box center [397, 14] width 16 height 8
click at [392, 15] on span "unmute" at bounding box center [396, 14] width 25 height 8
click at [392, 16] on span "mute" at bounding box center [397, 14] width 16 height 8
drag, startPoint x: 395, startPoint y: 14, endPoint x: 400, endPoint y: 10, distance: 6.2
click at [395, 15] on span "unmute" at bounding box center [396, 14] width 25 height 8
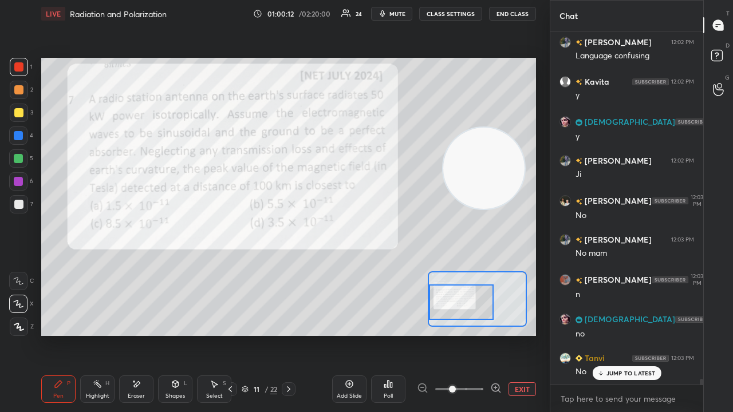
scroll to position [20595, 0]
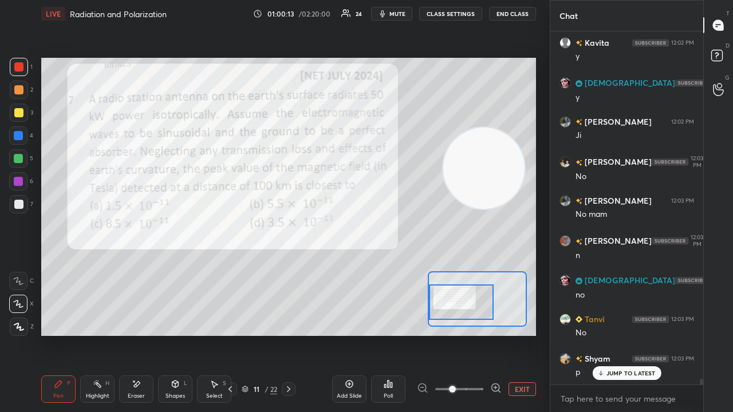
click at [395, 14] on span "mute" at bounding box center [397, 14] width 16 height 8
click at [396, 14] on span "unmute" at bounding box center [396, 14] width 25 height 8
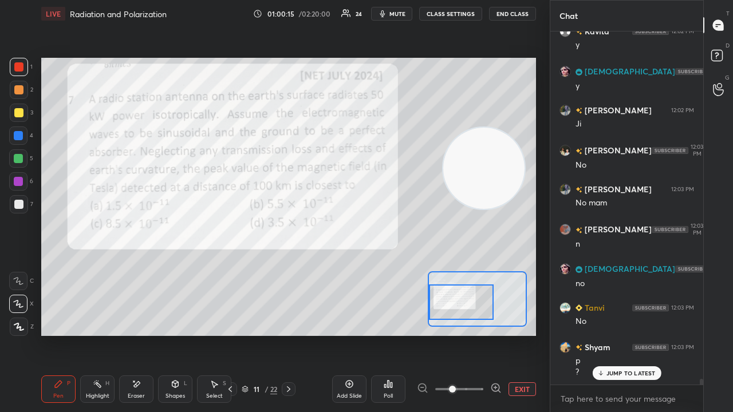
click at [394, 13] on span "mute" at bounding box center [397, 14] width 16 height 8
drag, startPoint x: 395, startPoint y: 14, endPoint x: 401, endPoint y: 10, distance: 7.2
click at [396, 14] on span "unmute" at bounding box center [396, 14] width 25 height 8
click at [595, 334] on div "JUMP TO LATEST" at bounding box center [626, 373] width 69 height 14
click at [394, 14] on span "mute" at bounding box center [397, 14] width 16 height 8
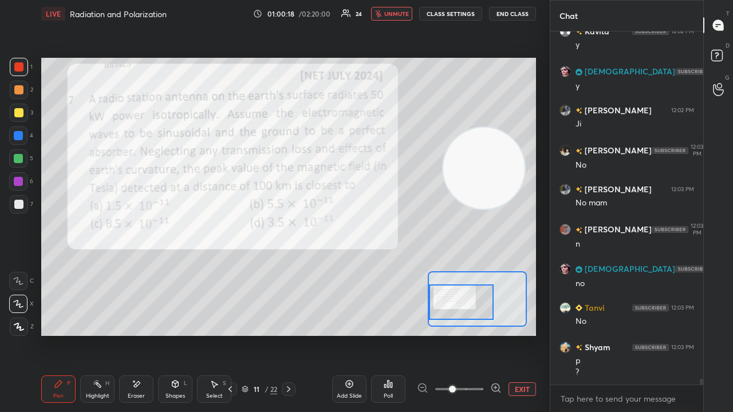
click at [397, 14] on span "unmute" at bounding box center [396, 14] width 25 height 8
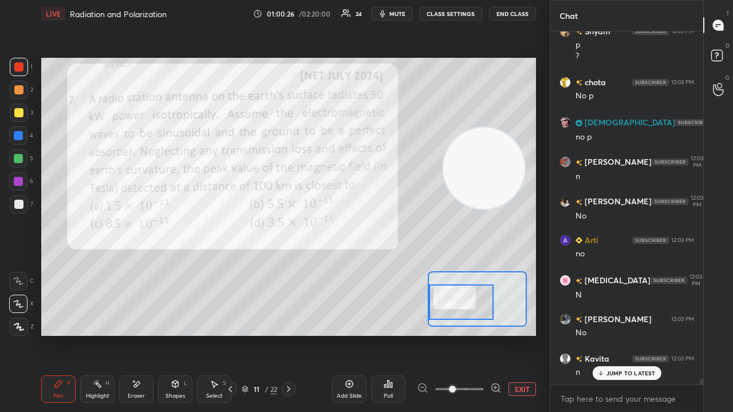
scroll to position [21001, 0]
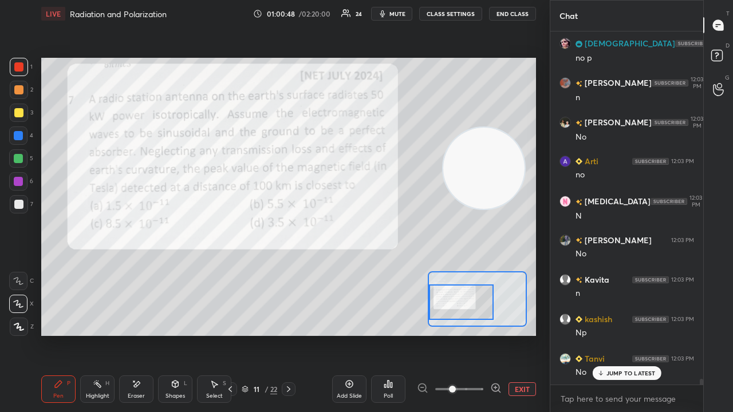
click at [398, 15] on span "mute" at bounding box center [397, 14] width 16 height 8
click at [400, 13] on span "unmute" at bounding box center [396, 14] width 25 height 8
click at [319, 63] on div "Setting up your live class Poll for secs No correct answer Start poll" at bounding box center [289, 196] width 504 height 339
click at [409, 9] on button "mute" at bounding box center [391, 14] width 41 height 14
click at [404, 11] on span "unmute" at bounding box center [396, 14] width 25 height 8
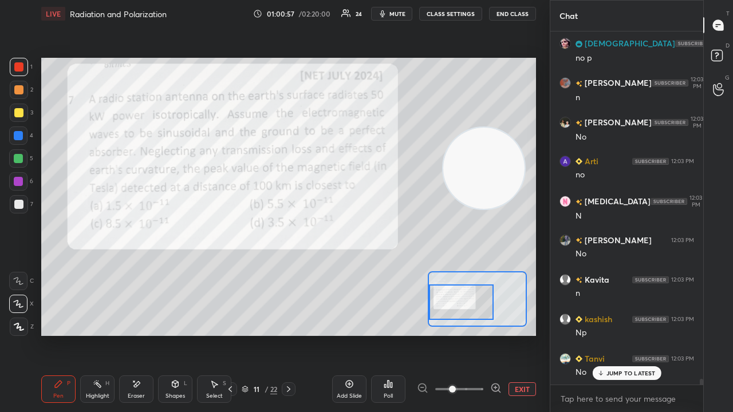
click at [608, 334] on p "JUMP TO LATEST" at bounding box center [630, 373] width 49 height 7
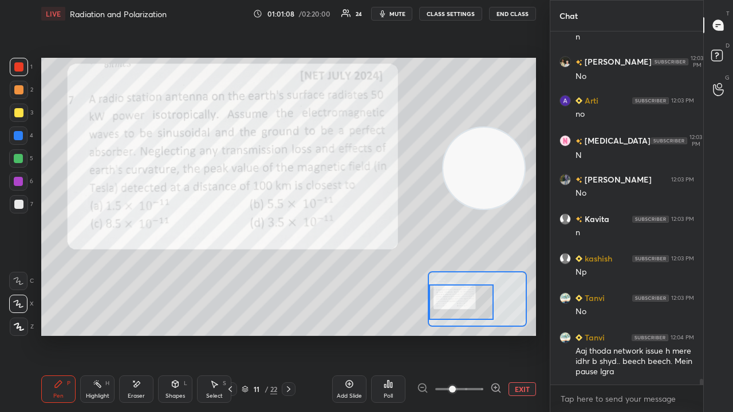
click at [397, 13] on span "mute" at bounding box center [397, 14] width 16 height 8
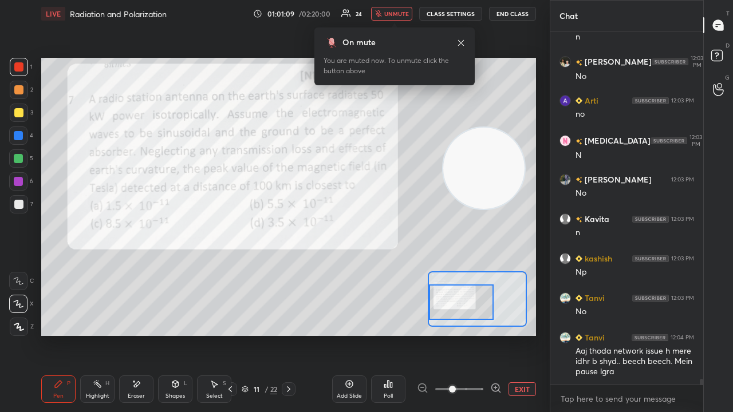
click at [398, 14] on span "unmute" at bounding box center [396, 14] width 25 height 8
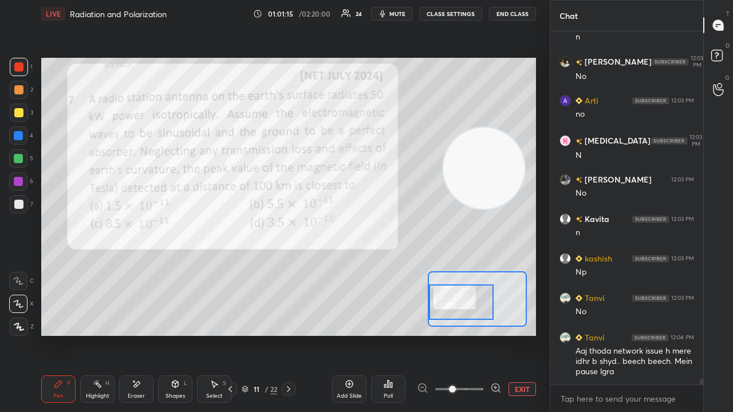
click at [402, 12] on span "mute" at bounding box center [397, 14] width 16 height 8
click at [402, 13] on span "unmute" at bounding box center [396, 14] width 25 height 8
click at [398, 14] on span "mute" at bounding box center [397, 14] width 16 height 8
drag, startPoint x: 398, startPoint y: 14, endPoint x: 400, endPoint y: 8, distance: 6.4
click at [397, 14] on span "unmute" at bounding box center [396, 14] width 25 height 8
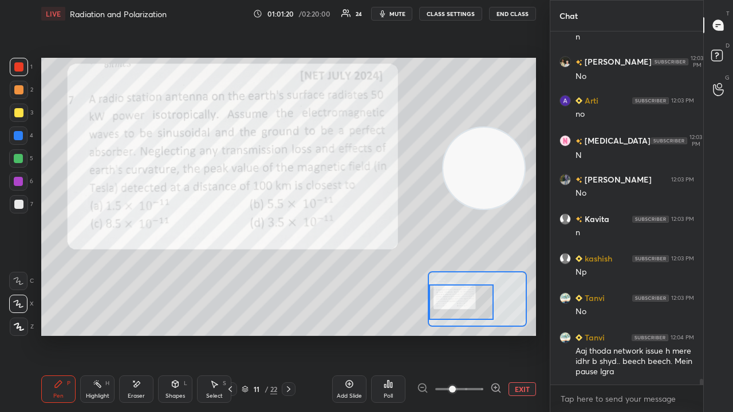
click at [396, 15] on span "mute" at bounding box center [397, 14] width 16 height 8
drag, startPoint x: 399, startPoint y: 14, endPoint x: 401, endPoint y: 8, distance: 6.0
click at [399, 14] on span "unmute" at bounding box center [396, 14] width 25 height 8
click at [397, 14] on span "mute" at bounding box center [397, 14] width 16 height 8
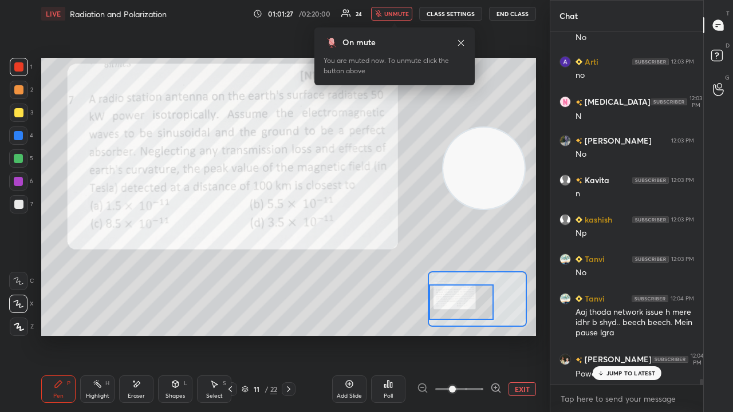
drag, startPoint x: 393, startPoint y: 14, endPoint x: 401, endPoint y: 12, distance: 7.8
click at [395, 15] on span "unmute" at bounding box center [396, 14] width 25 height 8
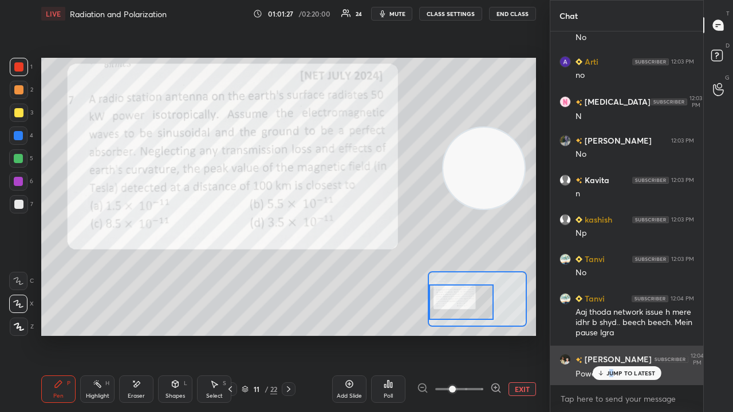
drag, startPoint x: 611, startPoint y: 373, endPoint x: 611, endPoint y: 382, distance: 9.7
click at [610, 334] on p "JUMP TO LATEST" at bounding box center [630, 373] width 49 height 7
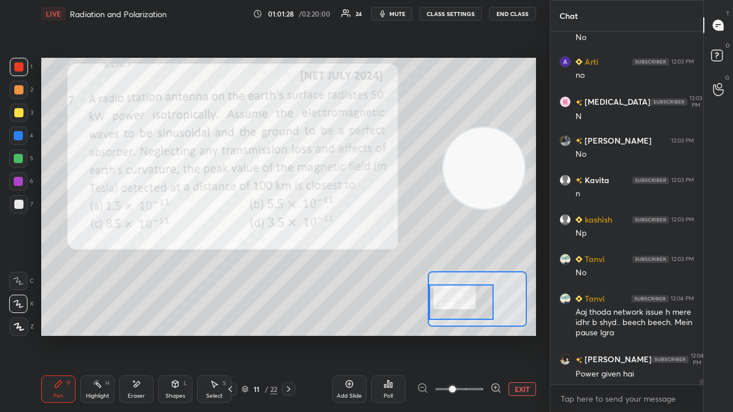
click at [401, 13] on span "mute" at bounding box center [397, 14] width 16 height 8
click at [403, 11] on span "unmute" at bounding box center [396, 14] width 25 height 8
drag, startPoint x: 18, startPoint y: 161, endPoint x: 30, endPoint y: 179, distance: 21.4
click at [18, 161] on div at bounding box center [18, 158] width 9 height 9
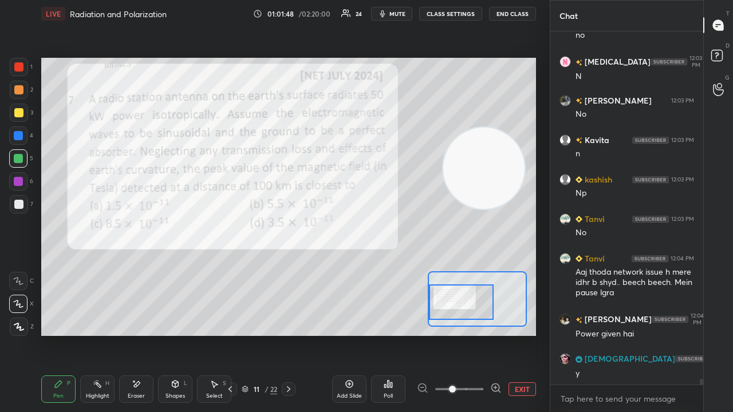
scroll to position [21190, 0]
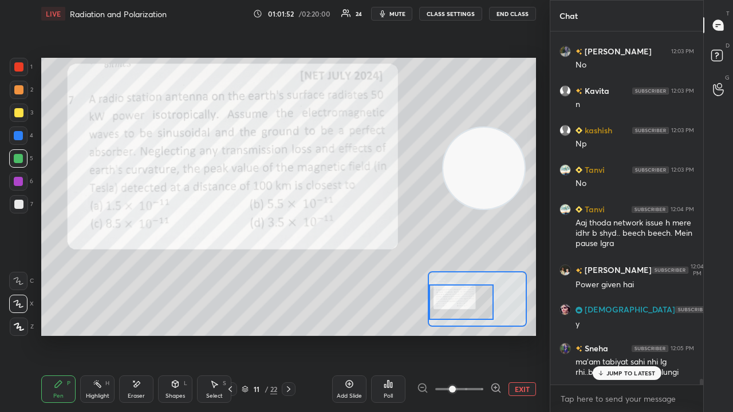
click at [637, 334] on p "JUMP TO LATEST" at bounding box center [630, 373] width 49 height 7
click at [403, 15] on span "mute" at bounding box center [397, 14] width 16 height 8
click at [405, 15] on span "unmute" at bounding box center [396, 14] width 25 height 8
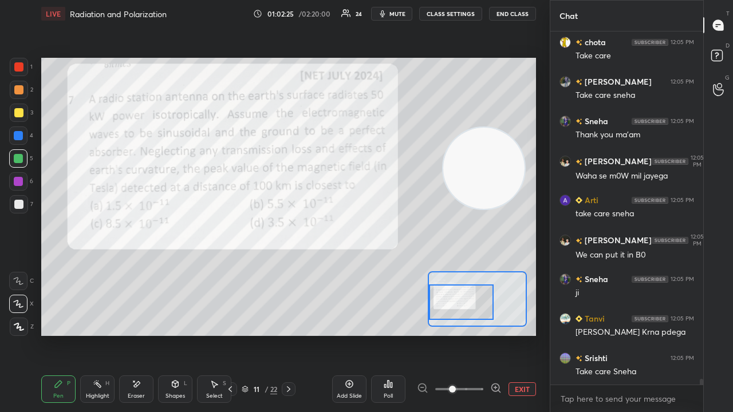
scroll to position [21585, 0]
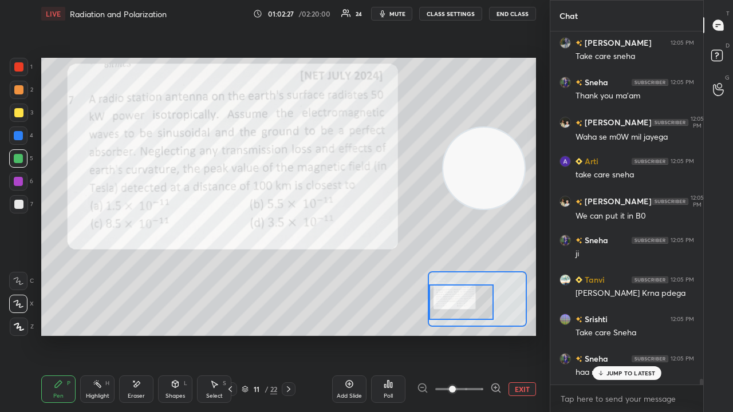
click at [641, 334] on p "JUMP TO LATEST" at bounding box center [630, 373] width 49 height 7
click at [405, 13] on span "mute" at bounding box center [397, 14] width 16 height 8
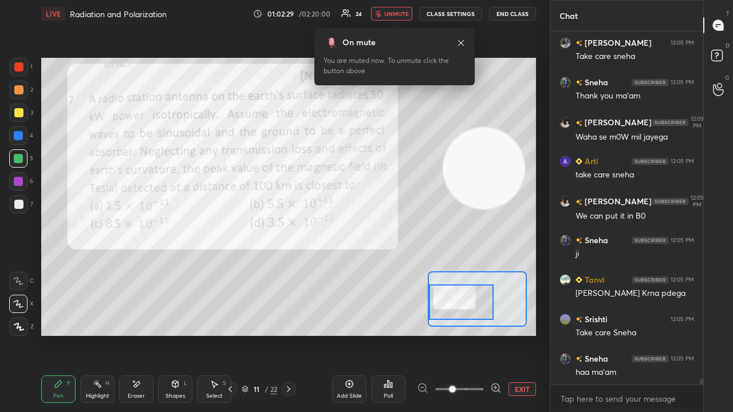
click at [400, 19] on button "unmute" at bounding box center [391, 14] width 41 height 14
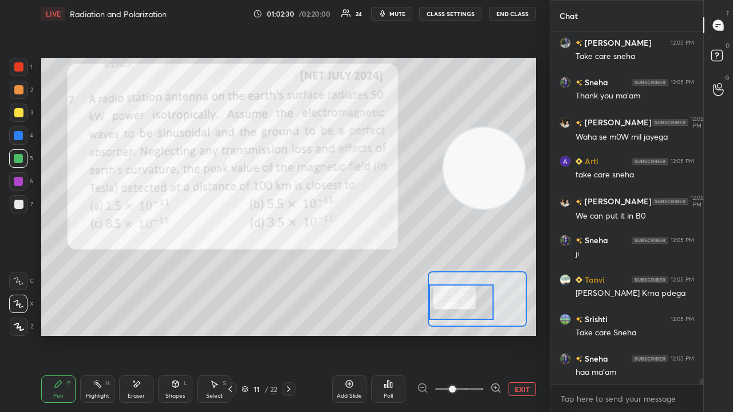
click at [633, 334] on div "x" at bounding box center [626, 398] width 153 height 27
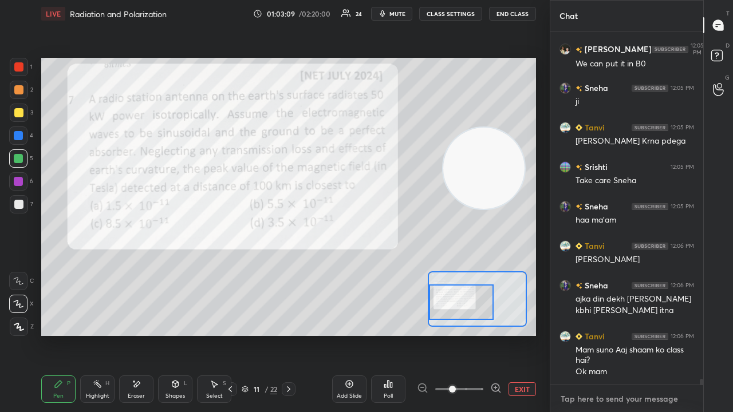
scroll to position [21776, 0]
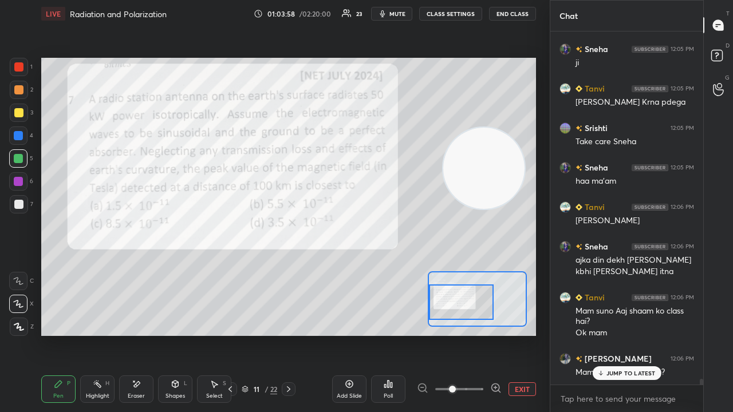
click at [628, 334] on p "JUMP TO LATEST" at bounding box center [630, 373] width 49 height 7
click at [625, 334] on textarea at bounding box center [626, 399] width 135 height 18
click at [397, 12] on span "mute" at bounding box center [397, 14] width 16 height 8
click at [401, 10] on span "unmute" at bounding box center [396, 14] width 25 height 8
click at [398, 14] on span "mute" at bounding box center [397, 14] width 16 height 8
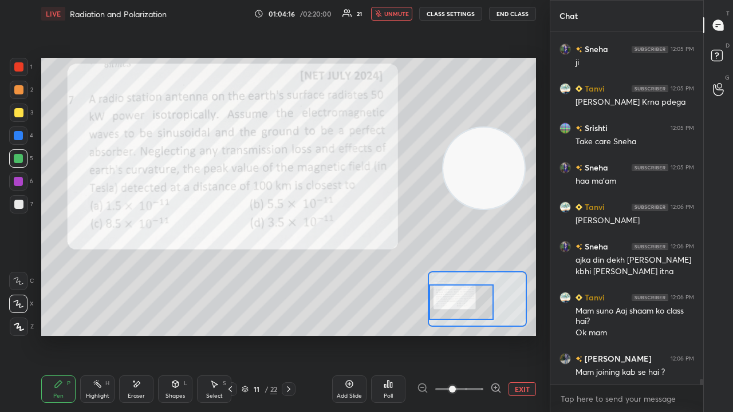
click at [396, 18] on button "unmute" at bounding box center [391, 14] width 41 height 14
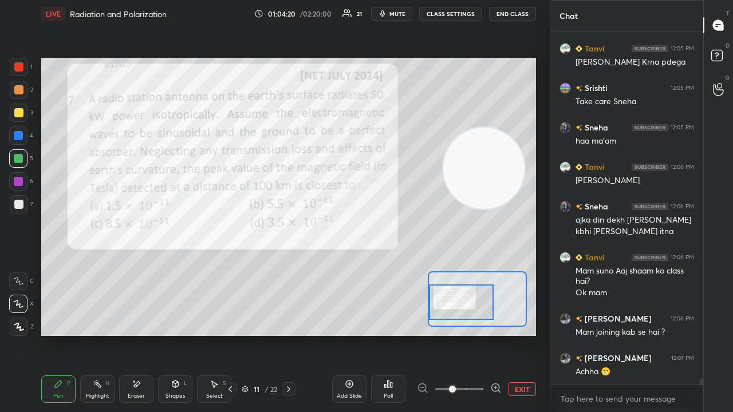
click at [405, 10] on span "mute" at bounding box center [397, 14] width 16 height 8
click at [402, 14] on span "unmute" at bounding box center [396, 14] width 25 height 8
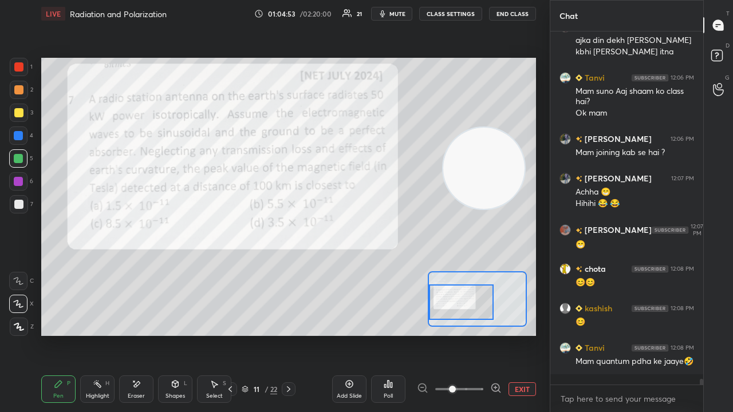
scroll to position [22008, 0]
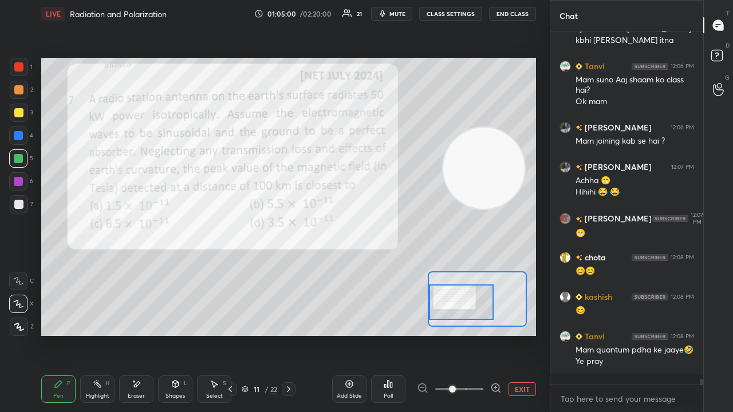
click at [402, 13] on span "mute" at bounding box center [397, 14] width 16 height 8
click at [404, 17] on span "unmute" at bounding box center [396, 14] width 25 height 8
click at [404, 17] on span "mute" at bounding box center [397, 14] width 16 height 8
click at [403, 16] on span "unmute" at bounding box center [396, 14] width 25 height 8
click at [572, 334] on div "x" at bounding box center [626, 398] width 153 height 27
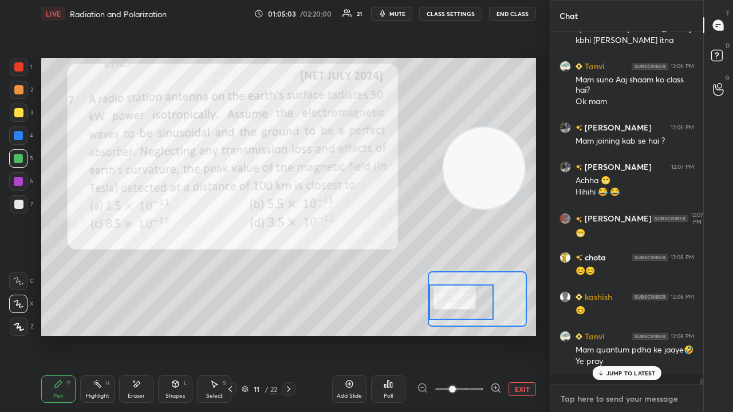
scroll to position [22047, 0]
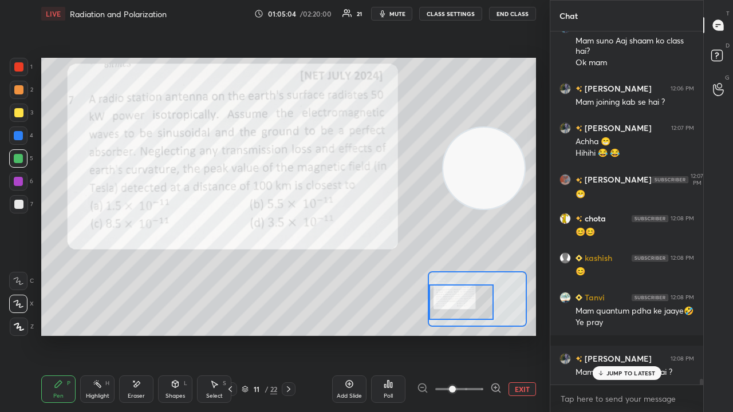
drag, startPoint x: 629, startPoint y: 373, endPoint x: 625, endPoint y: 397, distance: 24.4
click at [629, 334] on p "JUMP TO LATEST" at bounding box center [630, 373] width 49 height 7
drag, startPoint x: 623, startPoint y: 405, endPoint x: 626, endPoint y: 412, distance: 6.9
click at [623, 334] on textarea at bounding box center [626, 399] width 135 height 18
drag, startPoint x: 400, startPoint y: 15, endPoint x: 407, endPoint y: 12, distance: 8.0
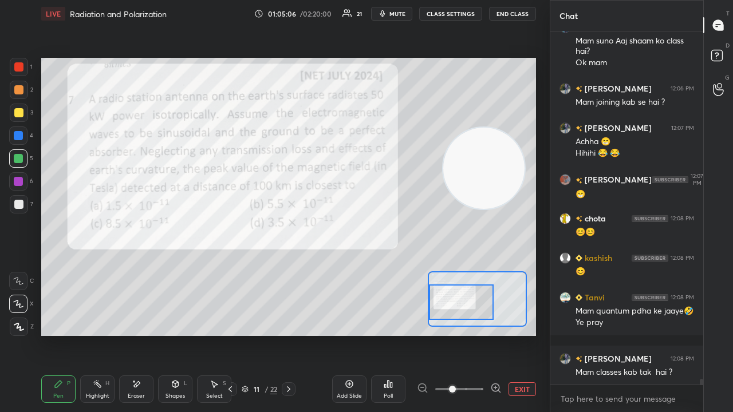
click at [401, 14] on span "mute" at bounding box center [397, 14] width 16 height 8
click at [405, 13] on span "mute" at bounding box center [397, 14] width 16 height 8
click at [21, 207] on div at bounding box center [18, 204] width 9 height 9
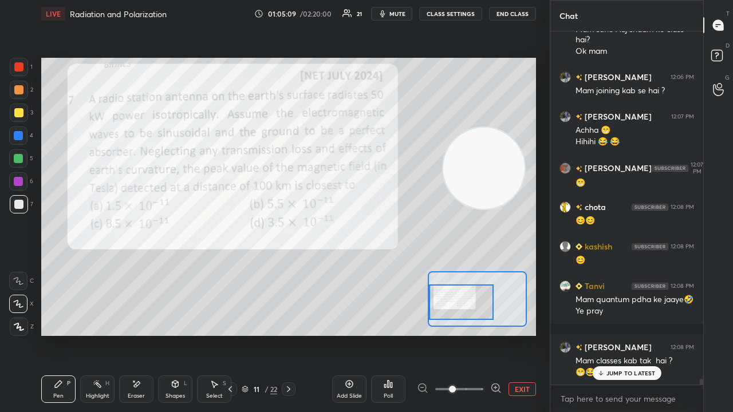
click at [396, 16] on span "mute" at bounding box center [397, 14] width 16 height 8
click at [394, 16] on span "unmute" at bounding box center [396, 14] width 25 height 8
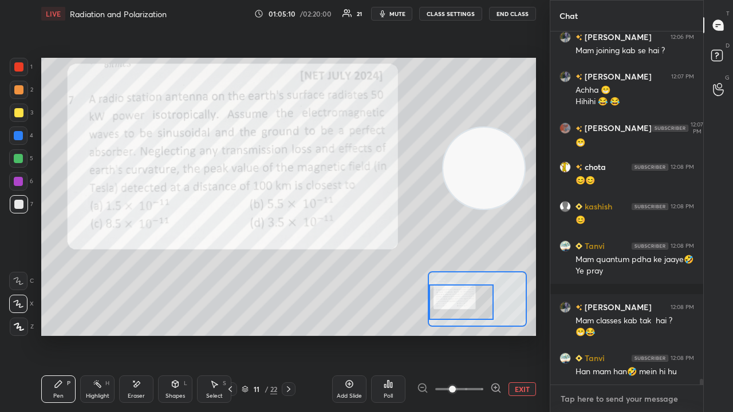
click at [634, 334] on textarea at bounding box center [626, 399] width 135 height 18
click at [385, 15] on icon "button" at bounding box center [382, 13] width 9 height 9
click at [390, 14] on span "unmute" at bounding box center [396, 14] width 25 height 8
click at [391, 16] on button "mute" at bounding box center [391, 14] width 41 height 14
click at [396, 14] on span "unmute" at bounding box center [396, 14] width 25 height 8
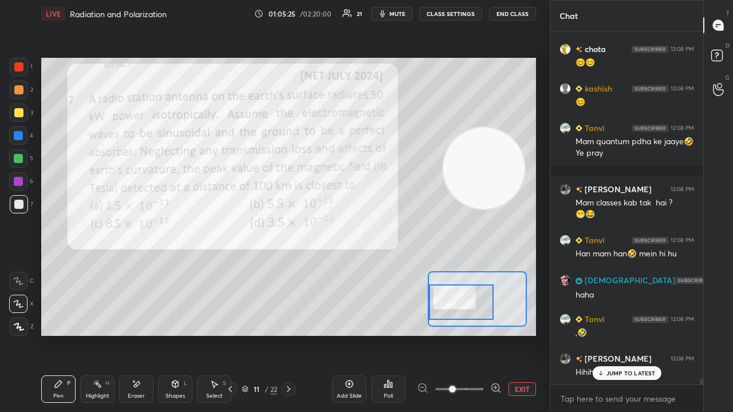
scroll to position [22256, 0]
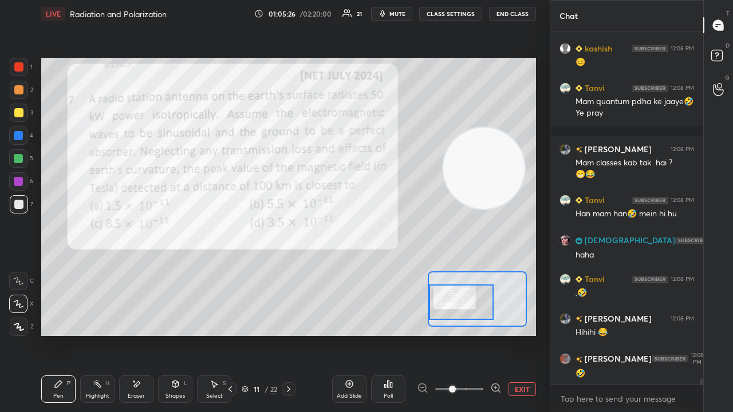
click at [405, 13] on span "mute" at bounding box center [397, 14] width 16 height 8
click at [405, 13] on span "unmute" at bounding box center [396, 14] width 25 height 8
click at [585, 334] on div "x" at bounding box center [626, 398] width 153 height 27
click at [404, 12] on span "mute" at bounding box center [397, 14] width 16 height 8
click at [402, 14] on span "unmute" at bounding box center [396, 14] width 25 height 8
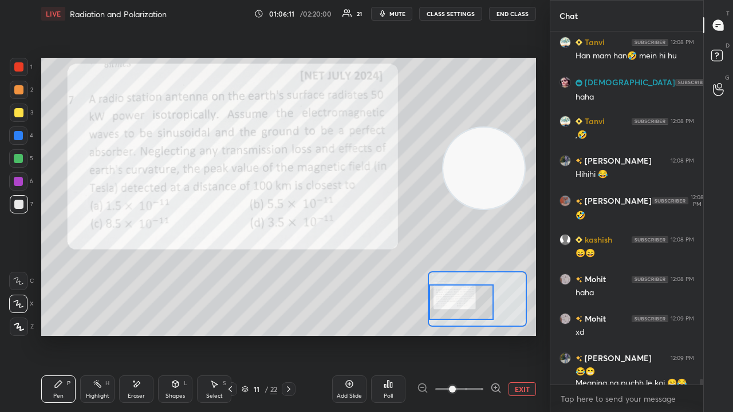
scroll to position [22426, 0]
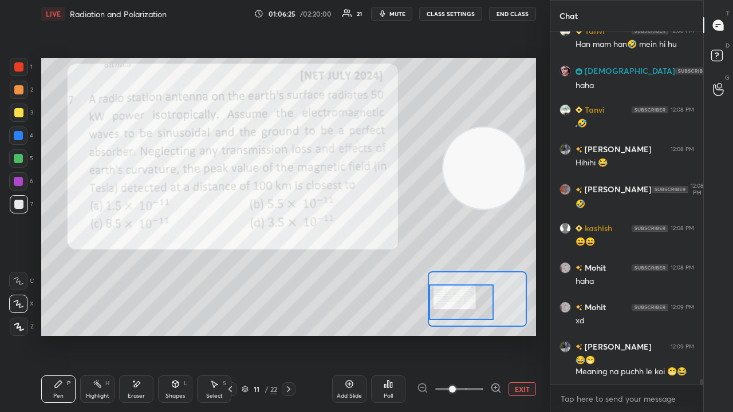
click at [401, 11] on span "mute" at bounding box center [397, 14] width 16 height 8
click at [402, 11] on span "unmute" at bounding box center [396, 14] width 25 height 8
drag, startPoint x: 138, startPoint y: 401, endPoint x: 148, endPoint y: 398, distance: 10.0
click at [137, 334] on div "Eraser" at bounding box center [136, 389] width 34 height 27
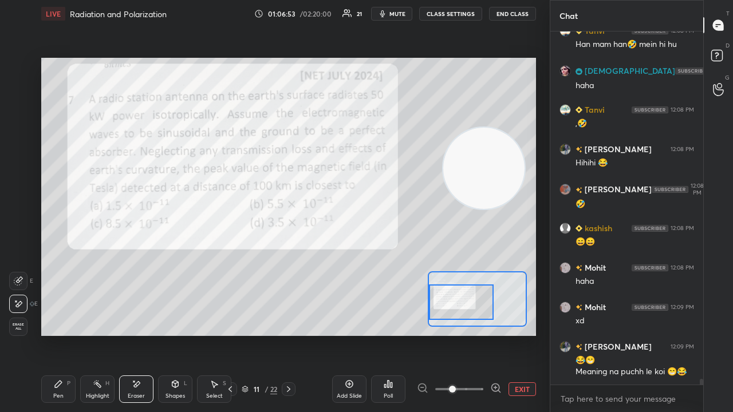
scroll to position [22465, 0]
click at [59, 334] on div "Pen P" at bounding box center [58, 389] width 34 height 27
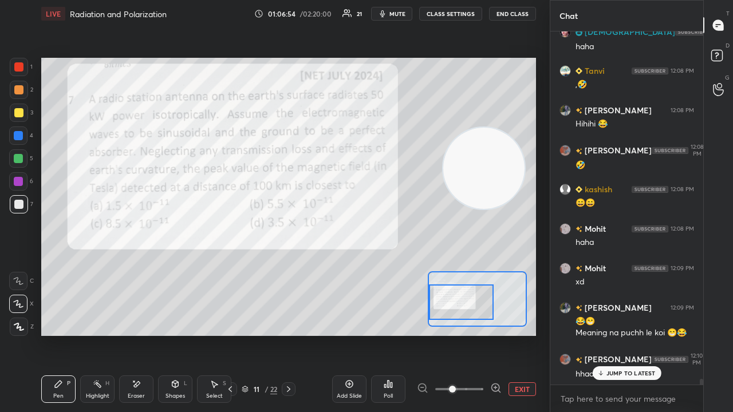
click at [399, 12] on span "mute" at bounding box center [397, 14] width 16 height 8
click at [403, 13] on span "unmute" at bounding box center [396, 14] width 25 height 8
click at [17, 62] on div at bounding box center [18, 66] width 9 height 9
drag, startPoint x: 618, startPoint y: 378, endPoint x: 612, endPoint y: 392, distance: 15.1
click at [618, 334] on div "JUMP TO LATEST" at bounding box center [626, 373] width 69 height 14
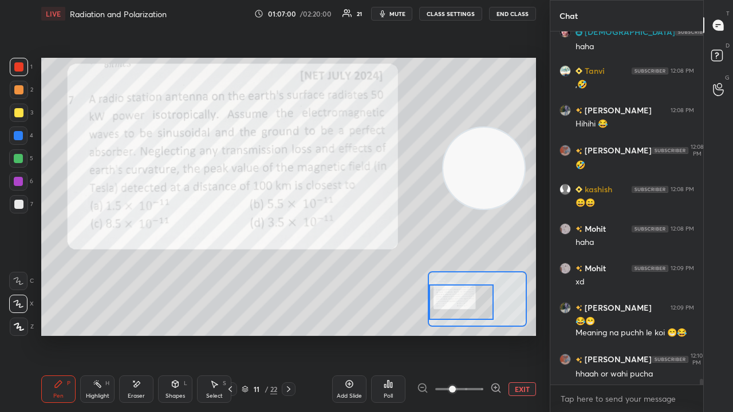
click at [597, 334] on div "x" at bounding box center [626, 398] width 153 height 27
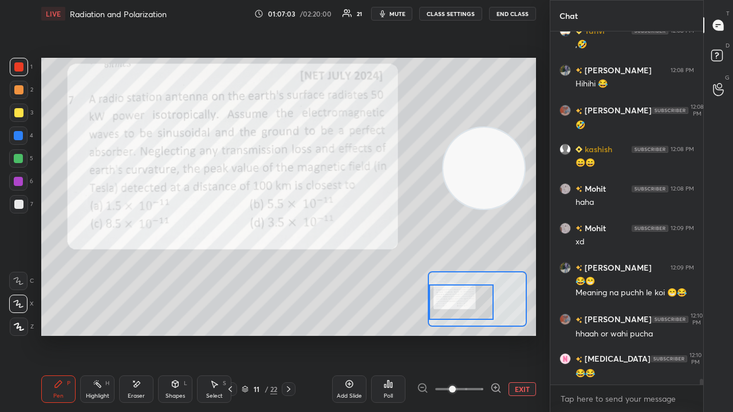
click at [396, 14] on span "mute" at bounding box center [397, 14] width 16 height 8
click at [396, 14] on span "unmute" at bounding box center [396, 14] width 25 height 8
click at [19, 163] on div at bounding box center [18, 158] width 9 height 9
click at [400, 11] on span "mute" at bounding box center [397, 14] width 16 height 8
click at [400, 12] on span "mute" at bounding box center [397, 14] width 16 height 8
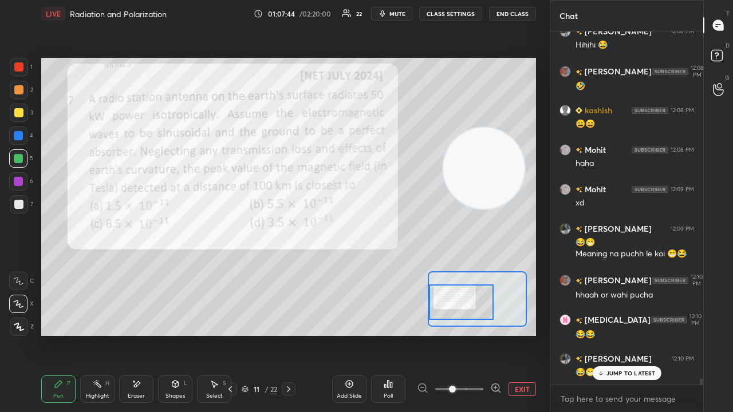
scroll to position [22584, 0]
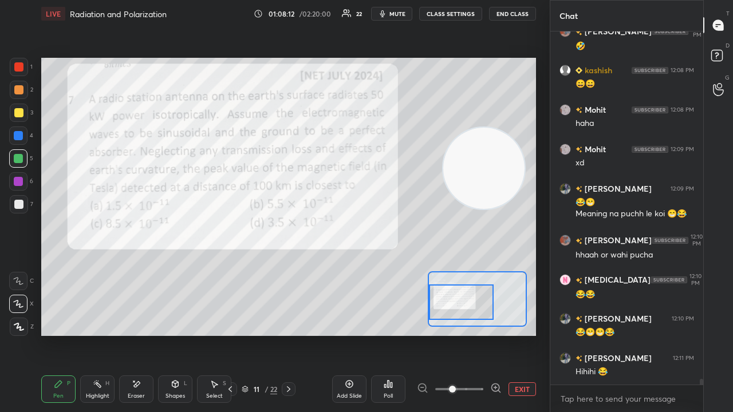
click at [719, 63] on icon at bounding box center [718, 57] width 21 height 21
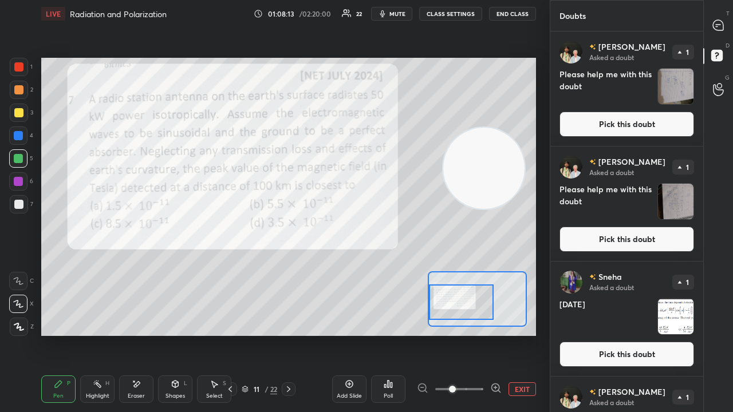
click at [645, 111] on div "[PERSON_NAME] Asked a doubt 1 Please help me with this doubt Pick this doubt" at bounding box center [626, 88] width 153 height 115
click at [721, 27] on icon at bounding box center [718, 25] width 10 height 10
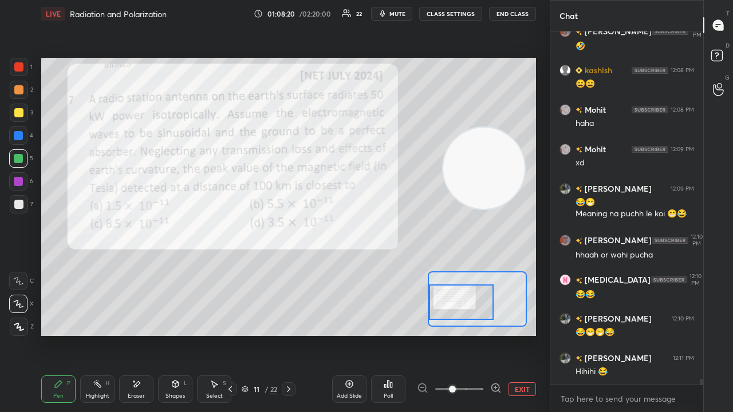
scroll to position [22623, 0]
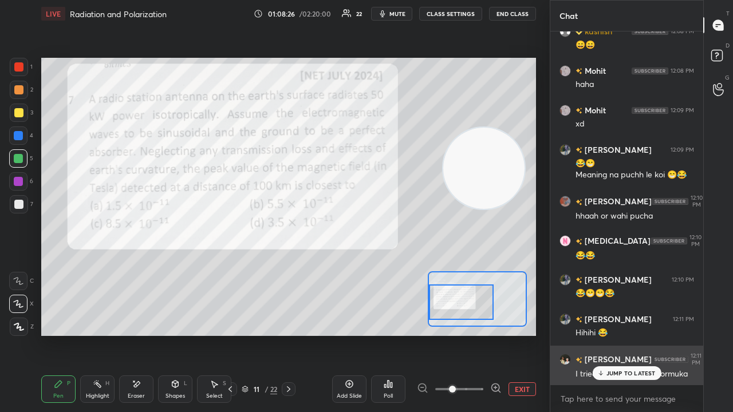
drag, startPoint x: 636, startPoint y: 371, endPoint x: 633, endPoint y: 382, distance: 11.2
click at [636, 334] on p "JUMP TO LATEST" at bounding box center [630, 373] width 49 height 7
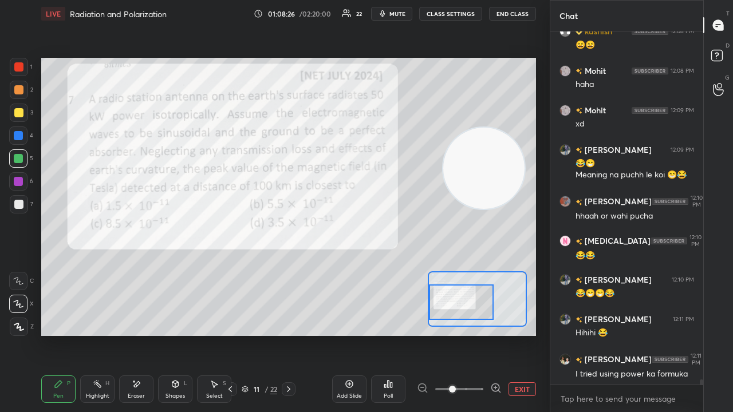
scroll to position [22634, 0]
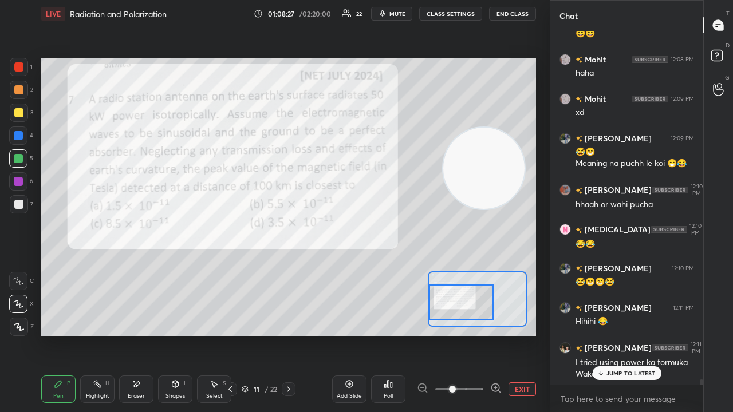
click at [405, 13] on span "mute" at bounding box center [397, 14] width 16 height 8
drag, startPoint x: 402, startPoint y: 13, endPoint x: 404, endPoint y: 3, distance: 9.4
click at [402, 14] on span "unmute" at bounding box center [396, 14] width 25 height 8
click at [610, 334] on div "JUMP TO LATEST" at bounding box center [626, 373] width 69 height 14
click at [397, 11] on span "mute" at bounding box center [397, 14] width 16 height 8
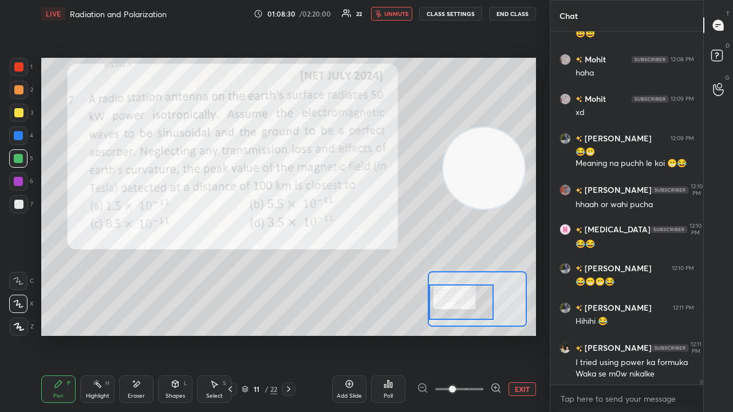
click at [398, 11] on span "unmute" at bounding box center [396, 14] width 25 height 8
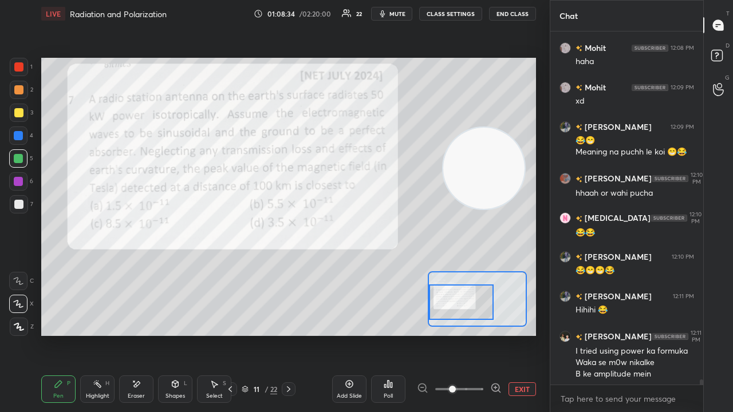
scroll to position [22686, 0]
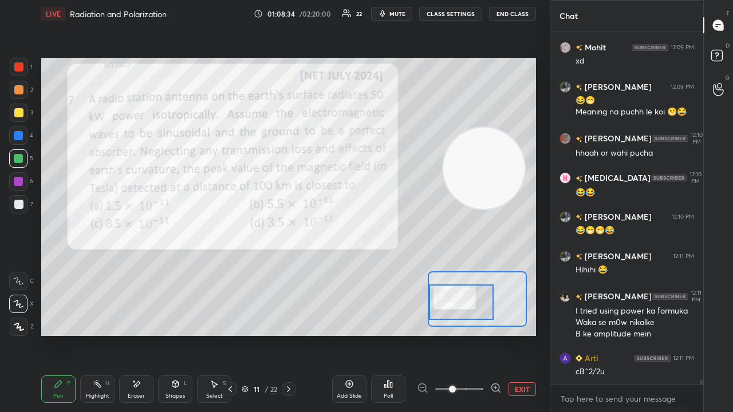
click at [587, 334] on div "x" at bounding box center [626, 398] width 153 height 27
click at [398, 12] on span "mute" at bounding box center [397, 14] width 16 height 8
click at [400, 12] on span "unmute" at bounding box center [396, 14] width 25 height 8
click at [398, 15] on span "mute" at bounding box center [397, 14] width 16 height 8
drag, startPoint x: 398, startPoint y: 14, endPoint x: 407, endPoint y: 3, distance: 13.4
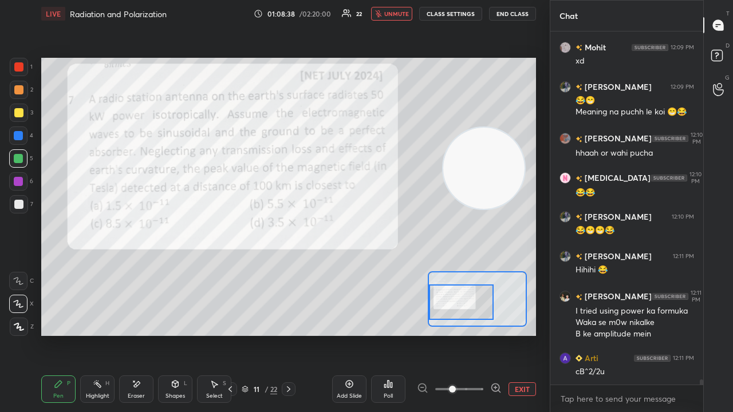
click at [398, 14] on span "unmute" at bounding box center [396, 14] width 25 height 8
click at [19, 206] on div at bounding box center [18, 204] width 9 height 9
click at [396, 13] on span "mute" at bounding box center [397, 14] width 16 height 8
click at [396, 13] on span "unmute" at bounding box center [396, 14] width 25 height 8
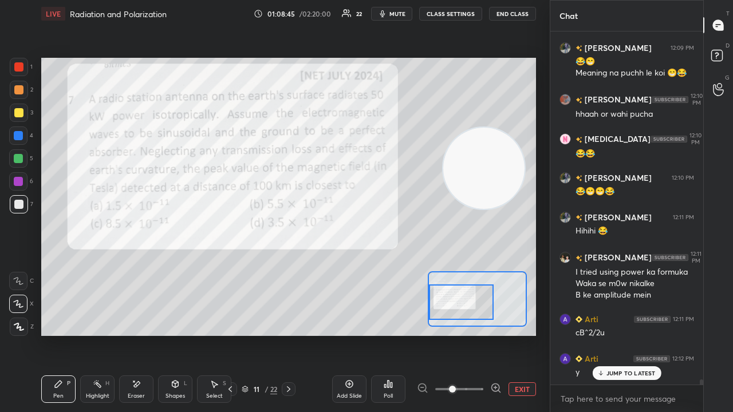
click at [638, 334] on p "JUMP TO LATEST" at bounding box center [630, 373] width 49 height 7
click at [401, 14] on span "mute" at bounding box center [397, 14] width 16 height 8
click at [402, 13] on span "unmute" at bounding box center [396, 14] width 25 height 8
click at [346, 334] on div "Add Slide" at bounding box center [349, 396] width 25 height 6
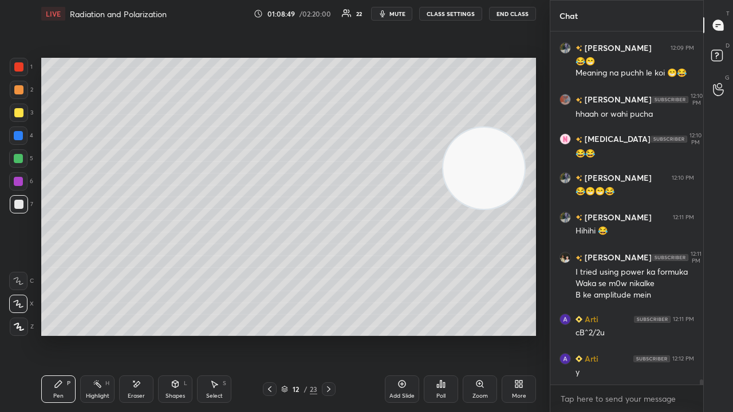
click at [397, 16] on button "mute" at bounding box center [391, 14] width 41 height 14
click at [400, 14] on span "unmute" at bounding box center [396, 14] width 25 height 8
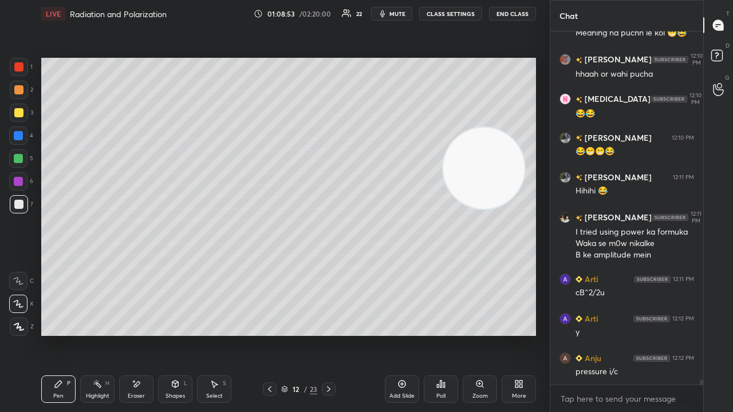
scroll to position [22792, 0]
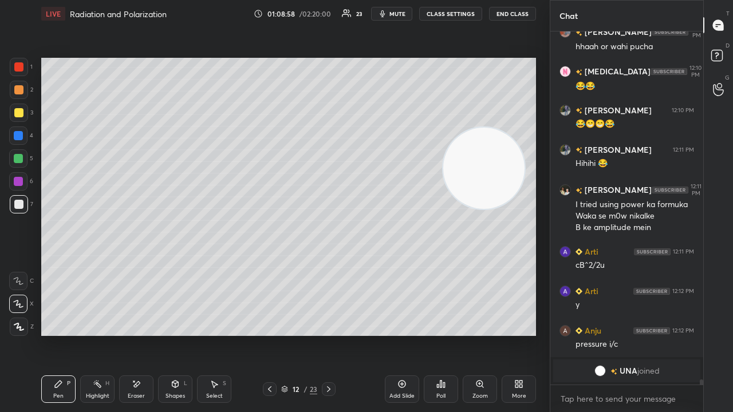
click at [131, 334] on div "Eraser" at bounding box center [136, 396] width 17 height 6
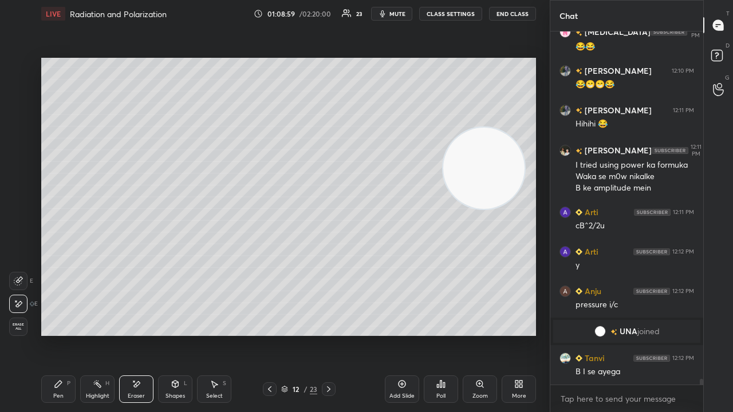
scroll to position [20439, 0]
click at [54, 334] on div "Pen P" at bounding box center [58, 389] width 34 height 27
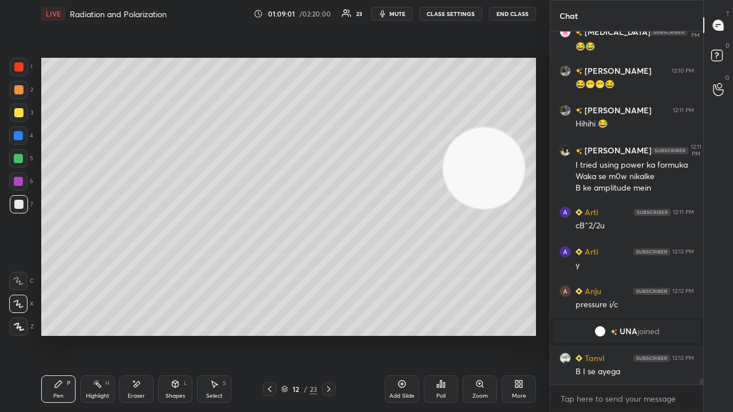
click at [409, 13] on button "mute" at bounding box center [391, 14] width 41 height 14
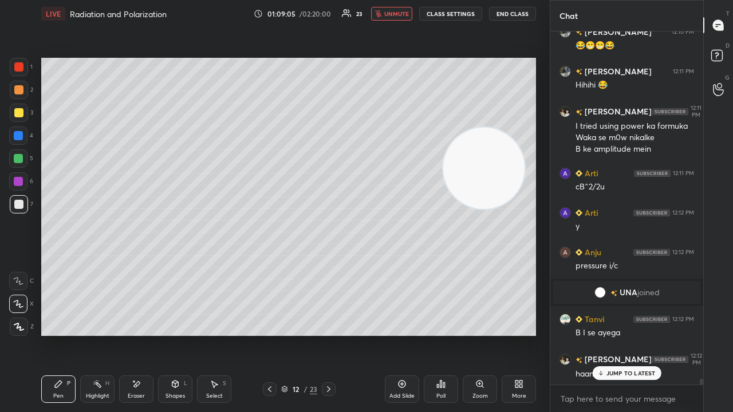
click at [399, 13] on span "unmute" at bounding box center [396, 14] width 25 height 8
click at [399, 15] on span "mute" at bounding box center [397, 14] width 16 height 8
click at [398, 14] on span "unmute" at bounding box center [396, 14] width 25 height 8
click at [600, 334] on icon at bounding box center [600, 373] width 7 height 7
click at [405, 13] on span "mute" at bounding box center [397, 14] width 16 height 8
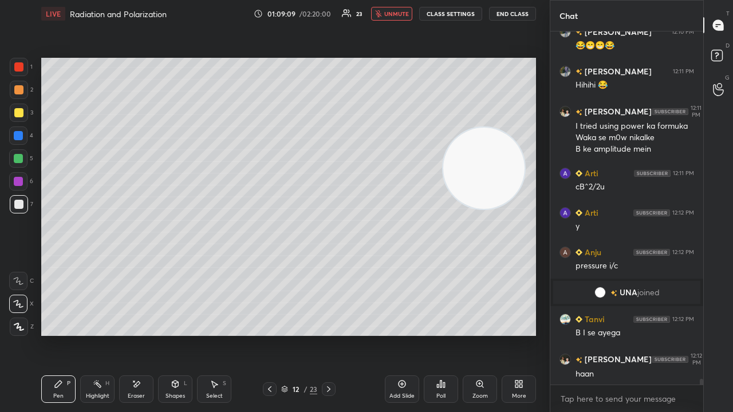
click at [404, 13] on span "unmute" at bounding box center [396, 14] width 25 height 8
click at [400, 17] on span "mute" at bounding box center [397, 14] width 16 height 8
click at [400, 15] on span "mute" at bounding box center [397, 14] width 16 height 8
click at [404, 10] on span "mute" at bounding box center [397, 14] width 16 height 8
click at [404, 11] on span "unmute" at bounding box center [396, 14] width 25 height 8
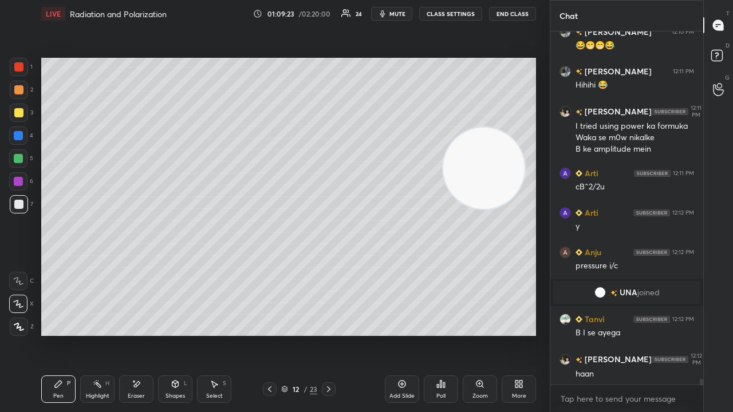
scroll to position [20518, 0]
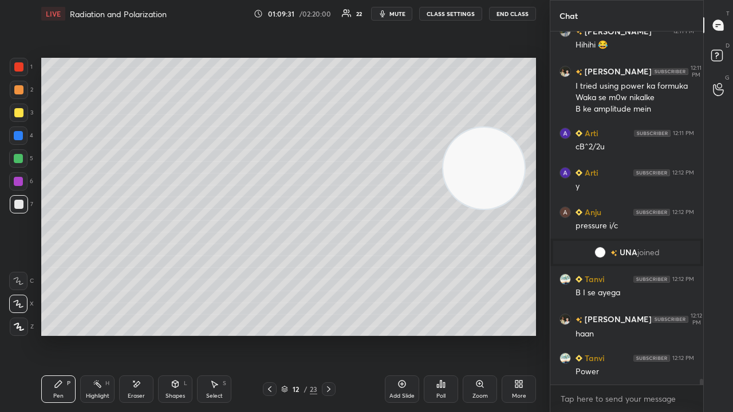
click at [393, 11] on span "mute" at bounding box center [397, 14] width 16 height 8
click at [393, 11] on span "unmute" at bounding box center [396, 14] width 25 height 8
click at [393, 10] on span "mute" at bounding box center [397, 14] width 16 height 8
click at [394, 11] on span "unmute" at bounding box center [396, 14] width 25 height 8
click at [393, 13] on span "mute" at bounding box center [397, 14] width 16 height 8
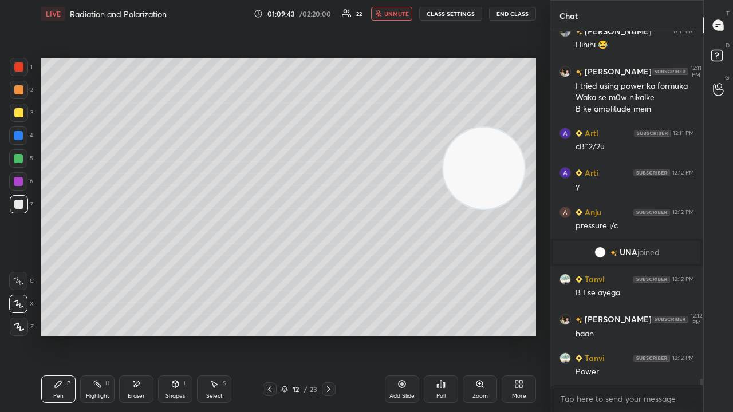
click at [395, 14] on span "unmute" at bounding box center [396, 14] width 25 height 8
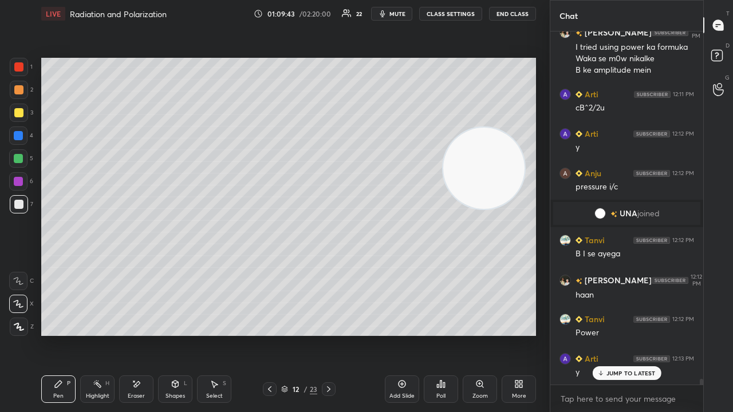
click at [396, 13] on span "mute" at bounding box center [397, 14] width 16 height 8
click at [398, 13] on span "unmute" at bounding box center [396, 14] width 25 height 8
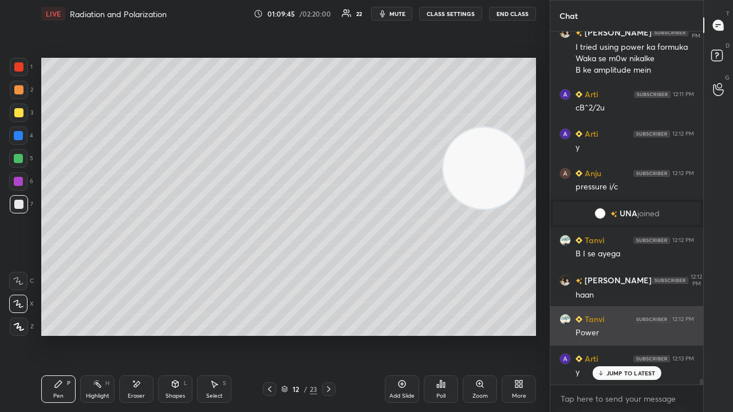
drag, startPoint x: 609, startPoint y: 370, endPoint x: 605, endPoint y: 323, distance: 47.6
click at [609, 334] on p "JUMP TO LATEST" at bounding box center [630, 373] width 49 height 7
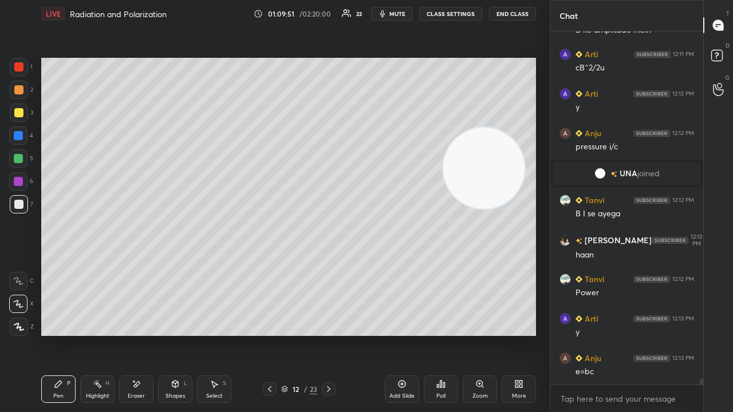
scroll to position [20636, 0]
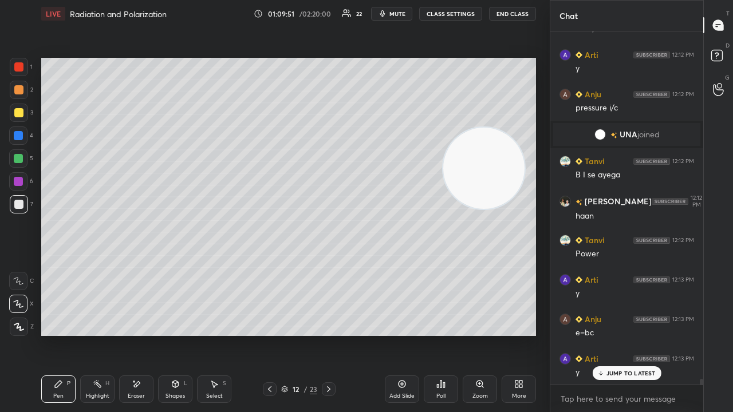
click at [396, 14] on span "mute" at bounding box center [397, 14] width 16 height 8
click at [395, 14] on span "unmute" at bounding box center [396, 14] width 25 height 8
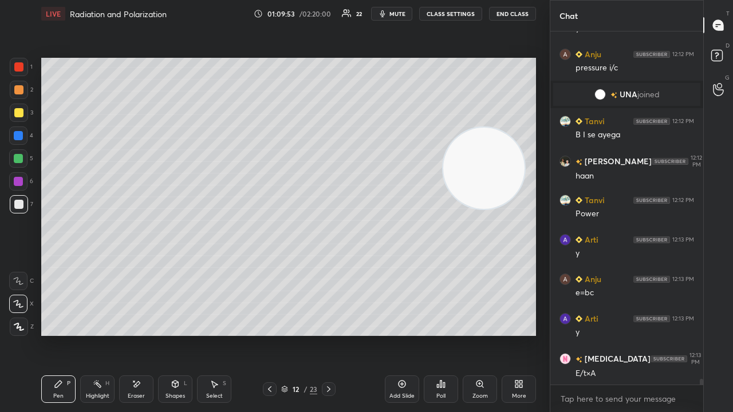
click at [398, 9] on button "mute" at bounding box center [391, 14] width 41 height 14
click at [400, 11] on span "unmute" at bounding box center [396, 14] width 25 height 8
click at [408, 9] on button "mute" at bounding box center [391, 14] width 41 height 14
click at [408, 9] on button "unmute" at bounding box center [391, 14] width 41 height 14
drag, startPoint x: 142, startPoint y: 388, endPoint x: 152, endPoint y: 374, distance: 16.8
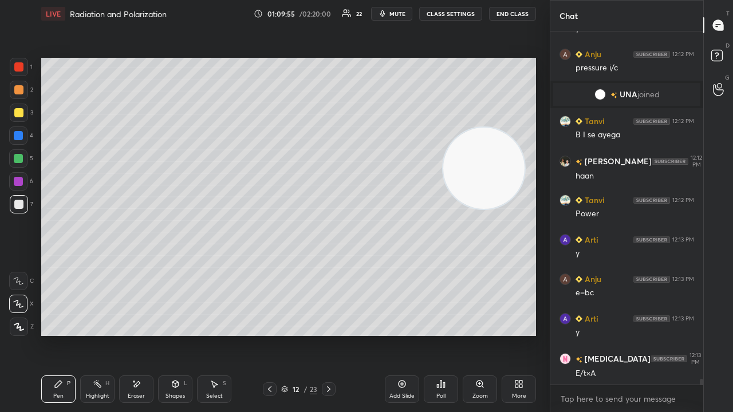
click at [142, 334] on div "Eraser" at bounding box center [136, 389] width 34 height 27
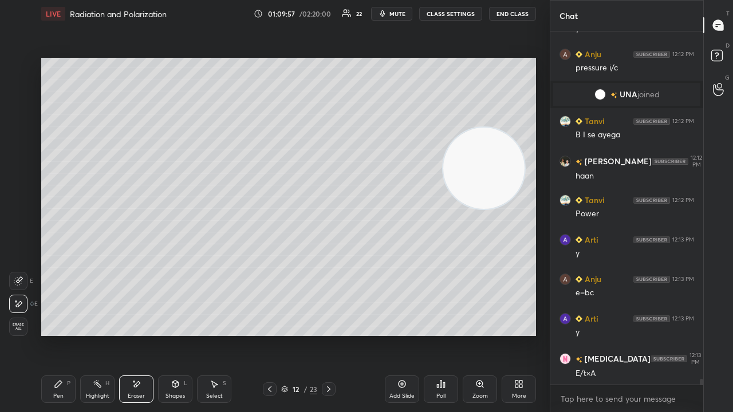
click at [56, 334] on div "Pen" at bounding box center [58, 396] width 10 height 6
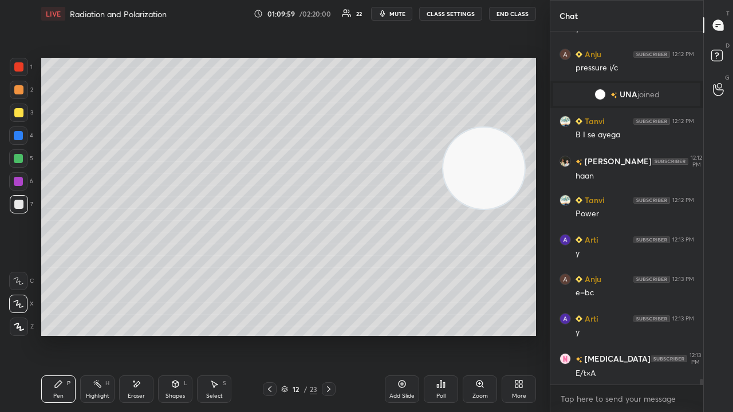
click at [390, 11] on button "mute" at bounding box center [391, 14] width 41 height 14
click at [390, 11] on span "unmute" at bounding box center [396, 14] width 25 height 8
click at [137, 334] on div "Eraser" at bounding box center [136, 389] width 34 height 27
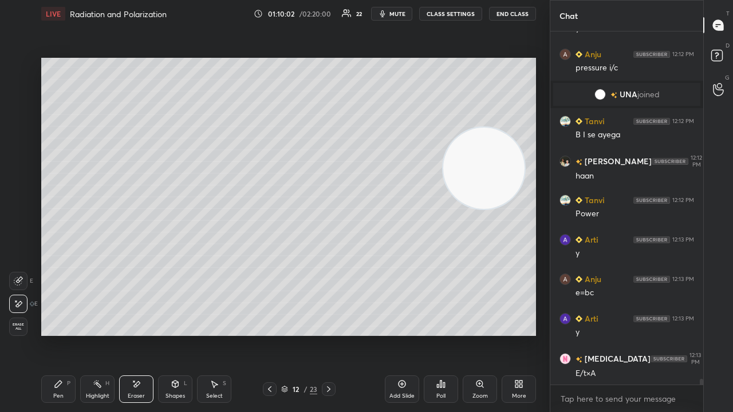
click at [61, 334] on div "Pen P" at bounding box center [58, 389] width 34 height 27
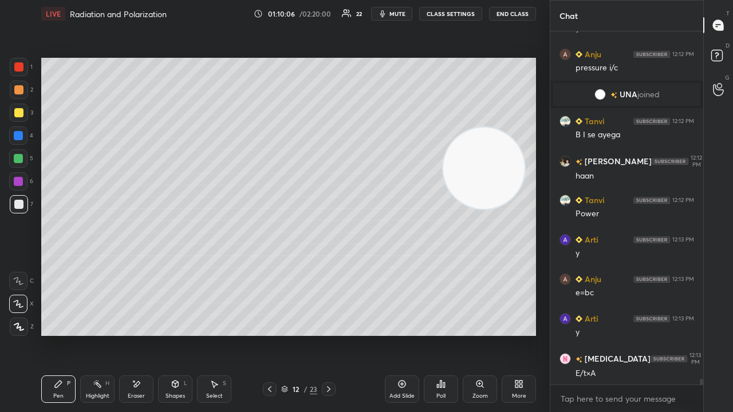
click at [396, 13] on span "mute" at bounding box center [397, 14] width 16 height 8
click at [398, 11] on span "unmute" at bounding box center [396, 14] width 25 height 8
click at [403, 13] on span "mute" at bounding box center [397, 14] width 16 height 8
click at [402, 13] on span "unmute" at bounding box center [396, 14] width 25 height 8
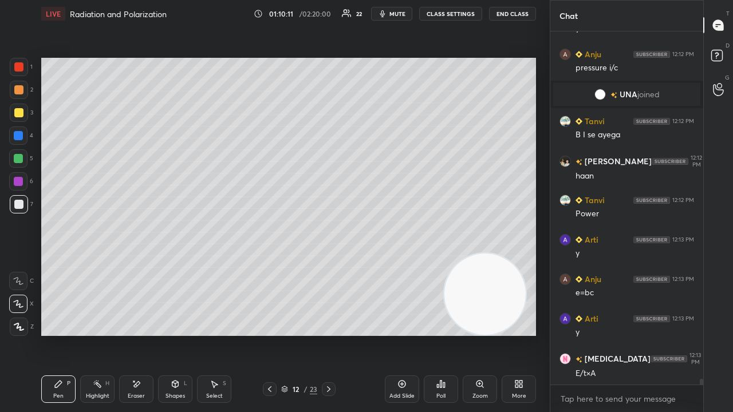
drag, startPoint x: 469, startPoint y: 173, endPoint x: 444, endPoint y: 282, distance: 111.7
click at [467, 334] on div "Setting up your live class Poll for secs No correct answer Start poll" at bounding box center [289, 196] width 504 height 339
click at [398, 16] on span "mute" at bounding box center [397, 14] width 16 height 8
click at [400, 14] on span "unmute" at bounding box center [396, 14] width 25 height 8
click at [403, 15] on span "mute" at bounding box center [397, 14] width 16 height 8
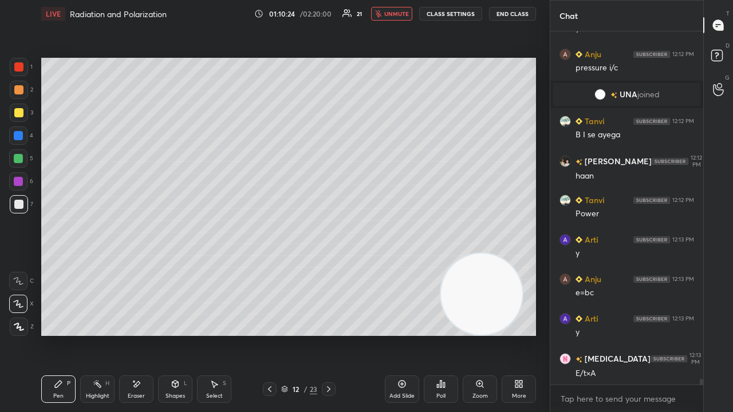
click at [402, 15] on span "unmute" at bounding box center [396, 14] width 25 height 8
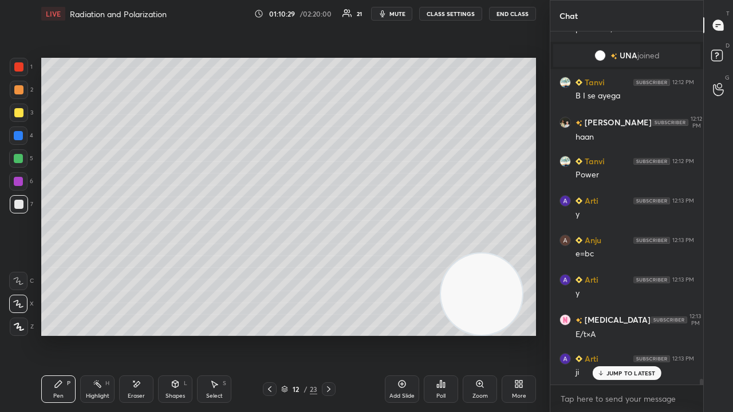
click at [269, 334] on icon at bounding box center [269, 389] width 9 height 9
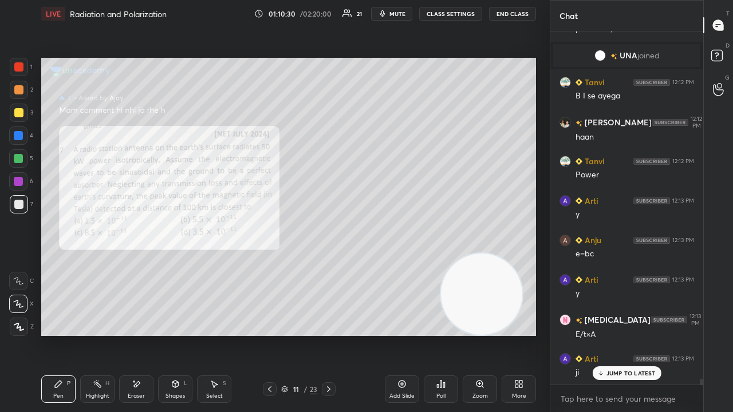
click at [327, 334] on icon at bounding box center [328, 389] width 9 height 9
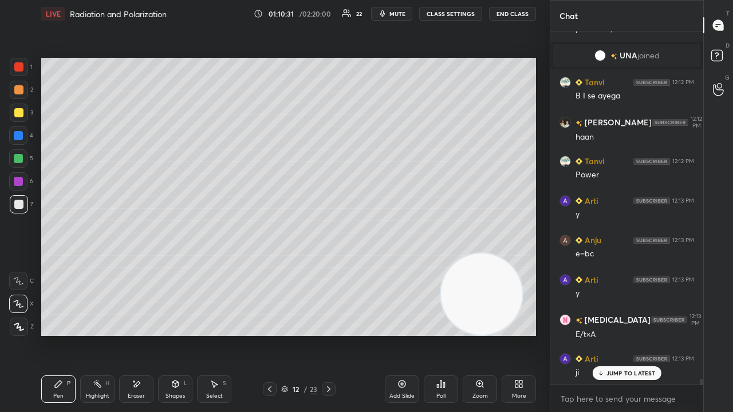
click at [393, 16] on span "mute" at bounding box center [397, 14] width 16 height 8
drag, startPoint x: 394, startPoint y: 15, endPoint x: 403, endPoint y: 10, distance: 9.5
click at [396, 16] on span "unmute" at bounding box center [396, 14] width 25 height 8
drag, startPoint x: 498, startPoint y: 326, endPoint x: 316, endPoint y: 38, distance: 340.4
click at [321, 47] on div "Setting up your live class Poll for secs No correct answer Start poll" at bounding box center [289, 196] width 504 height 339
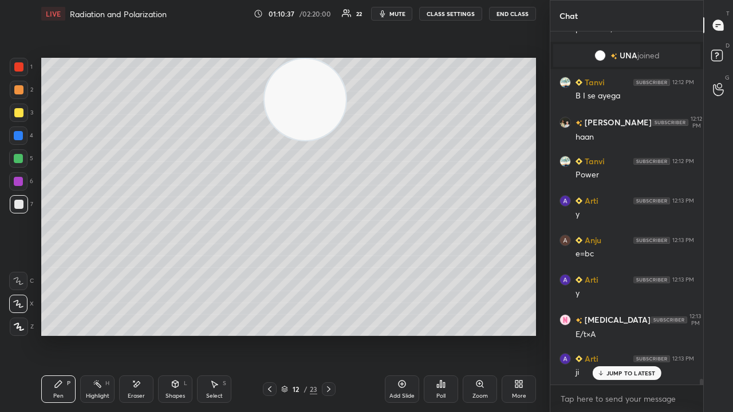
click at [394, 14] on span "mute" at bounding box center [397, 14] width 16 height 8
click at [395, 12] on span "unmute" at bounding box center [396, 14] width 25 height 8
click at [606, 334] on p "JUMP TO LATEST" at bounding box center [630, 373] width 49 height 7
drag, startPoint x: 307, startPoint y: 118, endPoint x: 496, endPoint y: 97, distance: 190.1
click at [347, 95] on video at bounding box center [306, 99] width 81 height 81
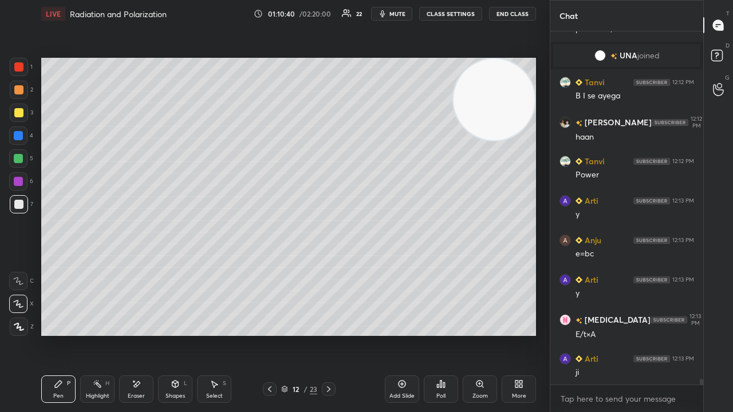
click at [393, 14] on span "mute" at bounding box center [397, 14] width 16 height 8
click at [390, 14] on span "unmute" at bounding box center [396, 14] width 25 height 8
click at [393, 16] on span "mute" at bounding box center [397, 14] width 16 height 8
click at [397, 14] on span "unmute" at bounding box center [396, 14] width 25 height 8
click at [395, 14] on span "mute" at bounding box center [397, 14] width 16 height 8
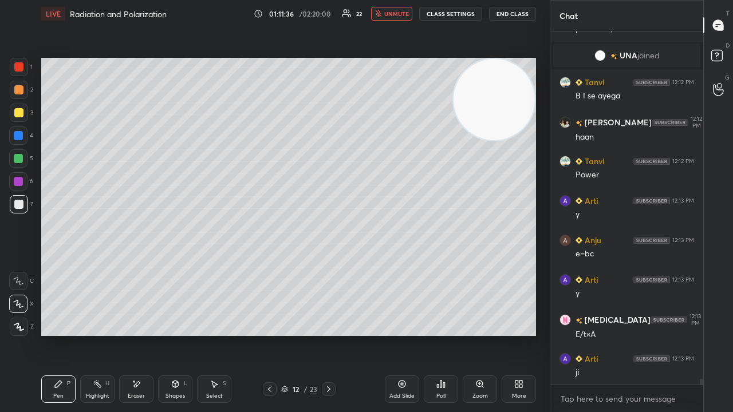
drag, startPoint x: 395, startPoint y: 13, endPoint x: 400, endPoint y: 8, distance: 6.9
click at [395, 14] on span "unmute" at bounding box center [396, 14] width 25 height 8
click at [268, 334] on icon at bounding box center [269, 389] width 9 height 9
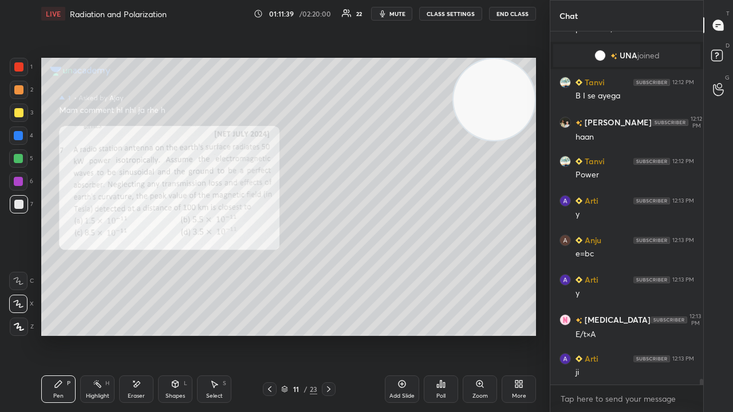
click at [394, 11] on span "mute" at bounding box center [397, 14] width 16 height 8
click at [389, 13] on span "unmute" at bounding box center [396, 14] width 25 height 8
click at [330, 334] on icon at bounding box center [328, 389] width 9 height 9
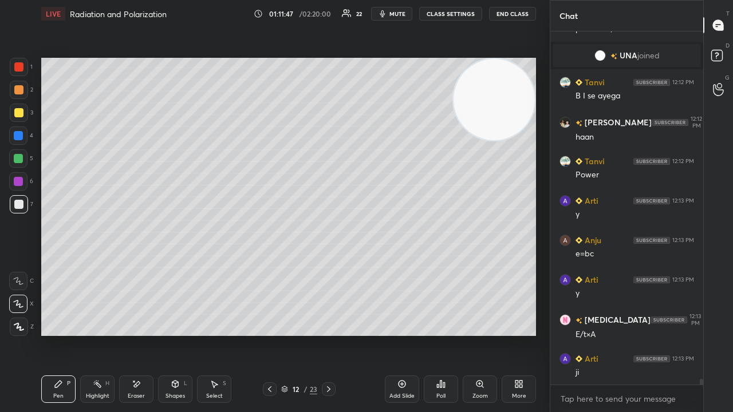
click at [393, 14] on span "mute" at bounding box center [397, 14] width 16 height 8
click at [394, 15] on span "unmute" at bounding box center [396, 14] width 25 height 8
click at [403, 14] on span "mute" at bounding box center [397, 14] width 16 height 8
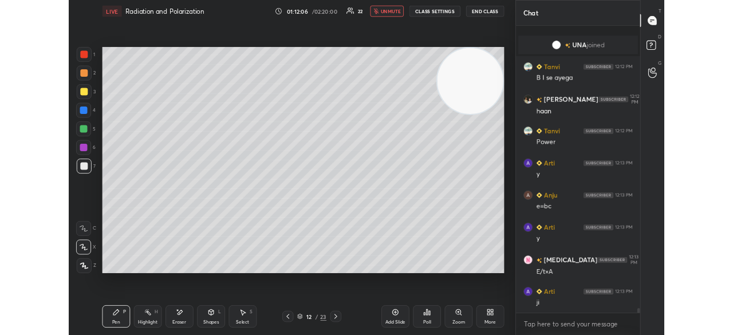
scroll to position [20755, 0]
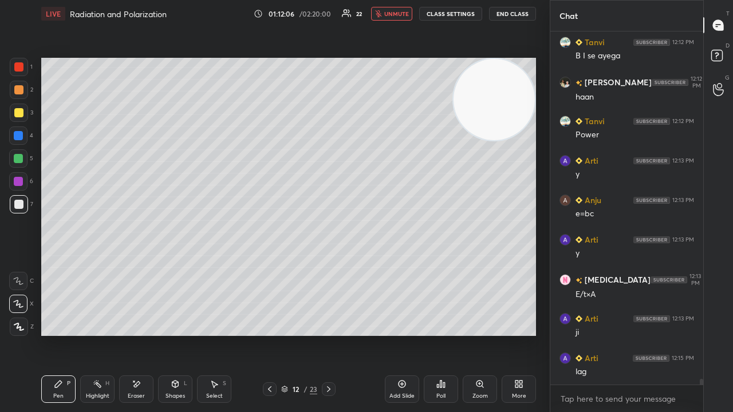
click at [406, 15] on span "unmute" at bounding box center [396, 14] width 25 height 8
click at [400, 12] on span "mute" at bounding box center [397, 14] width 16 height 8
click at [397, 12] on span "unmute" at bounding box center [396, 14] width 25 height 8
click at [521, 334] on div "More" at bounding box center [519, 389] width 34 height 27
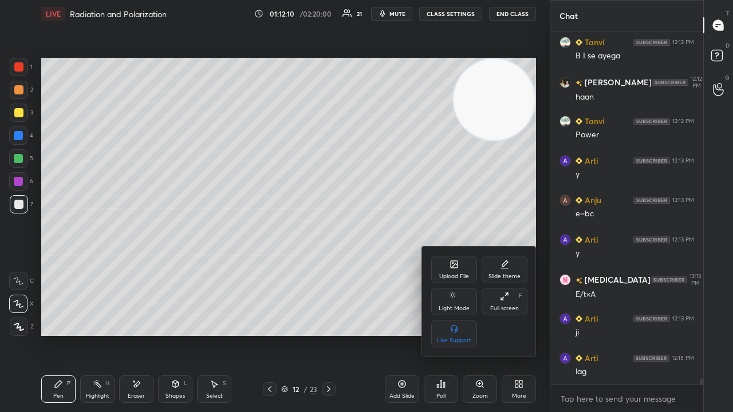
click at [503, 304] on div "Full screen F" at bounding box center [505, 301] width 46 height 27
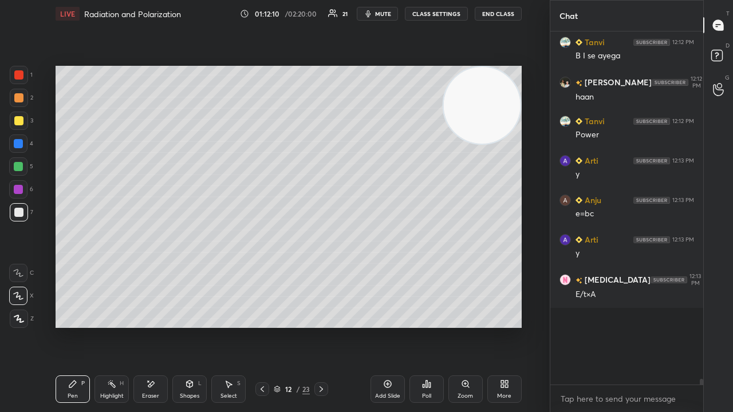
type textarea "x"
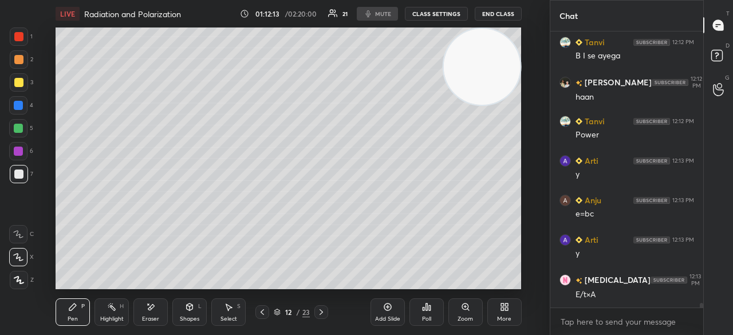
scroll to position [20871, 0]
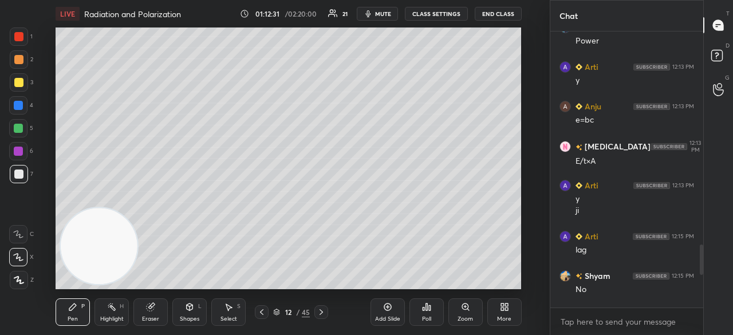
click at [504, 314] on div "More" at bounding box center [504, 311] width 34 height 27
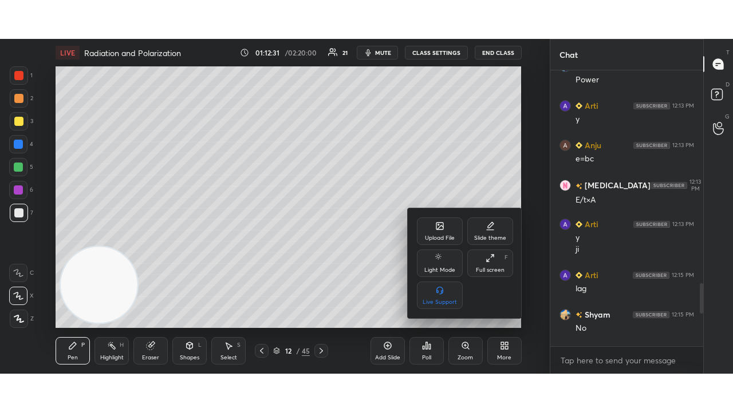
scroll to position [1245, 0]
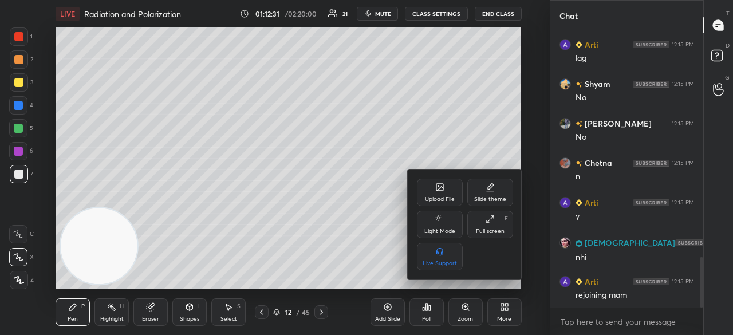
click at [492, 233] on div "Full screen" at bounding box center [490, 231] width 29 height 6
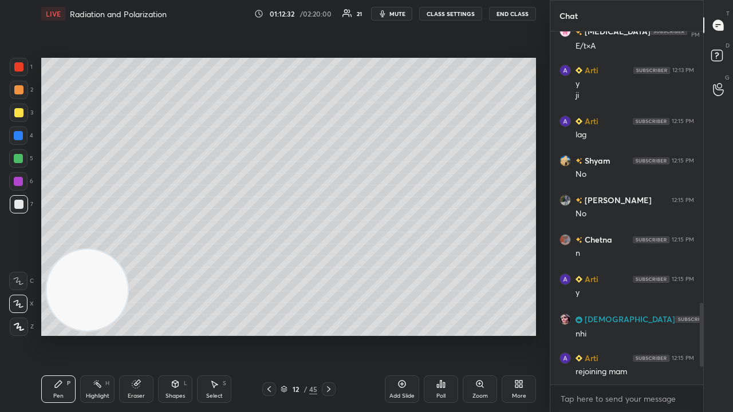
scroll to position [1168, 0]
click at [581, 334] on div "x" at bounding box center [626, 398] width 153 height 27
click at [400, 16] on span "mute" at bounding box center [397, 14] width 16 height 8
click at [401, 13] on span "unmute" at bounding box center [396, 14] width 25 height 8
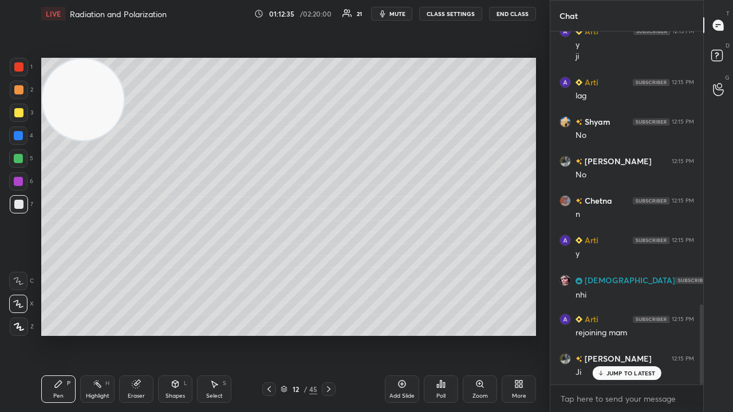
drag, startPoint x: 93, startPoint y: 311, endPoint x: 11, endPoint y: 86, distance: 239.3
click at [13, 86] on div "1 2 3 4 5 6 7 C X Z C X Z E E Erase all H H LIVE Radiation and Polarization 01:…" at bounding box center [270, 206] width 540 height 412
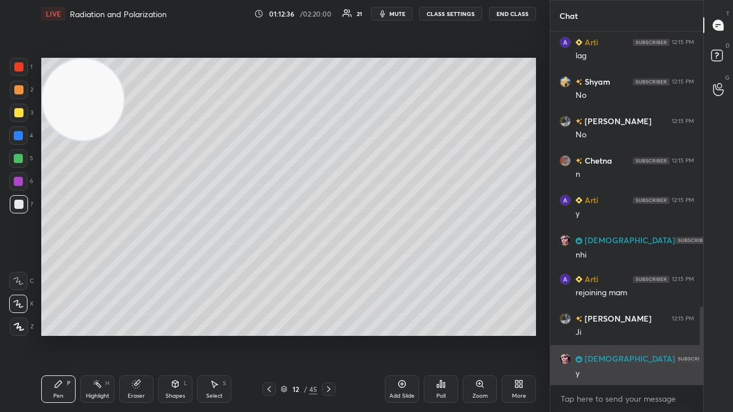
click at [640, 334] on div "y" at bounding box center [634, 373] width 119 height 11
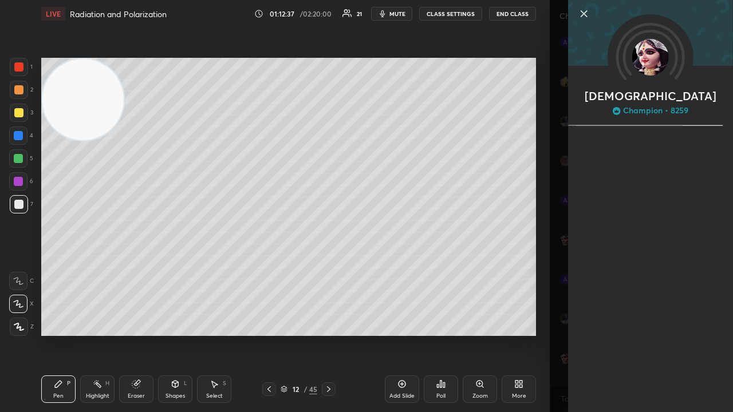
scroll to position [1286, 0]
click at [398, 16] on span "mute" at bounding box center [397, 14] width 16 height 8
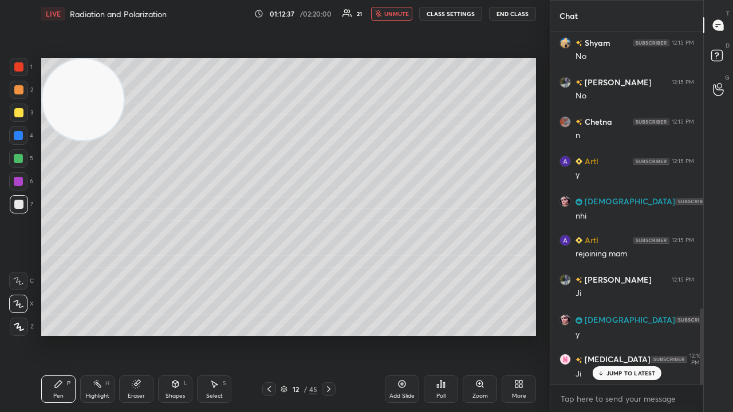
click at [400, 13] on span "unmute" at bounding box center [396, 14] width 25 height 8
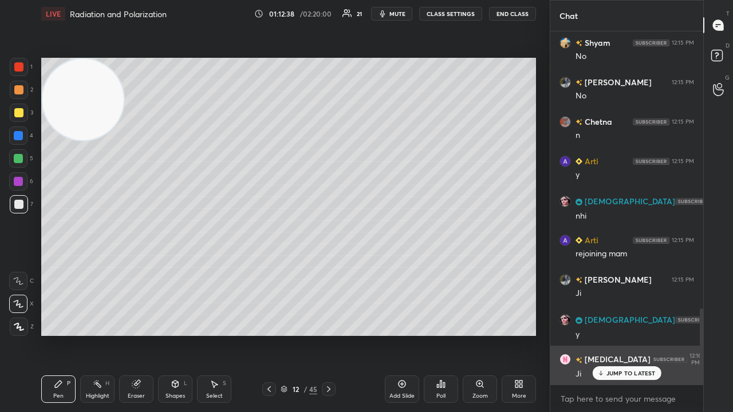
click at [614, 334] on div "JUMP TO LATEST" at bounding box center [626, 373] width 69 height 14
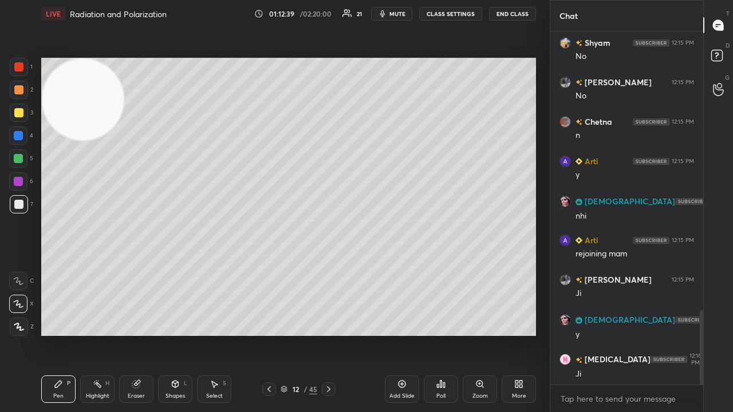
scroll to position [1326, 0]
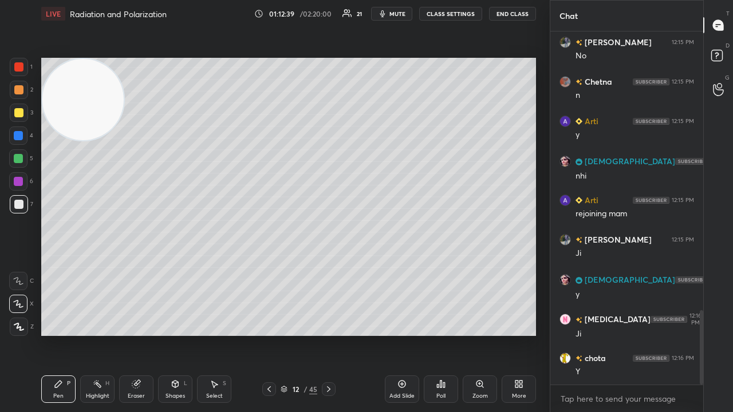
click at [618, 334] on div "x" at bounding box center [626, 398] width 153 height 27
click at [401, 15] on span "mute" at bounding box center [397, 14] width 16 height 8
click at [402, 14] on span "unmute" at bounding box center [396, 14] width 25 height 8
click at [402, 14] on span "mute" at bounding box center [397, 14] width 16 height 8
click at [397, 15] on span "unmute" at bounding box center [396, 14] width 25 height 8
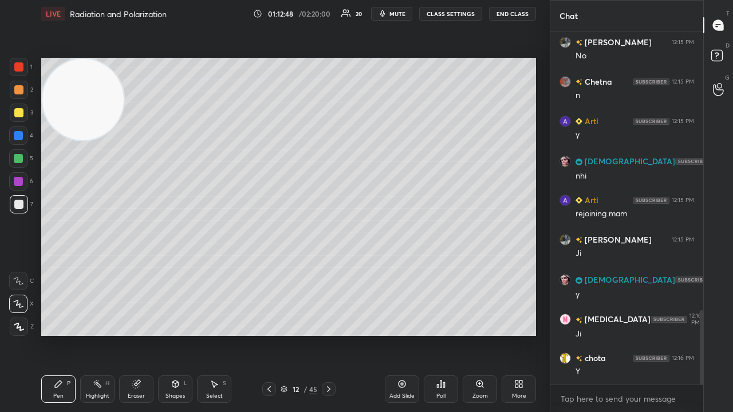
click at [395, 14] on span "mute" at bounding box center [397, 14] width 16 height 8
drag, startPoint x: 396, startPoint y: 14, endPoint x: 396, endPoint y: 8, distance: 5.8
click at [395, 14] on span "unmute" at bounding box center [396, 14] width 25 height 8
click at [397, 12] on span "mute" at bounding box center [397, 14] width 16 height 8
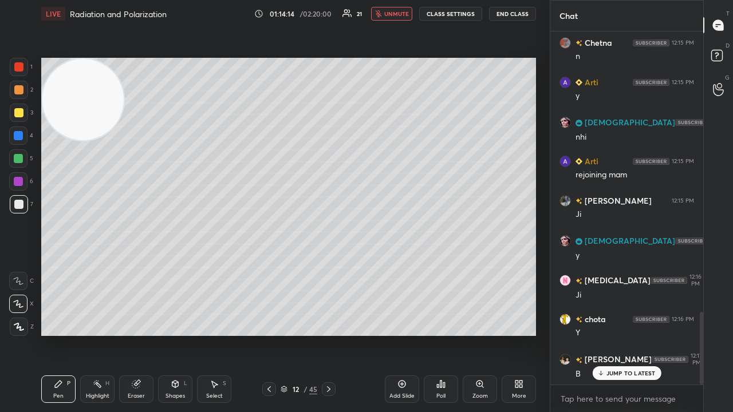
drag, startPoint x: 623, startPoint y: 372, endPoint x: 623, endPoint y: 393, distance: 20.6
click at [623, 334] on p "JUMP TO LATEST" at bounding box center [630, 373] width 49 height 7
click at [620, 334] on textarea at bounding box center [626, 399] width 135 height 18
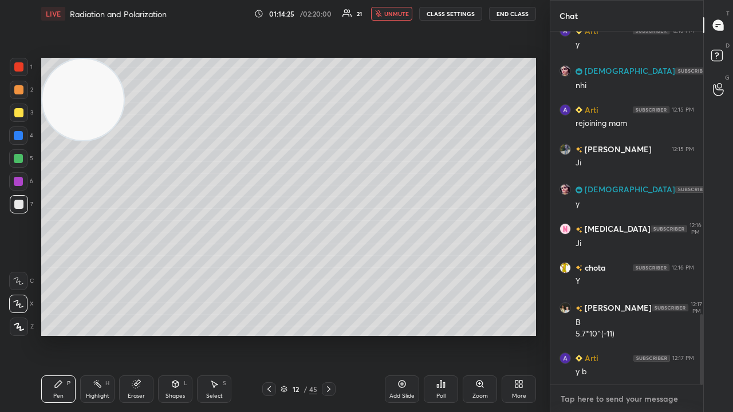
scroll to position [1455, 0]
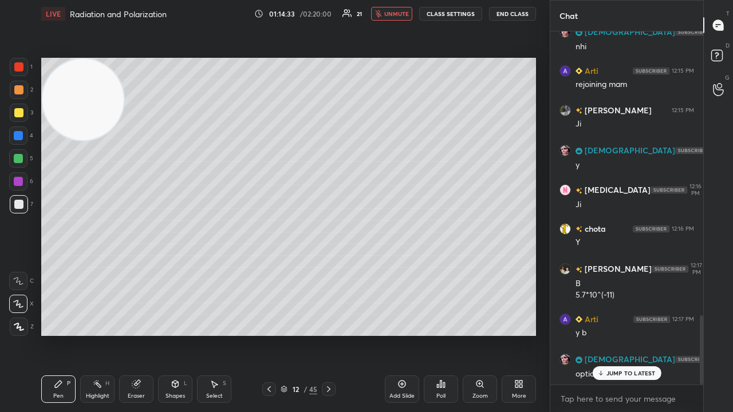
click at [270, 334] on icon at bounding box center [269, 389] width 9 height 9
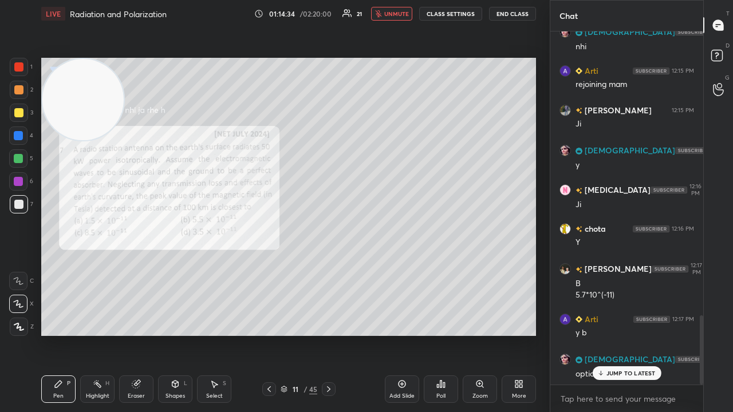
click at [388, 15] on span "unmute" at bounding box center [396, 14] width 25 height 8
click at [616, 334] on p "JUMP TO LATEST" at bounding box center [630, 373] width 49 height 7
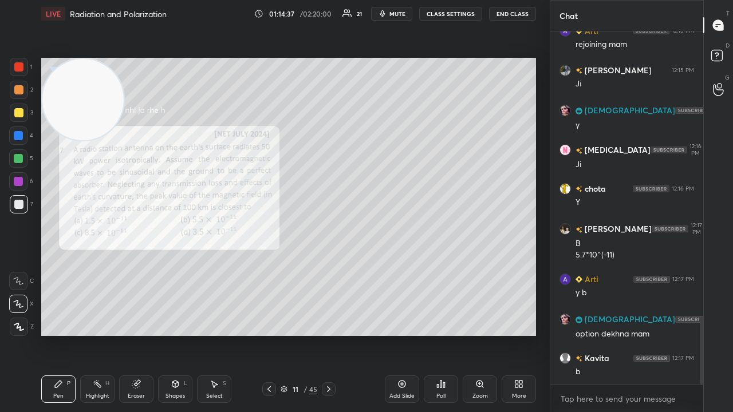
click at [328, 334] on icon at bounding box center [328, 389] width 9 height 9
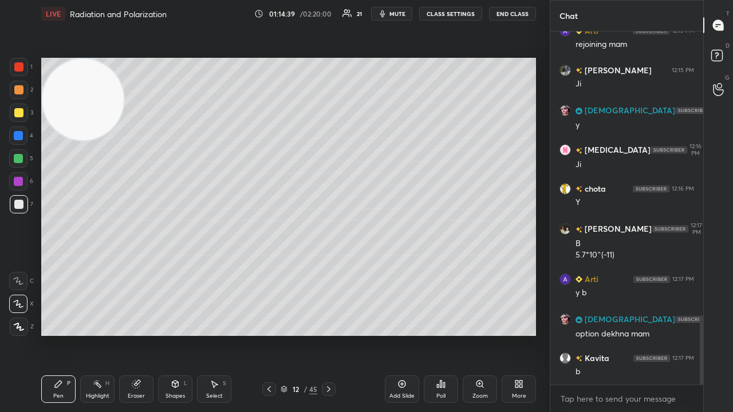
drag, startPoint x: 390, startPoint y: 390, endPoint x: 367, endPoint y: 385, distance: 24.0
click at [390, 334] on div "Add Slide" at bounding box center [402, 389] width 34 height 27
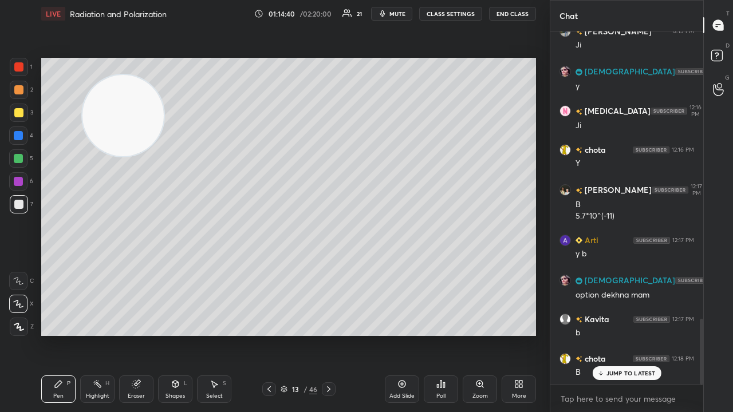
drag, startPoint x: 94, startPoint y: 124, endPoint x: 518, endPoint y: 276, distance: 450.2
click at [164, 156] on video at bounding box center [122, 115] width 81 height 81
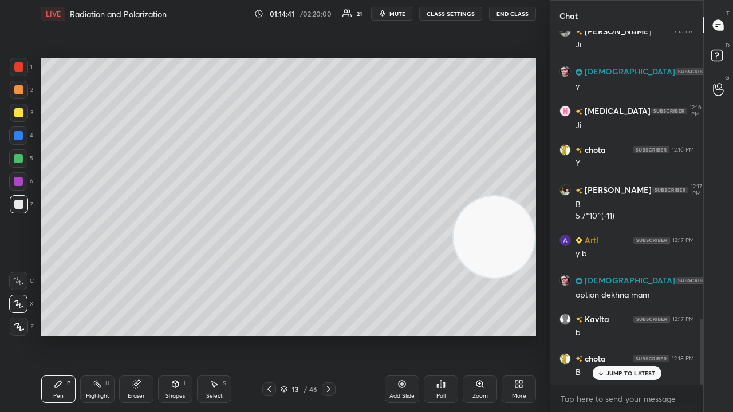
click at [267, 334] on icon at bounding box center [269, 389] width 9 height 9
click at [268, 334] on icon at bounding box center [268, 389] width 3 height 6
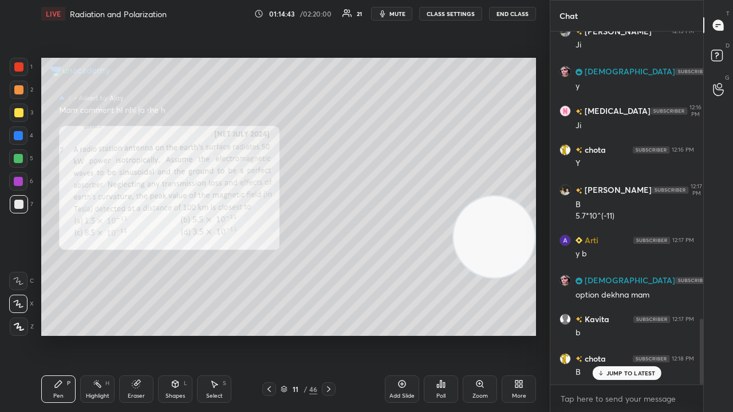
click at [329, 334] on icon at bounding box center [328, 389] width 9 height 9
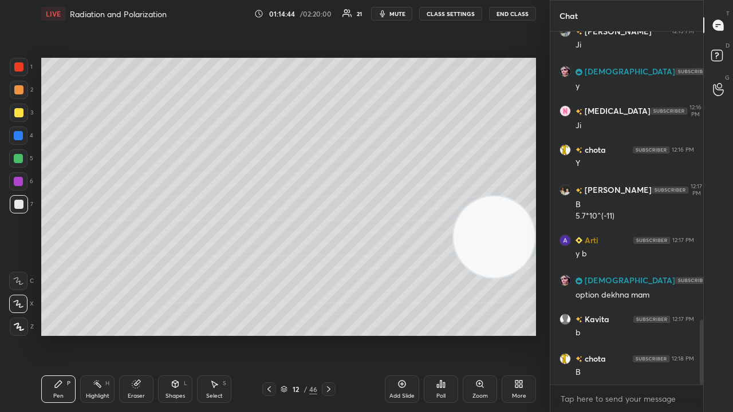
click at [329, 334] on icon at bounding box center [328, 389] width 9 height 9
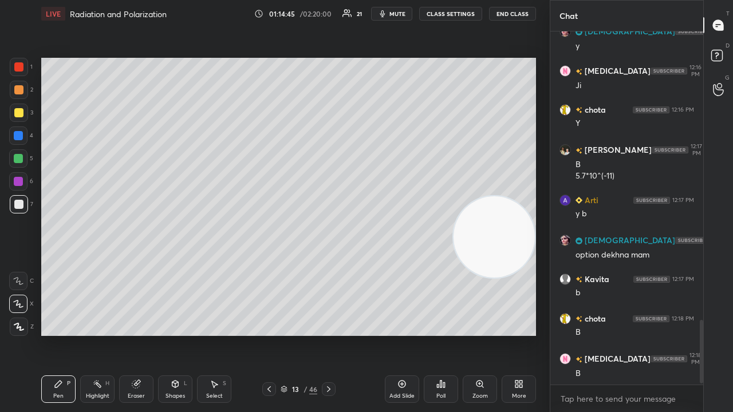
scroll to position [1613, 0]
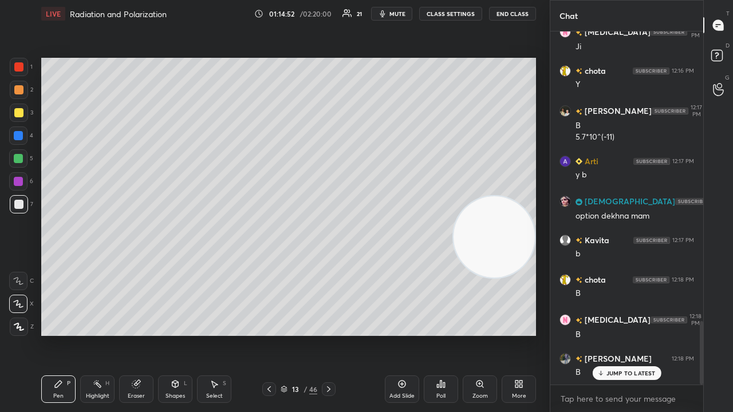
click at [267, 334] on icon at bounding box center [269, 389] width 9 height 9
click at [330, 334] on icon at bounding box center [328, 389] width 9 height 9
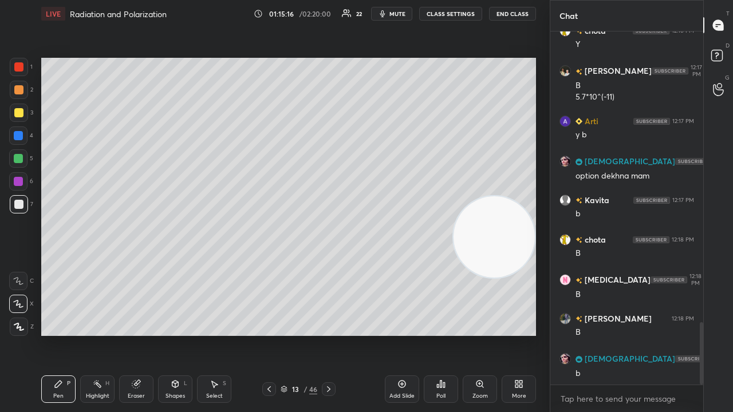
click at [268, 334] on icon at bounding box center [269, 389] width 9 height 9
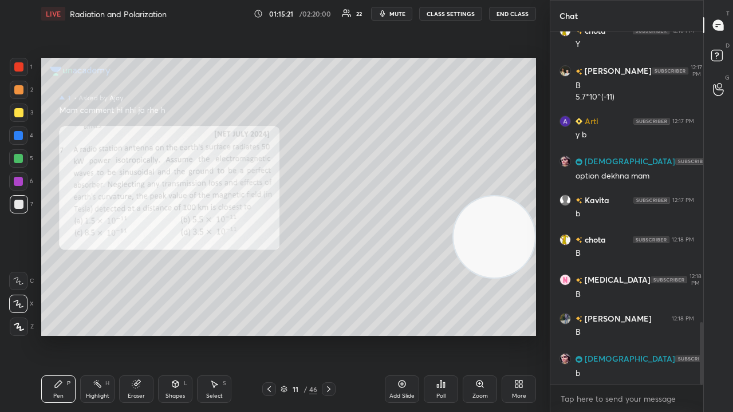
click at [25, 69] on div at bounding box center [19, 67] width 18 height 18
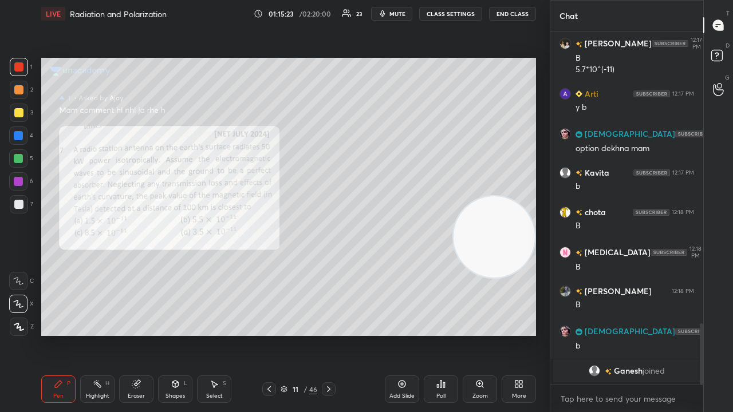
click at [328, 334] on div at bounding box center [329, 389] width 14 height 14
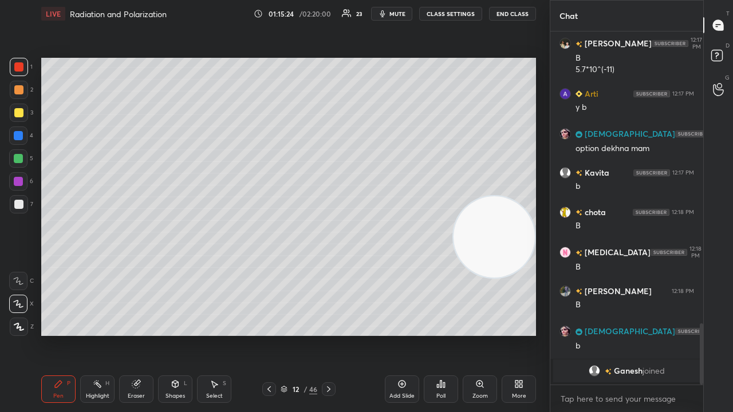
click at [329, 334] on div at bounding box center [329, 389] width 14 height 14
click at [405, 10] on span "mute" at bounding box center [397, 14] width 16 height 8
click at [407, 11] on span "unmute" at bounding box center [396, 14] width 25 height 8
click at [19, 199] on div at bounding box center [19, 204] width 18 height 18
click at [405, 11] on span "mute" at bounding box center [397, 14] width 16 height 8
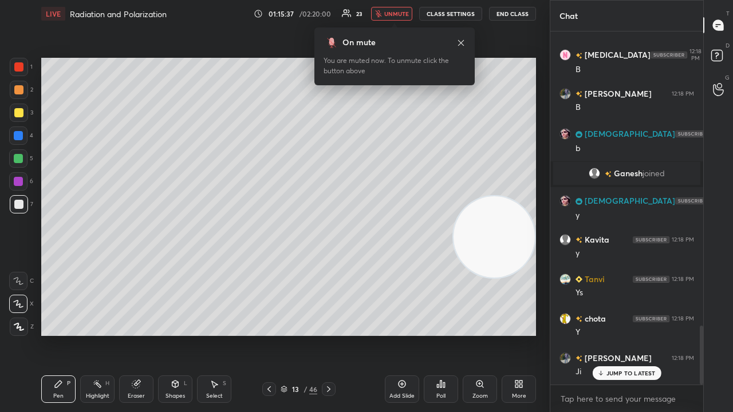
scroll to position [1754, 0]
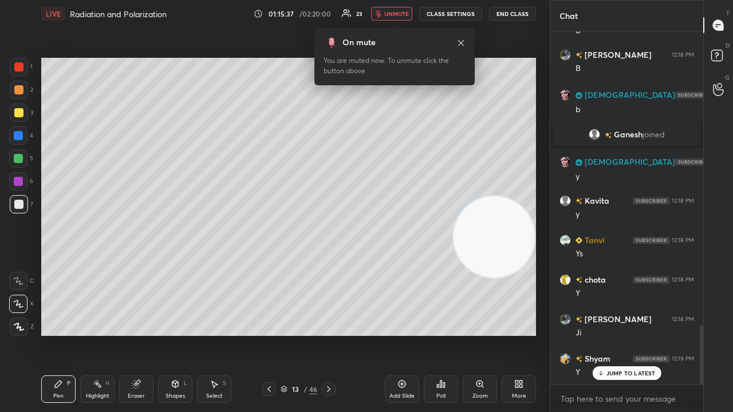
drag, startPoint x: 400, startPoint y: 11, endPoint x: 403, endPoint y: 5, distance: 7.4
click at [401, 10] on span "unmute" at bounding box center [396, 14] width 25 height 8
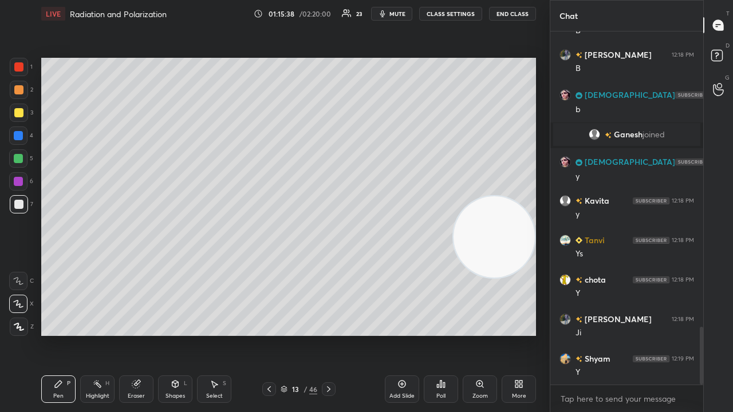
scroll to position [1794, 0]
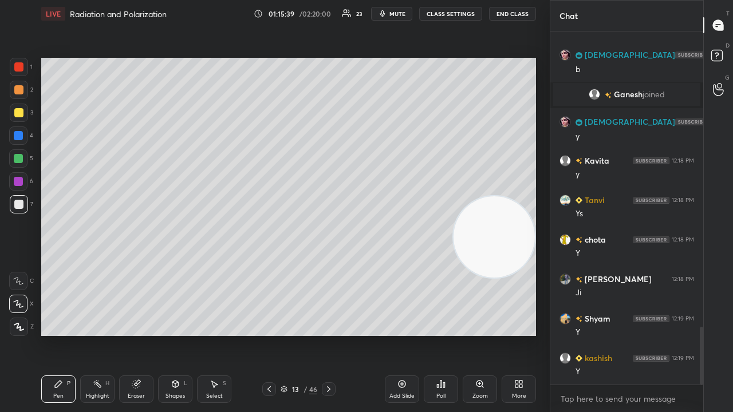
click at [401, 13] on span "mute" at bounding box center [397, 14] width 16 height 8
click at [400, 12] on span "unmute" at bounding box center [396, 14] width 25 height 8
click at [269, 334] on icon at bounding box center [269, 389] width 9 height 9
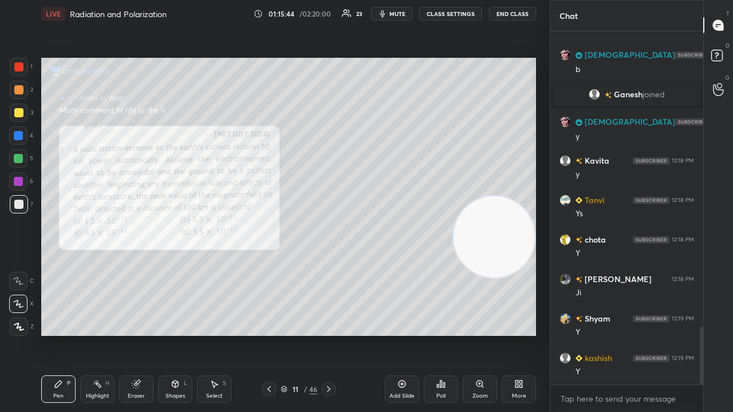
click at [329, 334] on icon at bounding box center [328, 389] width 9 height 9
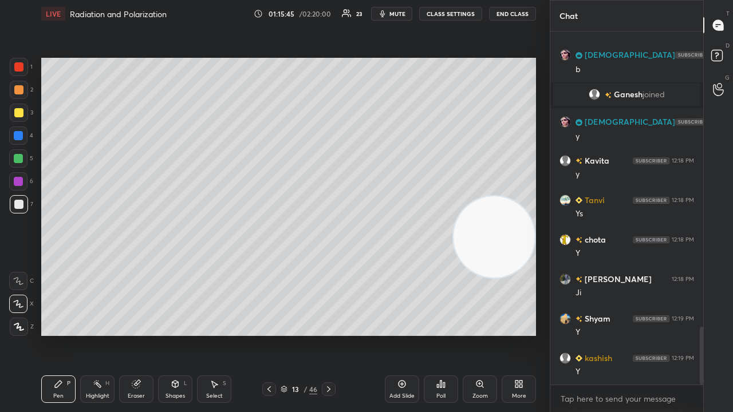
scroll to position [1833, 0]
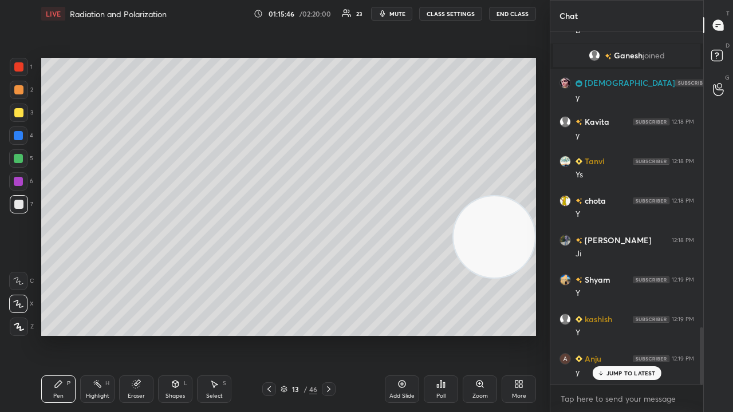
click at [387, 9] on button "mute" at bounding box center [391, 14] width 41 height 14
click at [389, 8] on button "unmute" at bounding box center [391, 14] width 41 height 14
drag, startPoint x: 628, startPoint y: 377, endPoint x: 621, endPoint y: 378, distance: 7.1
click at [626, 334] on div "JUMP TO LATEST" at bounding box center [626, 373] width 69 height 14
click at [402, 8] on button "mute" at bounding box center [391, 14] width 41 height 14
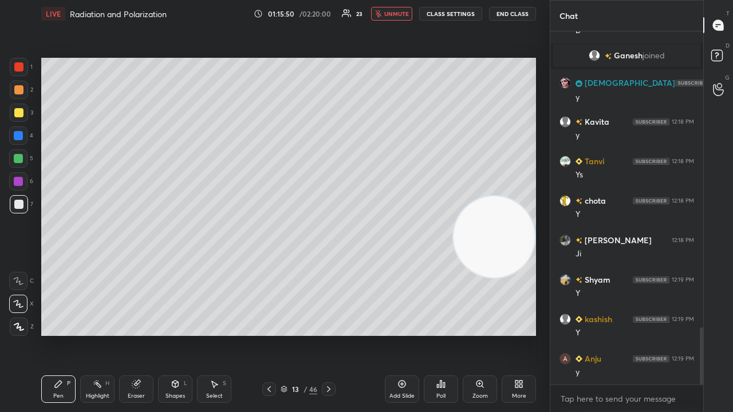
click at [401, 10] on button "unmute" at bounding box center [391, 14] width 41 height 14
click at [387, 12] on icon "button" at bounding box center [382, 13] width 9 height 9
click at [392, 11] on span "unmute" at bounding box center [396, 14] width 25 height 8
click at [401, 8] on button "mute" at bounding box center [391, 14] width 41 height 14
click at [400, 14] on span "unmute" at bounding box center [396, 14] width 25 height 8
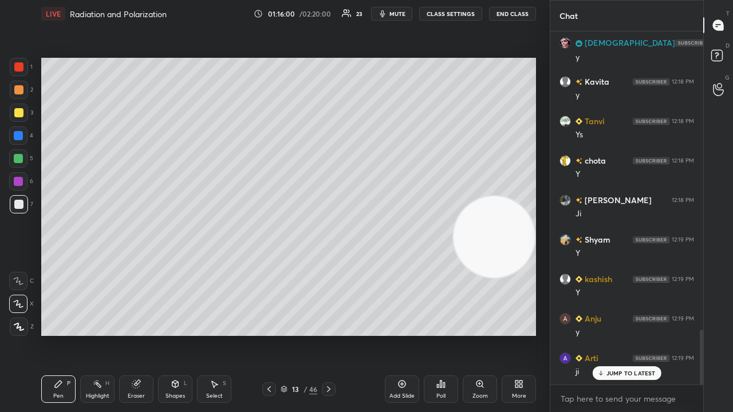
scroll to position [1912, 0]
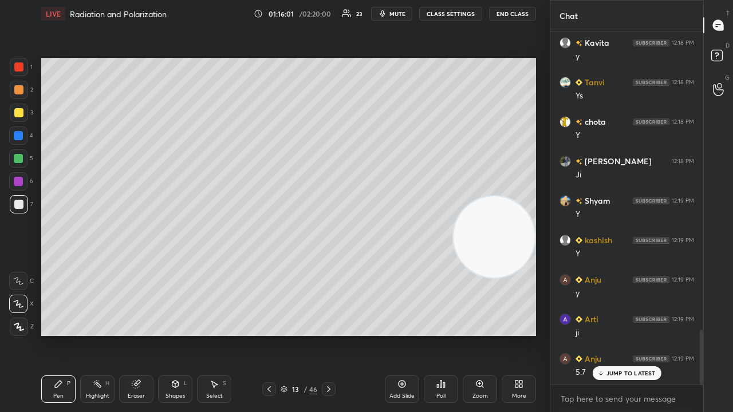
click at [387, 13] on icon "button" at bounding box center [382, 13] width 9 height 9
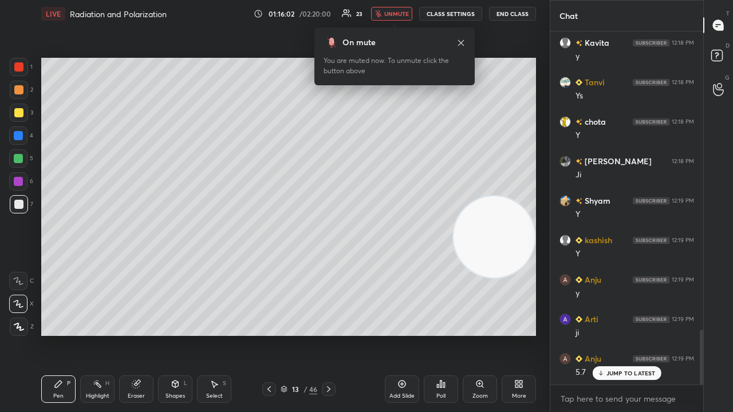
click at [403, 14] on span "unmute" at bounding box center [396, 14] width 25 height 8
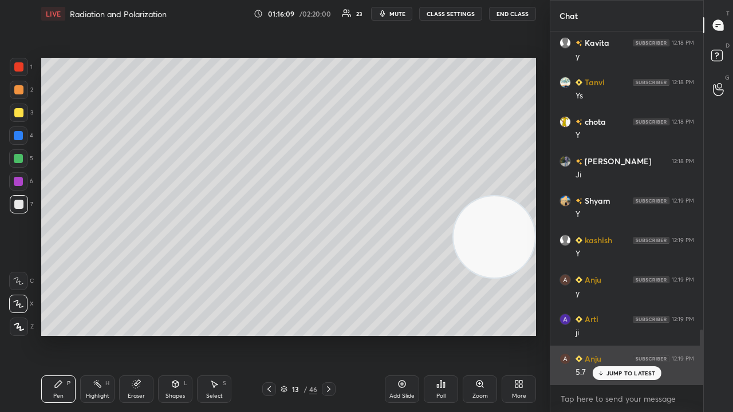
drag, startPoint x: 634, startPoint y: 369, endPoint x: 633, endPoint y: 380, distance: 10.9
click at [633, 334] on p "JUMP TO LATEST" at bounding box center [630, 373] width 49 height 7
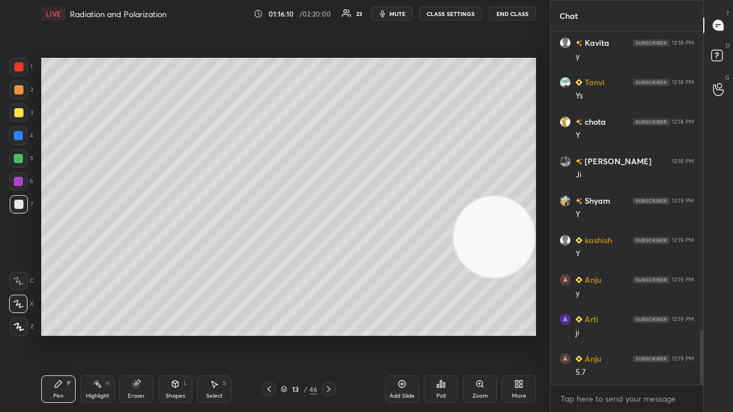
click at [396, 17] on button "mute" at bounding box center [391, 14] width 41 height 14
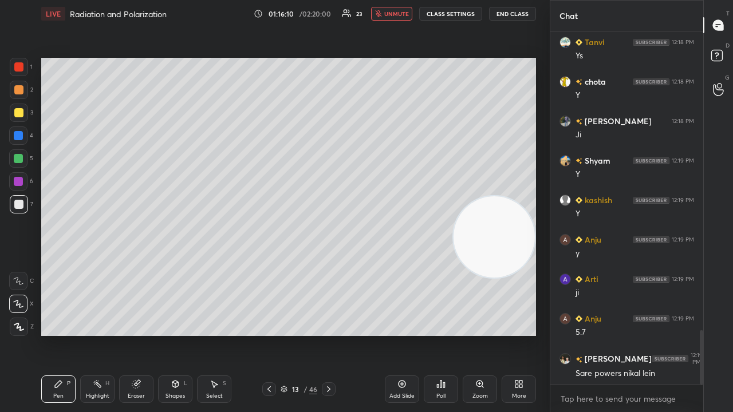
click at [396, 16] on span "unmute" at bounding box center [396, 14] width 25 height 8
click at [393, 11] on span "mute" at bounding box center [397, 14] width 16 height 8
click at [393, 10] on span "mute" at bounding box center [397, 14] width 16 height 8
click at [271, 334] on icon at bounding box center [269, 389] width 9 height 9
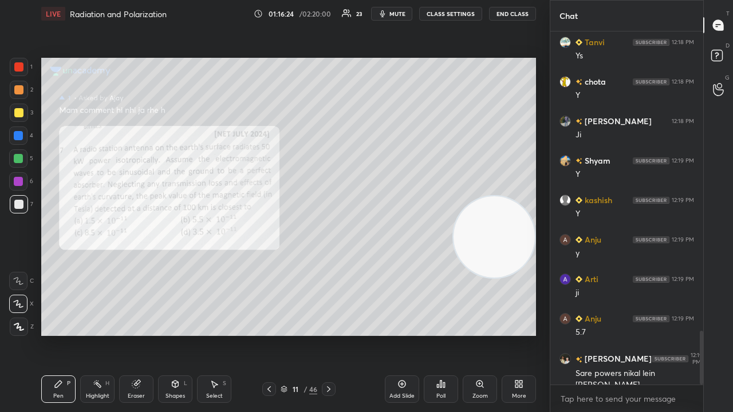
scroll to position [1964, 0]
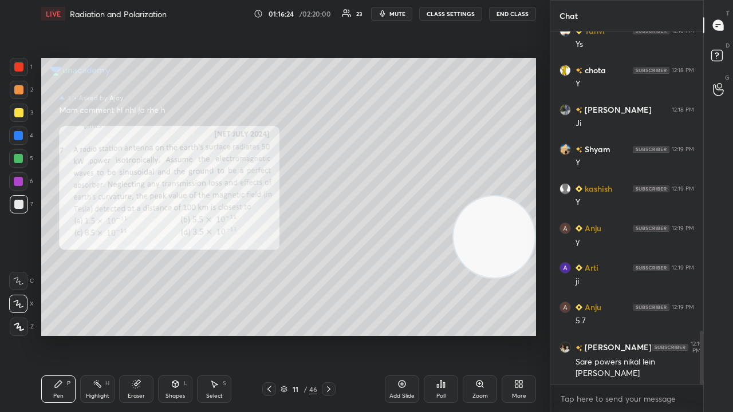
click at [327, 334] on icon at bounding box center [328, 389] width 3 height 6
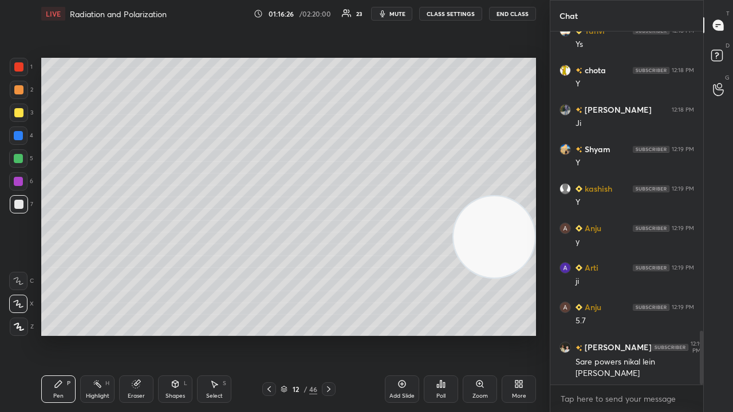
click at [330, 334] on icon at bounding box center [328, 389] width 9 height 9
drag, startPoint x: 474, startPoint y: 247, endPoint x: 333, endPoint y: 364, distance: 183.0
click at [480, 291] on video at bounding box center [493, 250] width 81 height 81
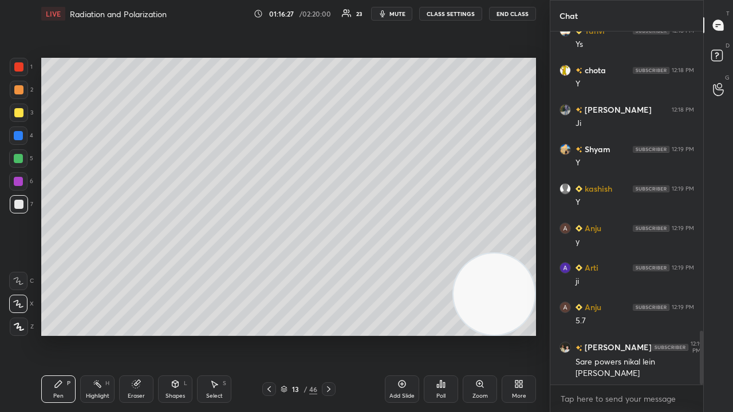
click at [143, 334] on div "Eraser" at bounding box center [136, 396] width 17 height 6
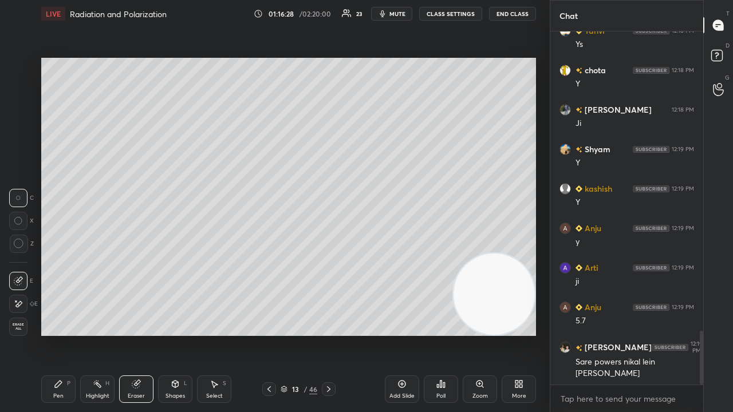
click at [18, 307] on icon at bounding box center [18, 304] width 9 height 10
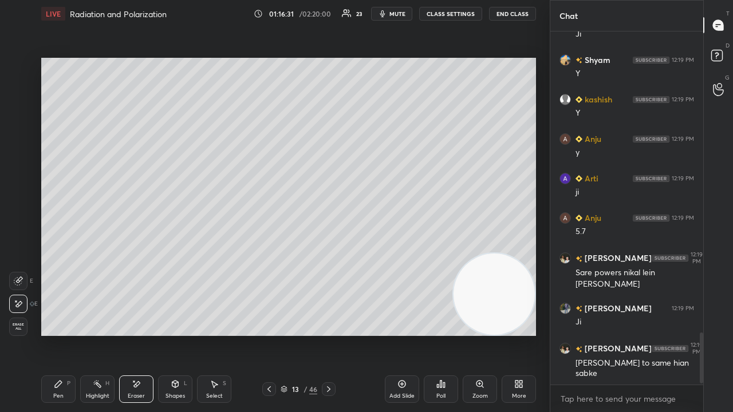
scroll to position [2132, 0]
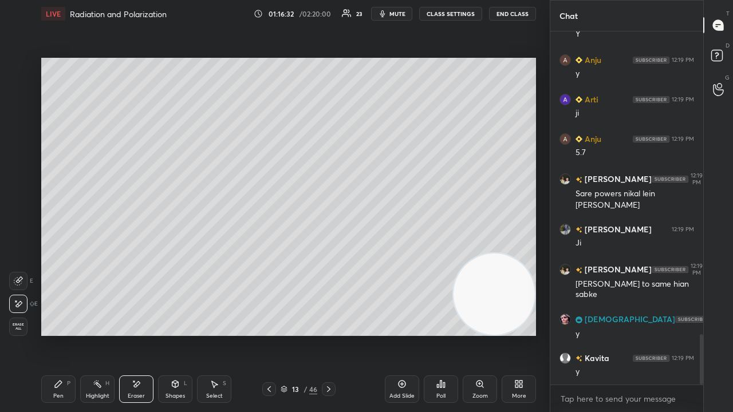
click at [66, 334] on div "Pen P" at bounding box center [58, 389] width 34 height 27
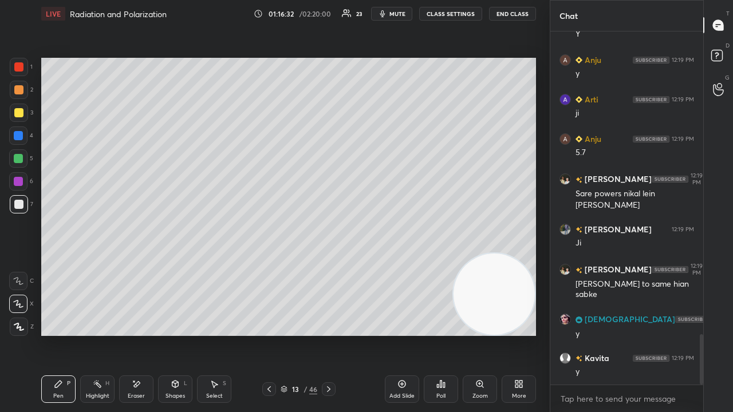
click at [405, 15] on span "mute" at bounding box center [397, 14] width 16 height 8
click at [407, 14] on span "unmute" at bounding box center [396, 14] width 25 height 8
click at [266, 334] on icon at bounding box center [269, 389] width 9 height 9
click at [269, 334] on icon at bounding box center [269, 389] width 9 height 9
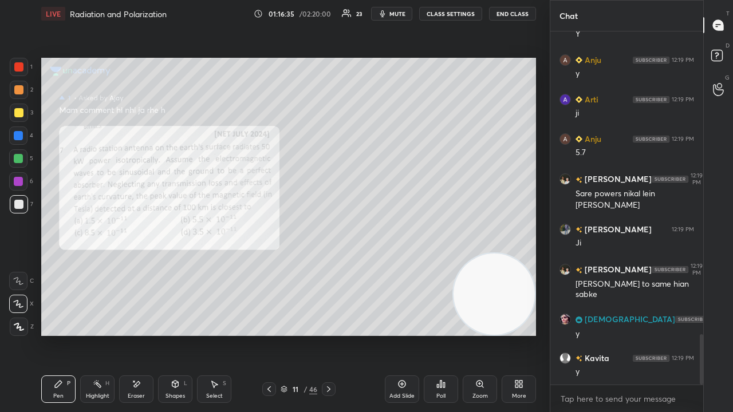
click at [16, 73] on div at bounding box center [19, 67] width 18 height 18
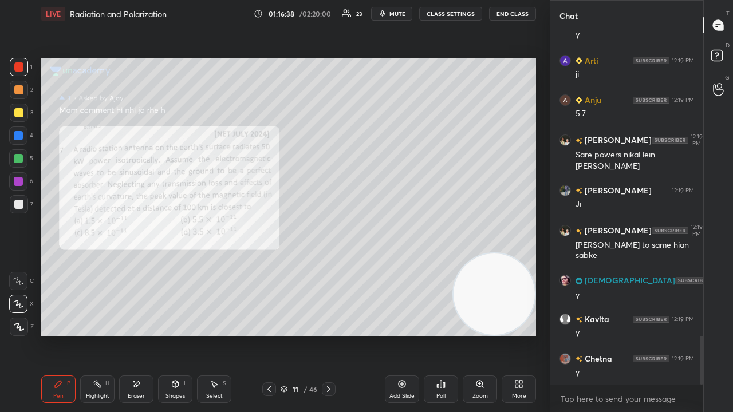
scroll to position [2211, 0]
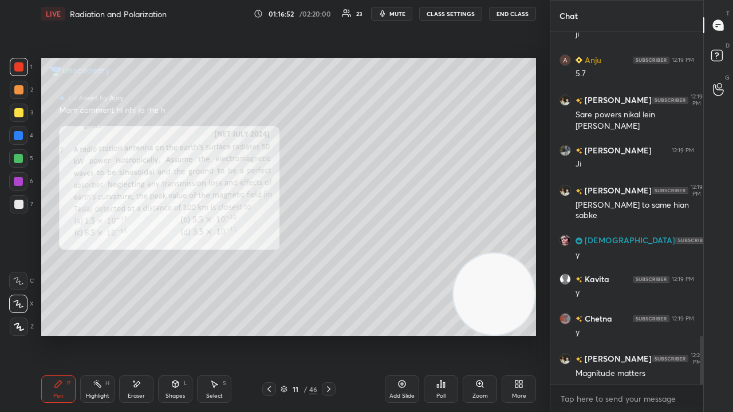
click at [396, 12] on span "mute" at bounding box center [397, 14] width 16 height 8
click at [398, 11] on span "unmute" at bounding box center [396, 14] width 25 height 8
click at [135, 334] on div "Eraser" at bounding box center [136, 396] width 17 height 6
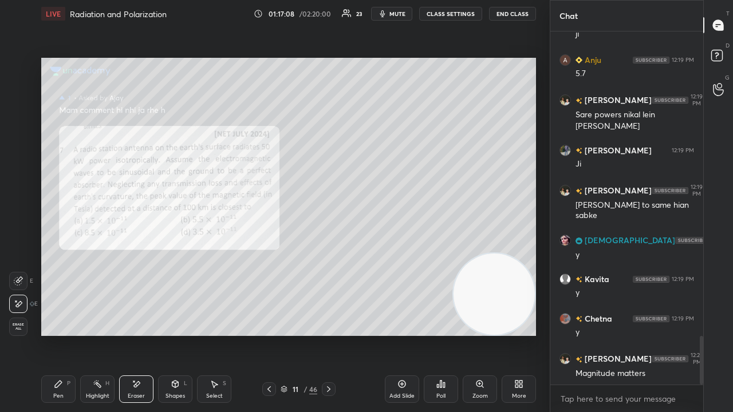
click at [54, 334] on div "Pen P" at bounding box center [58, 389] width 34 height 27
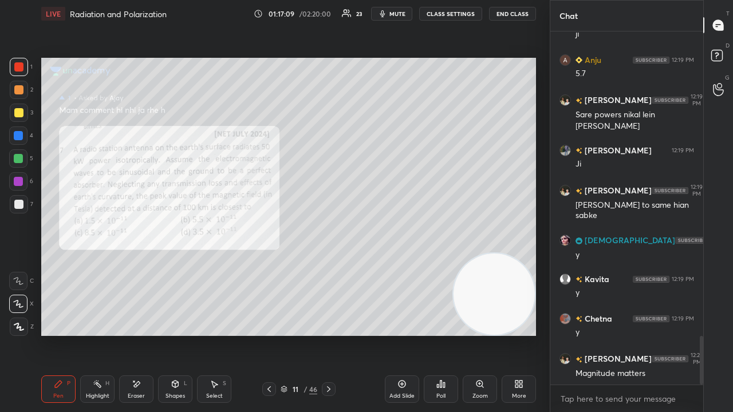
click at [392, 15] on button "mute" at bounding box center [391, 14] width 41 height 14
drag, startPoint x: 394, startPoint y: 14, endPoint x: 373, endPoint y: 40, distance: 33.8
click at [394, 14] on span "unmute" at bounding box center [396, 14] width 25 height 8
click at [403, 12] on span "mute" at bounding box center [397, 14] width 16 height 8
click at [402, 14] on span "unmute" at bounding box center [396, 14] width 25 height 8
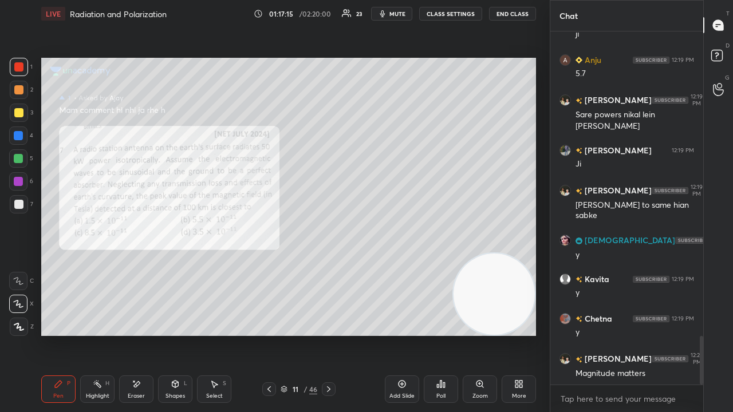
click at [327, 334] on icon at bounding box center [328, 389] width 9 height 9
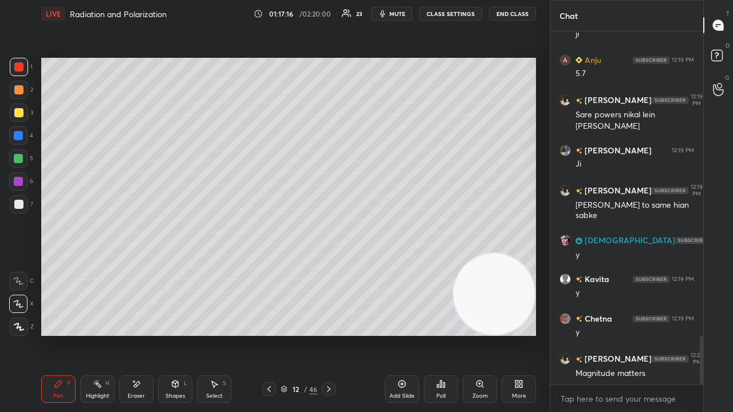
click at [330, 334] on icon at bounding box center [328, 389] width 9 height 9
click at [331, 334] on icon at bounding box center [328, 389] width 9 height 9
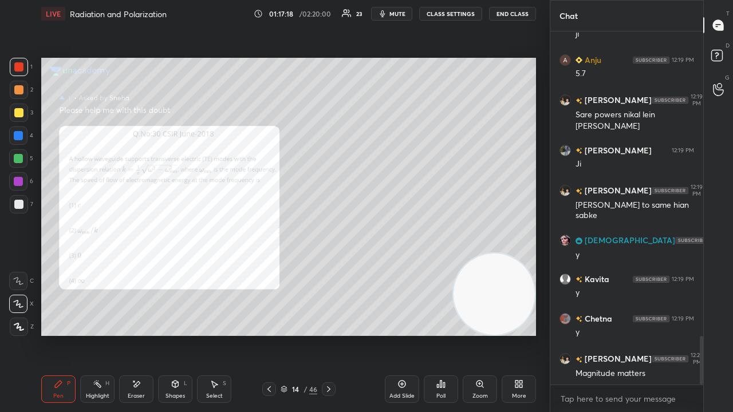
click at [409, 14] on button "mute" at bounding box center [391, 14] width 41 height 14
click at [405, 14] on span "mute" at bounding box center [397, 14] width 16 height 8
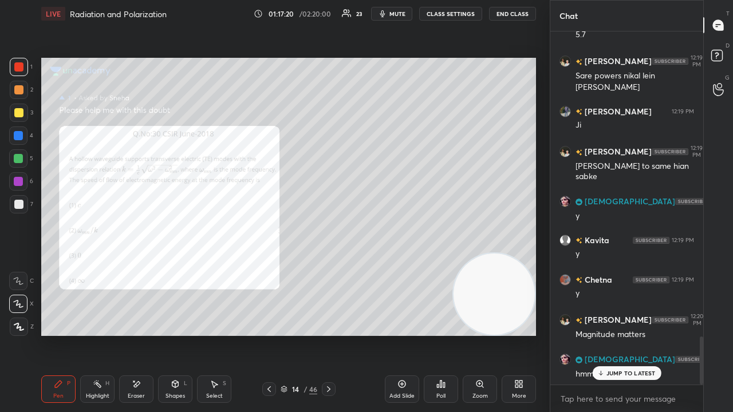
click at [329, 334] on icon at bounding box center [328, 389] width 9 height 9
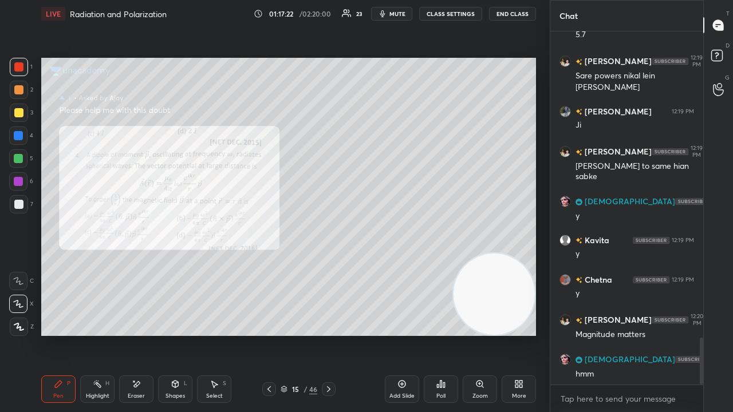
scroll to position [2290, 0]
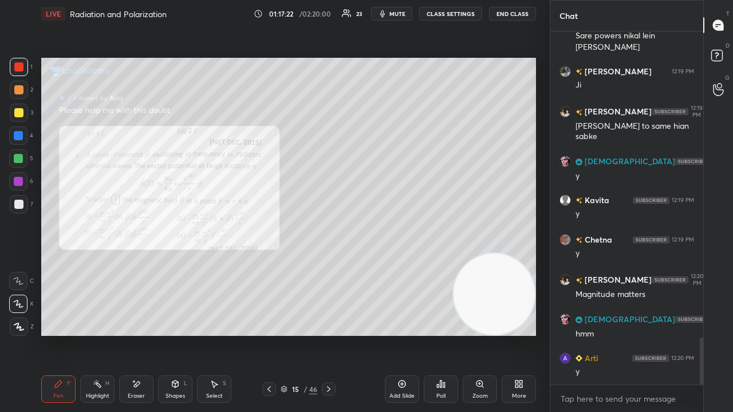
click at [482, 334] on div "Zoom" at bounding box center [479, 396] width 15 height 6
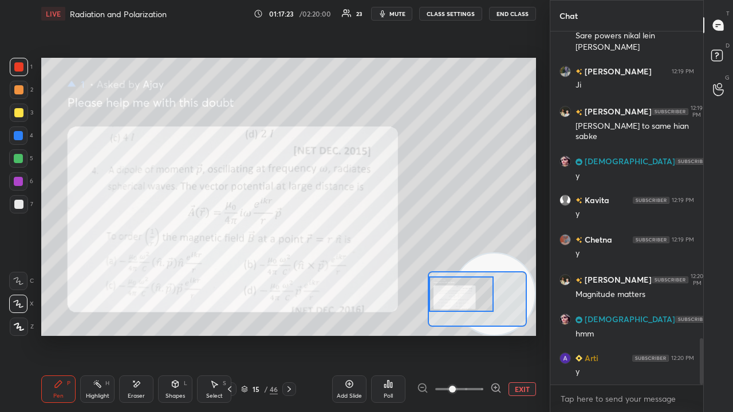
scroll to position [2329, 0]
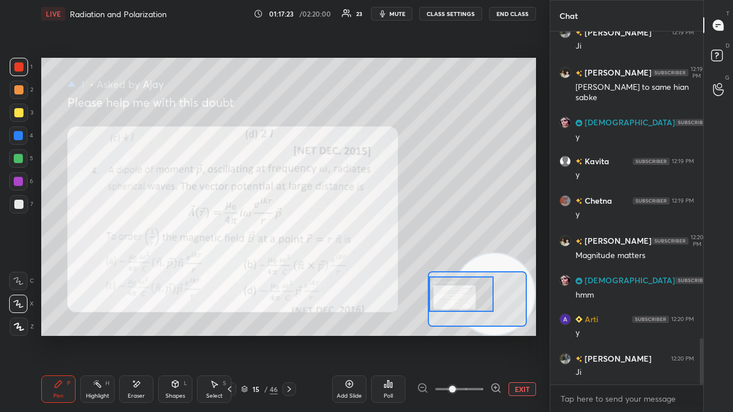
drag, startPoint x: 477, startPoint y: 302, endPoint x: 463, endPoint y: 300, distance: 14.5
click at [465, 299] on div at bounding box center [461, 294] width 65 height 35
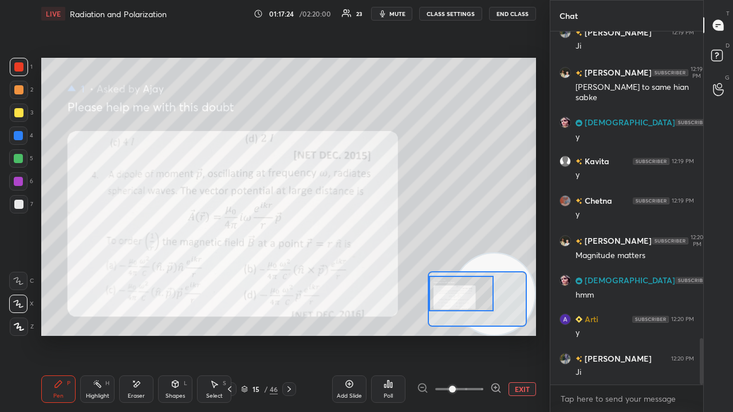
click at [411, 9] on button "mute" at bounding box center [391, 14] width 41 height 14
drag, startPoint x: 409, startPoint y: 9, endPoint x: 416, endPoint y: 25, distance: 17.7
click at [409, 9] on button "unmute" at bounding box center [391, 14] width 41 height 14
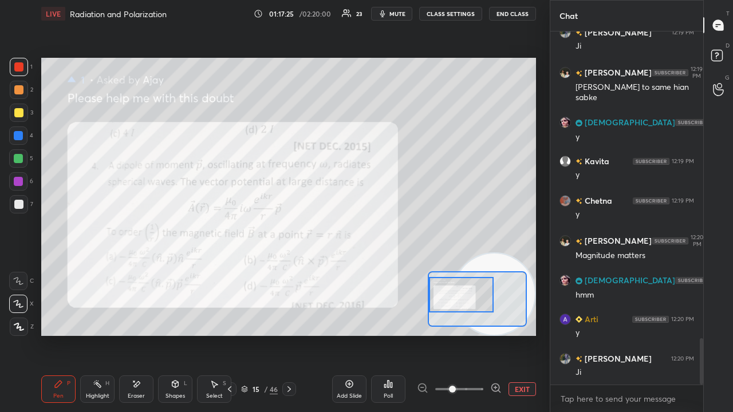
click at [455, 300] on div at bounding box center [461, 294] width 65 height 35
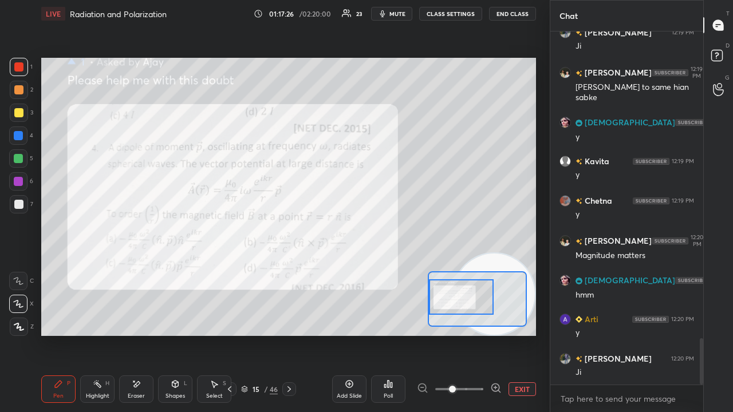
click at [405, 14] on span "mute" at bounding box center [397, 14] width 16 height 8
click at [401, 13] on span "unmute" at bounding box center [396, 14] width 25 height 8
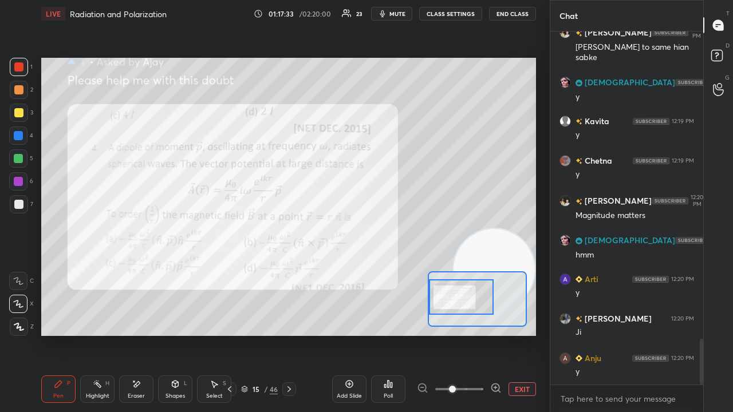
drag, startPoint x: 487, startPoint y: 262, endPoint x: 516, endPoint y: 156, distance: 109.7
click at [511, 229] on video at bounding box center [493, 269] width 81 height 81
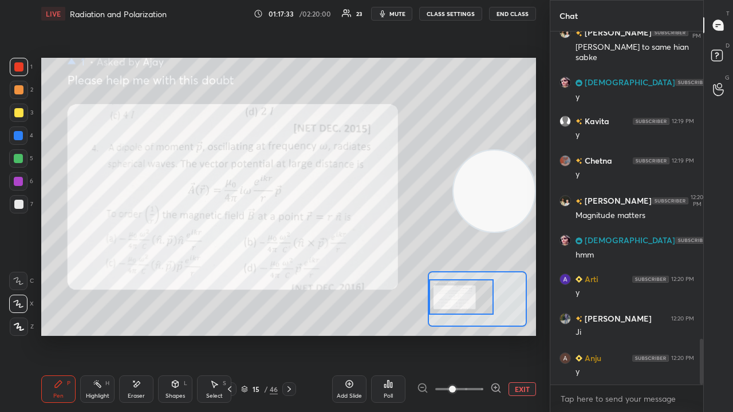
click at [385, 17] on icon "button" at bounding box center [382, 13] width 9 height 9
click at [389, 17] on span "mute" at bounding box center [397, 14] width 16 height 8
click at [23, 158] on div at bounding box center [18, 158] width 18 height 18
click at [398, 18] on button "mute" at bounding box center [391, 14] width 41 height 14
drag, startPoint x: 400, startPoint y: 17, endPoint x: 363, endPoint y: 39, distance: 42.9
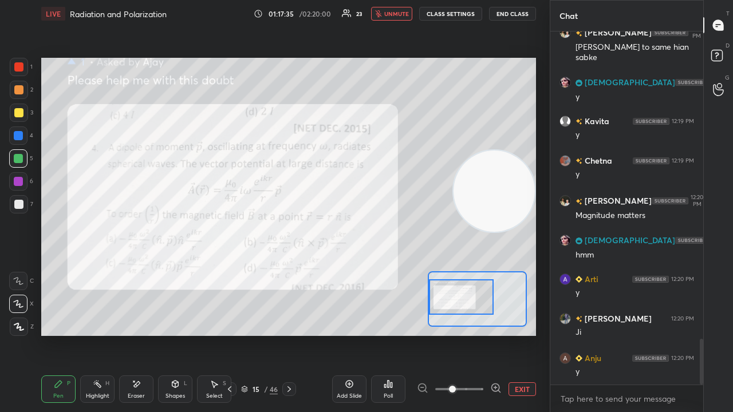
click at [398, 17] on span "unmute" at bounding box center [396, 14] width 25 height 8
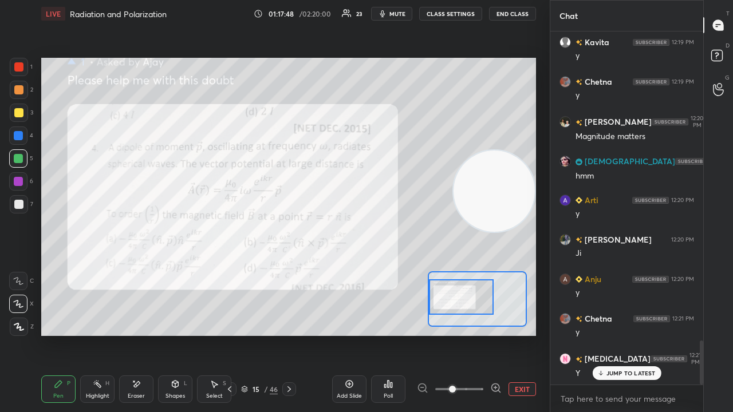
scroll to position [2487, 0]
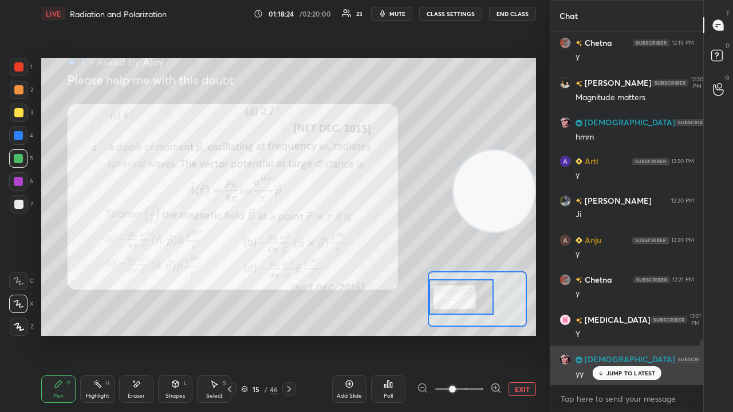
click at [627, 334] on div "JUMP TO LATEST" at bounding box center [626, 373] width 69 height 14
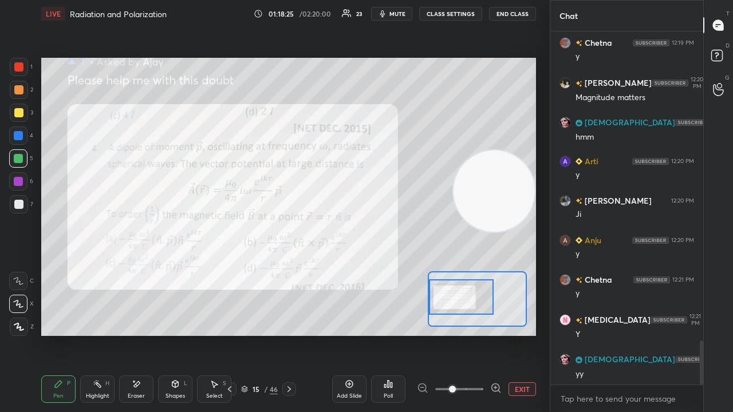
click at [405, 14] on span "mute" at bounding box center [397, 14] width 16 height 8
click at [404, 13] on span "unmute" at bounding box center [396, 14] width 25 height 8
click at [12, 90] on div at bounding box center [19, 90] width 18 height 18
click at [14, 114] on div at bounding box center [18, 112] width 9 height 9
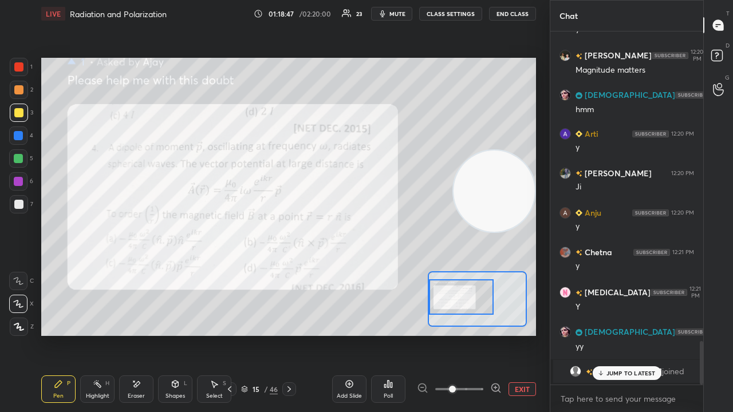
click at [620, 334] on div "1 2 3 4 5 6 7 C X Z E E Erase all H H LIVE Radiation and Polarization 01:18:47 …" at bounding box center [366, 206] width 733 height 412
click at [432, 315] on div at bounding box center [461, 296] width 65 height 35
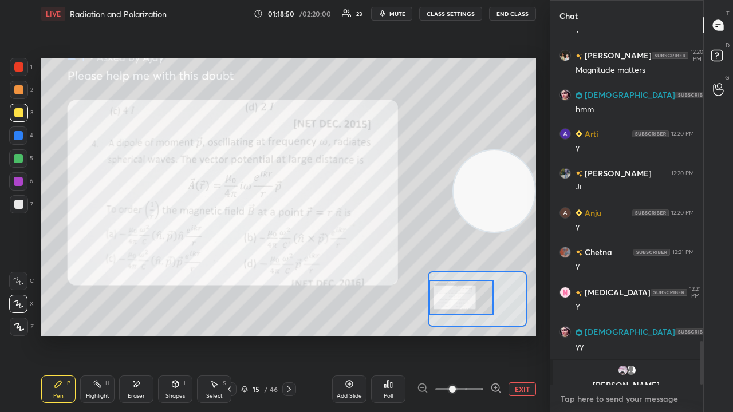
click at [636, 334] on textarea at bounding box center [626, 399] width 135 height 18
drag, startPoint x: 700, startPoint y: 373, endPoint x: 694, endPoint y: 399, distance: 26.4
click at [694, 334] on div "Kavita 12:19 PM y Chetna 12:19 PM y Kumar 12:20 PM Magnitude matters SUNITA 12:…" at bounding box center [626, 221] width 153 height 381
click at [678, 334] on div "x" at bounding box center [626, 398] width 153 height 27
click at [404, 11] on span "mute" at bounding box center [397, 14] width 16 height 8
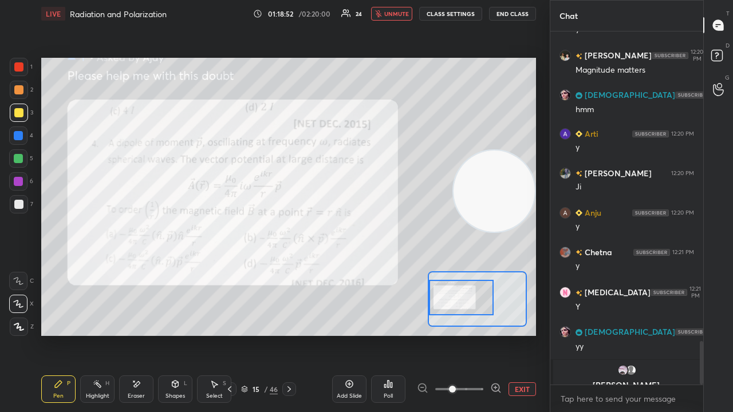
click at [403, 11] on span "unmute" at bounding box center [396, 14] width 25 height 8
click at [21, 77] on div "1" at bounding box center [21, 69] width 23 height 23
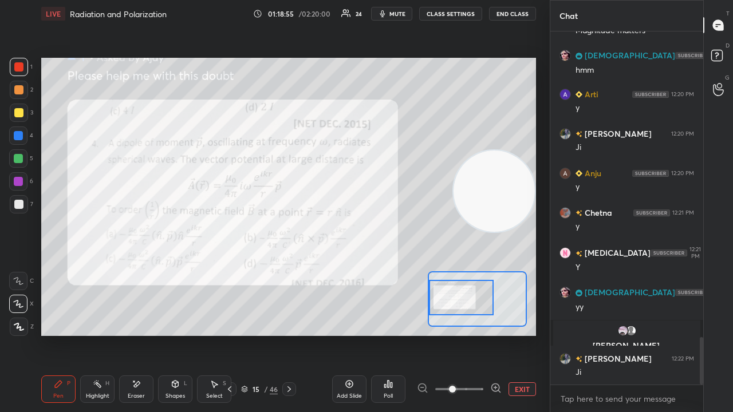
scroll to position [2301, 0]
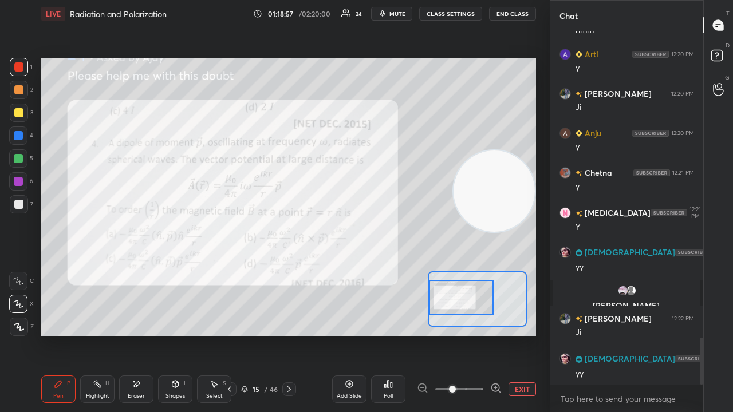
click at [14, 144] on div at bounding box center [18, 136] width 18 height 18
click at [387, 16] on icon "button" at bounding box center [382, 13] width 9 height 9
click at [389, 16] on span "unmute" at bounding box center [396, 14] width 25 height 8
click at [21, 137] on div at bounding box center [18, 135] width 9 height 9
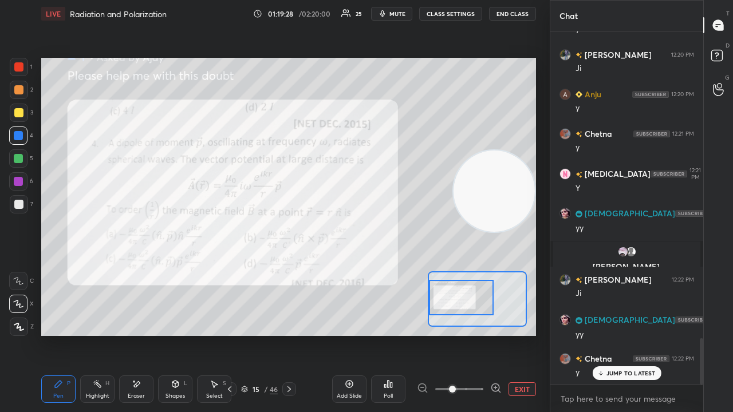
click at [599, 334] on icon at bounding box center [600, 373] width 7 height 7
click at [399, 15] on span "mute" at bounding box center [397, 14] width 16 height 8
click at [400, 17] on span "unmute" at bounding box center [396, 14] width 25 height 8
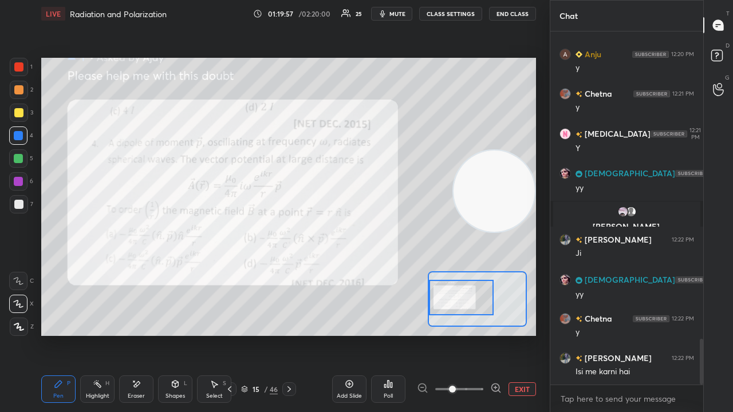
click at [396, 12] on span "mute" at bounding box center [397, 14] width 16 height 8
click at [397, 13] on span "unmute" at bounding box center [396, 14] width 25 height 8
click at [26, 66] on div at bounding box center [19, 67] width 18 height 18
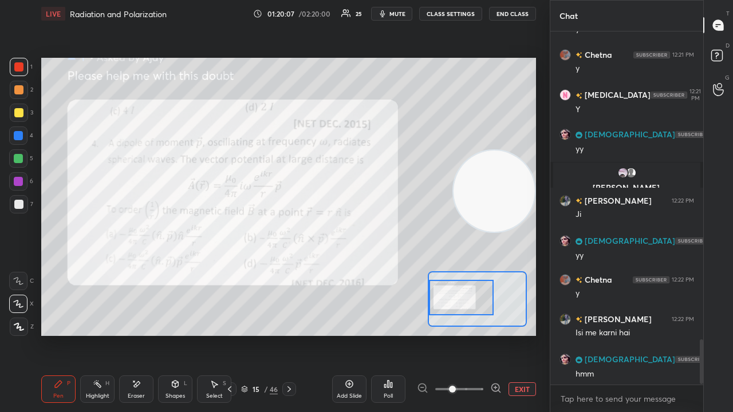
scroll to position [2459, 0]
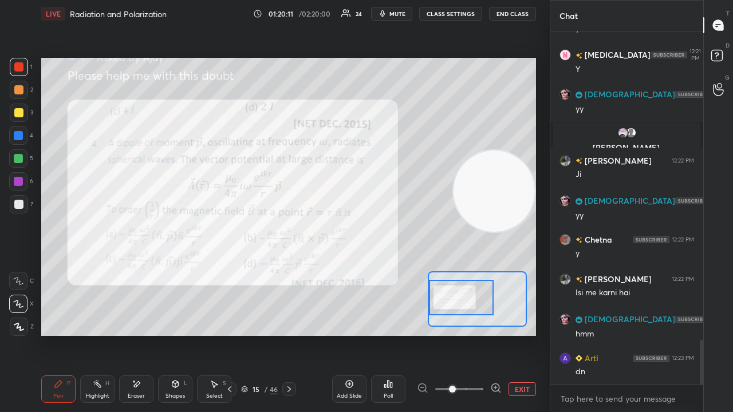
click at [142, 334] on div "Eraser" at bounding box center [136, 396] width 17 height 6
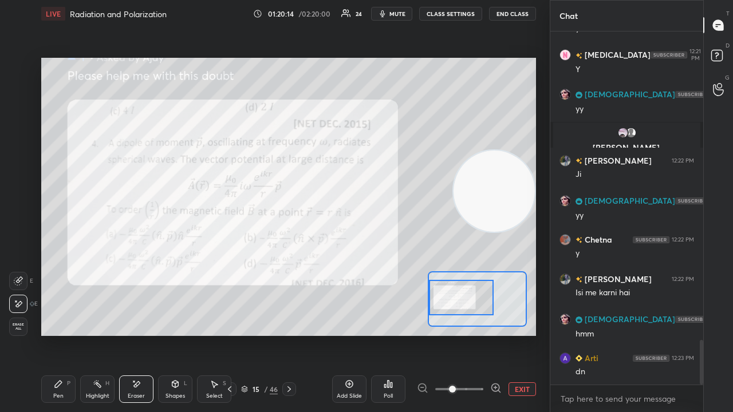
click at [60, 334] on div "Pen" at bounding box center [58, 396] width 10 height 6
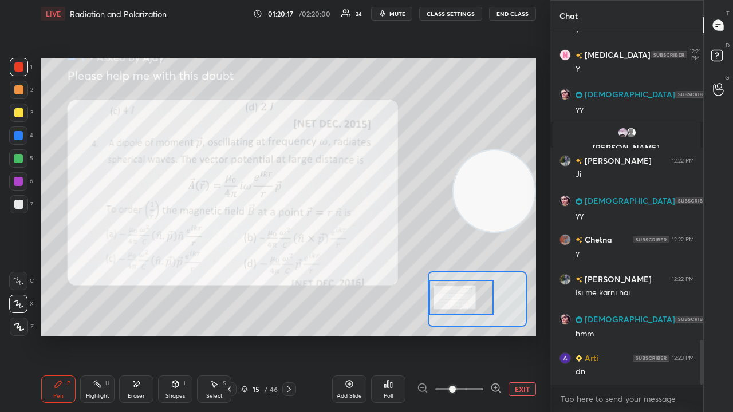
click at [395, 17] on span "mute" at bounding box center [397, 14] width 16 height 8
click at [396, 16] on span "mute" at bounding box center [397, 14] width 16 height 8
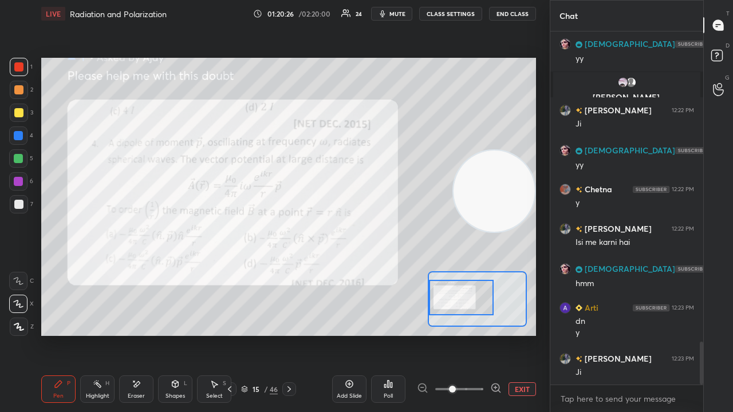
scroll to position [2549, 0]
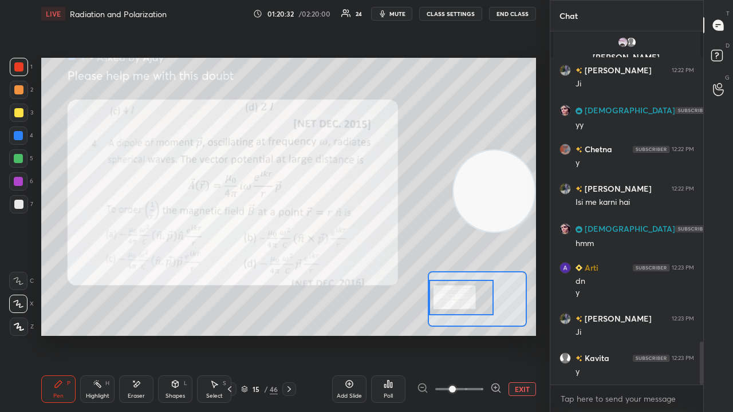
click at [400, 17] on button "mute" at bounding box center [391, 14] width 41 height 14
drag, startPoint x: 400, startPoint y: 16, endPoint x: 401, endPoint y: 9, distance: 6.9
click at [399, 15] on span "unmute" at bounding box center [396, 14] width 25 height 8
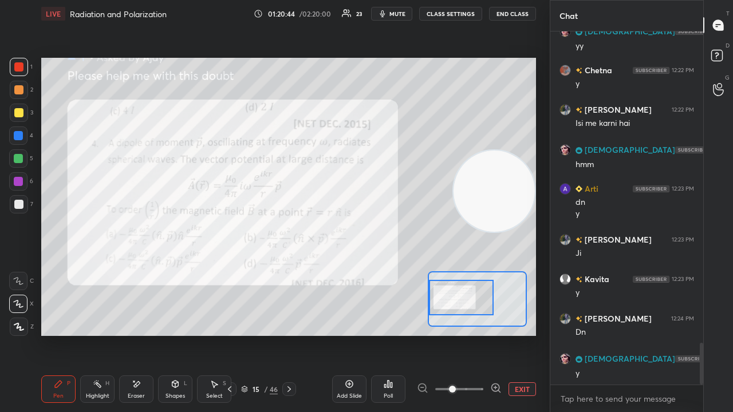
scroll to position [2639, 0]
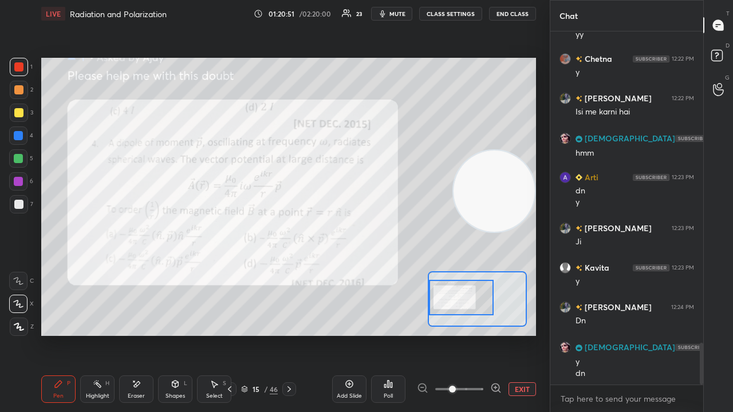
click at [132, 334] on div "Pen P Highlight H Eraser Shapes L Select S 15 / 46 Add Slide Poll EXIT" at bounding box center [288, 389] width 495 height 46
click at [134, 334] on div "Eraser" at bounding box center [136, 389] width 34 height 27
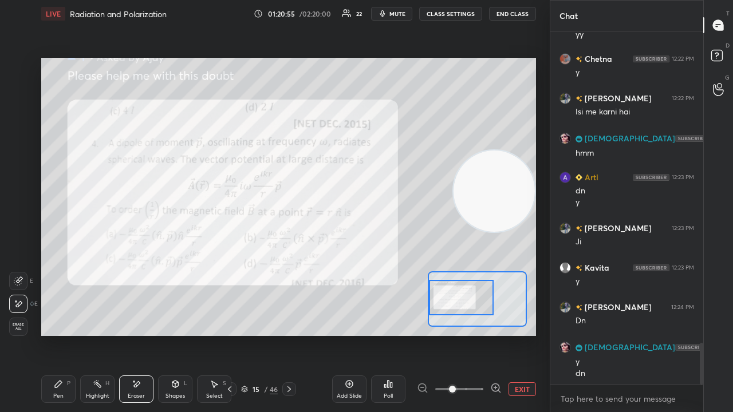
drag, startPoint x: 57, startPoint y: 383, endPoint x: 68, endPoint y: 379, distance: 11.1
click at [57, 334] on icon at bounding box center [58, 384] width 7 height 7
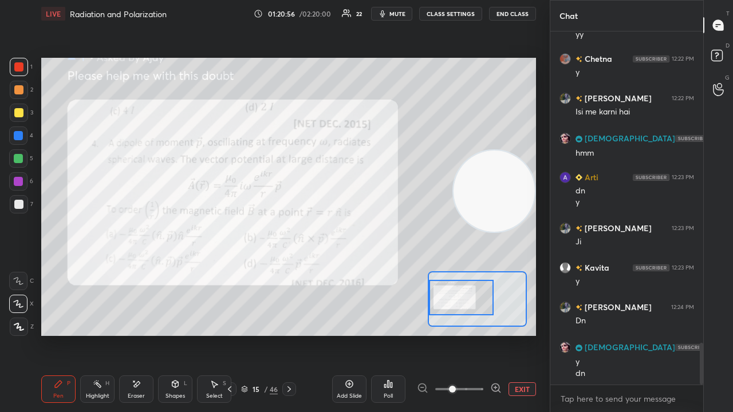
click at [397, 13] on span "mute" at bounding box center [397, 14] width 16 height 8
click at [398, 11] on span "unmute" at bounding box center [396, 14] width 25 height 8
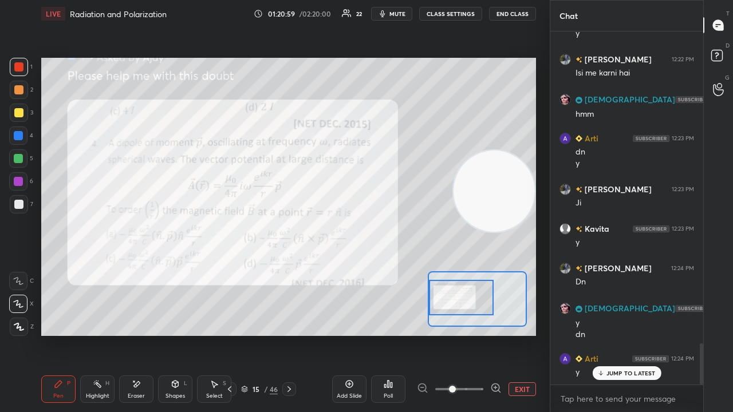
scroll to position [2718, 0]
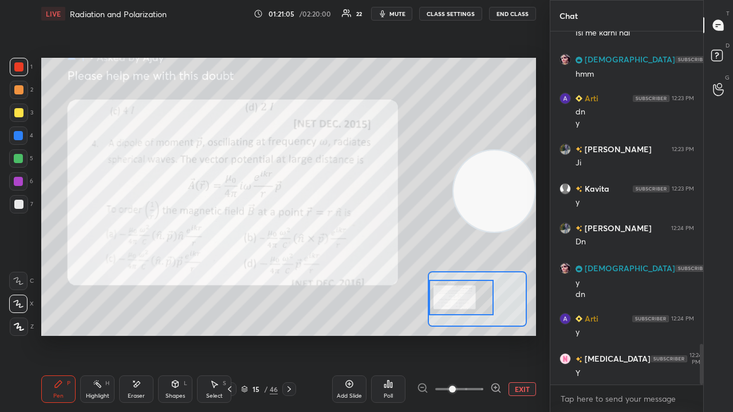
click at [398, 13] on span "mute" at bounding box center [397, 14] width 16 height 8
click at [399, 13] on span "unmute" at bounding box center [396, 14] width 25 height 8
click at [395, 11] on span "mute" at bounding box center [397, 14] width 16 height 8
click at [396, 13] on span "unmute" at bounding box center [396, 14] width 25 height 8
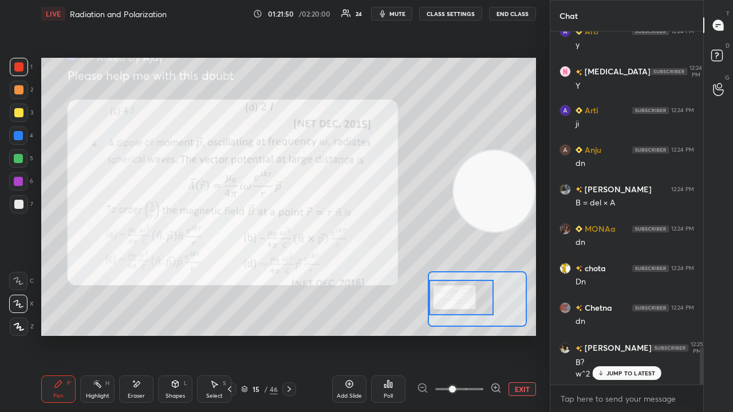
scroll to position [3046, 0]
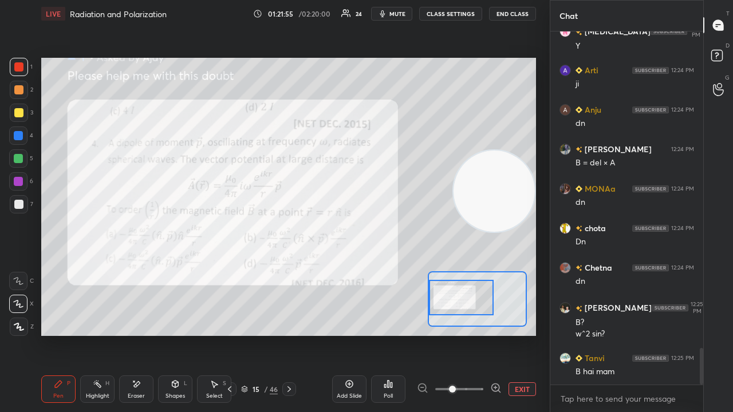
click at [396, 14] on span "mute" at bounding box center [397, 14] width 16 height 8
click at [400, 15] on span "unmute" at bounding box center [396, 14] width 25 height 8
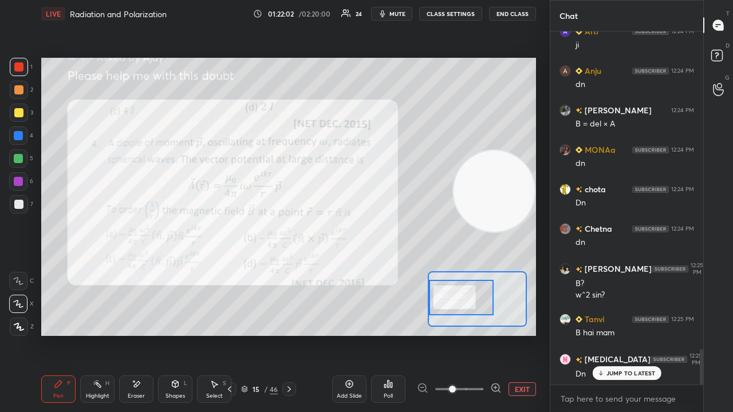
scroll to position [3164, 0]
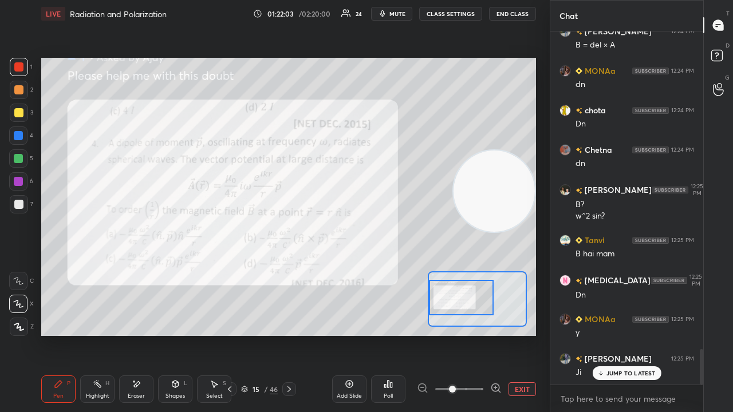
click at [362, 334] on div "Add Slide" at bounding box center [349, 389] width 34 height 27
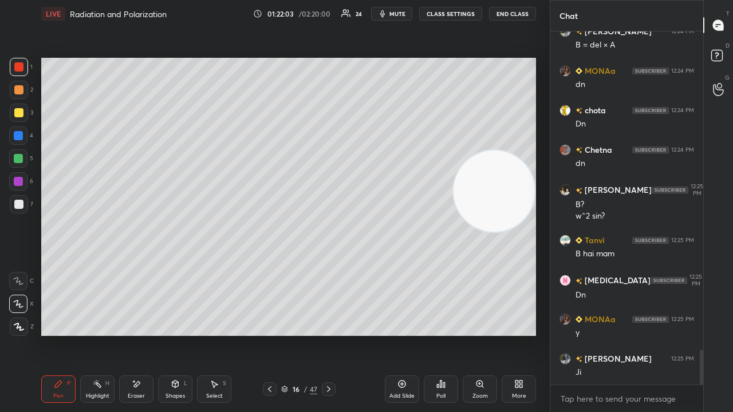
scroll to position [3204, 0]
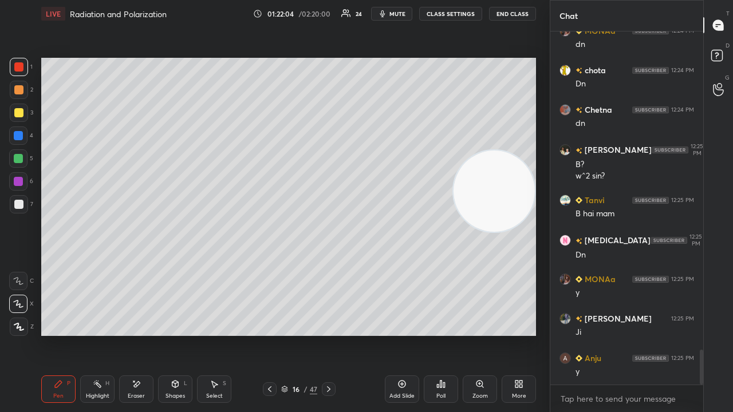
drag, startPoint x: 11, startPoint y: 116, endPoint x: 32, endPoint y: 115, distance: 20.6
click at [13, 116] on div at bounding box center [19, 113] width 18 height 18
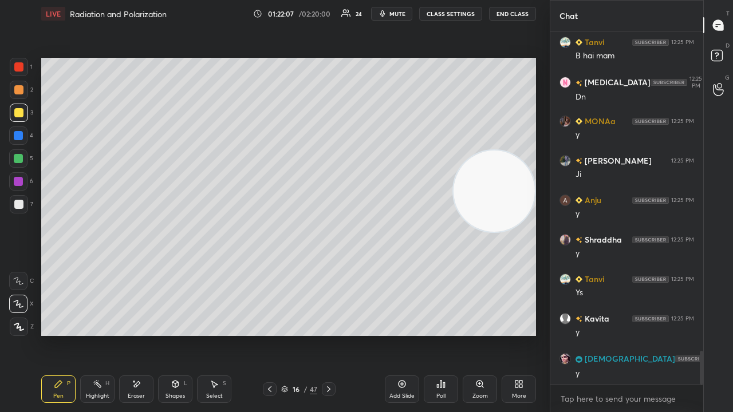
scroll to position [3401, 0]
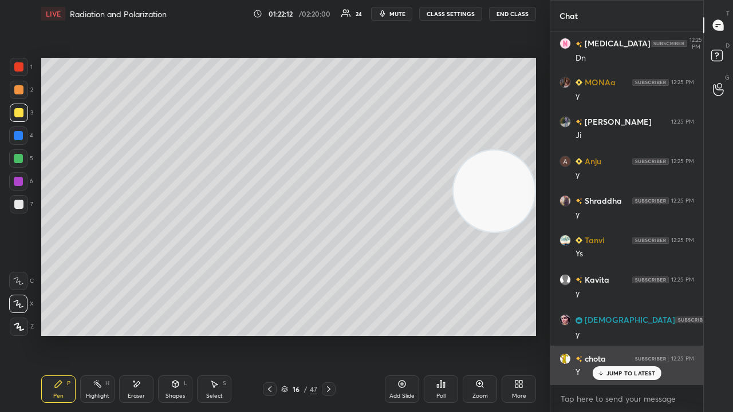
click at [607, 334] on p "JUMP TO LATEST" at bounding box center [630, 373] width 49 height 7
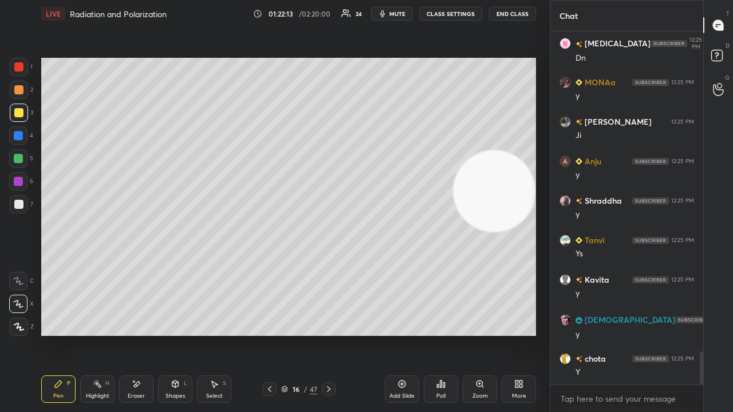
click at [405, 14] on span "mute" at bounding box center [397, 14] width 16 height 8
click at [405, 13] on span "unmute" at bounding box center [396, 14] width 25 height 8
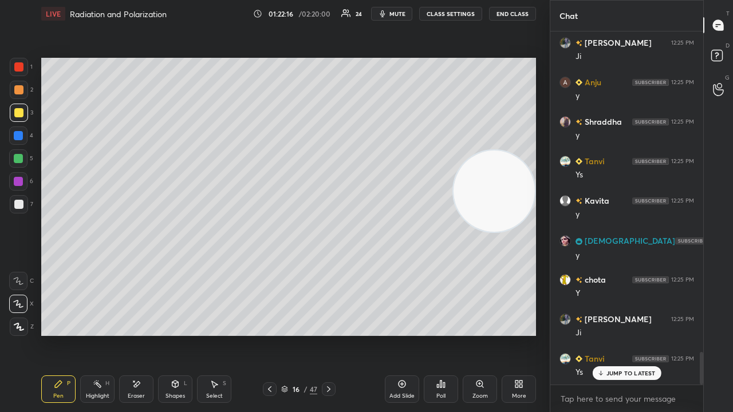
scroll to position [3520, 0]
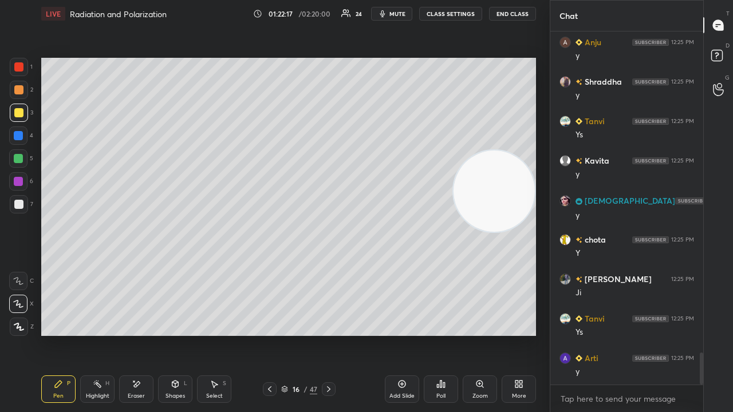
click at [272, 334] on icon at bounding box center [269, 389] width 9 height 9
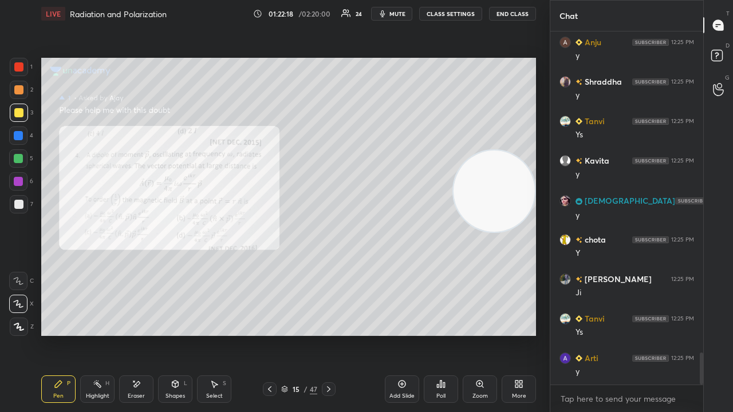
click at [327, 334] on icon at bounding box center [328, 389] width 9 height 9
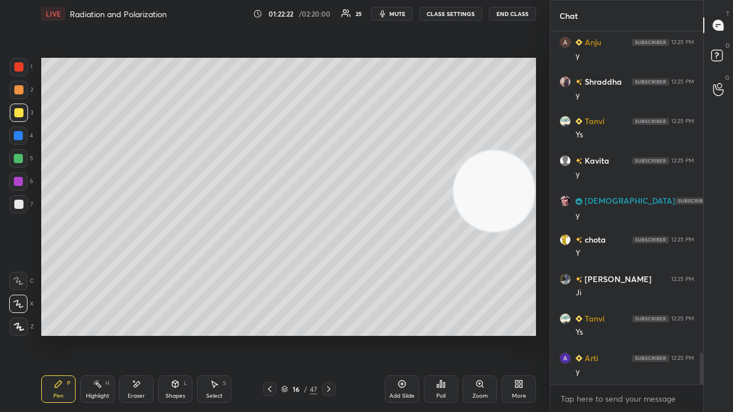
click at [268, 334] on icon at bounding box center [269, 389] width 9 height 9
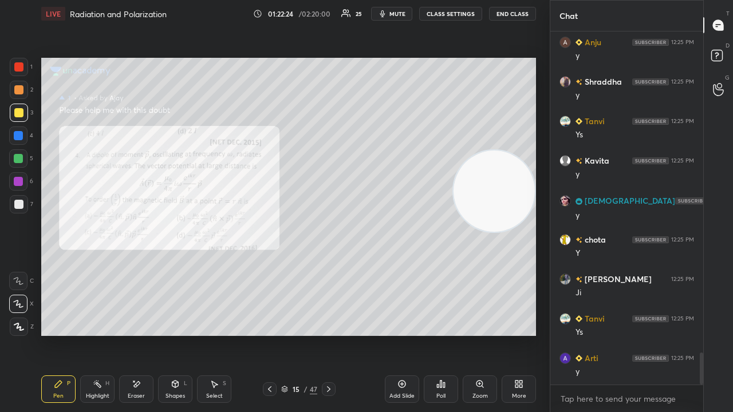
click at [327, 334] on icon at bounding box center [328, 389] width 9 height 9
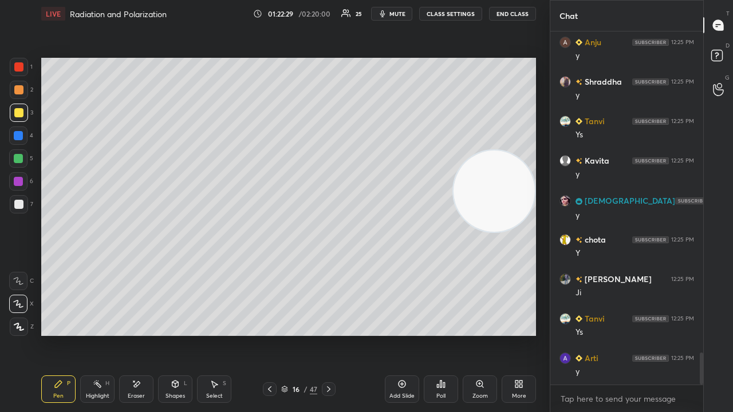
click at [268, 334] on icon at bounding box center [269, 389] width 9 height 9
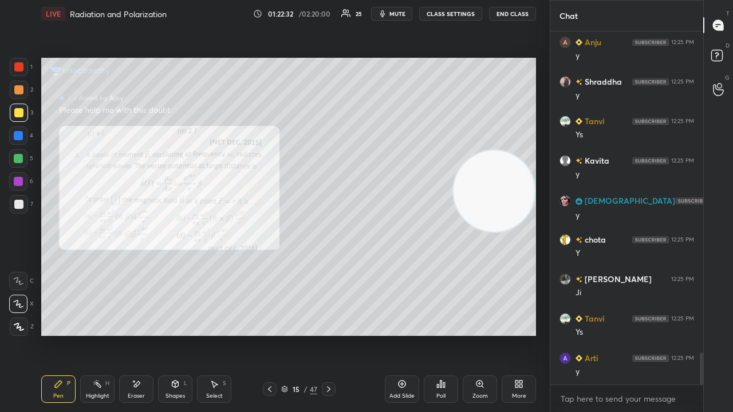
click at [327, 334] on icon at bounding box center [328, 389] width 9 height 9
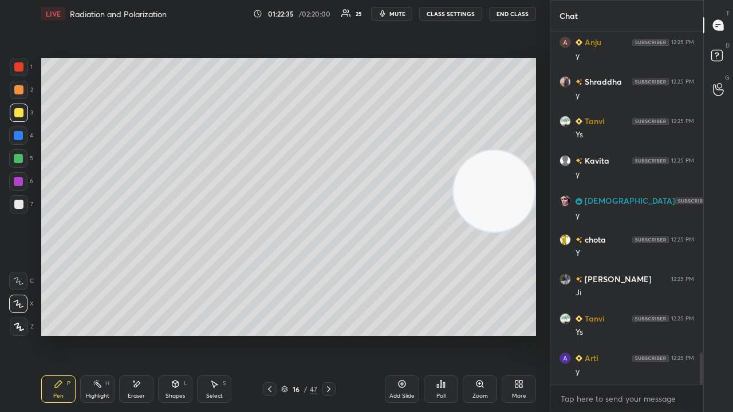
click at [393, 14] on span "mute" at bounding box center [397, 14] width 16 height 8
click at [395, 14] on span "unmute" at bounding box center [396, 14] width 25 height 8
click at [403, 14] on span "mute" at bounding box center [397, 14] width 16 height 8
click at [403, 14] on span "unmute" at bounding box center [396, 14] width 25 height 8
click at [262, 334] on div "16 / 47" at bounding box center [299, 389] width 172 height 14
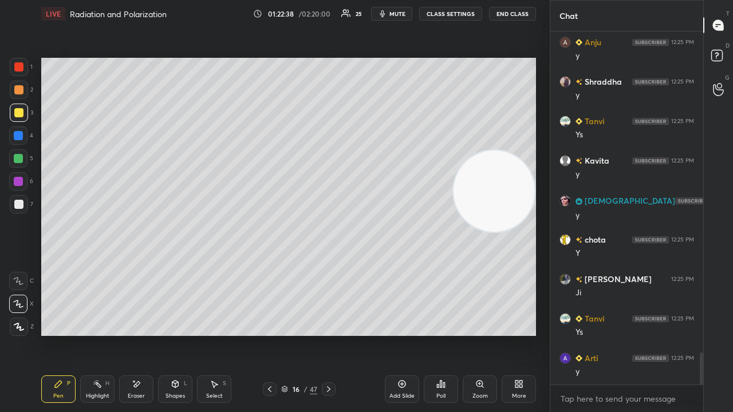
click at [269, 334] on icon at bounding box center [269, 389] width 9 height 9
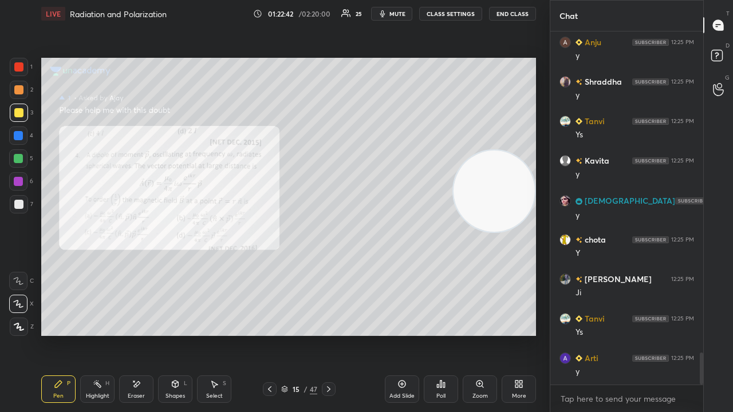
click at [395, 13] on span "mute" at bounding box center [397, 14] width 16 height 8
click at [398, 14] on span "unmute" at bounding box center [396, 14] width 25 height 8
click at [391, 13] on button "mute" at bounding box center [391, 14] width 41 height 14
click at [392, 12] on span "unmute" at bounding box center [396, 14] width 25 height 8
click at [26, 154] on div at bounding box center [18, 158] width 18 height 18
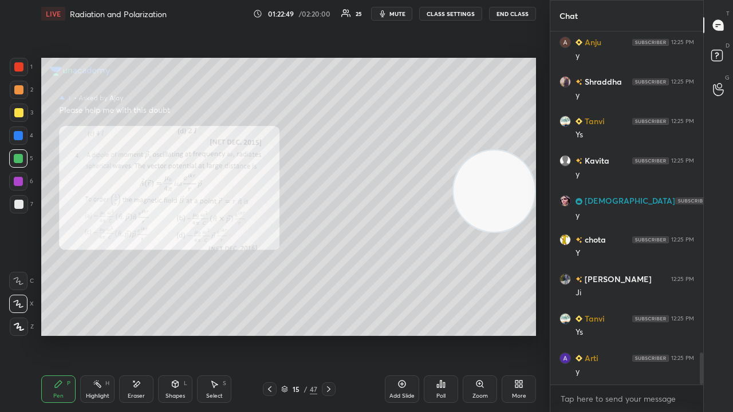
click at [397, 15] on span "mute" at bounding box center [397, 14] width 16 height 8
click at [398, 14] on span "unmute" at bounding box center [396, 14] width 25 height 8
click at [393, 18] on button "mute" at bounding box center [391, 14] width 41 height 14
click at [395, 16] on span "unmute" at bounding box center [396, 14] width 25 height 8
click at [327, 334] on icon at bounding box center [328, 389] width 9 height 9
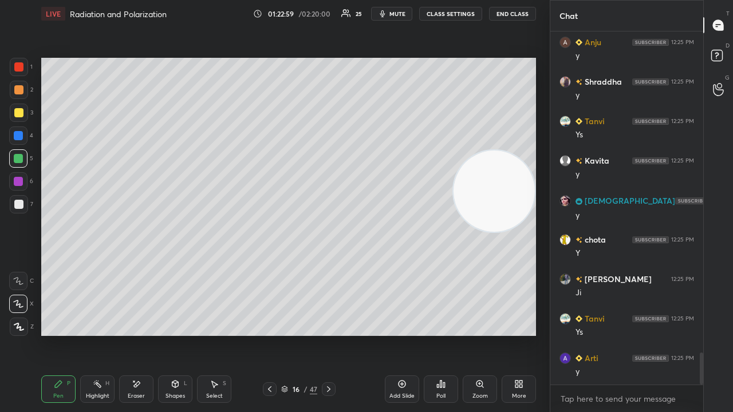
click at [395, 10] on span "mute" at bounding box center [397, 14] width 16 height 8
click at [394, 11] on span "mute" at bounding box center [397, 14] width 16 height 8
click at [136, 334] on div "Eraser" at bounding box center [136, 396] width 17 height 6
click at [56, 334] on div "Pen P" at bounding box center [58, 389] width 34 height 27
click at [20, 210] on div at bounding box center [19, 204] width 18 height 18
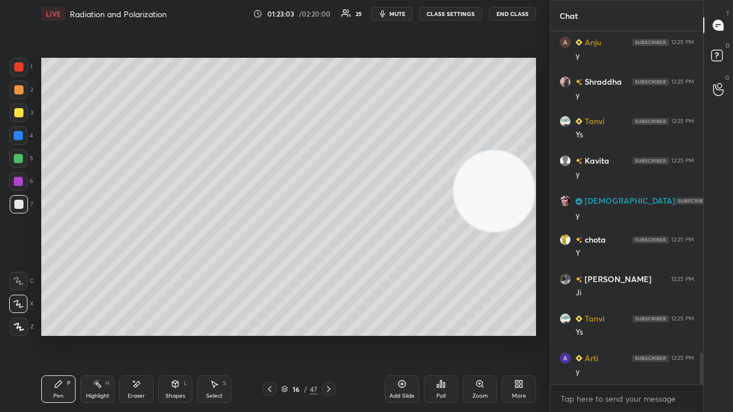
scroll to position [3548, 0]
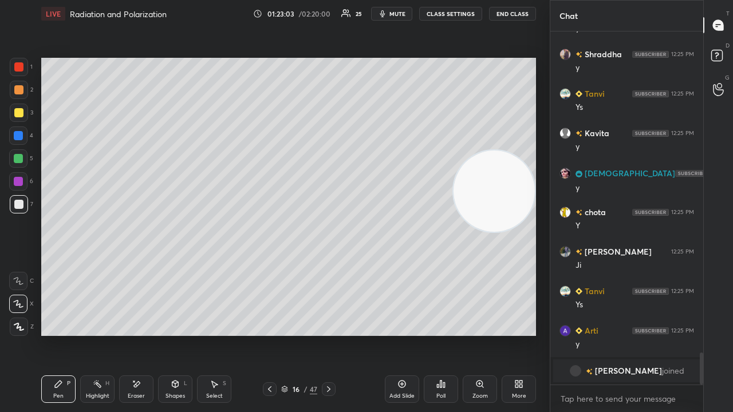
click at [21, 121] on div at bounding box center [19, 113] width 18 height 18
click at [403, 14] on span "mute" at bounding box center [397, 14] width 16 height 8
click at [400, 14] on span "unmute" at bounding box center [396, 14] width 25 height 8
click at [396, 15] on span "mute" at bounding box center [397, 14] width 16 height 8
click at [396, 14] on span "unmute" at bounding box center [396, 14] width 25 height 8
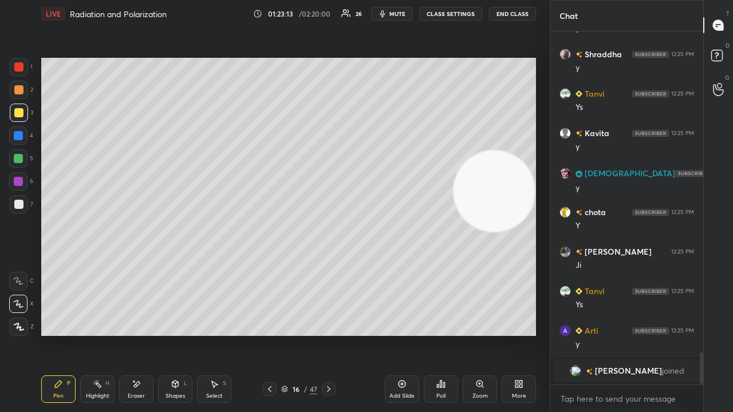
click at [399, 12] on span "mute" at bounding box center [397, 14] width 16 height 8
click at [400, 12] on span "unmute" at bounding box center [396, 14] width 25 height 8
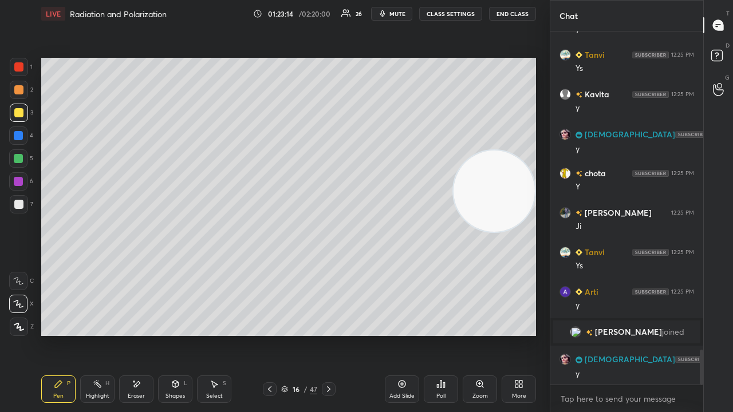
click at [270, 334] on icon at bounding box center [269, 389] width 9 height 9
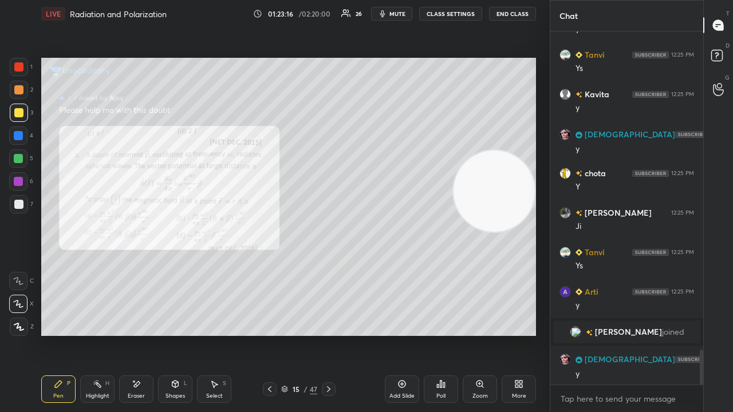
click at [396, 7] on button "mute" at bounding box center [391, 14] width 41 height 14
click at [389, 14] on span "unmute" at bounding box center [396, 14] width 25 height 8
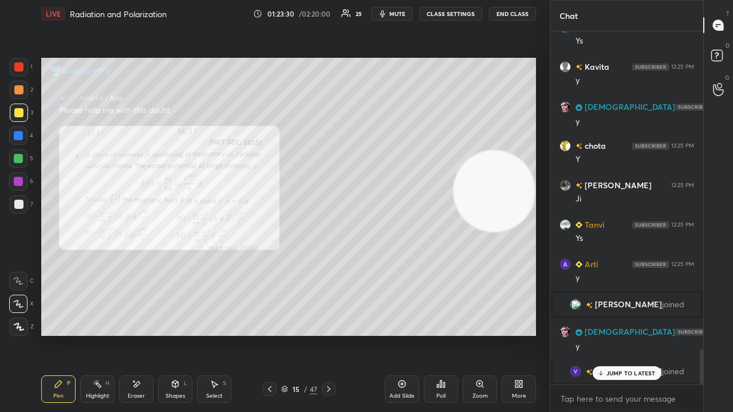
click at [328, 334] on icon at bounding box center [328, 389] width 9 height 9
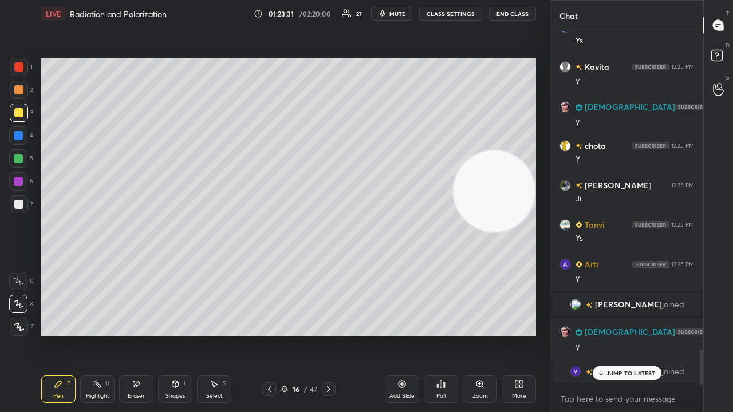
click at [393, 15] on span "mute" at bounding box center [397, 14] width 16 height 8
click at [396, 12] on span "unmute" at bounding box center [396, 14] width 25 height 8
drag, startPoint x: 482, startPoint y: 184, endPoint x: 490, endPoint y: 113, distance: 71.4
click at [496, 145] on video at bounding box center [493, 185] width 81 height 81
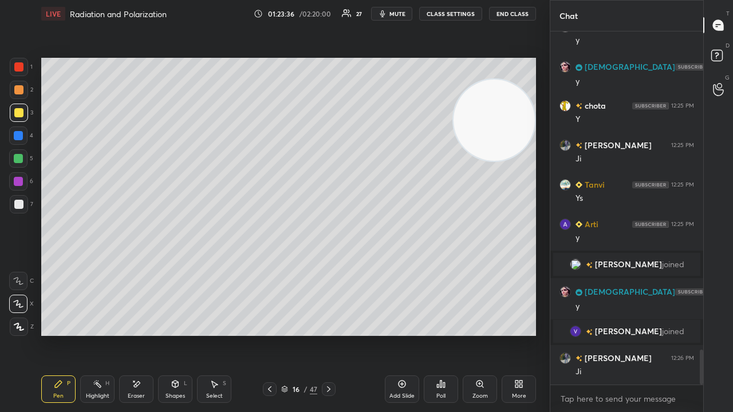
scroll to position [3241, 0]
click at [390, 14] on button "mute" at bounding box center [391, 14] width 41 height 14
click at [394, 13] on span "unmute" at bounding box center [396, 14] width 25 height 8
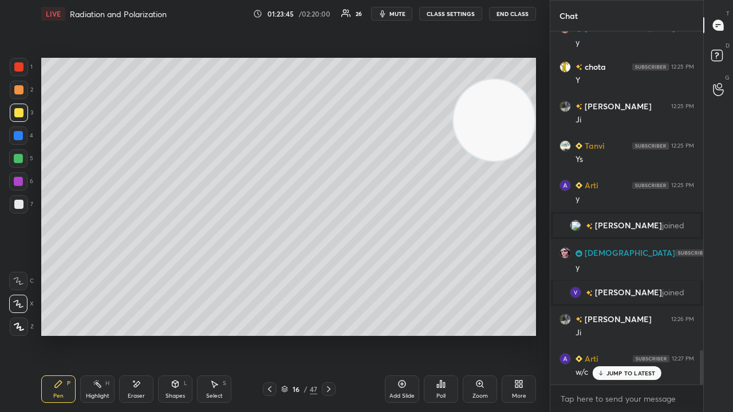
click at [397, 15] on span "mute" at bounding box center [397, 14] width 16 height 8
click at [396, 14] on span "unmute" at bounding box center [396, 14] width 25 height 8
click at [605, 334] on div "JUMP TO LATEST" at bounding box center [626, 373] width 69 height 14
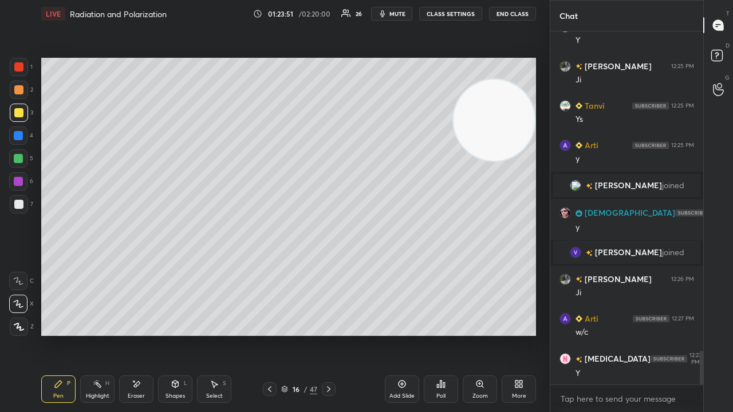
scroll to position [3359, 0]
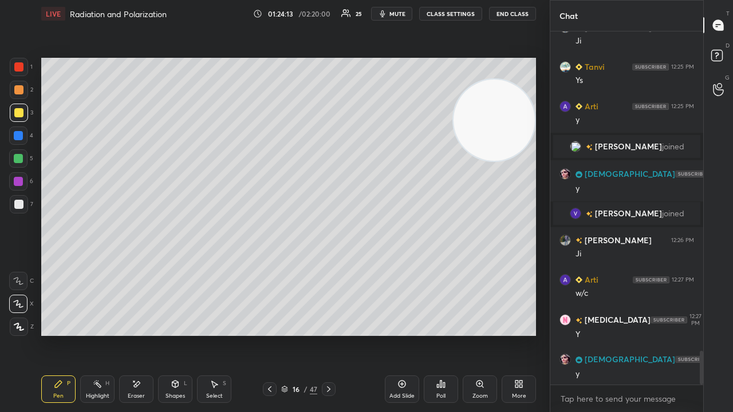
click at [400, 14] on span "mute" at bounding box center [397, 14] width 16 height 8
drag, startPoint x: 405, startPoint y: 12, endPoint x: 412, endPoint y: 10, distance: 7.6
click at [404, 12] on span "unmute" at bounding box center [396, 14] width 25 height 8
drag, startPoint x: 494, startPoint y: 144, endPoint x: 508, endPoint y: 110, distance: 37.4
click at [511, 110] on video at bounding box center [493, 99] width 81 height 81
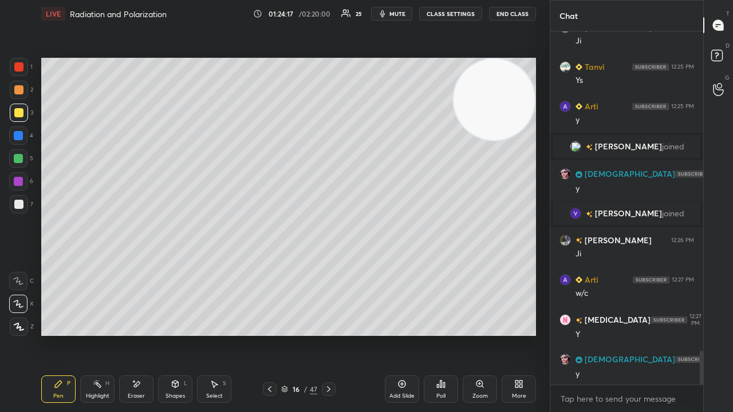
click at [400, 13] on span "mute" at bounding box center [397, 14] width 16 height 8
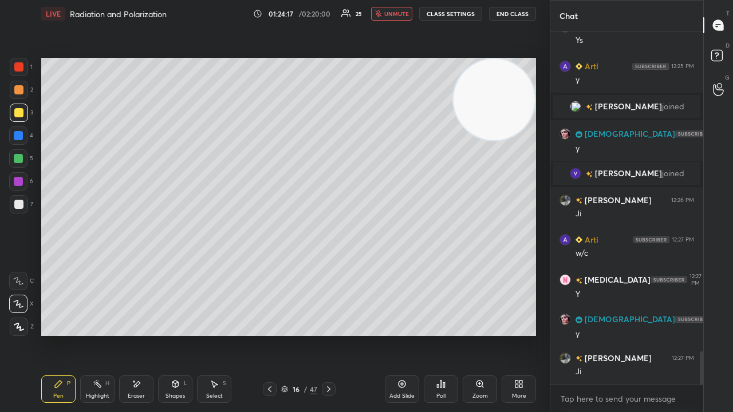
click at [401, 11] on span "unmute" at bounding box center [396, 14] width 25 height 8
drag, startPoint x: 585, startPoint y: 403, endPoint x: 582, endPoint y: 408, distance: 6.4
click at [585, 334] on textarea at bounding box center [626, 399] width 135 height 18
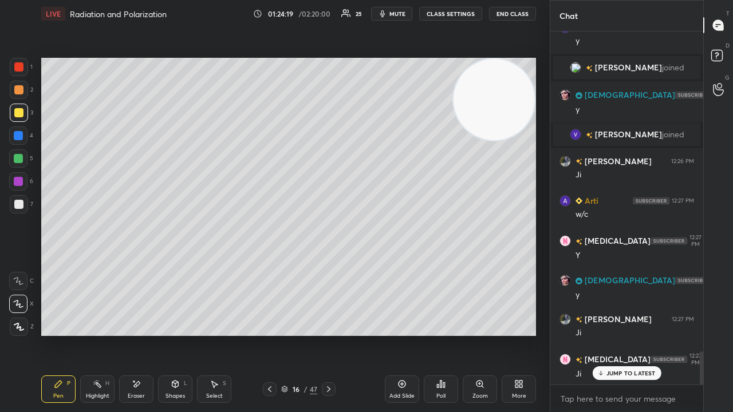
click at [400, 14] on span "mute" at bounding box center [397, 14] width 16 height 8
click at [399, 12] on span "unmute" at bounding box center [396, 14] width 25 height 8
click at [611, 334] on p "JUMP TO LATEST" at bounding box center [630, 373] width 49 height 7
click at [392, 14] on button "mute" at bounding box center [391, 14] width 41 height 14
click at [393, 14] on span "mute" at bounding box center [397, 14] width 16 height 8
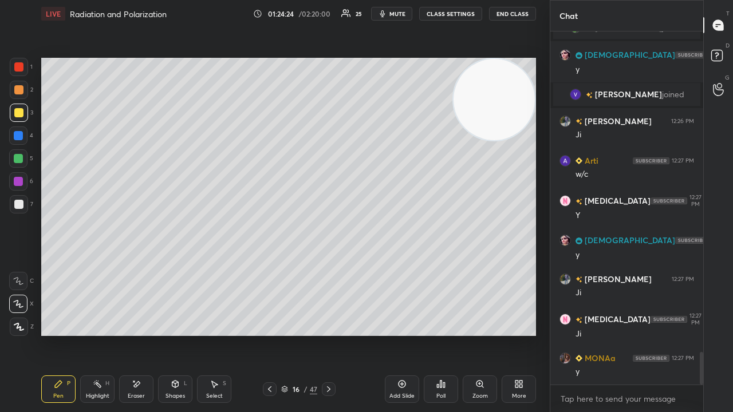
scroll to position [3517, 0]
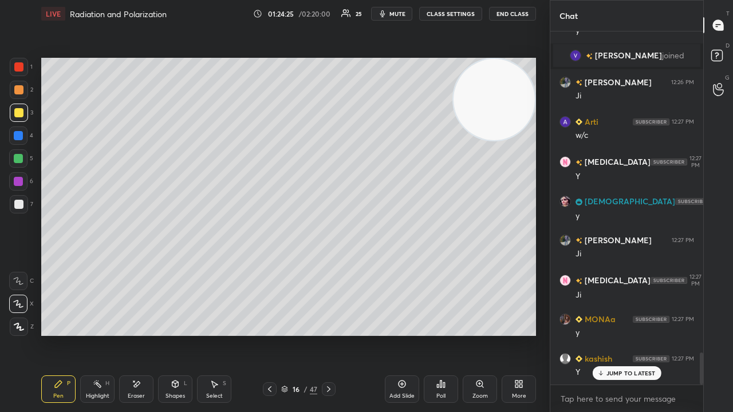
click at [270, 334] on icon at bounding box center [269, 389] width 9 height 9
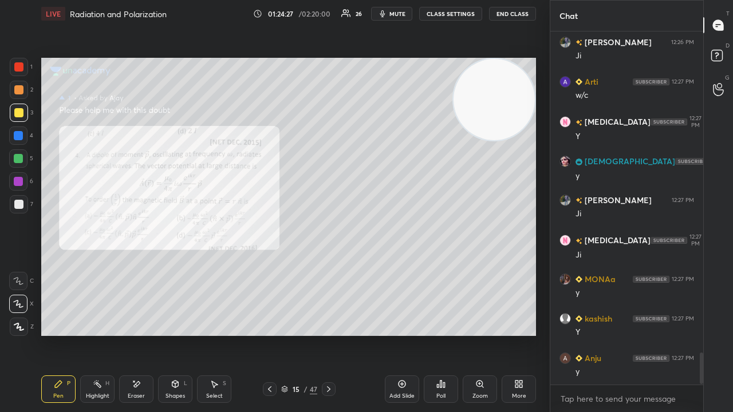
scroll to position [3596, 0]
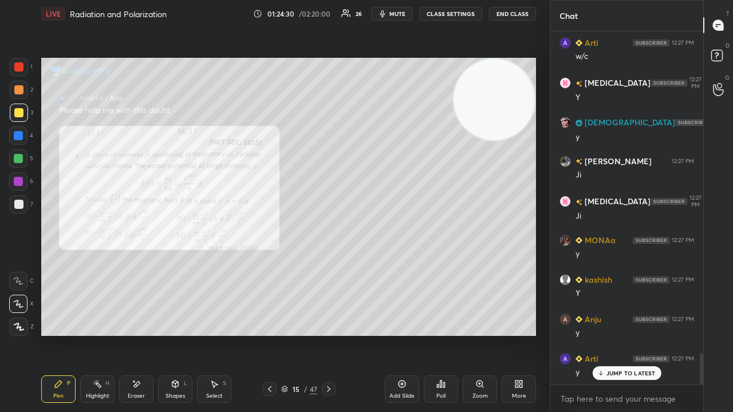
click at [329, 334] on icon at bounding box center [328, 389] width 9 height 9
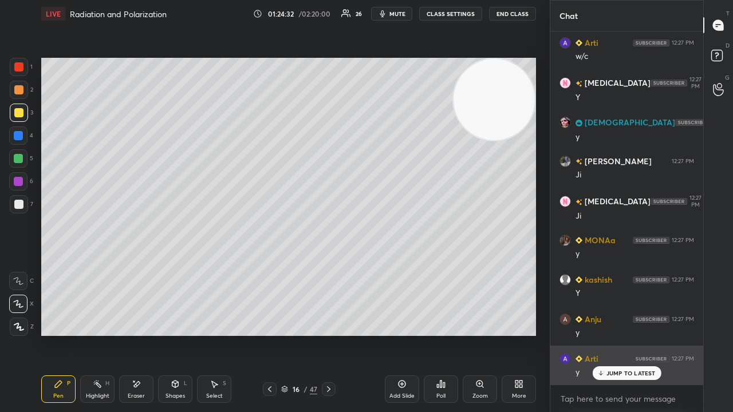
click at [633, 334] on p "JUMP TO LATEST" at bounding box center [630, 373] width 49 height 7
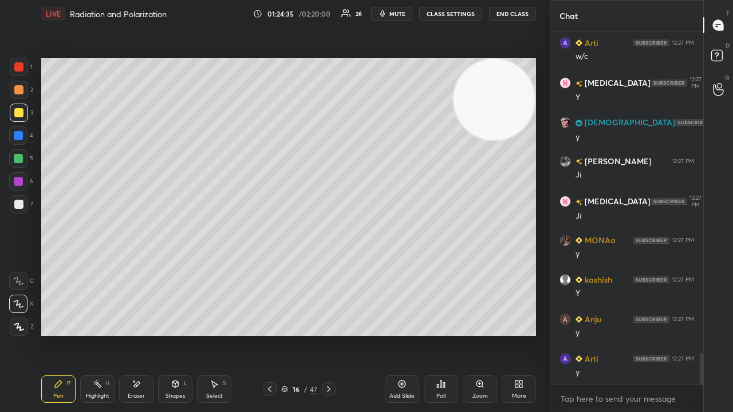
scroll to position [3636, 0]
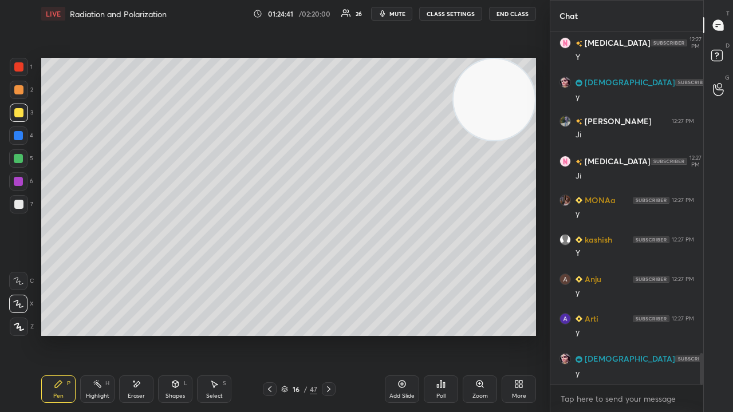
click at [392, 11] on span "mute" at bounding box center [397, 14] width 16 height 8
click at [392, 13] on span "unmute" at bounding box center [396, 14] width 25 height 8
click at [21, 206] on div at bounding box center [19, 204] width 18 height 18
click at [405, 15] on span "mute" at bounding box center [397, 14] width 16 height 8
click at [404, 14] on span "unmute" at bounding box center [396, 14] width 25 height 8
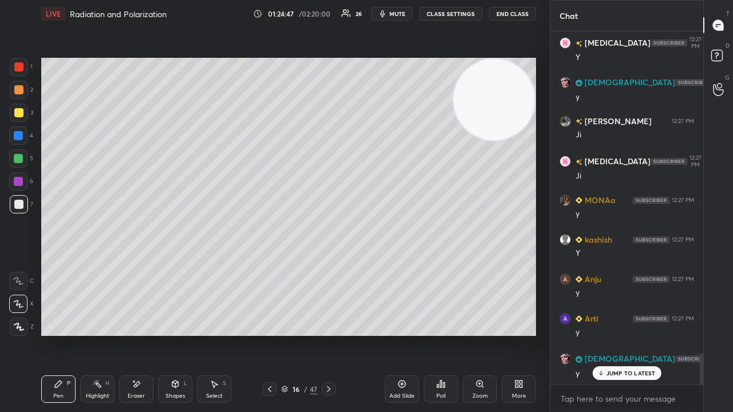
scroll to position [3675, 0]
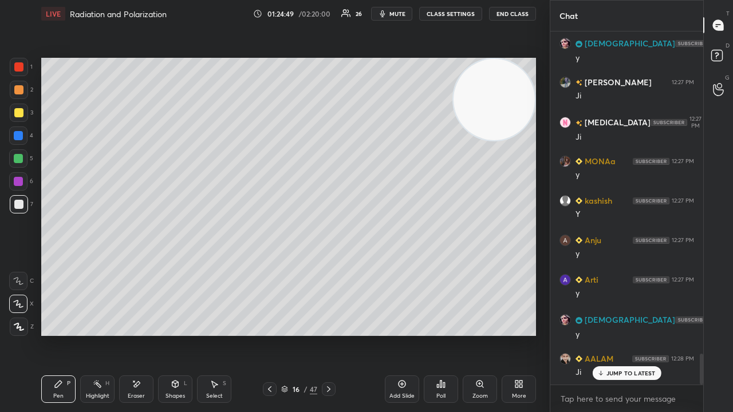
click at [632, 334] on div "JUMP TO LATEST" at bounding box center [626, 373] width 69 height 14
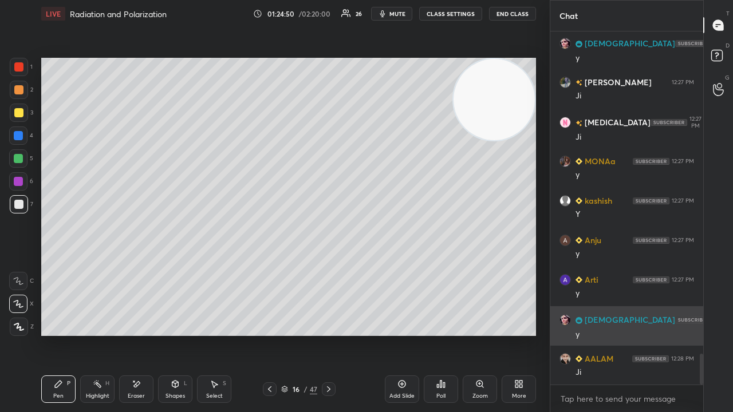
scroll to position [3715, 0]
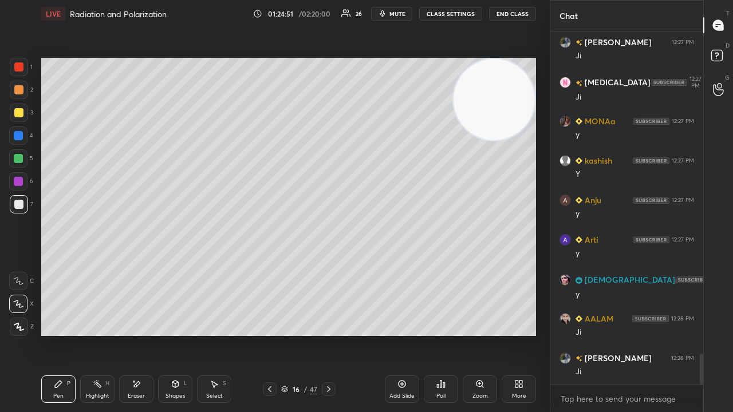
click at [403, 14] on span "mute" at bounding box center [397, 14] width 16 height 8
click at [401, 13] on span "unmute" at bounding box center [396, 14] width 25 height 8
click at [268, 334] on icon at bounding box center [269, 389] width 9 height 9
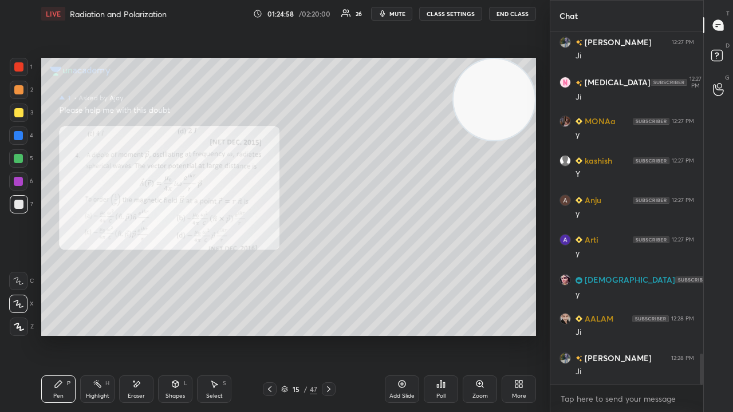
click at [402, 11] on span "mute" at bounding box center [397, 14] width 16 height 8
click at [401, 12] on span "mute" at bounding box center [397, 14] width 16 height 8
click at [19, 161] on div at bounding box center [18, 158] width 9 height 9
click at [401, 14] on span "mute" at bounding box center [397, 14] width 16 height 8
click at [402, 12] on span "mute" at bounding box center [397, 14] width 16 height 8
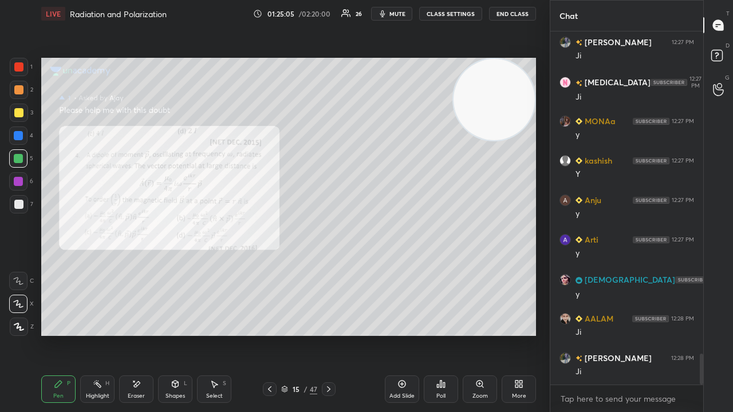
click at [395, 15] on span "mute" at bounding box center [397, 14] width 16 height 8
click at [396, 14] on span "unmute" at bounding box center [396, 14] width 25 height 8
click at [401, 14] on span "mute" at bounding box center [397, 14] width 16 height 8
click at [403, 13] on span "mute" at bounding box center [397, 14] width 16 height 8
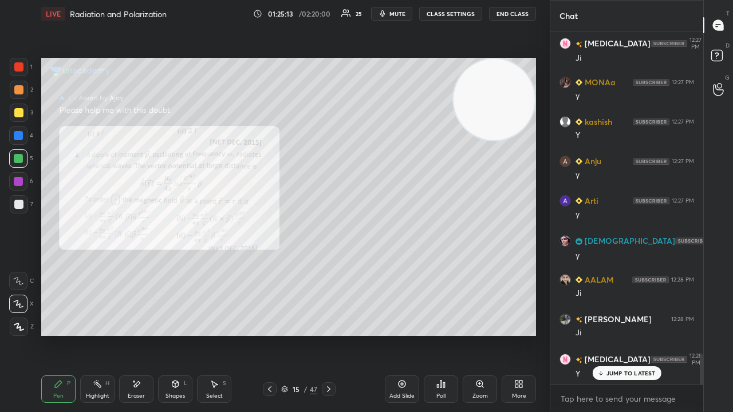
click at [329, 334] on icon at bounding box center [328, 389] width 3 height 6
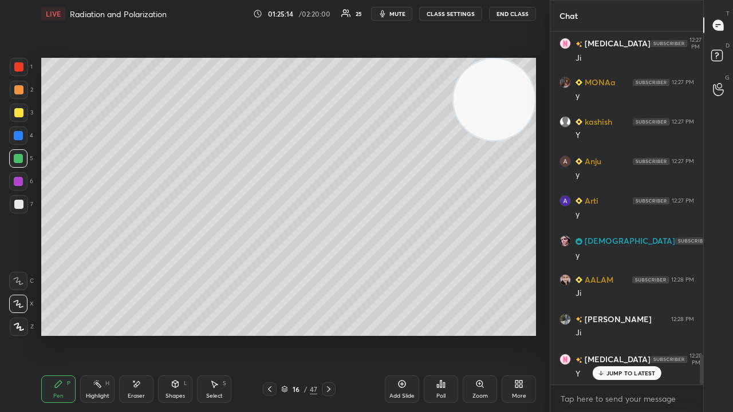
click at [329, 334] on icon at bounding box center [328, 389] width 9 height 9
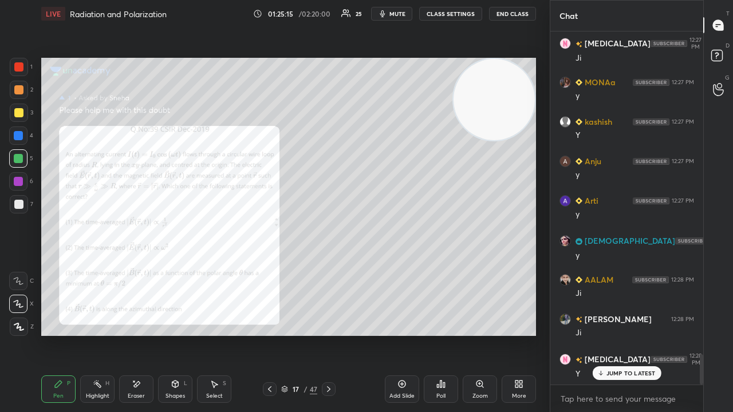
click at [486, 334] on div "Zoom" at bounding box center [480, 389] width 34 height 27
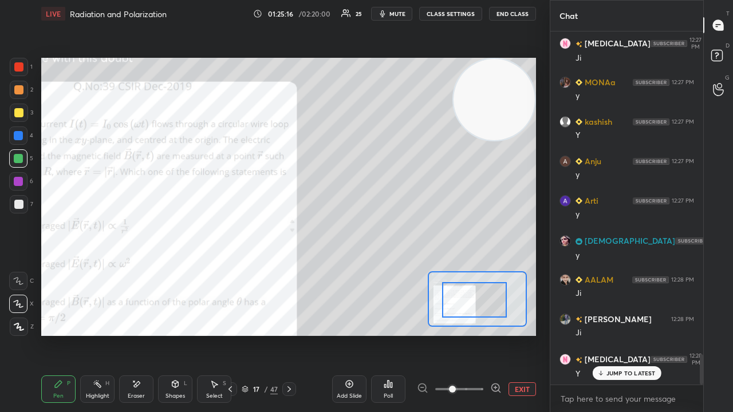
drag, startPoint x: 491, startPoint y: 308, endPoint x: 481, endPoint y: 313, distance: 11.0
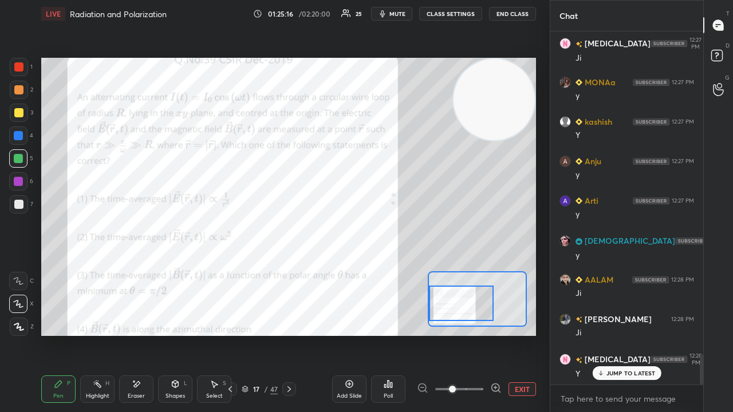
click at [465, 317] on div at bounding box center [461, 303] width 65 height 35
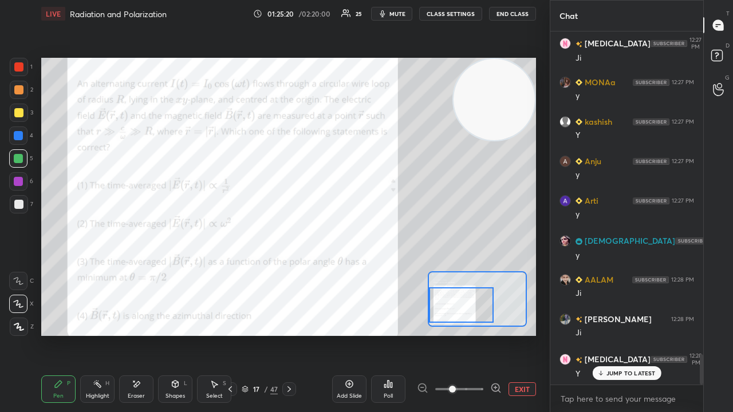
click at [461, 309] on div at bounding box center [461, 304] width 65 height 35
click at [403, 15] on span "mute" at bounding box center [397, 14] width 16 height 8
click at [403, 14] on span "unmute" at bounding box center [396, 14] width 25 height 8
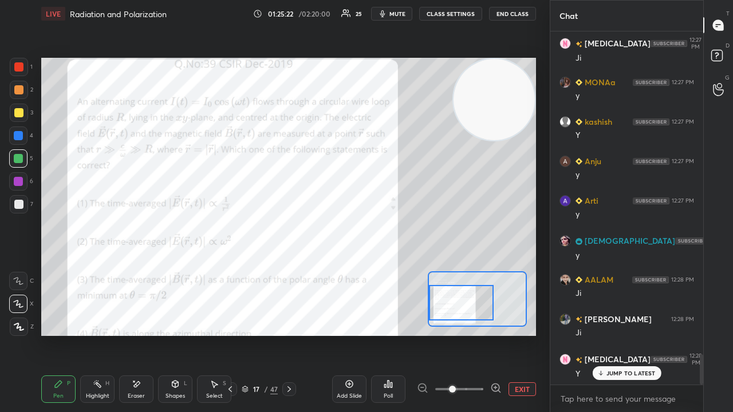
drag, startPoint x: 451, startPoint y: 306, endPoint x: 447, endPoint y: 287, distance: 19.3
click at [451, 299] on div at bounding box center [461, 302] width 65 height 35
drag, startPoint x: 463, startPoint y: 306, endPoint x: 462, endPoint y: 313, distance: 7.5
click at [461, 313] on div at bounding box center [461, 302] width 65 height 35
click at [401, 14] on span "mute" at bounding box center [397, 14] width 16 height 8
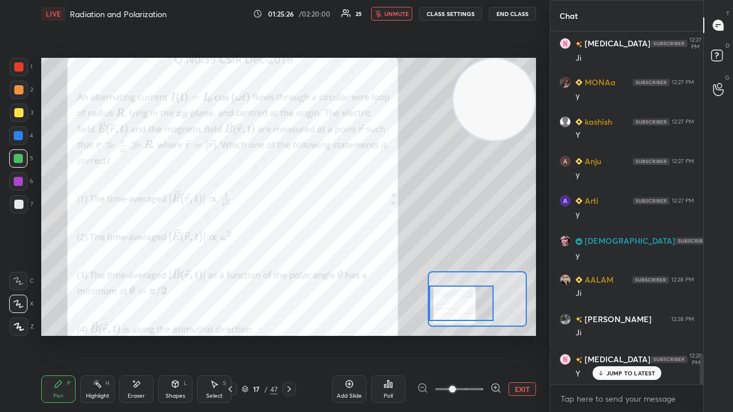
click at [401, 14] on span "unmute" at bounding box center [396, 14] width 25 height 8
click at [19, 69] on div at bounding box center [18, 66] width 9 height 9
click at [605, 334] on div "JUMP TO LATEST" at bounding box center [626, 373] width 69 height 14
click at [402, 12] on span "mute" at bounding box center [397, 14] width 16 height 8
click at [400, 13] on span "unmute" at bounding box center [396, 14] width 25 height 8
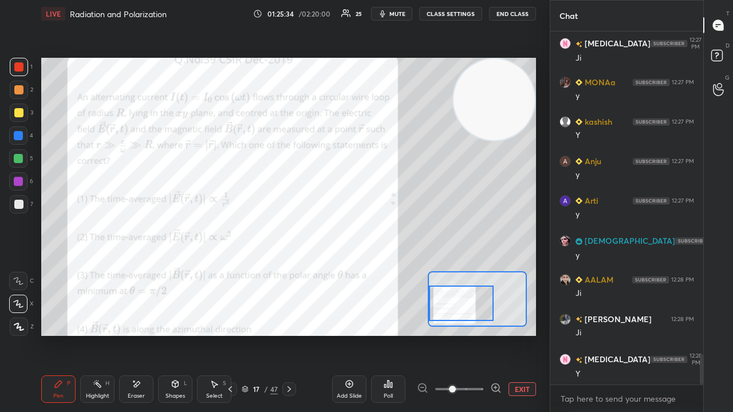
scroll to position [3794, 0]
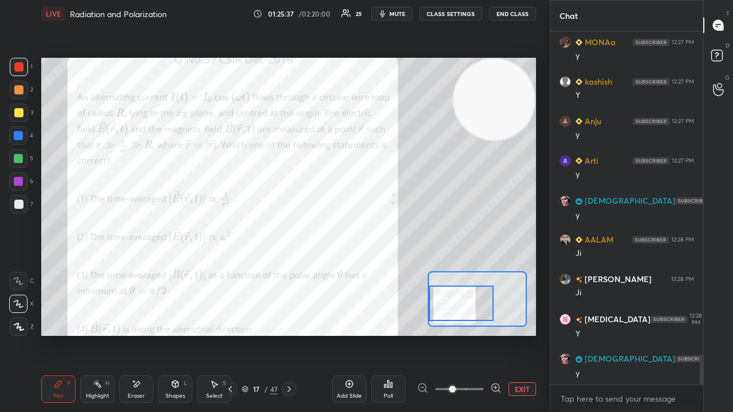
click at [393, 15] on span "mute" at bounding box center [397, 14] width 16 height 8
click at [391, 15] on span "mute" at bounding box center [397, 14] width 16 height 8
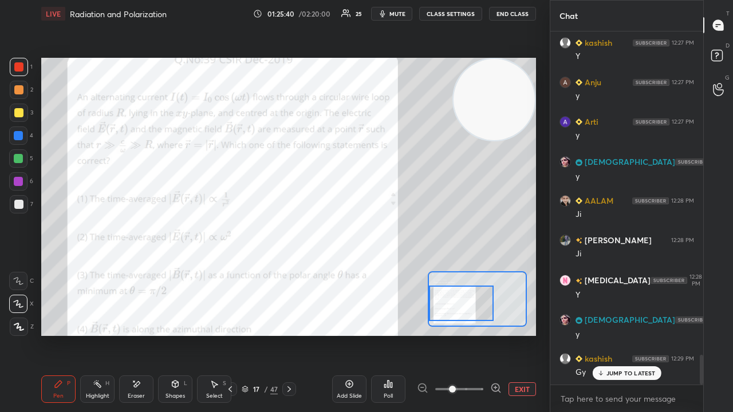
drag, startPoint x: 618, startPoint y: 373, endPoint x: 613, endPoint y: 329, distance: 45.0
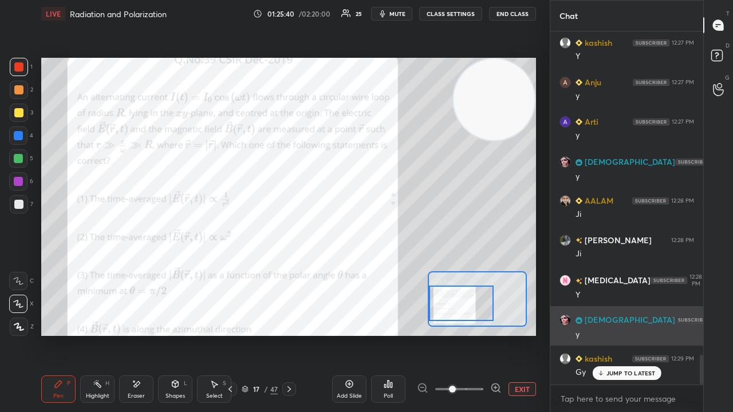
click at [618, 334] on p "JUMP TO LATEST" at bounding box center [630, 373] width 49 height 7
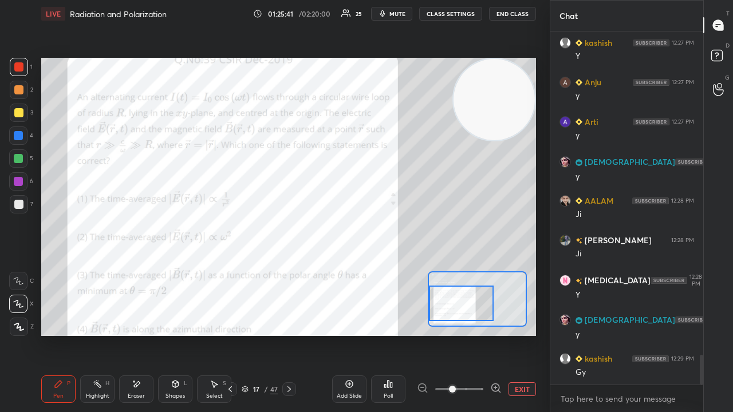
click at [405, 15] on span "mute" at bounding box center [397, 14] width 16 height 8
click at [404, 17] on span "unmute" at bounding box center [396, 14] width 25 height 8
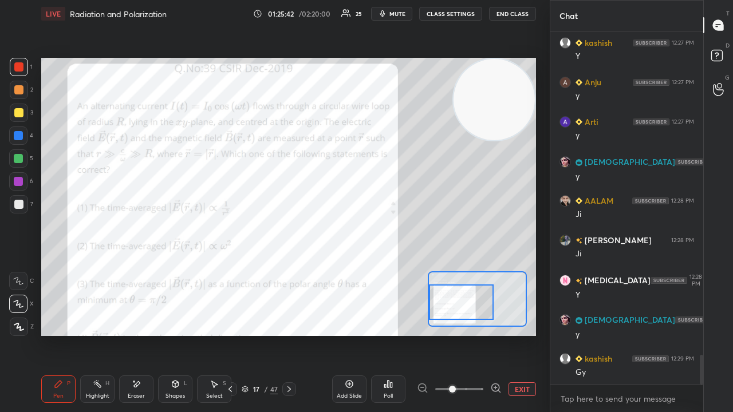
click at [459, 307] on div at bounding box center [461, 302] width 65 height 35
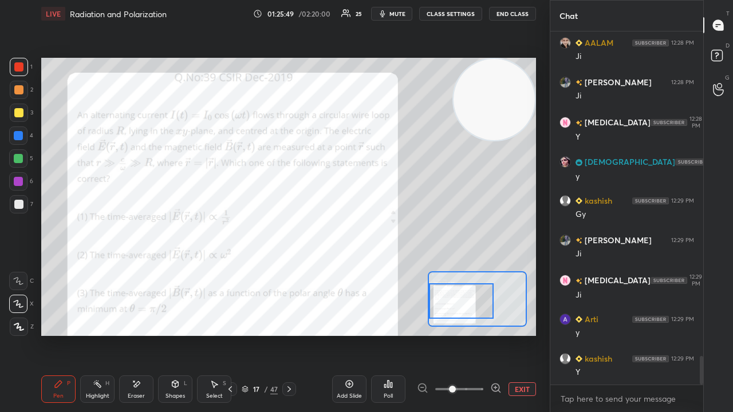
scroll to position [4031, 0]
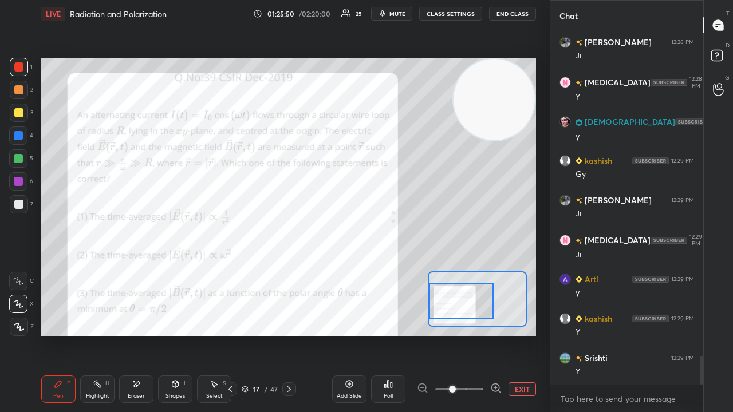
click at [396, 10] on span "mute" at bounding box center [397, 14] width 16 height 8
click at [395, 12] on span "unmute" at bounding box center [396, 14] width 25 height 8
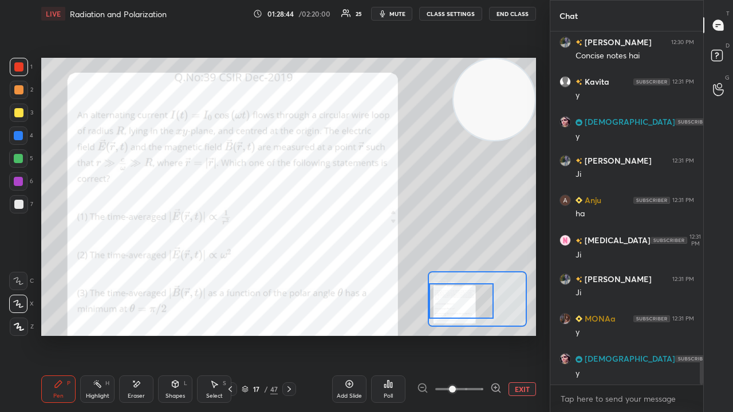
scroll to position [4939, 0]
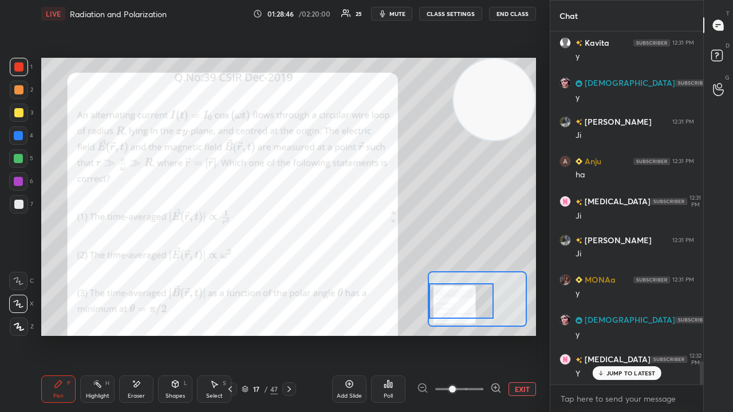
click at [18, 138] on div at bounding box center [18, 135] width 9 height 9
click at [394, 11] on span "mute" at bounding box center [397, 14] width 16 height 8
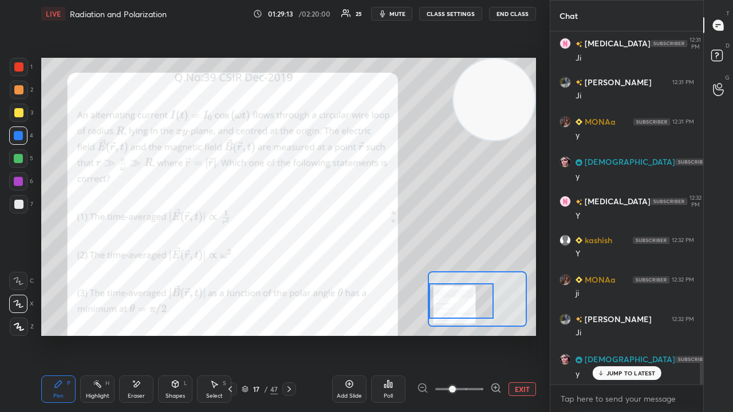
scroll to position [5147, 0]
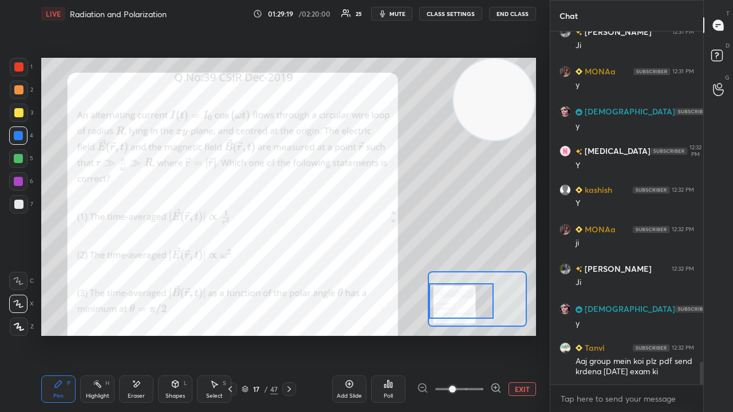
drag, startPoint x: 701, startPoint y: 378, endPoint x: 697, endPoint y: 412, distance: 34.0
click at [701, 334] on div at bounding box center [701, 373] width 3 height 23
click at [684, 334] on div "x" at bounding box center [626, 398] width 153 height 27
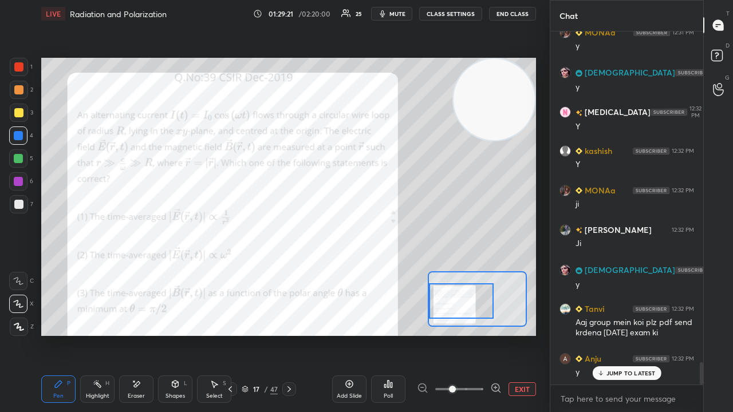
drag, startPoint x: 625, startPoint y: 373, endPoint x: 627, endPoint y: 412, distance: 38.4
click at [626, 334] on div "JUMP TO LATEST" at bounding box center [626, 373] width 69 height 14
click at [627, 334] on div "x" at bounding box center [626, 398] width 153 height 27
click at [401, 15] on span "mute" at bounding box center [397, 14] width 16 height 8
click at [402, 14] on span "mute" at bounding box center [397, 14] width 16 height 8
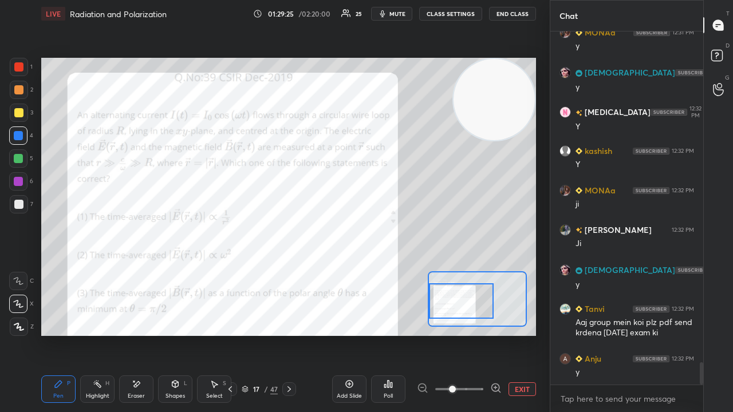
click at [15, 164] on div at bounding box center [18, 158] width 18 height 18
click at [396, 11] on span "mute" at bounding box center [397, 14] width 16 height 8
click at [397, 13] on span "unmute" at bounding box center [396, 14] width 25 height 8
click at [16, 143] on div at bounding box center [18, 136] width 18 height 18
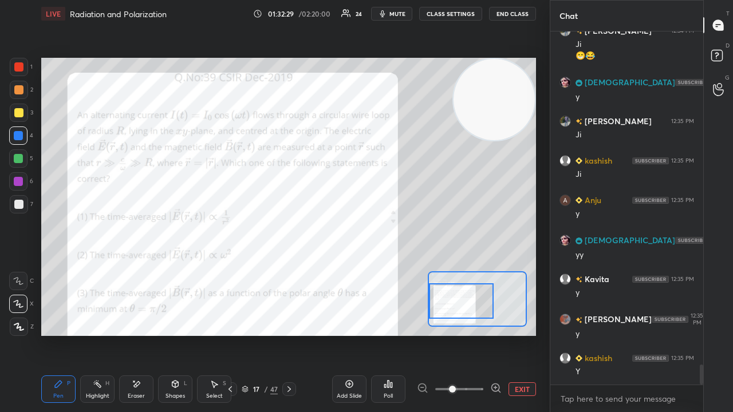
scroll to position [5830, 0]
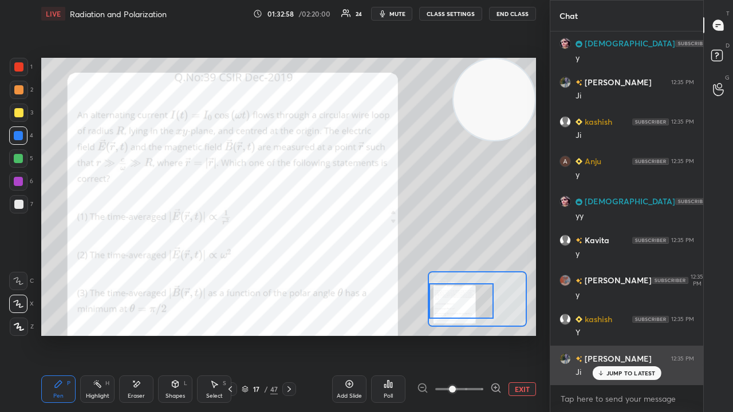
click at [631, 334] on p "JUMP TO LATEST" at bounding box center [630, 373] width 49 height 7
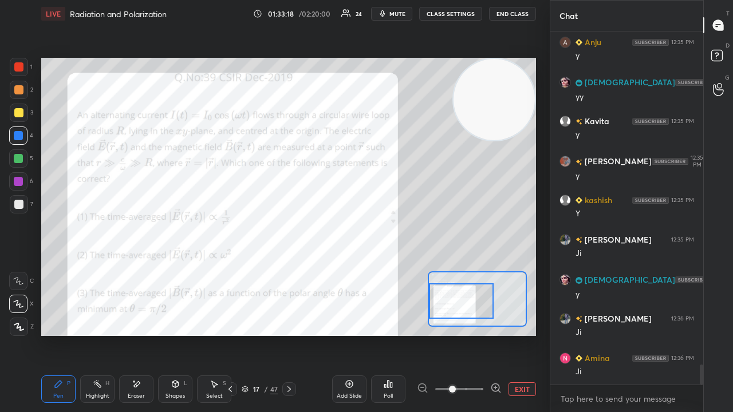
scroll to position [5988, 0]
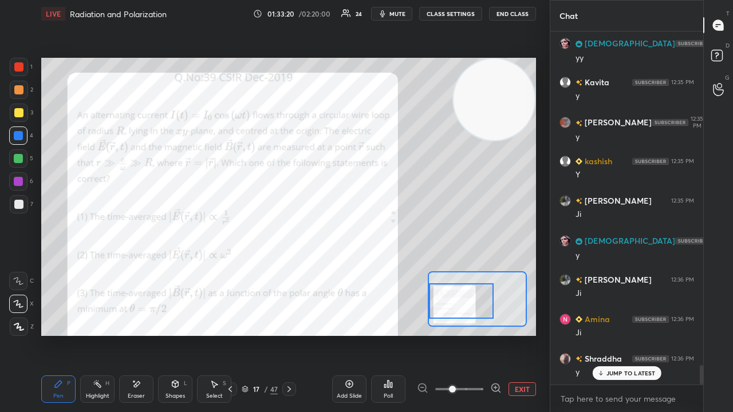
drag, startPoint x: 644, startPoint y: 376, endPoint x: 641, endPoint y: 397, distance: 22.0
click at [644, 334] on p "JUMP TO LATEST" at bounding box center [630, 373] width 49 height 7
click at [638, 334] on textarea at bounding box center [626, 399] width 135 height 18
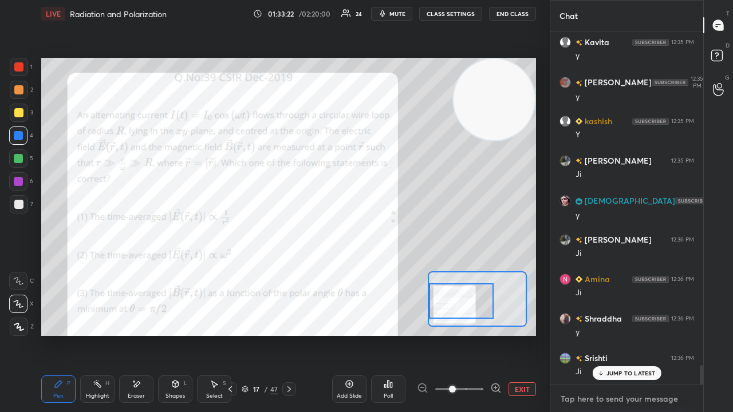
scroll to position [6067, 0]
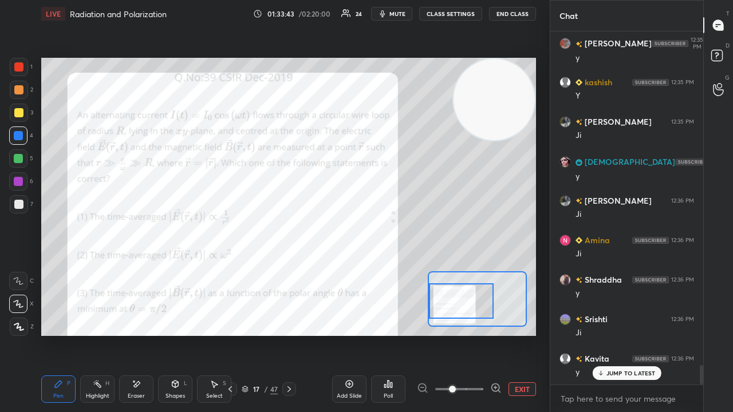
click at [628, 334] on div "JUMP TO LATEST" at bounding box center [626, 373] width 69 height 14
click at [623, 334] on div "x" at bounding box center [626, 398] width 153 height 27
click at [17, 167] on div at bounding box center [18, 158] width 18 height 18
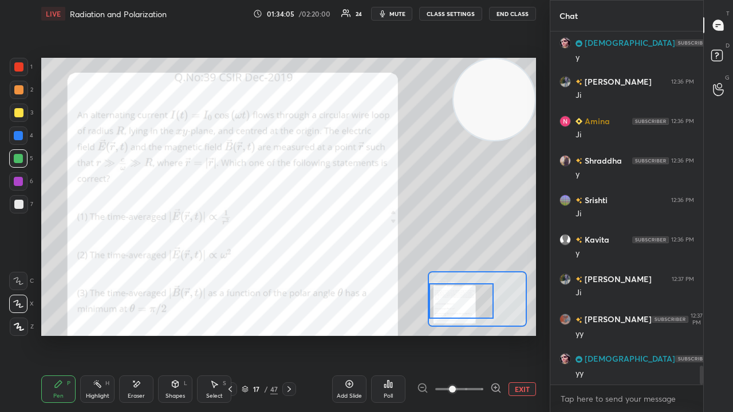
scroll to position [6225, 0]
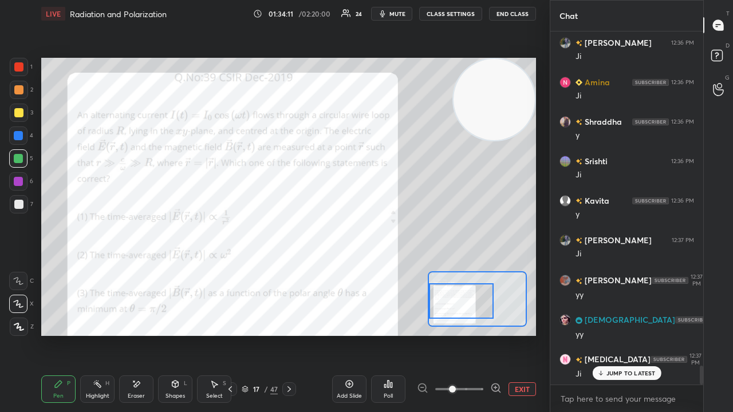
click at [626, 334] on p "JUMP TO LATEST" at bounding box center [630, 373] width 49 height 7
click at [585, 334] on div "x" at bounding box center [626, 398] width 153 height 27
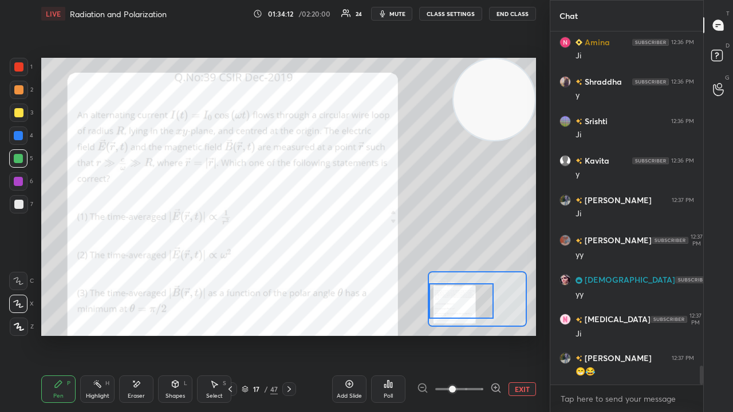
click at [18, 210] on div at bounding box center [19, 204] width 18 height 18
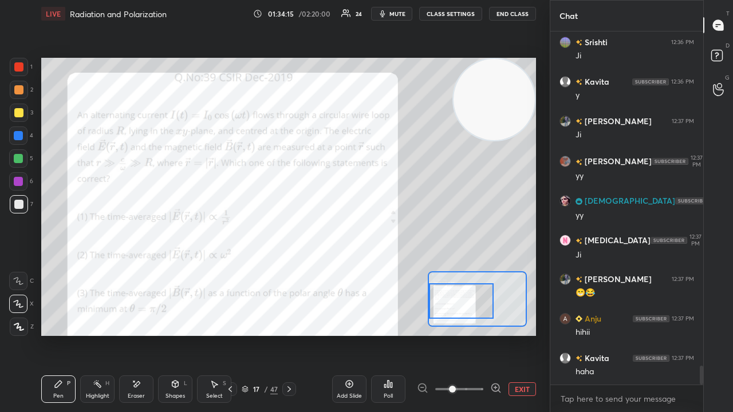
scroll to position [6383, 0]
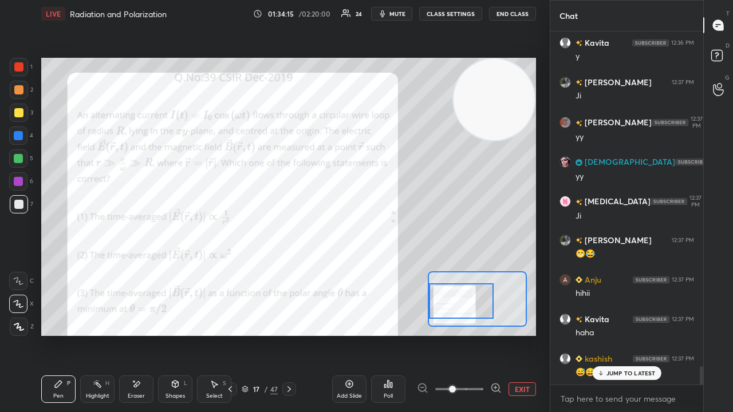
click at [401, 13] on span "mute" at bounding box center [397, 14] width 16 height 8
click at [398, 14] on span "unmute" at bounding box center [396, 14] width 25 height 8
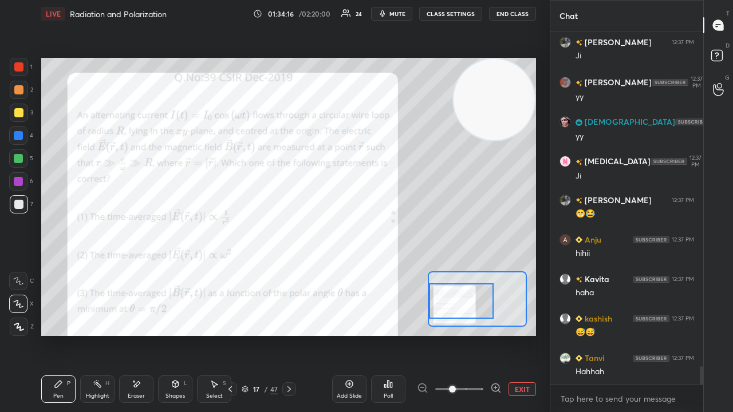
click at [632, 334] on div "Hahhah" at bounding box center [634, 371] width 119 height 11
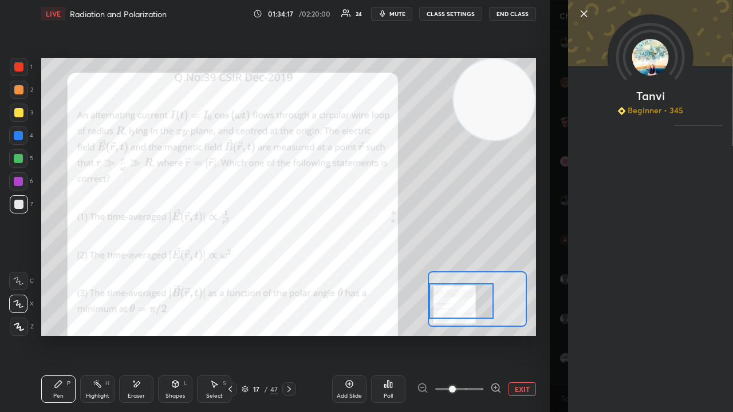
click at [393, 15] on span "mute" at bounding box center [397, 14] width 16 height 8
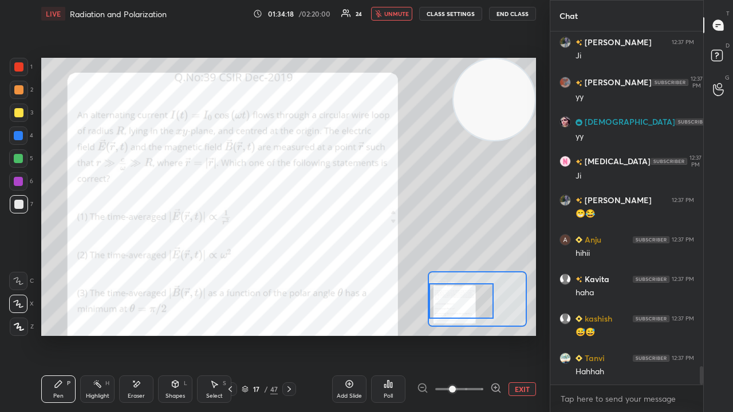
click at [395, 14] on span "unmute" at bounding box center [396, 14] width 25 height 8
click at [397, 19] on button "mute" at bounding box center [391, 14] width 41 height 14
click at [397, 18] on button "unmute" at bounding box center [391, 14] width 41 height 14
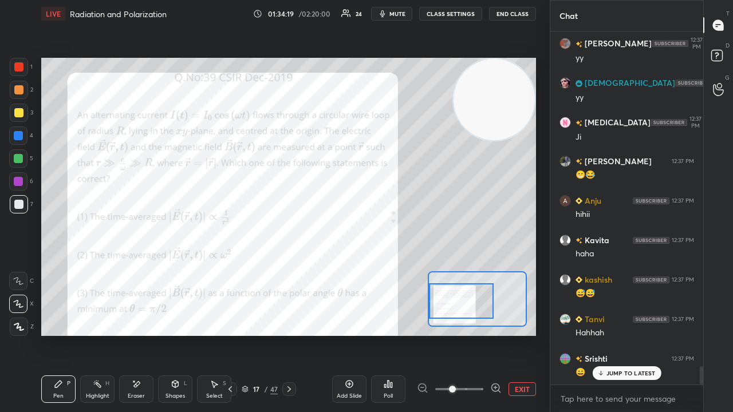
drag, startPoint x: 610, startPoint y: 409, endPoint x: 617, endPoint y: 386, distance: 23.9
click at [610, 334] on div "x" at bounding box center [626, 398] width 153 height 27
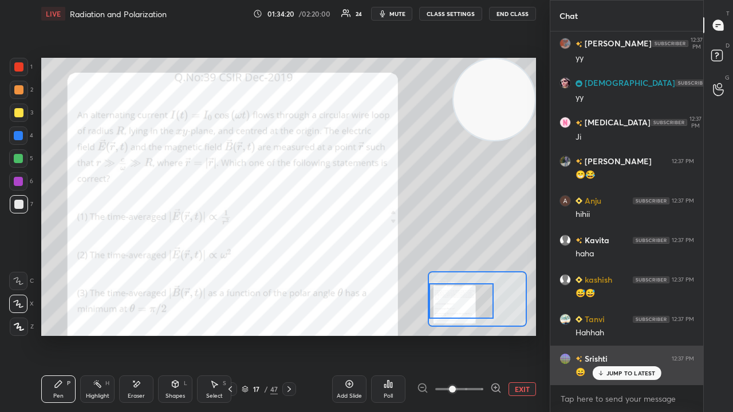
click at [617, 334] on p "JUMP TO LATEST" at bounding box center [630, 373] width 49 height 7
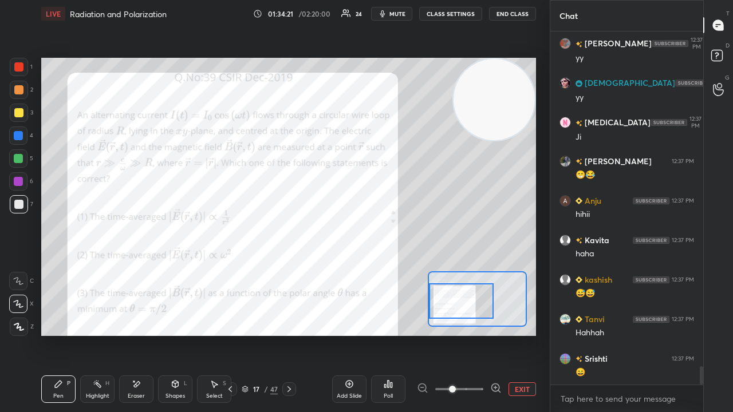
click at [14, 160] on div at bounding box center [18, 158] width 9 height 9
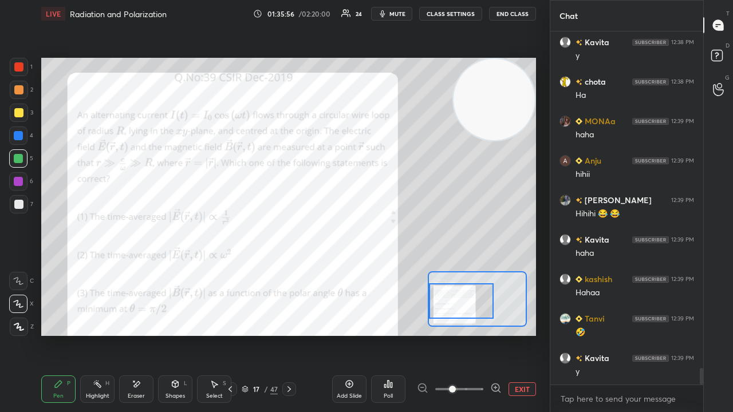
scroll to position [7173, 0]
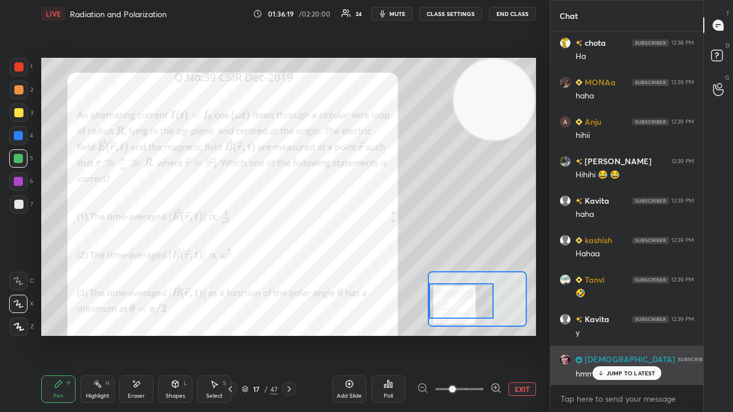
click at [622, 334] on p "JUMP TO LATEST" at bounding box center [630, 373] width 49 height 7
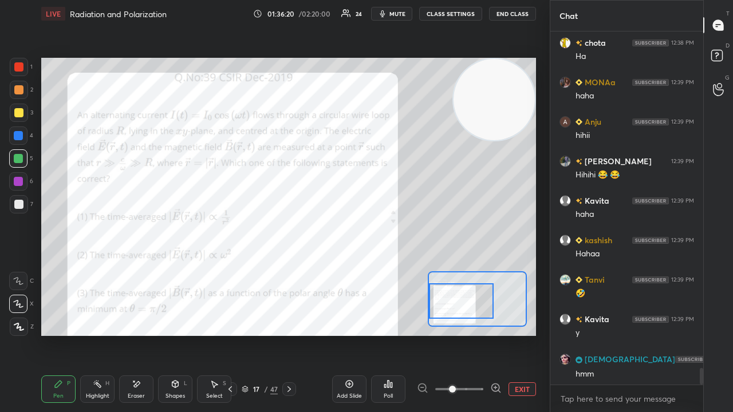
click at [606, 334] on div "x" at bounding box center [626, 398] width 153 height 27
click at [390, 15] on button "mute" at bounding box center [391, 14] width 41 height 14
drag, startPoint x: 393, startPoint y: 13, endPoint x: 397, endPoint y: 9, distance: 6.1
click at [392, 13] on span "unmute" at bounding box center [396, 14] width 25 height 8
click at [19, 205] on div at bounding box center [18, 204] width 9 height 9
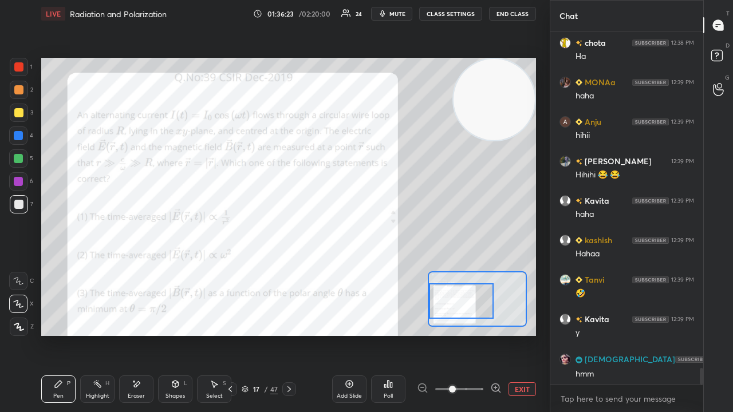
click at [396, 19] on button "mute" at bounding box center [391, 14] width 41 height 14
click at [396, 19] on button "unmute" at bounding box center [391, 14] width 41 height 14
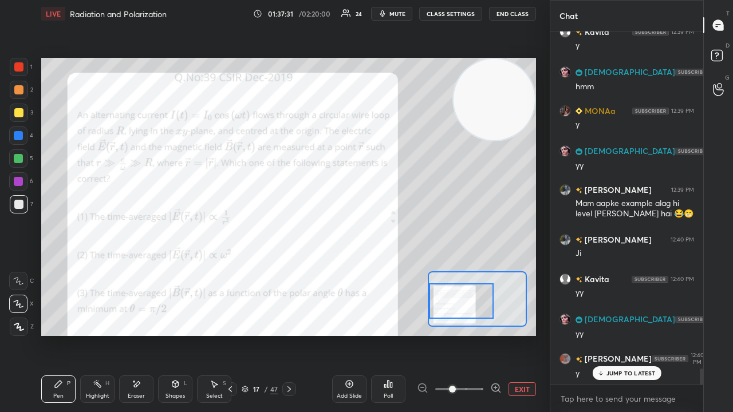
scroll to position [7499, 0]
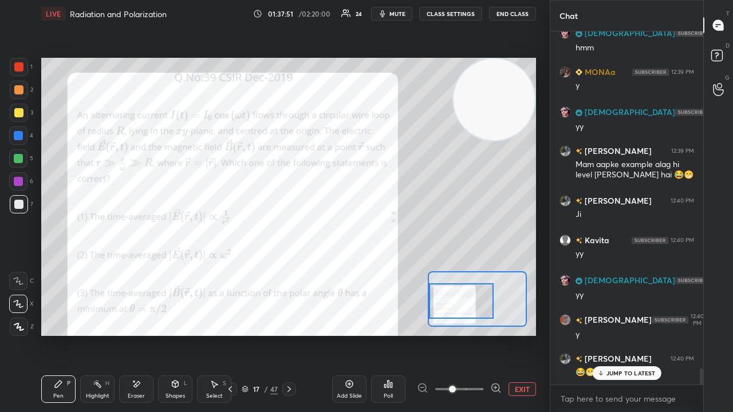
click at [610, 334] on p "JUMP TO LATEST" at bounding box center [630, 373] width 49 height 7
click at [401, 13] on span "mute" at bounding box center [397, 14] width 16 height 8
click at [401, 13] on span "unmute" at bounding box center [396, 14] width 25 height 8
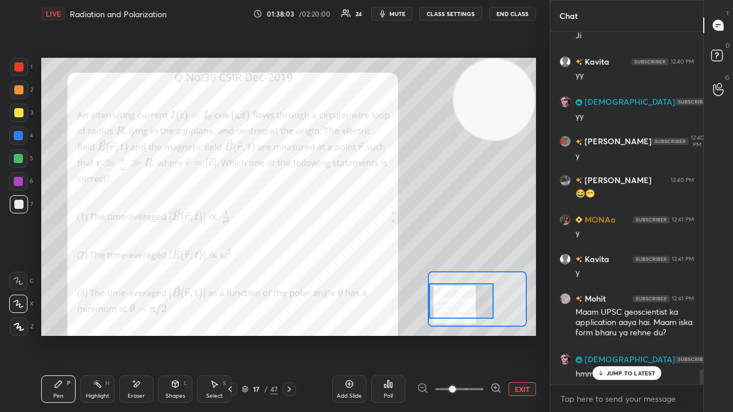
scroll to position [7718, 0]
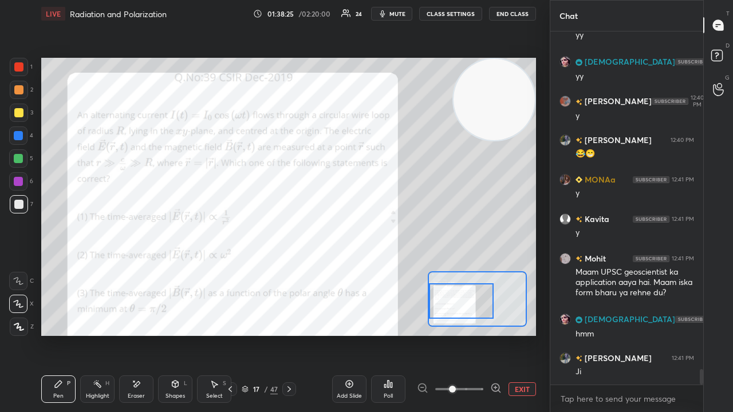
click at [132, 334] on div "Eraser" at bounding box center [136, 389] width 34 height 27
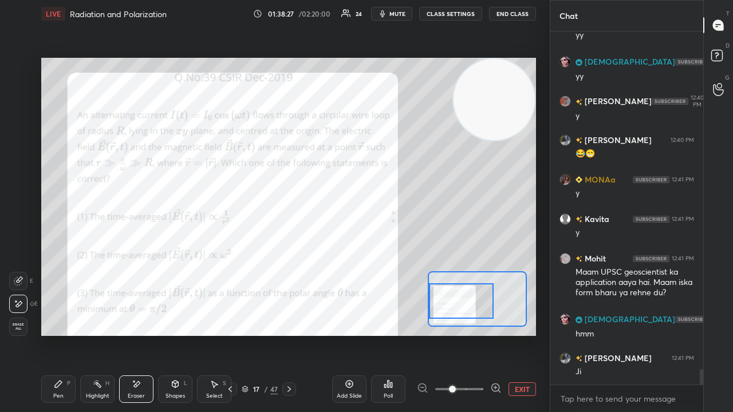
click at [404, 14] on span "mute" at bounding box center [397, 14] width 16 height 8
click at [402, 13] on span "unmute" at bounding box center [396, 14] width 25 height 8
click at [52, 334] on div "Pen P Highlight H Eraser Shapes L Select S 17 / 47 Add Slide Poll EXIT" at bounding box center [288, 389] width 495 height 46
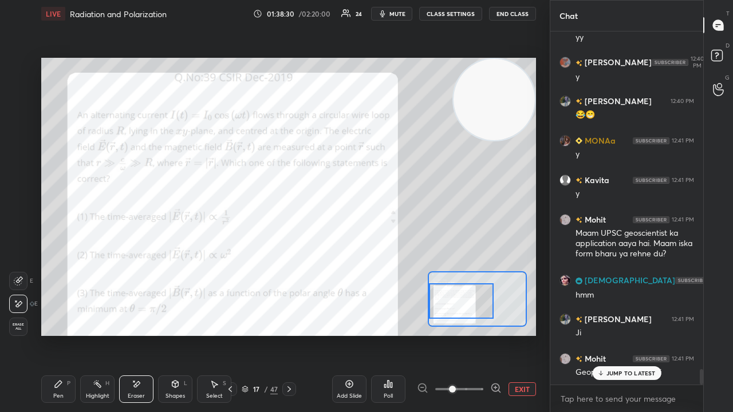
click at [398, 13] on span "mute" at bounding box center [397, 14] width 16 height 8
click at [395, 13] on span "unmute" at bounding box center [396, 14] width 25 height 8
click at [622, 334] on p "JUMP TO LATEST" at bounding box center [630, 373] width 49 height 7
click at [387, 11] on icon "button" at bounding box center [382, 13] width 9 height 9
click at [390, 15] on span "unmute" at bounding box center [396, 14] width 25 height 8
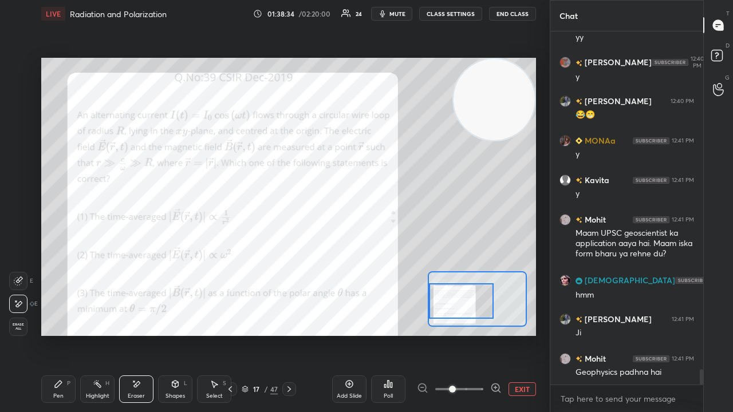
click at [64, 334] on div "Pen P" at bounding box center [58, 389] width 34 height 27
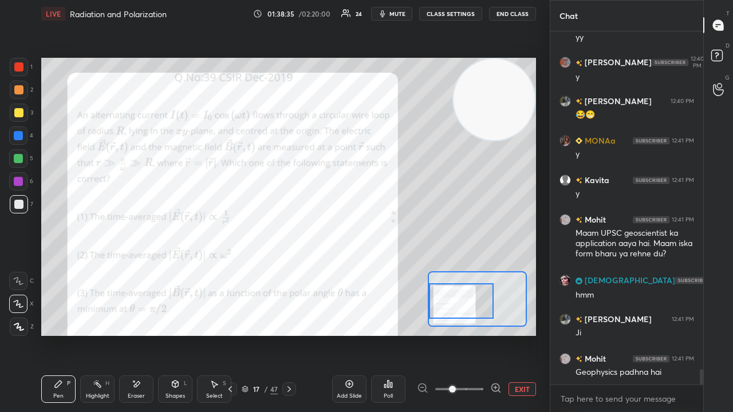
click at [403, 12] on span "mute" at bounding box center [397, 14] width 16 height 8
click at [398, 10] on span "unmute" at bounding box center [396, 14] width 25 height 8
click at [22, 120] on div at bounding box center [19, 113] width 18 height 18
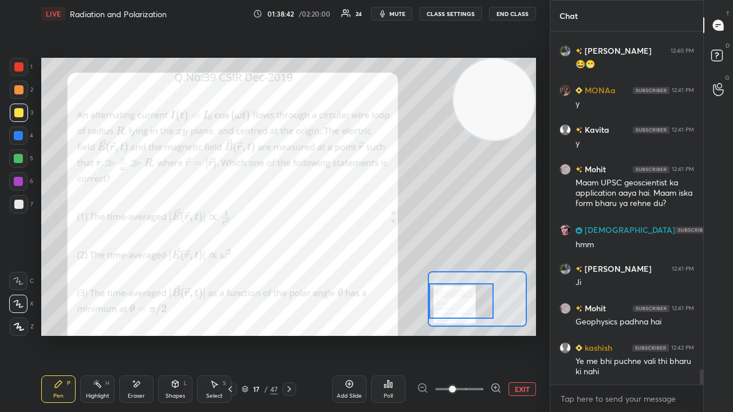
scroll to position [7857, 0]
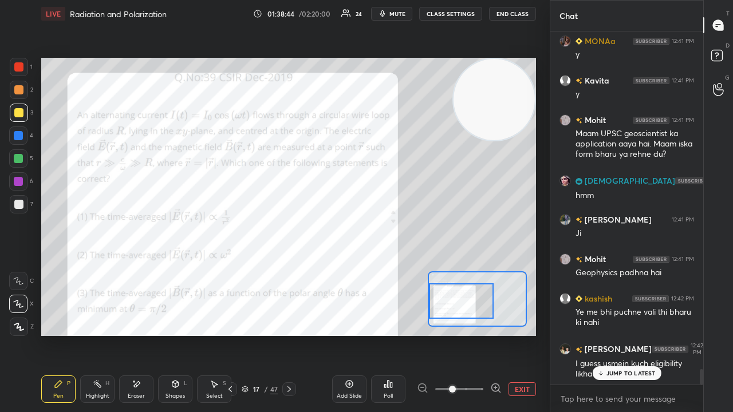
click at [648, 334] on p "JUMP TO LATEST" at bounding box center [630, 373] width 49 height 7
click at [401, 14] on span "mute" at bounding box center [397, 14] width 16 height 8
click at [401, 15] on span "unmute" at bounding box center [396, 14] width 25 height 8
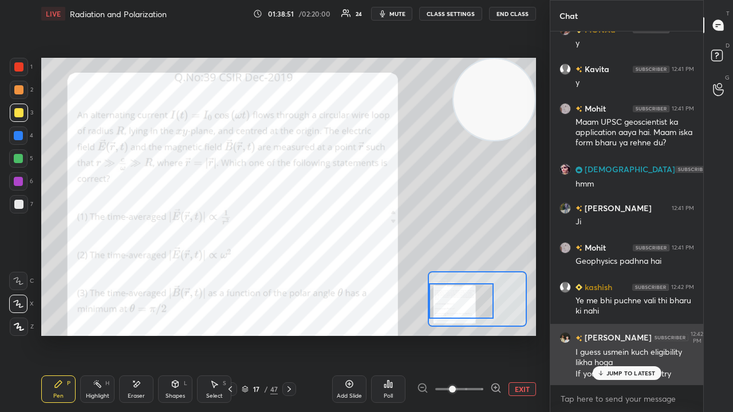
click at [629, 334] on p "JUMP TO LATEST" at bounding box center [630, 373] width 49 height 7
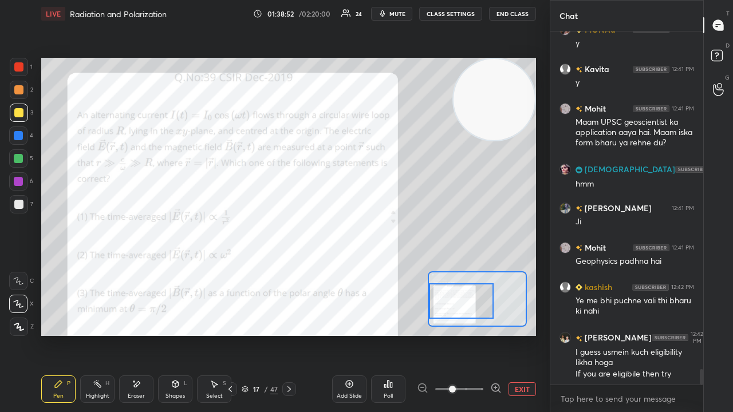
click at [401, 16] on span "mute" at bounding box center [397, 14] width 16 height 8
click at [397, 19] on button "unmute" at bounding box center [391, 14] width 41 height 14
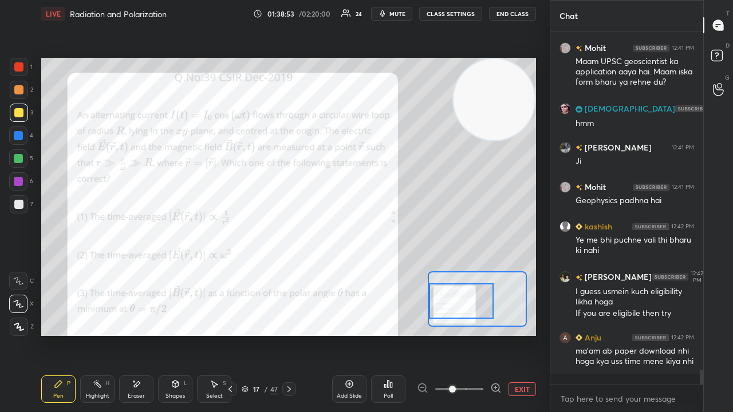
click at [25, 159] on div at bounding box center [18, 158] width 18 height 18
click at [394, 15] on span "mute" at bounding box center [397, 14] width 16 height 8
drag, startPoint x: 395, startPoint y: 14, endPoint x: 378, endPoint y: 24, distance: 19.7
click at [393, 15] on span "unmute" at bounding box center [396, 14] width 25 height 8
click at [14, 205] on div at bounding box center [19, 204] width 18 height 18
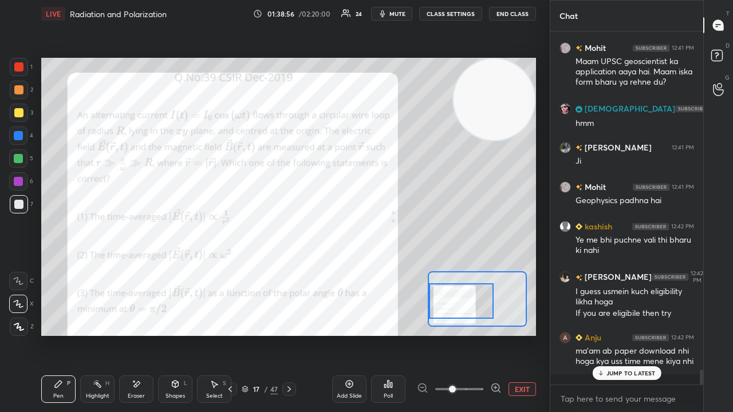
click at [19, 185] on div at bounding box center [18, 181] width 9 height 9
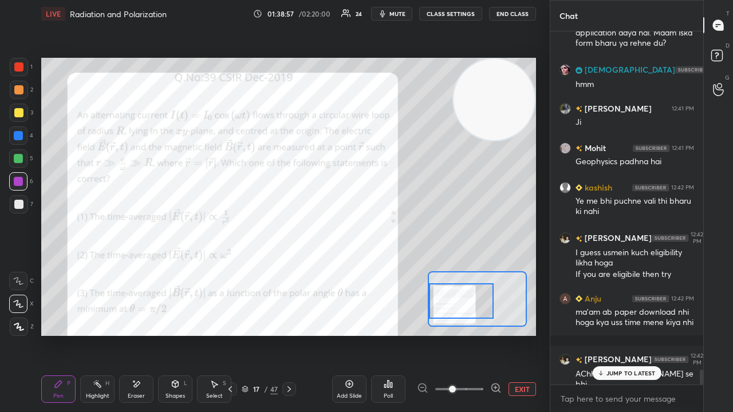
click at [620, 334] on p "JUMP TO LATEST" at bounding box center [630, 373] width 49 height 7
click at [616, 334] on div "x" at bounding box center [626, 398] width 153 height 27
click at [403, 11] on span "mute" at bounding box center [397, 14] width 16 height 8
click at [404, 12] on span "unmute" at bounding box center [396, 14] width 25 height 8
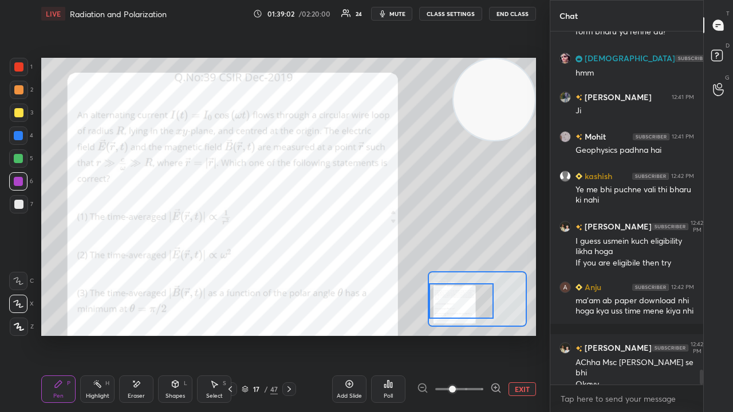
scroll to position [8019, 0]
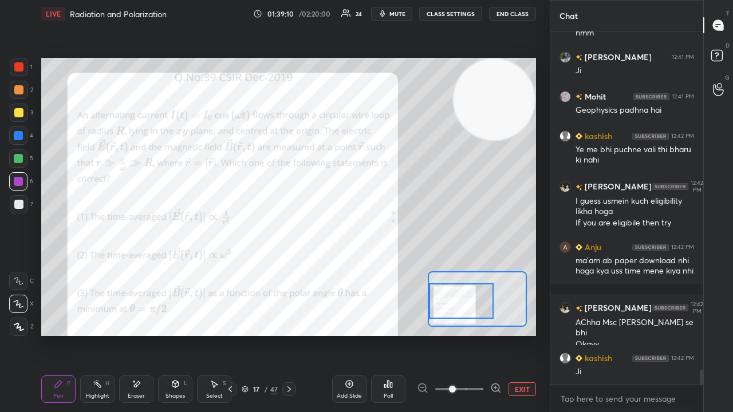
click at [398, 13] on span "mute" at bounding box center [397, 14] width 16 height 8
click at [401, 15] on span "unmute" at bounding box center [396, 14] width 25 height 8
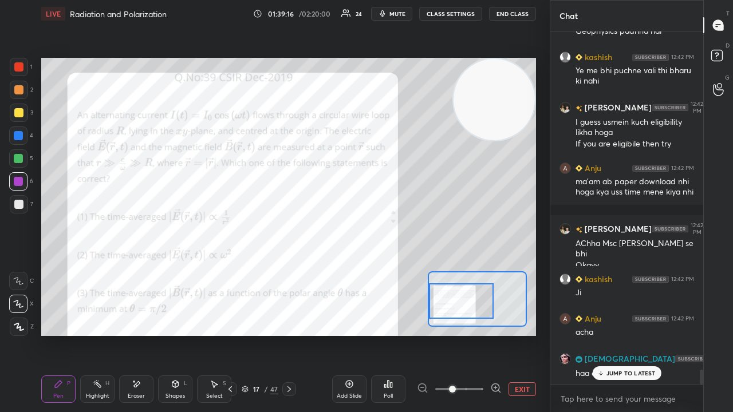
scroll to position [8137, 0]
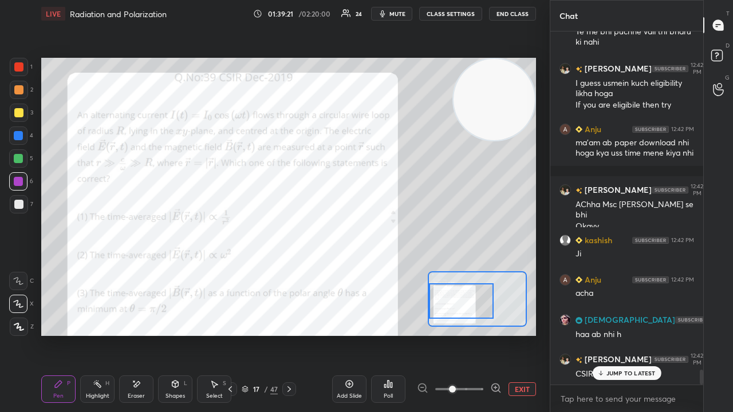
click at [401, 14] on span "mute" at bounding box center [397, 14] width 16 height 8
drag, startPoint x: 400, startPoint y: 13, endPoint x: 394, endPoint y: 10, distance: 6.4
click at [397, 11] on span "unmute" at bounding box center [396, 14] width 25 height 8
click at [18, 71] on div at bounding box center [19, 67] width 18 height 18
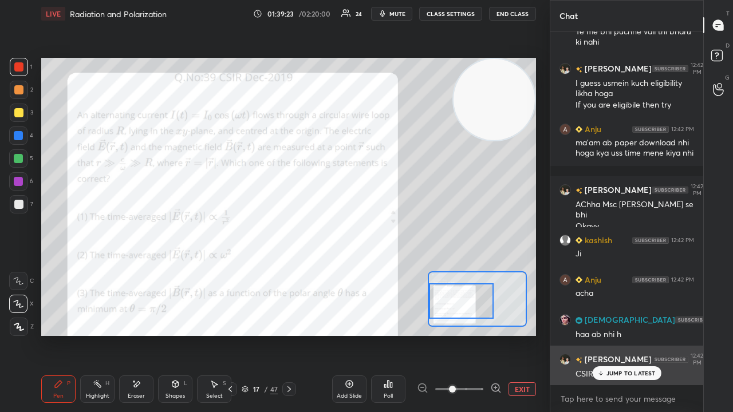
click at [624, 334] on div "Kumar 12:42 PM CSIR wala?" at bounding box center [626, 366] width 153 height 41
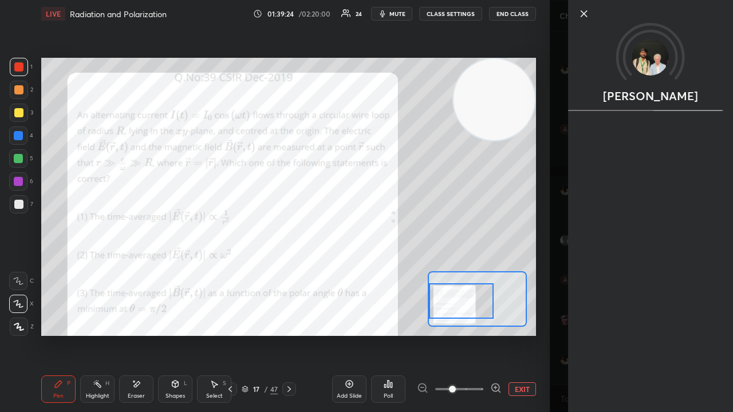
click at [558, 334] on div "[PERSON_NAME]" at bounding box center [641, 206] width 183 height 412
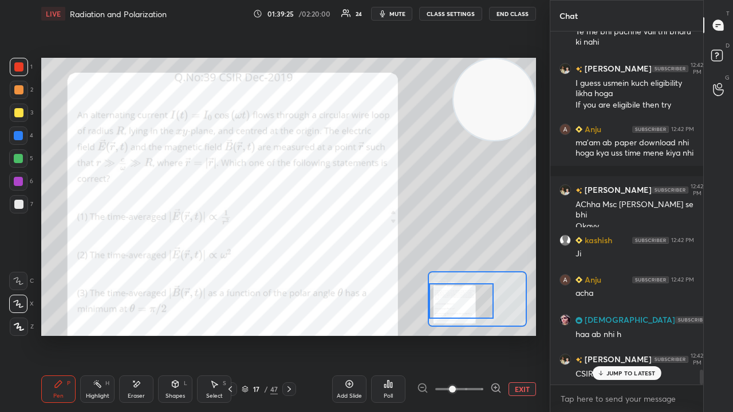
click at [618, 334] on div "JUMP TO LATEST" at bounding box center [626, 373] width 69 height 14
click at [395, 9] on button "mute" at bounding box center [391, 14] width 41 height 14
click at [398, 12] on span "unmute" at bounding box center [396, 14] width 25 height 8
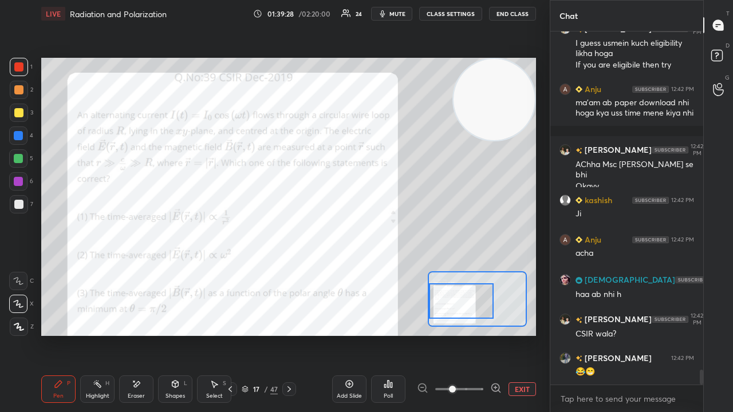
click at [400, 14] on span "mute" at bounding box center [397, 14] width 16 height 8
click at [400, 13] on span "unmute" at bounding box center [396, 14] width 25 height 8
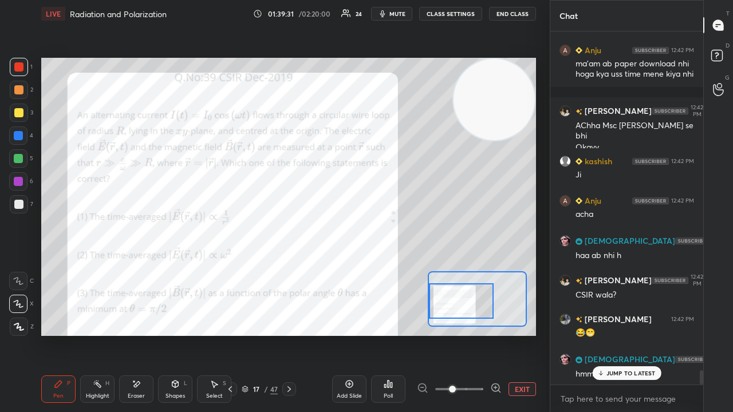
click at [610, 334] on p "JUMP TO LATEST" at bounding box center [630, 373] width 49 height 7
click at [397, 16] on span "mute" at bounding box center [397, 14] width 16 height 8
click at [398, 15] on span "unmute" at bounding box center [396, 14] width 25 height 8
click at [22, 113] on div at bounding box center [18, 112] width 9 height 9
click at [17, 142] on div at bounding box center [18, 136] width 18 height 18
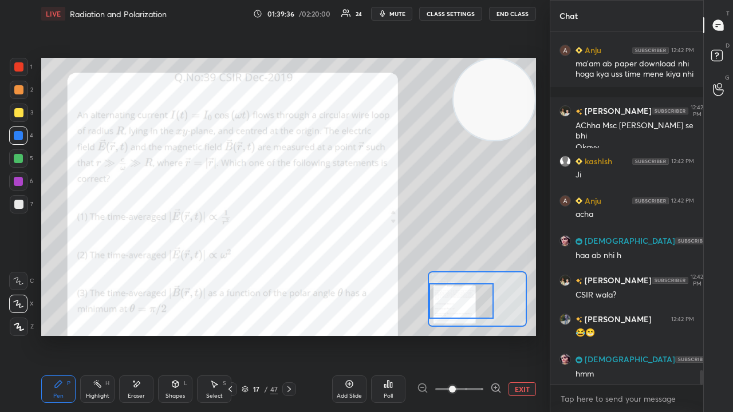
scroll to position [8266, 0]
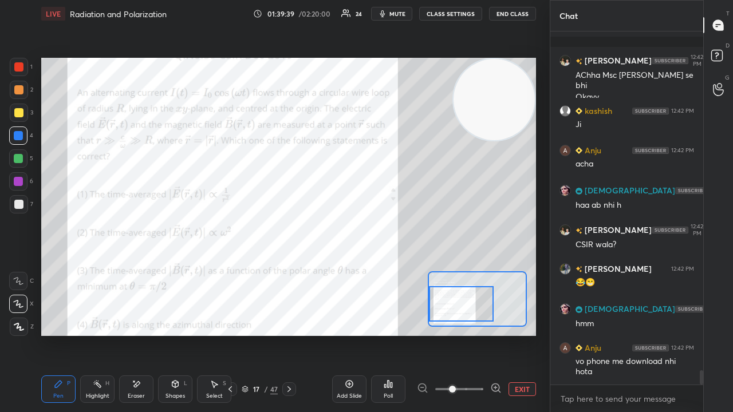
click at [457, 310] on div at bounding box center [461, 303] width 65 height 35
click at [401, 12] on span "mute" at bounding box center [397, 14] width 16 height 8
click at [403, 13] on span "unmute" at bounding box center [396, 14] width 25 height 8
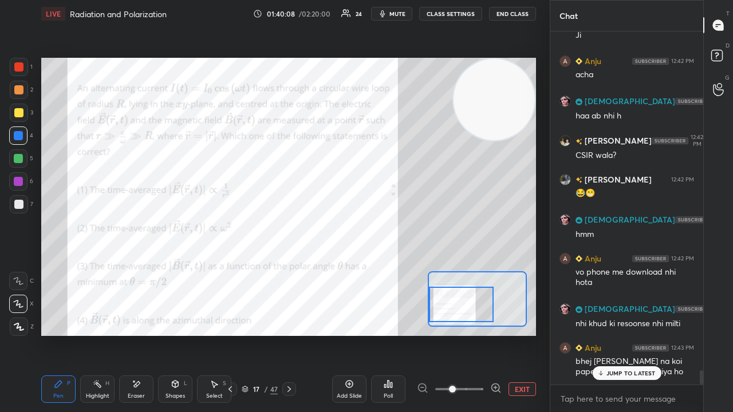
scroll to position [8405, 0]
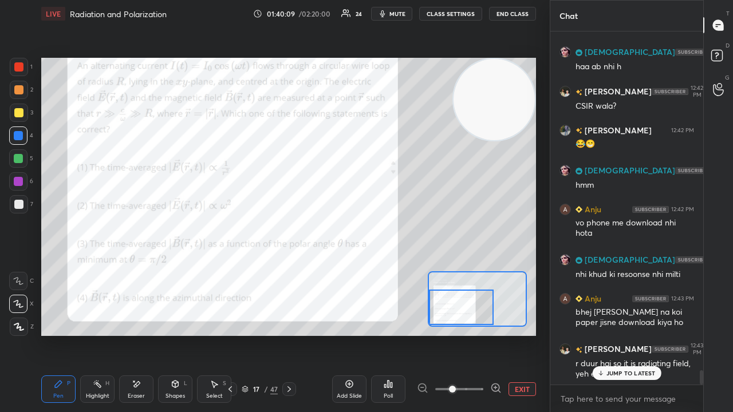
drag, startPoint x: 464, startPoint y: 303, endPoint x: 461, endPoint y: 310, distance: 6.7
click at [463, 310] on div at bounding box center [461, 307] width 65 height 35
click at [628, 334] on p "JUMP TO LATEST" at bounding box center [630, 373] width 49 height 7
click at [405, 15] on span "mute" at bounding box center [397, 14] width 16 height 8
click at [401, 17] on span "unmute" at bounding box center [396, 14] width 25 height 8
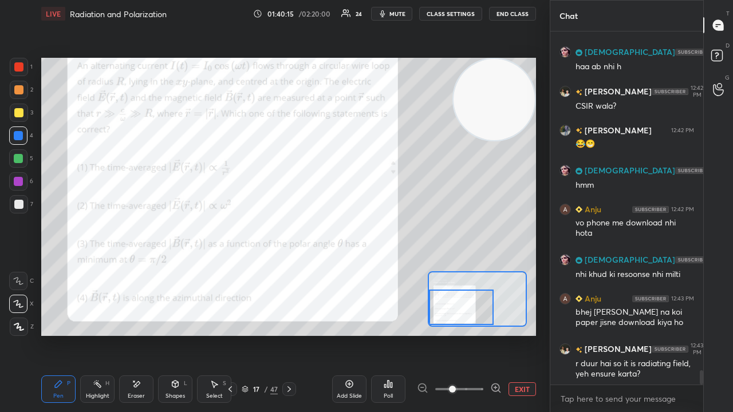
click at [402, 13] on span "mute" at bounding box center [397, 14] width 16 height 8
click at [402, 14] on span "unmute" at bounding box center [396, 14] width 25 height 8
click at [401, 16] on span "mute" at bounding box center [397, 14] width 16 height 8
click at [401, 14] on span "unmute" at bounding box center [396, 14] width 25 height 8
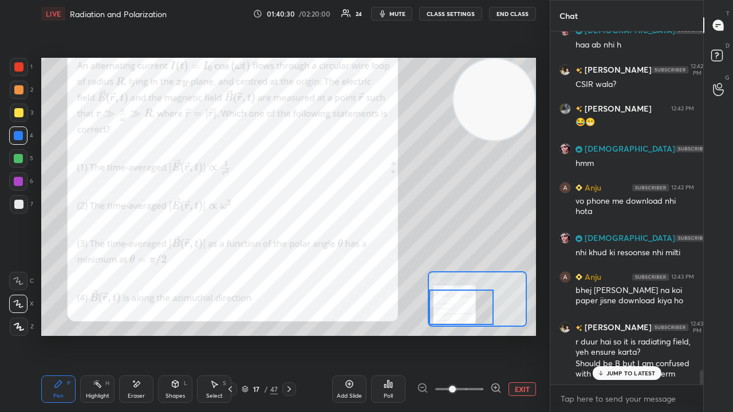
click at [631, 334] on p "JUMP TO LATEST" at bounding box center [630, 373] width 49 height 7
click at [394, 14] on span "mute" at bounding box center [397, 14] width 16 height 8
click at [394, 14] on span "unmute" at bounding box center [396, 14] width 25 height 8
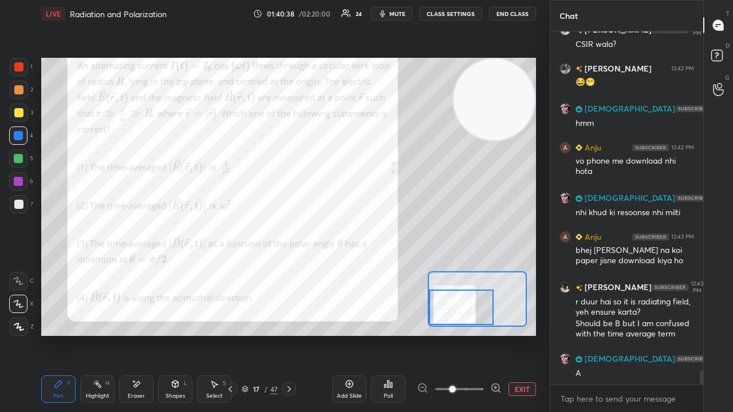
click at [400, 15] on span "mute" at bounding box center [397, 14] width 16 height 8
click at [401, 14] on span "unmute" at bounding box center [396, 14] width 25 height 8
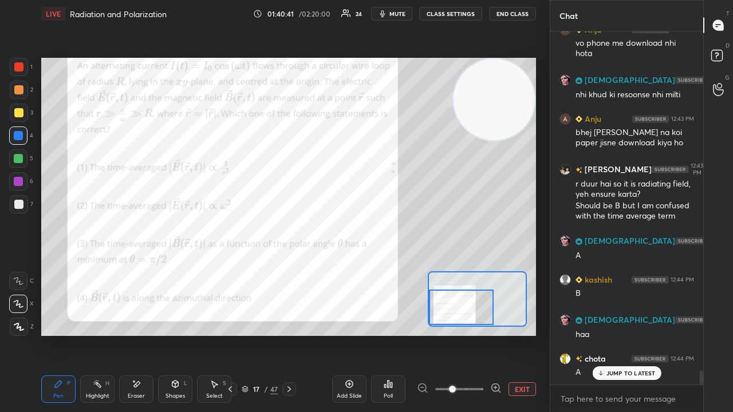
click at [640, 334] on p "JUMP TO LATEST" at bounding box center [630, 373] width 49 height 7
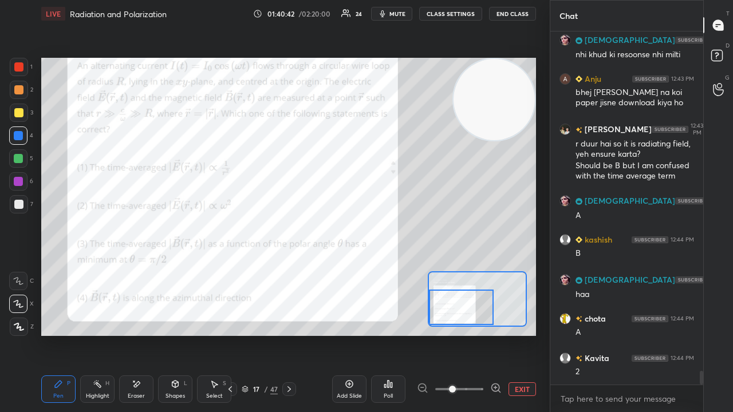
click at [396, 15] on span "mute" at bounding box center [397, 14] width 16 height 8
click at [395, 15] on span "mute" at bounding box center [397, 14] width 16 height 8
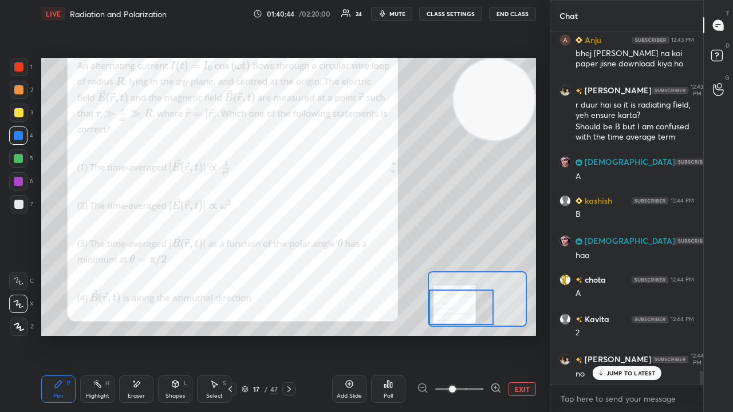
click at [606, 334] on div "JUMP TO LATEST" at bounding box center [626, 373] width 69 height 14
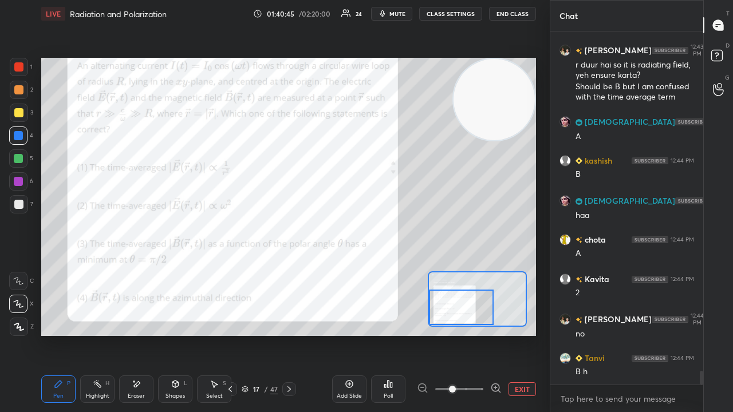
click at [405, 15] on span "mute" at bounding box center [397, 14] width 16 height 8
click at [407, 14] on span "unmute" at bounding box center [396, 14] width 25 height 8
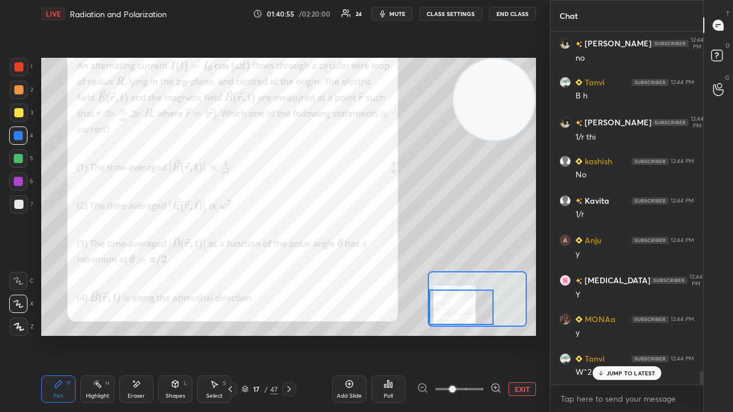
scroll to position [9020, 0]
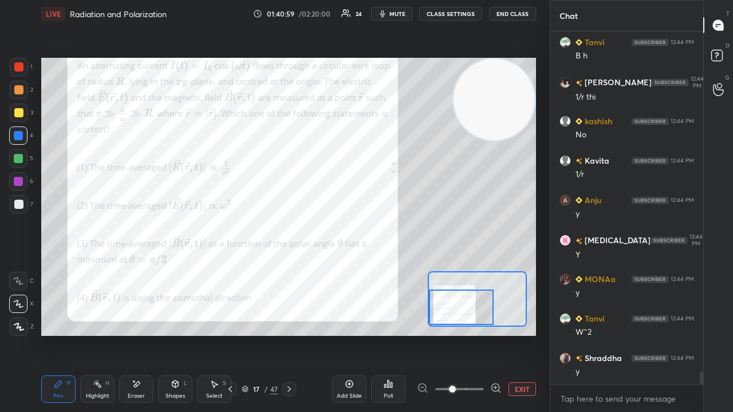
click at [404, 14] on span "mute" at bounding box center [397, 14] width 16 height 8
drag, startPoint x: 404, startPoint y: 14, endPoint x: 404, endPoint y: 7, distance: 6.9
click at [404, 13] on span "unmute" at bounding box center [396, 14] width 25 height 8
click at [394, 14] on span "mute" at bounding box center [397, 14] width 16 height 8
click at [394, 11] on span "unmute" at bounding box center [396, 14] width 25 height 8
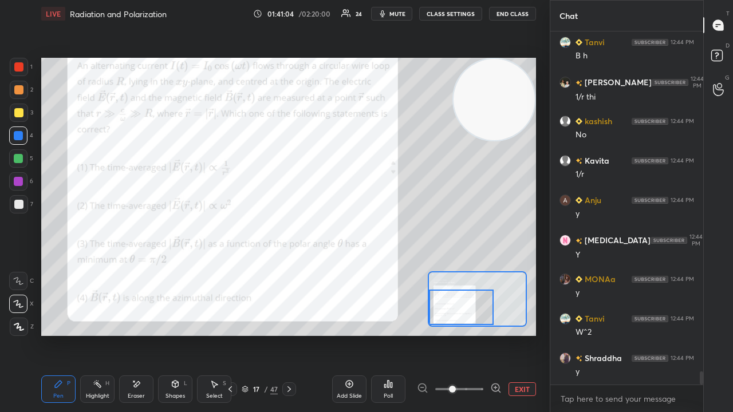
click at [392, 11] on button "mute" at bounding box center [391, 14] width 41 height 14
drag, startPoint x: 392, startPoint y: 11, endPoint x: 384, endPoint y: 19, distance: 12.1
click at [392, 11] on span "unmute" at bounding box center [396, 14] width 25 height 8
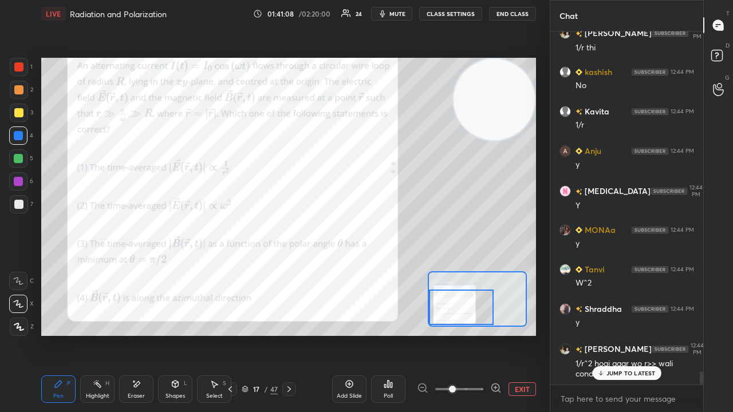
drag, startPoint x: 619, startPoint y: 372, endPoint x: 594, endPoint y: 407, distance: 42.7
click at [618, 334] on p "JUMP TO LATEST" at bounding box center [630, 373] width 49 height 7
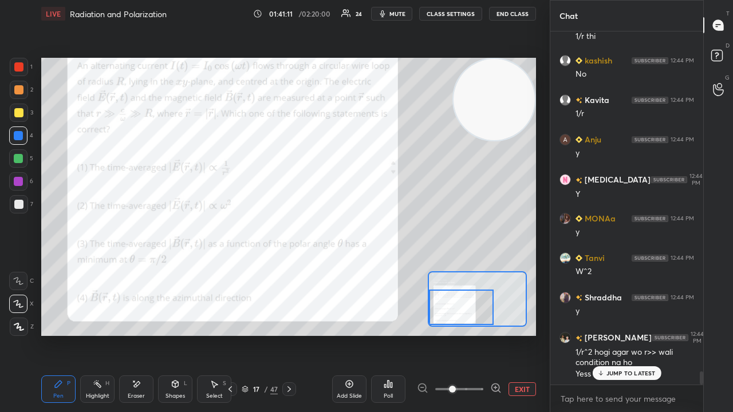
click at [603, 334] on icon at bounding box center [600, 373] width 7 height 7
click at [404, 15] on span "mute" at bounding box center [397, 14] width 16 height 8
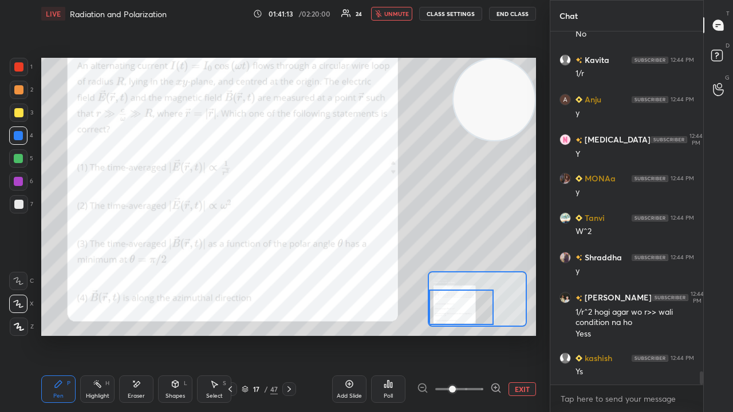
click at [398, 16] on span "unmute" at bounding box center [396, 14] width 25 height 8
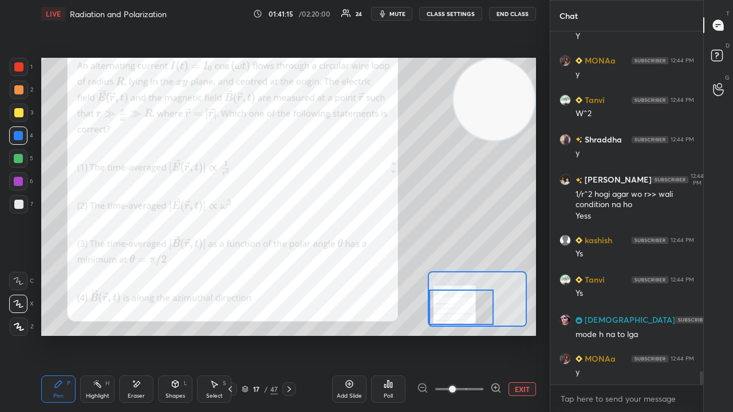
scroll to position [9279, 0]
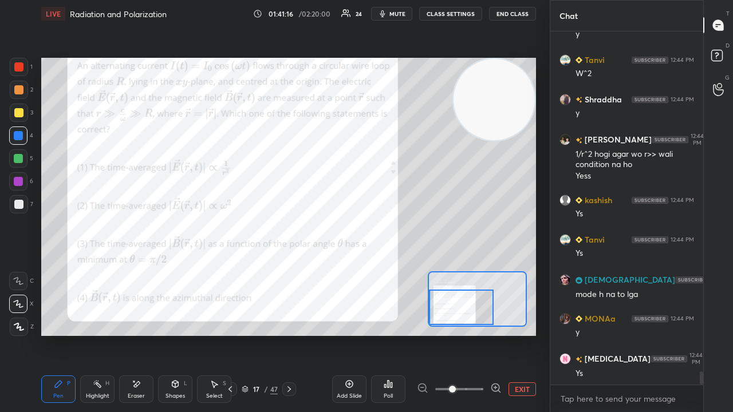
click at [395, 14] on span "mute" at bounding box center [397, 14] width 16 height 8
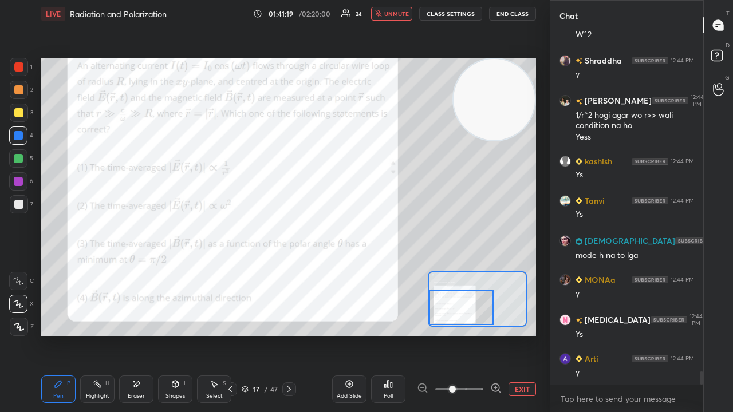
click at [396, 16] on span "unmute" at bounding box center [396, 14] width 25 height 8
click at [396, 11] on span "mute" at bounding box center [397, 14] width 16 height 8
drag, startPoint x: 405, startPoint y: 11, endPoint x: 404, endPoint y: 3, distance: 7.6
click at [404, 11] on span "unmute" at bounding box center [396, 14] width 25 height 8
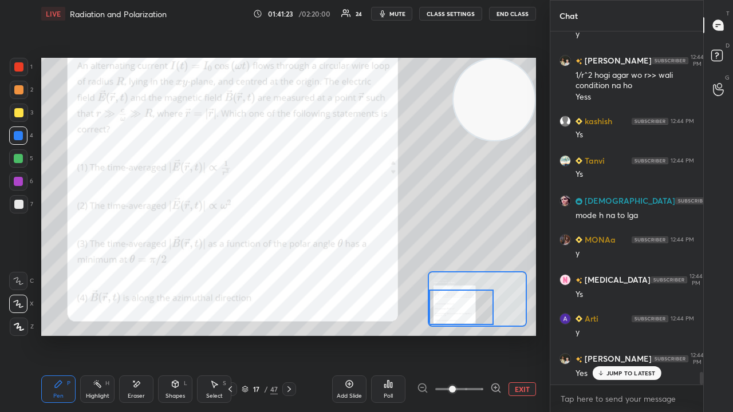
scroll to position [9397, 0]
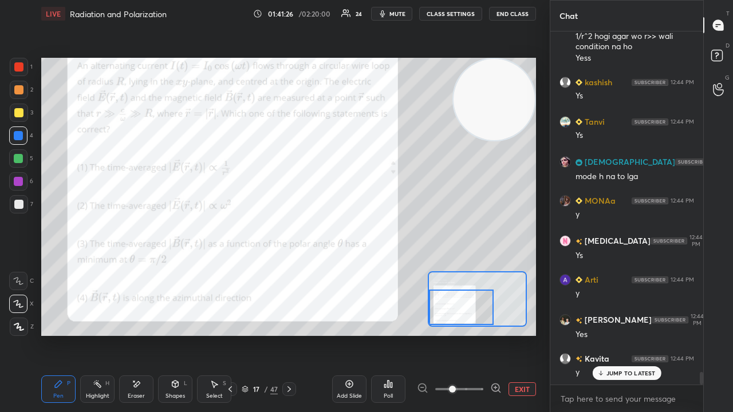
click at [623, 334] on p "JUMP TO LATEST" at bounding box center [630, 373] width 49 height 7
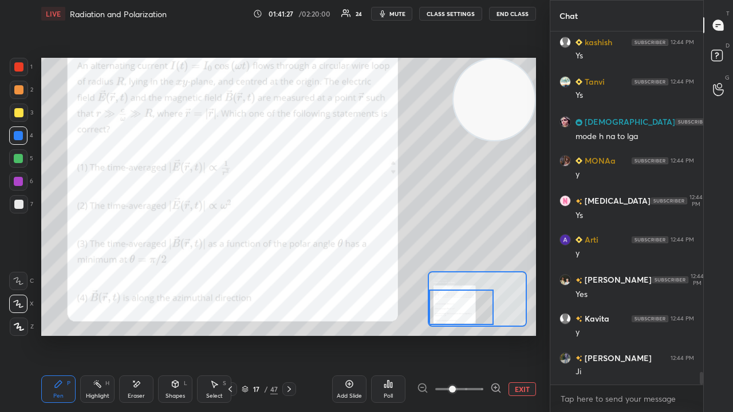
scroll to position [9476, 0]
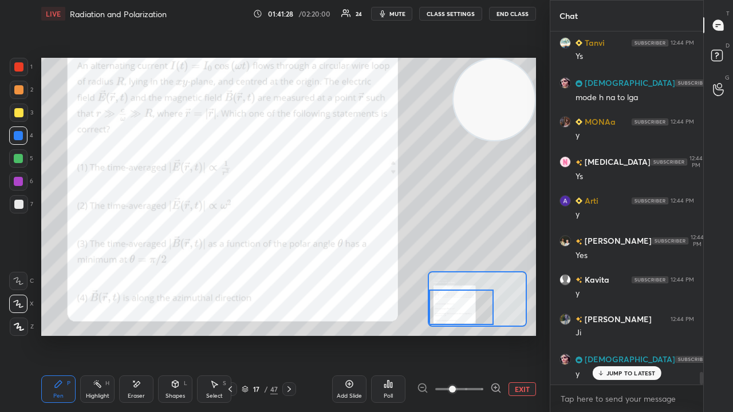
click at [398, 13] on span "mute" at bounding box center [397, 14] width 16 height 8
click at [400, 13] on span "mute" at bounding box center [397, 14] width 16 height 8
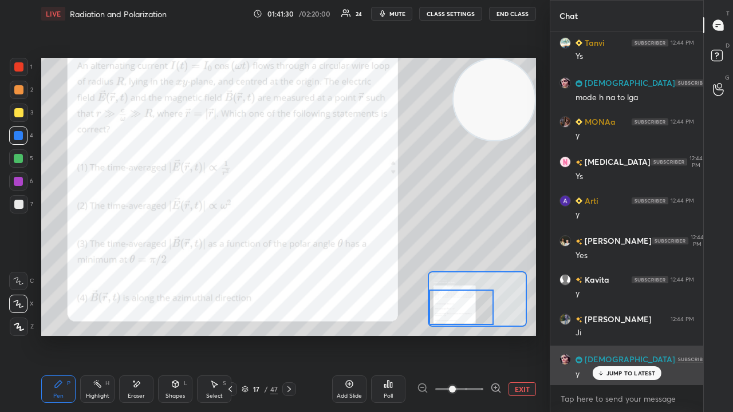
drag, startPoint x: 608, startPoint y: 374, endPoint x: 594, endPoint y: 380, distance: 15.2
click at [607, 334] on p "JUMP TO LATEST" at bounding box center [630, 373] width 49 height 7
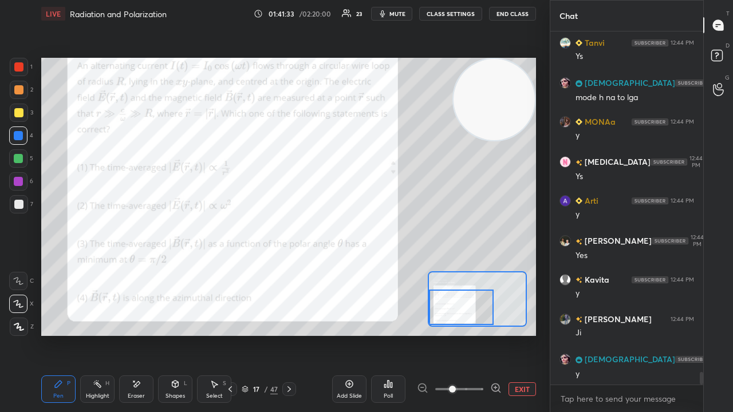
click at [398, 11] on span "mute" at bounding box center [397, 14] width 16 height 8
click at [400, 11] on span "unmute" at bounding box center [396, 14] width 25 height 8
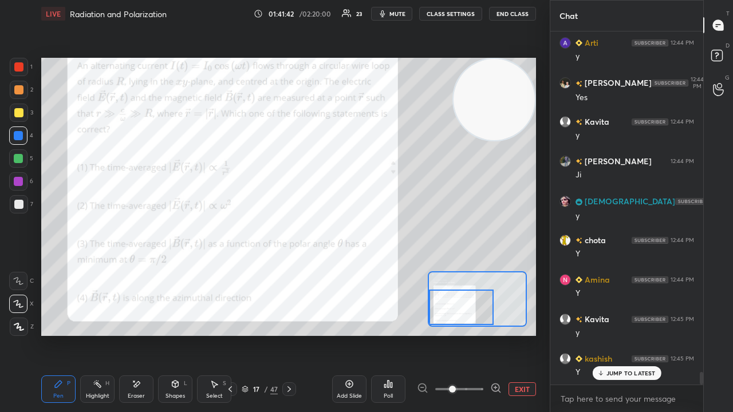
scroll to position [9674, 0]
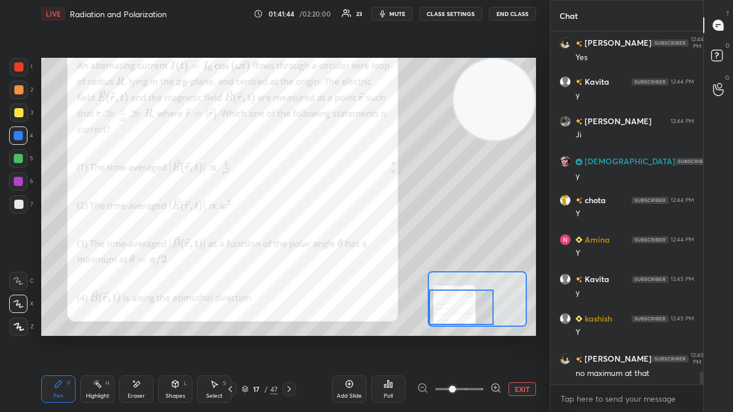
click at [387, 15] on icon "button" at bounding box center [382, 13] width 9 height 9
drag, startPoint x: 390, startPoint y: 15, endPoint x: 329, endPoint y: 56, distance: 73.5
click at [390, 14] on span "unmute" at bounding box center [396, 14] width 25 height 8
click at [397, 15] on span "mute" at bounding box center [397, 14] width 16 height 8
click at [398, 13] on span "unmute" at bounding box center [396, 14] width 25 height 8
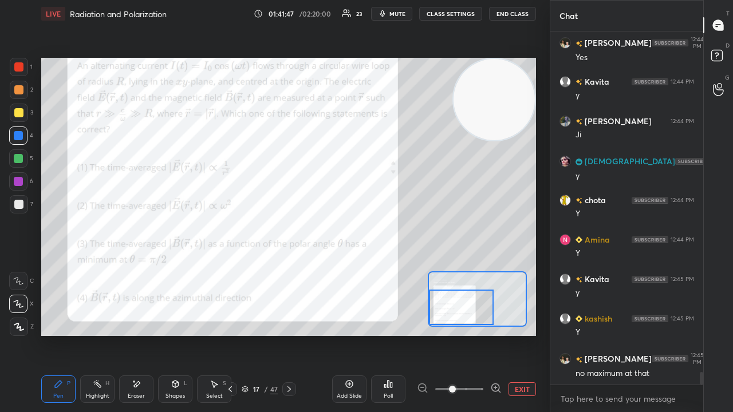
click at [397, 14] on span "mute" at bounding box center [397, 14] width 16 height 8
click at [398, 14] on span "unmute" at bounding box center [396, 14] width 25 height 8
drag, startPoint x: 620, startPoint y: 409, endPoint x: 609, endPoint y: 411, distance: 11.1
click at [620, 334] on div "x" at bounding box center [626, 398] width 153 height 27
click at [403, 18] on button "mute" at bounding box center [391, 14] width 41 height 14
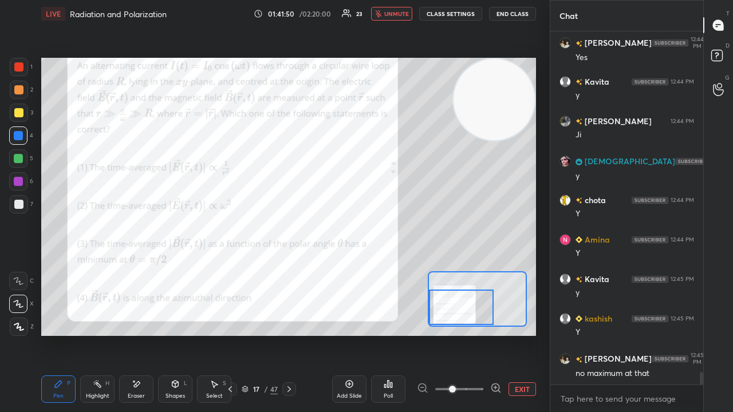
click at [402, 15] on span "unmute" at bounding box center [396, 14] width 25 height 8
click at [398, 14] on span "mute" at bounding box center [397, 14] width 16 height 8
click at [401, 11] on span "unmute" at bounding box center [396, 14] width 25 height 8
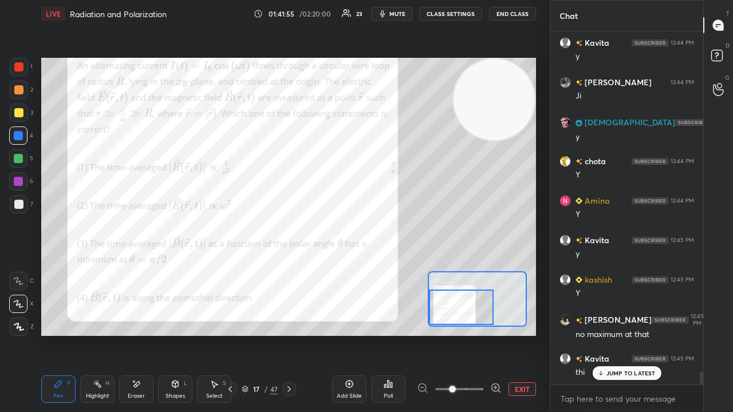
click at [397, 14] on span "mute" at bounding box center [397, 14] width 16 height 8
click at [397, 15] on span "unmute" at bounding box center [396, 14] width 25 height 8
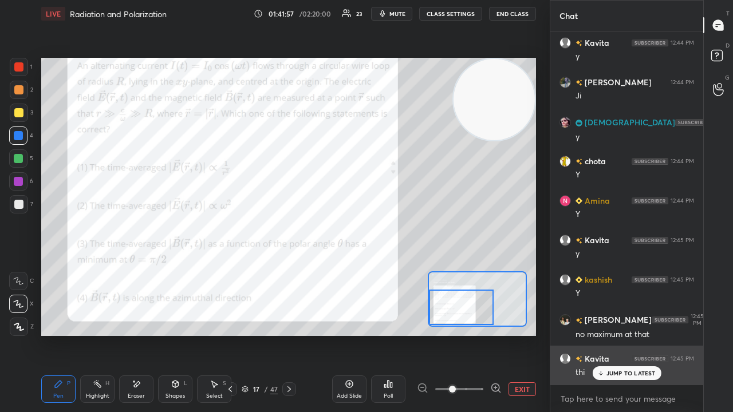
drag, startPoint x: 609, startPoint y: 372, endPoint x: 598, endPoint y: 381, distance: 14.2
click at [608, 334] on p "JUMP TO LATEST" at bounding box center [630, 373] width 49 height 7
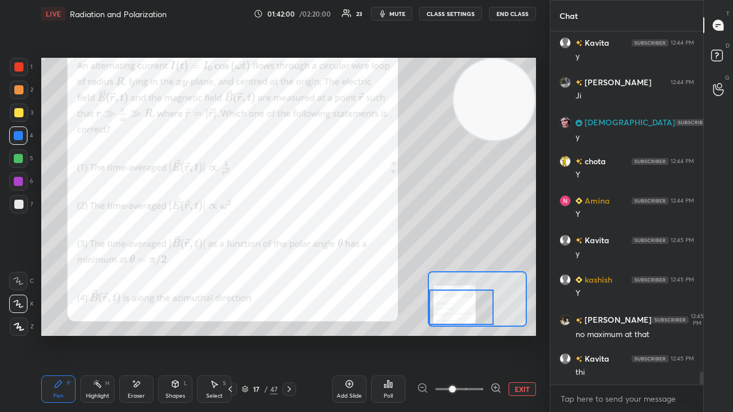
click at [394, 15] on span "mute" at bounding box center [397, 14] width 16 height 8
click at [394, 15] on span "unmute" at bounding box center [396, 14] width 25 height 8
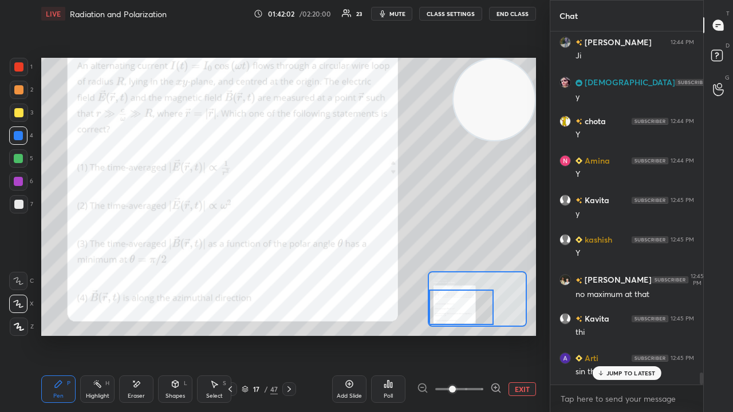
scroll to position [9792, 0]
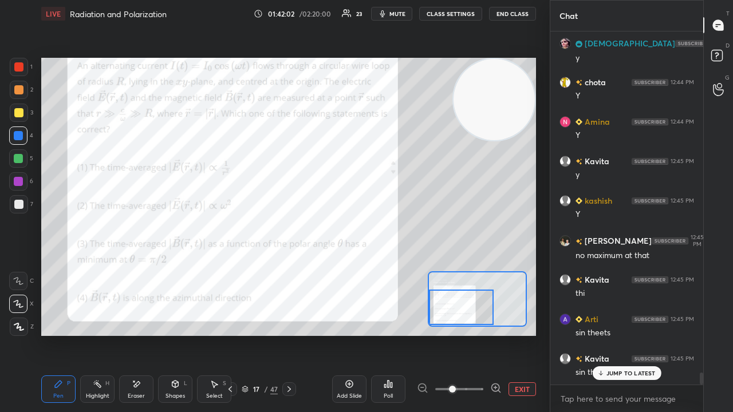
click at [15, 172] on div "5" at bounding box center [21, 160] width 24 height 23
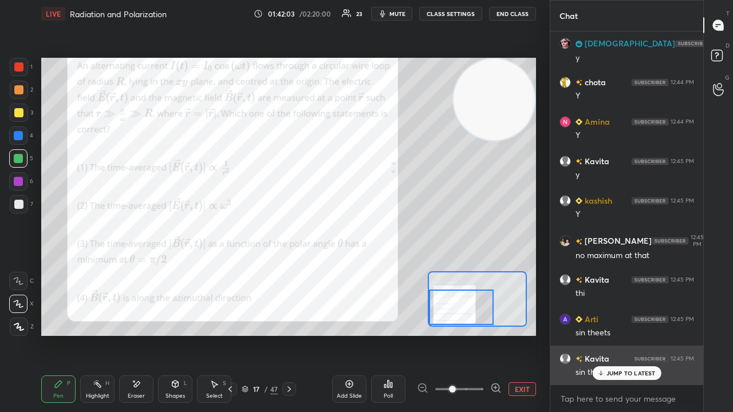
click at [621, 334] on p "JUMP TO LATEST" at bounding box center [630, 373] width 49 height 7
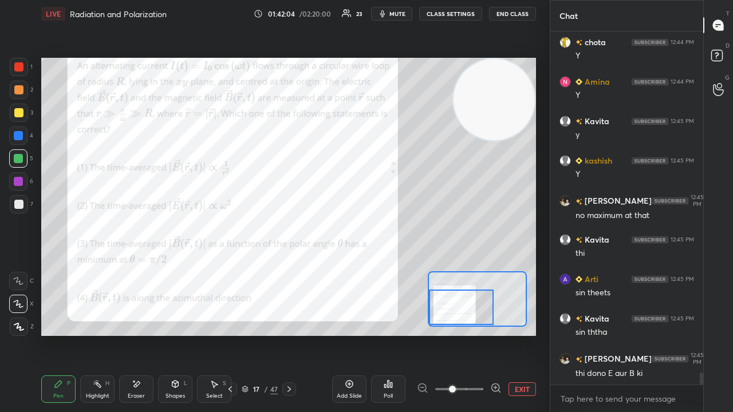
click at [401, 15] on span "mute" at bounding box center [397, 14] width 16 height 8
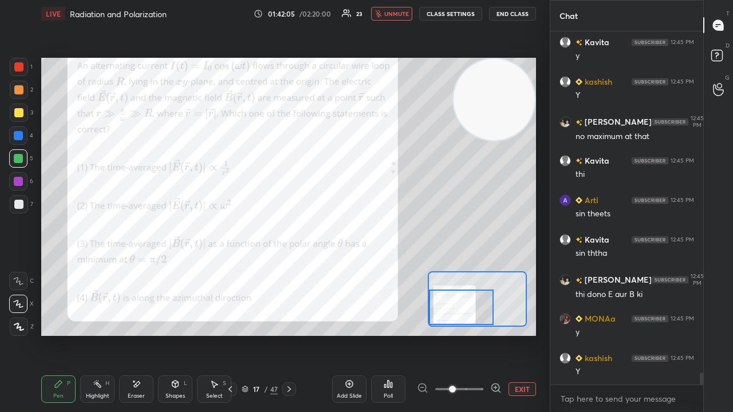
click at [397, 16] on span "unmute" at bounding box center [396, 14] width 25 height 8
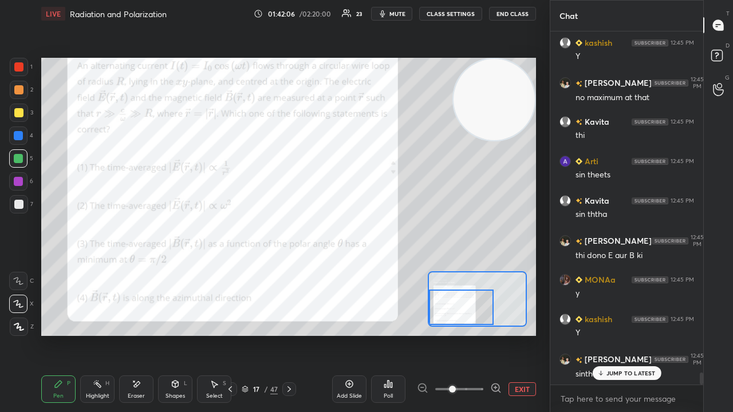
drag, startPoint x: 463, startPoint y: 307, endPoint x: 474, endPoint y: 317, distance: 14.6
click at [464, 311] on div at bounding box center [461, 307] width 65 height 35
drag, startPoint x: 623, startPoint y: 376, endPoint x: 602, endPoint y: 404, distance: 35.2
click at [621, 334] on p "JUMP TO LATEST" at bounding box center [630, 373] width 49 height 7
click at [401, 13] on span "mute" at bounding box center [397, 14] width 16 height 8
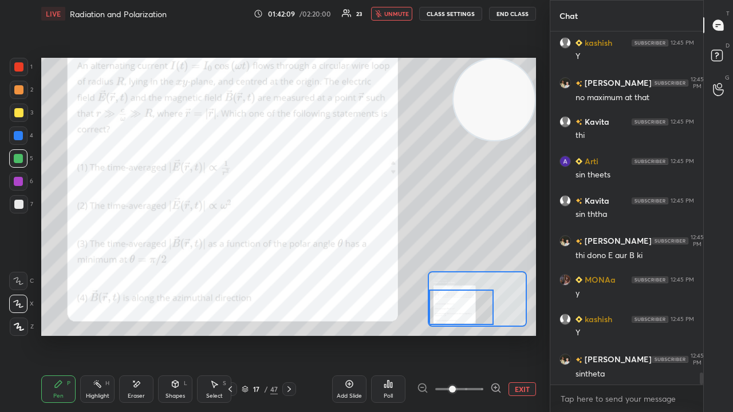
drag, startPoint x: 396, startPoint y: 15, endPoint x: 402, endPoint y: 11, distance: 7.0
click at [397, 15] on span "unmute" at bounding box center [396, 14] width 25 height 8
click at [396, 16] on span "mute" at bounding box center [397, 14] width 16 height 8
drag, startPoint x: 398, startPoint y: 12, endPoint x: 402, endPoint y: 5, distance: 7.7
click at [398, 12] on span "unmute" at bounding box center [396, 14] width 25 height 8
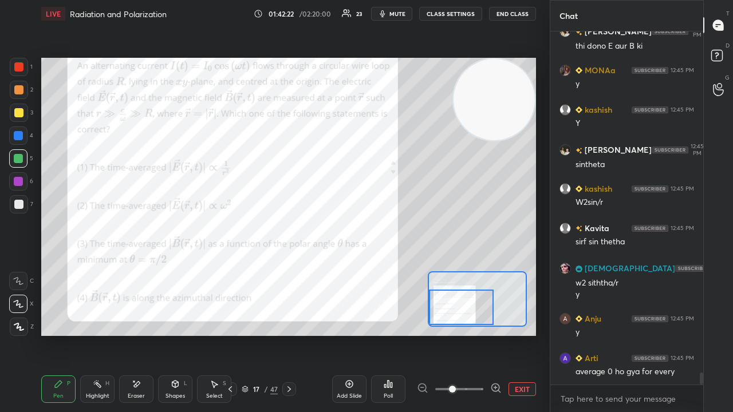
scroll to position [10238, 0]
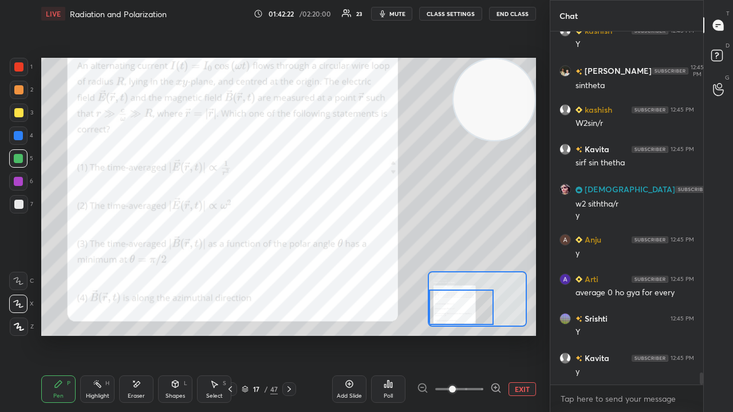
click at [394, 13] on span "mute" at bounding box center [397, 14] width 16 height 8
click at [402, 14] on span "mute" at bounding box center [397, 14] width 16 height 8
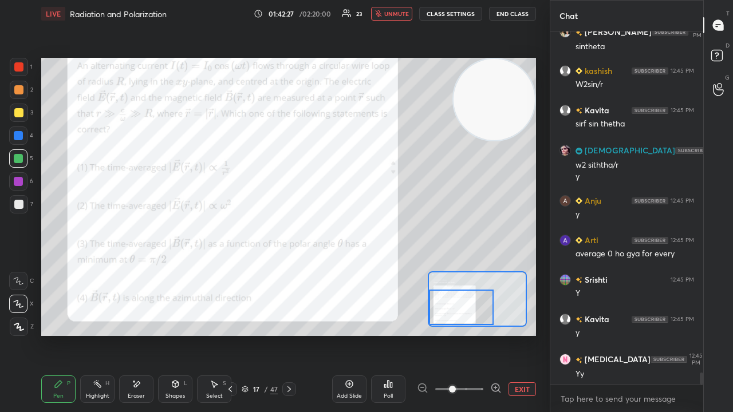
click at [401, 15] on span "unmute" at bounding box center [396, 14] width 25 height 8
click at [383, 11] on icon "button" at bounding box center [382, 13] width 9 height 9
click at [390, 15] on span "unmute" at bounding box center [396, 14] width 25 height 8
click at [393, 15] on span "mute" at bounding box center [397, 14] width 16 height 8
click at [396, 13] on span "mute" at bounding box center [397, 14] width 16 height 8
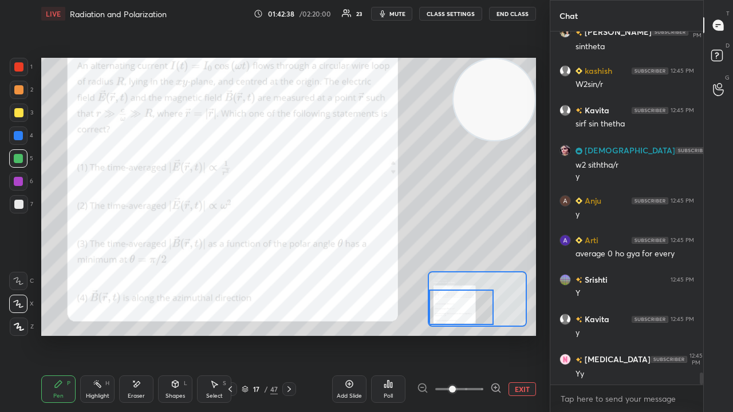
scroll to position [10317, 0]
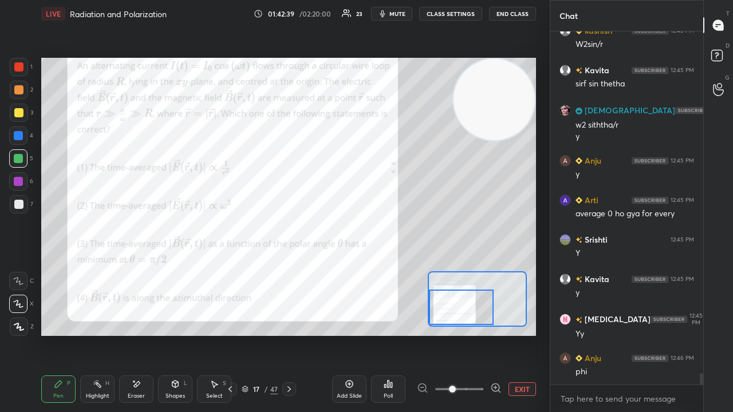
click at [399, 12] on span "mute" at bounding box center [397, 14] width 16 height 8
click at [398, 13] on span "unmute" at bounding box center [396, 14] width 25 height 8
click at [387, 13] on icon "button" at bounding box center [382, 13] width 9 height 9
click at [393, 12] on span "unmute" at bounding box center [396, 14] width 25 height 8
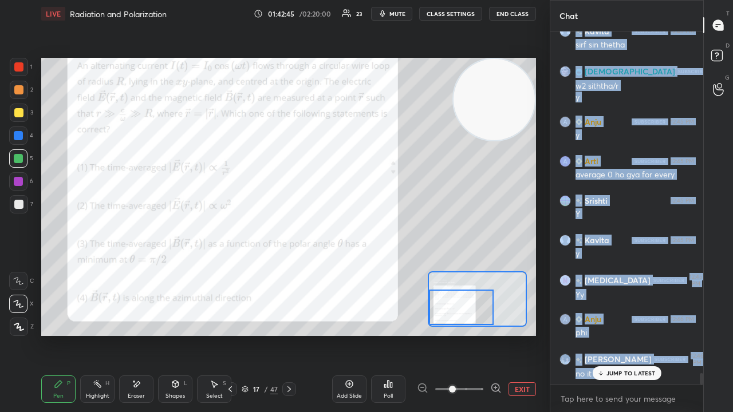
click at [625, 334] on div "kashish 12:45 PM Y Kumar 12:45 PM no maximum at that Kavita 12:45 PM thi Arti 1…" at bounding box center [626, 207] width 153 height 353
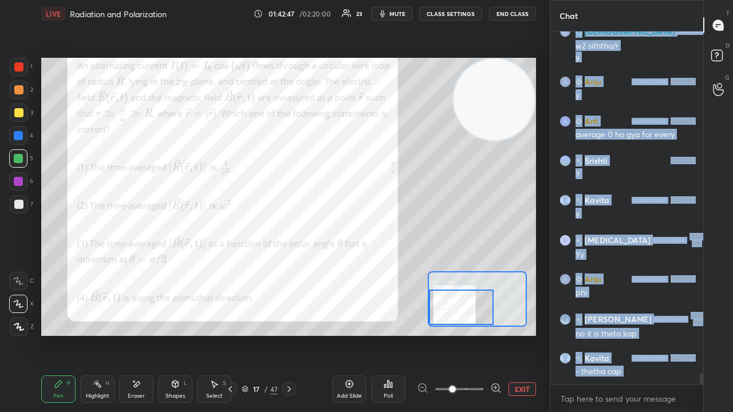
click at [401, 16] on span "mute" at bounding box center [397, 14] width 16 height 8
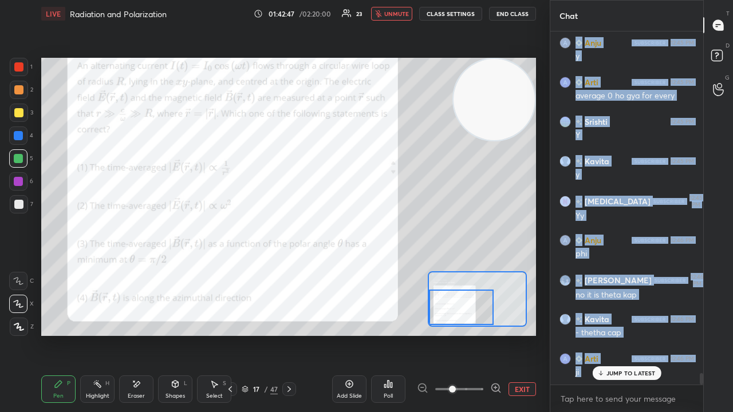
click at [398, 16] on span "unmute" at bounding box center [396, 14] width 25 height 8
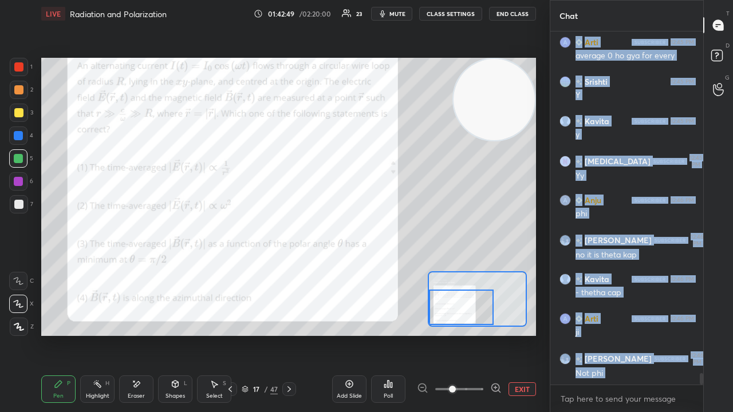
click at [401, 6] on div "LIVE Radiation and Polarization 01:42:49 / 02:20:00 23 mute CLASS SETTINGS End …" at bounding box center [288, 13] width 495 height 27
click at [398, 11] on span "mute" at bounding box center [397, 14] width 16 height 8
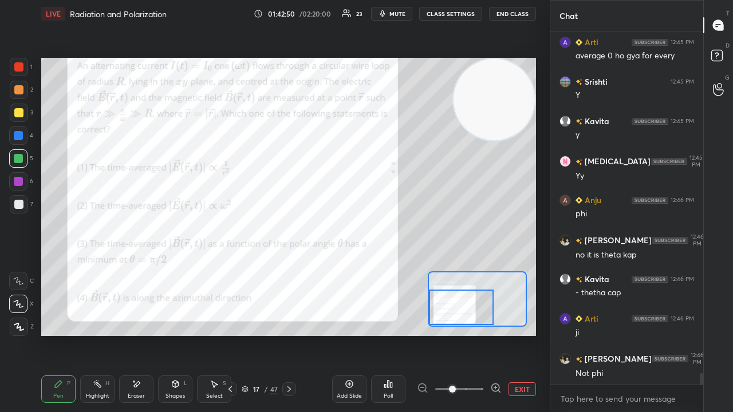
click at [586, 334] on div "x" at bounding box center [626, 398] width 153 height 27
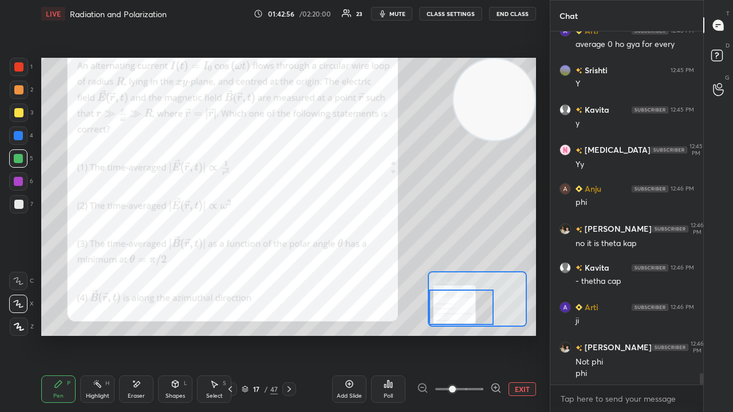
click at [387, 13] on icon "button" at bounding box center [382, 13] width 9 height 9
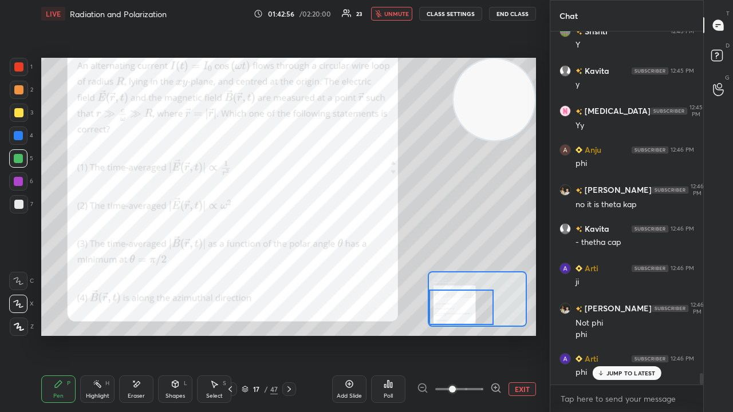
click at [390, 13] on span "unmute" at bounding box center [396, 14] width 25 height 8
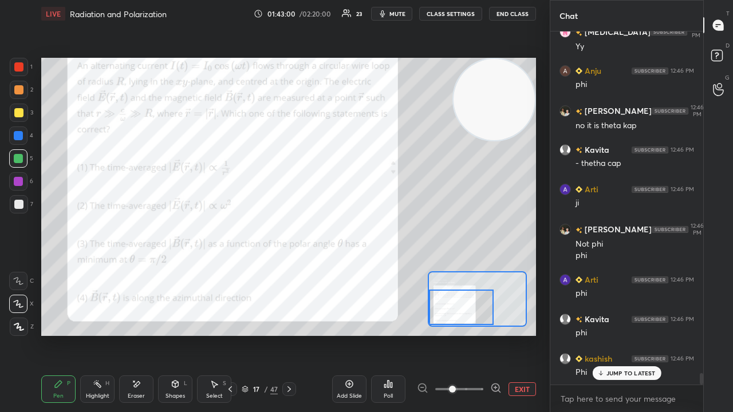
scroll to position [10645, 0]
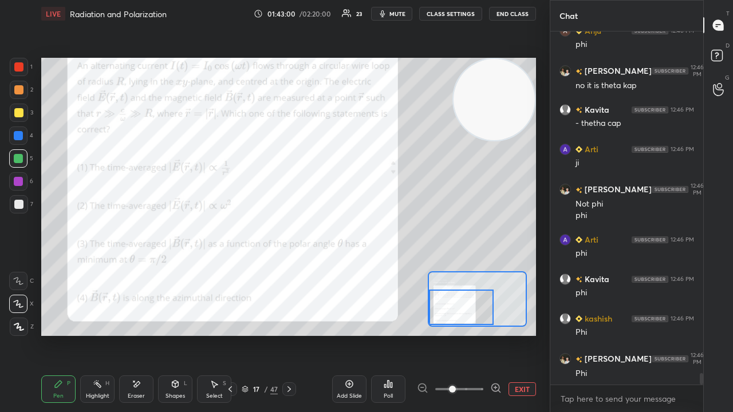
click at [404, 15] on span "mute" at bounding box center [397, 14] width 16 height 8
click at [403, 15] on span "unmute" at bounding box center [396, 14] width 25 height 8
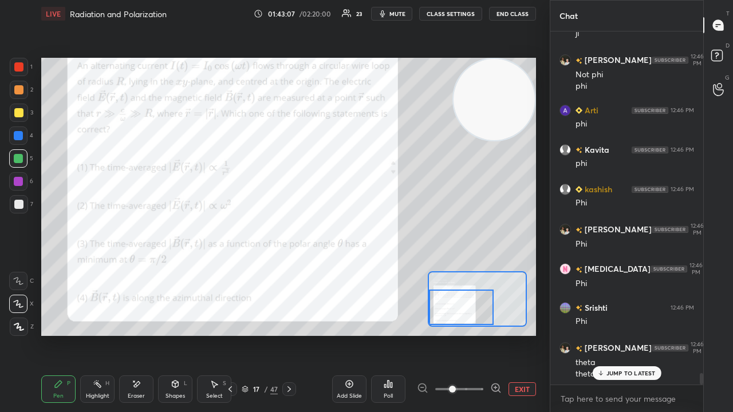
scroll to position [10814, 0]
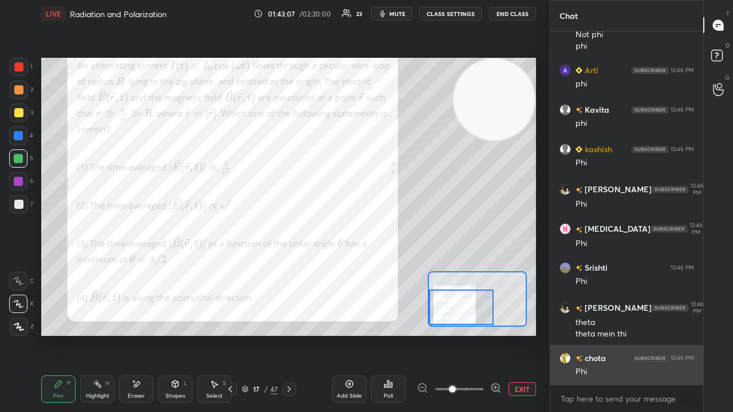
click at [613, 334] on div "Phi" at bounding box center [634, 371] width 119 height 11
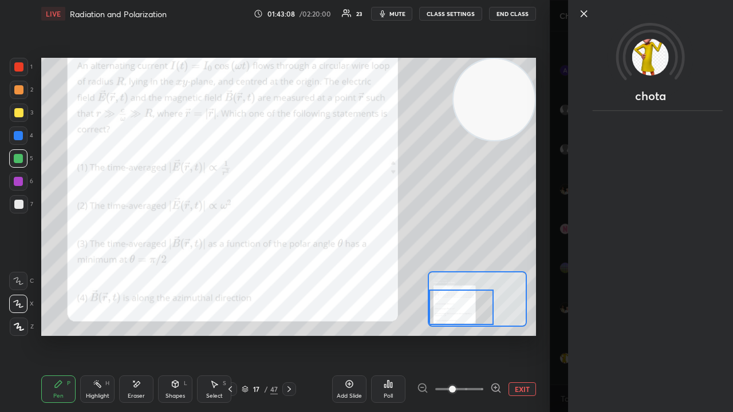
click at [400, 13] on span "mute" at bounding box center [397, 14] width 16 height 8
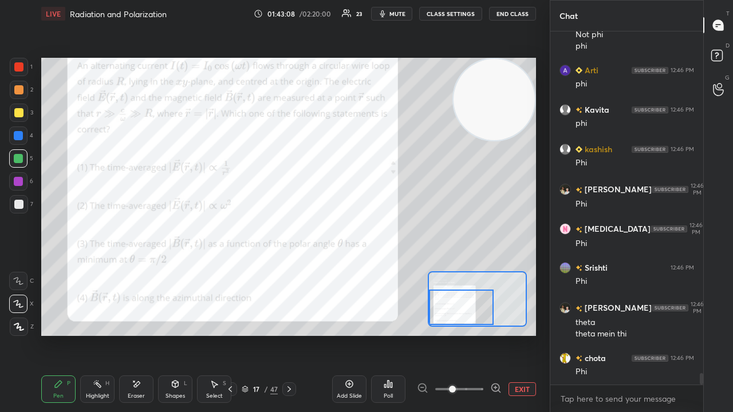
scroll to position [10853, 0]
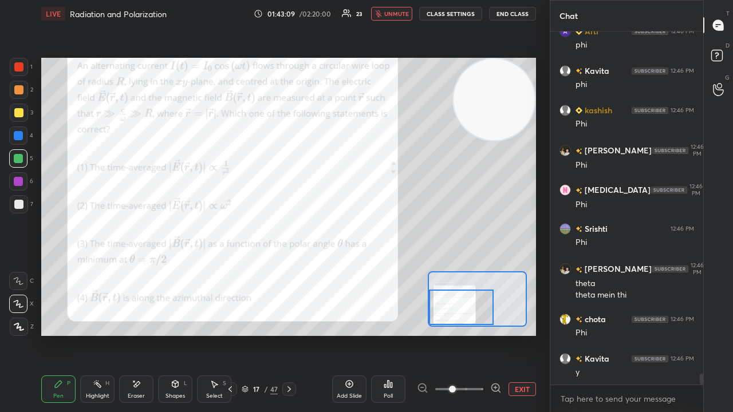
click at [402, 13] on span "unmute" at bounding box center [396, 14] width 25 height 8
click at [287, 334] on icon at bounding box center [289, 389] width 9 height 9
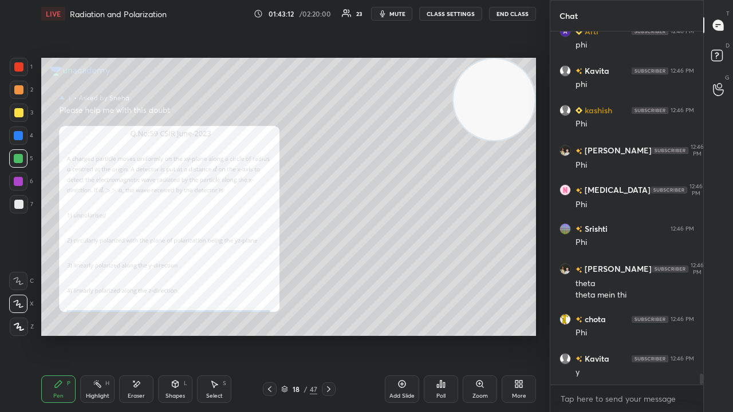
click at [482, 334] on div "Zoom" at bounding box center [480, 389] width 34 height 27
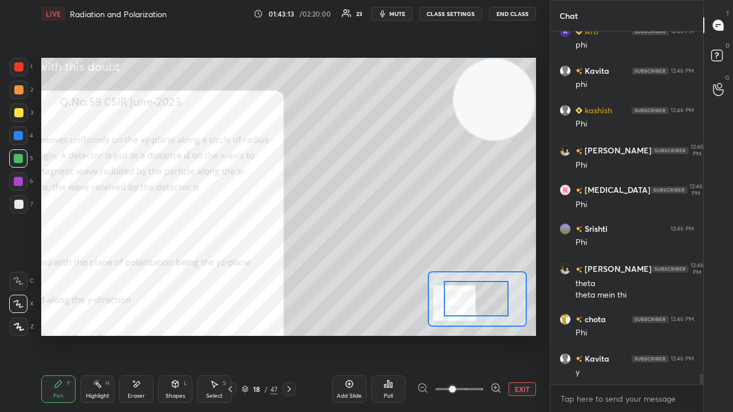
drag, startPoint x: 497, startPoint y: 295, endPoint x: 472, endPoint y: 299, distance: 25.4
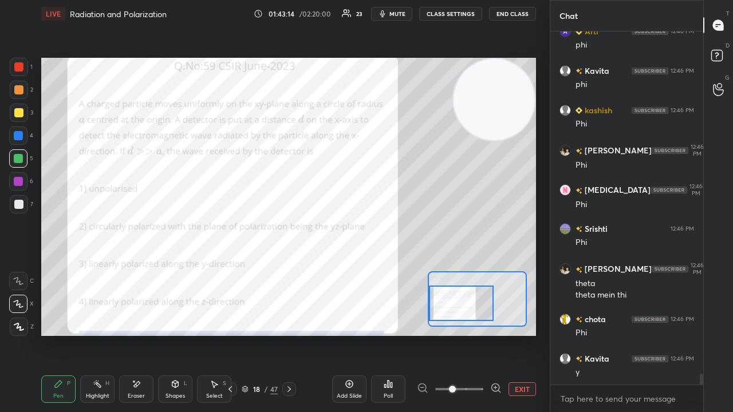
drag, startPoint x: 482, startPoint y: 306, endPoint x: 471, endPoint y: 308, distance: 11.7
click at [472, 308] on div at bounding box center [461, 303] width 65 height 35
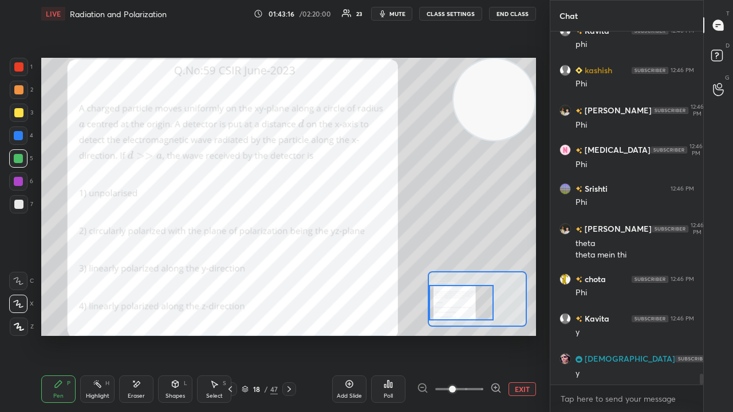
click at [396, 15] on span "mute" at bounding box center [397, 14] width 16 height 8
click at [398, 15] on span "unmute" at bounding box center [396, 14] width 25 height 8
click at [387, 10] on icon "button" at bounding box center [382, 13] width 9 height 9
click at [390, 10] on span "unmute" at bounding box center [396, 14] width 25 height 8
click at [293, 334] on icon at bounding box center [289, 389] width 9 height 9
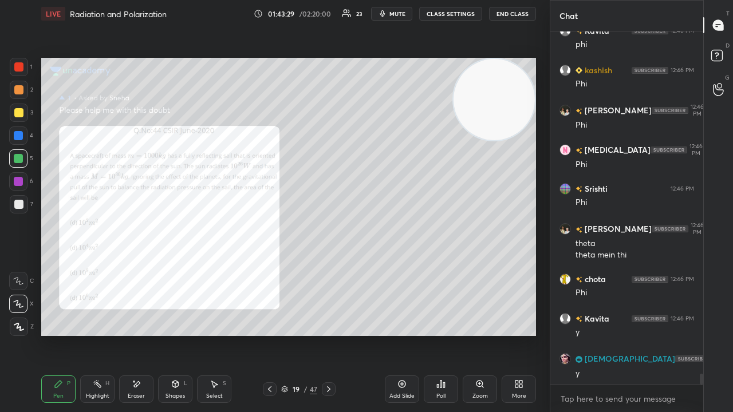
click at [483, 334] on icon at bounding box center [479, 384] width 9 height 9
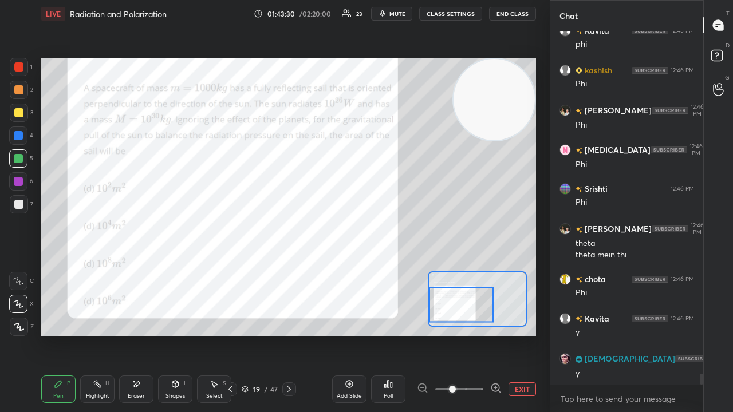
drag, startPoint x: 459, startPoint y: 287, endPoint x: 445, endPoint y: 297, distance: 16.8
click at [447, 298] on div at bounding box center [461, 304] width 65 height 35
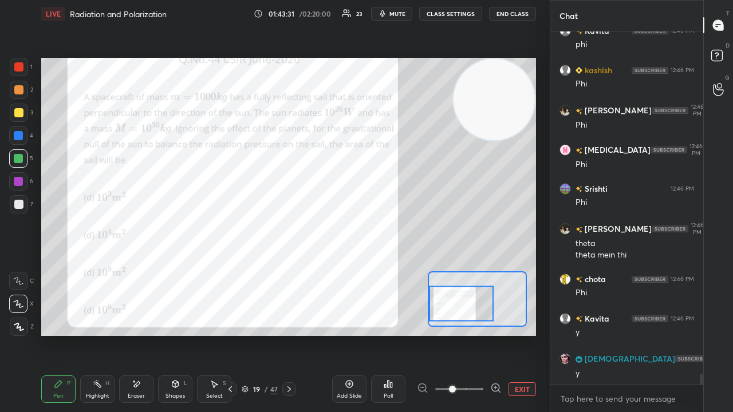
click at [400, 15] on span "mute" at bounding box center [397, 14] width 16 height 8
click at [402, 14] on span "unmute" at bounding box center [396, 14] width 25 height 8
click at [451, 299] on div at bounding box center [461, 303] width 65 height 35
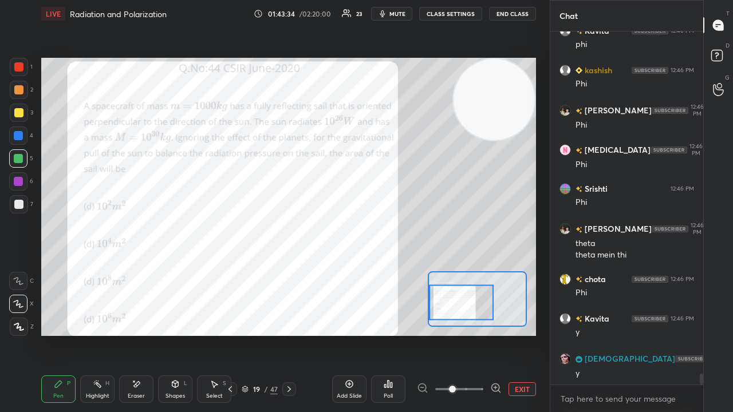
click at [396, 8] on button "mute" at bounding box center [391, 14] width 41 height 14
drag, startPoint x: 401, startPoint y: 11, endPoint x: 403, endPoint y: 6, distance: 6.2
click at [400, 11] on span "unmute" at bounding box center [396, 14] width 25 height 8
click at [18, 71] on div at bounding box center [18, 66] width 9 height 9
click at [396, 14] on span "mute" at bounding box center [397, 14] width 16 height 8
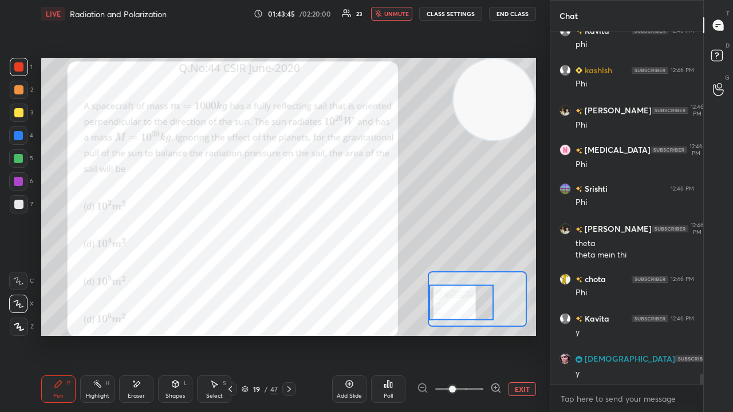
click at [395, 15] on span "unmute" at bounding box center [396, 14] width 25 height 8
click at [397, 14] on span "mute" at bounding box center [397, 14] width 16 height 8
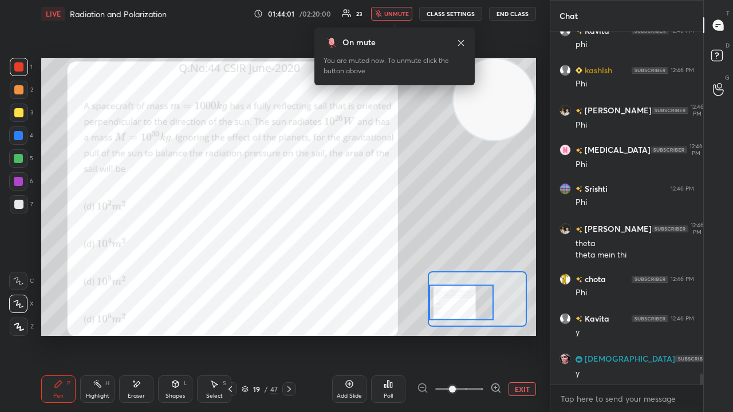
click at [396, 13] on span "unmute" at bounding box center [396, 14] width 25 height 8
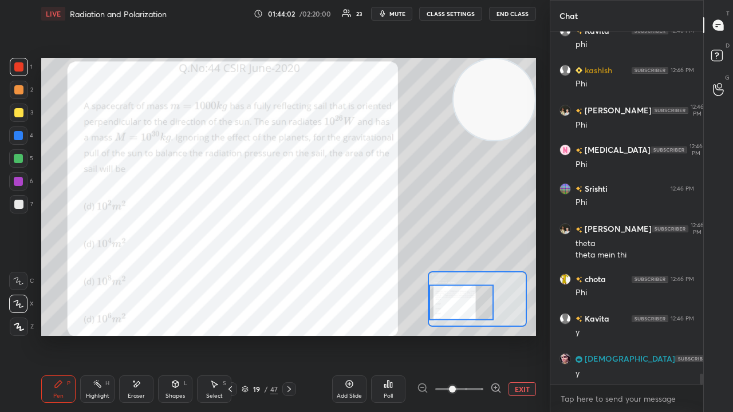
click at [387, 13] on icon "button" at bounding box center [382, 13] width 9 height 9
click at [389, 14] on span "unmute" at bounding box center [396, 14] width 25 height 8
click at [398, 17] on span "mute" at bounding box center [397, 14] width 16 height 8
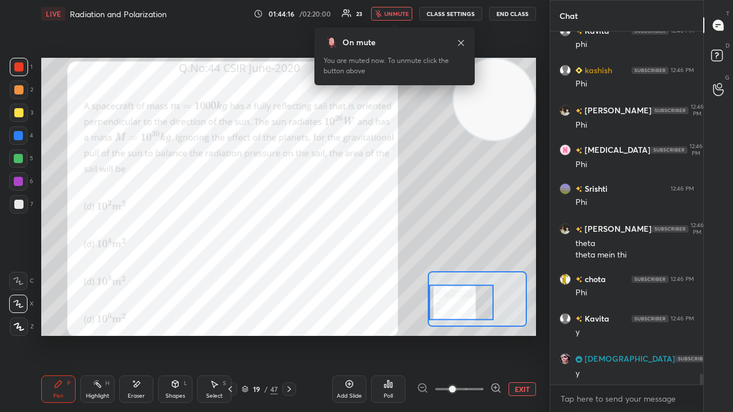
drag, startPoint x: 400, startPoint y: 14, endPoint x: 394, endPoint y: 14, distance: 5.8
click at [398, 15] on span "unmute" at bounding box center [396, 14] width 25 height 8
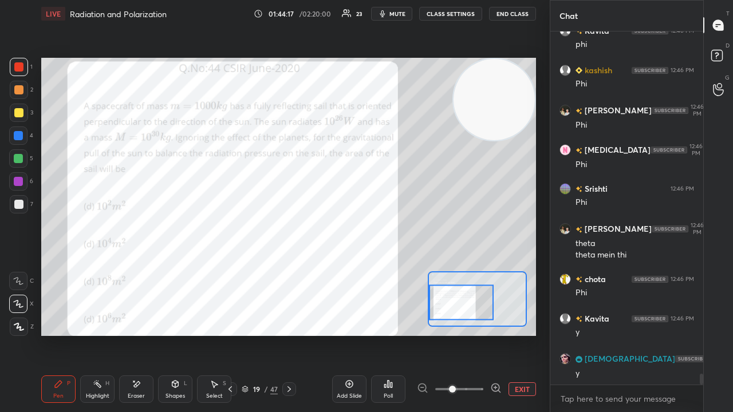
click at [398, 13] on span "mute" at bounding box center [397, 14] width 16 height 8
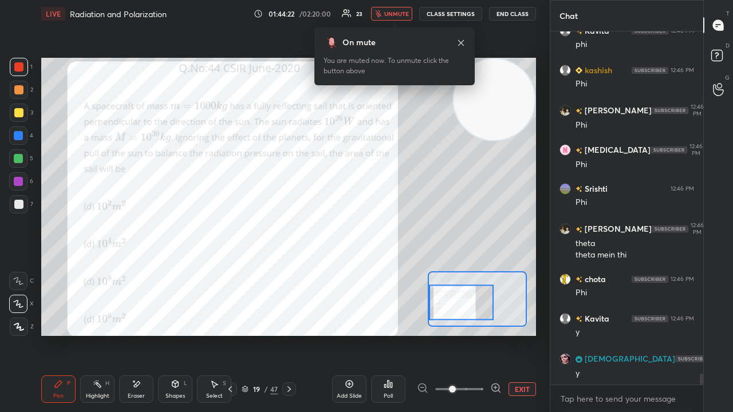
click at [398, 12] on span "unmute" at bounding box center [396, 14] width 25 height 8
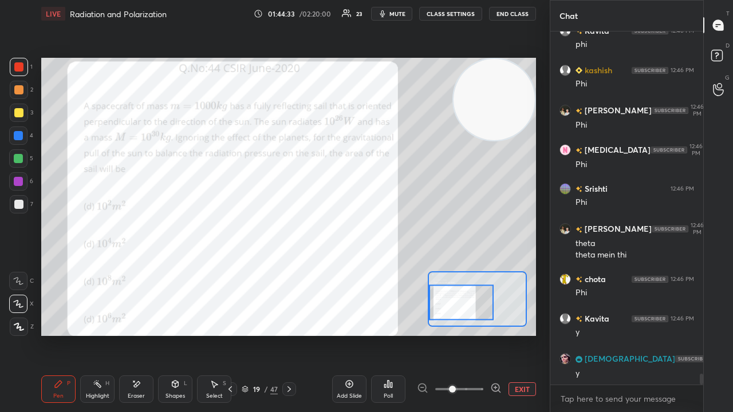
scroll to position [10953, 0]
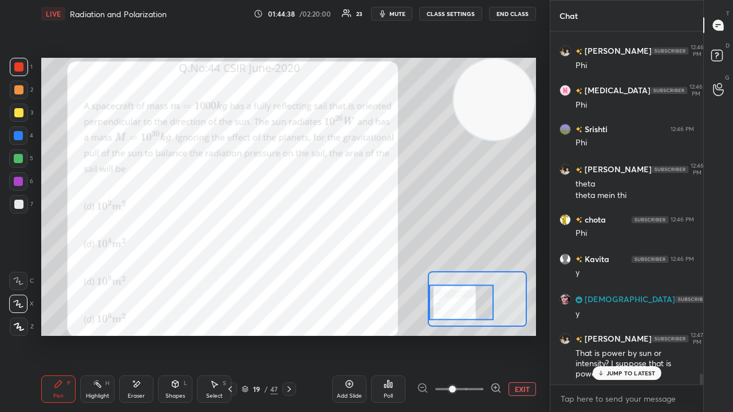
click at [609, 334] on p "JUMP TO LATEST" at bounding box center [630, 373] width 49 height 7
click at [405, 13] on span "mute" at bounding box center [397, 14] width 16 height 8
click at [407, 14] on span "unmute" at bounding box center [396, 14] width 25 height 8
click at [404, 16] on span "mute" at bounding box center [397, 14] width 16 height 8
click at [404, 15] on span "mute" at bounding box center [397, 14] width 16 height 8
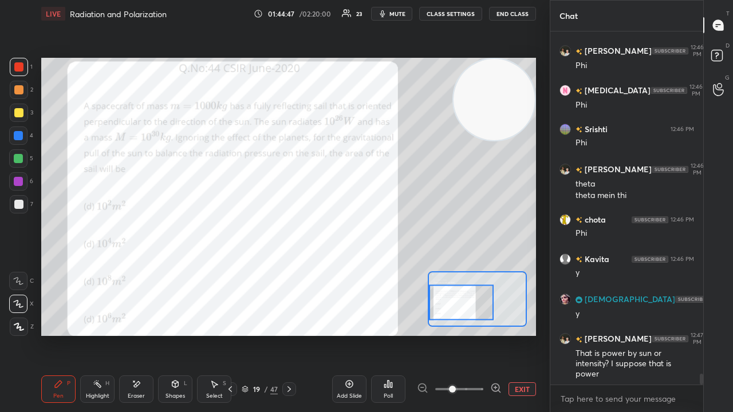
click at [400, 11] on span "mute" at bounding box center [397, 14] width 16 height 8
click at [398, 11] on span "unmute" at bounding box center [396, 14] width 25 height 8
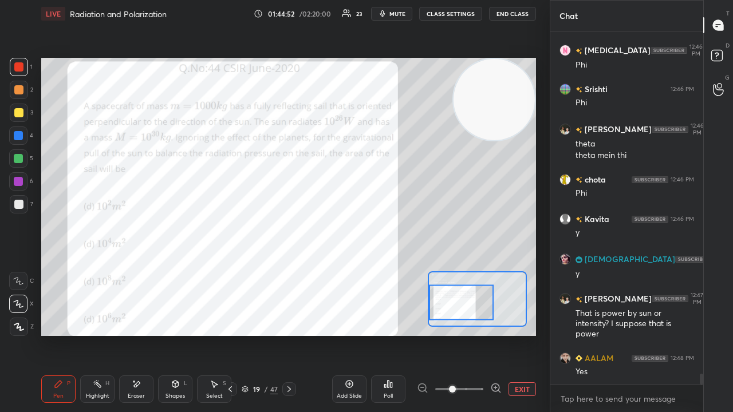
click at [400, 15] on span "mute" at bounding box center [397, 14] width 16 height 8
click at [399, 14] on span "unmute" at bounding box center [396, 14] width 25 height 8
click at [409, 15] on button "mute" at bounding box center [391, 14] width 41 height 14
click at [406, 10] on span "unmute" at bounding box center [396, 14] width 25 height 8
click at [397, 13] on span "mute" at bounding box center [397, 14] width 16 height 8
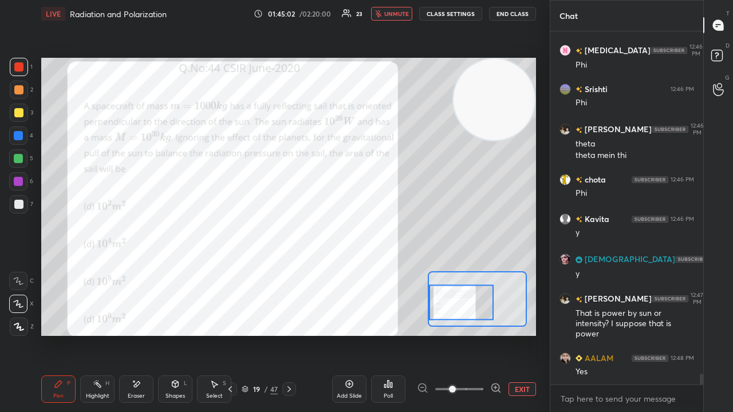
click at [398, 13] on span "unmute" at bounding box center [396, 14] width 25 height 8
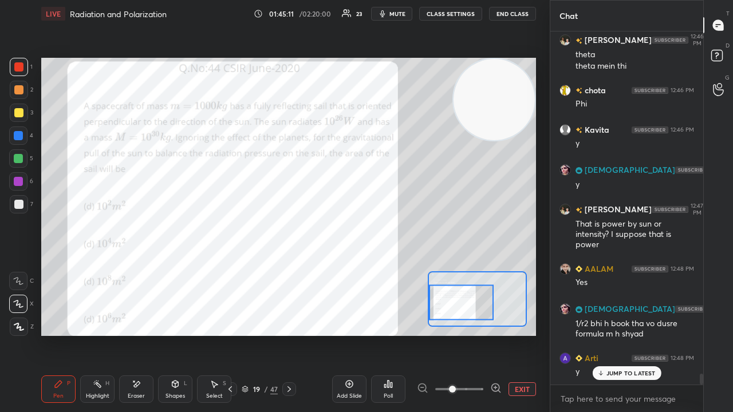
scroll to position [11121, 0]
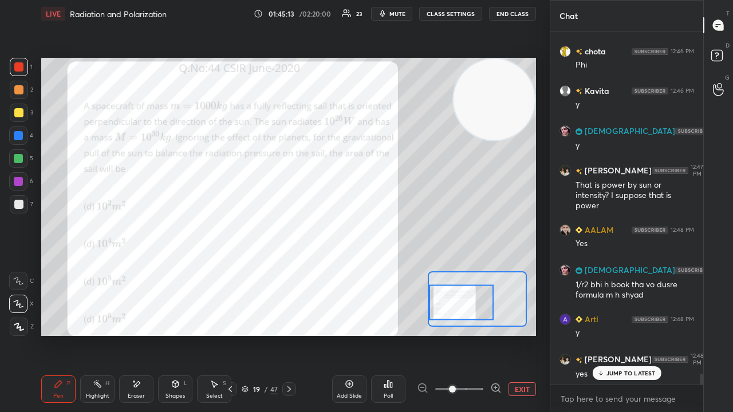
click at [401, 14] on span "mute" at bounding box center [397, 14] width 16 height 8
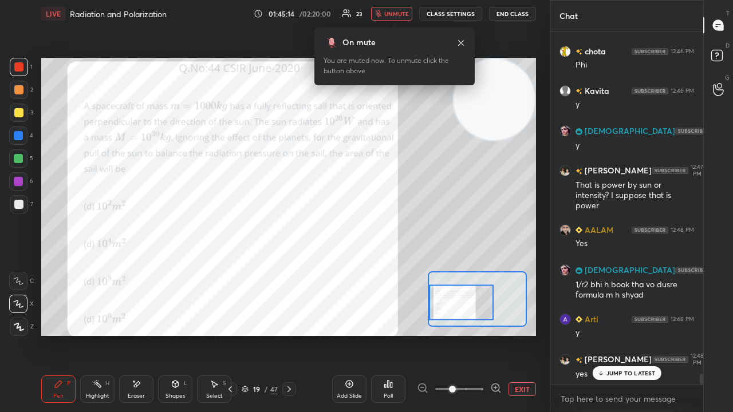
click at [403, 13] on span "unmute" at bounding box center [396, 14] width 25 height 8
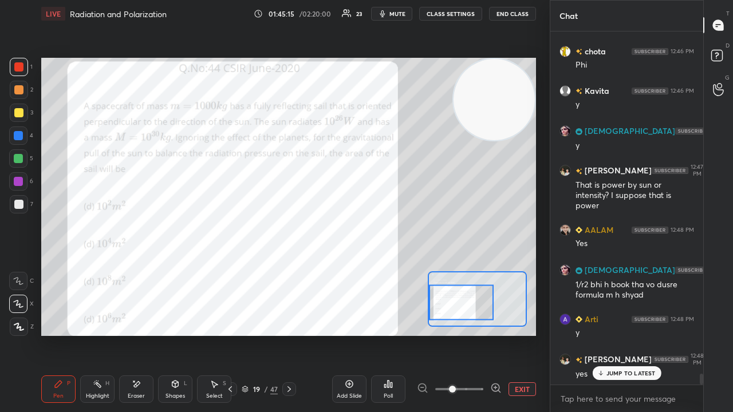
click at [401, 13] on span "mute" at bounding box center [397, 14] width 16 height 8
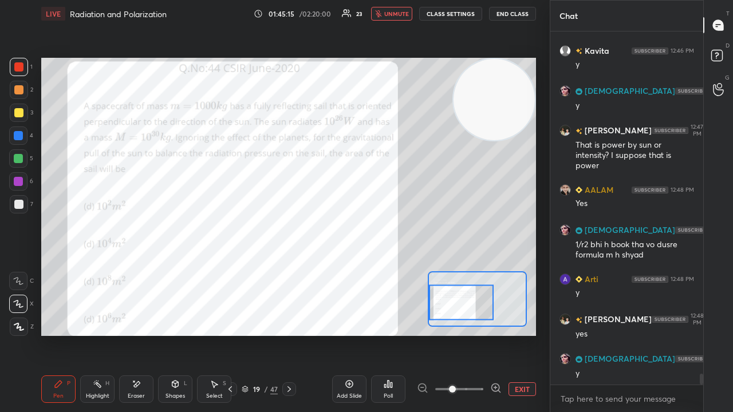
click at [403, 13] on span "unmute" at bounding box center [396, 14] width 25 height 8
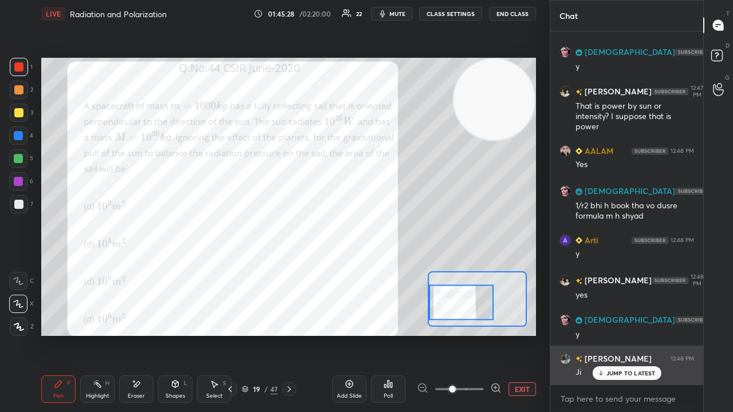
click at [617, 334] on p "JUMP TO LATEST" at bounding box center [630, 373] width 49 height 7
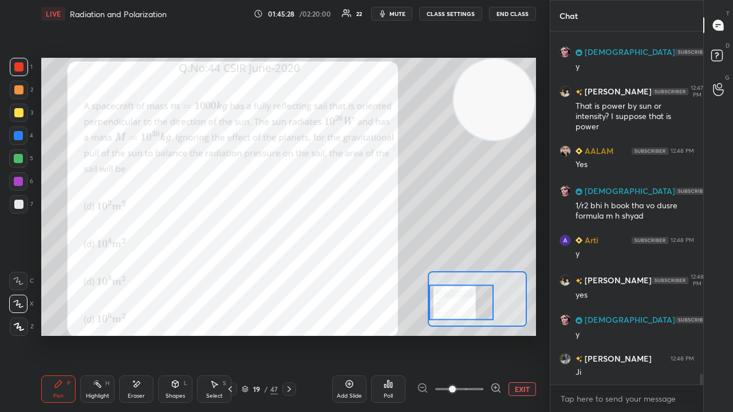
click at [400, 14] on span "mute" at bounding box center [397, 14] width 16 height 8
click at [400, 14] on span "unmute" at bounding box center [396, 14] width 25 height 8
click at [10, 166] on div "5" at bounding box center [21, 158] width 24 height 18
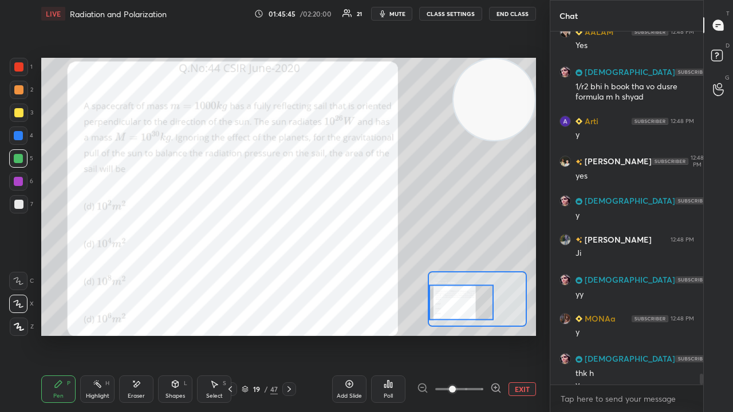
scroll to position [11331, 0]
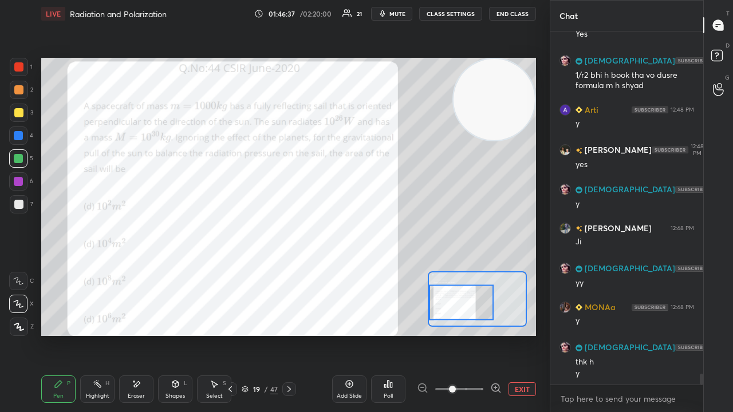
click at [397, 14] on span "mute" at bounding box center [397, 14] width 16 height 8
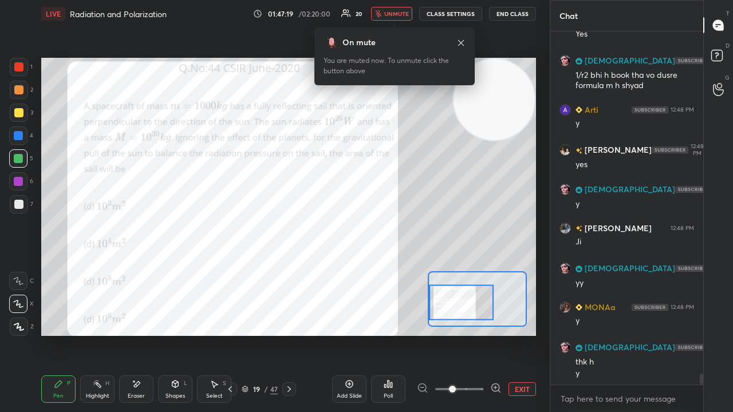
click at [396, 13] on span "unmute" at bounding box center [396, 14] width 25 height 8
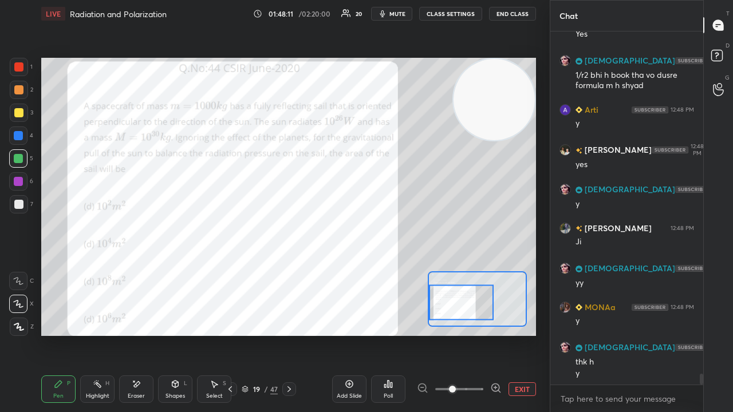
scroll to position [11358, 0]
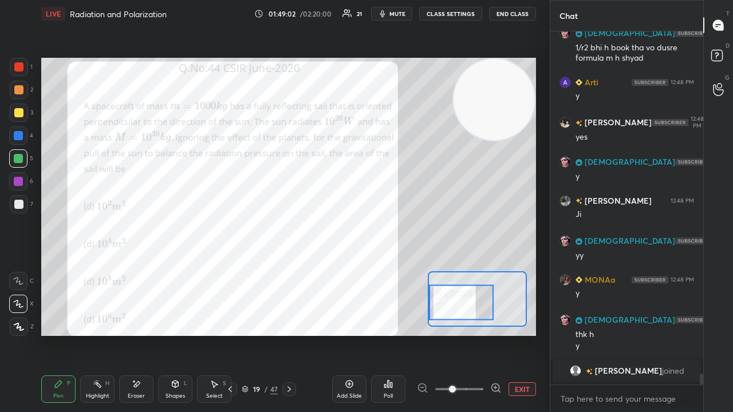
click at [397, 11] on span "mute" at bounding box center [397, 14] width 16 height 8
click at [398, 11] on span "unmute" at bounding box center [396, 14] width 25 height 8
drag, startPoint x: 18, startPoint y: 158, endPoint x: 16, endPoint y: 137, distance: 20.7
click at [17, 155] on div at bounding box center [18, 158] width 9 height 9
click at [16, 93] on div at bounding box center [19, 90] width 18 height 18
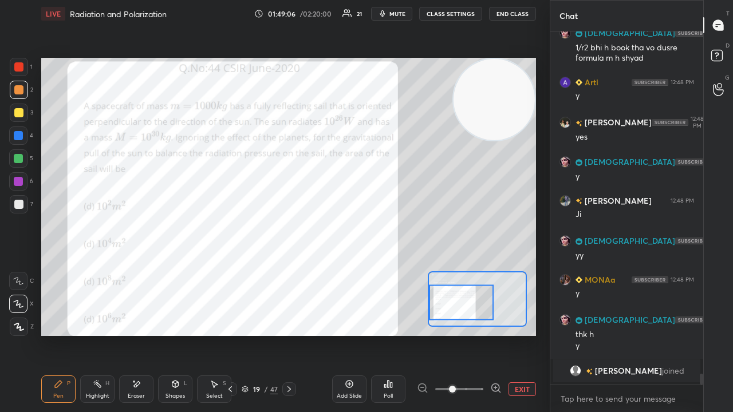
click at [398, 8] on button "mute" at bounding box center [391, 14] width 41 height 14
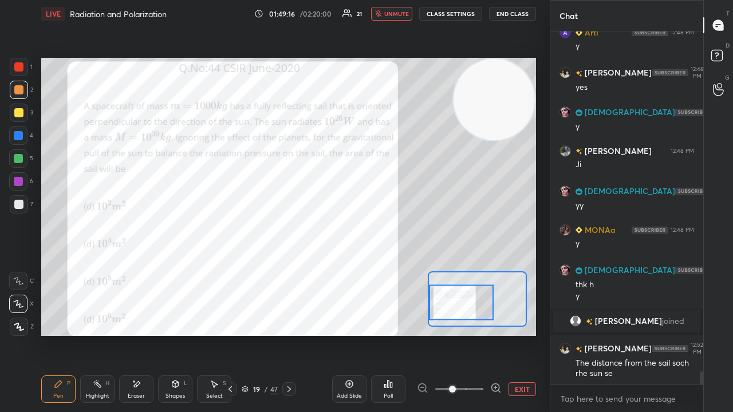
scroll to position [9042, 0]
click at [400, 16] on span "unmute" at bounding box center [396, 14] width 25 height 8
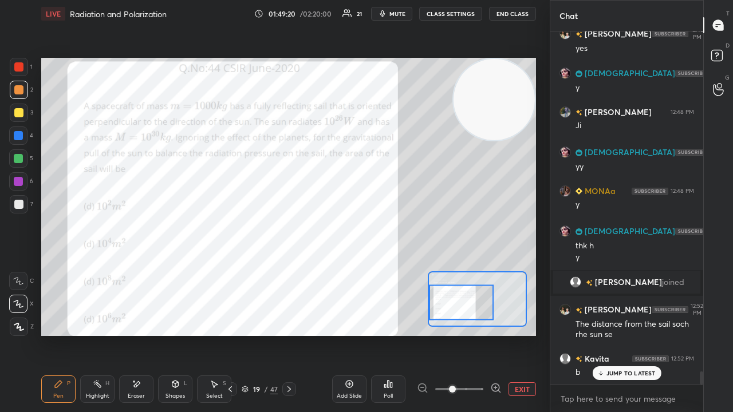
click at [634, 334] on p "JUMP TO LATEST" at bounding box center [630, 373] width 49 height 7
click at [400, 13] on span "mute" at bounding box center [397, 14] width 16 height 8
click at [405, 11] on span "unmute" at bounding box center [396, 14] width 25 height 8
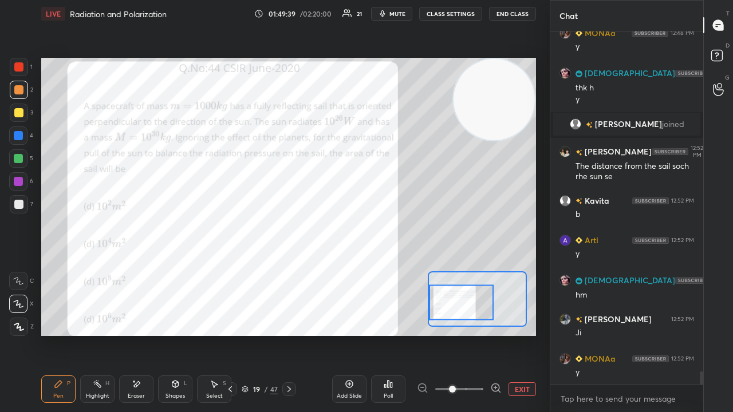
scroll to position [9279, 0]
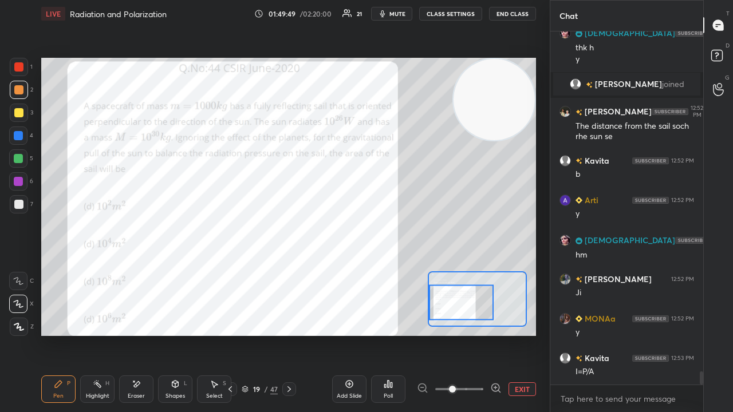
click at [387, 15] on icon "button" at bounding box center [382, 13] width 9 height 9
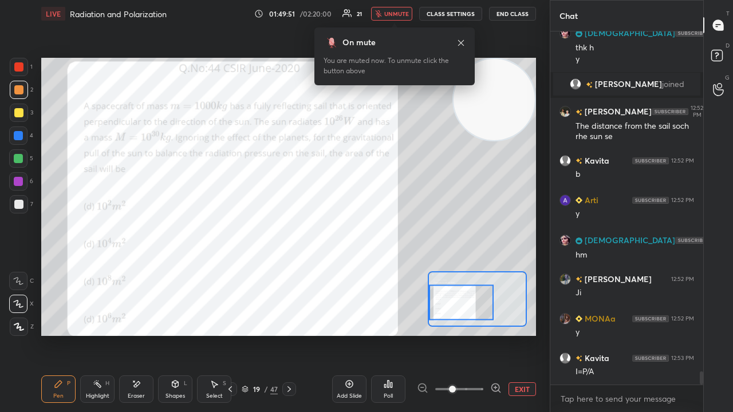
click at [403, 18] on button "unmute" at bounding box center [391, 14] width 41 height 14
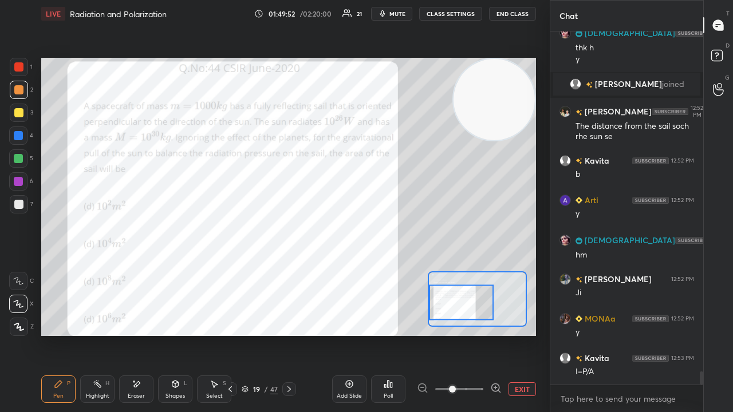
click at [396, 13] on span "mute" at bounding box center [397, 14] width 16 height 8
click at [398, 11] on span "unmute" at bounding box center [396, 14] width 25 height 8
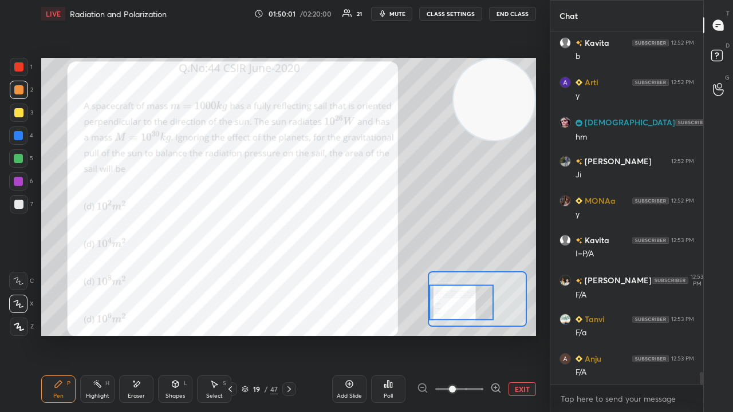
scroll to position [9437, 0]
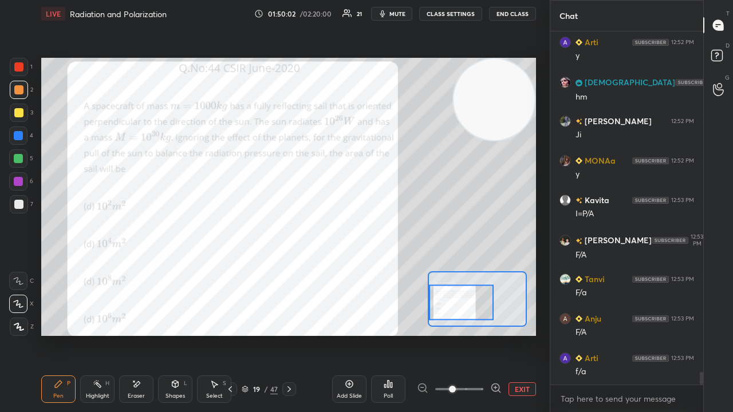
click at [344, 334] on div "Add Slide" at bounding box center [349, 389] width 34 height 27
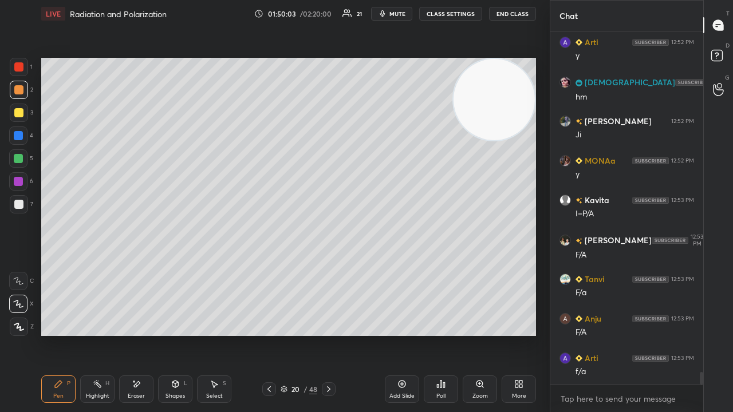
scroll to position [9476, 0]
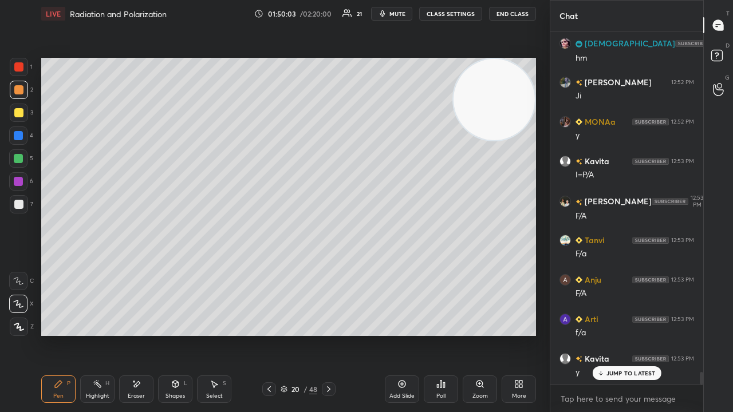
drag, startPoint x: 19, startPoint y: 113, endPoint x: 19, endPoint y: 105, distance: 8.0
click at [18, 111] on div at bounding box center [18, 112] width 9 height 9
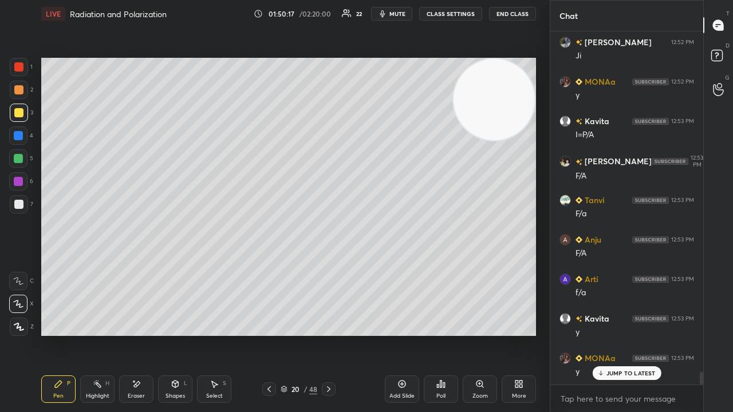
scroll to position [9555, 0]
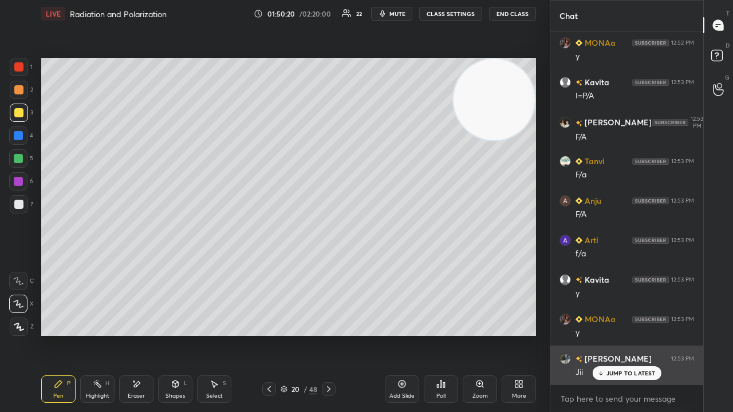
drag, startPoint x: 597, startPoint y: 376, endPoint x: 585, endPoint y: 378, distance: 11.7
click at [597, 334] on div "JUMP TO LATEST" at bounding box center [626, 373] width 69 height 14
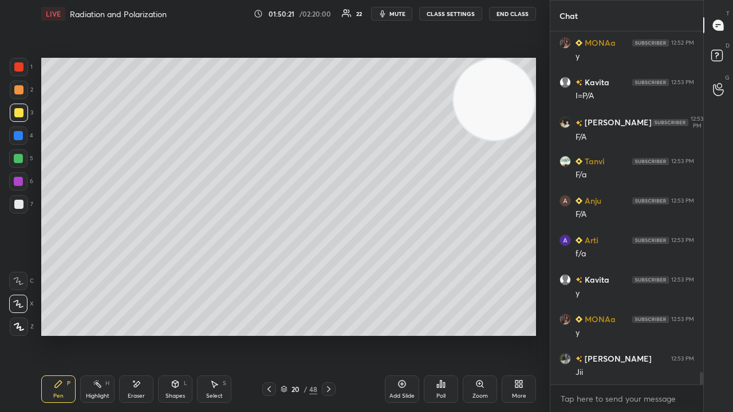
click at [405, 16] on span "mute" at bounding box center [397, 14] width 16 height 8
click at [404, 16] on span "unmute" at bounding box center [396, 14] width 25 height 8
click at [271, 334] on icon at bounding box center [269, 389] width 9 height 9
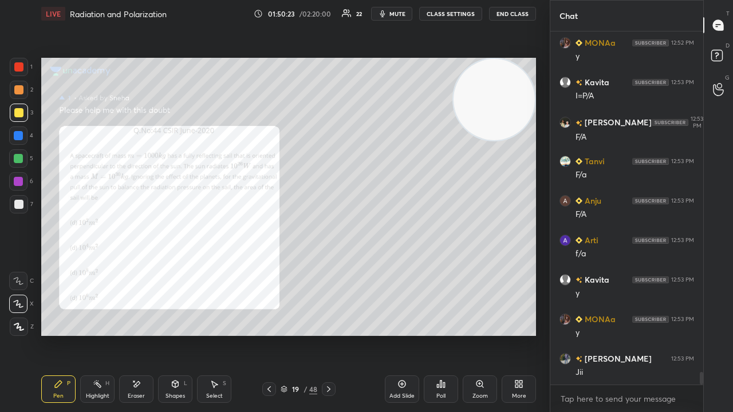
click at [330, 334] on icon at bounding box center [328, 389] width 9 height 9
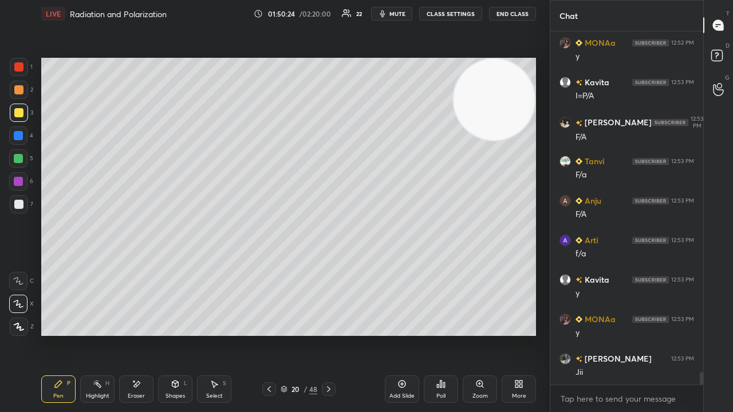
click at [387, 14] on icon "button" at bounding box center [382, 13] width 9 height 9
click at [392, 11] on span "mute" at bounding box center [397, 14] width 16 height 8
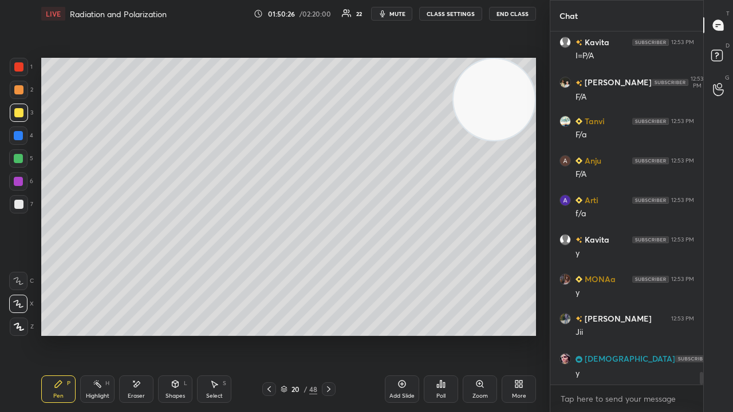
scroll to position [9634, 0]
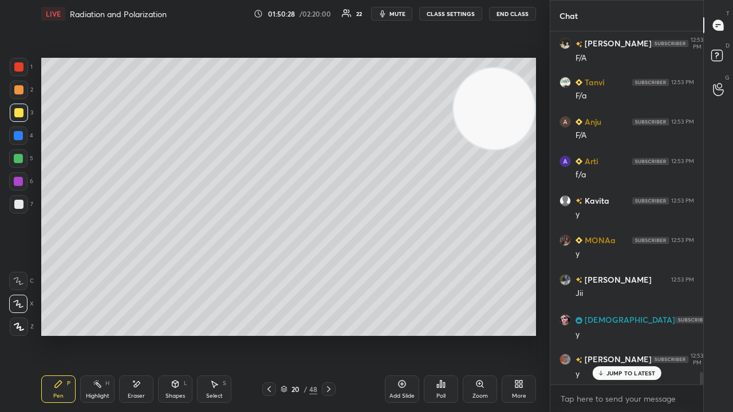
drag, startPoint x: 497, startPoint y: 128, endPoint x: 487, endPoint y: 305, distance: 177.2
click at [509, 149] on video at bounding box center [493, 108] width 81 height 81
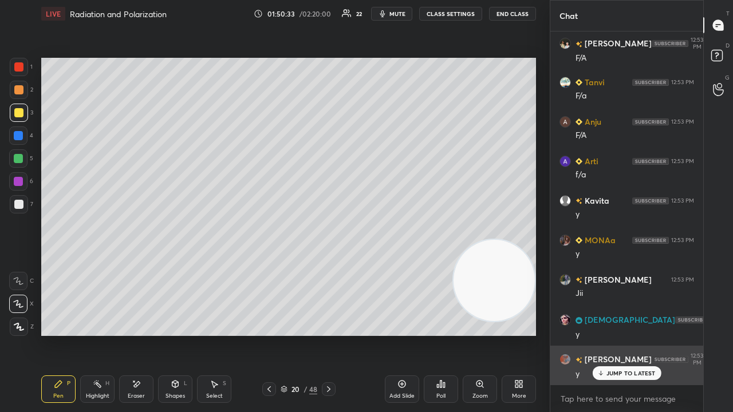
drag, startPoint x: 607, startPoint y: 371, endPoint x: 606, endPoint y: 381, distance: 9.8
click at [607, 334] on p "JUMP TO LATEST" at bounding box center [630, 373] width 49 height 7
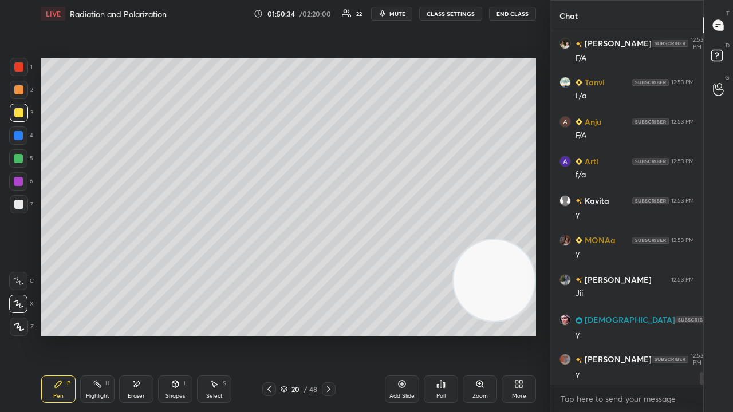
click at [395, 13] on span "mute" at bounding box center [397, 14] width 16 height 8
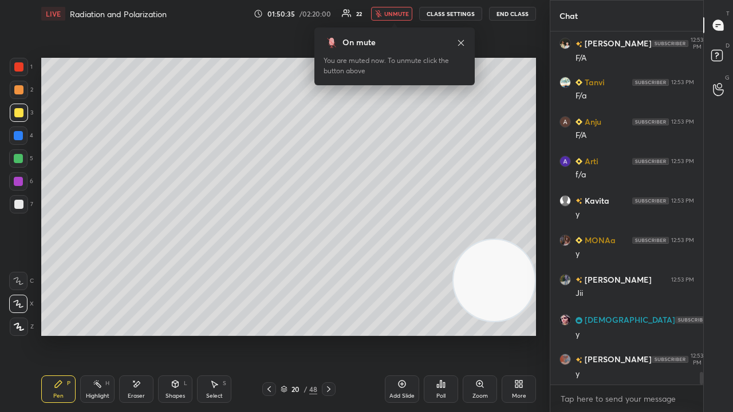
click at [397, 13] on span "unmute" at bounding box center [396, 14] width 25 height 8
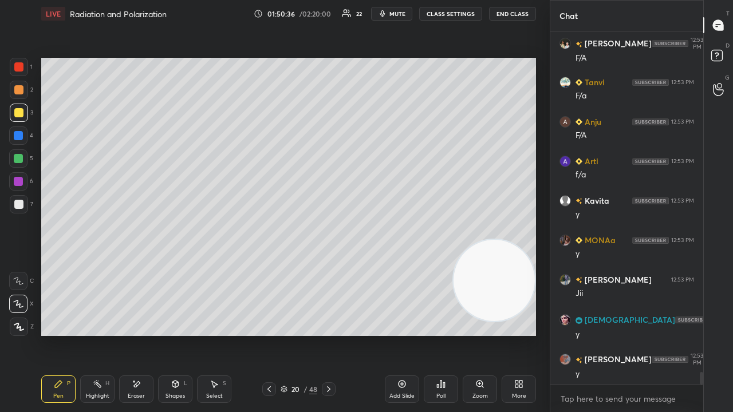
scroll to position [9674, 0]
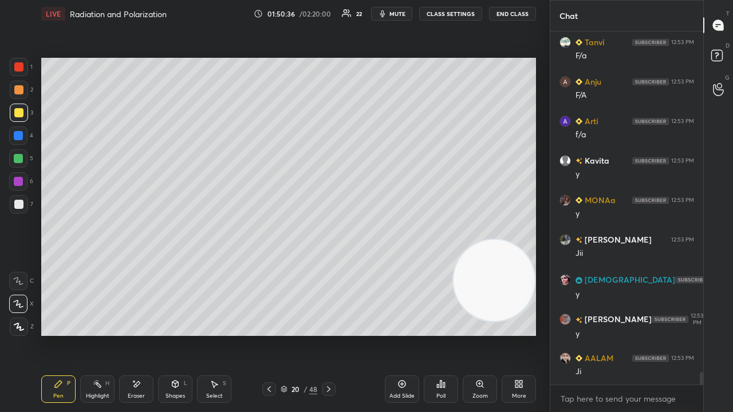
click at [394, 14] on span "mute" at bounding box center [397, 14] width 16 height 8
click at [396, 11] on span "unmute" at bounding box center [396, 14] width 25 height 8
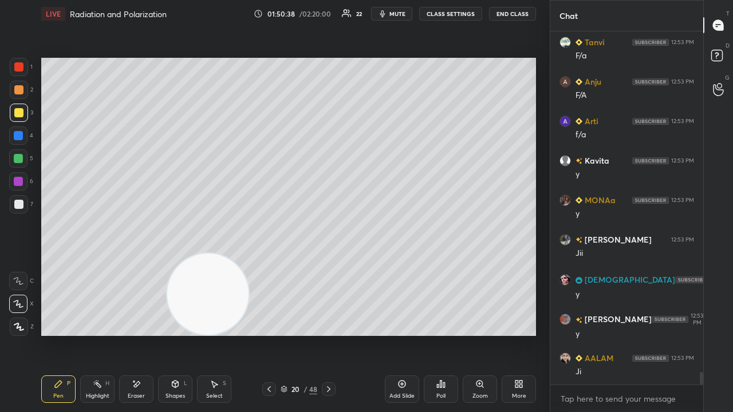
drag, startPoint x: 492, startPoint y: 285, endPoint x: 0, endPoint y: 347, distance: 496.3
click at [0, 334] on div "1 2 3 4 5 6 7 C X Z E E Erase all H H LIVE Radiation and Polarization 01:50:38 …" at bounding box center [270, 206] width 540 height 412
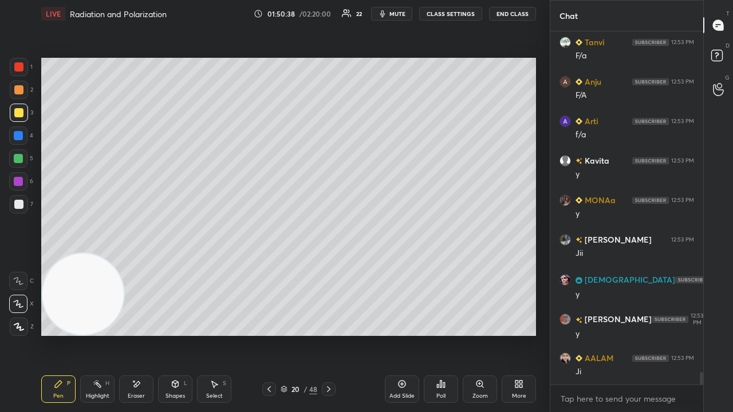
click at [401, 18] on button "mute" at bounding box center [391, 14] width 41 height 14
click at [400, 15] on span "unmute" at bounding box center [396, 14] width 25 height 8
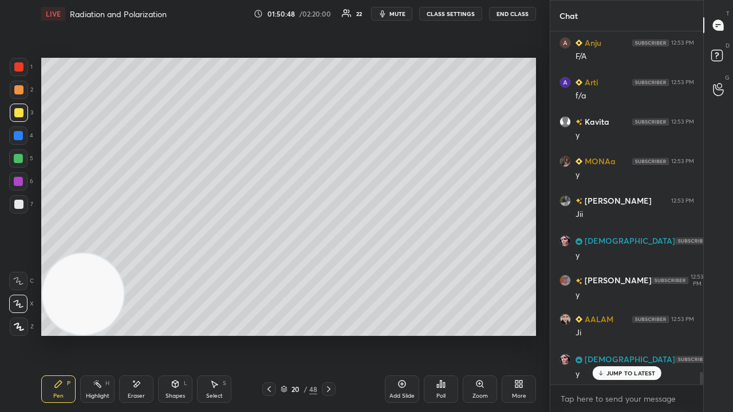
click at [536, 120] on div "Setting up your live class Poll for secs No correct answer Start poll" at bounding box center [289, 196] width 504 height 339
click at [402, 13] on span "mute" at bounding box center [397, 14] width 16 height 8
click at [402, 13] on span "unmute" at bounding box center [396, 14] width 25 height 8
click at [139, 334] on div "Eraser" at bounding box center [136, 396] width 17 height 6
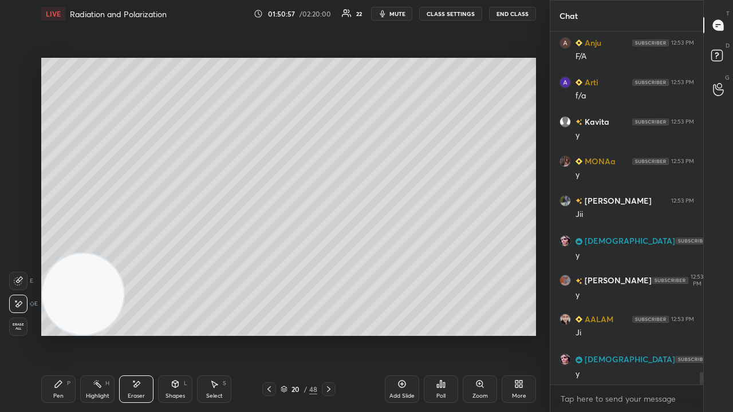
scroll to position [9753, 0]
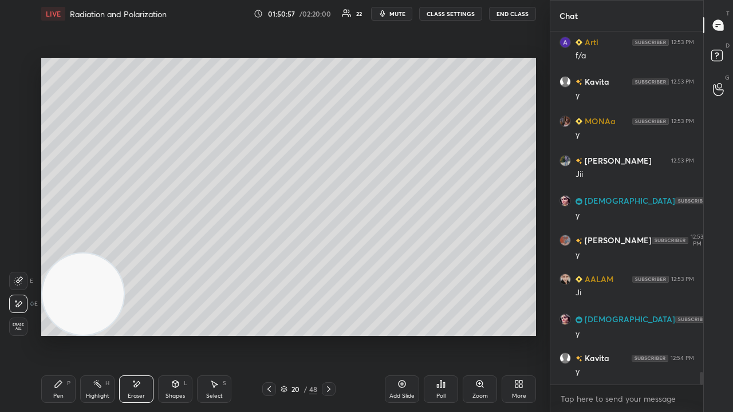
drag, startPoint x: 84, startPoint y: 393, endPoint x: 83, endPoint y: 381, distance: 11.5
click at [83, 334] on div "Highlight H" at bounding box center [97, 389] width 34 height 27
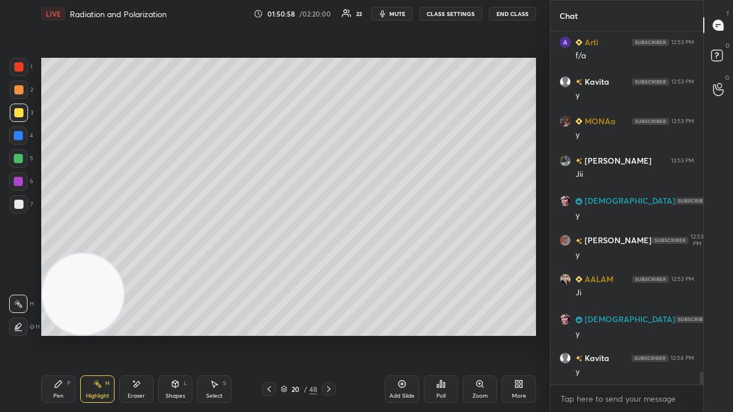
click at [59, 334] on div "Pen P" at bounding box center [58, 389] width 34 height 27
click at [401, 13] on span "mute" at bounding box center [397, 14] width 16 height 8
click at [402, 11] on span "unmute" at bounding box center [396, 14] width 25 height 8
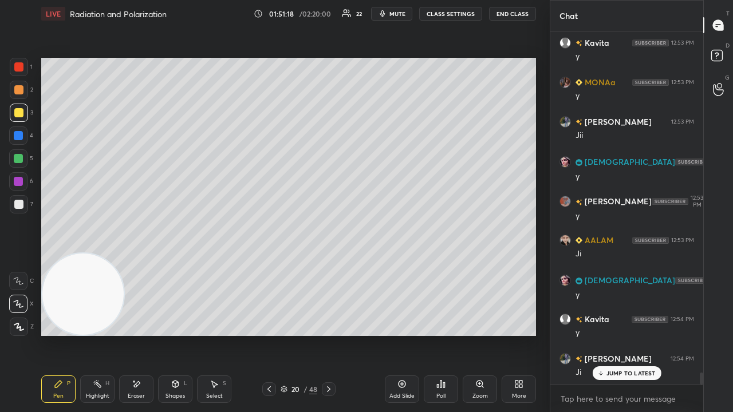
drag, startPoint x: 269, startPoint y: 388, endPoint x: 267, endPoint y: 382, distance: 6.5
click at [268, 334] on icon at bounding box center [269, 389] width 9 height 9
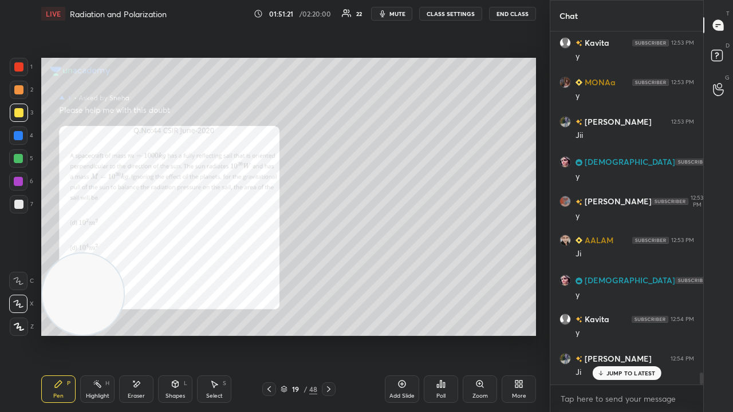
click at [330, 334] on icon at bounding box center [328, 389] width 9 height 9
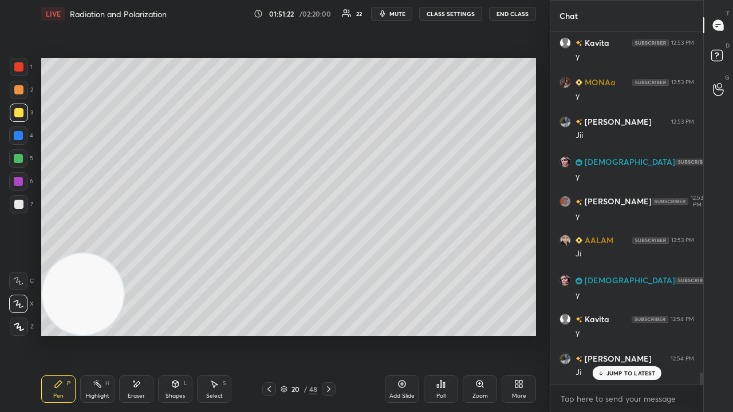
click at [404, 13] on span "mute" at bounding box center [397, 14] width 16 height 8
click at [403, 15] on span "unmute" at bounding box center [396, 14] width 25 height 8
click at [398, 14] on span "mute" at bounding box center [397, 14] width 16 height 8
click at [400, 13] on span "unmute" at bounding box center [396, 14] width 25 height 8
click at [270, 334] on icon at bounding box center [268, 389] width 3 height 6
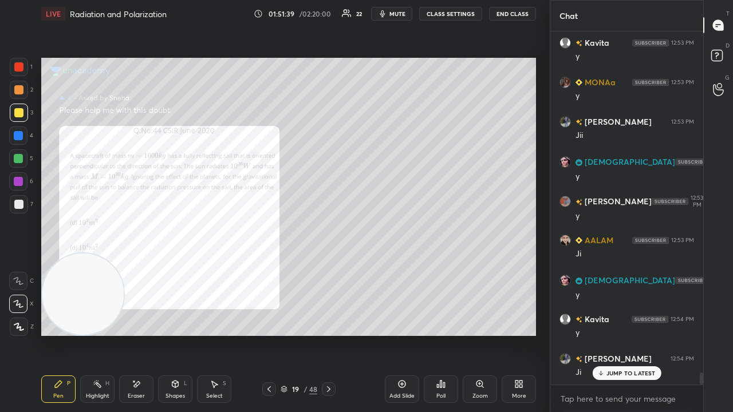
click at [329, 334] on icon at bounding box center [328, 389] width 9 height 9
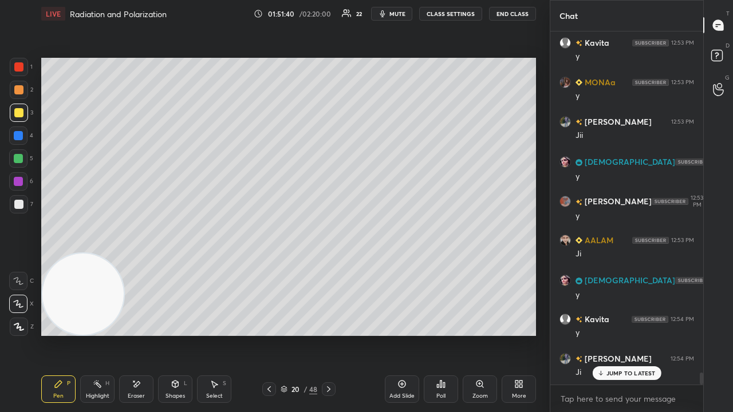
drag, startPoint x: 131, startPoint y: 397, endPoint x: 159, endPoint y: 384, distance: 31.5
click at [133, 334] on div "Eraser" at bounding box center [136, 396] width 17 height 6
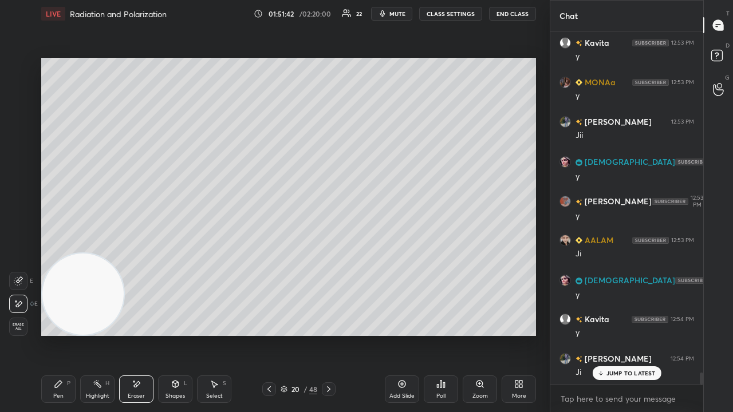
click at [60, 334] on div "Pen" at bounding box center [58, 396] width 10 height 6
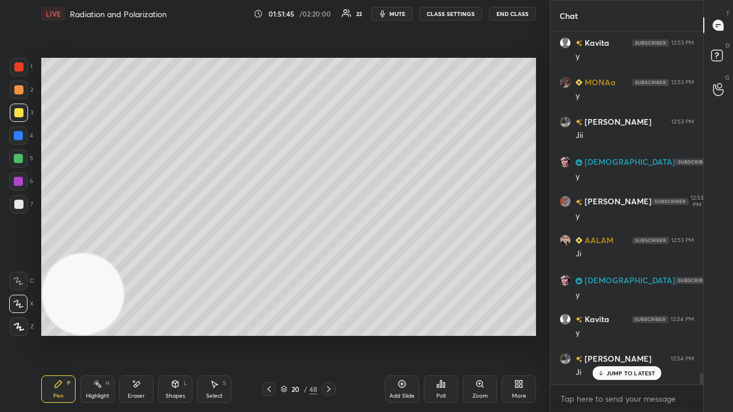
click at [263, 334] on div at bounding box center [269, 389] width 14 height 14
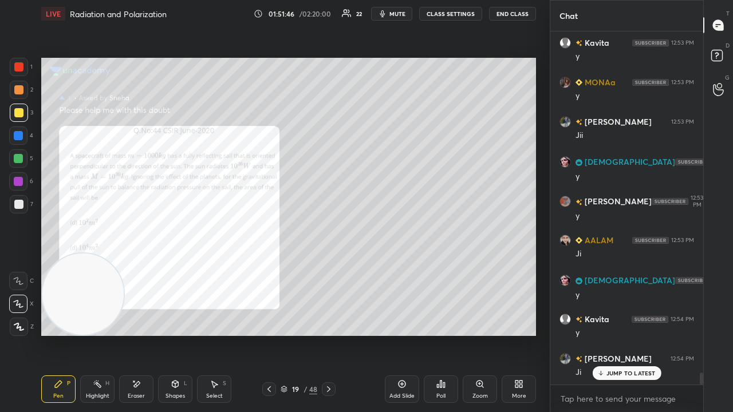
click at [324, 334] on icon at bounding box center [328, 389] width 9 height 9
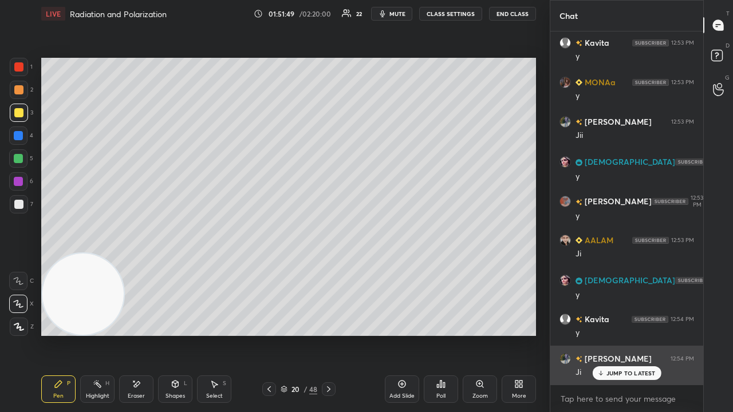
drag, startPoint x: 601, startPoint y: 373, endPoint x: 567, endPoint y: 370, distance: 33.9
click at [601, 334] on icon at bounding box center [600, 373] width 7 height 7
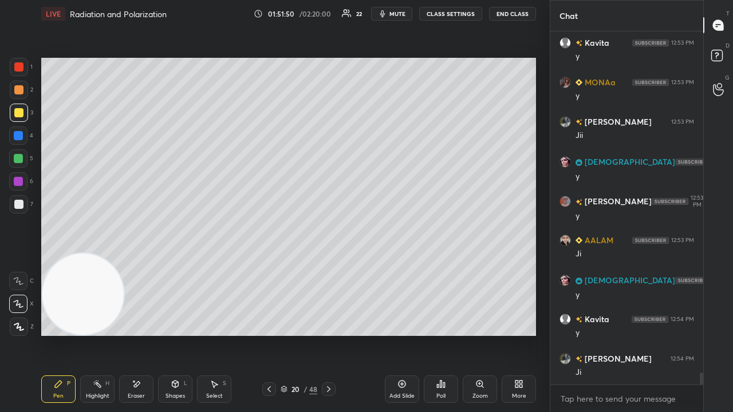
click at [398, 14] on span "mute" at bounding box center [397, 14] width 16 height 8
click at [395, 13] on span "mute" at bounding box center [397, 14] width 16 height 8
click at [395, 13] on span "unmute" at bounding box center [396, 14] width 25 height 8
drag, startPoint x: 269, startPoint y: 386, endPoint x: 275, endPoint y: 390, distance: 7.5
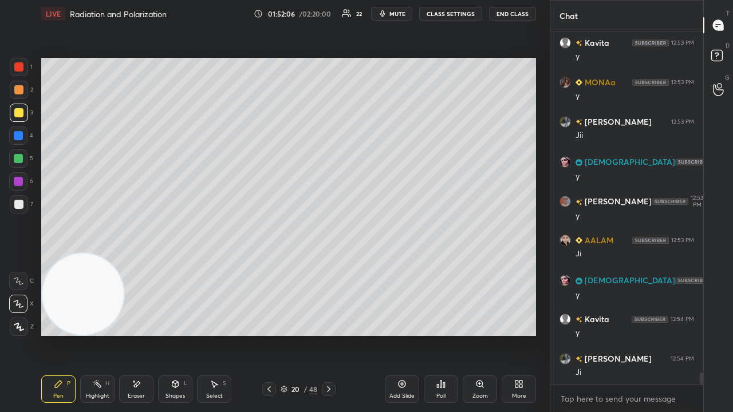
click at [269, 334] on icon at bounding box center [269, 389] width 9 height 9
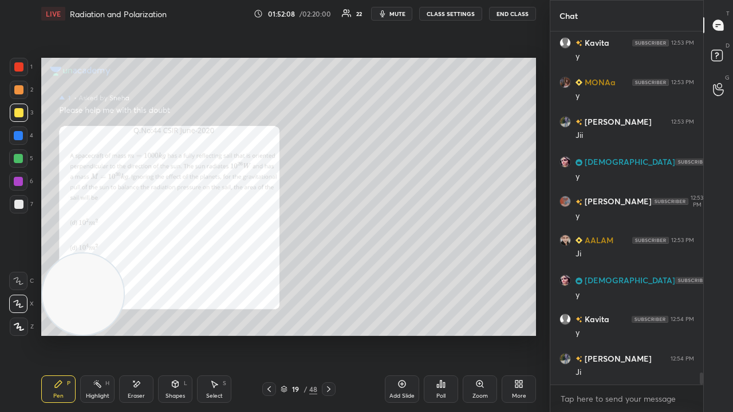
click at [401, 15] on span "mute" at bounding box center [397, 14] width 16 height 8
click at [401, 16] on span "unmute" at bounding box center [396, 14] width 25 height 8
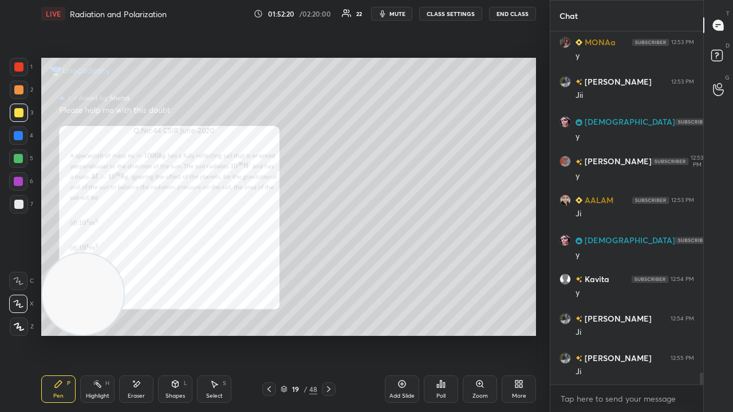
scroll to position [9871, 0]
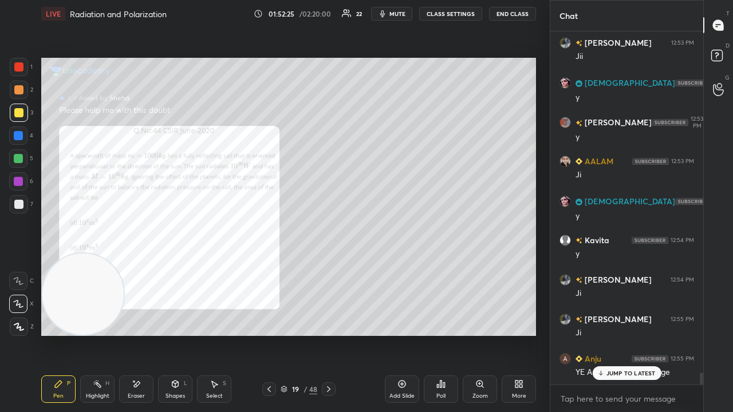
click at [643, 334] on div "JUMP TO LATEST" at bounding box center [626, 373] width 69 height 14
click at [395, 15] on span "mute" at bounding box center [397, 14] width 16 height 8
click at [399, 14] on span "unmute" at bounding box center [396, 14] width 25 height 8
click at [402, 14] on span "mute" at bounding box center [397, 14] width 16 height 8
click at [403, 16] on span "unmute" at bounding box center [396, 14] width 25 height 8
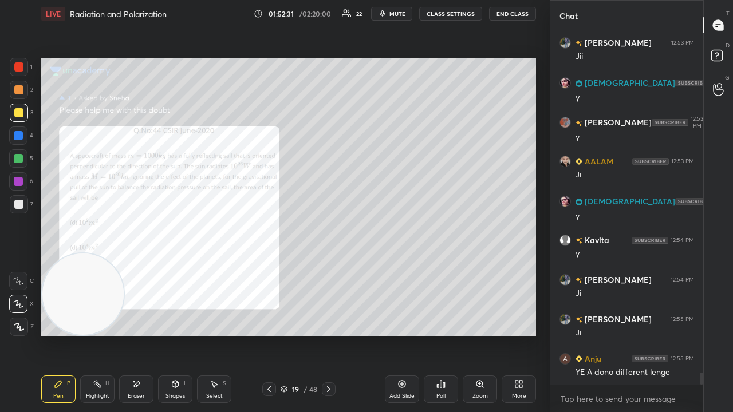
click at [144, 334] on div "Eraser" at bounding box center [136, 389] width 34 height 27
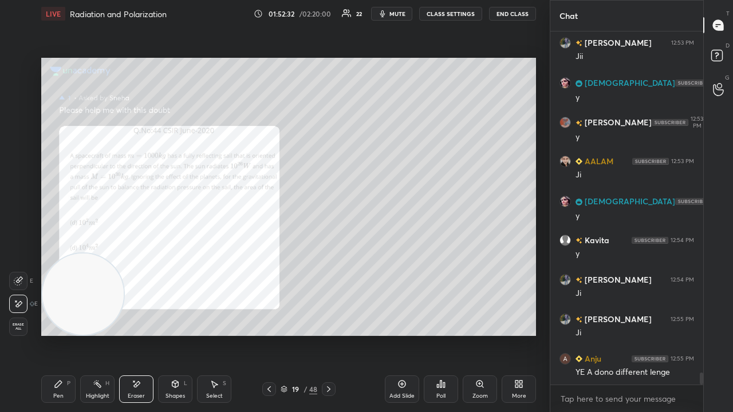
scroll to position [9911, 0]
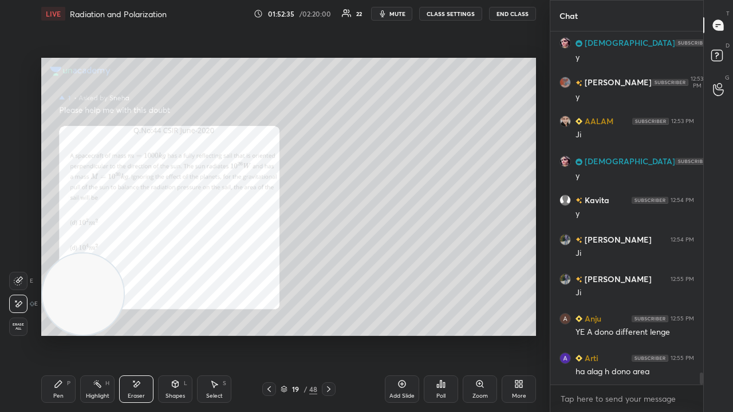
click at [329, 334] on icon at bounding box center [328, 389] width 9 height 9
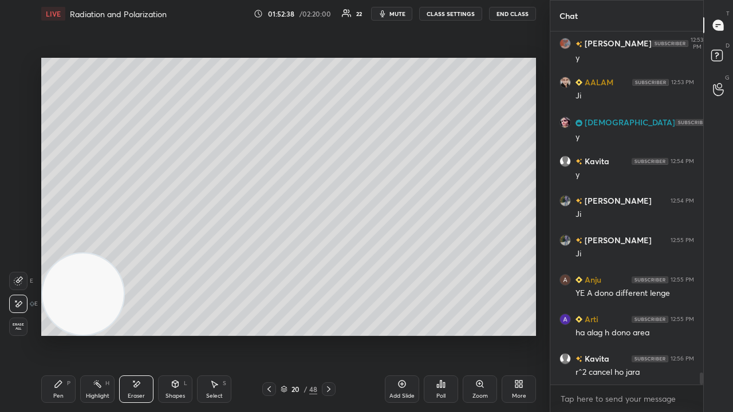
scroll to position [9990, 0]
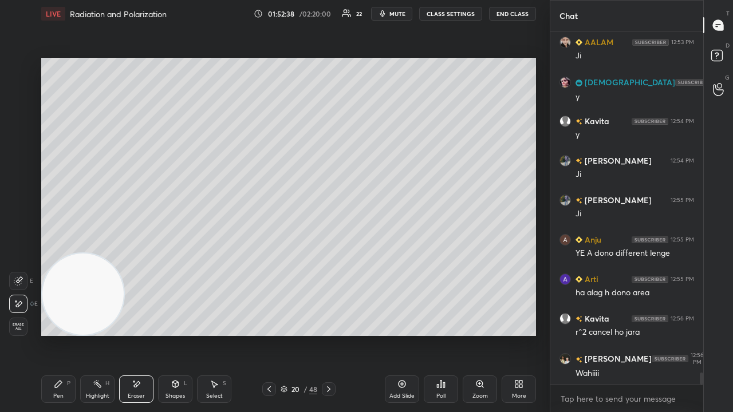
click at [62, 334] on div "Pen P" at bounding box center [58, 389] width 34 height 27
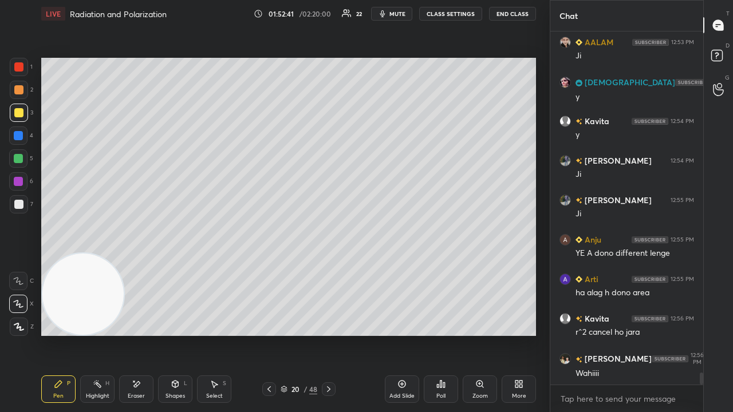
click at [385, 14] on icon "button" at bounding box center [382, 13] width 5 height 7
click at [386, 14] on button "mute" at bounding box center [391, 14] width 41 height 14
click at [137, 334] on icon at bounding box center [136, 385] width 9 height 10
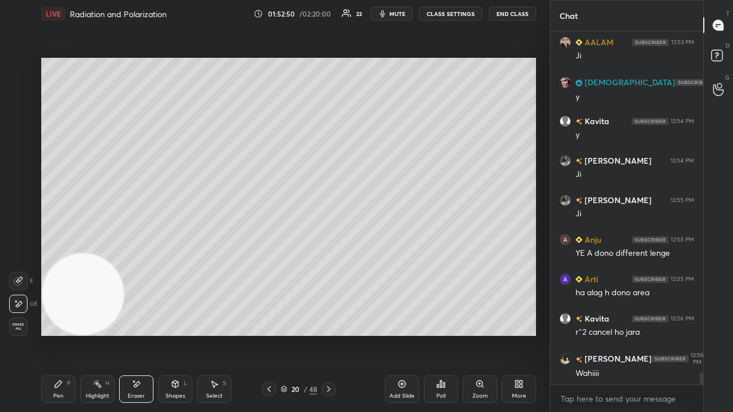
click at [71, 334] on div "Pen P" at bounding box center [58, 389] width 34 height 27
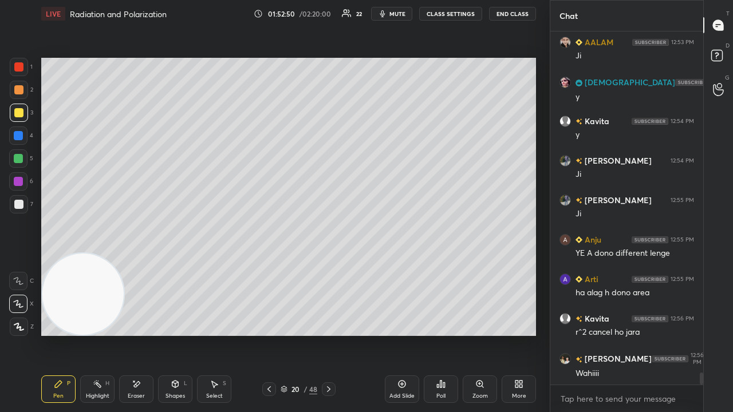
click at [270, 334] on icon at bounding box center [269, 389] width 9 height 9
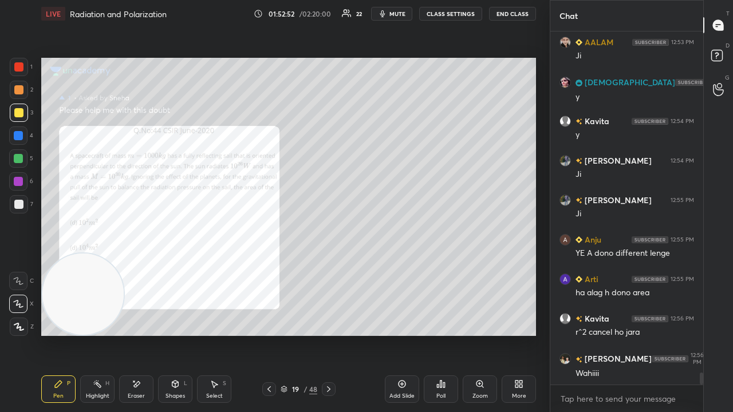
click at [405, 15] on span "mute" at bounding box center [397, 14] width 16 height 8
click at [404, 14] on span "unmute" at bounding box center [396, 14] width 25 height 8
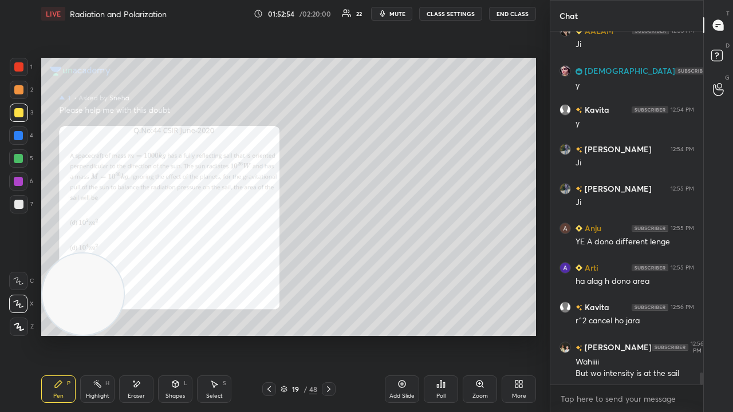
click at [404, 15] on span "mute" at bounding box center [397, 14] width 16 height 8
click at [401, 15] on span "unmute" at bounding box center [396, 14] width 25 height 8
click at [16, 69] on div at bounding box center [18, 66] width 9 height 9
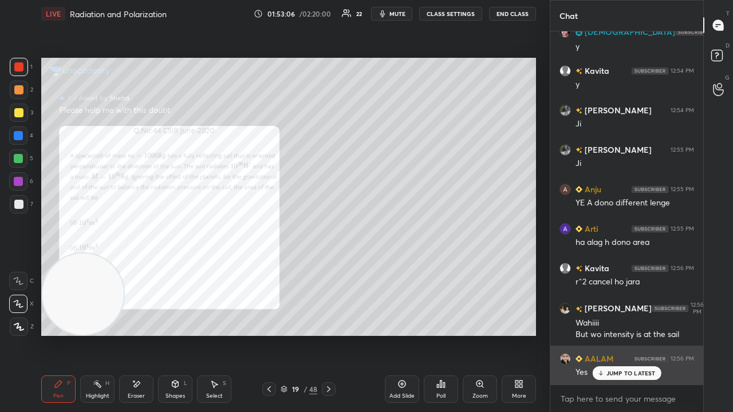
click at [622, 334] on p "JUMP TO LATEST" at bounding box center [630, 373] width 49 height 7
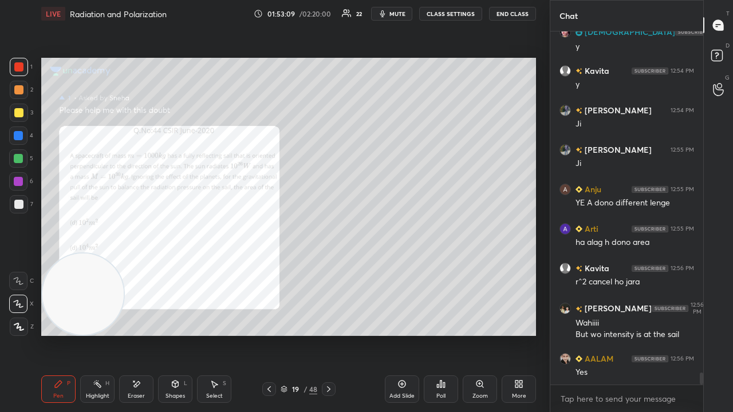
click at [18, 161] on div at bounding box center [18, 158] width 9 height 9
click at [396, 14] on span "mute" at bounding box center [397, 14] width 16 height 8
click at [398, 13] on span "unmute" at bounding box center [396, 14] width 25 height 8
click at [398, 17] on span "mute" at bounding box center [397, 14] width 16 height 8
click at [399, 13] on span "unmute" at bounding box center [396, 14] width 25 height 8
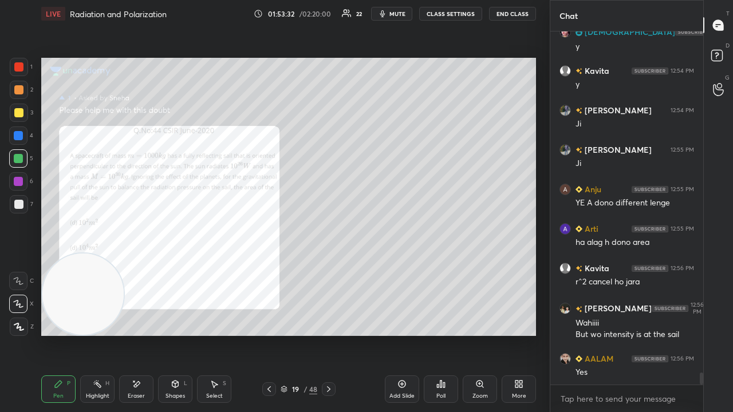
click at [397, 13] on span "mute" at bounding box center [397, 14] width 16 height 8
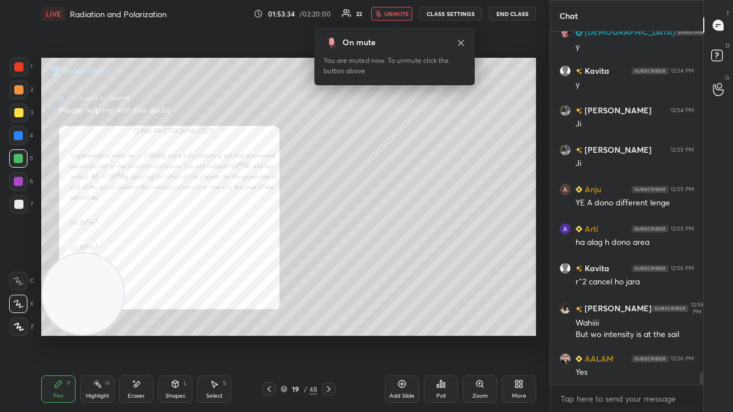
click at [398, 7] on button "unmute" at bounding box center [391, 14] width 41 height 14
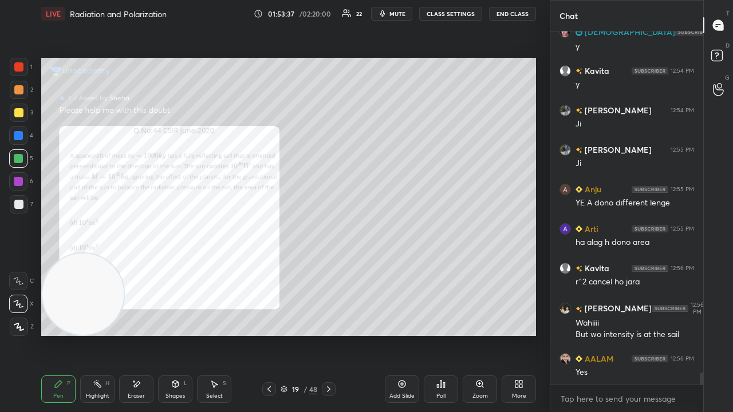
click at [400, 15] on span "mute" at bounding box center [397, 14] width 16 height 8
click at [400, 14] on span "unmute" at bounding box center [396, 14] width 25 height 8
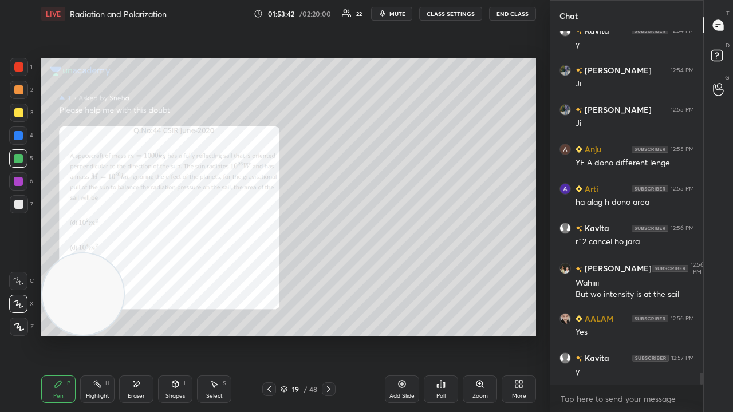
click at [401, 10] on span "mute" at bounding box center [397, 14] width 16 height 8
click at [400, 10] on span "unmute" at bounding box center [396, 14] width 25 height 8
click at [401, 15] on span "mute" at bounding box center [397, 14] width 16 height 8
drag, startPoint x: 401, startPoint y: 14, endPoint x: 403, endPoint y: 3, distance: 10.6
click at [401, 14] on span "unmute" at bounding box center [396, 14] width 25 height 8
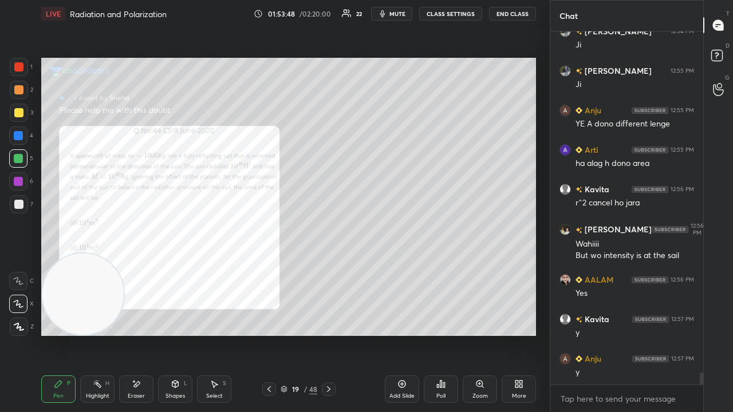
scroll to position [10159, 0]
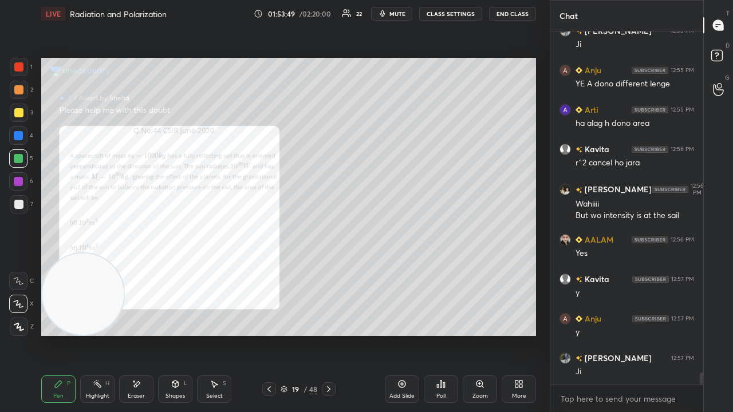
click at [395, 10] on span "mute" at bounding box center [397, 14] width 16 height 8
click at [394, 13] on span "unmute" at bounding box center [396, 14] width 25 height 8
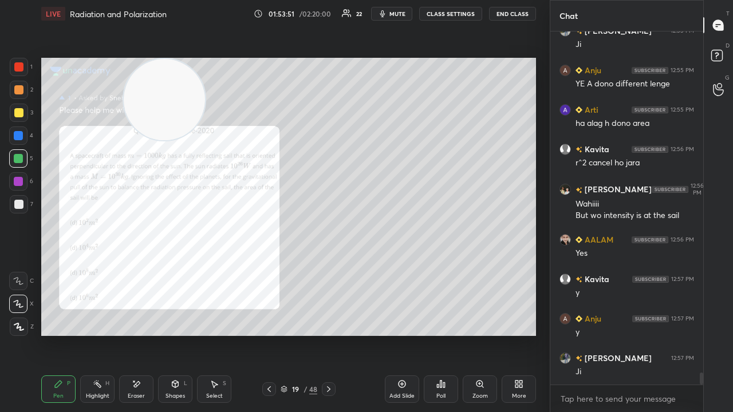
drag, startPoint x: 108, startPoint y: 153, endPoint x: 164, endPoint y: 28, distance: 136.8
click at [166, 24] on div "LIVE Radiation and Polarization 01:53:51 / 02:20:00 22 mute CLASS SETTINGS End …" at bounding box center [289, 206] width 504 height 412
click at [392, 10] on button "mute" at bounding box center [391, 14] width 41 height 14
click at [392, 11] on span "unmute" at bounding box center [396, 14] width 25 height 8
click at [11, 207] on div at bounding box center [19, 204] width 18 height 18
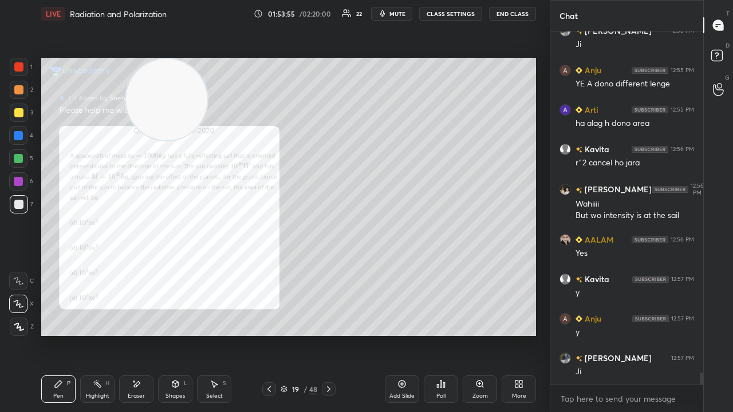
scroll to position [10198, 0]
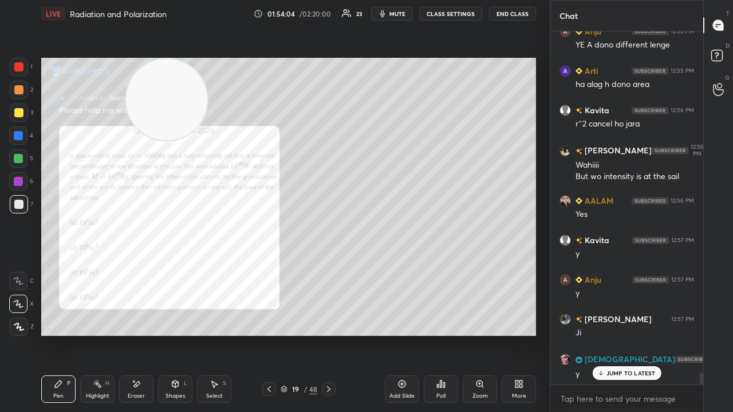
click at [636, 334] on p "JUMP TO LATEST" at bounding box center [630, 373] width 49 height 7
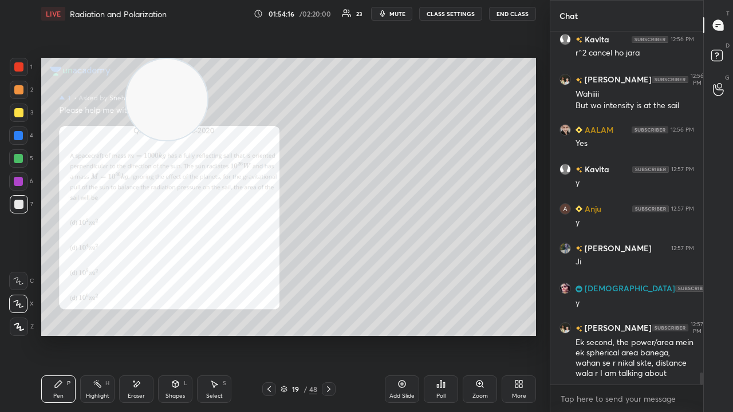
scroll to position [10281, 0]
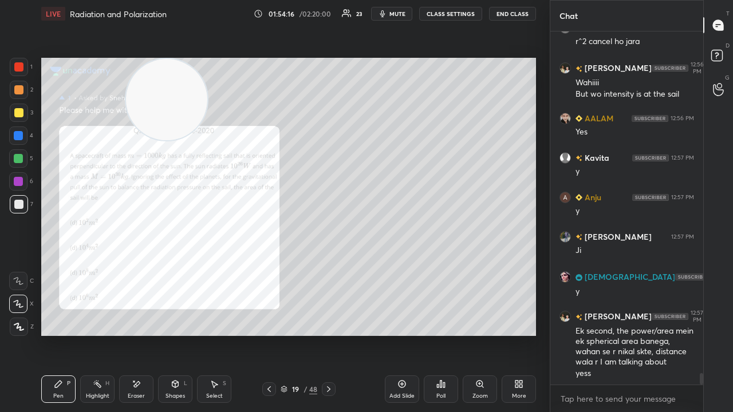
click at [394, 15] on span "mute" at bounding box center [397, 14] width 16 height 8
click at [395, 15] on span "unmute" at bounding box center [396, 14] width 25 height 8
click at [400, 15] on span "mute" at bounding box center [397, 14] width 16 height 8
click at [402, 15] on span "unmute" at bounding box center [396, 14] width 25 height 8
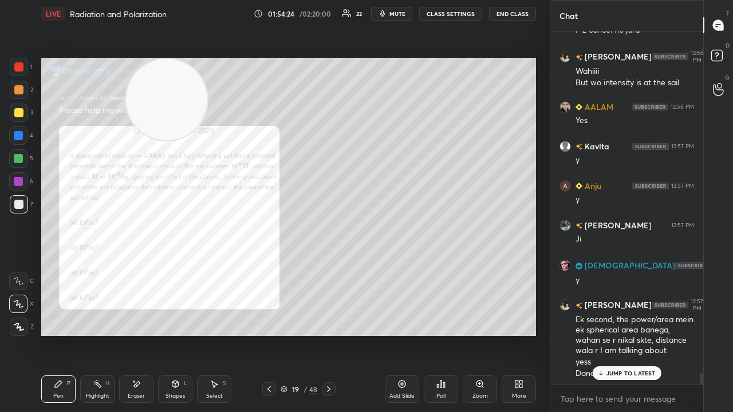
scroll to position [10331, 0]
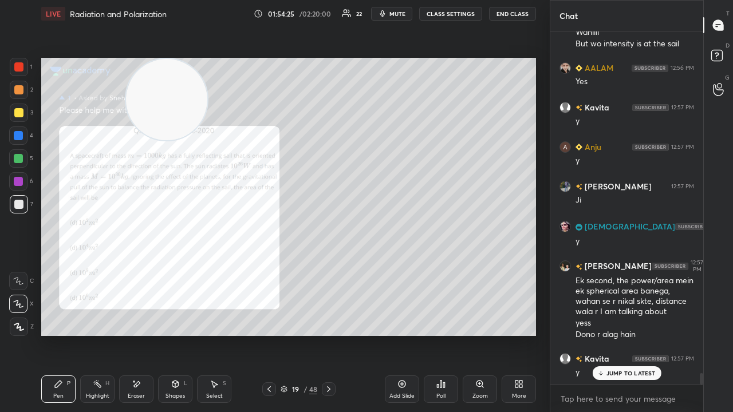
click at [400, 10] on button "mute" at bounding box center [391, 14] width 41 height 14
drag, startPoint x: 399, startPoint y: 11, endPoint x: 407, endPoint y: 10, distance: 7.5
click at [399, 11] on span "unmute" at bounding box center [396, 14] width 25 height 8
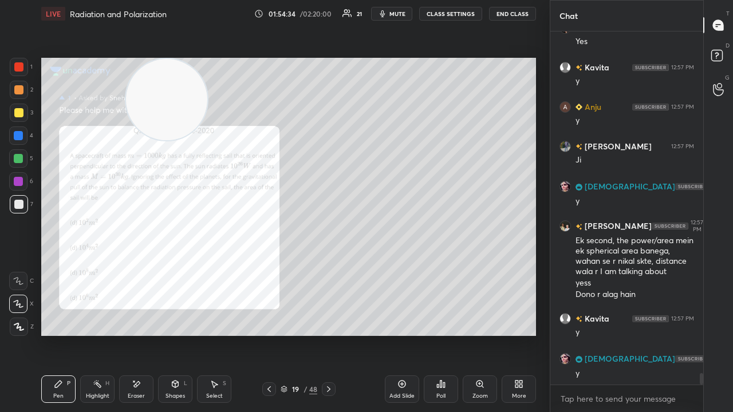
scroll to position [10410, 0]
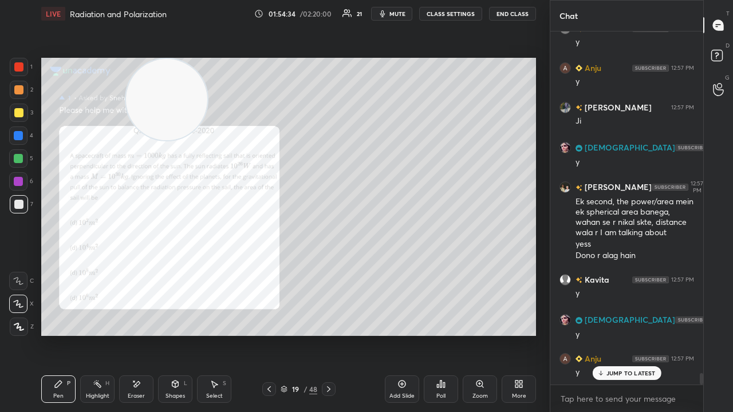
click at [396, 18] on button "mute" at bounding box center [391, 14] width 41 height 14
click at [398, 14] on span "unmute" at bounding box center [396, 14] width 25 height 8
click at [400, 15] on span "mute" at bounding box center [397, 14] width 16 height 8
click at [399, 14] on span "mute" at bounding box center [397, 14] width 16 height 8
click at [403, 15] on span "mute" at bounding box center [397, 14] width 16 height 8
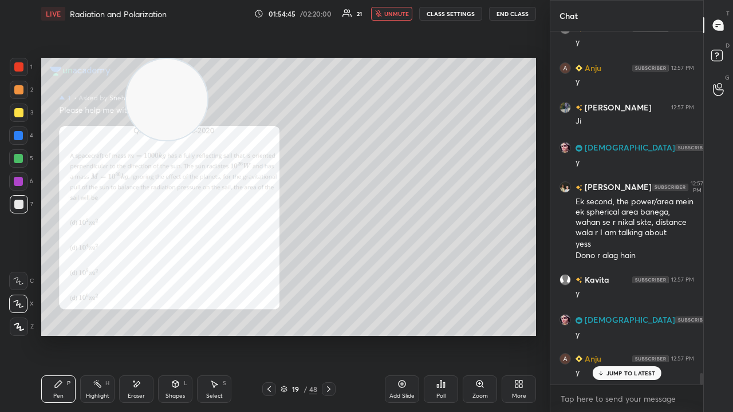
click at [400, 17] on button "unmute" at bounding box center [391, 14] width 41 height 14
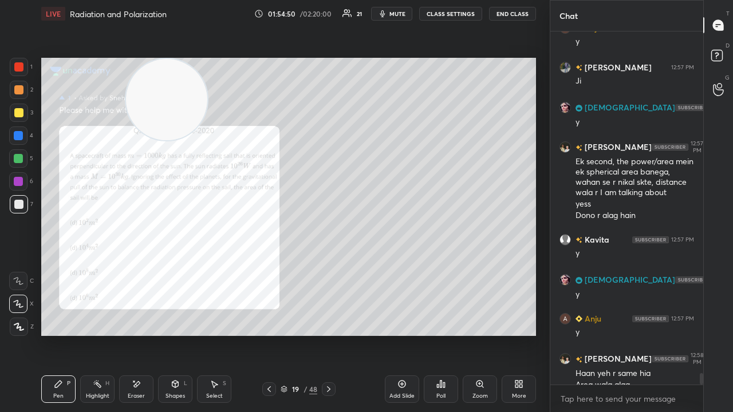
scroll to position [10462, 0]
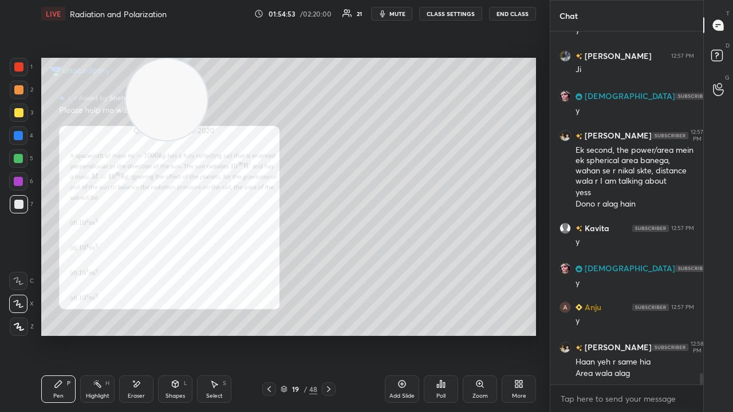
click at [398, 15] on span "mute" at bounding box center [397, 14] width 16 height 8
click at [400, 13] on span "unmute" at bounding box center [396, 14] width 25 height 8
click at [392, 12] on button "mute" at bounding box center [391, 14] width 41 height 14
click at [394, 8] on button "unmute" at bounding box center [391, 14] width 41 height 14
click at [402, 14] on span "mute" at bounding box center [397, 14] width 16 height 8
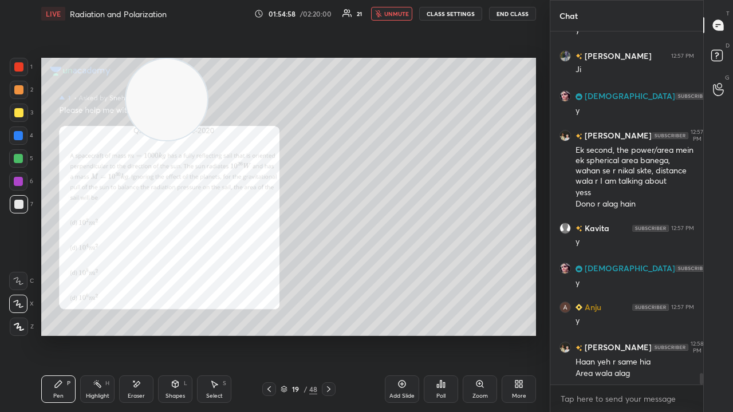
click at [398, 17] on button "unmute" at bounding box center [391, 14] width 41 height 14
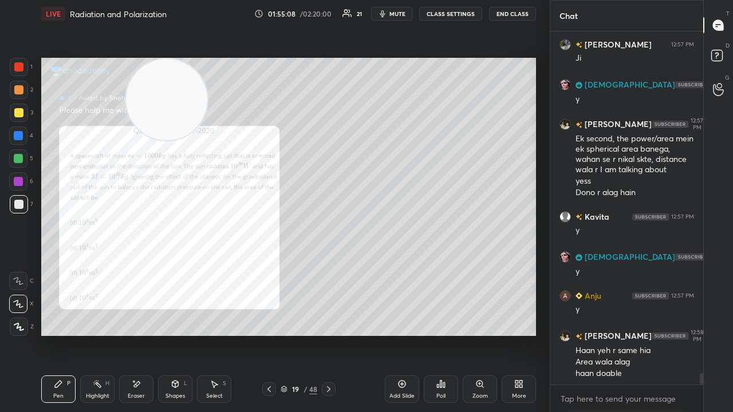
click at [401, 15] on span "mute" at bounding box center [397, 14] width 16 height 8
click at [403, 14] on span "unmute" at bounding box center [396, 14] width 25 height 8
click at [329, 334] on div at bounding box center [329, 389] width 14 height 14
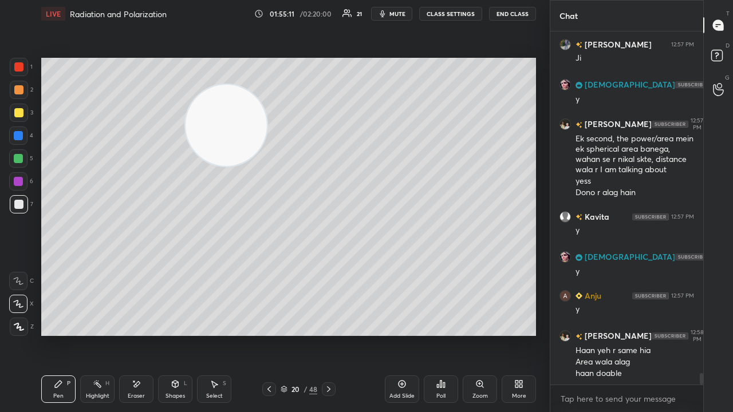
drag, startPoint x: 190, startPoint y: 119, endPoint x: 542, endPoint y: 347, distance: 419.4
click at [550, 334] on div "1 2 3 4 5 6 7 C X Z E E Erase all H H LIVE Radiation and Polarization 01:55:11 …" at bounding box center [366, 206] width 733 height 412
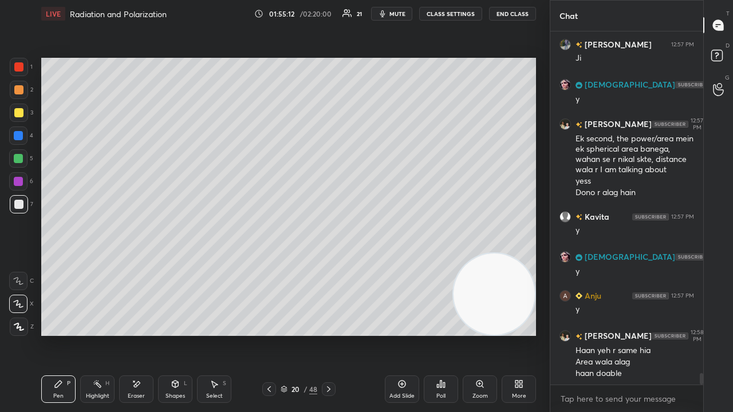
click at [395, 11] on span "mute" at bounding box center [397, 14] width 16 height 8
click at [396, 10] on span "unmute" at bounding box center [396, 14] width 25 height 8
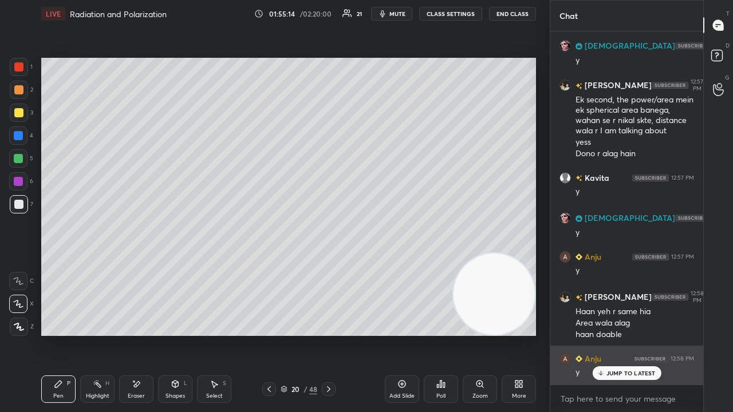
click at [620, 334] on p "JUMP TO LATEST" at bounding box center [630, 373] width 49 height 7
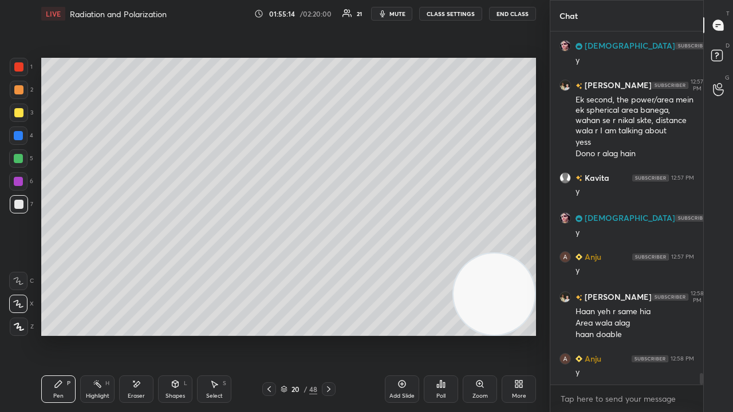
click at [141, 334] on div "Eraser" at bounding box center [136, 389] width 34 height 27
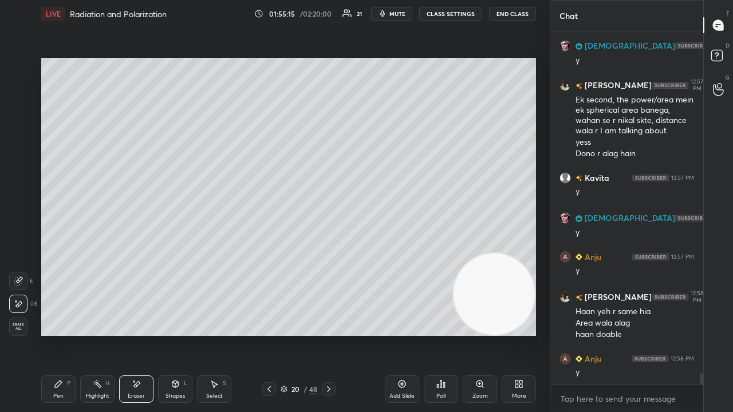
scroll to position [10552, 0]
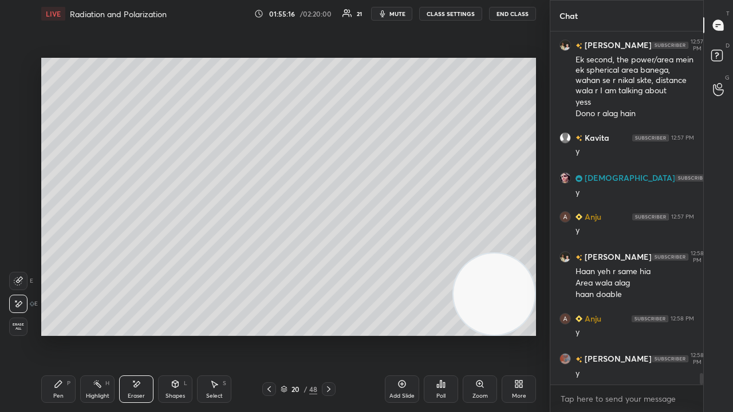
click at [53, 334] on div "Pen P" at bounding box center [58, 389] width 34 height 27
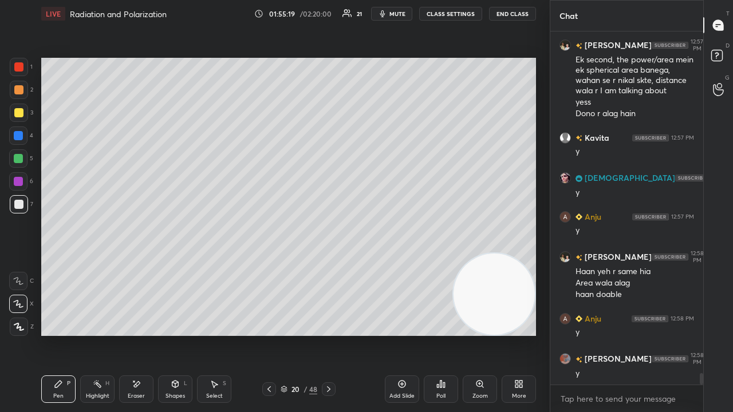
scroll to position [10591, 0]
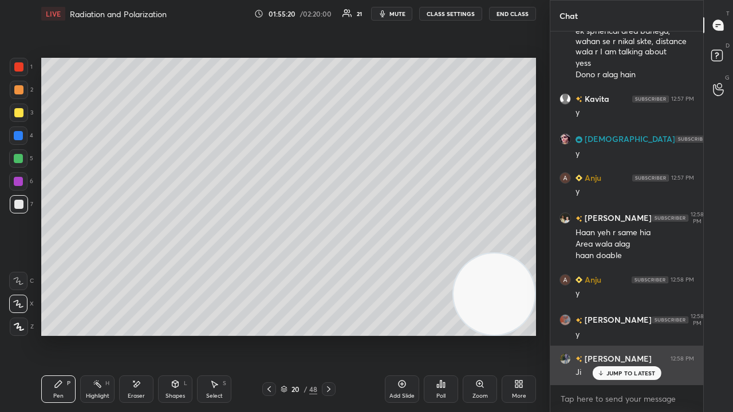
drag, startPoint x: 604, startPoint y: 374, endPoint x: 575, endPoint y: 348, distance: 39.3
click at [603, 334] on icon at bounding box center [600, 373] width 7 height 7
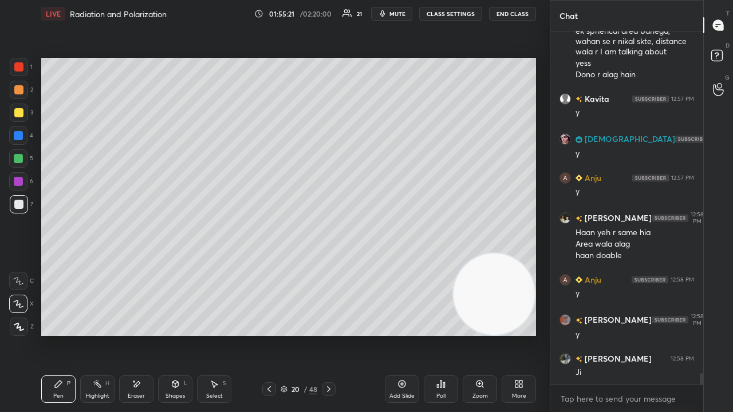
click at [401, 17] on span "mute" at bounding box center [397, 14] width 16 height 8
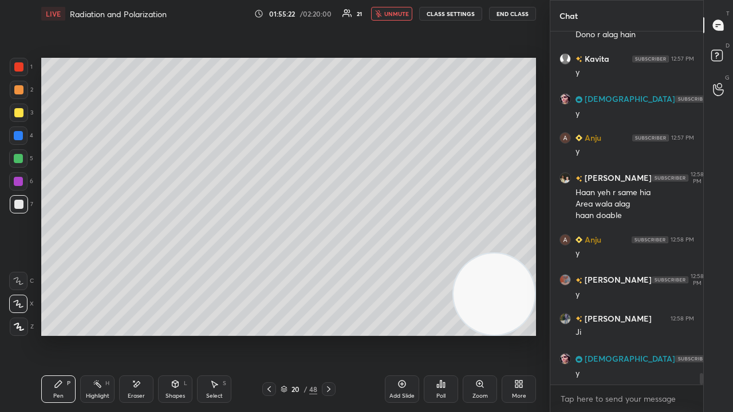
click at [401, 15] on span "unmute" at bounding box center [396, 14] width 25 height 8
click at [132, 334] on div "Eraser" at bounding box center [136, 389] width 34 height 27
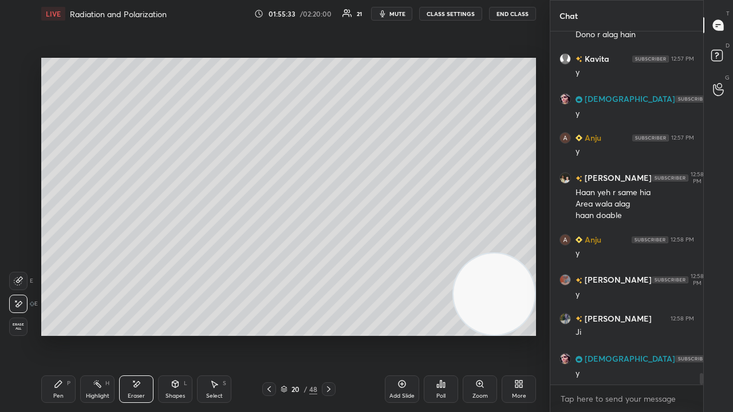
click at [54, 334] on div "Pen" at bounding box center [58, 396] width 10 height 6
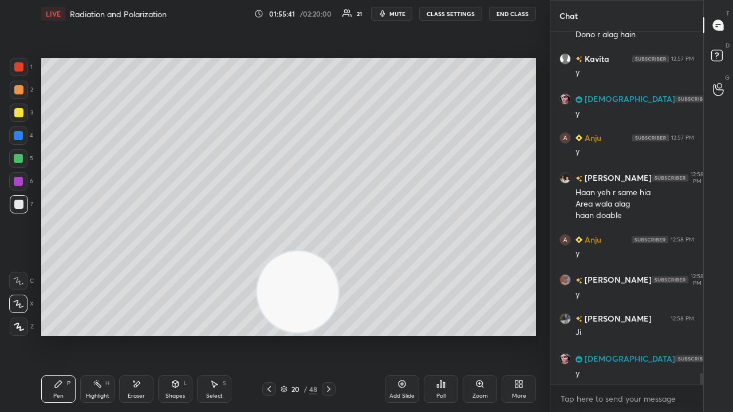
drag, startPoint x: 441, startPoint y: 313, endPoint x: 0, endPoint y: 288, distance: 441.6
click at [0, 302] on div "1 2 3 4 5 6 7 C X Z E E Erase all H H LIVE Radiation and Polarization 01:55:41 …" at bounding box center [270, 206] width 540 height 412
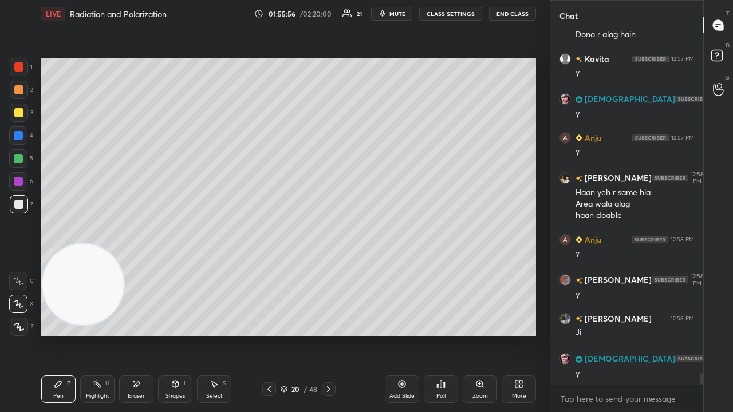
click at [403, 15] on span "mute" at bounding box center [397, 14] width 16 height 8
click at [401, 14] on span "unmute" at bounding box center [396, 14] width 25 height 8
click at [404, 10] on button "mute" at bounding box center [391, 14] width 41 height 14
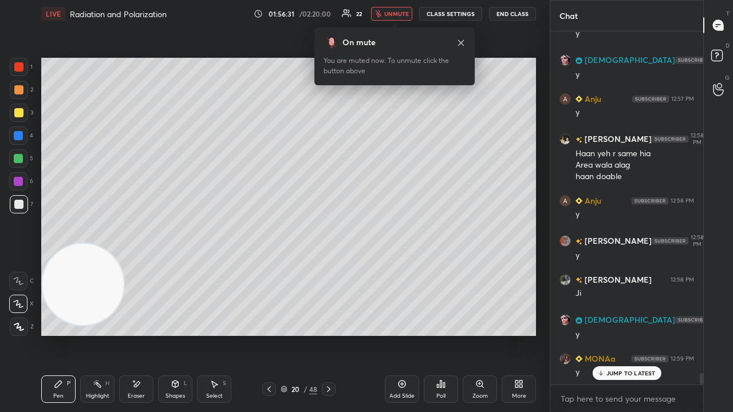
scroll to position [10710, 0]
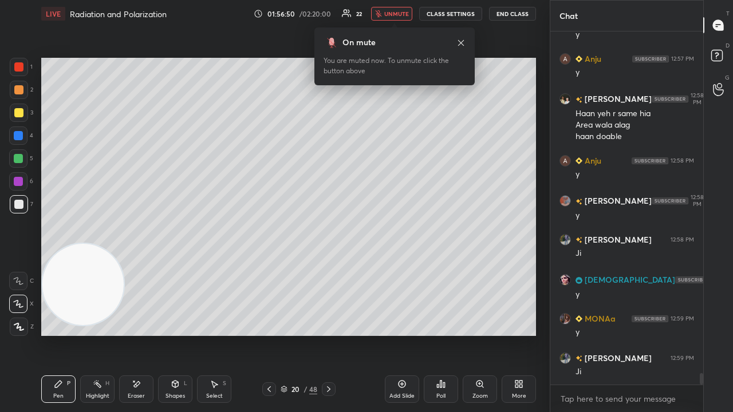
click at [391, 10] on span "unmute" at bounding box center [396, 14] width 25 height 8
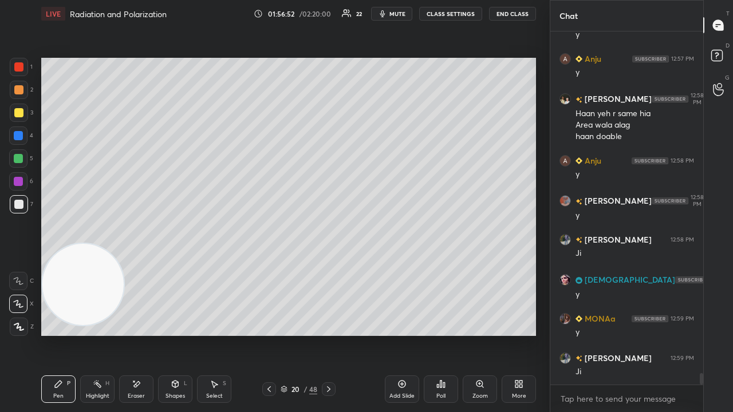
click at [400, 334] on div "Add Slide" at bounding box center [401, 396] width 25 height 6
click at [269, 334] on icon at bounding box center [269, 389] width 9 height 9
click at [326, 334] on icon at bounding box center [328, 389] width 9 height 9
click at [268, 334] on icon at bounding box center [269, 389] width 9 height 9
click at [270, 334] on icon at bounding box center [269, 389] width 9 height 9
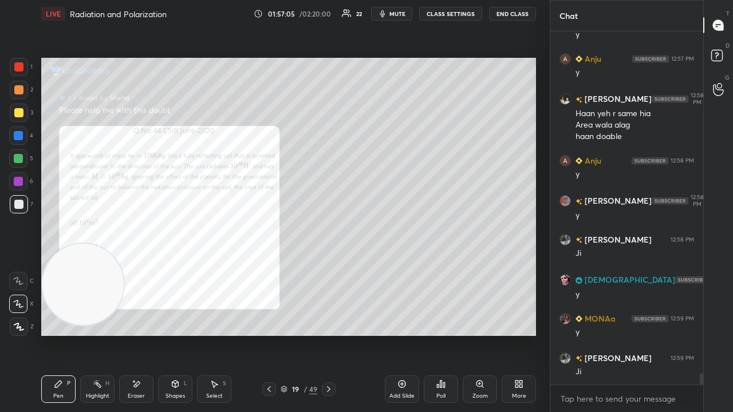
scroll to position [10749, 0]
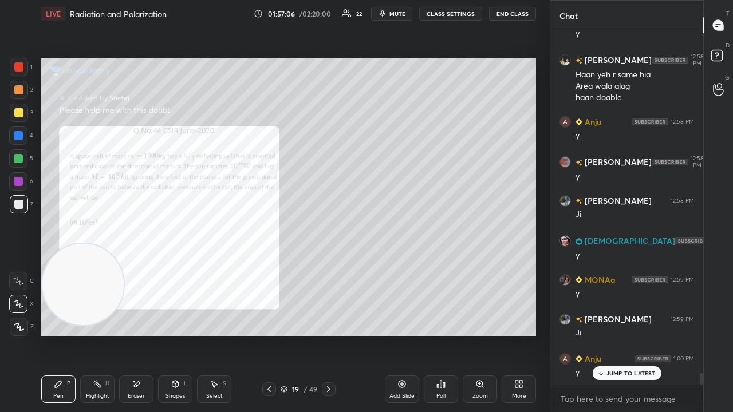
click at [327, 334] on icon at bounding box center [328, 389] width 9 height 9
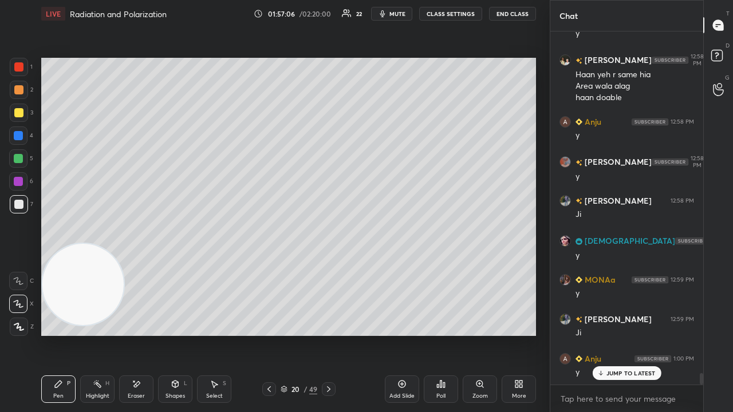
click at [326, 334] on icon at bounding box center [328, 389] width 9 height 9
click at [270, 334] on icon at bounding box center [269, 389] width 9 height 9
click at [273, 334] on icon at bounding box center [269, 389] width 9 height 9
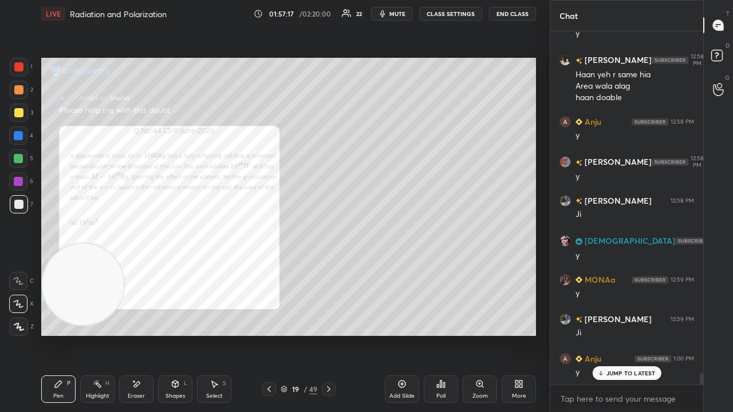
click at [331, 334] on icon at bounding box center [328, 389] width 9 height 9
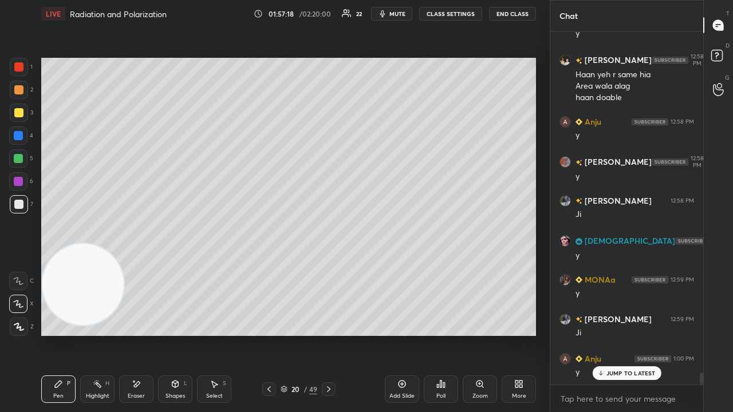
click at [331, 334] on icon at bounding box center [328, 389] width 9 height 9
click at [270, 334] on icon at bounding box center [269, 389] width 9 height 9
click at [329, 334] on icon at bounding box center [328, 389] width 3 height 6
click at [404, 13] on span "mute" at bounding box center [397, 14] width 16 height 8
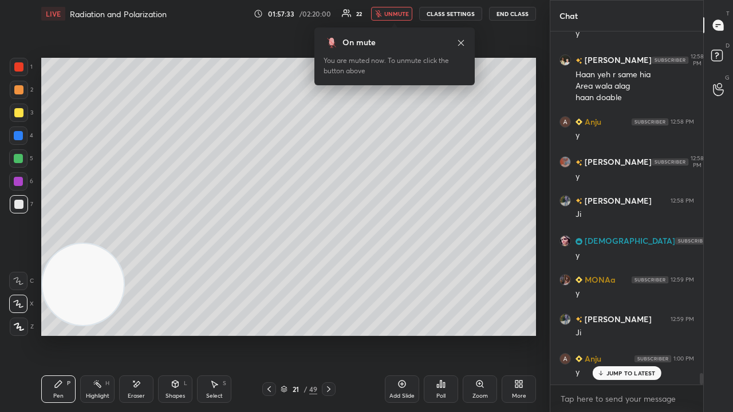
click at [401, 13] on span "unmute" at bounding box center [396, 14] width 25 height 8
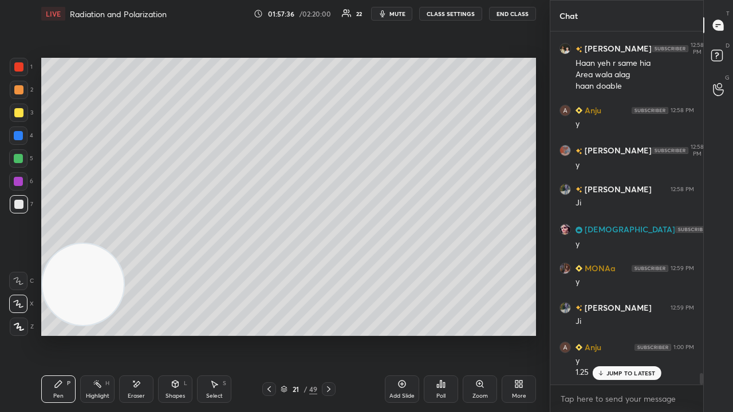
scroll to position [10788, 0]
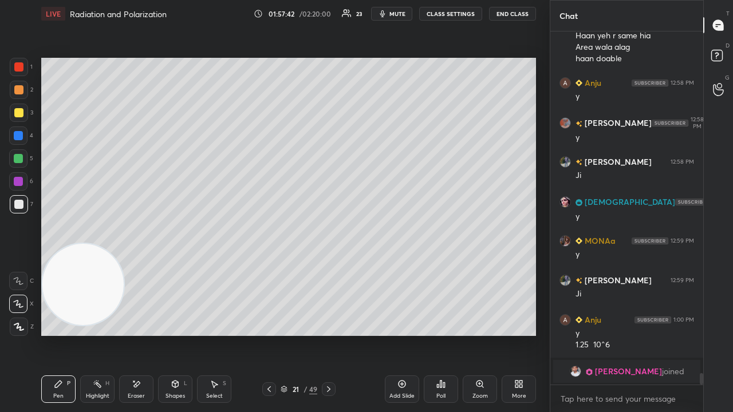
click at [396, 15] on span "mute" at bounding box center [397, 14] width 16 height 8
click at [397, 15] on span "unmute" at bounding box center [396, 14] width 25 height 8
click at [270, 334] on icon at bounding box center [269, 389] width 9 height 9
click at [273, 334] on icon at bounding box center [269, 389] width 9 height 9
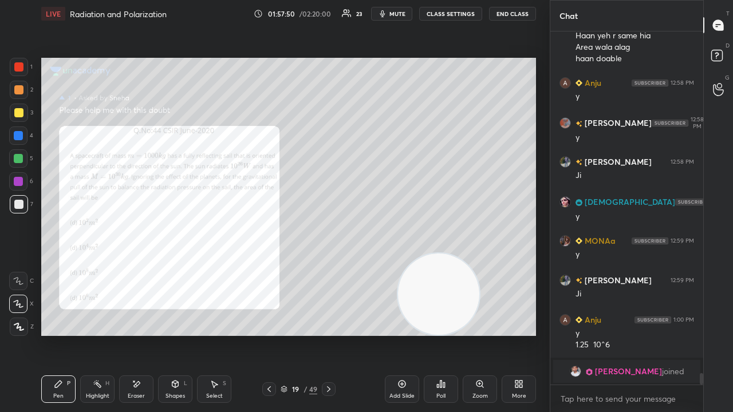
drag, startPoint x: 113, startPoint y: 301, endPoint x: 486, endPoint y: 344, distance: 375.1
click at [486, 334] on div "Setting up your live class Poll for secs No correct answer Start poll" at bounding box center [289, 196] width 504 height 339
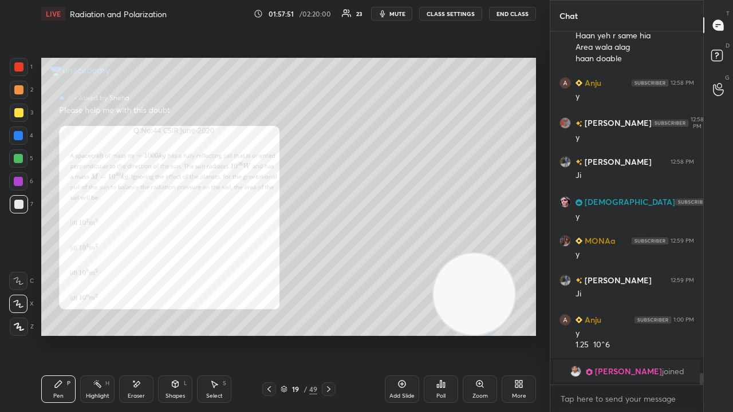
click at [402, 15] on span "mute" at bounding box center [397, 14] width 16 height 8
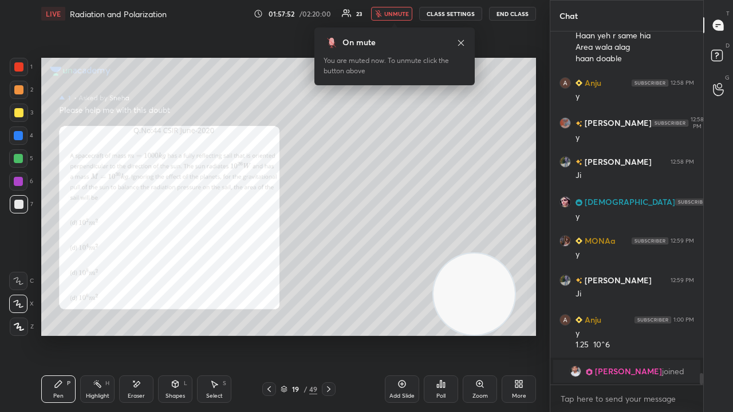
drag, startPoint x: 402, startPoint y: 14, endPoint x: 405, endPoint y: 8, distance: 6.9
click at [403, 14] on span "unmute" at bounding box center [396, 14] width 25 height 8
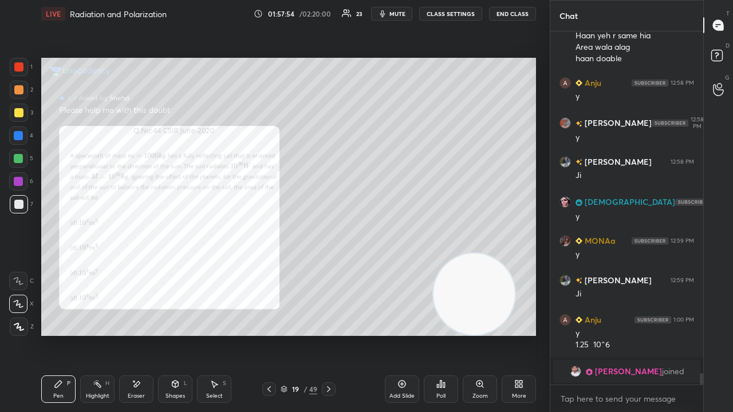
click at [331, 334] on icon at bounding box center [328, 389] width 9 height 9
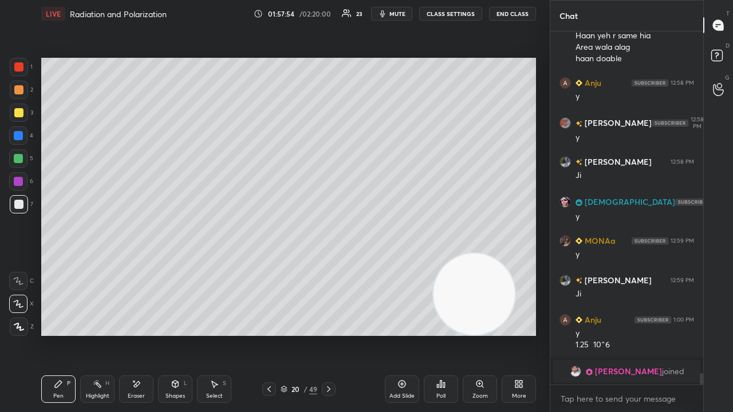
click at [331, 334] on icon at bounding box center [328, 389] width 9 height 9
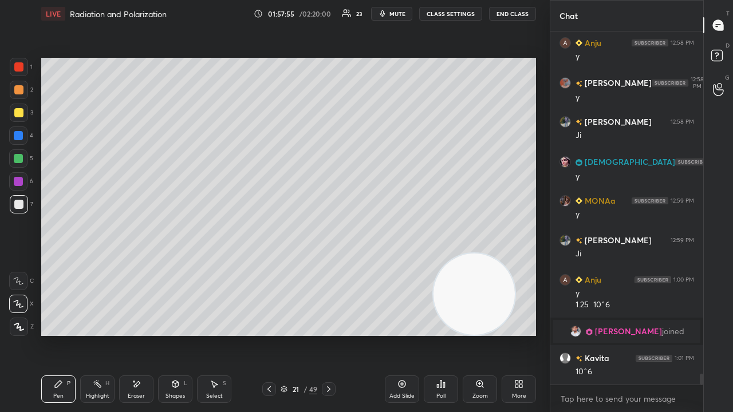
click at [397, 10] on span "mute" at bounding box center [397, 14] width 16 height 8
click at [397, 13] on span "unmute" at bounding box center [396, 14] width 25 height 8
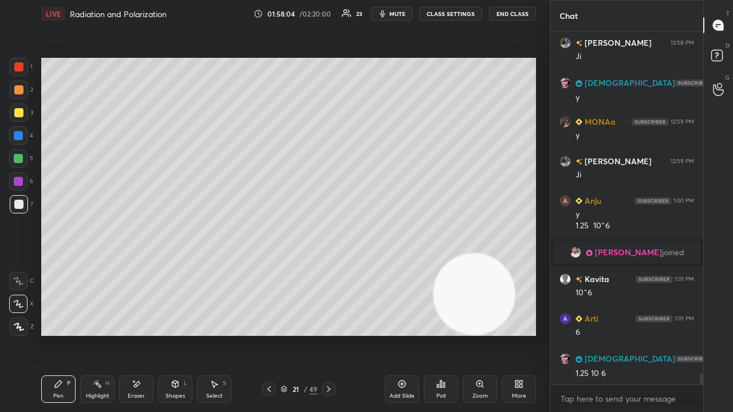
scroll to position [10946, 0]
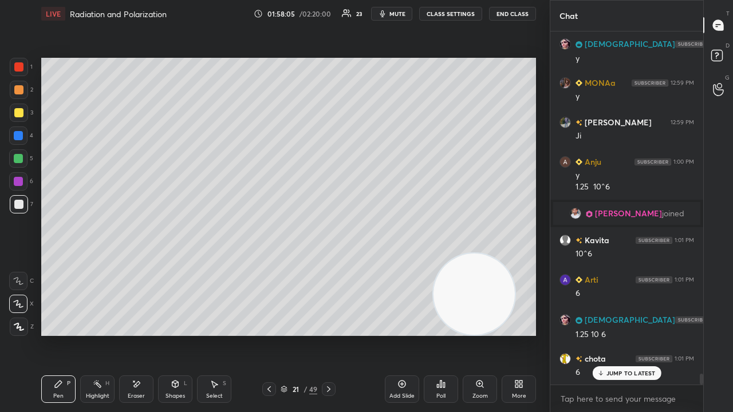
click at [403, 13] on span "mute" at bounding box center [397, 14] width 16 height 8
click at [401, 13] on span "unmute" at bounding box center [396, 14] width 25 height 8
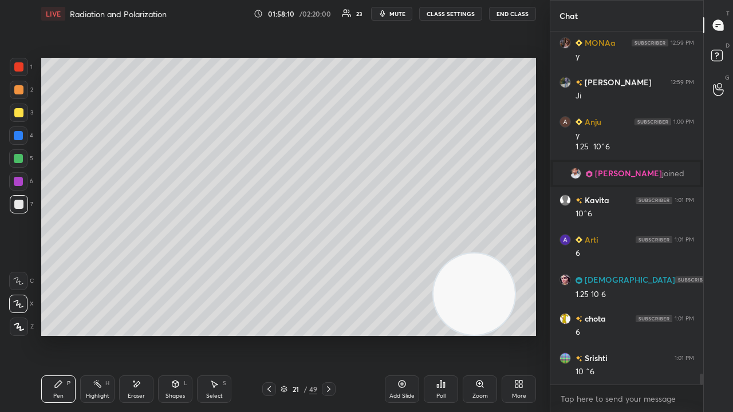
scroll to position [11025, 0]
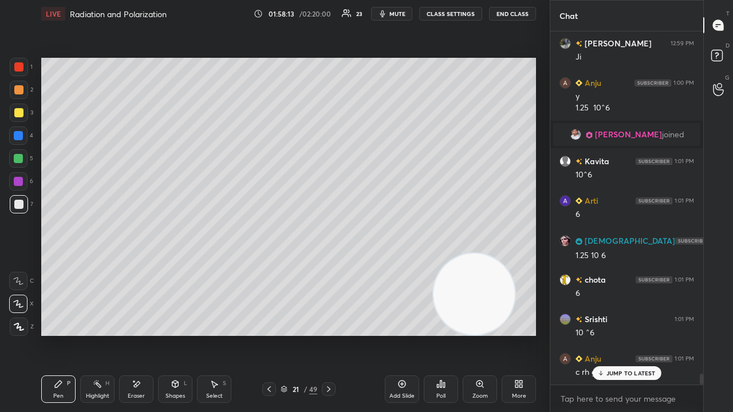
click at [145, 334] on div "Eraser" at bounding box center [136, 389] width 34 height 27
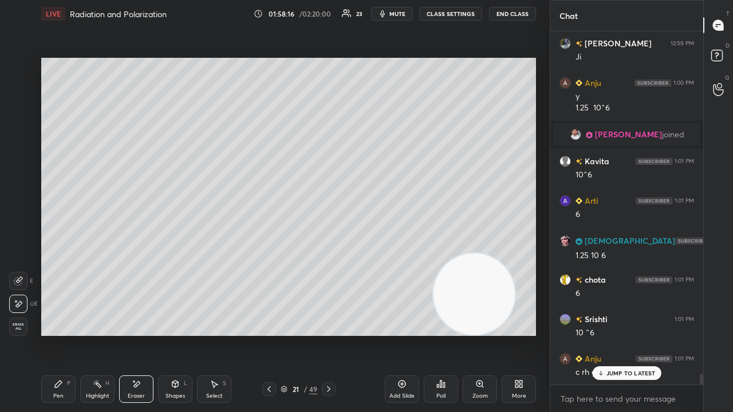
click at [56, 334] on div "Pen" at bounding box center [58, 396] width 10 height 6
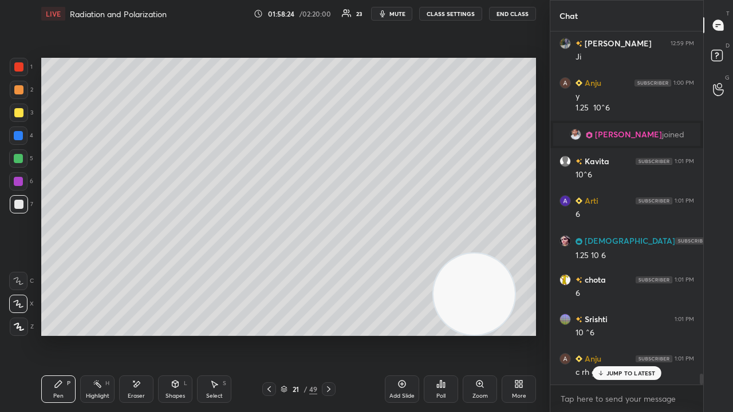
click at [274, 334] on div at bounding box center [269, 389] width 14 height 14
click at [332, 334] on icon at bounding box center [328, 389] width 9 height 9
click at [405, 13] on span "mute" at bounding box center [397, 14] width 16 height 8
click at [403, 14] on span "unmute" at bounding box center [396, 14] width 25 height 8
click at [613, 334] on p "JUMP TO LATEST" at bounding box center [630, 373] width 49 height 7
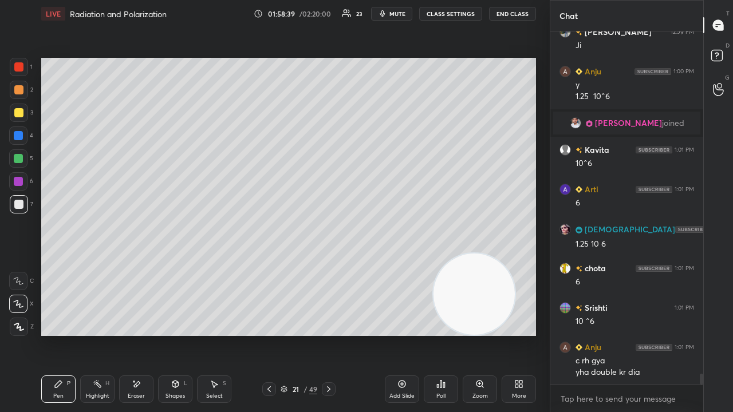
scroll to position [11077, 0]
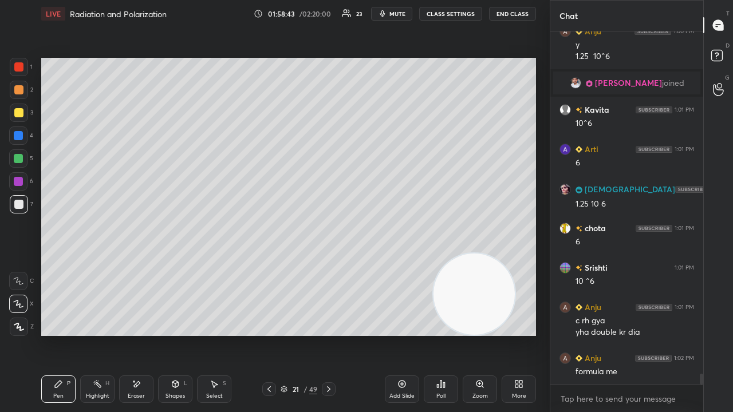
click at [390, 11] on button "mute" at bounding box center [391, 14] width 41 height 14
click at [391, 13] on span "unmute" at bounding box center [396, 14] width 25 height 8
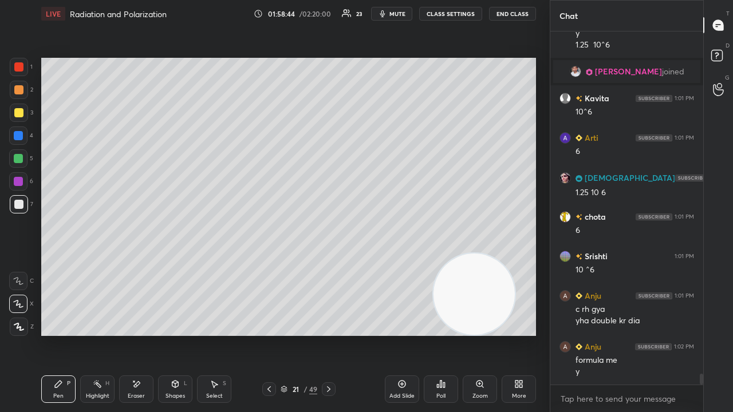
click at [266, 334] on icon at bounding box center [269, 389] width 9 height 9
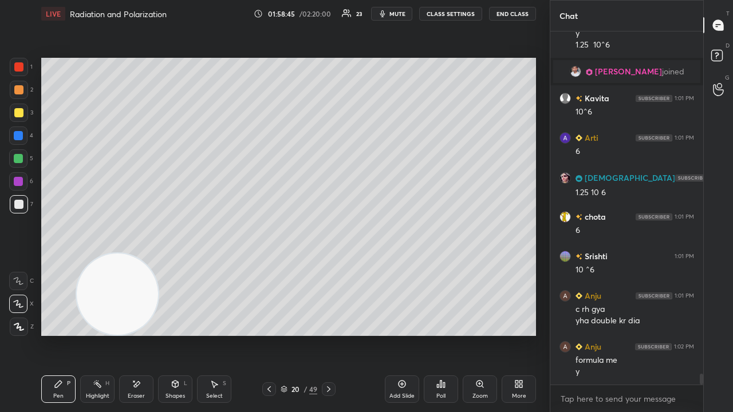
drag, startPoint x: 481, startPoint y: 306, endPoint x: 88, endPoint y: 336, distance: 394.5
click at [88, 334] on div at bounding box center [118, 294] width 84 height 84
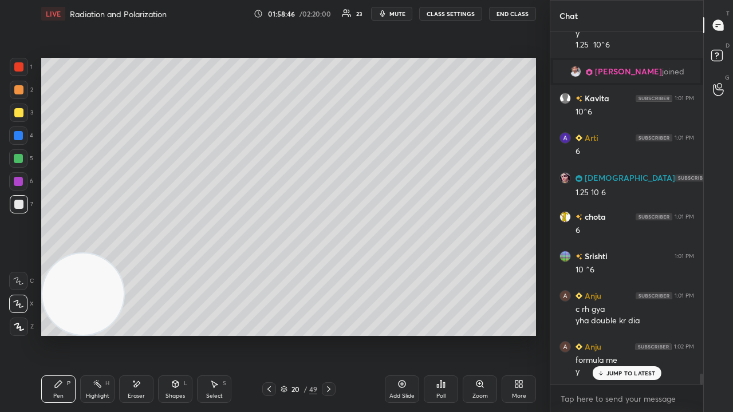
scroll to position [11127, 0]
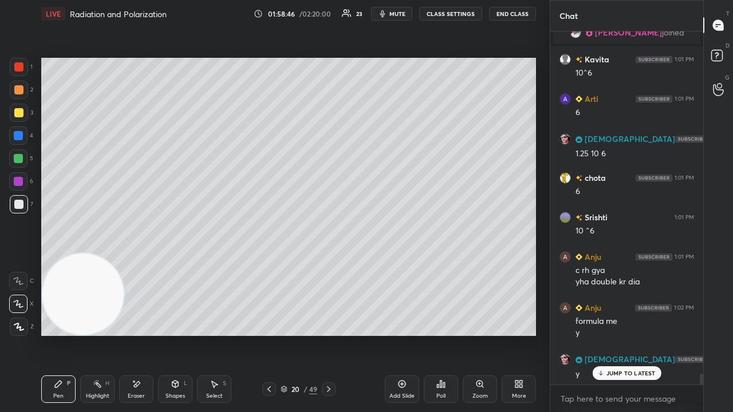
click at [400, 14] on span "mute" at bounding box center [397, 14] width 16 height 8
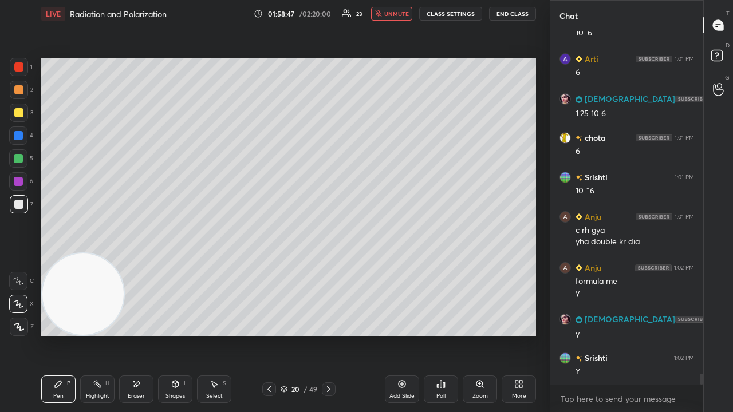
click at [400, 16] on span "unmute" at bounding box center [396, 14] width 25 height 8
drag, startPoint x: 140, startPoint y: 400, endPoint x: 207, endPoint y: 346, distance: 86.7
click at [142, 334] on div "Eraser" at bounding box center [136, 389] width 34 height 27
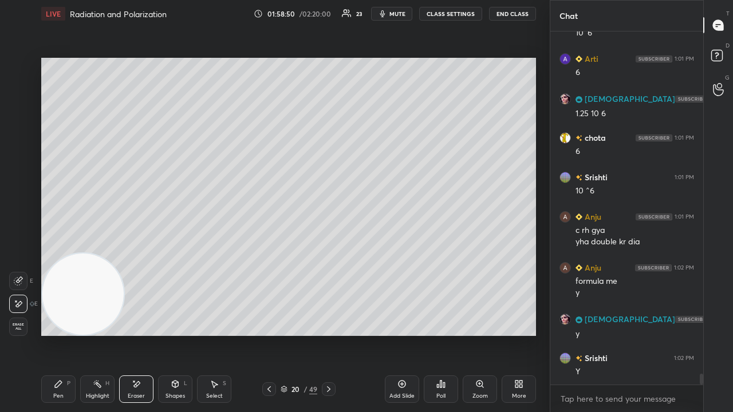
drag, startPoint x: 73, startPoint y: 387, endPoint x: 148, endPoint y: 353, distance: 82.5
click at [72, 334] on div "Pen P" at bounding box center [58, 389] width 34 height 27
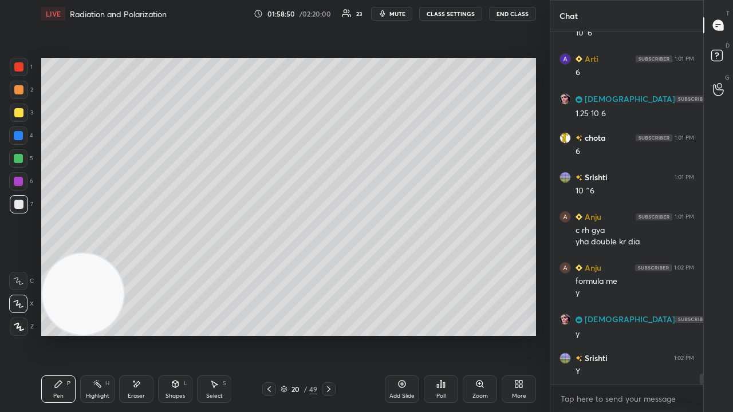
scroll to position [11206, 0]
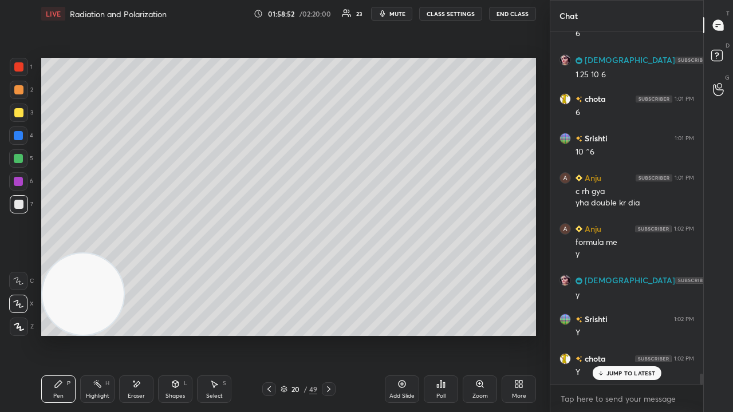
click at [400, 18] on button "mute" at bounding box center [391, 14] width 41 height 14
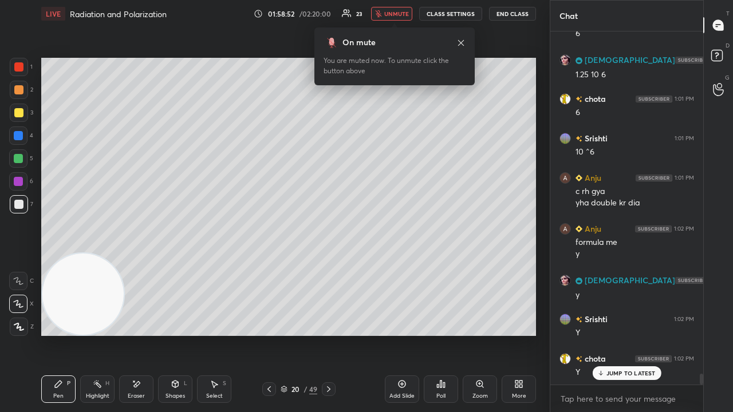
click at [402, 17] on span "unmute" at bounding box center [396, 14] width 25 height 8
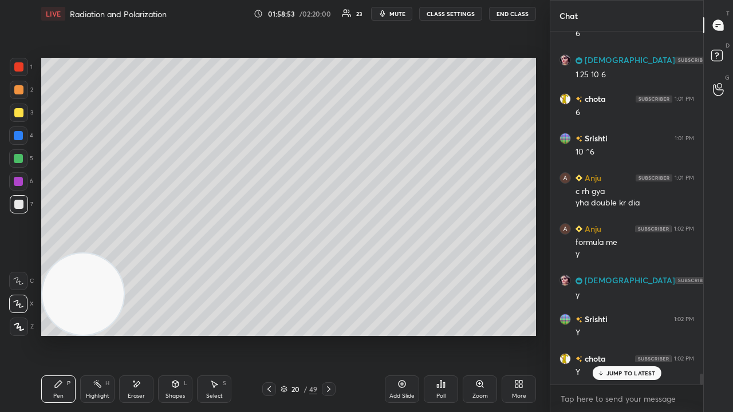
click at [327, 334] on icon at bounding box center [328, 389] width 3 height 6
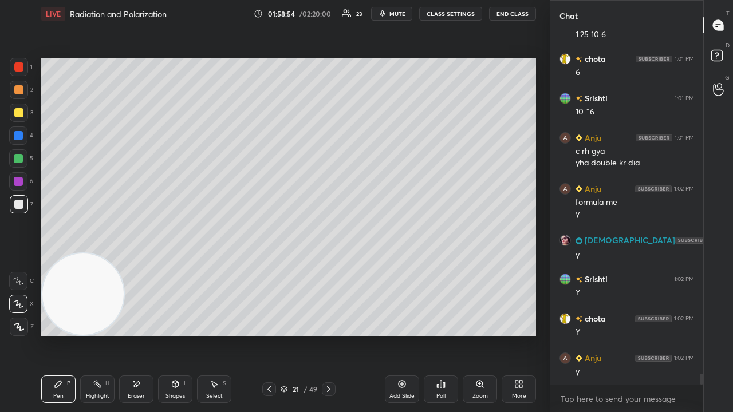
click at [404, 13] on span "mute" at bounding box center [397, 14] width 16 height 8
click at [402, 14] on span "unmute" at bounding box center [396, 14] width 25 height 8
click at [270, 334] on div "Pen P Highlight H Eraser Shapes L Select S 21 / 49 Add Slide Poll Zoom More" at bounding box center [288, 389] width 495 height 46
click at [266, 334] on icon at bounding box center [269, 389] width 9 height 9
click at [268, 334] on icon at bounding box center [269, 389] width 9 height 9
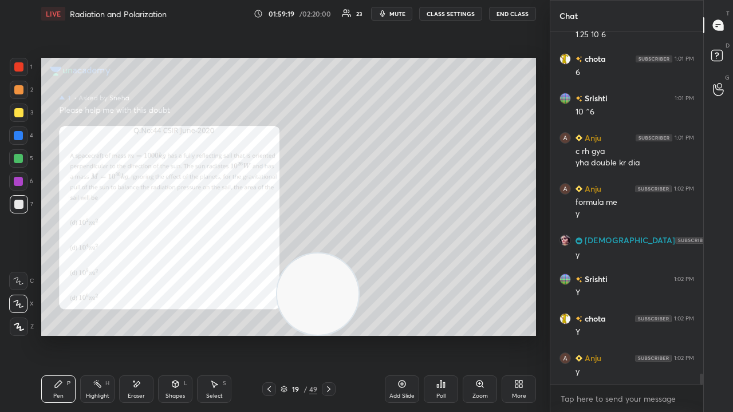
drag, startPoint x: 79, startPoint y: 308, endPoint x: 390, endPoint y: 342, distance: 313.4
click at [372, 334] on div "Setting up your live class Poll for secs No correct answer Start poll" at bounding box center [289, 196] width 504 height 339
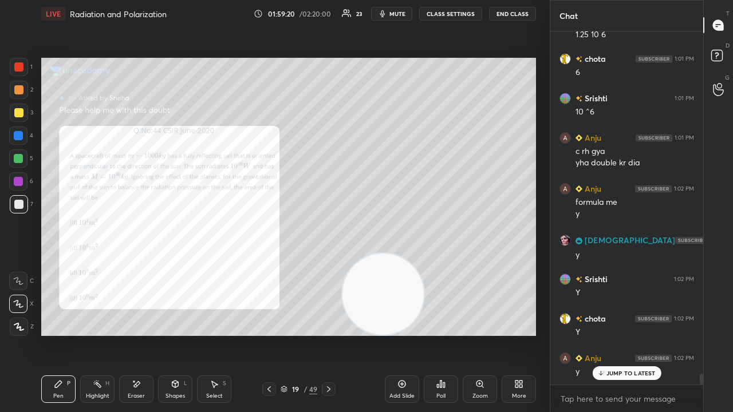
scroll to position [11295, 0]
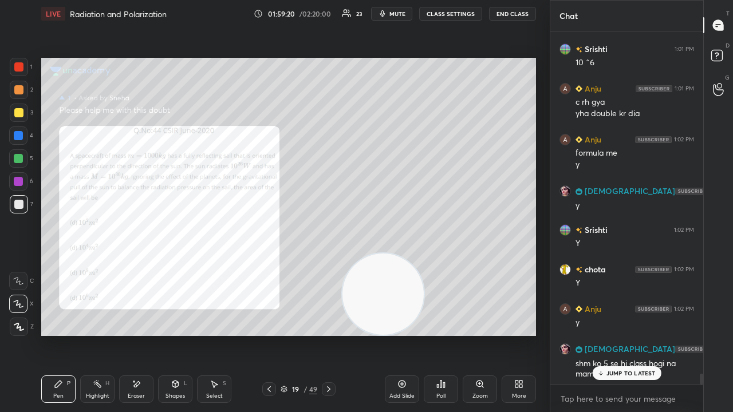
click at [25, 66] on div at bounding box center [19, 67] width 18 height 18
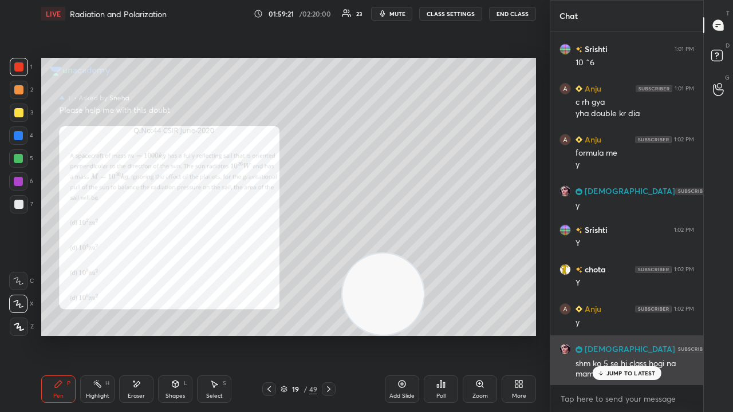
click at [606, 334] on div "JUMP TO LATEST" at bounding box center [626, 373] width 69 height 14
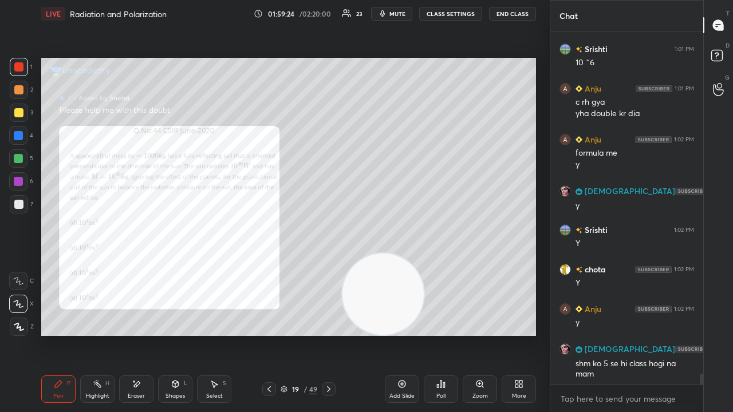
scroll to position [11335, 0]
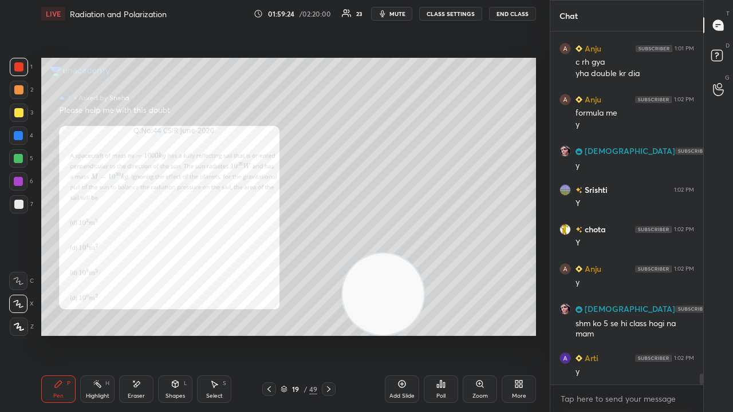
click at [400, 11] on span "mute" at bounding box center [397, 14] width 16 height 8
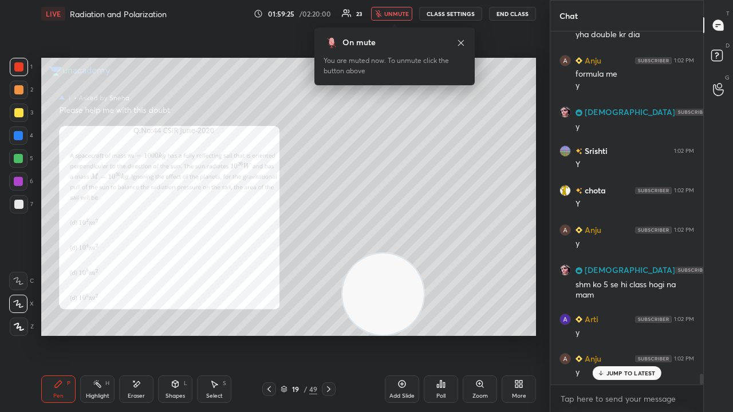
scroll to position [11414, 0]
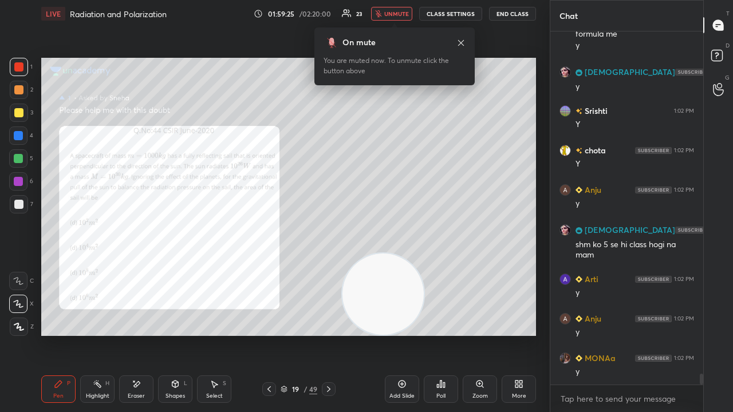
click at [399, 15] on span "unmute" at bounding box center [396, 14] width 25 height 8
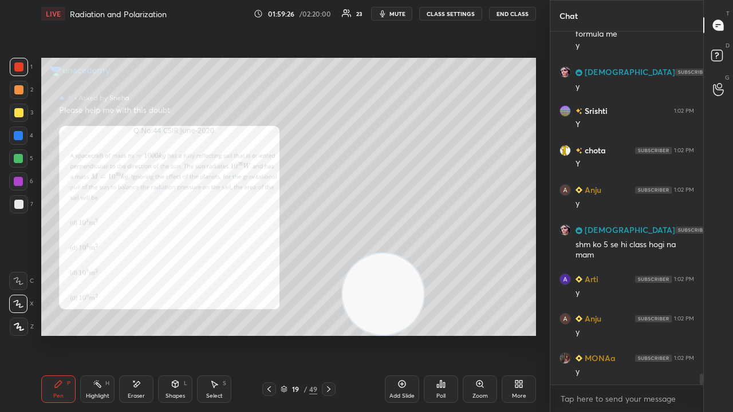
scroll to position [11442, 0]
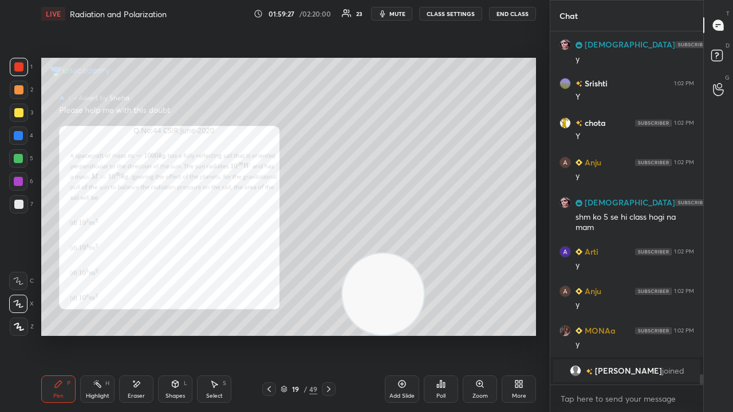
click at [332, 334] on icon at bounding box center [328, 389] width 9 height 9
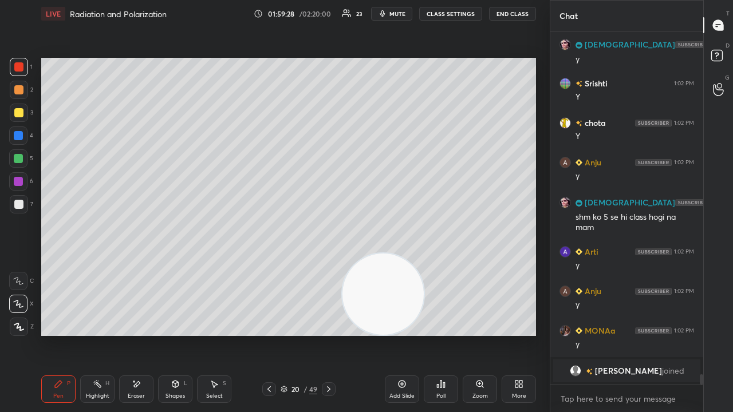
click at [332, 334] on icon at bounding box center [328, 389] width 9 height 9
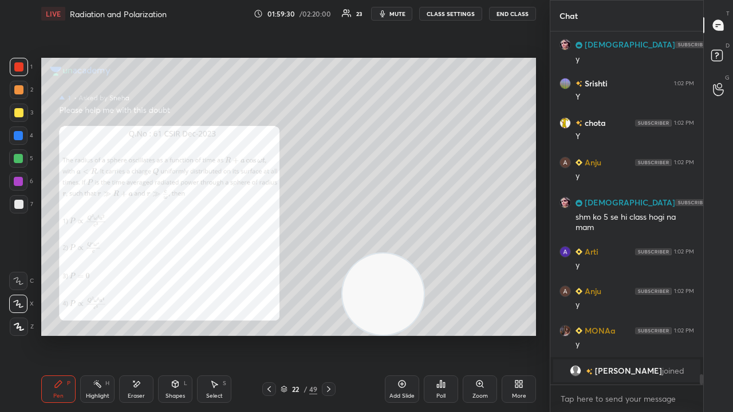
drag, startPoint x: 488, startPoint y: 392, endPoint x: 475, endPoint y: 363, distance: 31.5
click at [488, 334] on div "Zoom" at bounding box center [480, 389] width 34 height 27
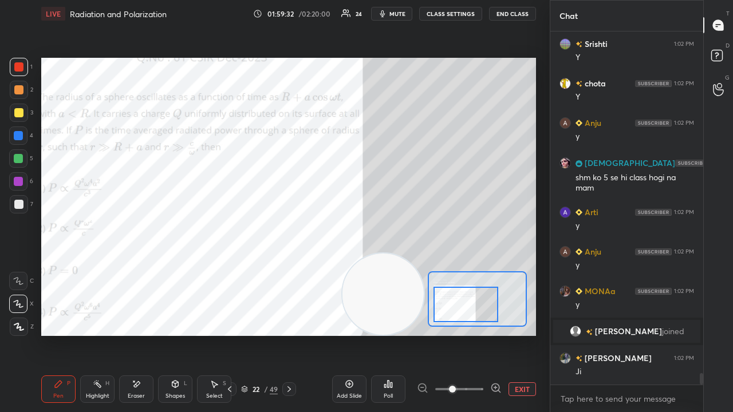
scroll to position [10699, 0]
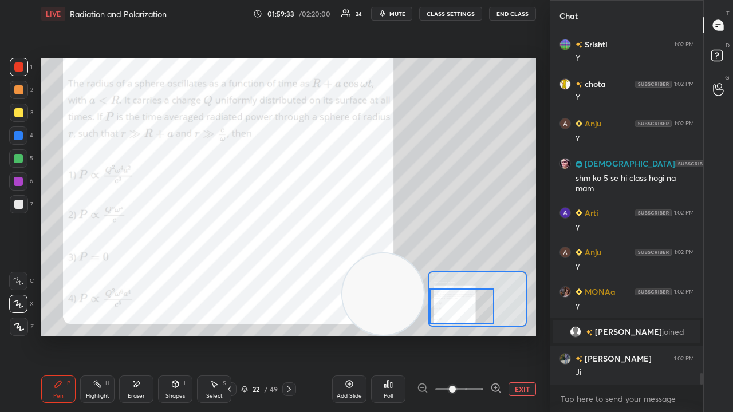
drag, startPoint x: 470, startPoint y: 306, endPoint x: 457, endPoint y: 312, distance: 14.6
click at [458, 313] on div at bounding box center [461, 306] width 65 height 35
click at [401, 13] on span "mute" at bounding box center [397, 14] width 16 height 8
click at [401, 11] on span "unmute" at bounding box center [396, 14] width 25 height 8
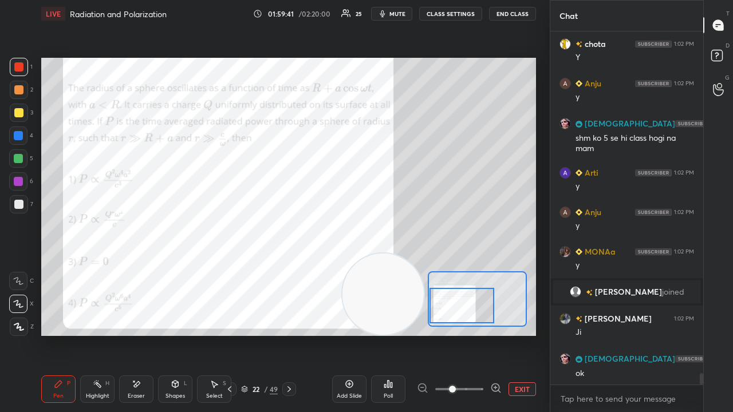
click at [399, 14] on span "mute" at bounding box center [397, 14] width 16 height 8
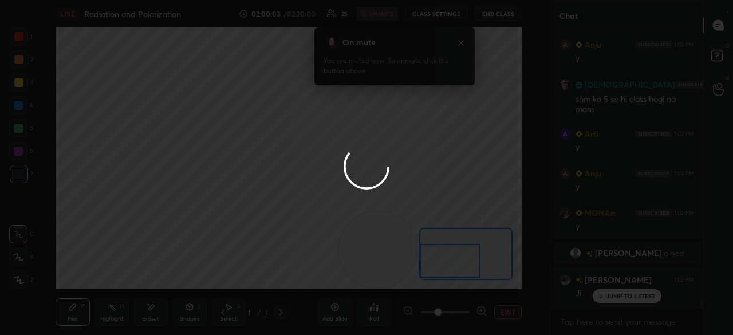
scroll to position [4, 3]
type textarea "x"
click at [66, 0] on html "1 2 3 4 5 6 7 C X Z E E Erase all H H LIVE Radiation and Polarization 02:00:04 …" at bounding box center [366, 0] width 733 height 0
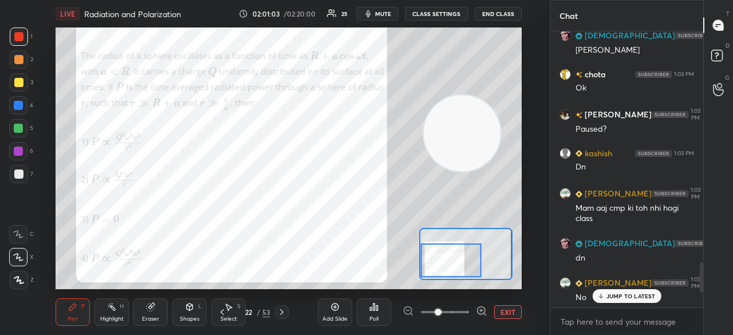
drag, startPoint x: 108, startPoint y: 246, endPoint x: 482, endPoint y: 131, distance: 391.4
click at [487, 129] on video at bounding box center [462, 133] width 76 height 76
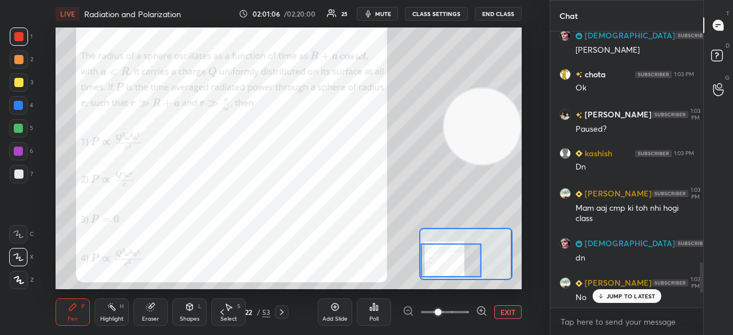
click at [382, 14] on span "mute" at bounding box center [383, 14] width 16 height 8
click at [386, 14] on span "unmute" at bounding box center [381, 14] width 25 height 8
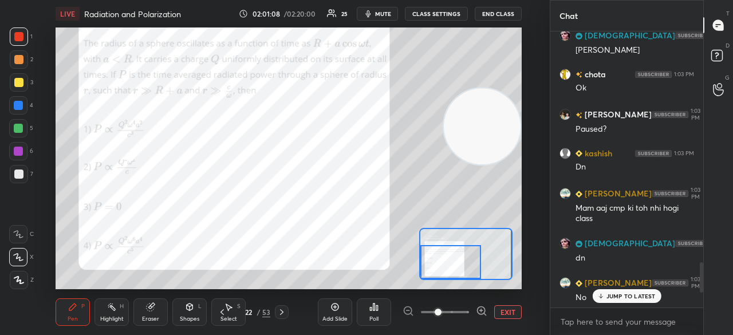
click at [449, 259] on div at bounding box center [450, 261] width 61 height 33
click at [390, 14] on span "mute" at bounding box center [383, 14] width 16 height 8
click at [390, 13] on span "unmute" at bounding box center [381, 14] width 25 height 8
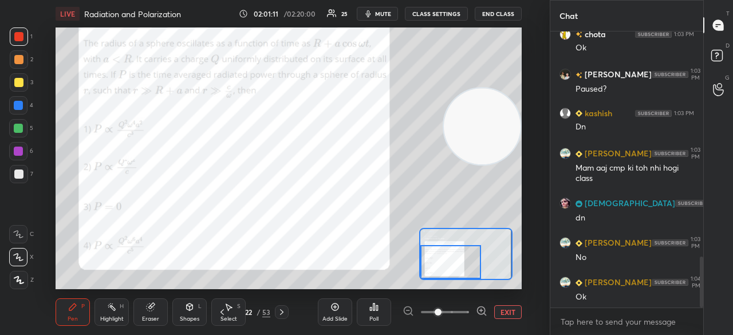
scroll to position [1226, 0]
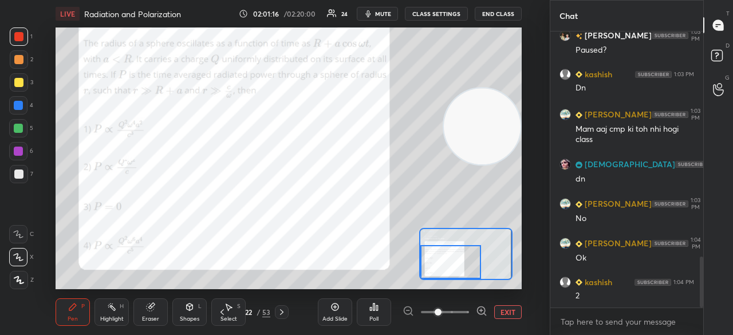
click at [390, 14] on span "mute" at bounding box center [383, 14] width 16 height 8
click at [389, 15] on span "mute" at bounding box center [383, 14] width 16 height 8
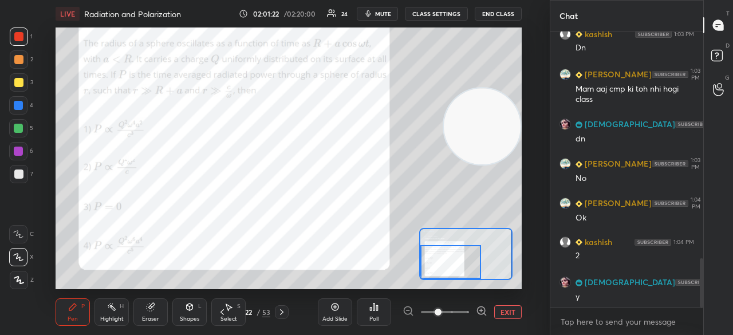
click at [383, 11] on span "mute" at bounding box center [383, 14] width 16 height 8
click at [380, 12] on span "unmute" at bounding box center [381, 14] width 25 height 8
click at [382, 11] on span "mute" at bounding box center [383, 14] width 16 height 8
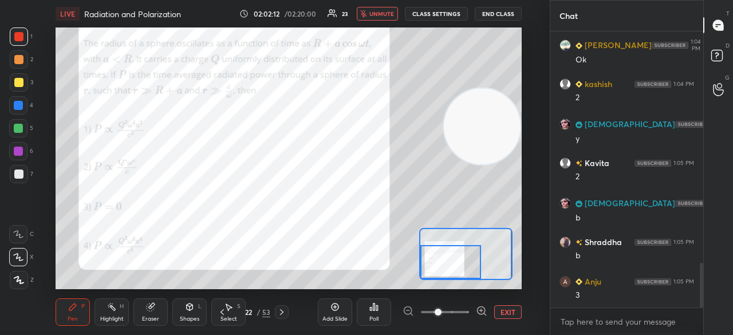
scroll to position [1463, 0]
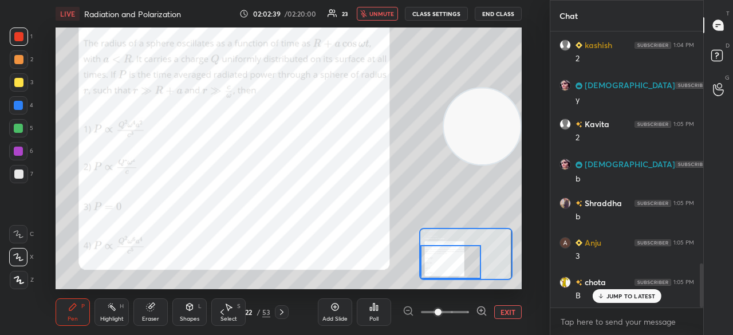
click at [380, 11] on span "unmute" at bounding box center [381, 14] width 25 height 8
click at [641, 301] on div "JUMP TO LATEST" at bounding box center [626, 296] width 69 height 14
drag, startPoint x: 701, startPoint y: 293, endPoint x: 696, endPoint y: 313, distance: 21.1
click at [696, 313] on div "Tanvi 1:03 PM No Tanvi 1:04 PM Ok kashish 1:04 PM 2 SUNITA 1:04 PM y Kavita 1:0…" at bounding box center [626, 182] width 153 height 303
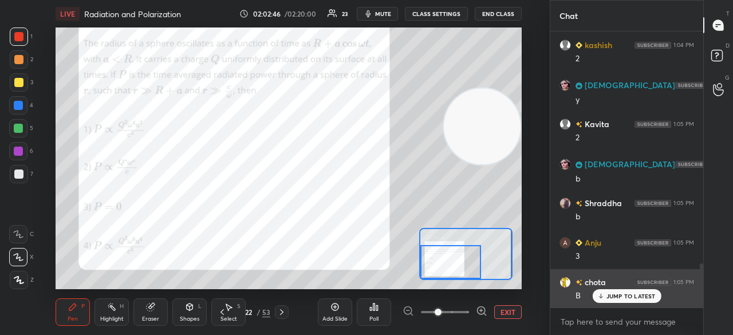
click at [636, 299] on div "JUMP TO LATEST" at bounding box center [626, 296] width 69 height 14
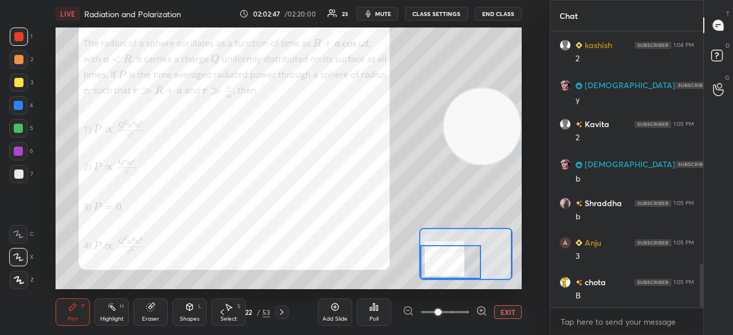
click at [389, 14] on span "mute" at bounding box center [383, 14] width 16 height 8
click at [388, 10] on span "unmute" at bounding box center [381, 14] width 25 height 8
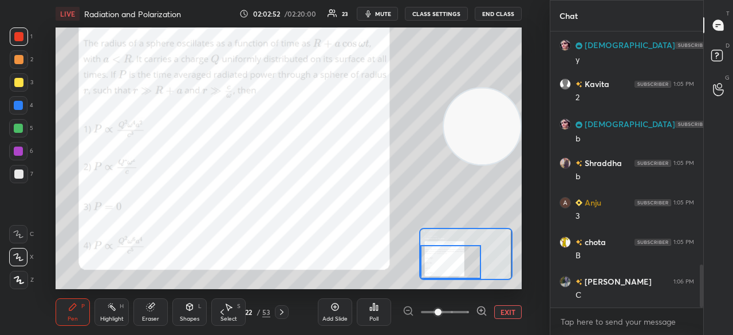
click at [385, 7] on button "mute" at bounding box center [377, 14] width 41 height 14
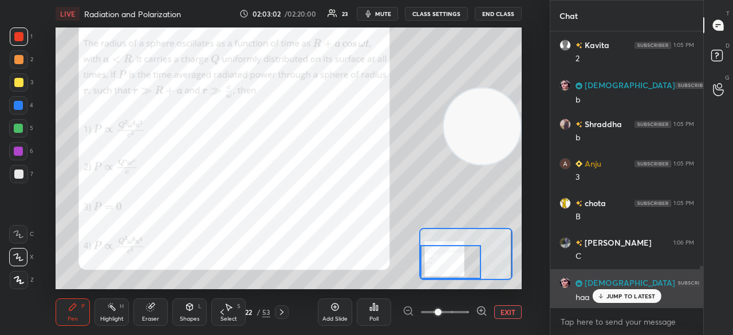
click at [642, 293] on p "JUMP TO LATEST" at bounding box center [630, 296] width 49 height 7
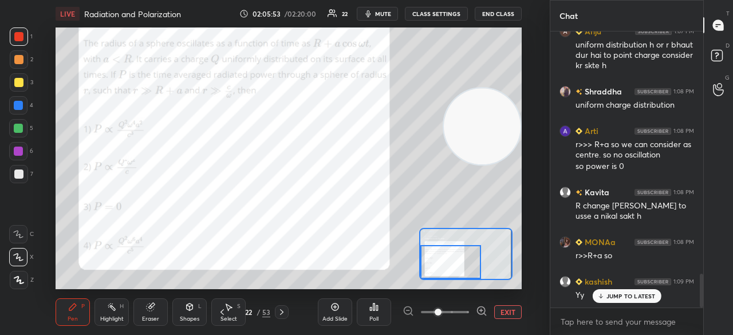
scroll to position [1990, 0]
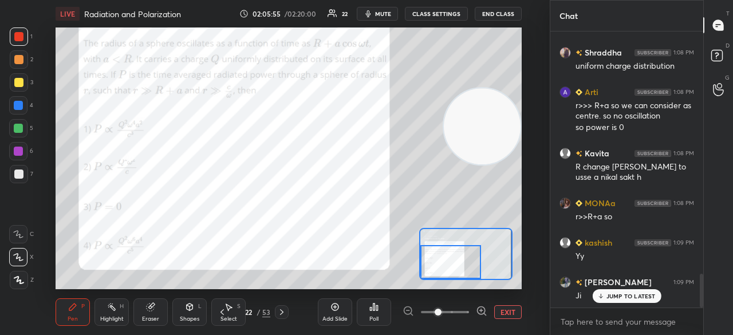
click at [373, 11] on icon "button" at bounding box center [368, 13] width 9 height 9
click at [375, 11] on span "unmute" at bounding box center [381, 14] width 25 height 8
click at [617, 298] on p "JUMP TO LATEST" at bounding box center [630, 296] width 49 height 7
click at [381, 18] on button "mute" at bounding box center [377, 14] width 41 height 14
click at [382, 17] on span "unmute" at bounding box center [381, 14] width 25 height 8
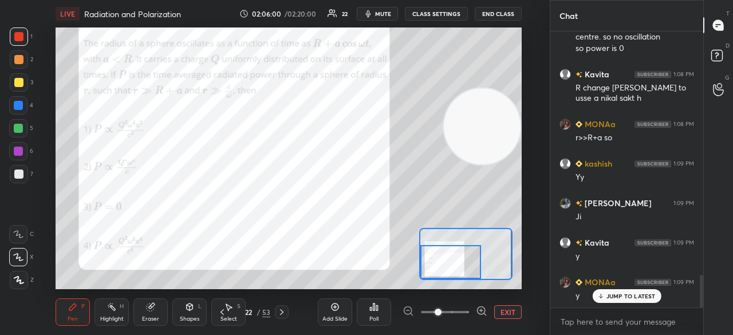
scroll to position [2109, 0]
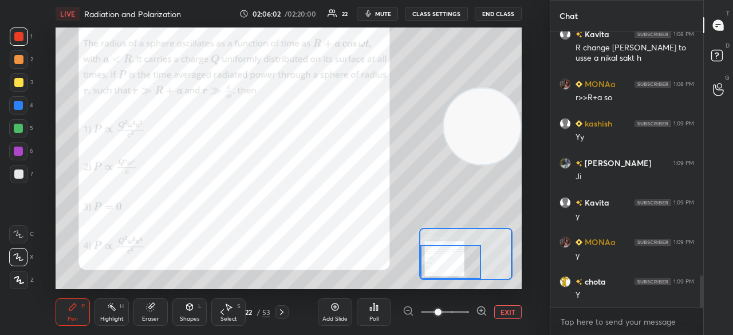
click at [389, 12] on span "mute" at bounding box center [383, 14] width 16 height 8
click at [10, 138] on div "1 2 3 4 5 6 7 C X Z C X Z E E Erase all H H" at bounding box center [18, 158] width 37 height 262
drag, startPoint x: 19, startPoint y: 135, endPoint x: 23, endPoint y: 115, distance: 20.4
click at [19, 133] on div at bounding box center [18, 128] width 18 height 18
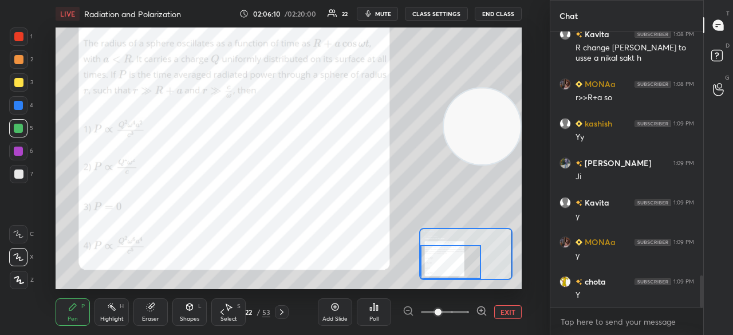
click at [282, 314] on icon at bounding box center [281, 311] width 9 height 9
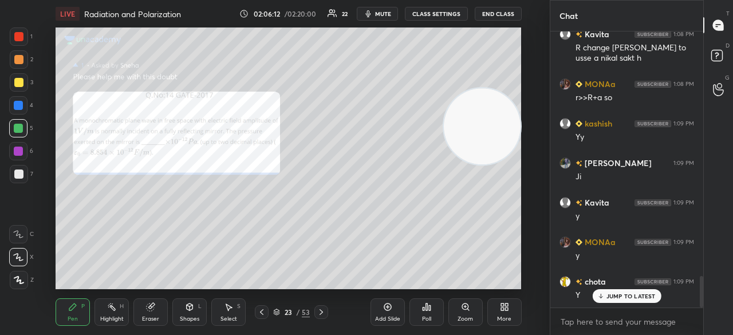
drag, startPoint x: 465, startPoint y: 312, endPoint x: 467, endPoint y: 303, distance: 9.3
click at [464, 312] on div "Zoom" at bounding box center [465, 311] width 34 height 27
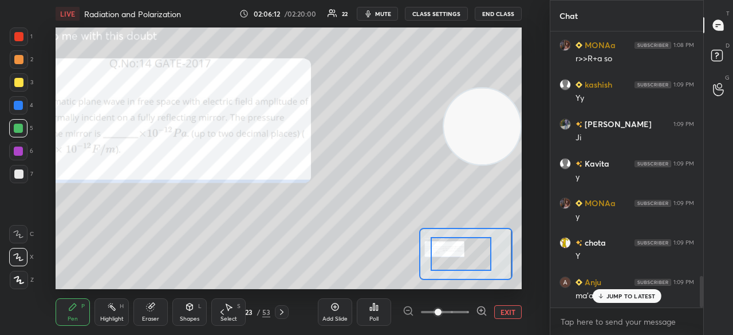
drag, startPoint x: 464, startPoint y: 243, endPoint x: 445, endPoint y: 246, distance: 18.5
drag, startPoint x: 453, startPoint y: 258, endPoint x: 440, endPoint y: 251, distance: 14.6
click at [438, 252] on div at bounding box center [461, 253] width 61 height 33
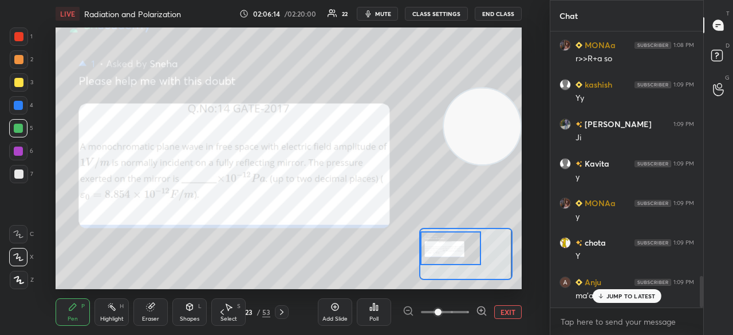
click at [386, 14] on span "mute" at bounding box center [383, 14] width 16 height 8
click at [387, 14] on span "mute" at bounding box center [383, 14] width 16 height 8
drag, startPoint x: 606, startPoint y: 295, endPoint x: 591, endPoint y: 329, distance: 36.4
click at [606, 295] on div "JUMP TO LATEST" at bounding box center [626, 296] width 69 height 14
click at [385, 13] on span "mute" at bounding box center [383, 14] width 16 height 8
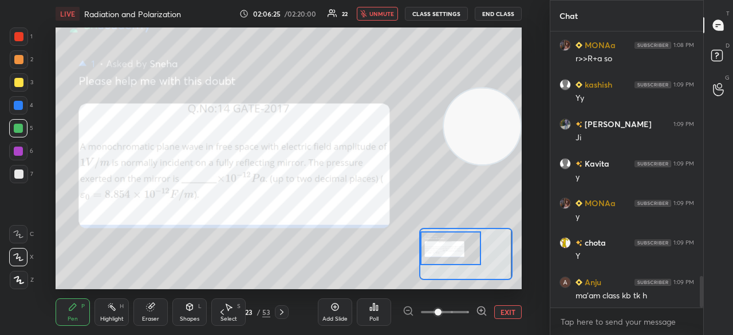
click at [385, 14] on span "unmute" at bounding box center [381, 14] width 25 height 8
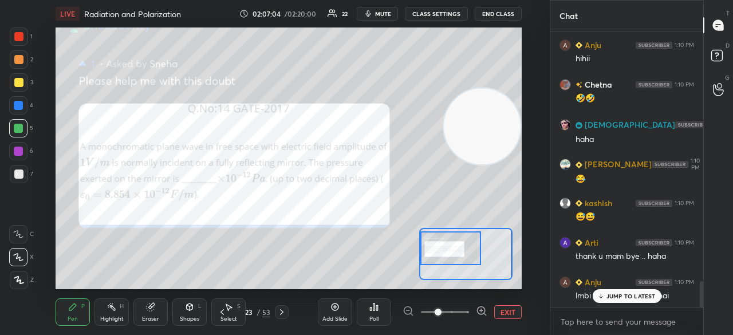
scroll to position [2662, 0]
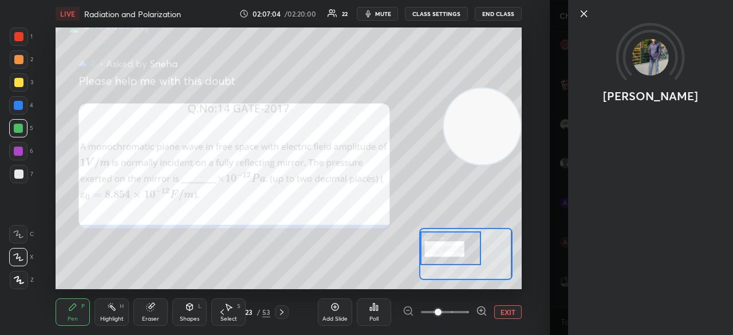
click at [628, 316] on div "[PERSON_NAME]" at bounding box center [641, 167] width 183 height 335
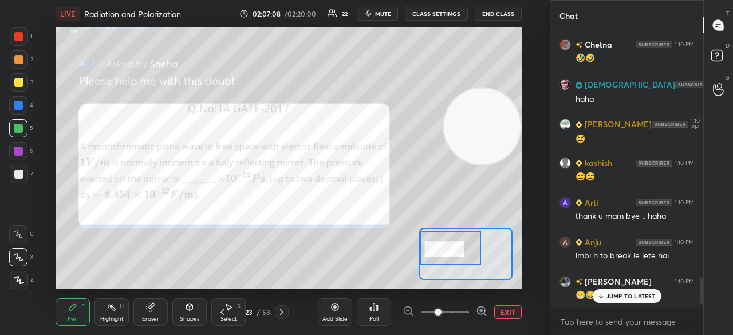
drag, startPoint x: 702, startPoint y: 297, endPoint x: 690, endPoint y: 315, distance: 21.6
click at [690, 315] on div "Dr Gufran 1:10 PM 😂😁 MONAa 1:10 PM haha Anju 1:10 PM hihii Chetna 1:10 PM 🤣🤣 SU…" at bounding box center [626, 182] width 153 height 303
click at [653, 327] on textarea at bounding box center [626, 322] width 135 height 18
click at [380, 11] on span "mute" at bounding box center [383, 14] width 16 height 8
click at [384, 14] on span "unmute" at bounding box center [381, 14] width 25 height 8
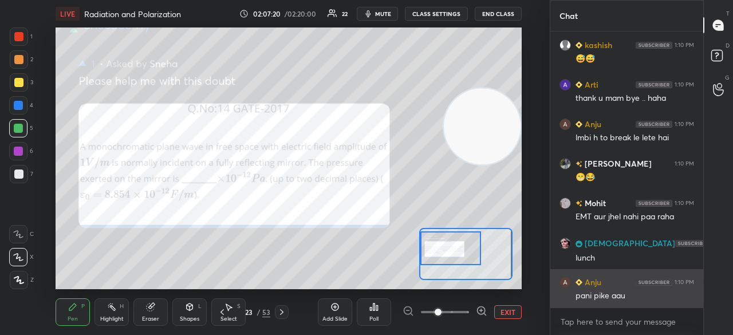
scroll to position [2820, 0]
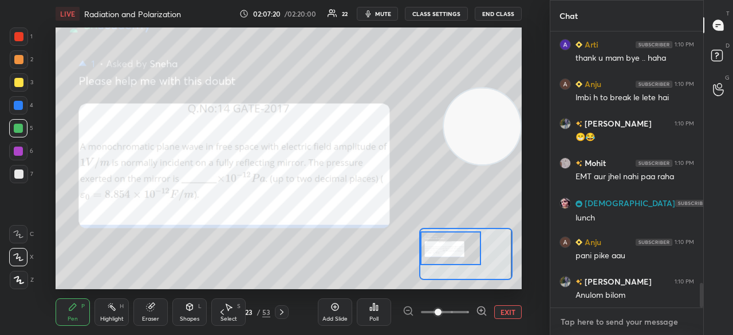
click at [633, 319] on textarea at bounding box center [626, 322] width 135 height 18
click at [389, 11] on span "mute" at bounding box center [383, 14] width 16 height 8
click at [389, 14] on span "unmute" at bounding box center [381, 14] width 25 height 8
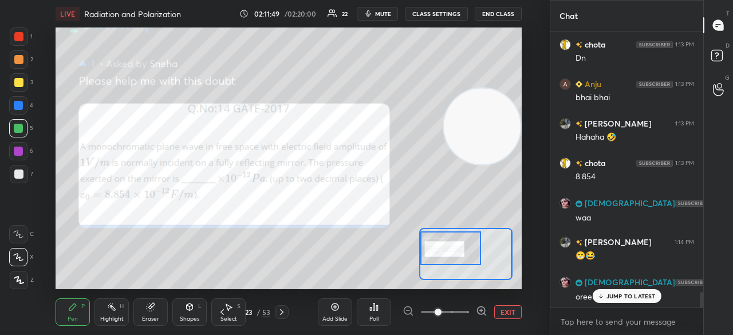
scroll to position [4619, 0]
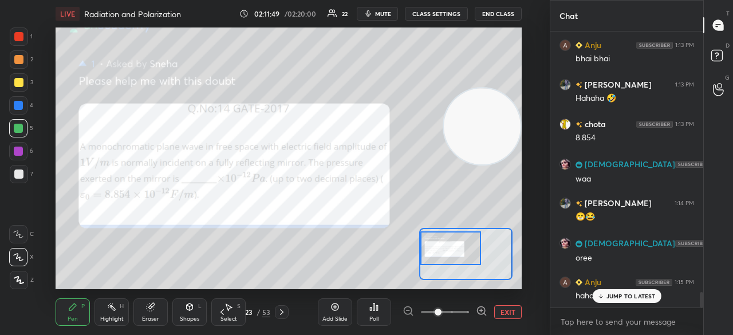
drag, startPoint x: 701, startPoint y: 299, endPoint x: 685, endPoint y: 311, distance: 20.0
click at [699, 310] on div "MONAa 1:13 PM bhai bhn ka pyar🥰 Chetna 1:13 PM waah Kavita 1:13 PM haha Dr Gufr…" at bounding box center [626, 182] width 153 height 303
click at [636, 295] on p "JUMP TO LATEST" at bounding box center [630, 296] width 49 height 7
click at [625, 315] on textarea at bounding box center [626, 322] width 135 height 18
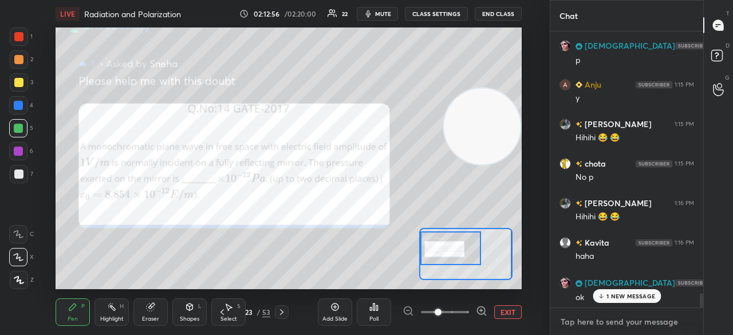
scroll to position [5085, 0]
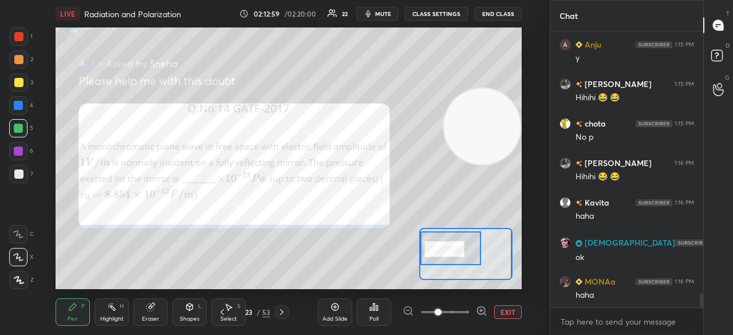
click at [22, 179] on div at bounding box center [19, 174] width 18 height 18
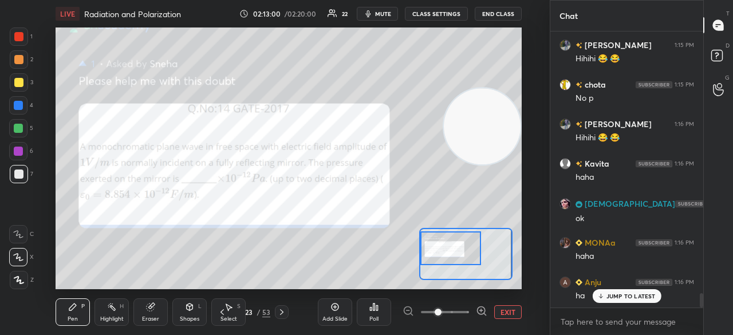
scroll to position [5164, 0]
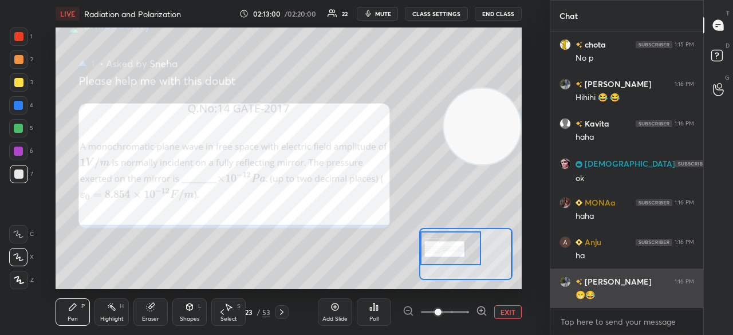
click at [614, 295] on div "😁😂" at bounding box center [634, 295] width 119 height 11
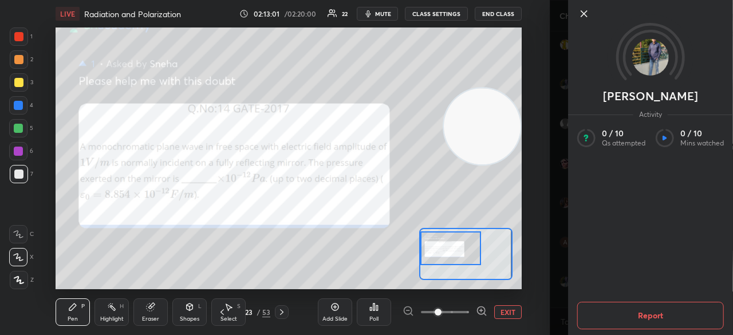
click at [559, 321] on div "Dr Gufran Activity 0 / 10 Qs attempted 0 / 10 Mins watched Report" at bounding box center [641, 167] width 183 height 335
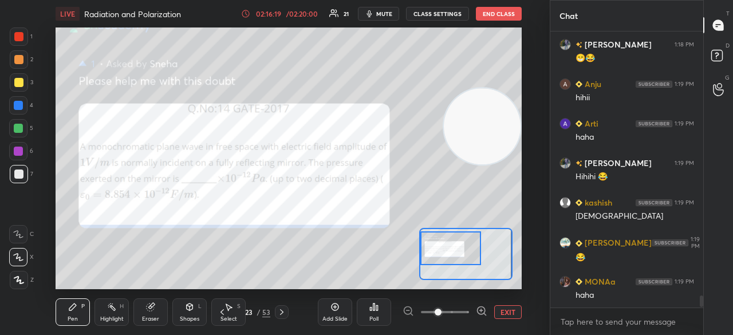
scroll to position [6252, 0]
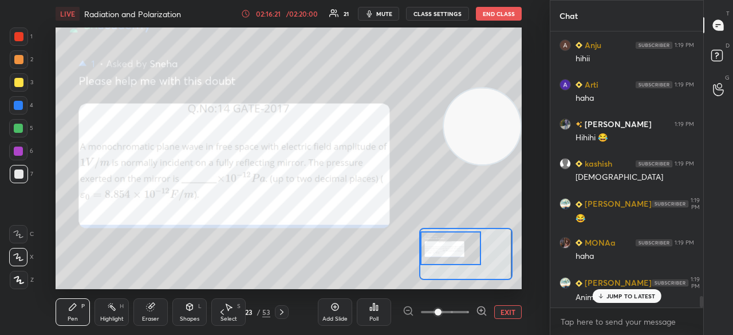
click at [650, 296] on p "JUMP TO LATEST" at bounding box center [630, 296] width 49 height 7
click at [644, 323] on textarea at bounding box center [626, 322] width 135 height 18
click at [377, 13] on button "mute" at bounding box center [378, 14] width 41 height 14
click at [378, 11] on span "unmute" at bounding box center [382, 14] width 25 height 8
click at [21, 173] on div at bounding box center [18, 173] width 9 height 9
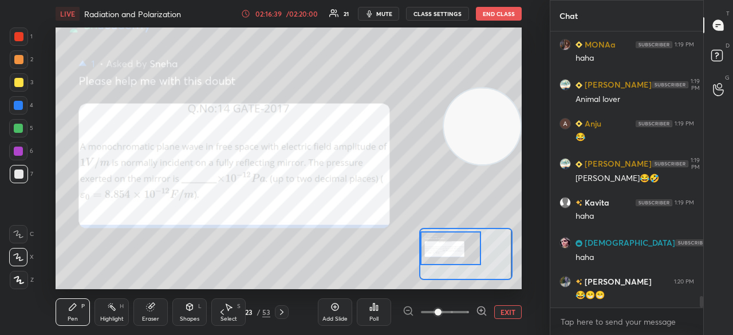
scroll to position [6489, 0]
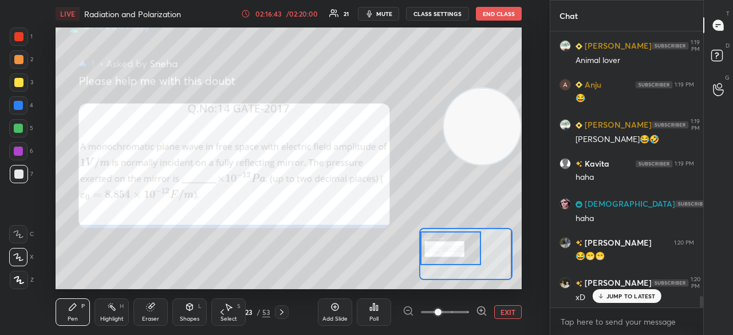
click at [373, 12] on icon "button" at bounding box center [369, 13] width 9 height 9
click at [372, 14] on button "unmute" at bounding box center [378, 14] width 41 height 14
click at [384, 14] on span "mute" at bounding box center [384, 14] width 16 height 8
click at [383, 13] on span "unmute" at bounding box center [382, 14] width 25 height 8
click at [17, 31] on div at bounding box center [19, 36] width 18 height 18
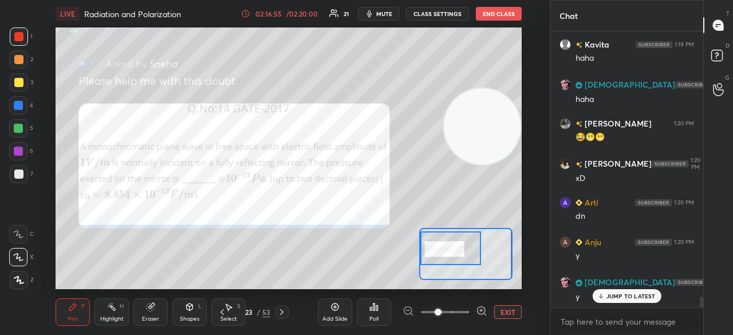
scroll to position [6647, 0]
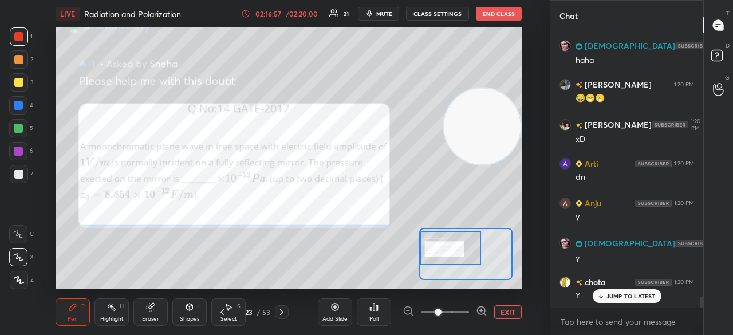
click at [389, 15] on span "mute" at bounding box center [384, 14] width 16 height 8
click at [387, 15] on span "unmute" at bounding box center [382, 14] width 25 height 8
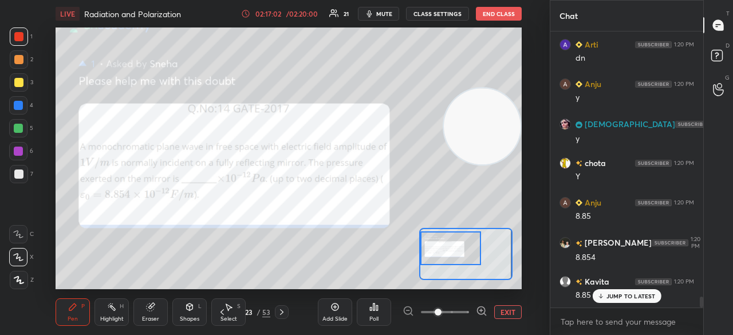
scroll to position [6805, 0]
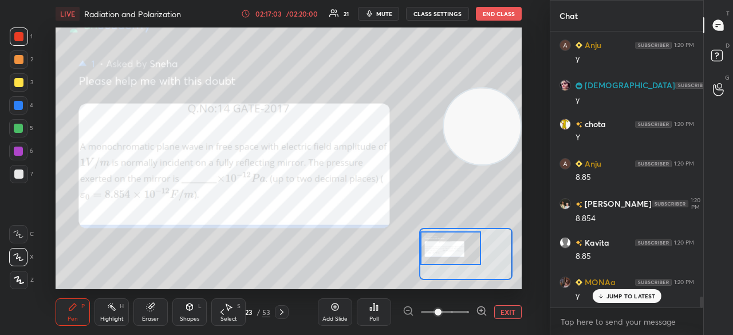
click at [392, 17] on span "mute" at bounding box center [384, 14] width 16 height 8
click at [390, 17] on span "unmute" at bounding box center [382, 14] width 25 height 8
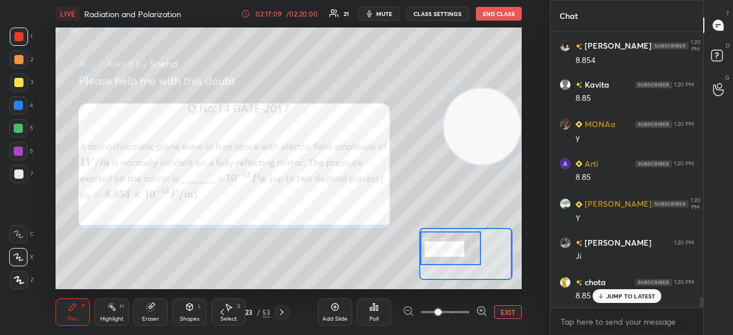
scroll to position [7003, 0]
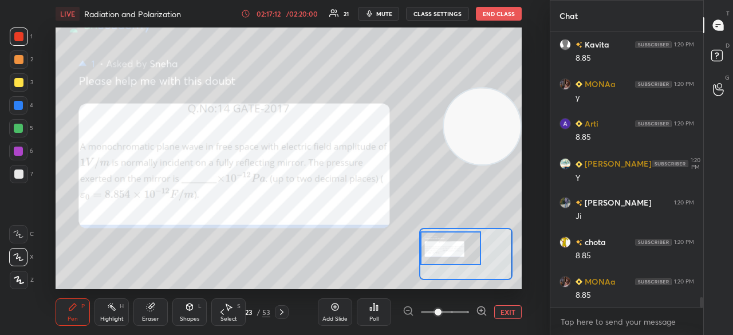
click at [380, 12] on span "mute" at bounding box center [384, 14] width 16 height 8
click at [382, 10] on span "unmute" at bounding box center [382, 14] width 25 height 8
click at [278, 314] on icon at bounding box center [281, 311] width 9 height 9
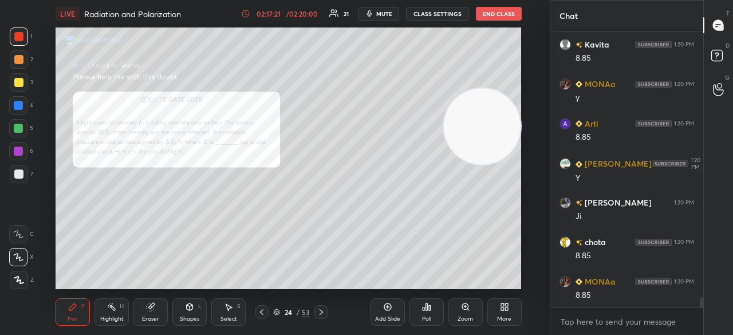
click at [278, 313] on icon at bounding box center [276, 312] width 7 height 7
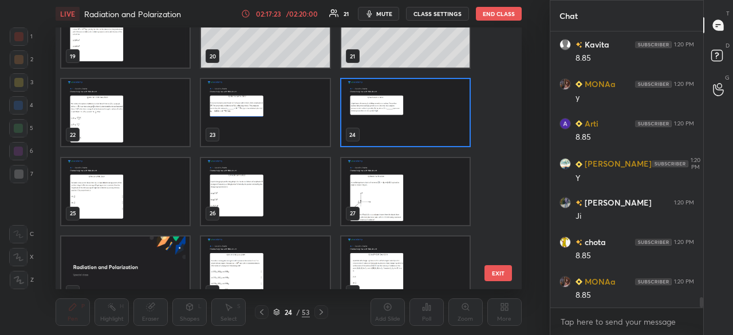
scroll to position [510, 0]
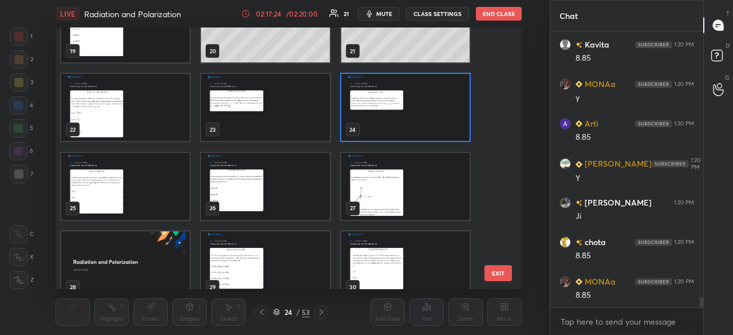
click at [409, 144] on div "24" at bounding box center [406, 107] width 140 height 78
click at [398, 147] on div "27" at bounding box center [406, 186] width 140 height 78
click at [398, 139] on img "grid" at bounding box center [405, 107] width 128 height 67
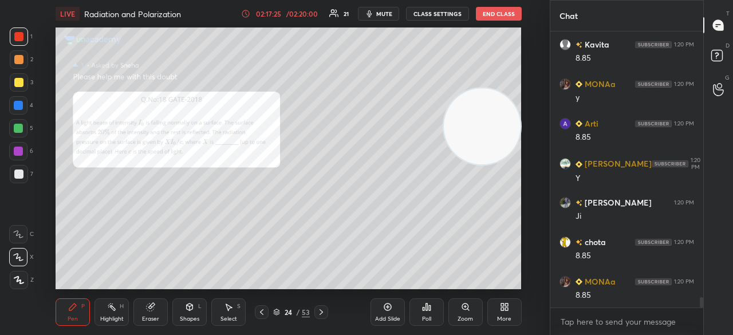
click at [398, 139] on img "grid" at bounding box center [405, 107] width 128 height 67
click at [469, 313] on div "Zoom" at bounding box center [465, 311] width 34 height 27
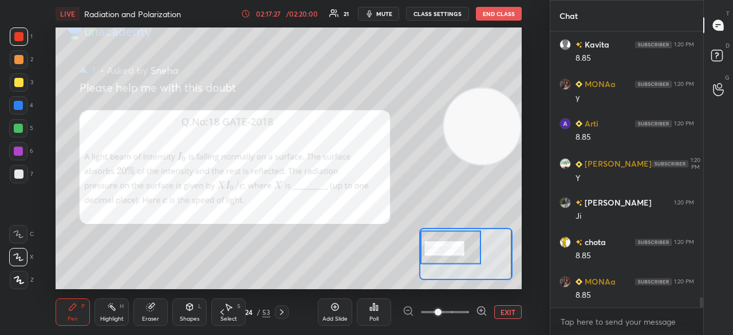
click at [432, 241] on div at bounding box center [450, 247] width 61 height 33
click at [381, 15] on span "mute" at bounding box center [384, 14] width 16 height 8
click at [384, 12] on span "unmute" at bounding box center [382, 14] width 25 height 8
click at [375, 19] on button "mute" at bounding box center [378, 14] width 41 height 14
drag, startPoint x: 382, startPoint y: 13, endPoint x: 381, endPoint y: 4, distance: 9.2
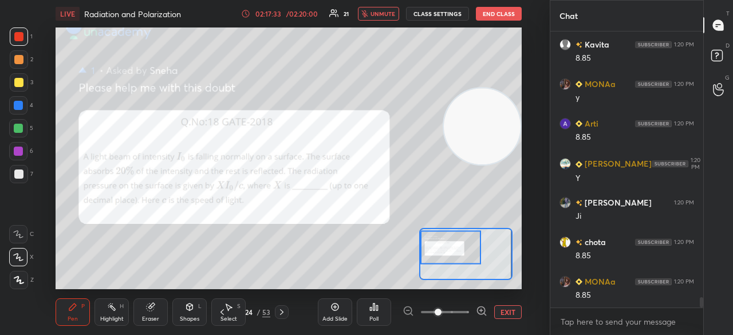
click at [381, 11] on span "unmute" at bounding box center [382, 14] width 25 height 8
click at [18, 89] on div at bounding box center [19, 82] width 18 height 18
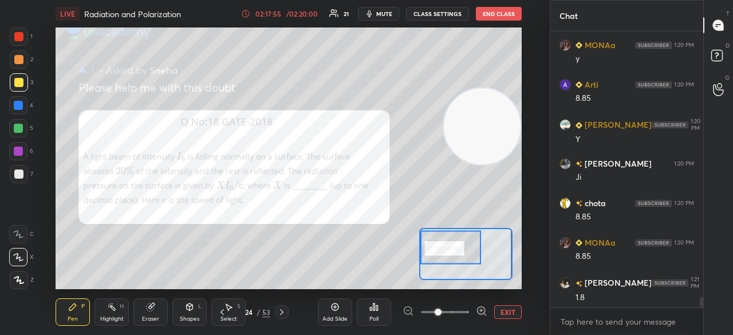
scroll to position [7082, 0]
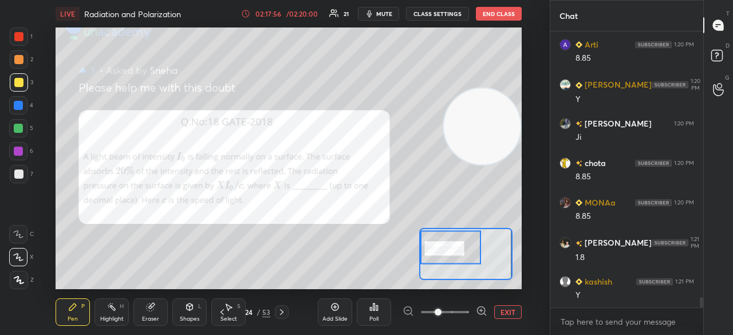
click at [17, 131] on div at bounding box center [18, 128] width 9 height 9
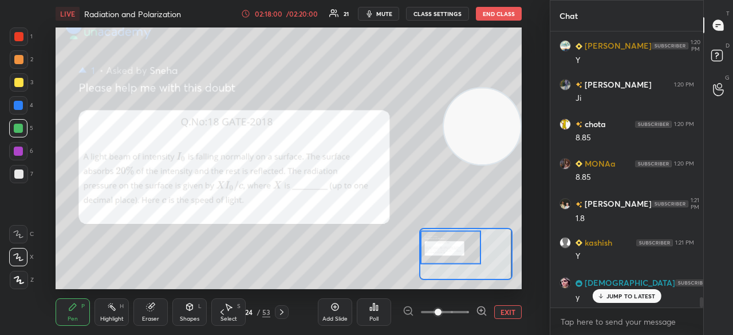
click at [374, 17] on icon "button" at bounding box center [369, 13] width 9 height 9
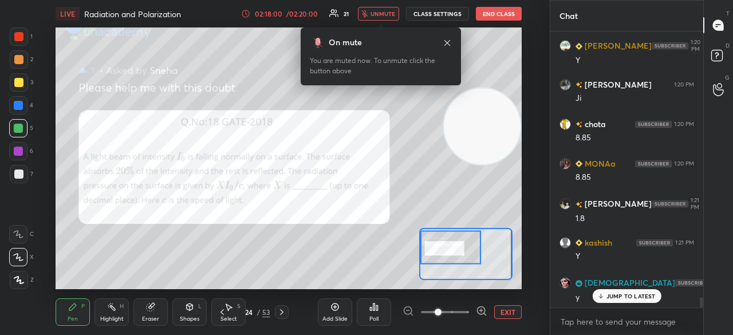
drag, startPoint x: 379, startPoint y: 18, endPoint x: 381, endPoint y: 11, distance: 6.5
click at [380, 18] on button "unmute" at bounding box center [378, 14] width 41 height 14
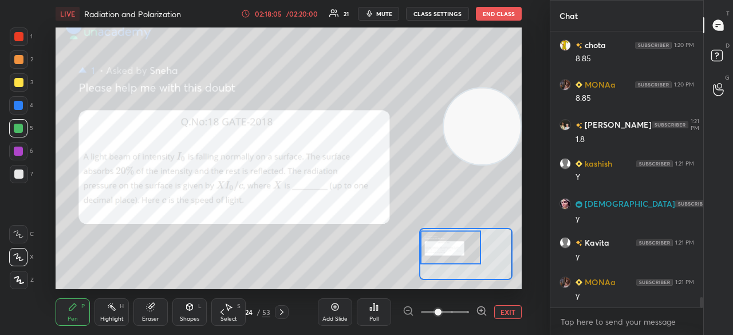
scroll to position [7240, 0]
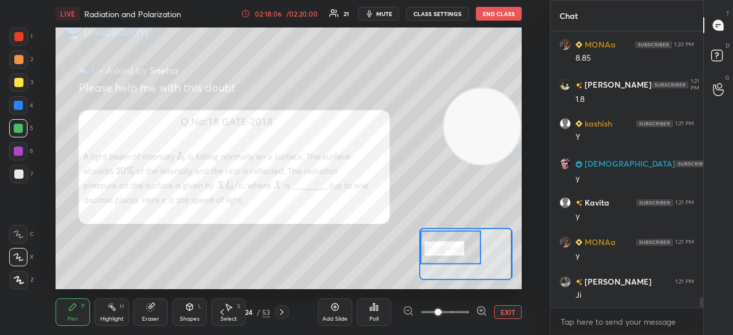
click at [278, 313] on icon at bounding box center [281, 311] width 9 height 9
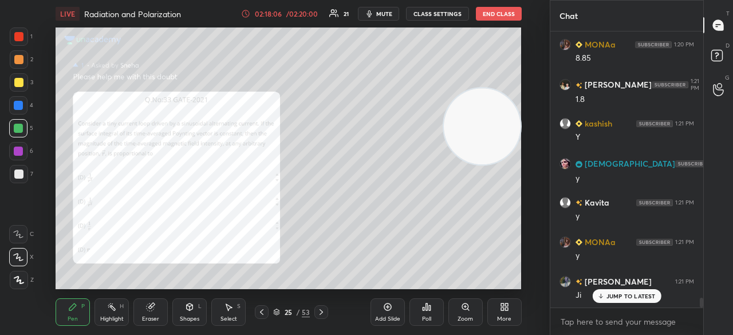
scroll to position [7358, 0]
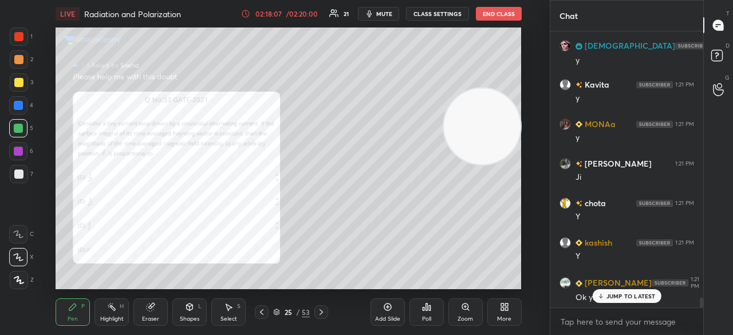
click at [467, 313] on div "Zoom" at bounding box center [465, 311] width 34 height 27
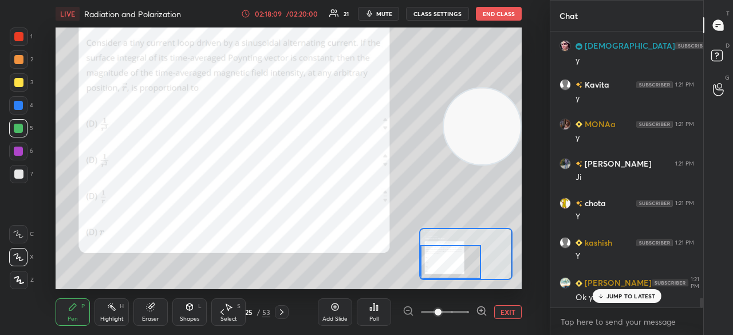
click at [436, 248] on div at bounding box center [450, 261] width 61 height 33
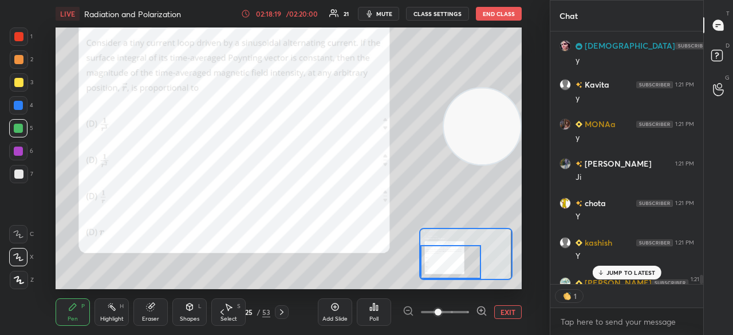
click at [388, 15] on span "mute" at bounding box center [384, 14] width 16 height 8
click at [388, 11] on span "unmute" at bounding box center [382, 14] width 25 height 8
click at [372, 11] on icon "button" at bounding box center [369, 13] width 9 height 9
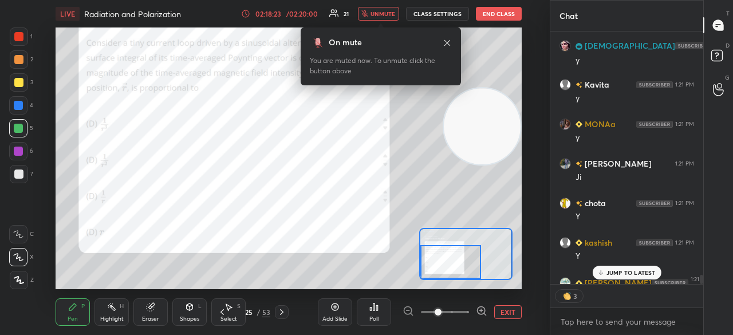
click at [371, 11] on button "unmute" at bounding box center [378, 14] width 41 height 14
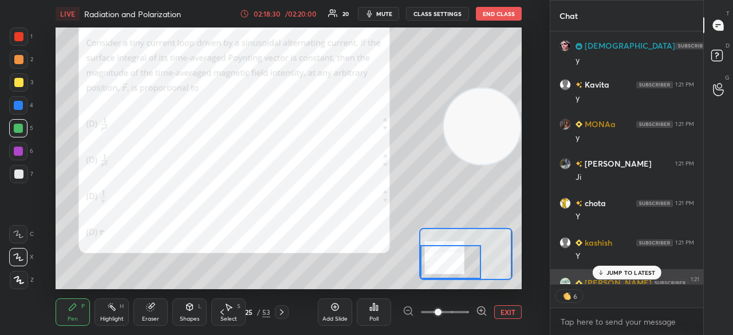
drag, startPoint x: 617, startPoint y: 268, endPoint x: 578, endPoint y: 252, distance: 41.9
click at [617, 269] on div "JUMP TO LATEST" at bounding box center [626, 273] width 69 height 14
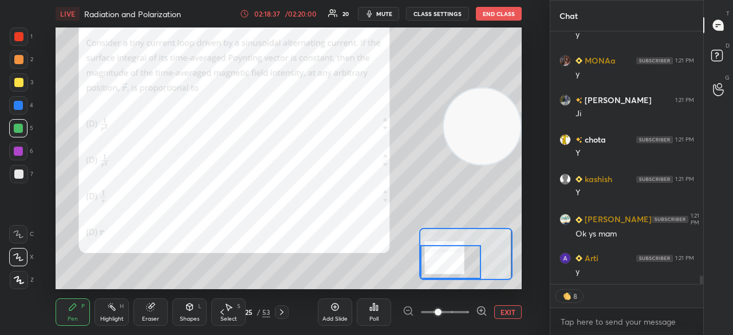
scroll to position [7461, 0]
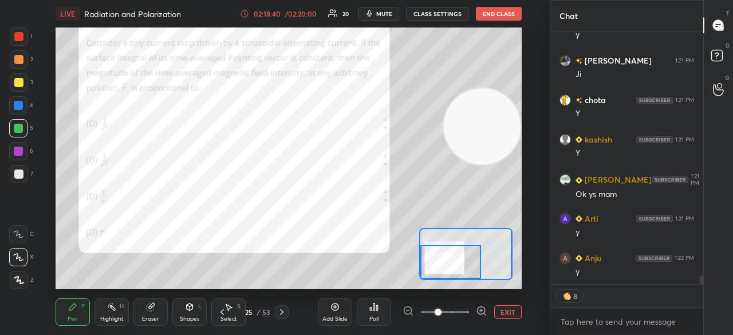
drag, startPoint x: 151, startPoint y: 317, endPoint x: 165, endPoint y: 297, distance: 24.2
click at [152, 317] on div "Eraser" at bounding box center [150, 319] width 17 height 6
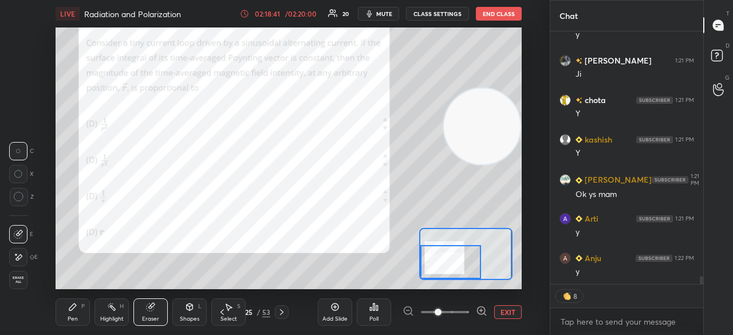
click at [69, 314] on div "Pen P" at bounding box center [73, 311] width 34 height 27
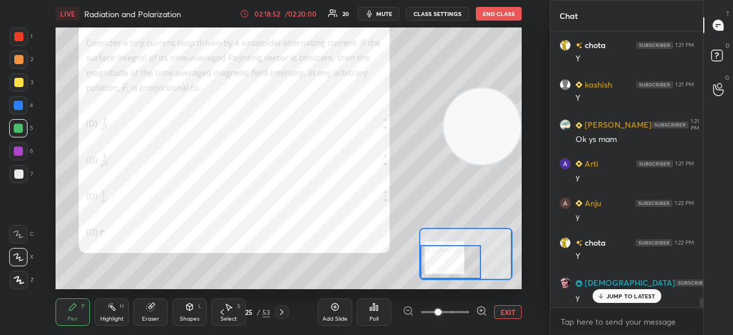
scroll to position [4, 3]
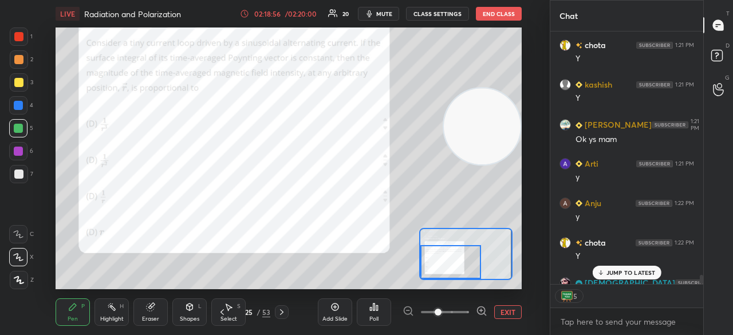
click at [381, 12] on span "mute" at bounding box center [384, 14] width 16 height 8
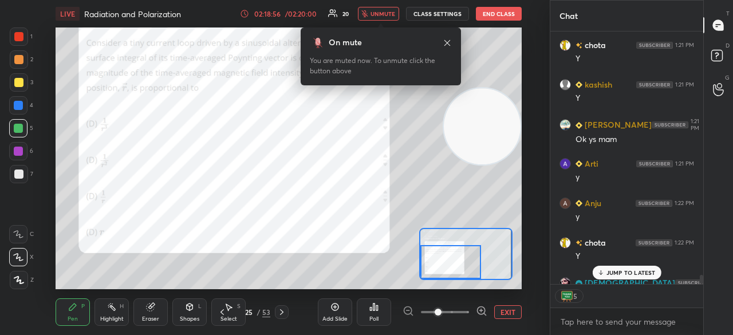
click at [382, 12] on span "unmute" at bounding box center [382, 14] width 25 height 8
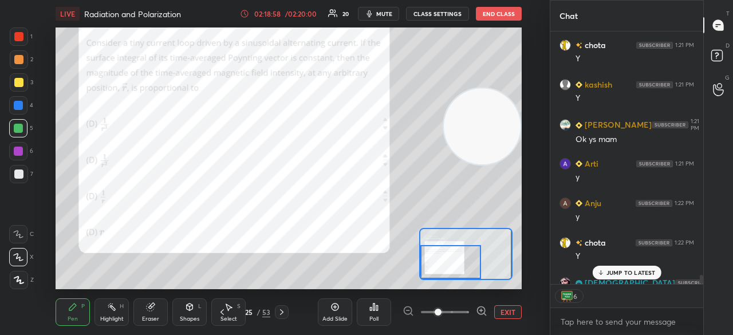
scroll to position [7580, 0]
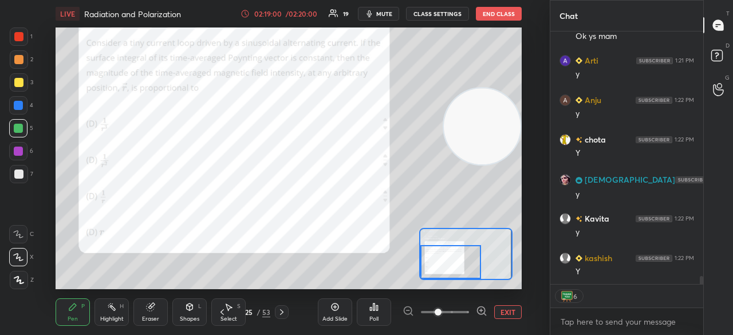
click at [382, 15] on span "mute" at bounding box center [384, 14] width 16 height 8
click at [384, 14] on span "unmute" at bounding box center [382, 14] width 25 height 8
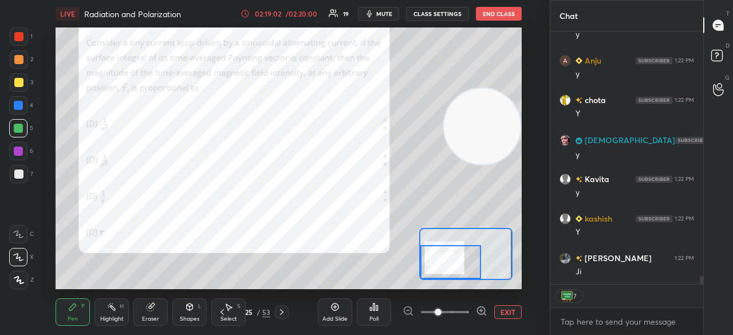
click at [13, 152] on div at bounding box center [18, 151] width 18 height 18
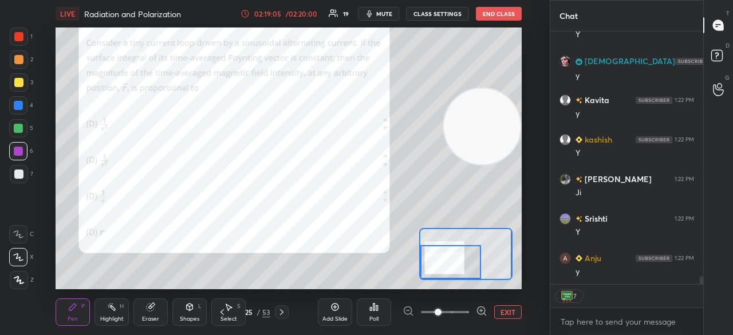
scroll to position [7778, 0]
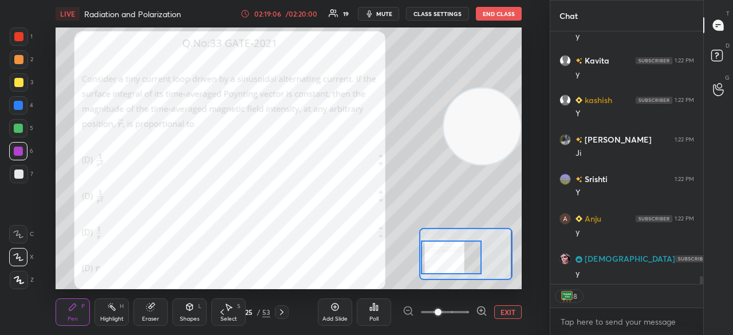
drag, startPoint x: 435, startPoint y: 258, endPoint x: 429, endPoint y: 260, distance: 6.5
click at [433, 258] on div at bounding box center [451, 256] width 61 height 33
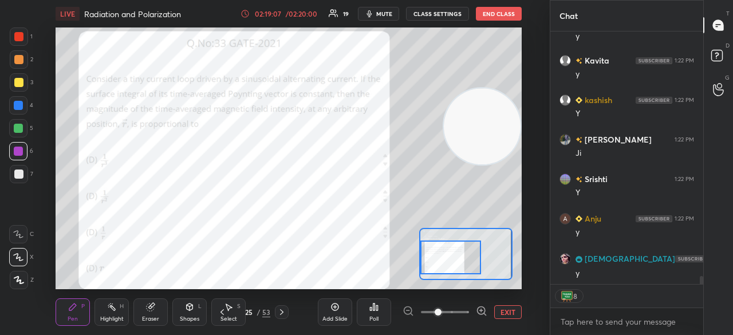
click at [379, 13] on span "mute" at bounding box center [384, 14] width 16 height 8
click at [380, 13] on span "mute" at bounding box center [384, 14] width 16 height 8
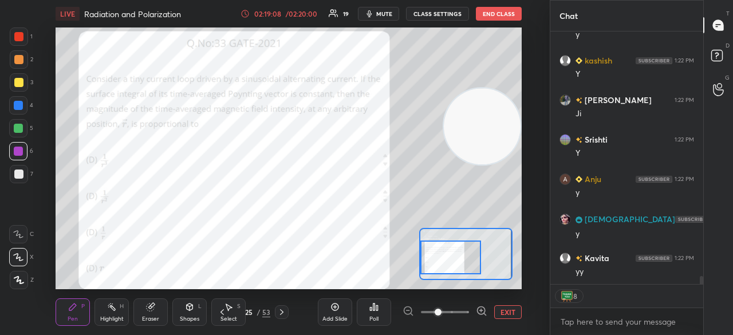
click at [19, 130] on div at bounding box center [18, 128] width 9 height 9
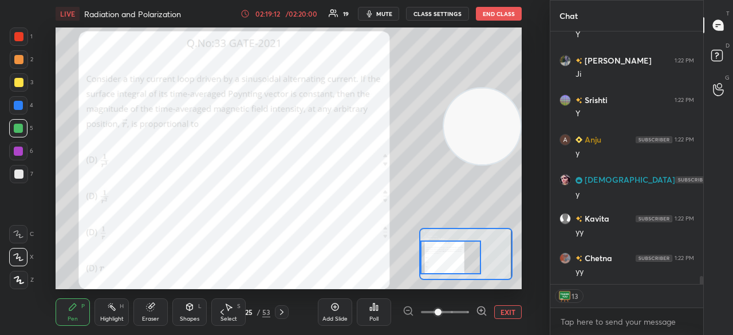
scroll to position [7896, 0]
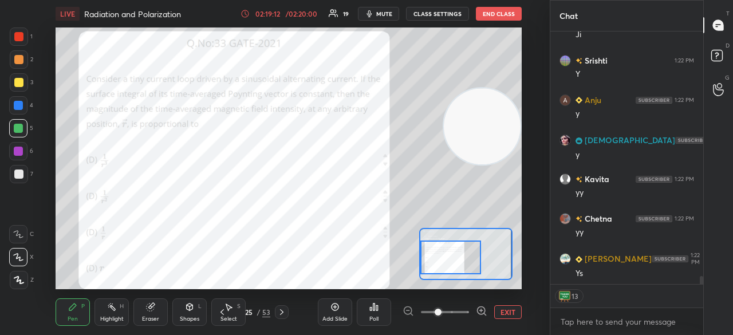
click at [282, 317] on div at bounding box center [282, 312] width 14 height 14
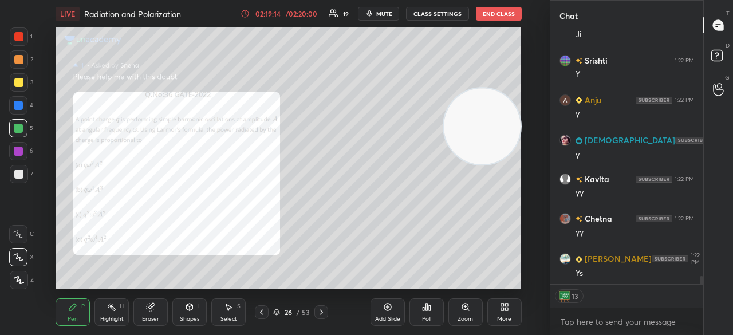
click at [471, 313] on div "Zoom" at bounding box center [465, 311] width 34 height 27
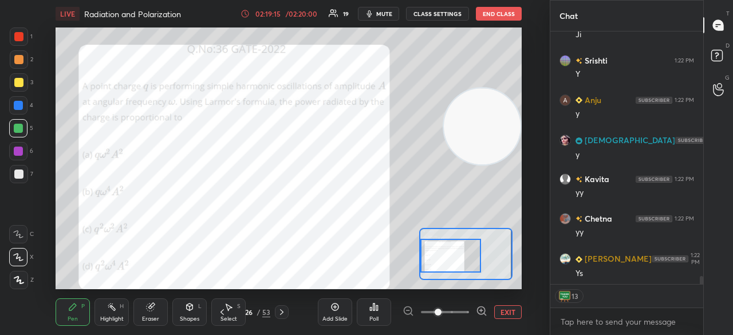
click at [439, 257] on div at bounding box center [450, 255] width 61 height 33
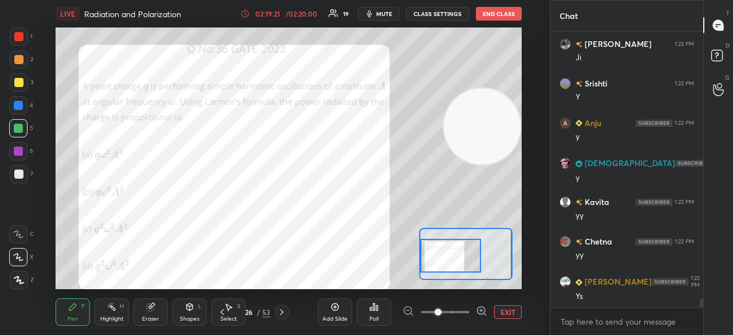
scroll to position [7873, 0]
click at [370, 9] on button "mute" at bounding box center [378, 14] width 41 height 14
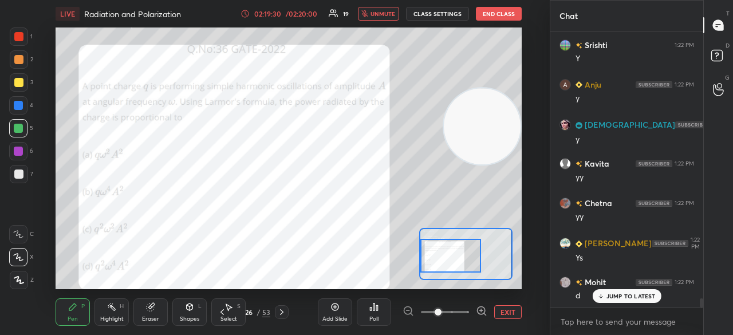
click at [370, 13] on button "unmute" at bounding box center [378, 14] width 41 height 14
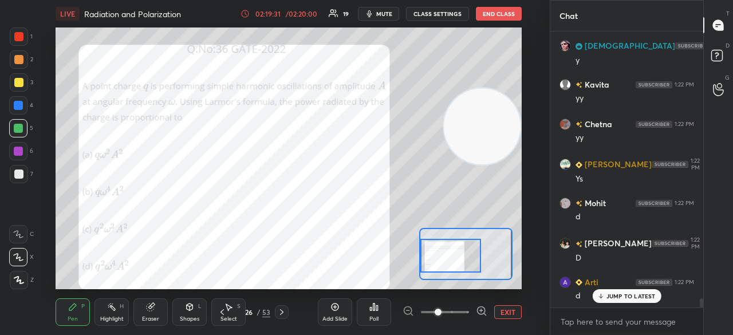
click at [624, 297] on p "JUMP TO LATEST" at bounding box center [630, 296] width 49 height 7
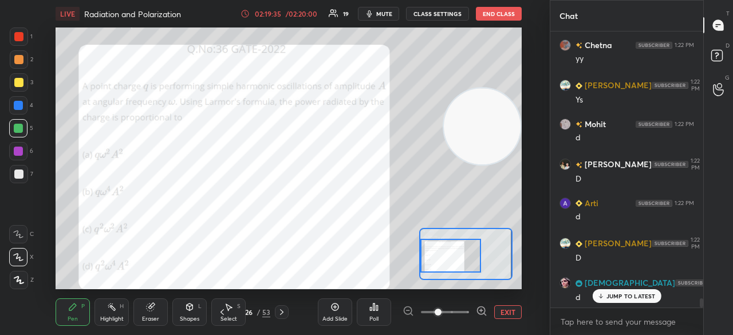
scroll to position [8110, 0]
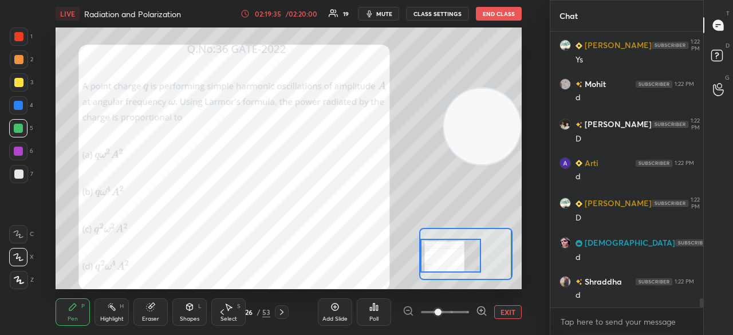
click at [377, 10] on button "mute" at bounding box center [378, 14] width 41 height 14
click at [381, 10] on span "unmute" at bounding box center [382, 14] width 25 height 8
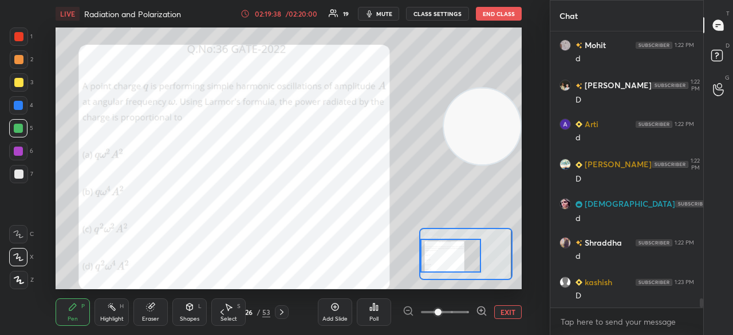
scroll to position [8189, 0]
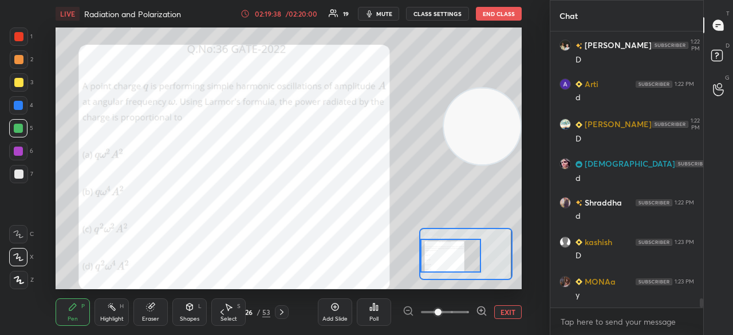
click at [285, 314] on icon at bounding box center [281, 311] width 9 height 9
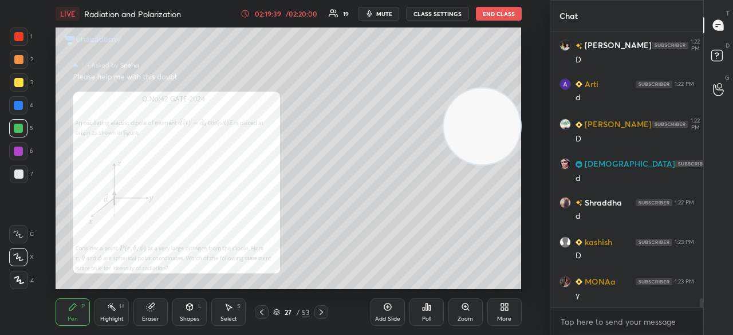
scroll to position [8228, 0]
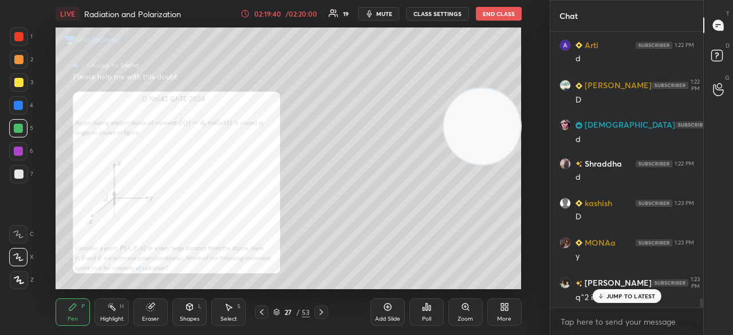
click at [319, 310] on icon at bounding box center [321, 311] width 9 height 9
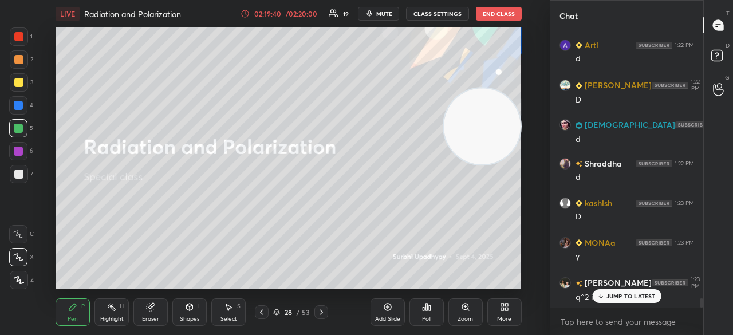
scroll to position [8268, 0]
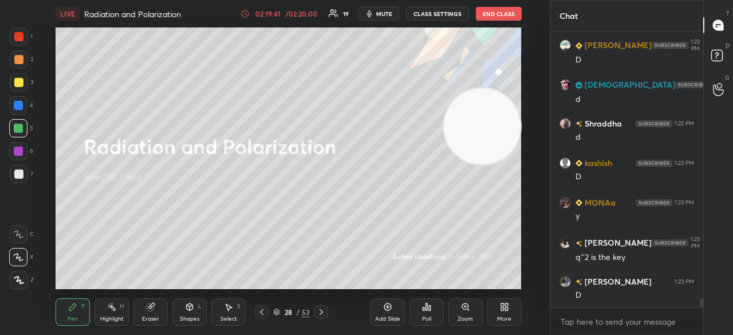
click at [260, 315] on icon at bounding box center [261, 311] width 9 height 9
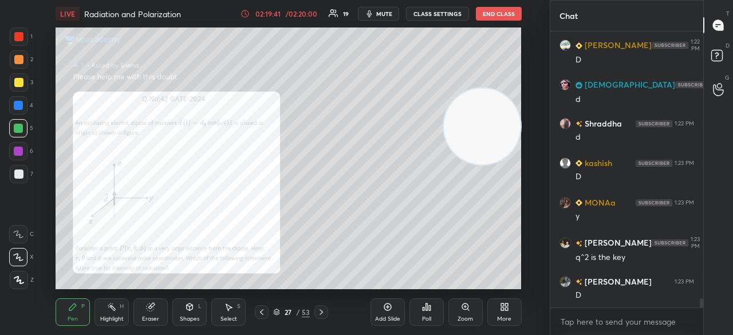
click at [468, 309] on icon at bounding box center [468, 310] width 2 height 2
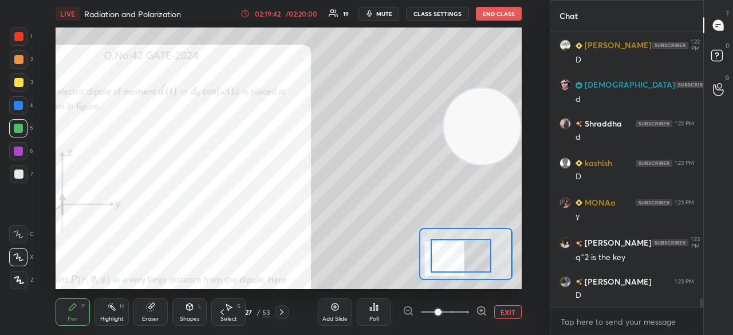
drag, startPoint x: 459, startPoint y: 242, endPoint x: 461, endPoint y: 254, distance: 12.2
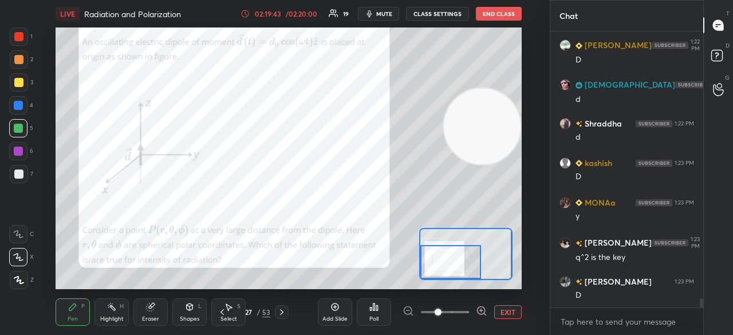
drag, startPoint x: 461, startPoint y: 258, endPoint x: 452, endPoint y: 264, distance: 10.7
click at [452, 264] on div at bounding box center [450, 261] width 61 height 33
click at [722, 66] on icon at bounding box center [718, 57] width 21 height 21
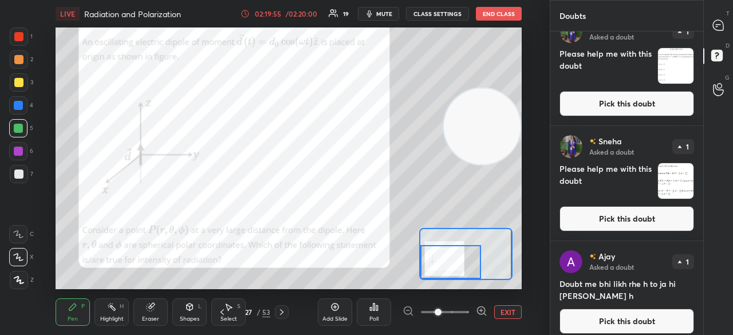
scroll to position [489, 0]
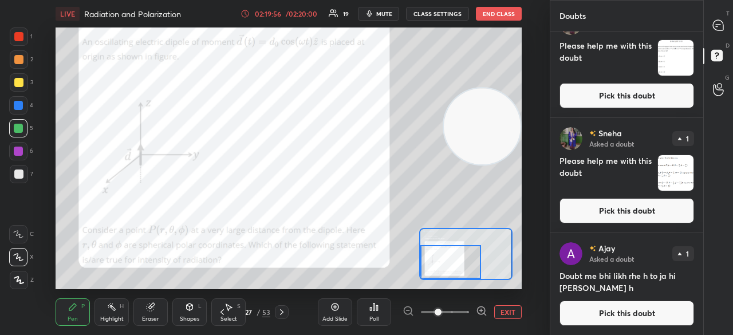
click at [635, 211] on button "Pick this doubt" at bounding box center [626, 210] width 135 height 25
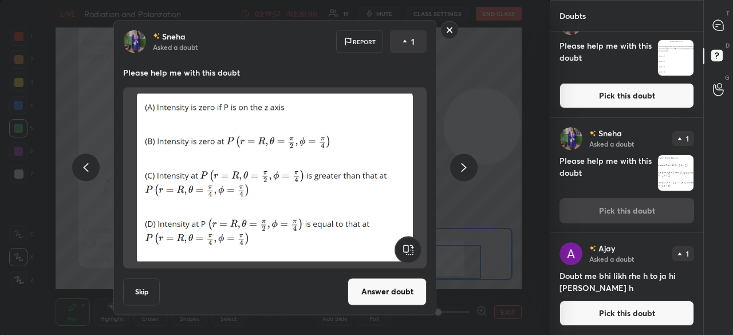
click at [362, 291] on button "Answer doubt" at bounding box center [387, 291] width 79 height 27
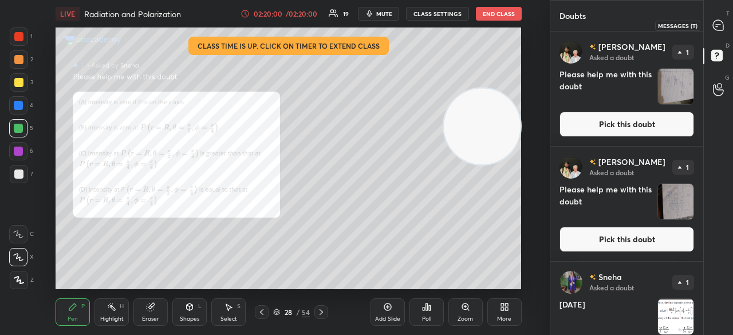
click at [724, 27] on div at bounding box center [718, 25] width 23 height 21
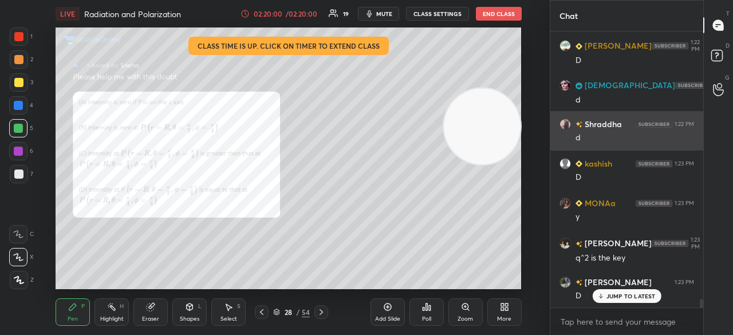
scroll to position [273, 149]
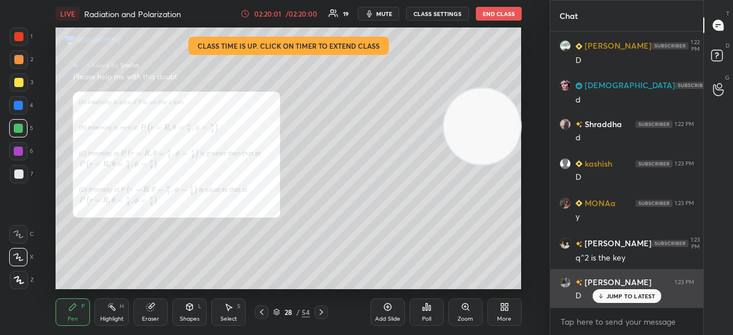
click at [638, 294] on p "JUMP TO LATEST" at bounding box center [630, 296] width 49 height 7
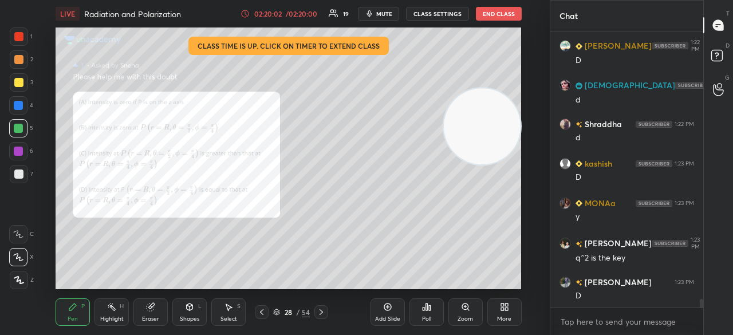
click at [467, 313] on div "Zoom" at bounding box center [465, 311] width 34 height 27
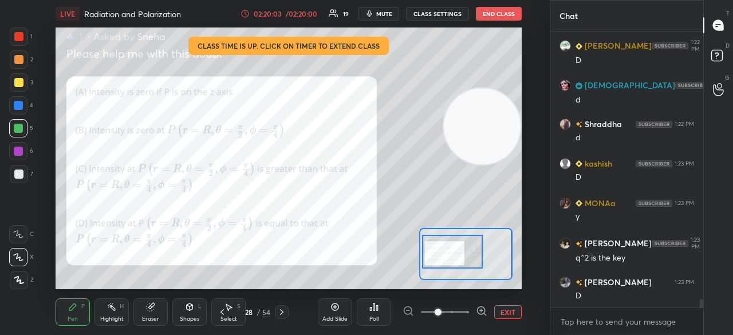
drag, startPoint x: 451, startPoint y: 257, endPoint x: 438, endPoint y: 255, distance: 12.8
click at [439, 255] on div at bounding box center [452, 251] width 61 height 33
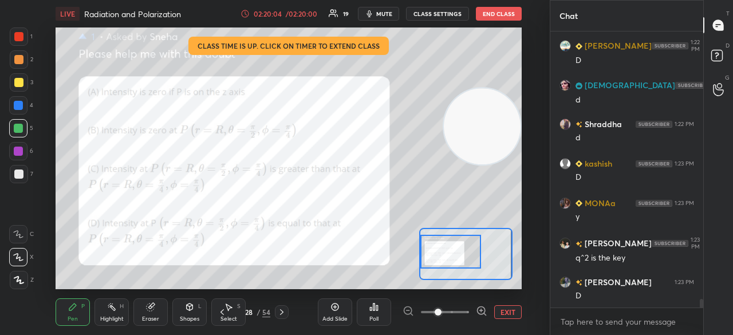
click at [725, 58] on icon at bounding box center [718, 57] width 21 height 21
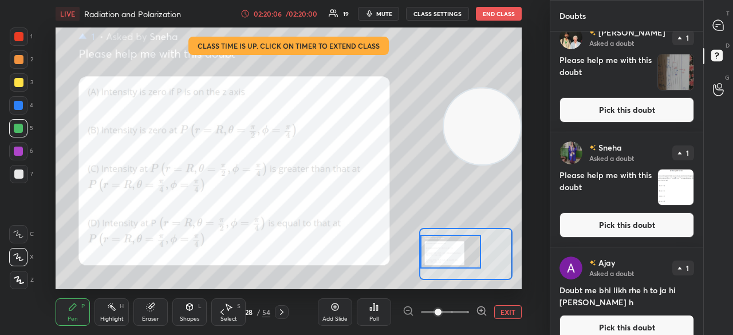
scroll to position [373, 0]
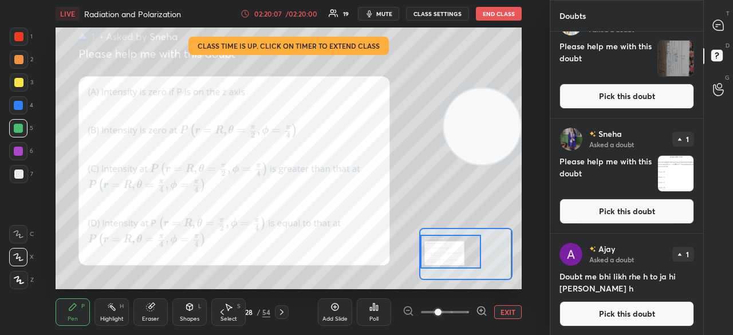
click at [640, 207] on button "Pick this doubt" at bounding box center [626, 211] width 135 height 25
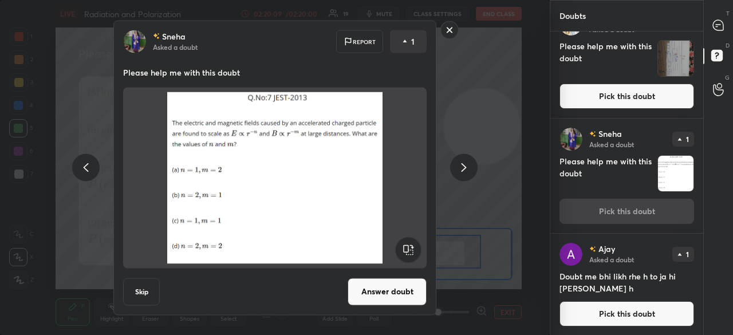
click at [386, 296] on button "Answer doubt" at bounding box center [387, 291] width 79 height 27
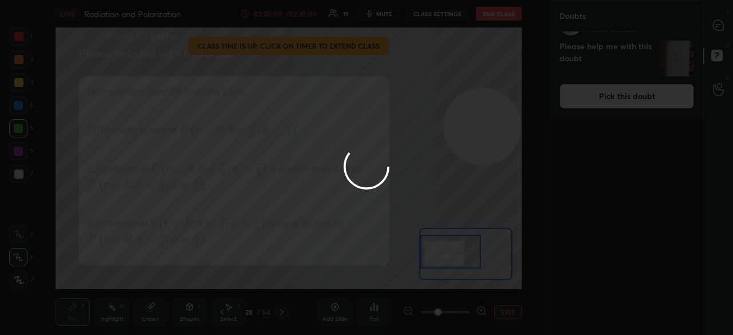
scroll to position [0, 0]
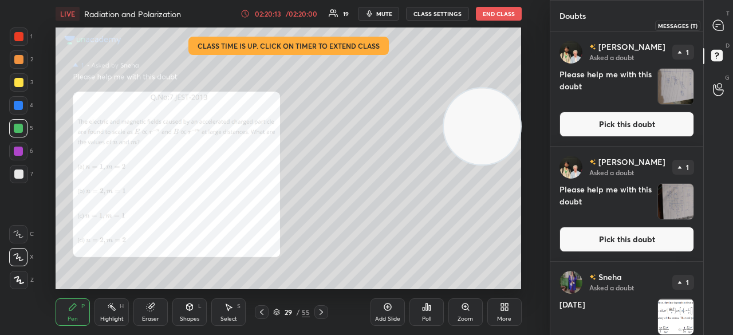
click at [722, 26] on icon at bounding box center [718, 25] width 10 height 10
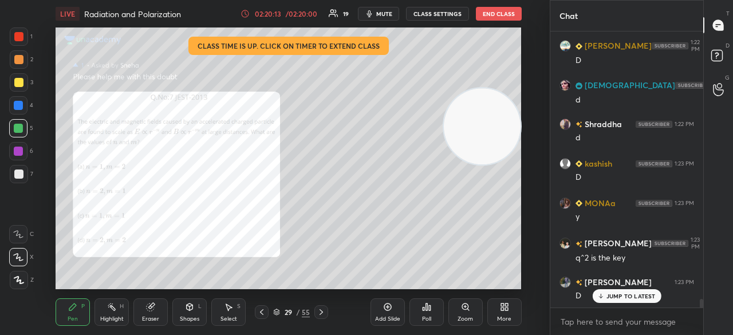
scroll to position [273, 149]
drag, startPoint x: 721, startPoint y: 52, endPoint x: 721, endPoint y: 42, distance: 10.3
click at [721, 52] on rect at bounding box center [716, 55] width 11 height 11
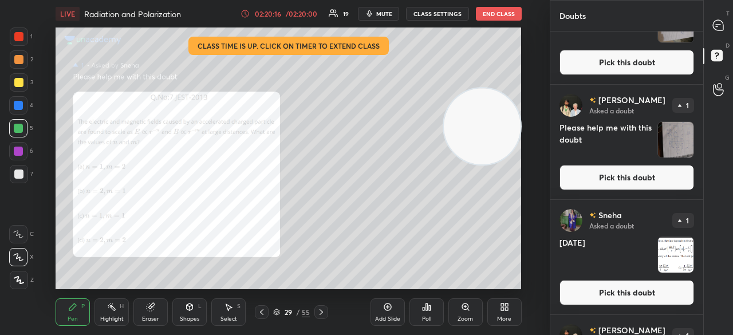
scroll to position [82, 0]
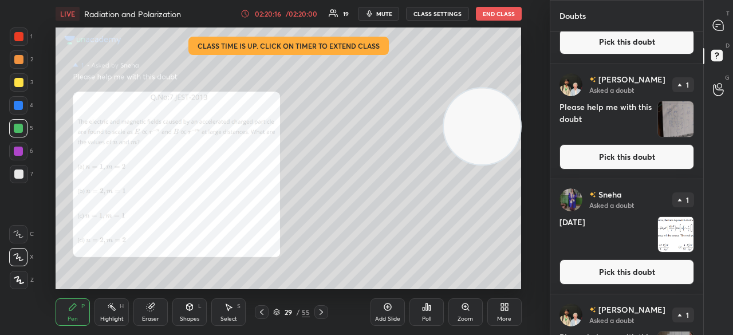
click at [674, 279] on button "Pick this doubt" at bounding box center [626, 271] width 135 height 25
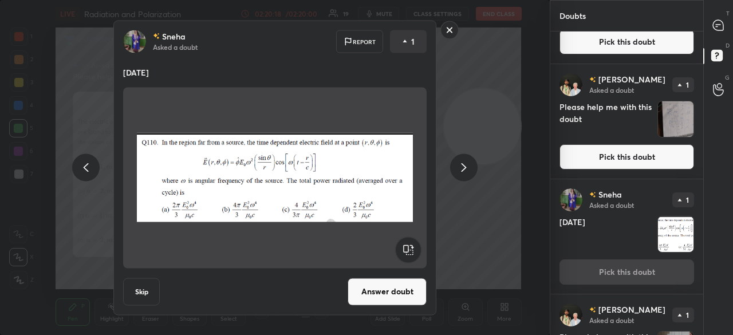
click at [386, 298] on button "Answer doubt" at bounding box center [387, 291] width 79 height 27
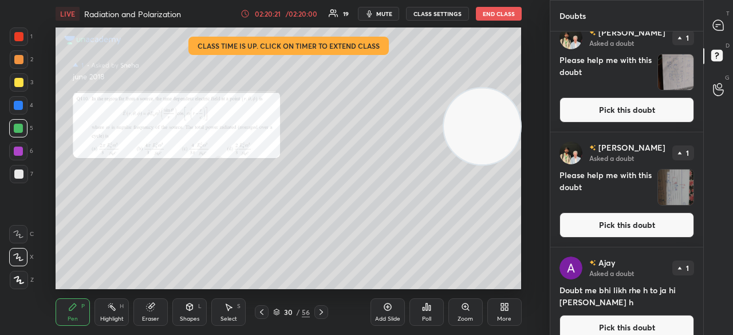
scroll to position [143, 0]
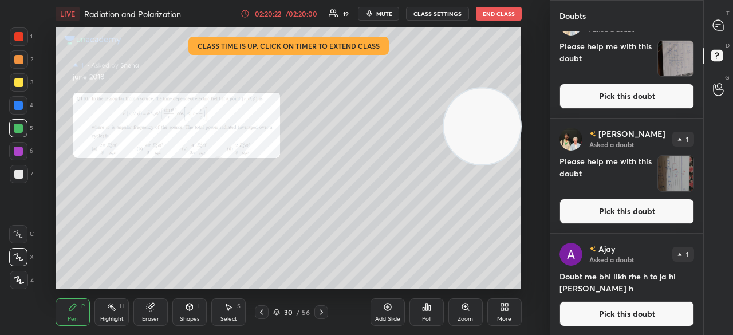
click at [673, 213] on button "Pick this doubt" at bounding box center [626, 211] width 135 height 25
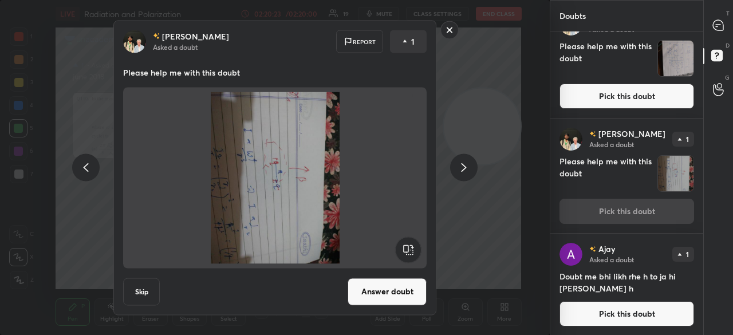
click at [713, 38] on div "T Messages (T) D Doubts (D) G Raise Hand (G)" at bounding box center [718, 167] width 30 height 335
click at [719, 23] on icon at bounding box center [718, 25] width 10 height 10
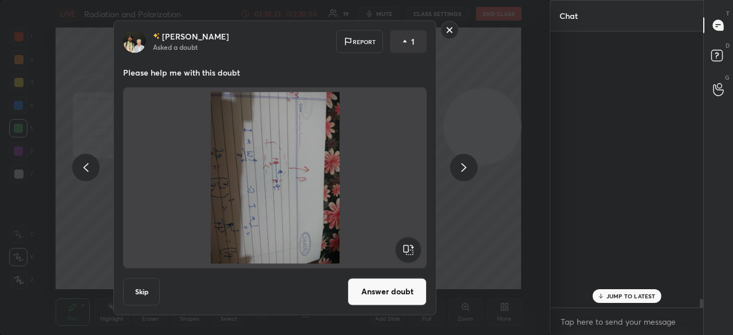
scroll to position [273, 149]
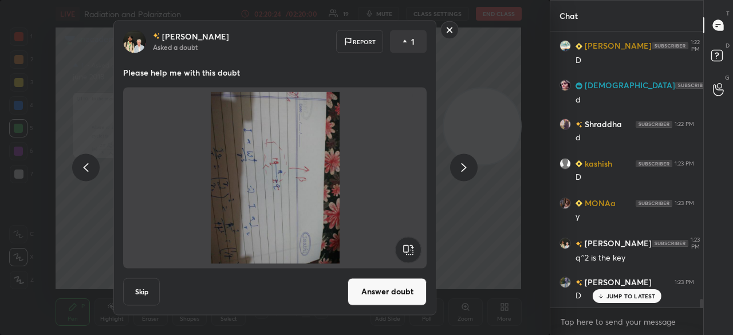
click at [448, 26] on rect at bounding box center [450, 30] width 18 height 18
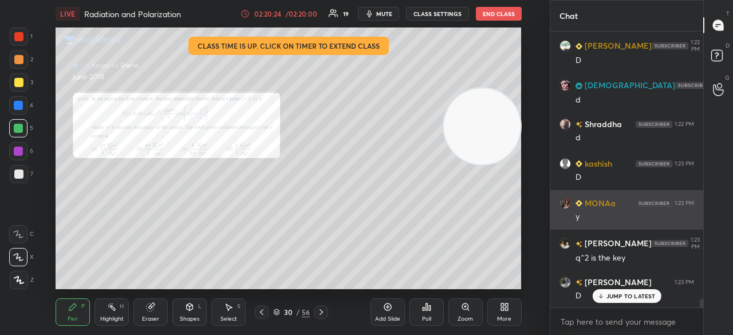
scroll to position [0, 0]
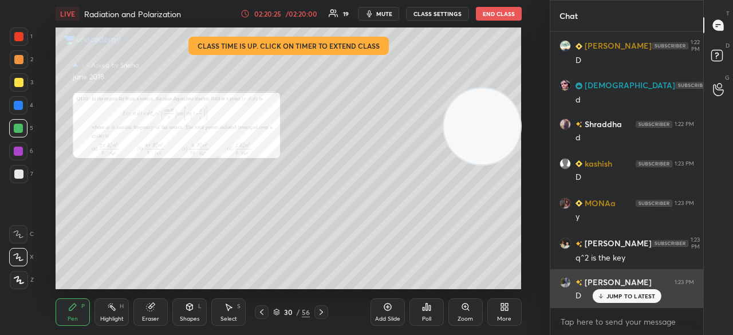
click at [621, 298] on p "JUMP TO LATEST" at bounding box center [630, 296] width 49 height 7
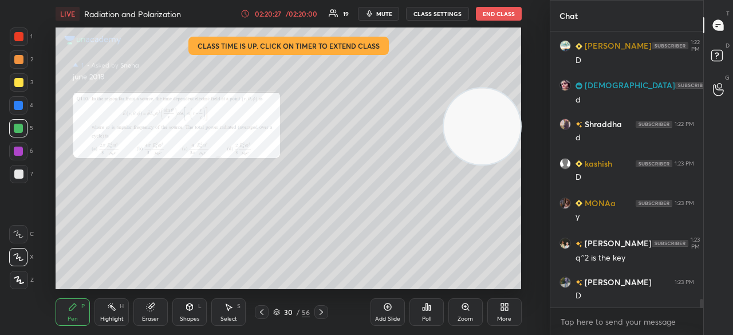
click at [265, 311] on icon at bounding box center [261, 311] width 9 height 9
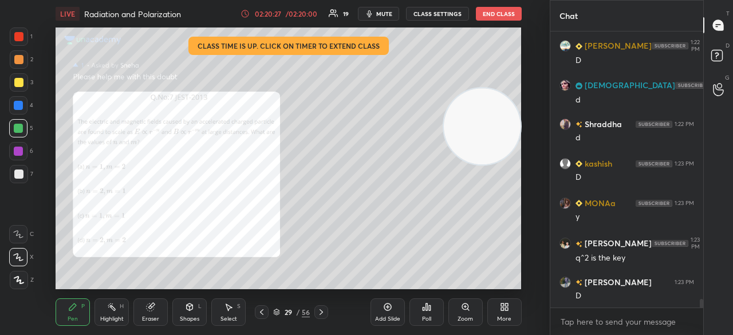
click at [268, 312] on div at bounding box center [262, 312] width 14 height 14
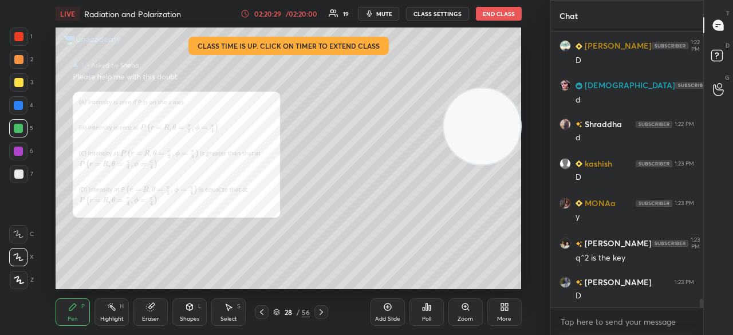
click at [265, 313] on icon at bounding box center [261, 311] width 9 height 9
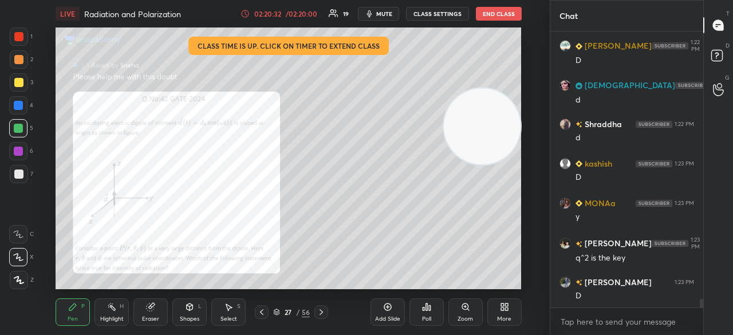
click at [321, 314] on icon at bounding box center [321, 311] width 9 height 9
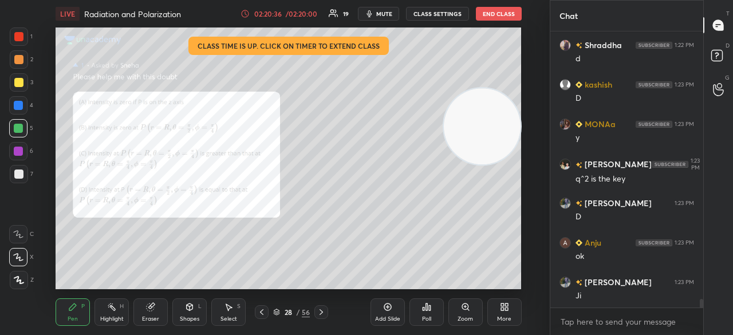
scroll to position [8680, 0]
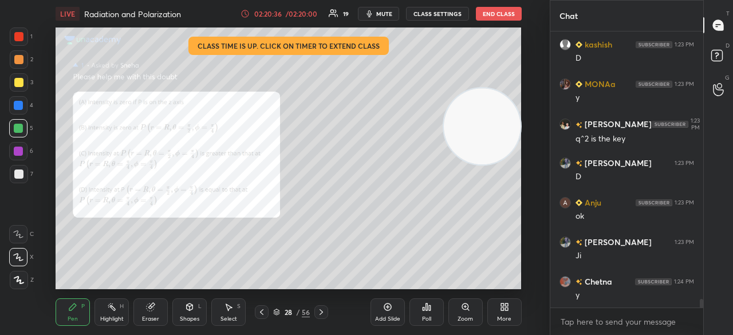
click at [381, 13] on span "mute" at bounding box center [384, 14] width 16 height 8
click at [380, 14] on span "mute" at bounding box center [384, 14] width 16 height 8
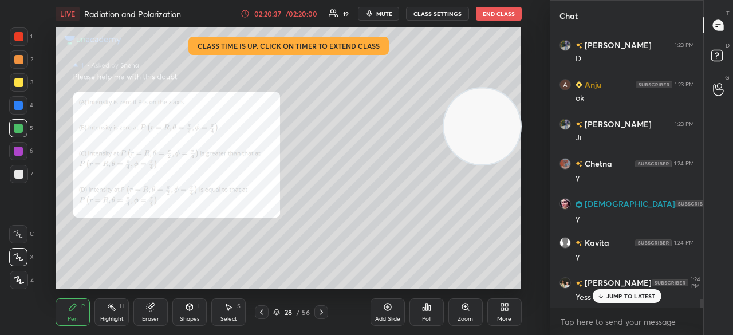
click at [321, 312] on icon at bounding box center [321, 311] width 9 height 9
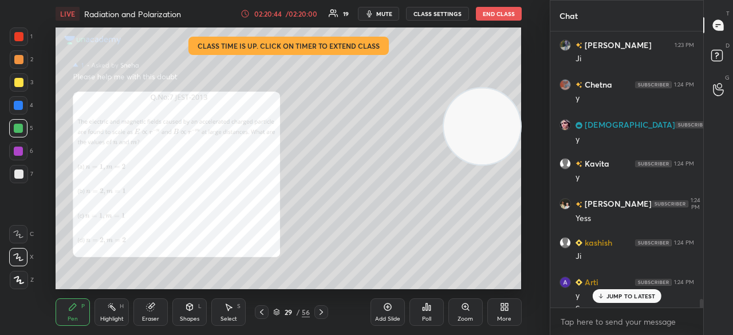
scroll to position [8888, 0]
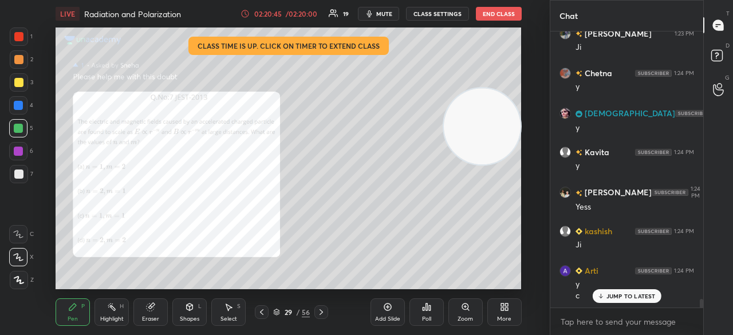
click at [317, 313] on icon at bounding box center [321, 311] width 9 height 9
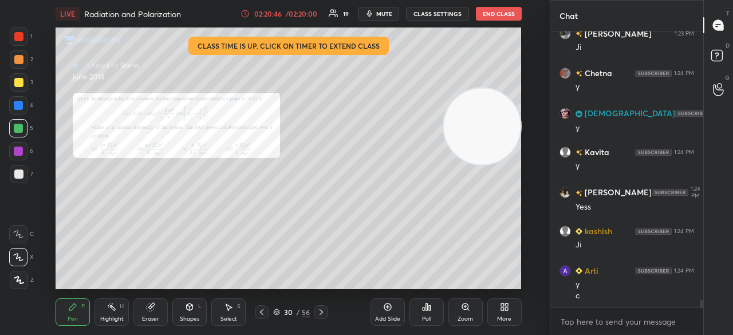
scroll to position [8928, 0]
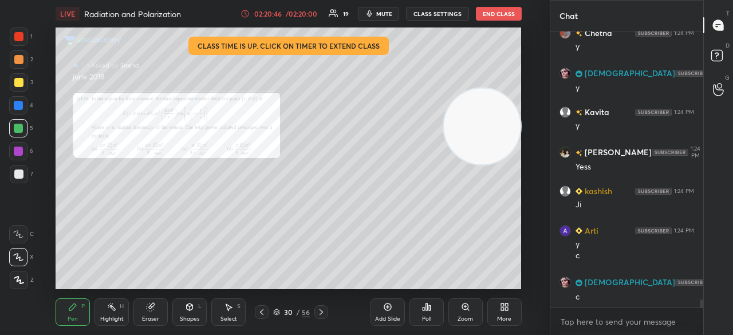
click at [466, 314] on div "Zoom" at bounding box center [465, 311] width 34 height 27
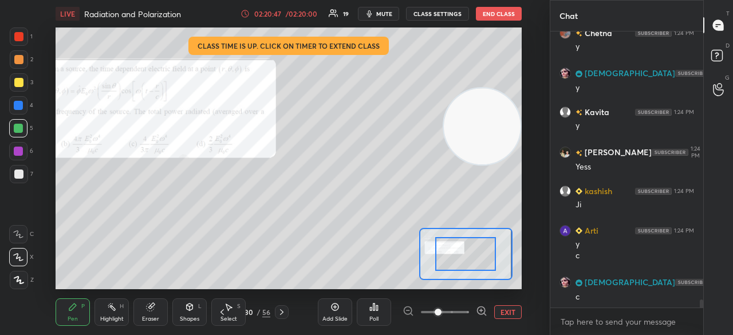
scroll to position [8967, 0]
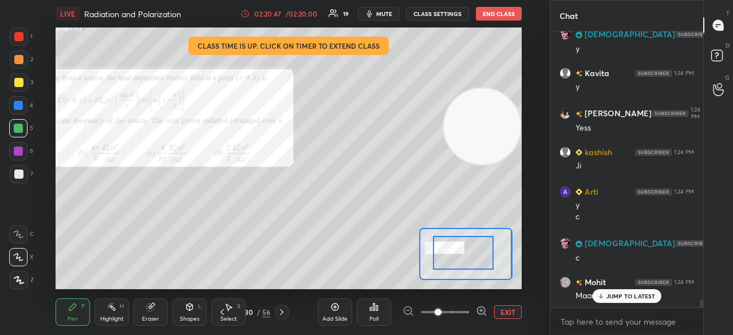
drag, startPoint x: 471, startPoint y: 254, endPoint x: 459, endPoint y: 257, distance: 12.0
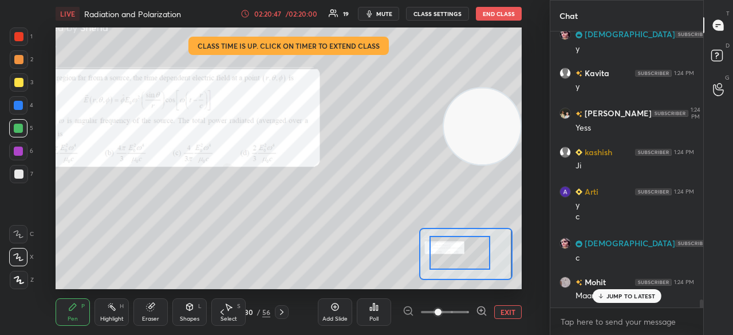
drag, startPoint x: 455, startPoint y: 258, endPoint x: 449, endPoint y: 259, distance: 5.8
click at [446, 259] on div at bounding box center [459, 252] width 61 height 33
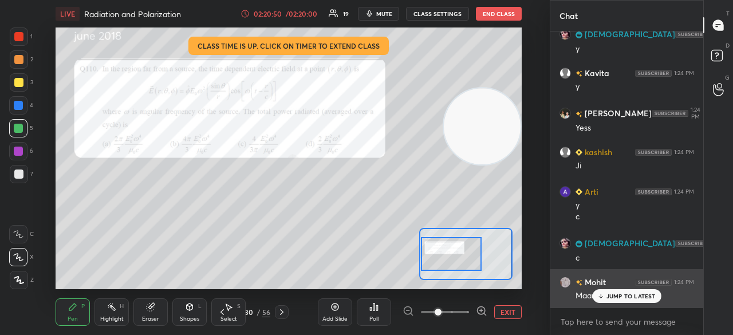
click at [610, 298] on p "JUMP TO LATEST" at bounding box center [630, 296] width 49 height 7
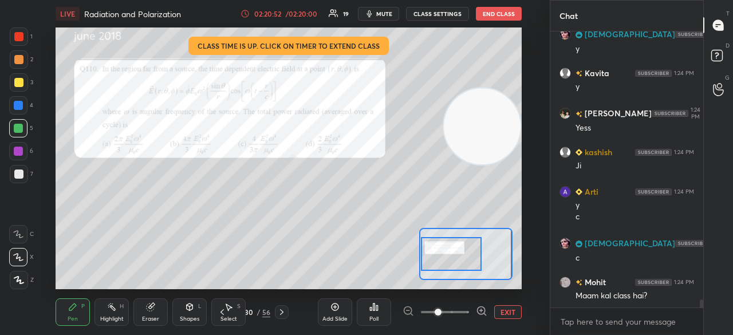
scroll to position [9007, 0]
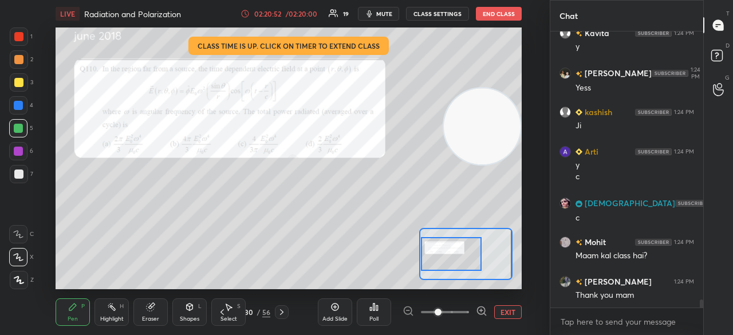
click at [223, 311] on icon at bounding box center [222, 311] width 9 height 9
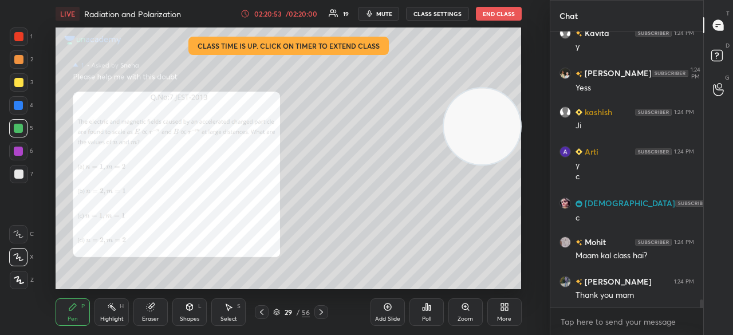
click at [261, 312] on icon at bounding box center [261, 311] width 9 height 9
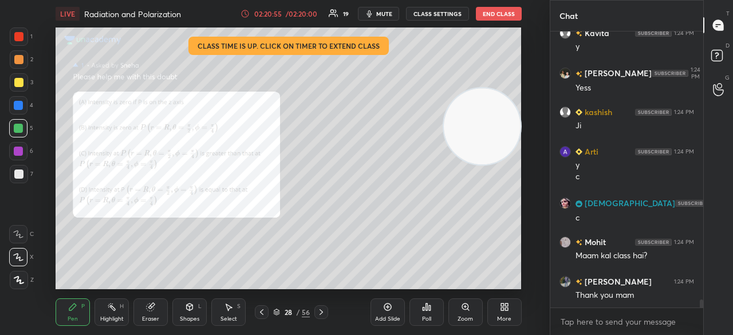
click at [323, 309] on icon at bounding box center [321, 311] width 9 height 9
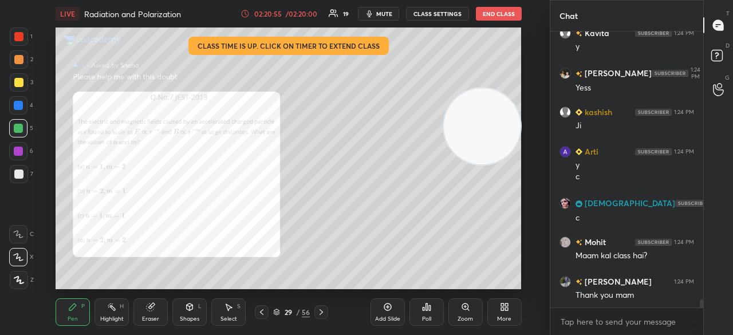
click at [322, 309] on icon at bounding box center [321, 311] width 9 height 9
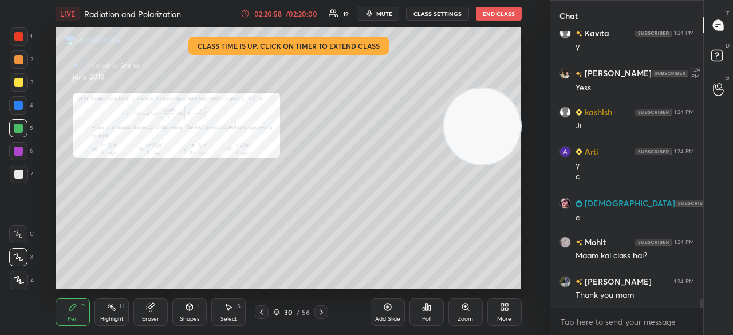
drag, startPoint x: 14, startPoint y: 180, endPoint x: 40, endPoint y: 163, distance: 31.0
click at [15, 180] on div at bounding box center [19, 174] width 18 height 18
click at [385, 18] on button "mute" at bounding box center [378, 14] width 41 height 14
click at [389, 15] on span "unmute" at bounding box center [382, 14] width 25 height 8
click at [388, 13] on span "mute" at bounding box center [384, 14] width 16 height 8
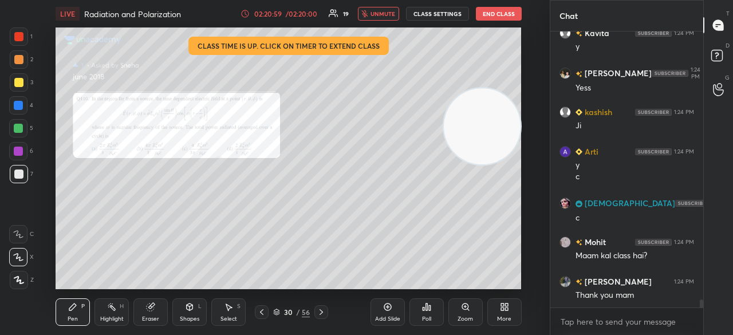
scroll to position [9046, 0]
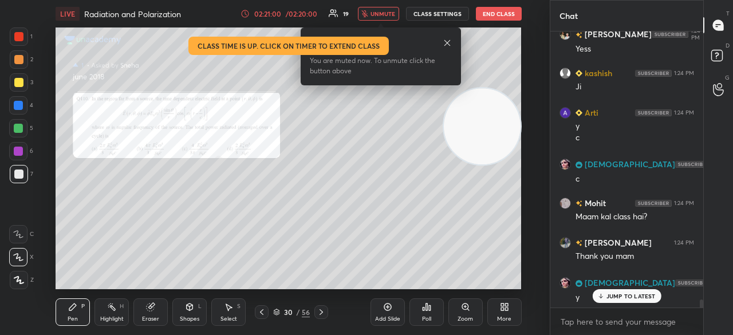
click at [389, 15] on span "unmute" at bounding box center [382, 14] width 25 height 8
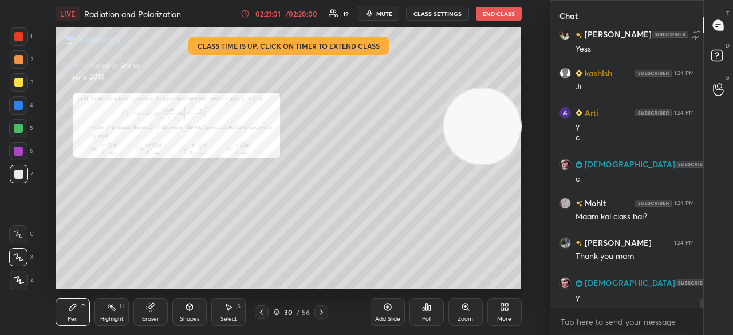
scroll to position [9086, 0]
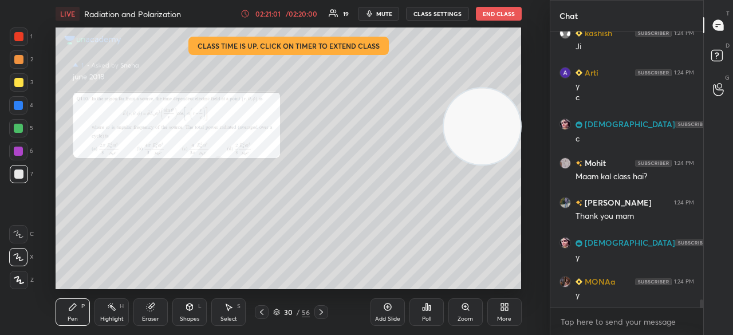
click at [385, 15] on span "mute" at bounding box center [384, 14] width 16 height 8
click at [385, 14] on span "unmute" at bounding box center [382, 14] width 25 height 8
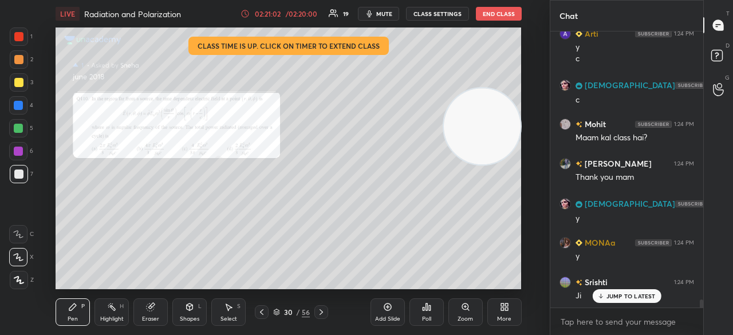
click at [389, 14] on span "mute" at bounding box center [384, 14] width 16 height 8
click at [386, 14] on span "mute" at bounding box center [384, 14] width 16 height 8
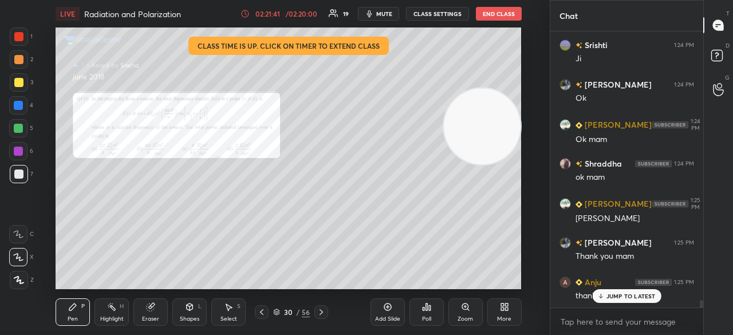
scroll to position [9956, 0]
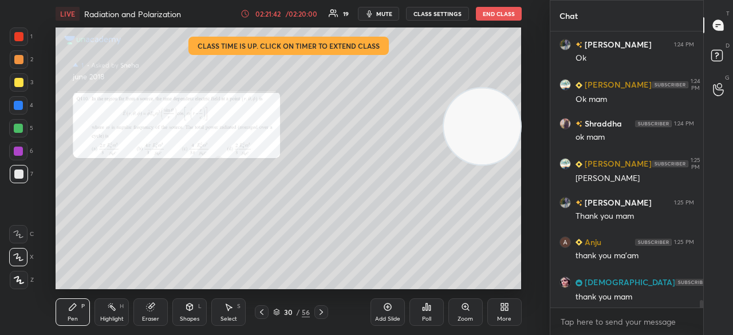
click at [379, 13] on button "mute" at bounding box center [378, 14] width 41 height 14
click at [381, 20] on button "unmute" at bounding box center [378, 14] width 41 height 14
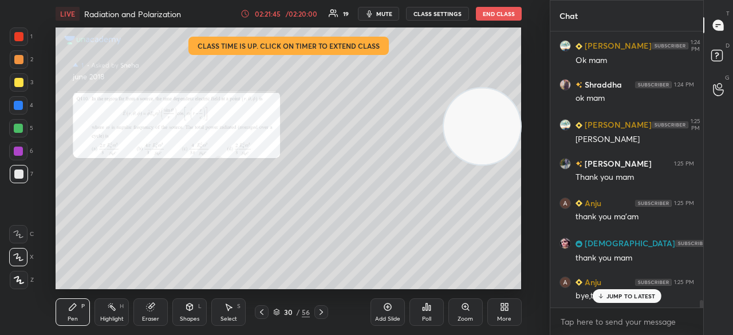
drag, startPoint x: 637, startPoint y: 299, endPoint x: 632, endPoint y: 317, distance: 18.5
click at [637, 302] on div "JUMP TO LATEST" at bounding box center [626, 296] width 69 height 14
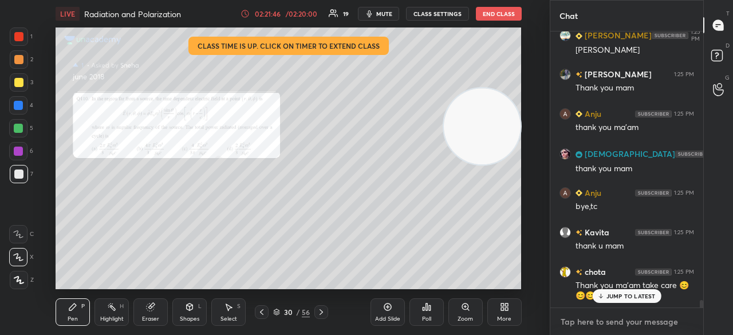
click at [626, 322] on textarea at bounding box center [626, 322] width 135 height 18
click at [640, 297] on p "JUMP TO LATEST" at bounding box center [630, 296] width 49 height 7
click at [631, 323] on textarea at bounding box center [626, 322] width 135 height 18
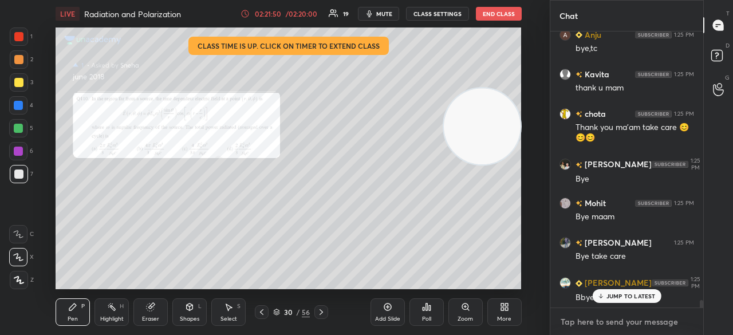
scroll to position [10282, 0]
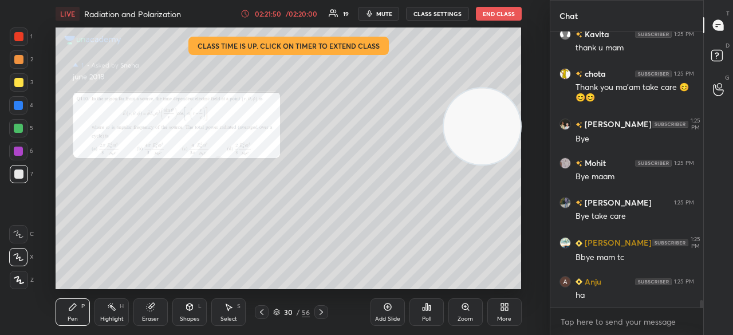
click at [492, 14] on button "End Class" at bounding box center [499, 14] width 46 height 14
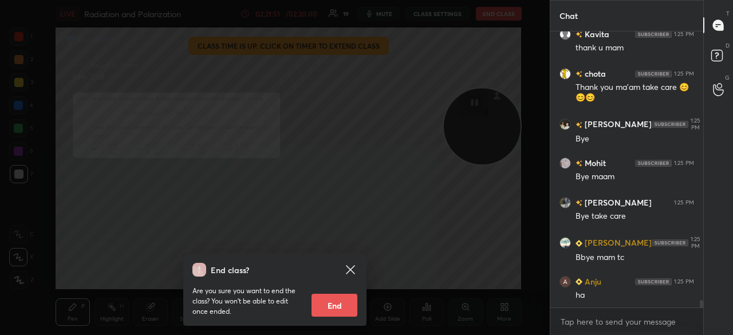
scroll to position [10321, 0]
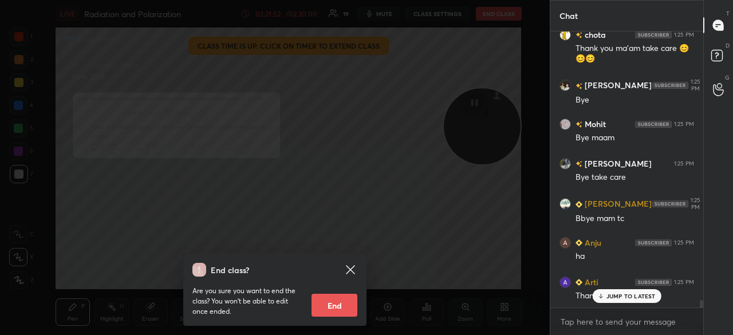
click at [338, 301] on button "End" at bounding box center [334, 305] width 46 height 23
type textarea "x"
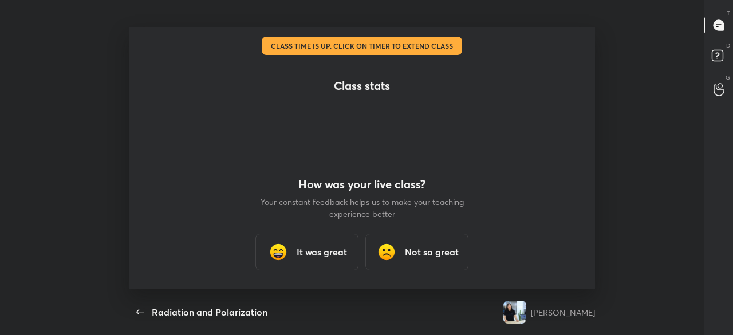
scroll to position [327, 106]
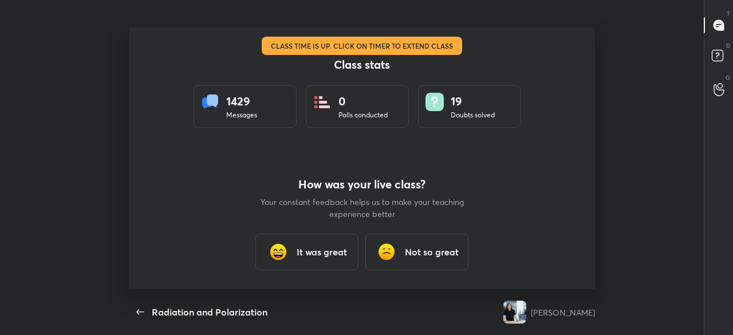
click at [319, 263] on div "It was great" at bounding box center [306, 252] width 103 height 37
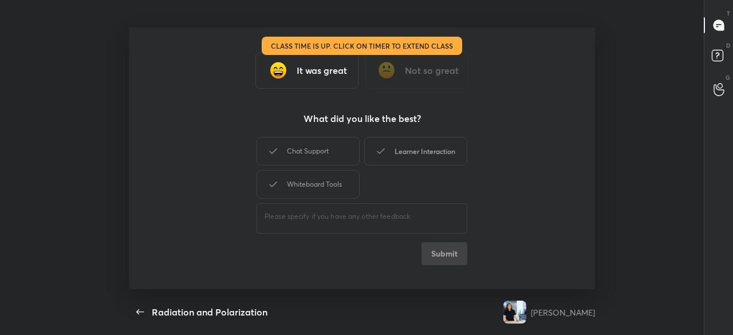
click at [396, 150] on div "Learner Interaction" at bounding box center [415, 151] width 103 height 29
click at [435, 257] on button "Submit" at bounding box center [444, 253] width 46 height 23
